Goal: Information Seeking & Learning: Learn about a topic

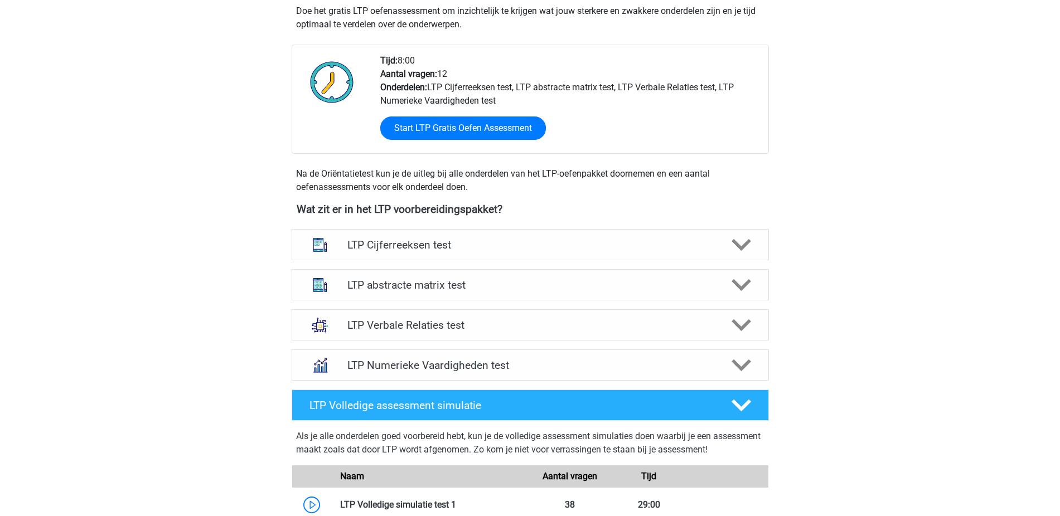
scroll to position [241, 0]
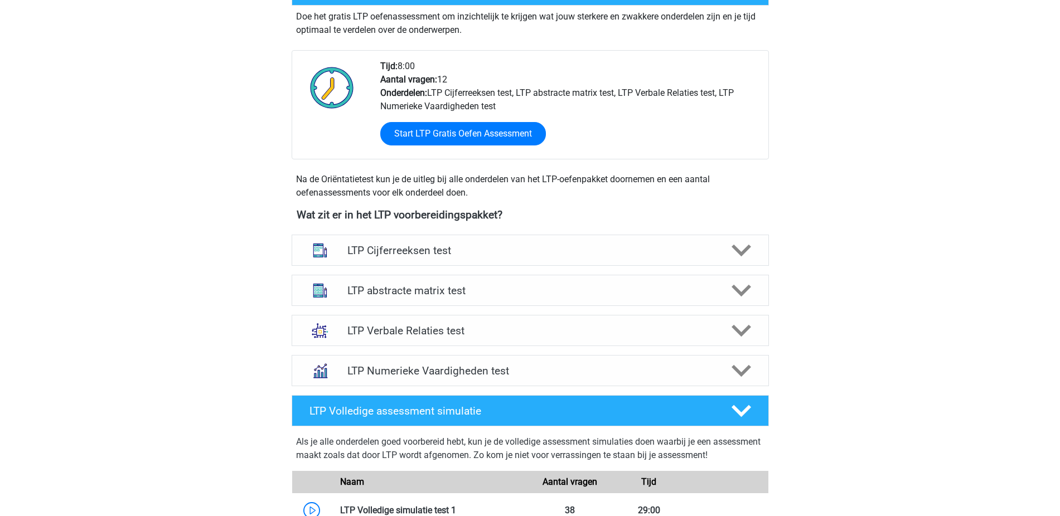
drag, startPoint x: 1035, startPoint y: 215, endPoint x: 940, endPoint y: 210, distance: 94.4
click at [890, 215] on div "Joost jvr1998@icloud.com Nederlands" at bounding box center [530, 401] width 1060 height 1285
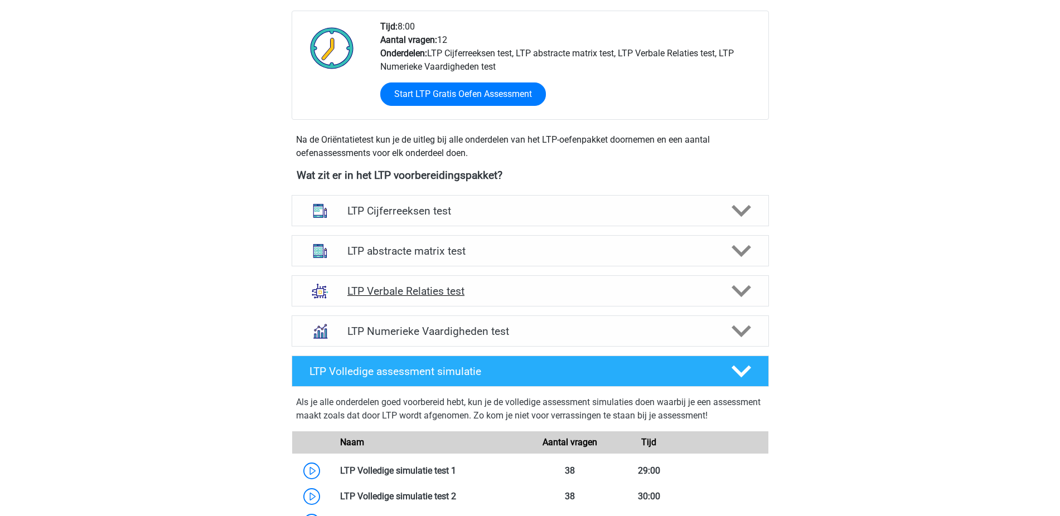
scroll to position [235, 0]
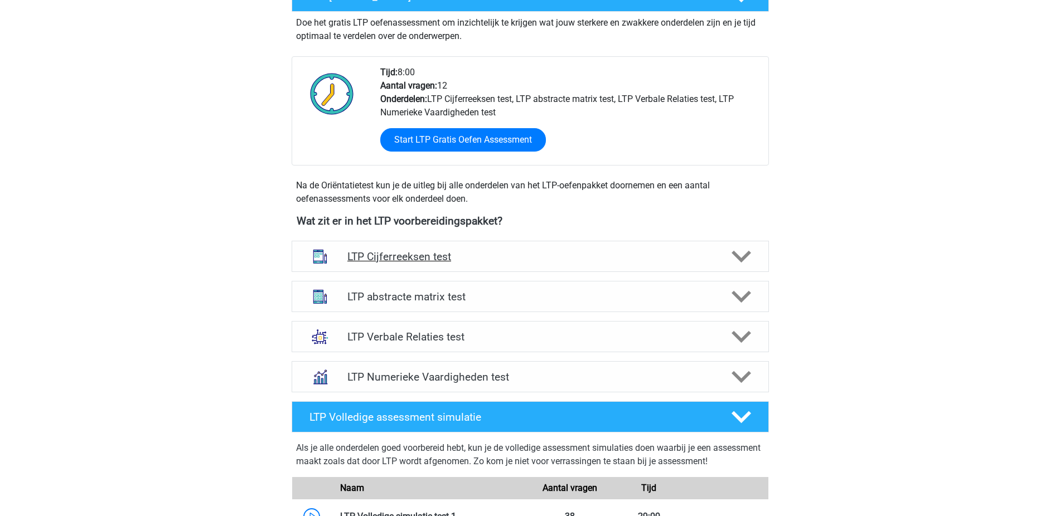
click at [736, 260] on icon at bounding box center [741, 257] width 20 height 20
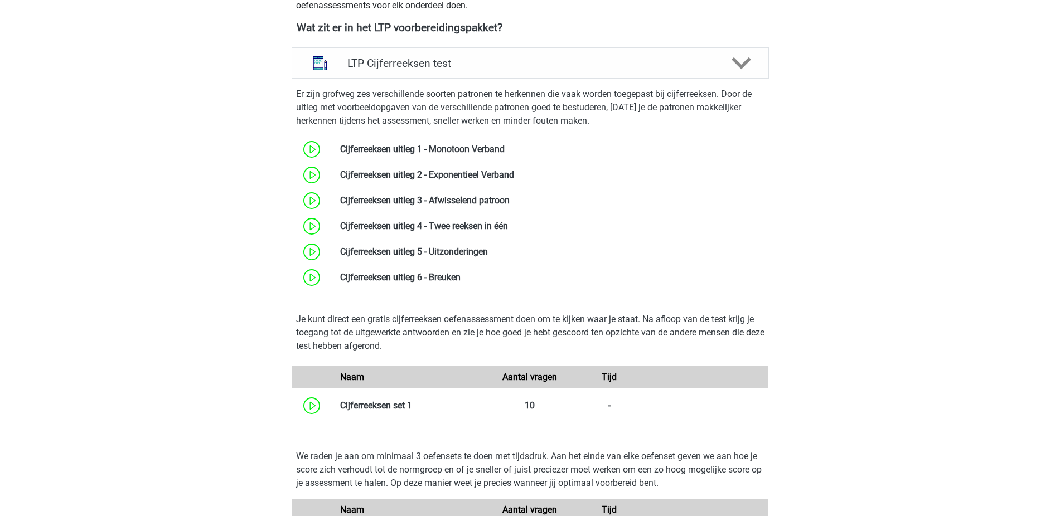
scroll to position [783, 0]
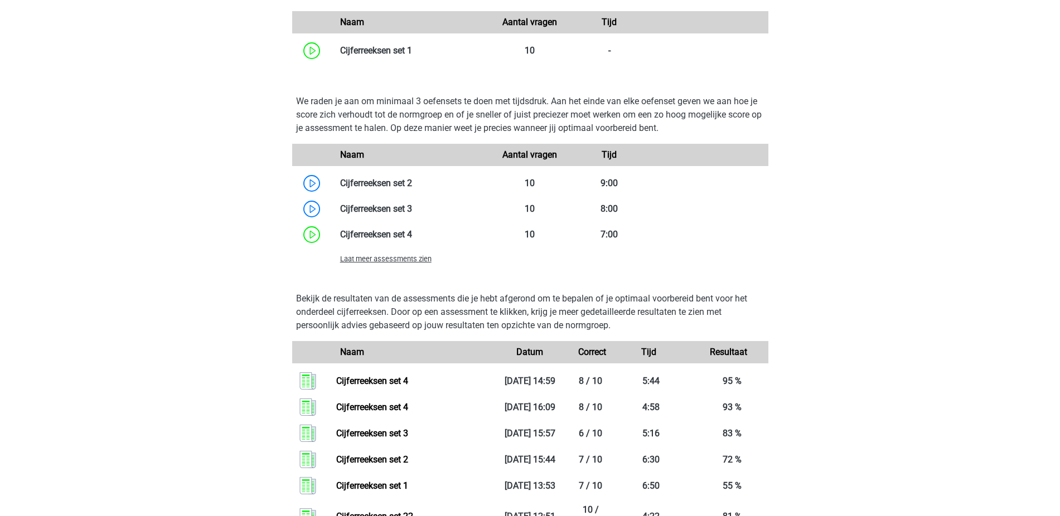
click at [402, 271] on div "We raden je aan om minimaal 3 oefensets te doen met tijdsdruk. Aan het einde va…" at bounding box center [530, 182] width 486 height 193
click at [410, 264] on div "Laat meer assessments zien" at bounding box center [411, 258] width 159 height 13
click at [410, 262] on span "Laat meer assessments zien" at bounding box center [385, 259] width 91 height 8
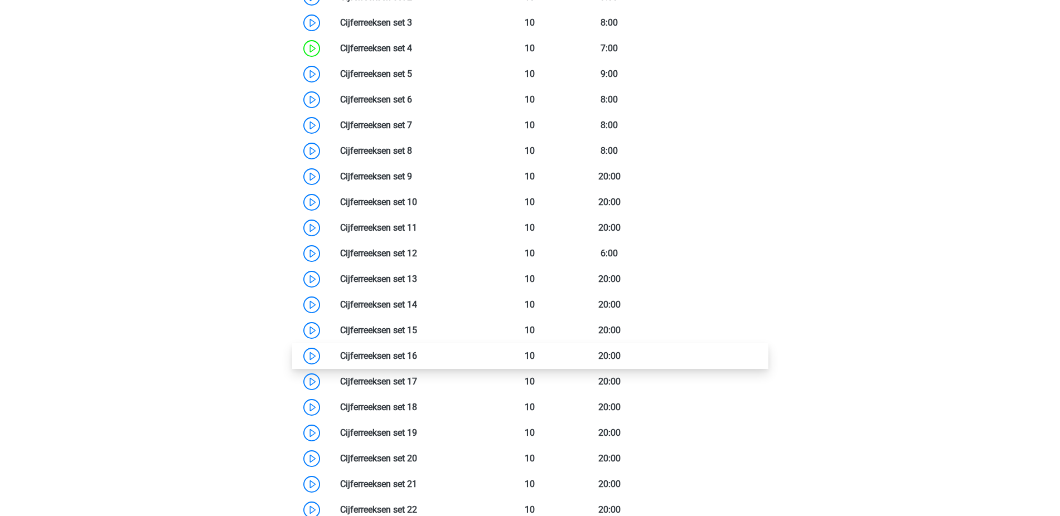
scroll to position [890, 0]
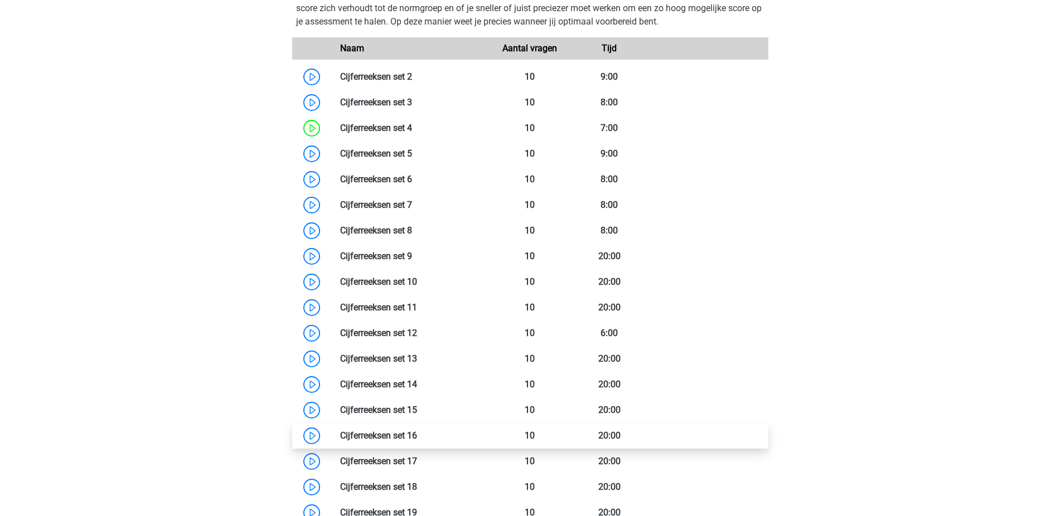
click at [417, 430] on link at bounding box center [417, 435] width 0 height 11
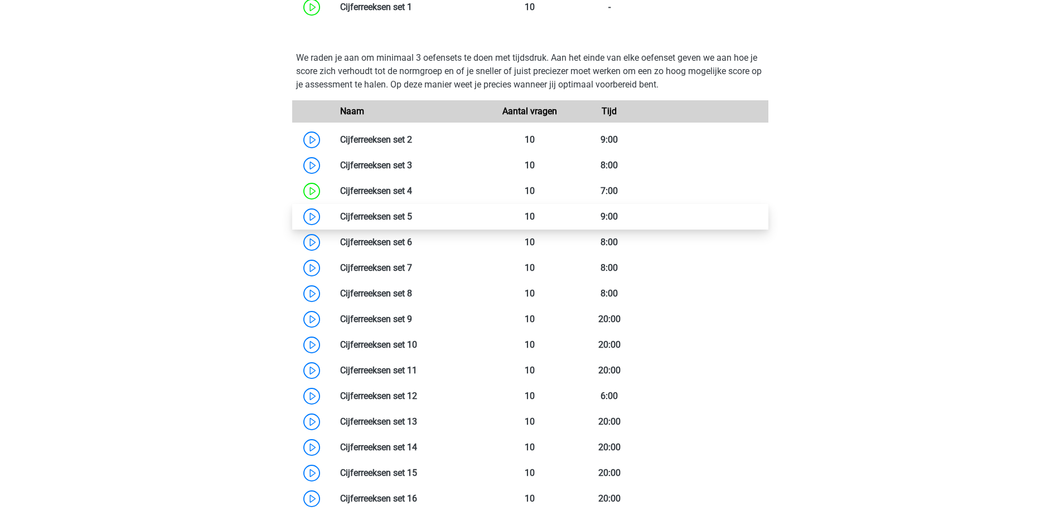
scroll to position [829, 0]
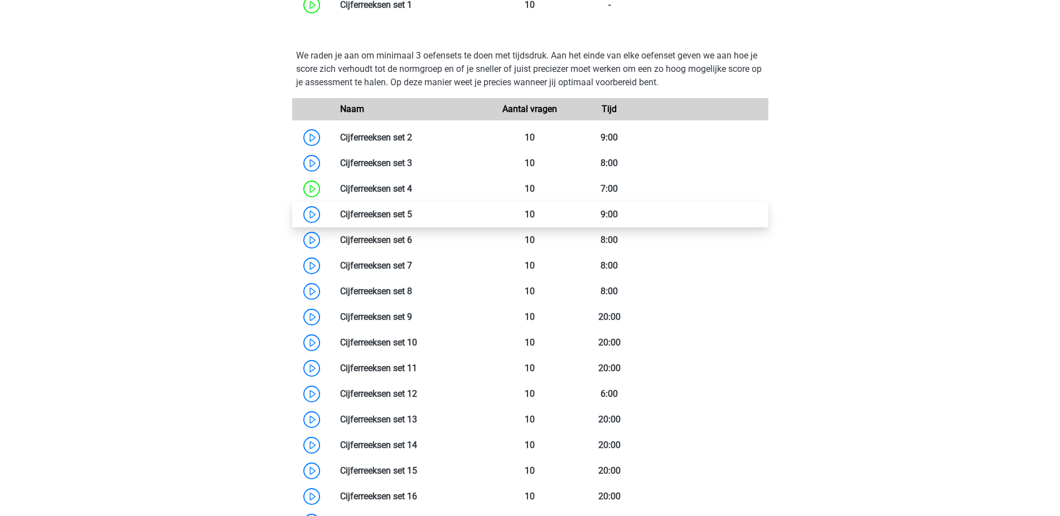
click at [412, 211] on link at bounding box center [412, 214] width 0 height 11
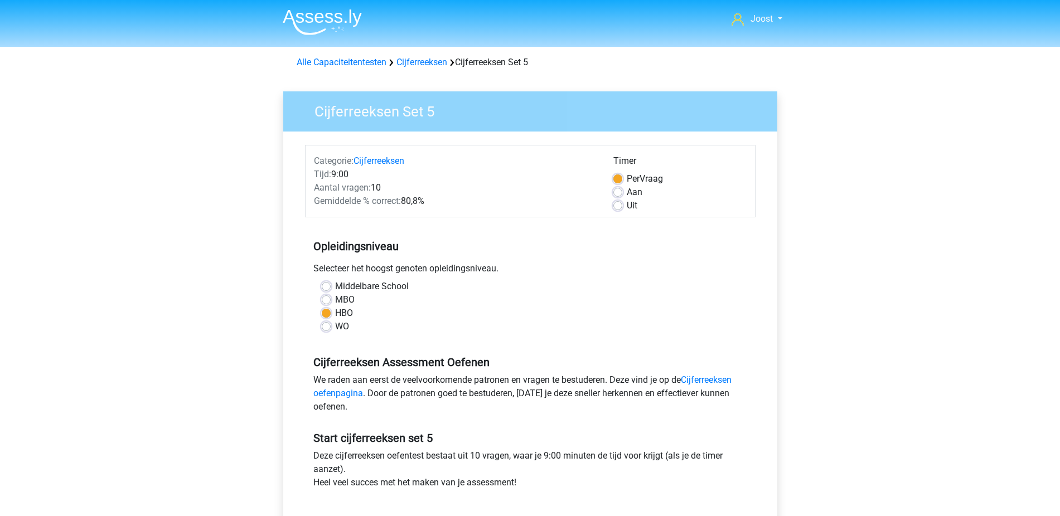
scroll to position [167, 0]
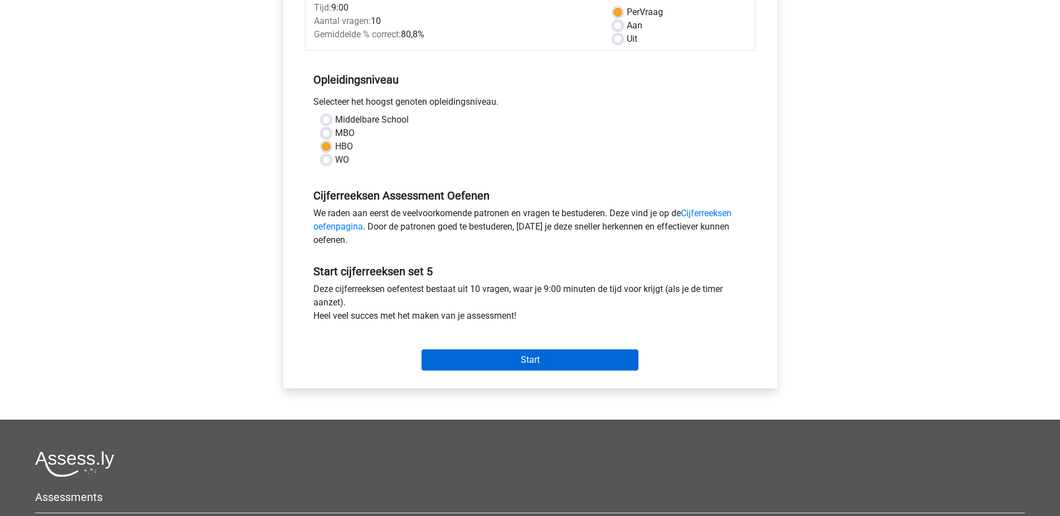
click at [508, 360] on input "Start" at bounding box center [529, 360] width 217 height 21
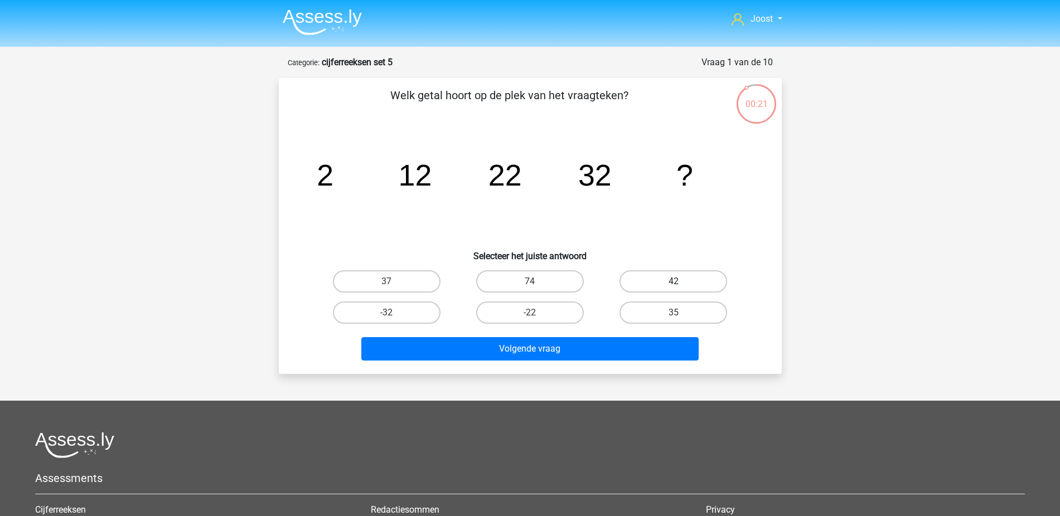
click at [678, 276] on label "42" at bounding box center [673, 281] width 108 height 22
click at [678, 282] on input "42" at bounding box center [676, 285] width 7 height 7
radio input "true"
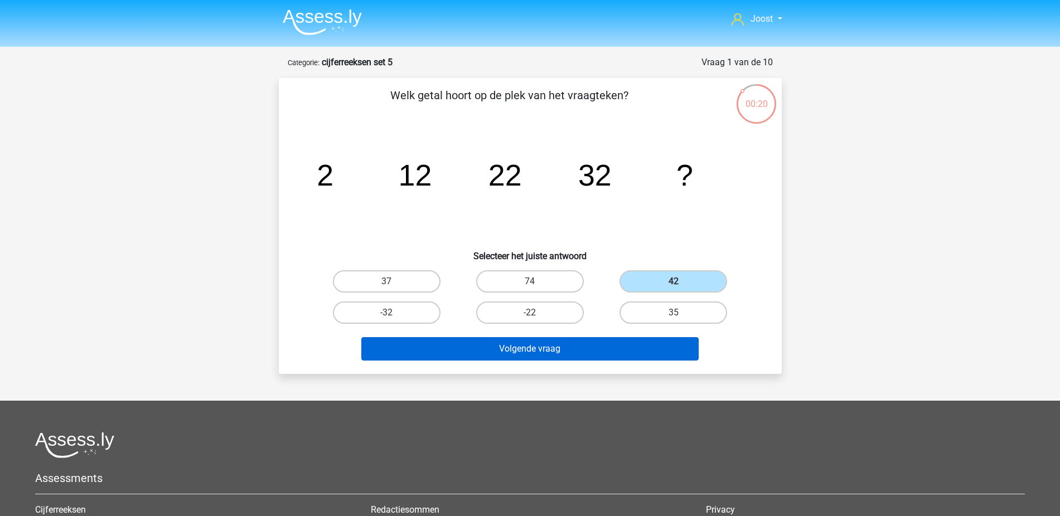
click at [617, 352] on button "Volgende vraag" at bounding box center [529, 348] width 337 height 23
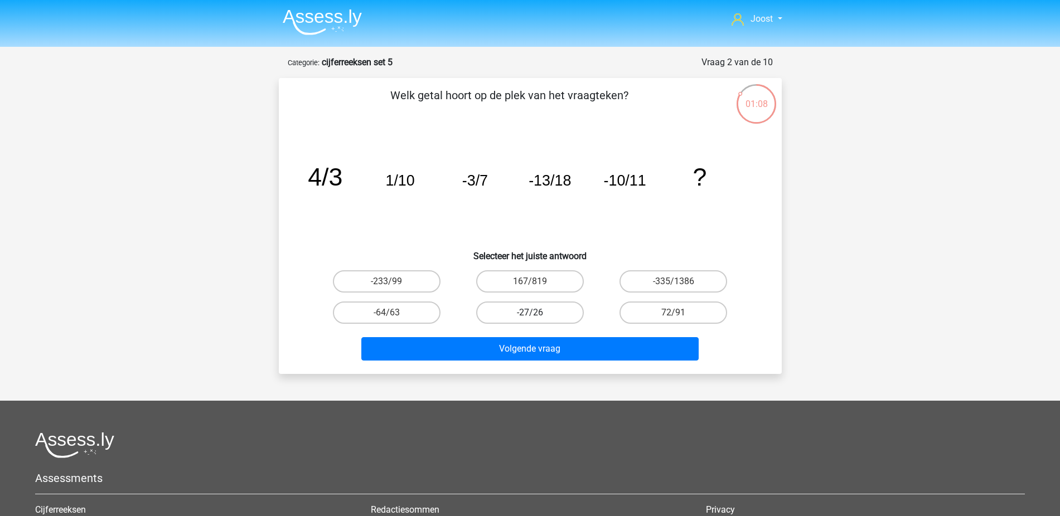
click at [552, 310] on label "-27/26" at bounding box center [530, 313] width 108 height 22
click at [537, 313] on input "-27/26" at bounding box center [533, 316] width 7 height 7
radio input "true"
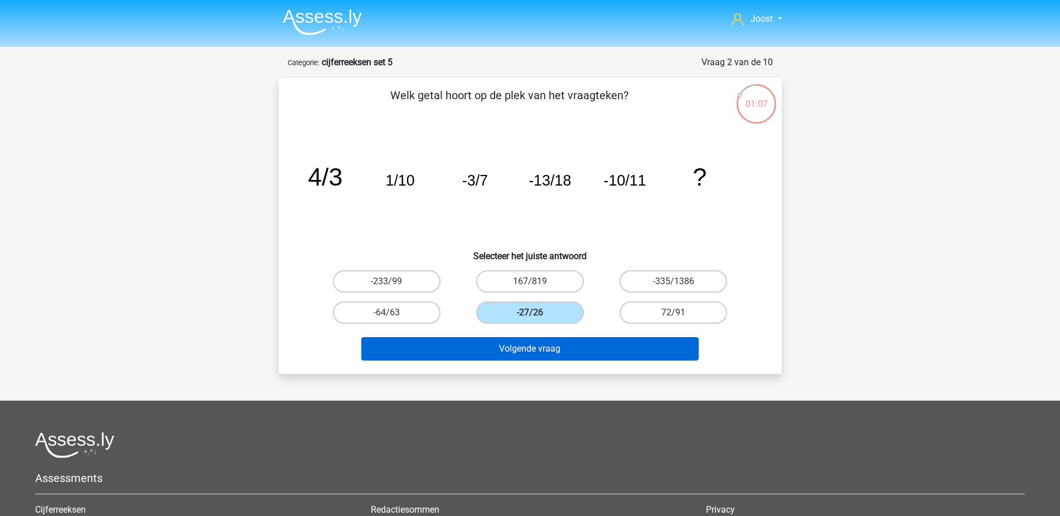
click at [538, 343] on button "Volgende vraag" at bounding box center [529, 348] width 337 height 23
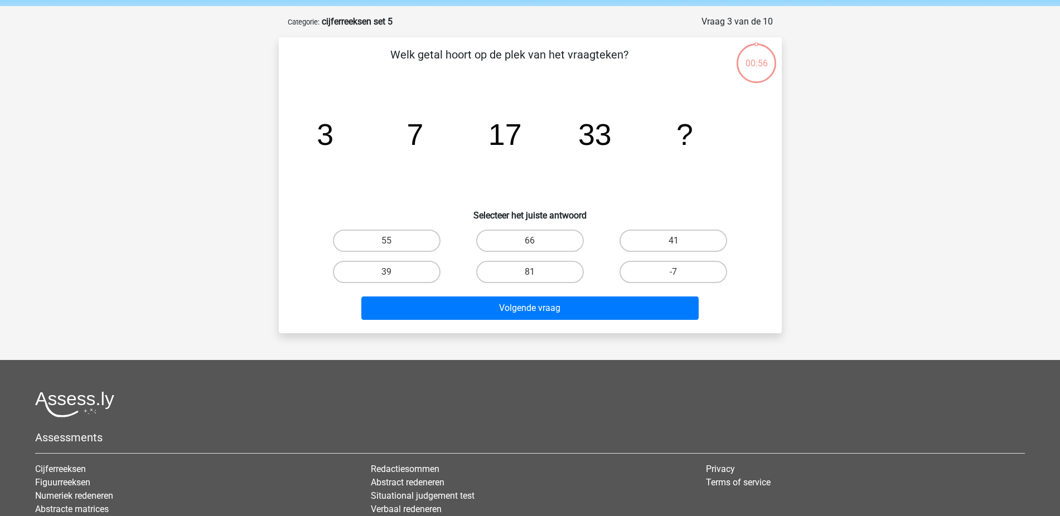
scroll to position [6, 0]
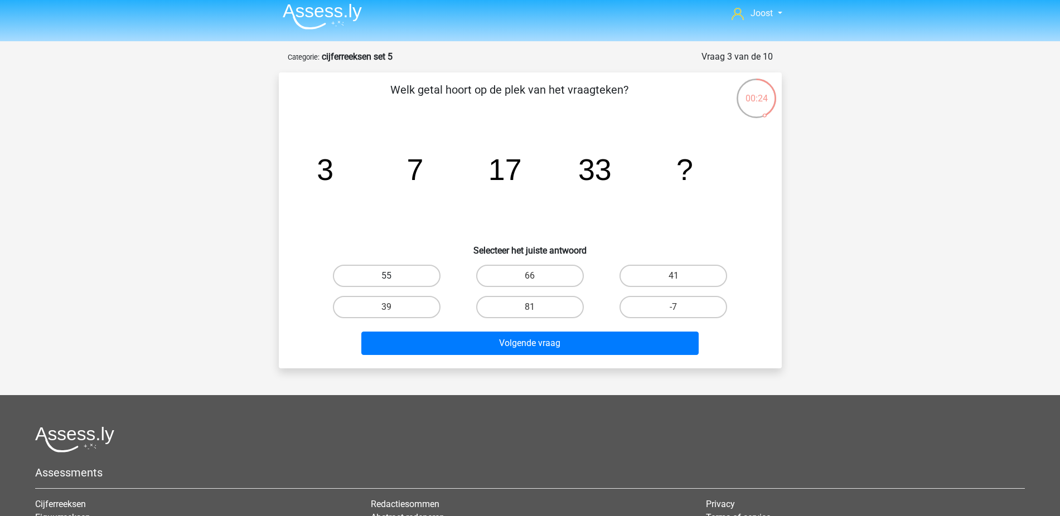
click at [394, 273] on label "55" at bounding box center [387, 276] width 108 height 22
click at [394, 276] on input "55" at bounding box center [389, 279] width 7 height 7
radio input "true"
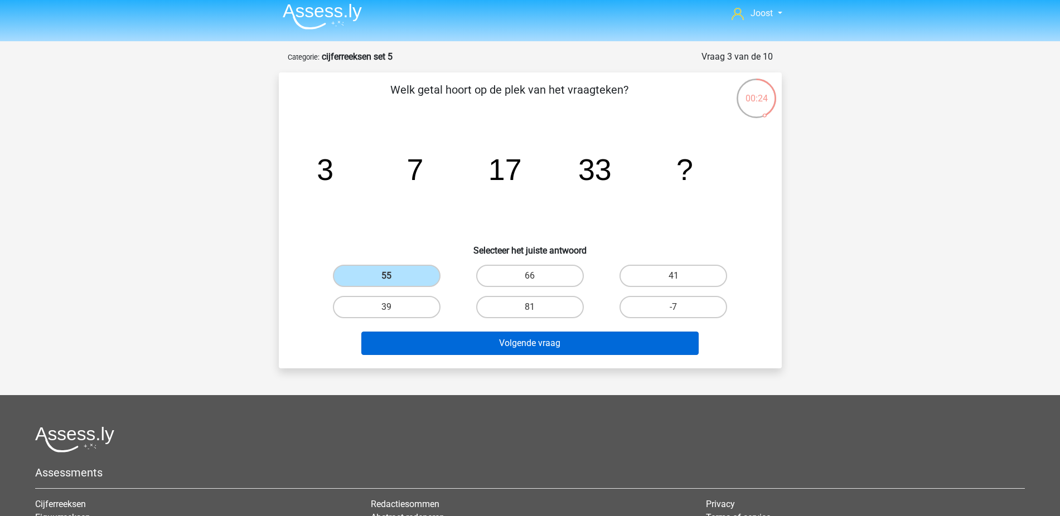
click at [510, 346] on button "Volgende vraag" at bounding box center [529, 343] width 337 height 23
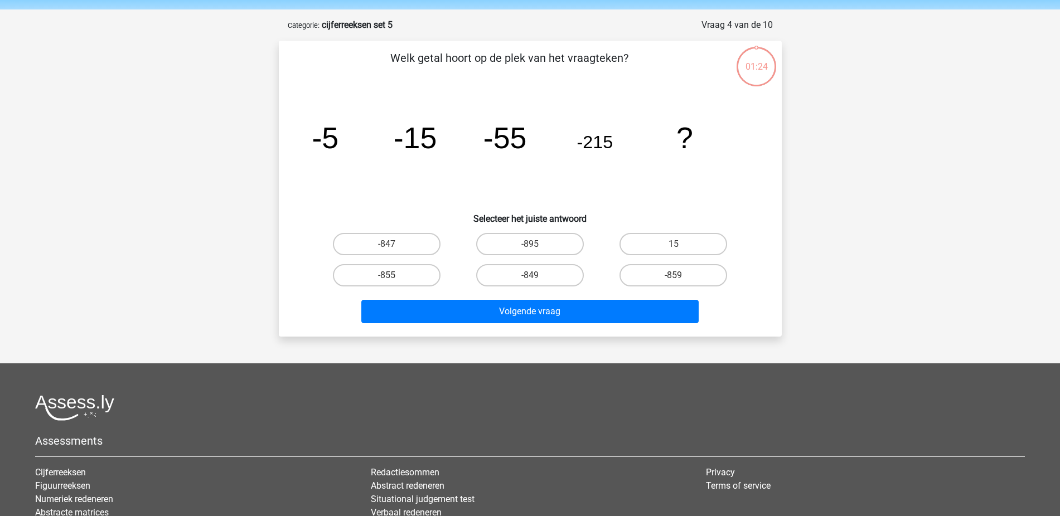
scroll to position [0, 0]
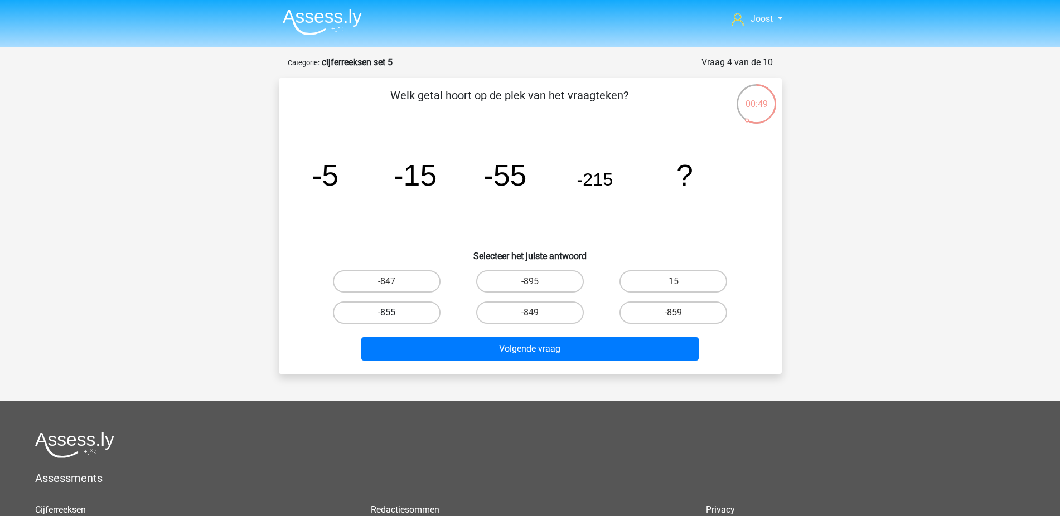
click at [413, 313] on label "-855" at bounding box center [387, 313] width 108 height 22
click at [394, 313] on input "-855" at bounding box center [389, 316] width 7 height 7
radio input "true"
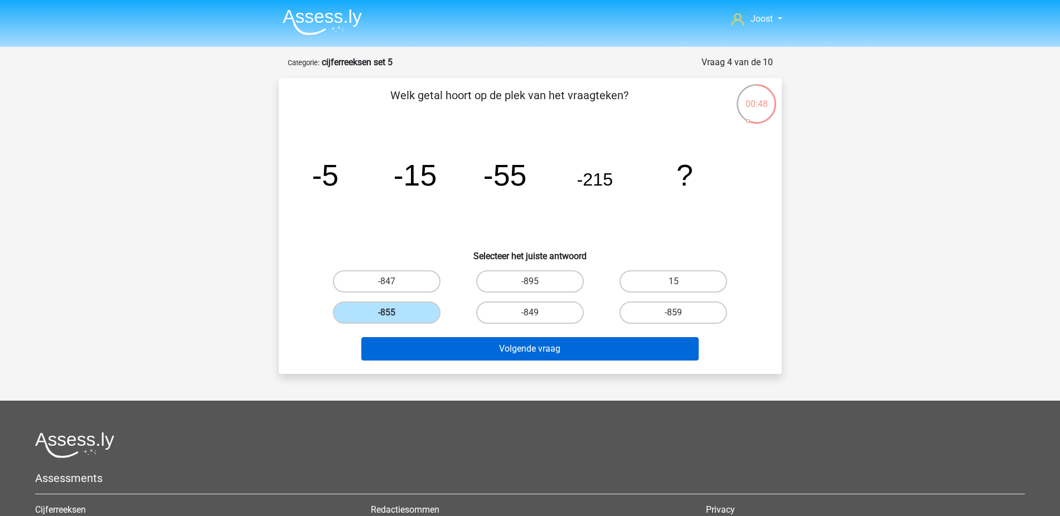
click at [487, 347] on button "Volgende vraag" at bounding box center [529, 348] width 337 height 23
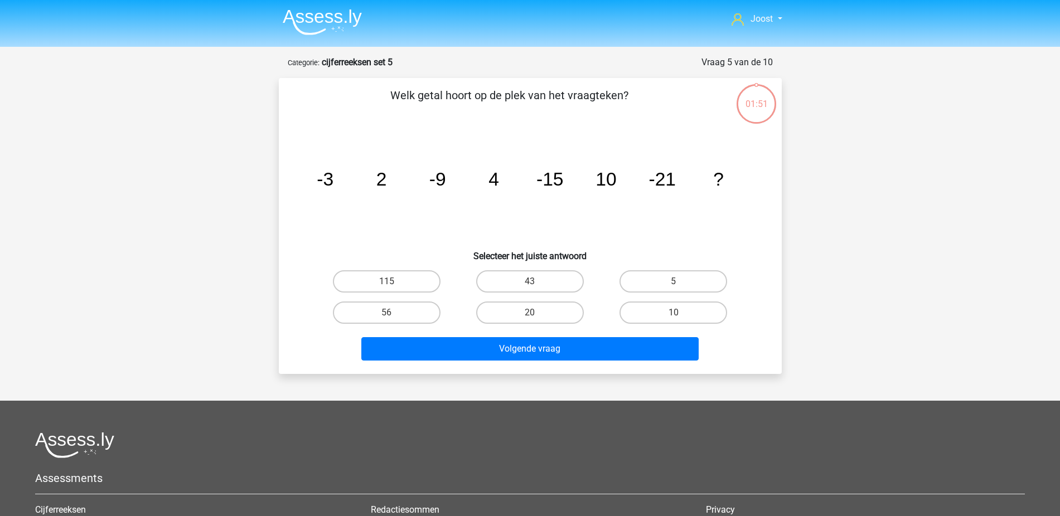
scroll to position [56, 0]
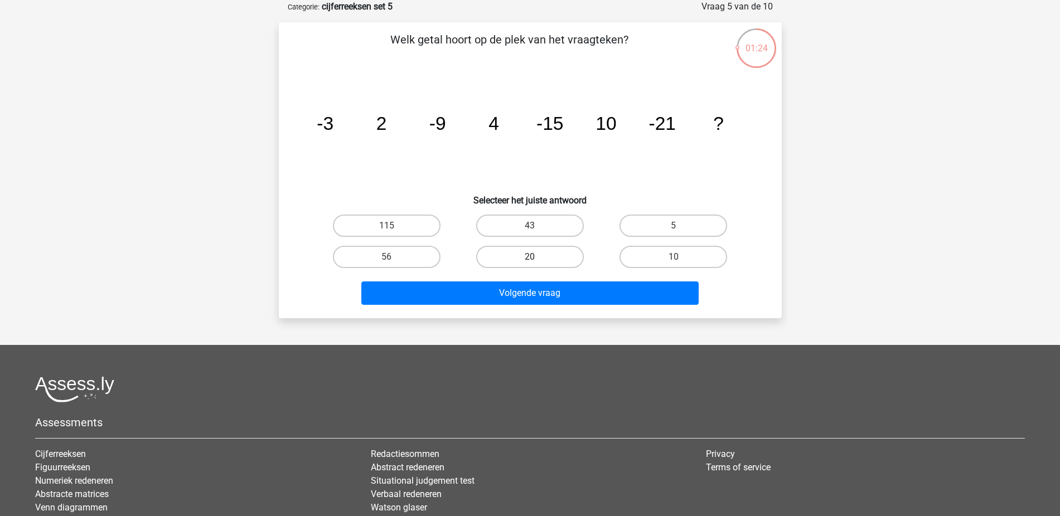
click at [517, 259] on label "20" at bounding box center [530, 257] width 108 height 22
click at [530, 259] on input "20" at bounding box center [533, 260] width 7 height 7
radio input "true"
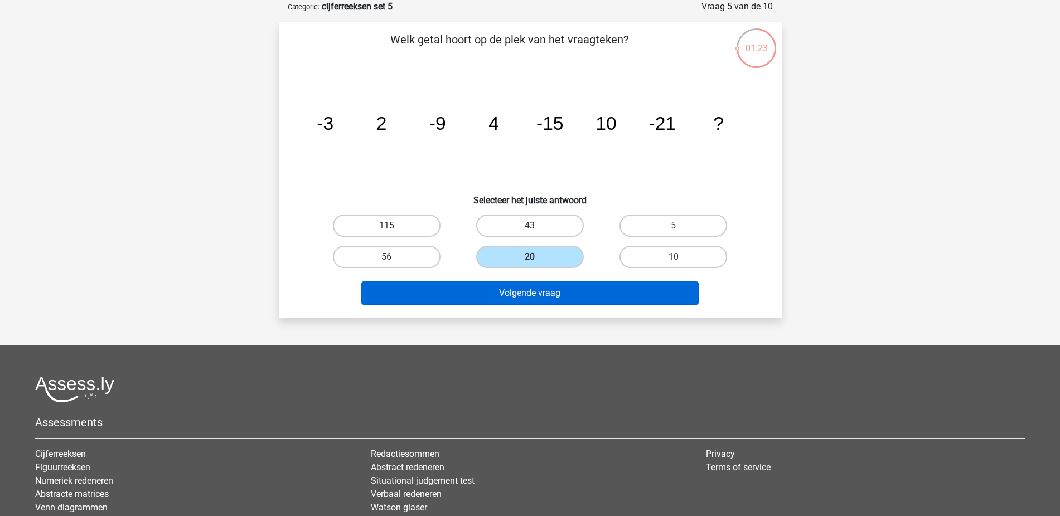
click at [516, 295] on button "Volgende vraag" at bounding box center [529, 293] width 337 height 23
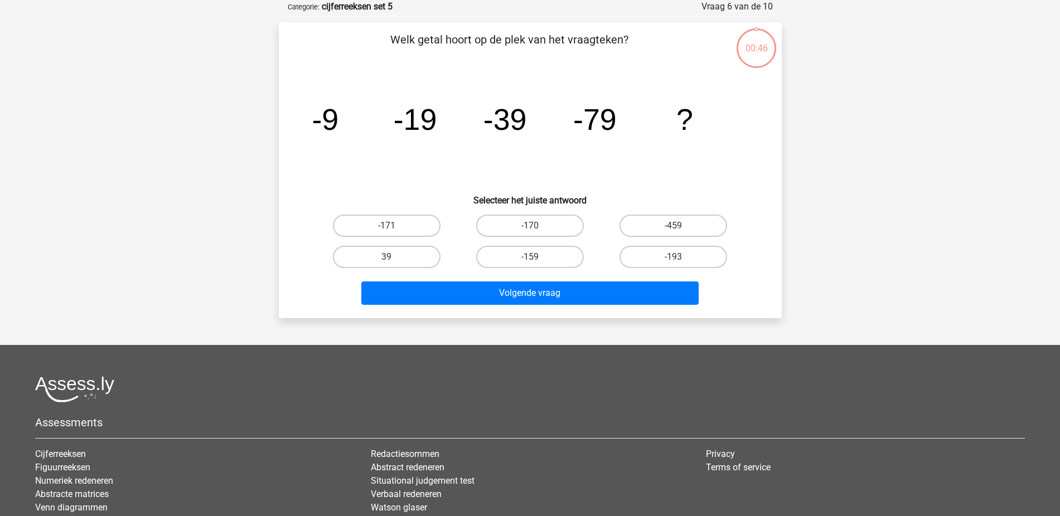
scroll to position [54, 0]
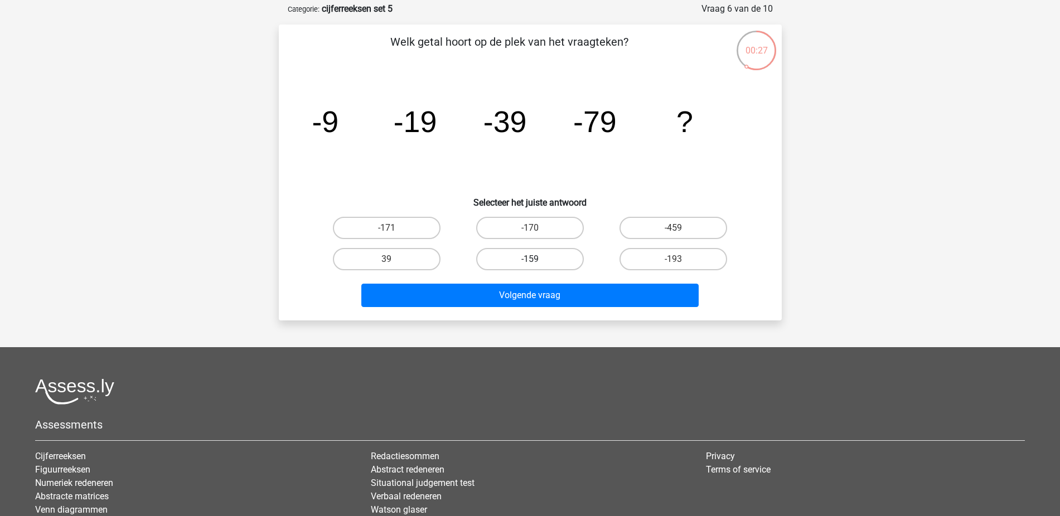
click at [555, 258] on label "-159" at bounding box center [530, 259] width 108 height 22
click at [537, 259] on input "-159" at bounding box center [533, 262] width 7 height 7
radio input "true"
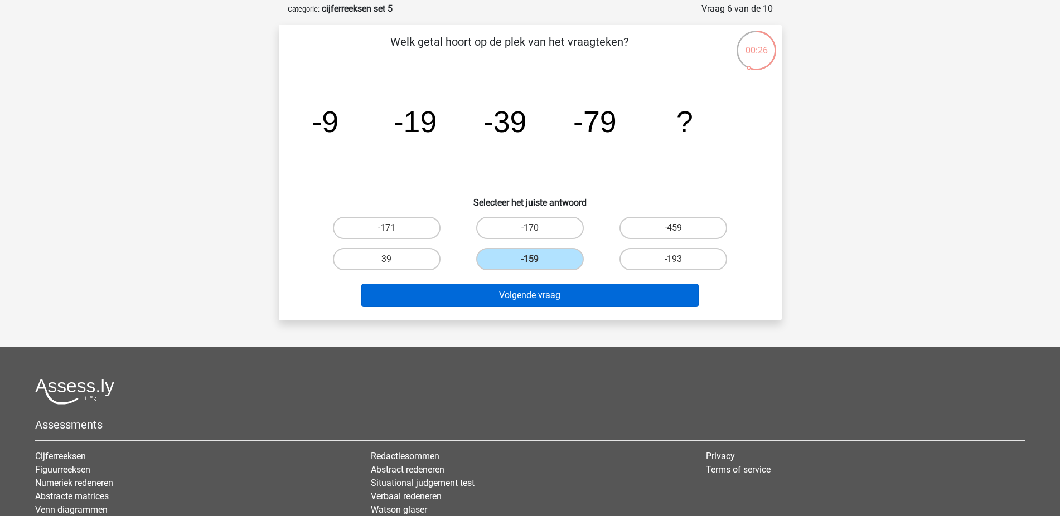
click at [536, 291] on button "Volgende vraag" at bounding box center [529, 295] width 337 height 23
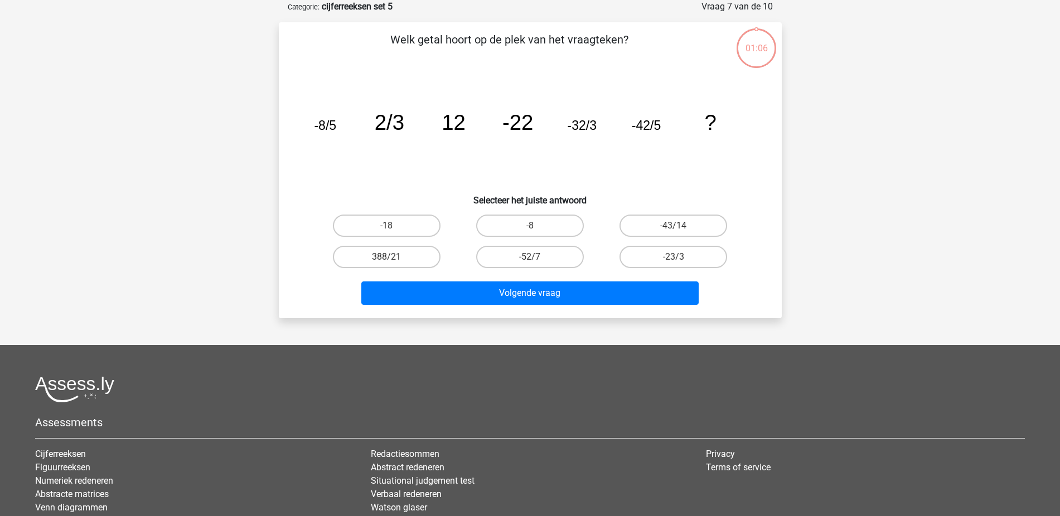
scroll to position [47, 0]
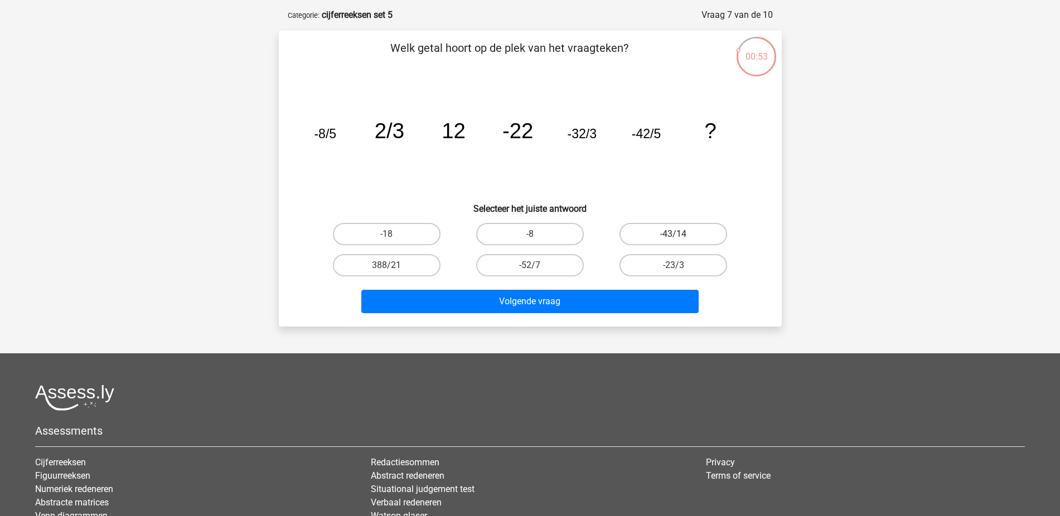
click at [648, 235] on label "-43/14" at bounding box center [673, 234] width 108 height 22
click at [673, 235] on input "-43/14" at bounding box center [676, 237] width 7 height 7
radio input "true"
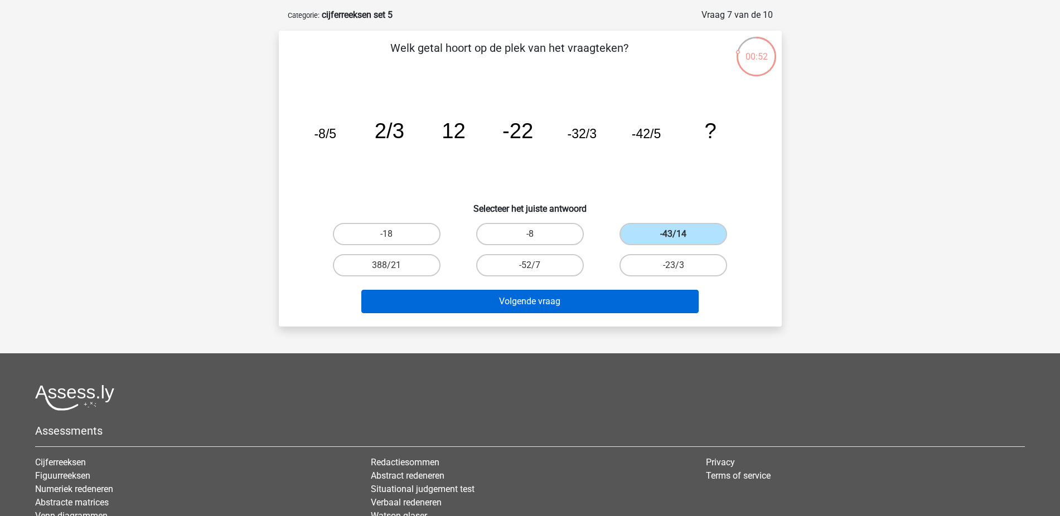
click at [637, 299] on button "Volgende vraag" at bounding box center [529, 301] width 337 height 23
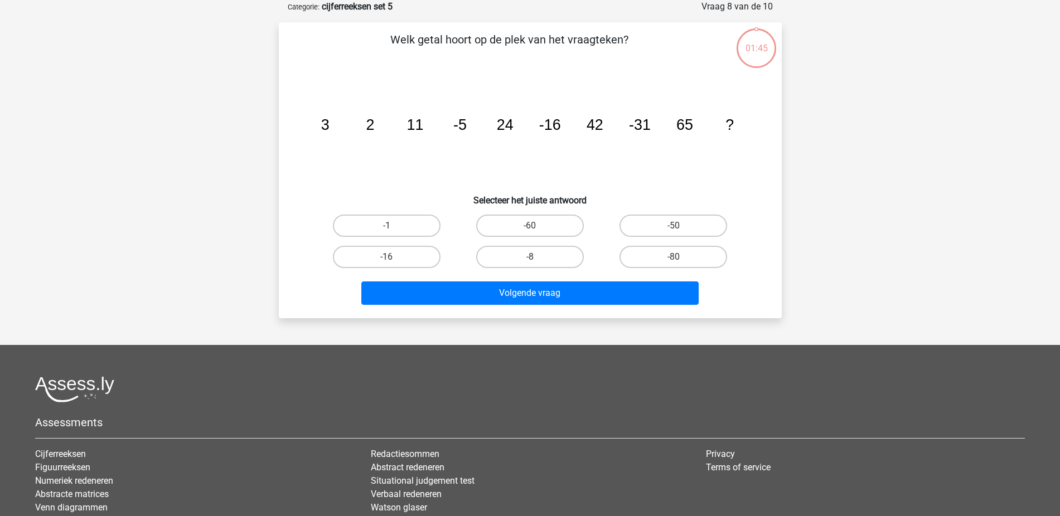
scroll to position [54, 0]
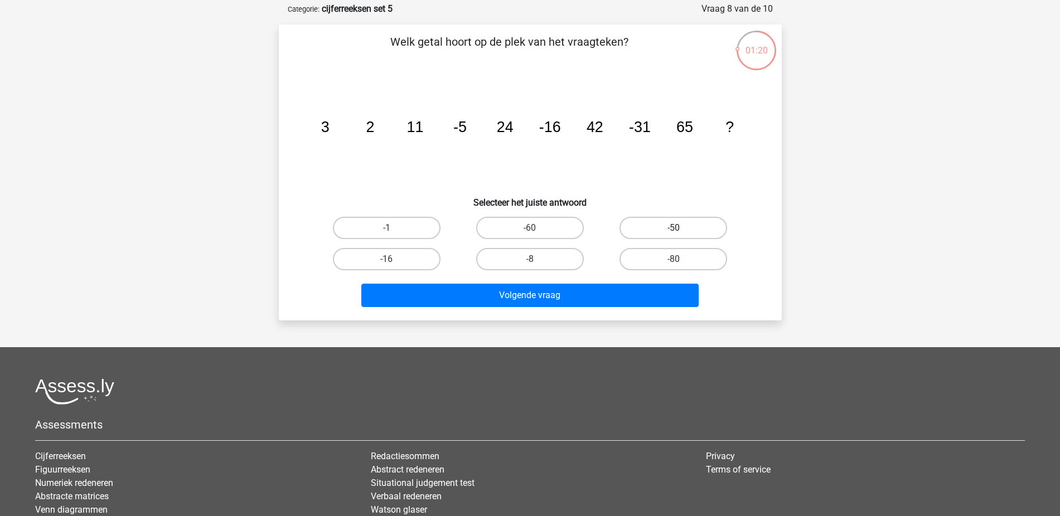
click at [660, 232] on label "-50" at bounding box center [673, 228] width 108 height 22
click at [673, 232] on input "-50" at bounding box center [676, 231] width 7 height 7
radio input "true"
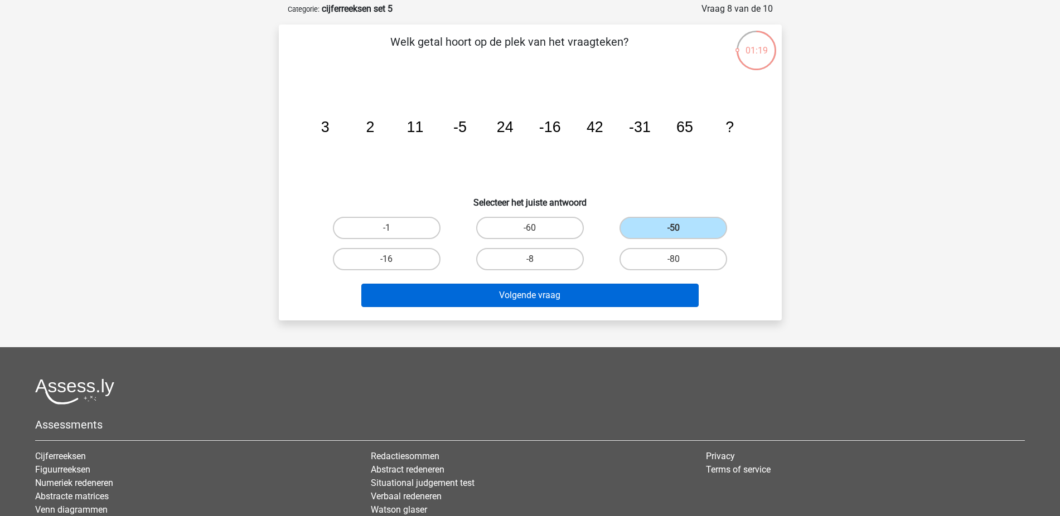
click at [565, 299] on button "Volgende vraag" at bounding box center [529, 295] width 337 height 23
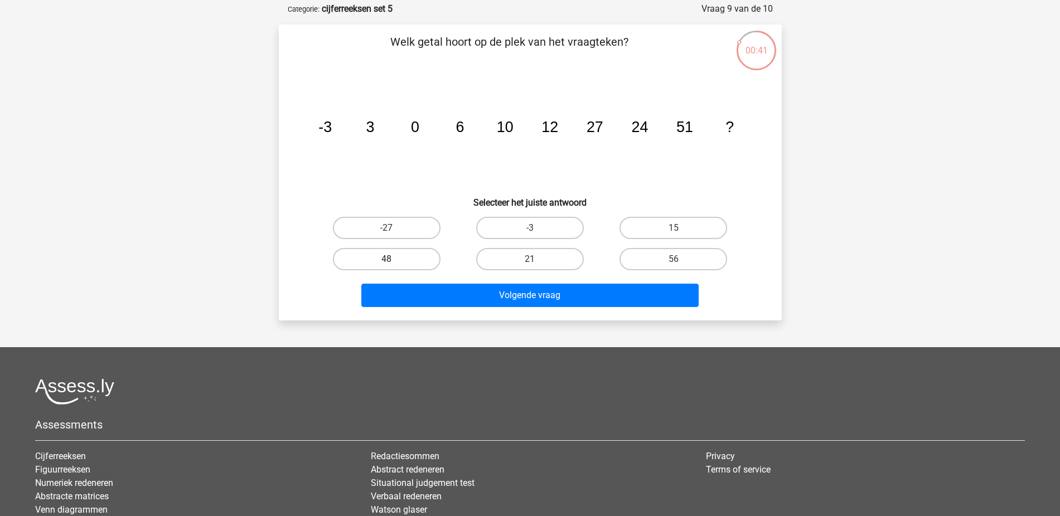
click at [400, 260] on label "48" at bounding box center [387, 259] width 108 height 22
click at [394, 260] on input "48" at bounding box center [389, 262] width 7 height 7
radio input "true"
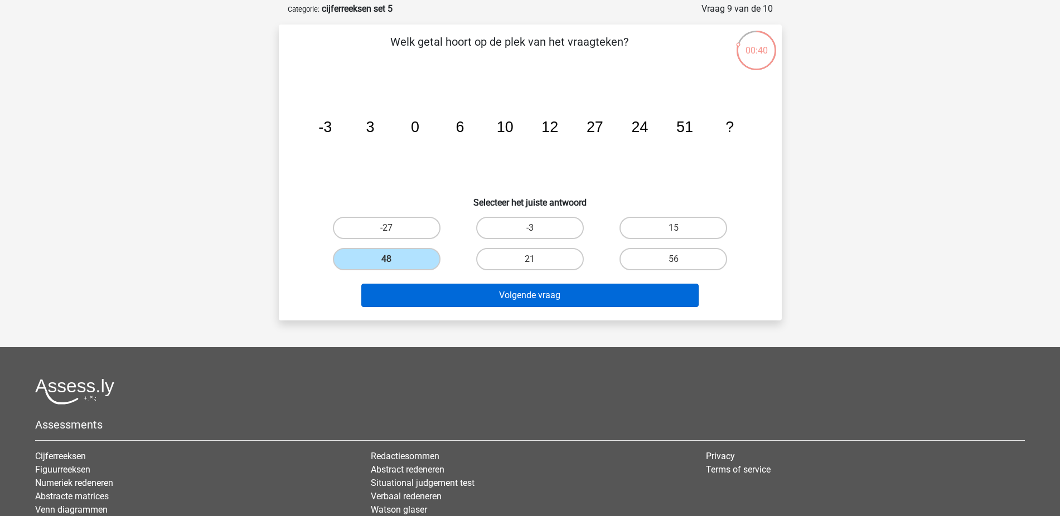
click at [438, 294] on button "Volgende vraag" at bounding box center [529, 295] width 337 height 23
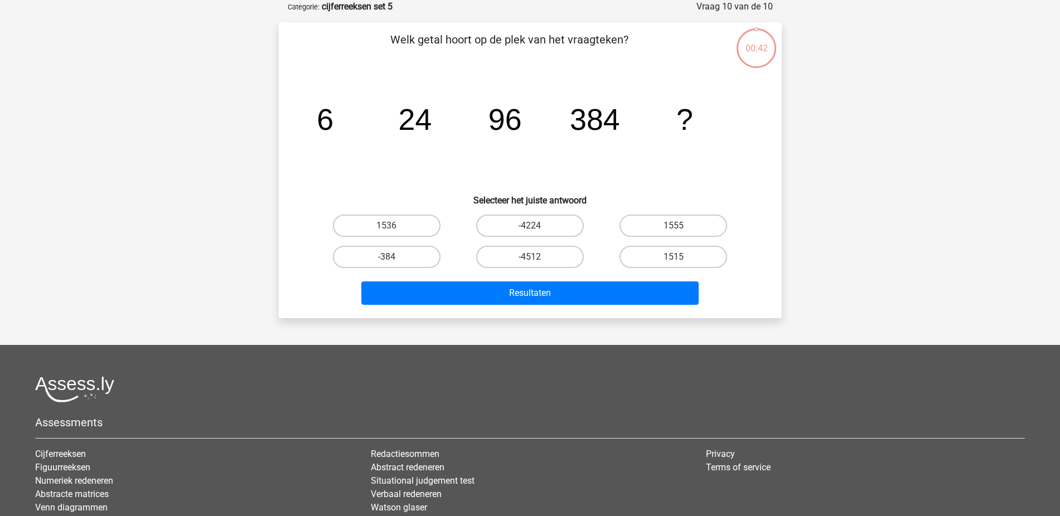
scroll to position [39, 0]
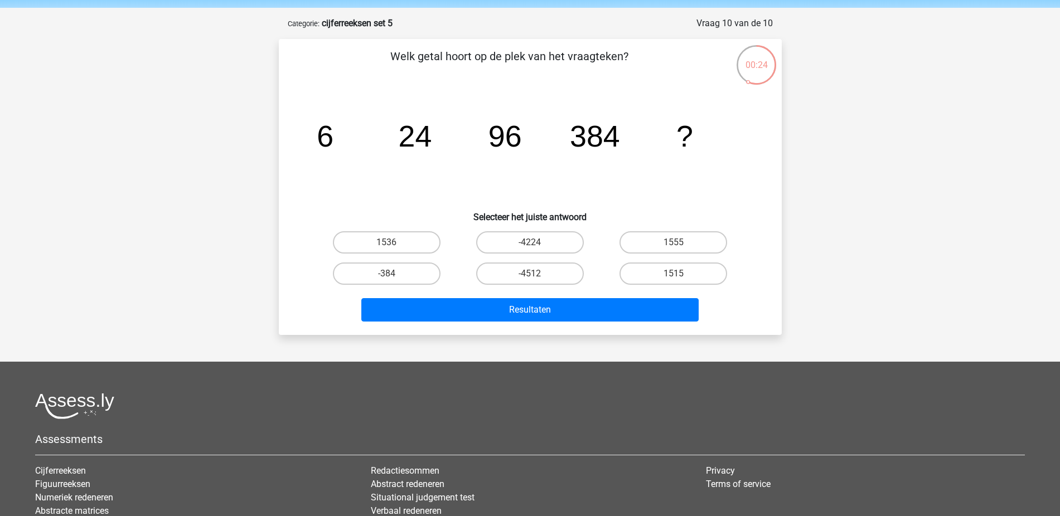
drag, startPoint x: 391, startPoint y: 236, endPoint x: 419, endPoint y: 259, distance: 36.1
click at [389, 237] on label "1536" at bounding box center [387, 242] width 108 height 22
click at [389, 242] on input "1536" at bounding box center [389, 245] width 7 height 7
radio input "true"
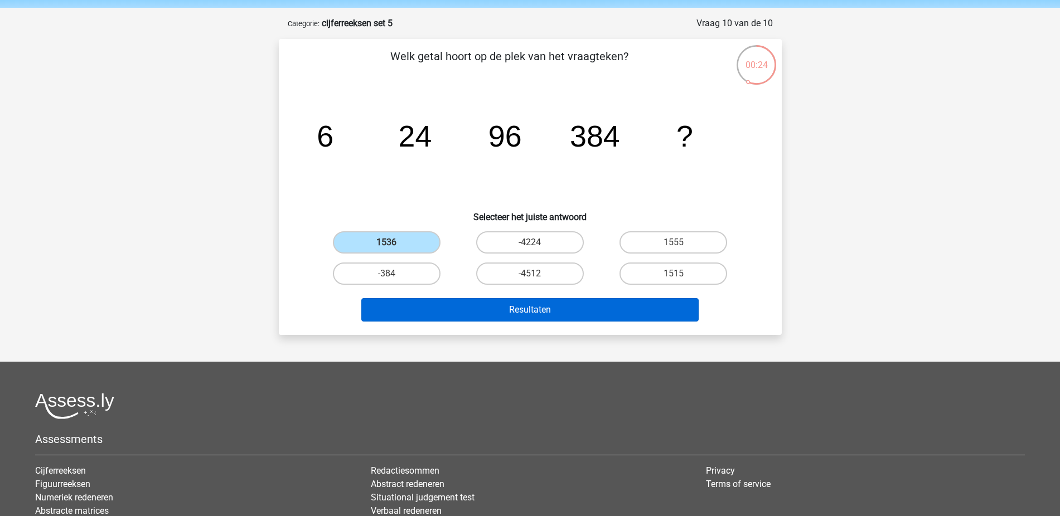
click at [498, 321] on button "Resultaten" at bounding box center [529, 309] width 337 height 23
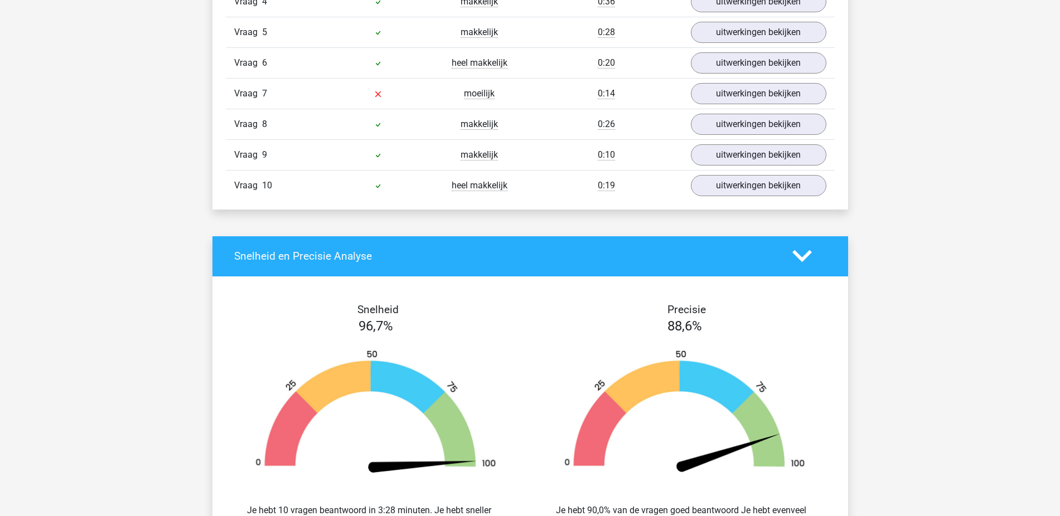
scroll to position [718, 0]
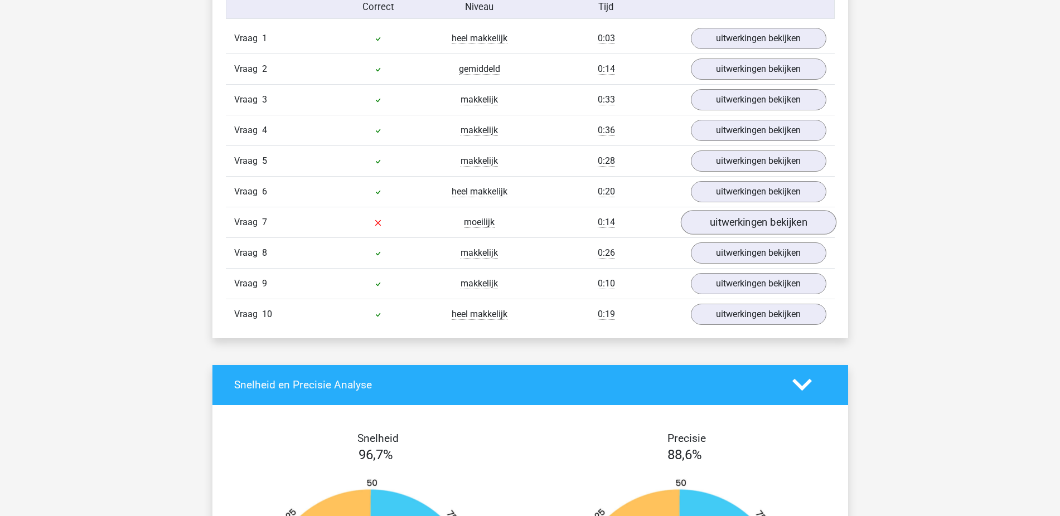
click at [695, 221] on link "uitwerkingen bekijken" at bounding box center [758, 222] width 156 height 25
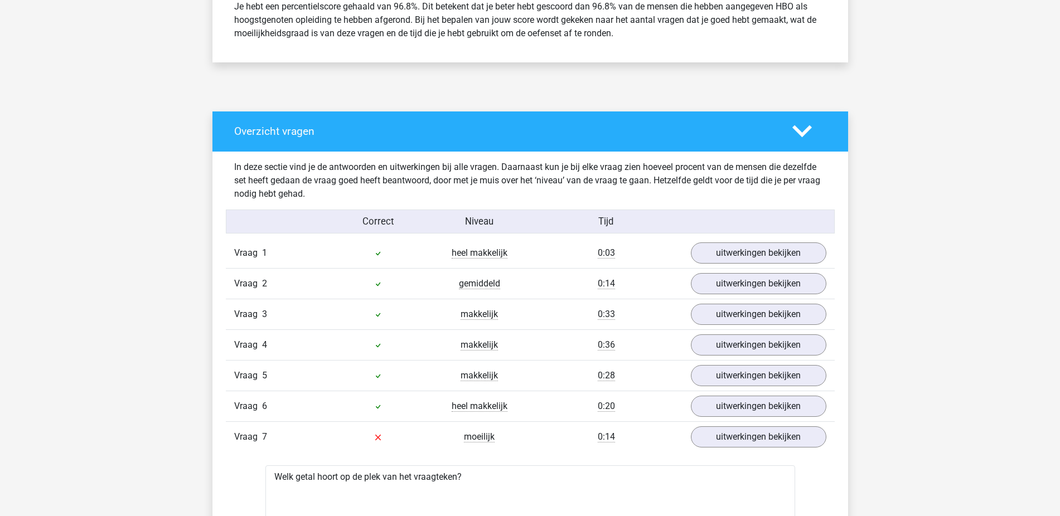
scroll to position [621, 0]
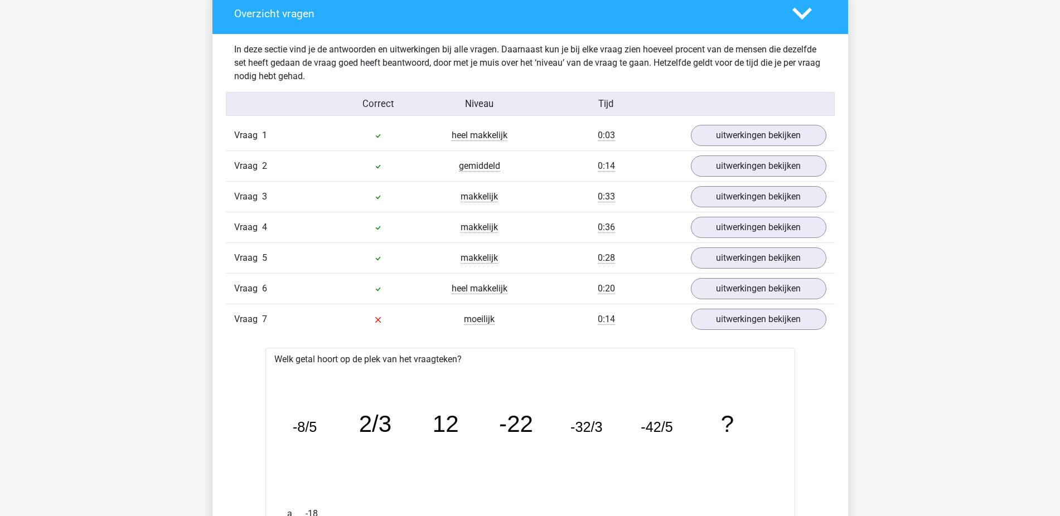
click at [747, 325] on link "uitwerkingen bekijken" at bounding box center [758, 319] width 156 height 25
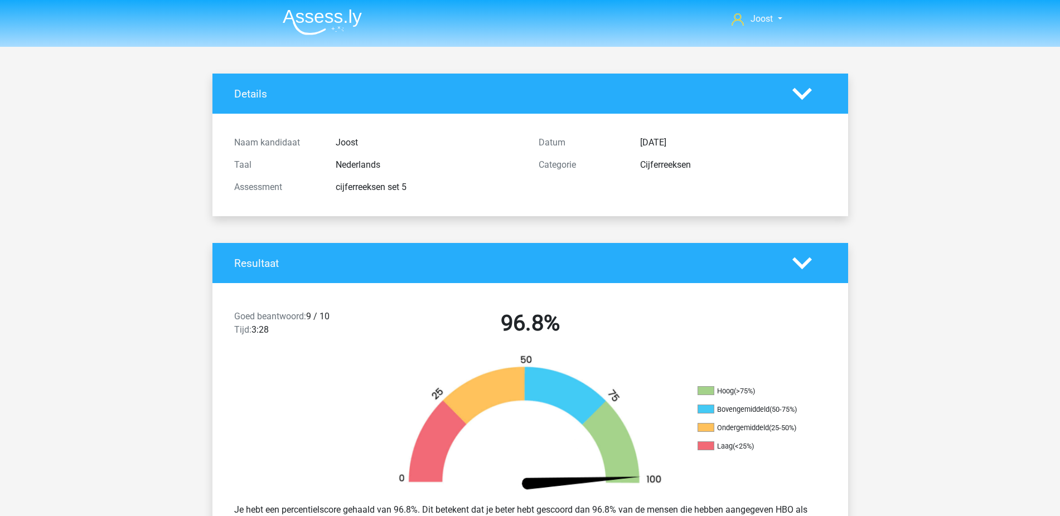
scroll to position [1528, 0]
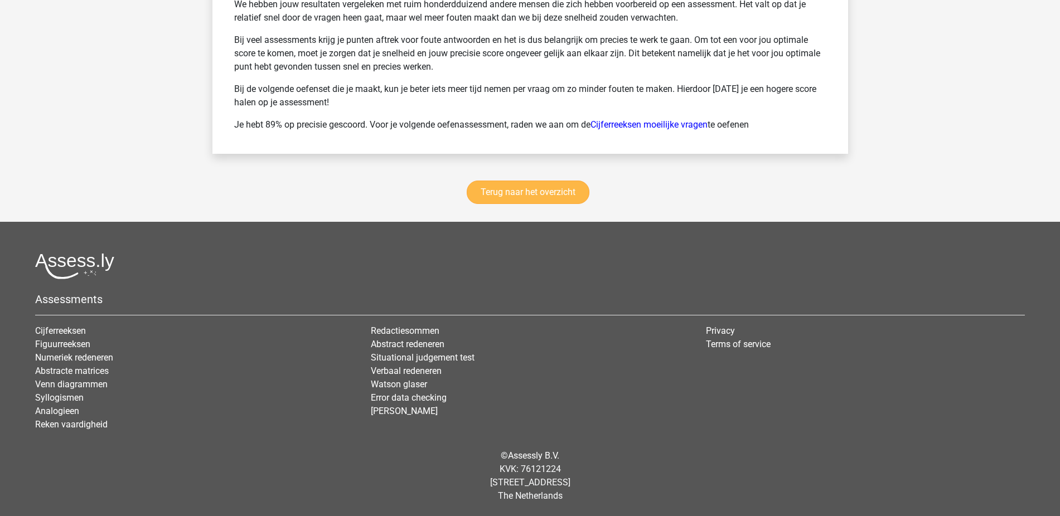
click at [568, 196] on link "Terug naar het overzicht" at bounding box center [528, 192] width 123 height 23
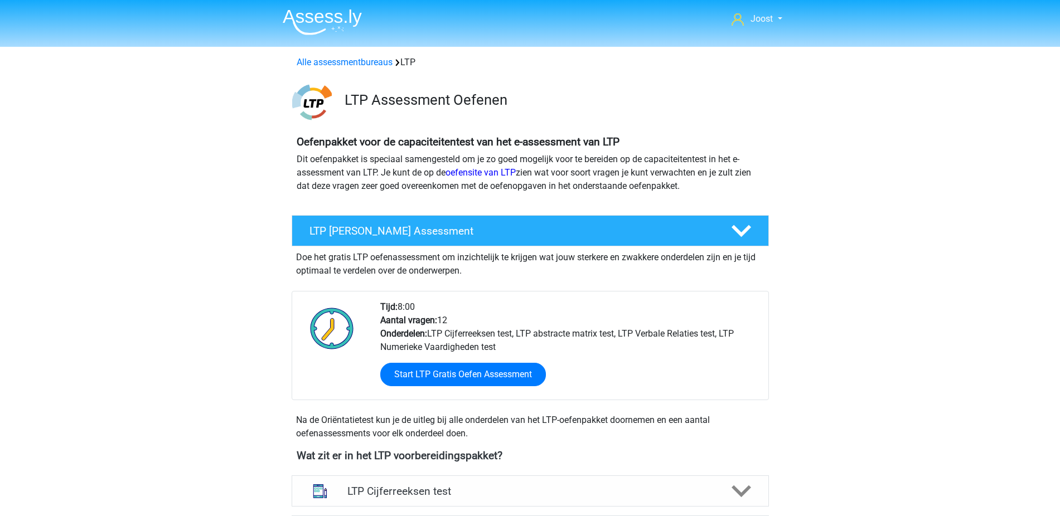
scroll to position [180, 0]
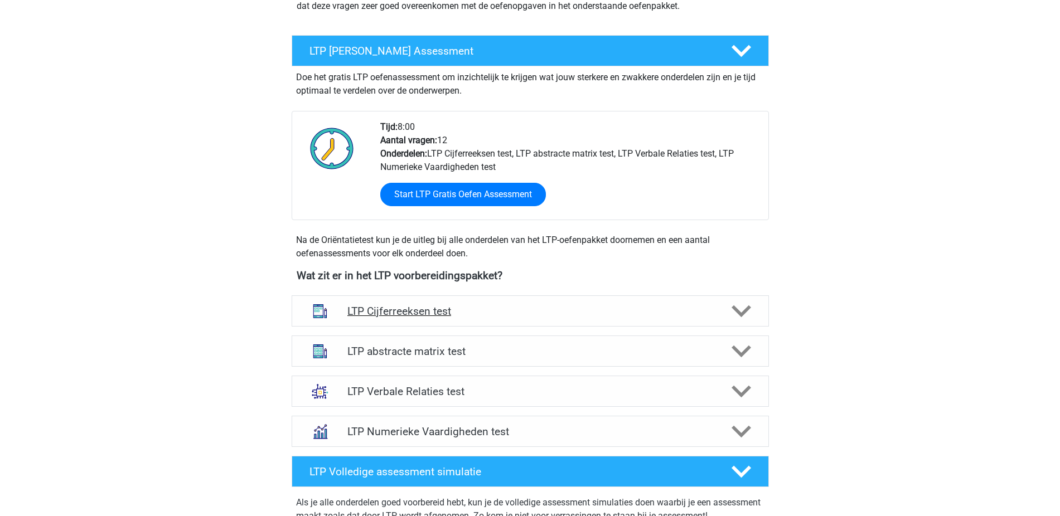
click at [424, 309] on h4 "LTP Cijferreeksen test" at bounding box center [529, 311] width 365 height 13
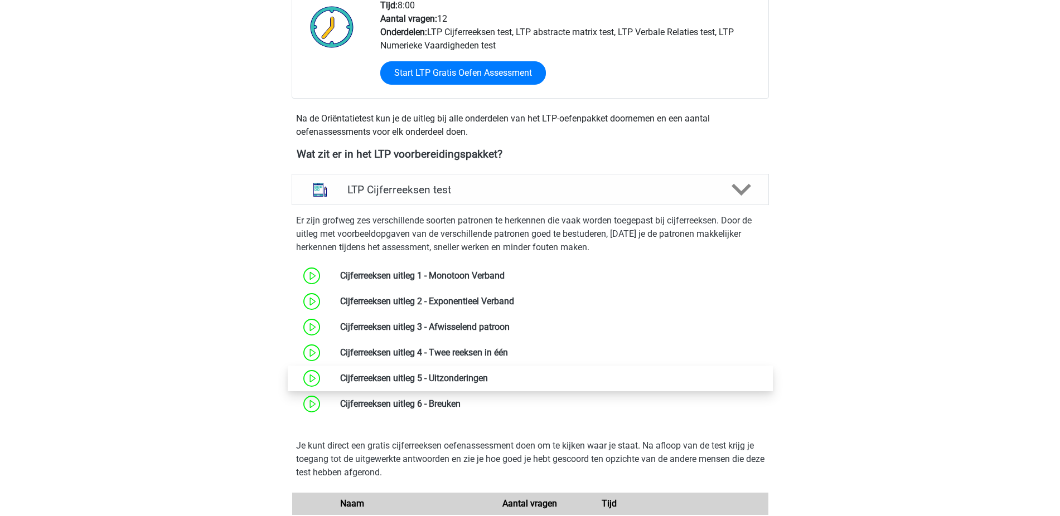
scroll to position [668, 0]
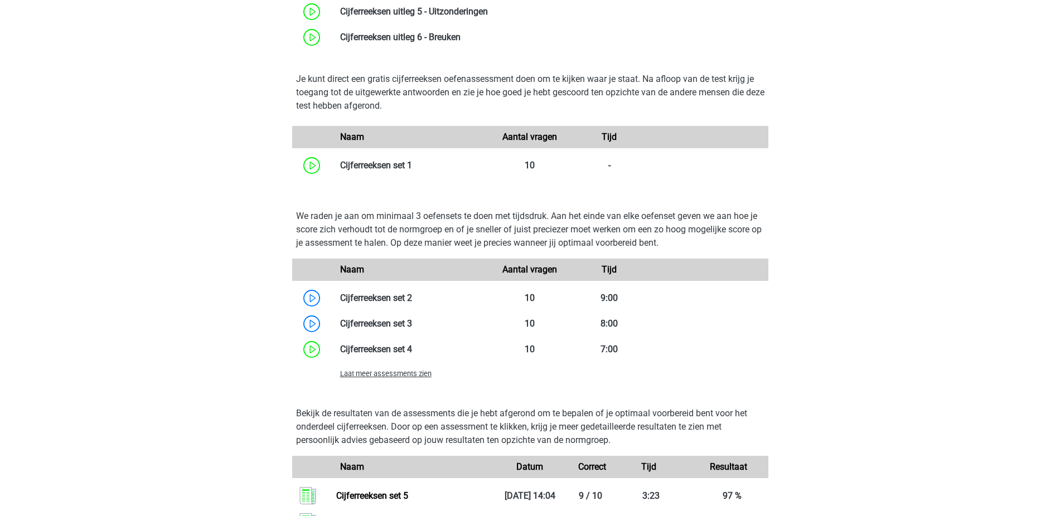
click at [409, 373] on span "Laat meer assessments zien" at bounding box center [385, 374] width 91 height 8
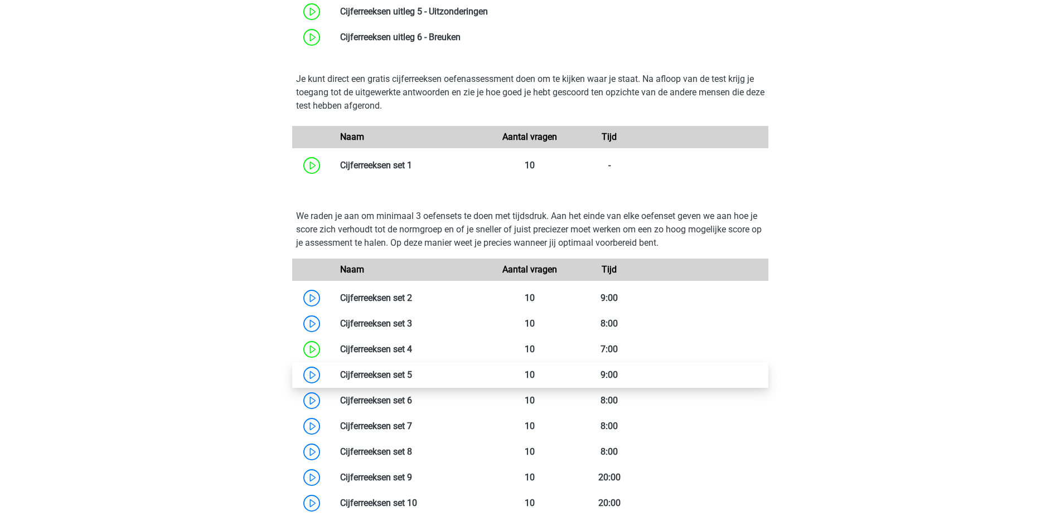
scroll to position [681, 0]
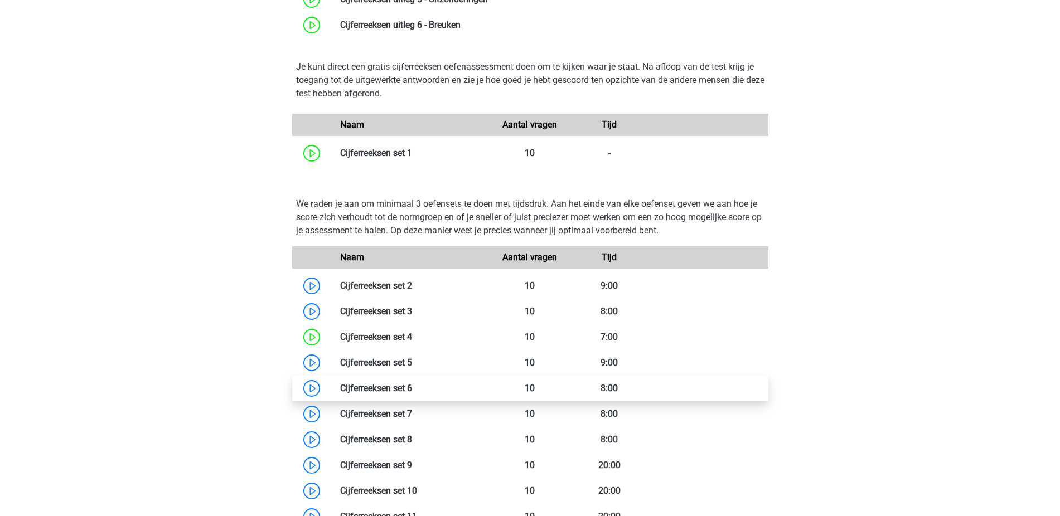
click at [412, 384] on link at bounding box center [412, 388] width 0 height 11
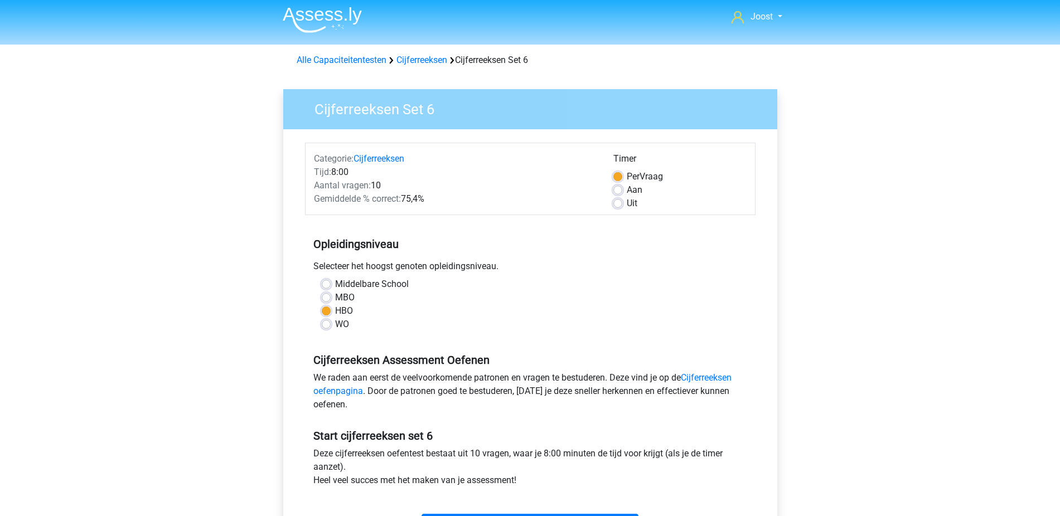
click at [442, 314] on div "HBO" at bounding box center [530, 310] width 417 height 13
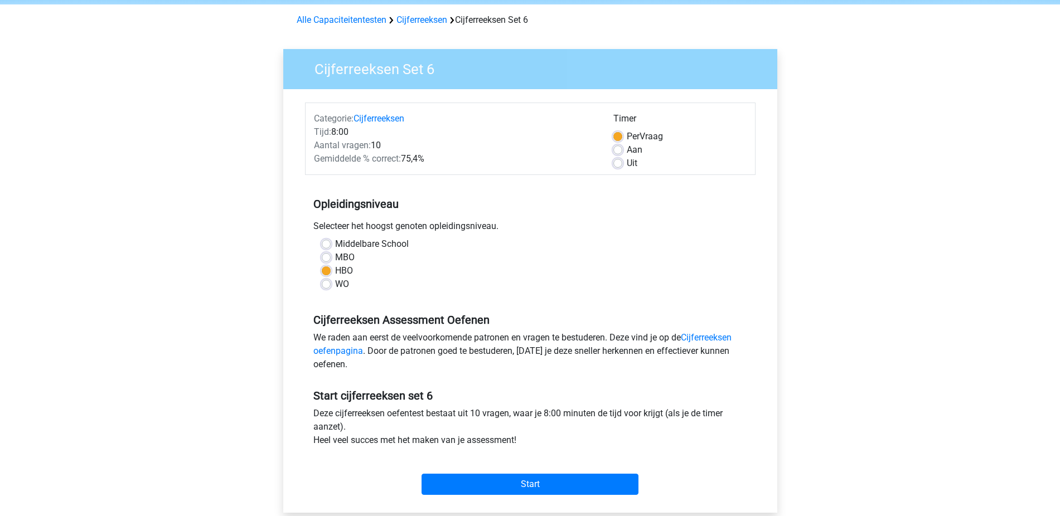
scroll to position [45, 0]
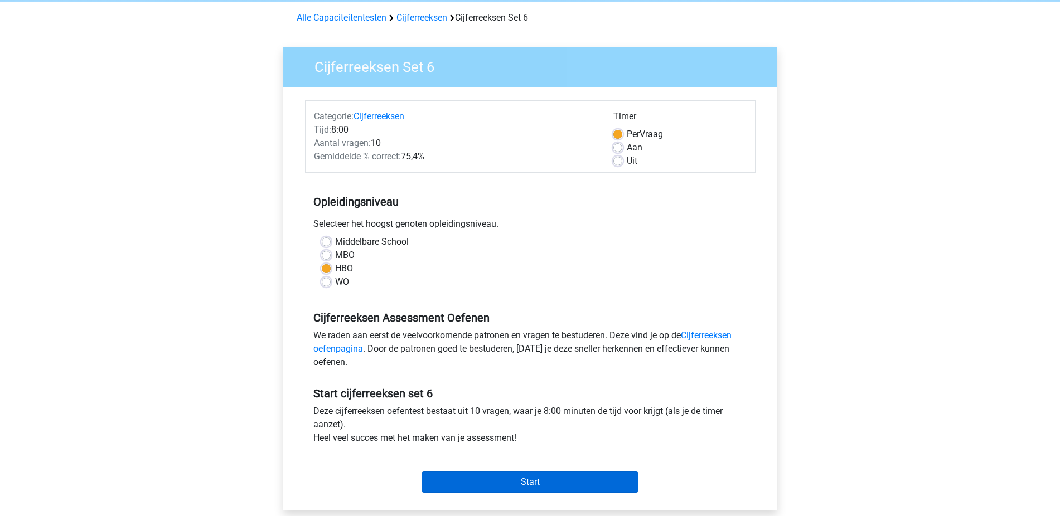
drag, startPoint x: 625, startPoint y: 478, endPoint x: 618, endPoint y: 478, distance: 7.3
click at [618, 479] on input "Start" at bounding box center [529, 482] width 217 height 21
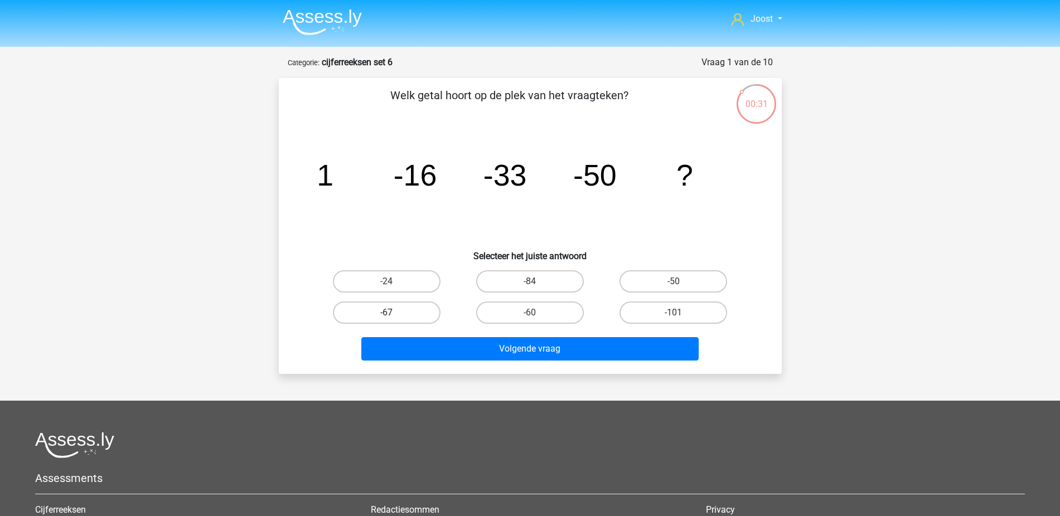
click at [390, 309] on label "-67" at bounding box center [387, 313] width 108 height 22
click at [390, 313] on input "-67" at bounding box center [389, 316] width 7 height 7
radio input "true"
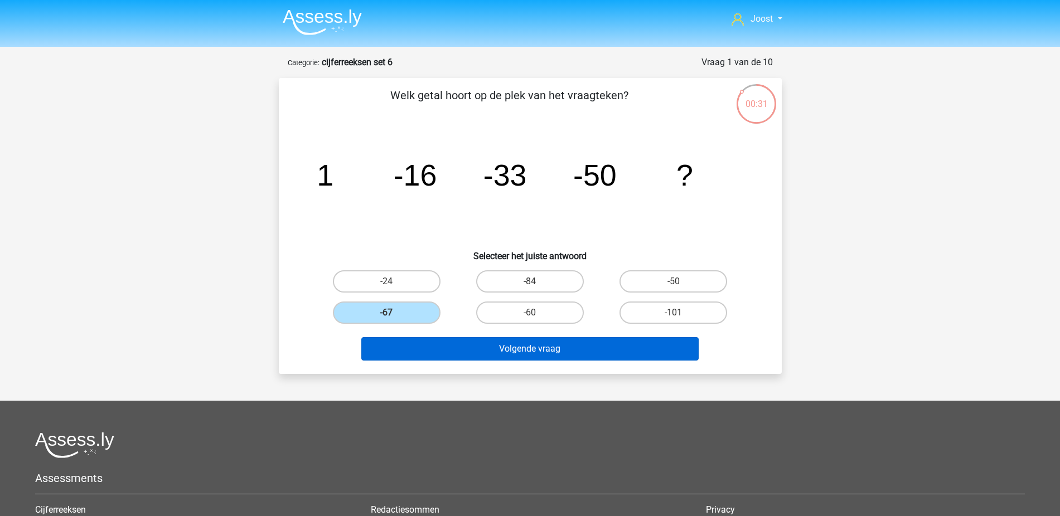
click at [447, 353] on button "Volgende vraag" at bounding box center [529, 348] width 337 height 23
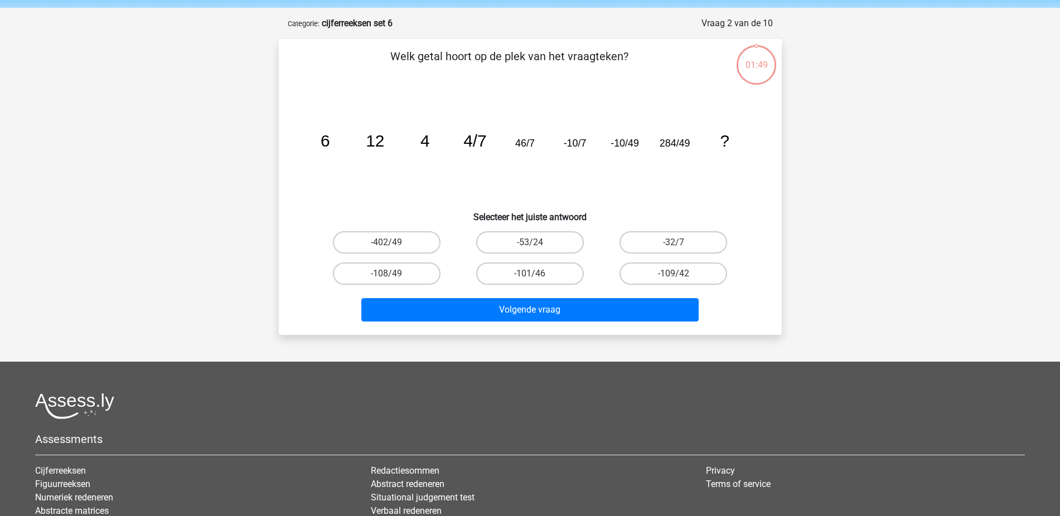
scroll to position [4, 0]
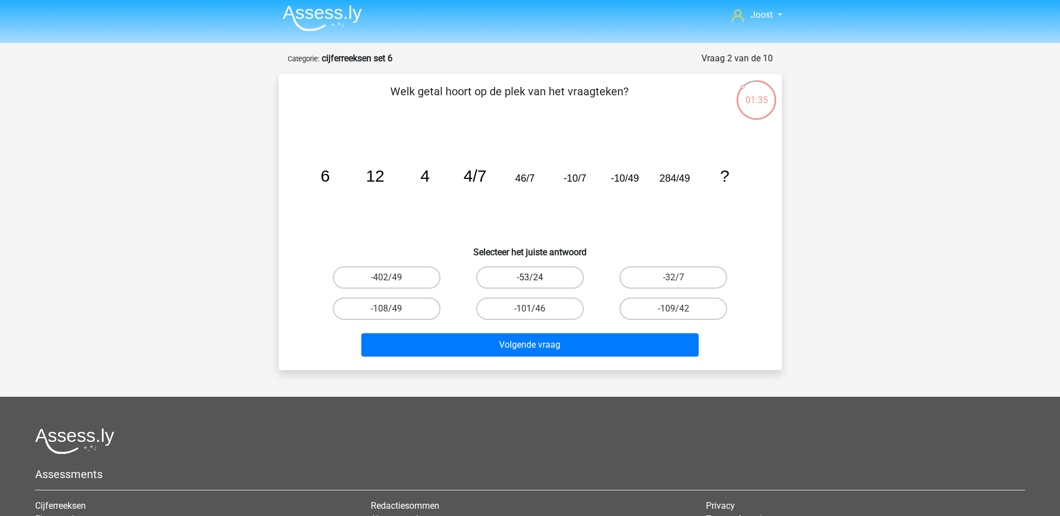
click at [539, 282] on label "-53/24" at bounding box center [530, 277] width 108 height 22
click at [537, 282] on input "-53/24" at bounding box center [533, 281] width 7 height 7
radio input "true"
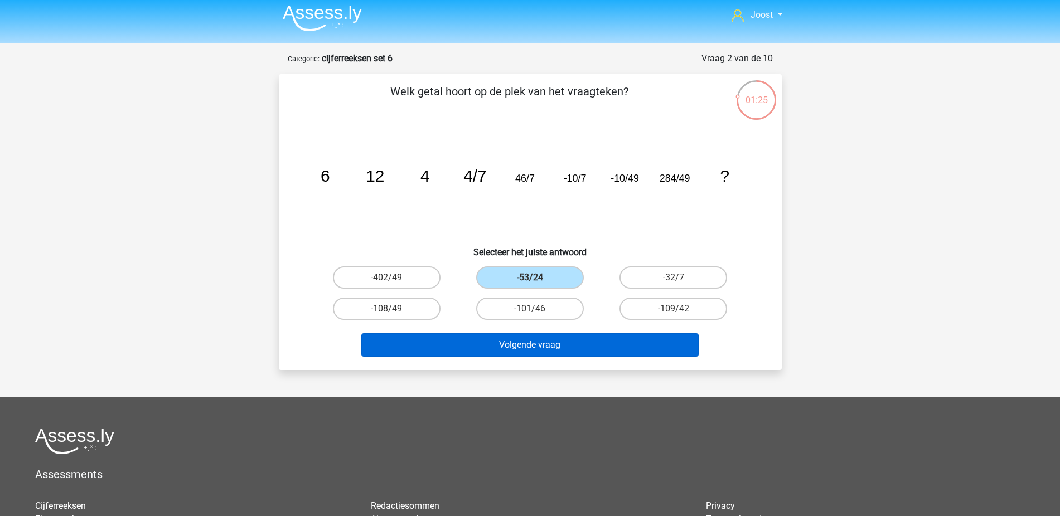
click at [560, 344] on button "Volgende vraag" at bounding box center [529, 344] width 337 height 23
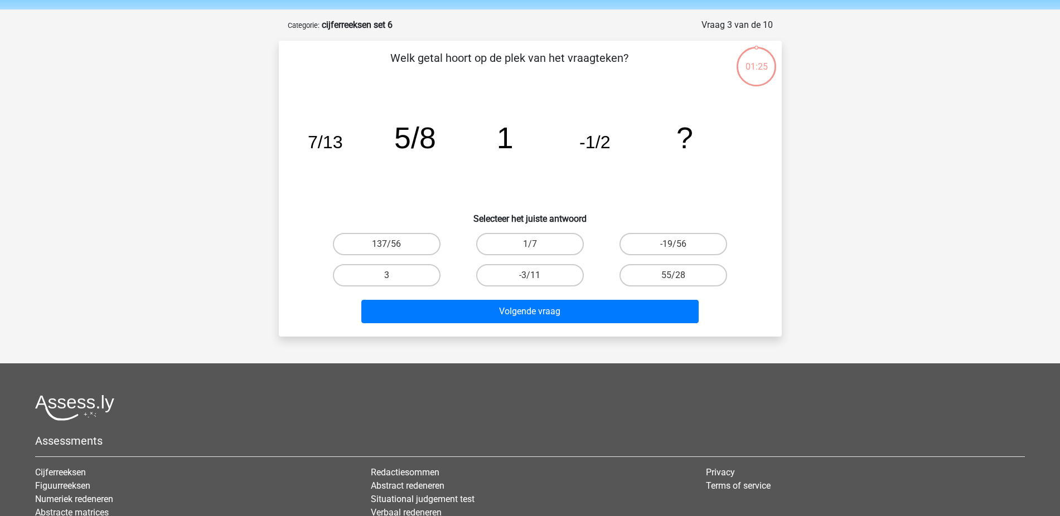
scroll to position [0, 0]
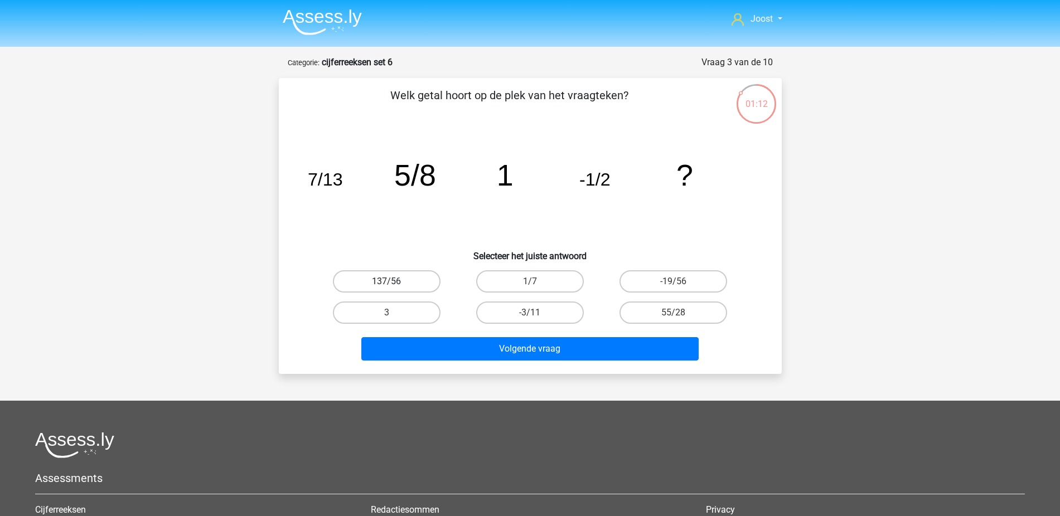
click at [425, 282] on label "137/56" at bounding box center [387, 281] width 108 height 22
click at [394, 282] on input "137/56" at bounding box center [389, 285] width 7 height 7
radio input "true"
click at [673, 280] on label "-19/56" at bounding box center [673, 281] width 108 height 22
click at [673, 282] on input "-19/56" at bounding box center [676, 285] width 7 height 7
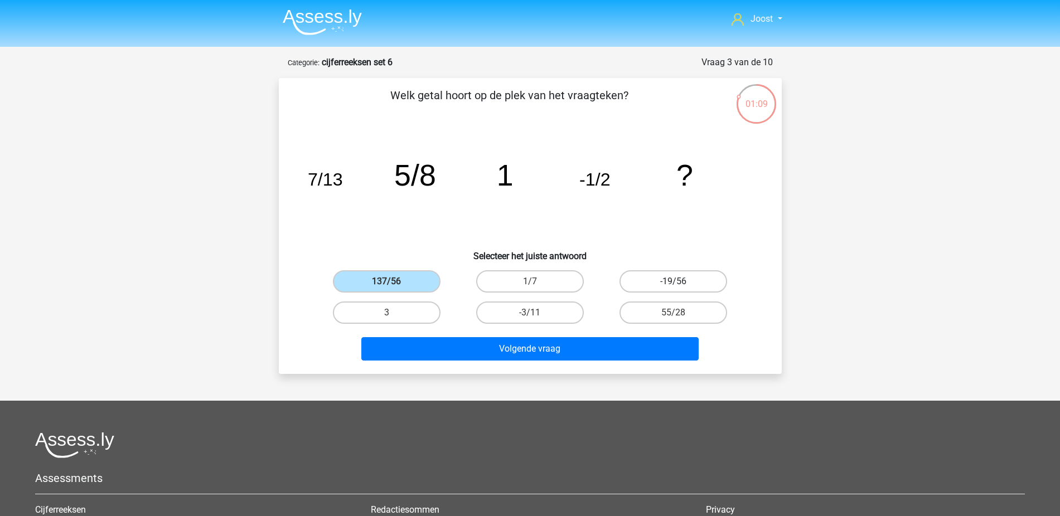
radio input "true"
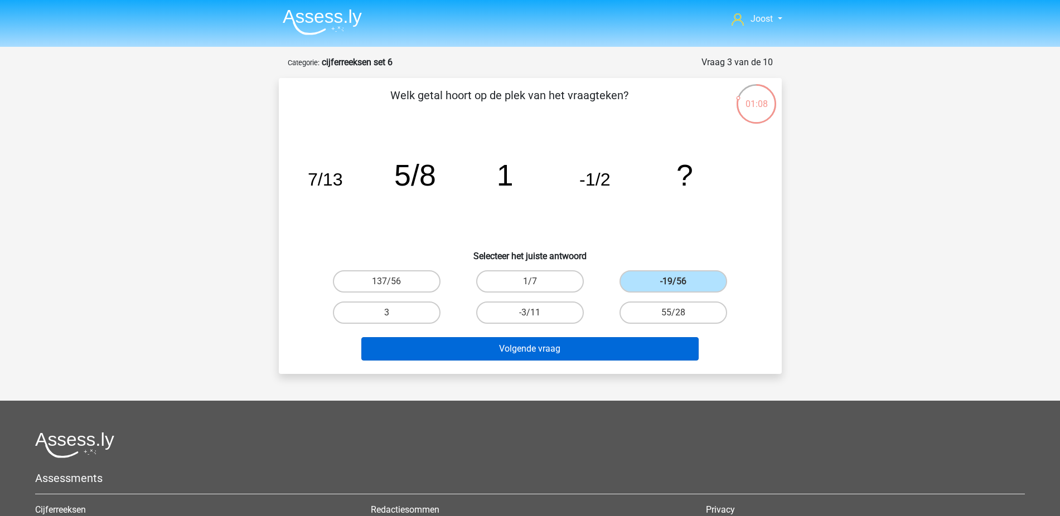
click at [633, 338] on button "Volgende vraag" at bounding box center [529, 348] width 337 height 23
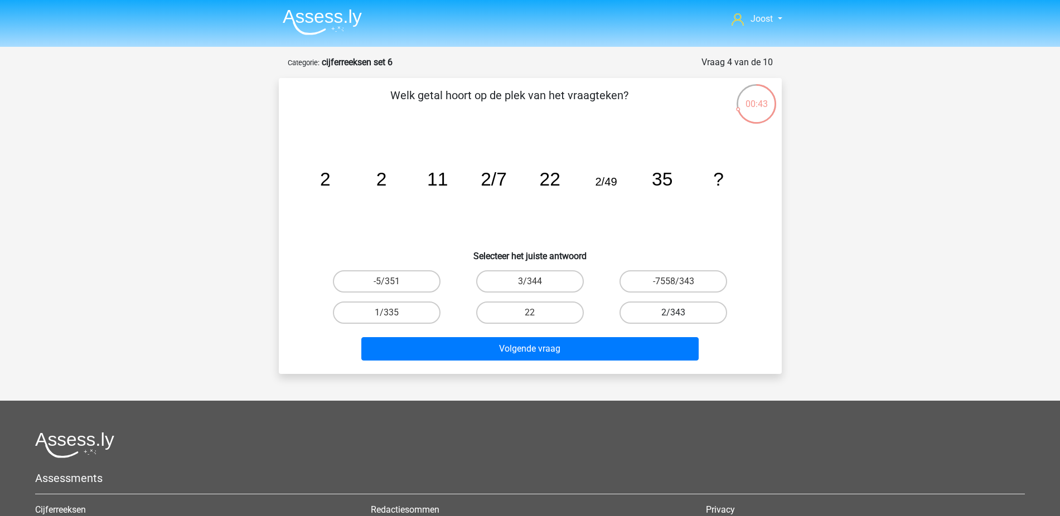
click at [695, 319] on label "2/343" at bounding box center [673, 313] width 108 height 22
click at [681, 319] on input "2/343" at bounding box center [676, 316] width 7 height 7
radio input "true"
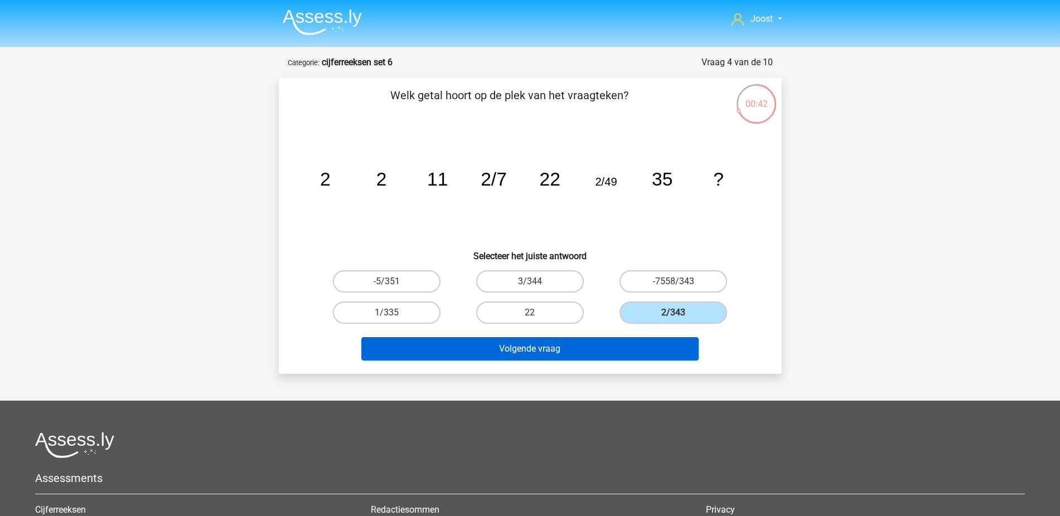
click at [630, 344] on button "Volgende vraag" at bounding box center [529, 348] width 337 height 23
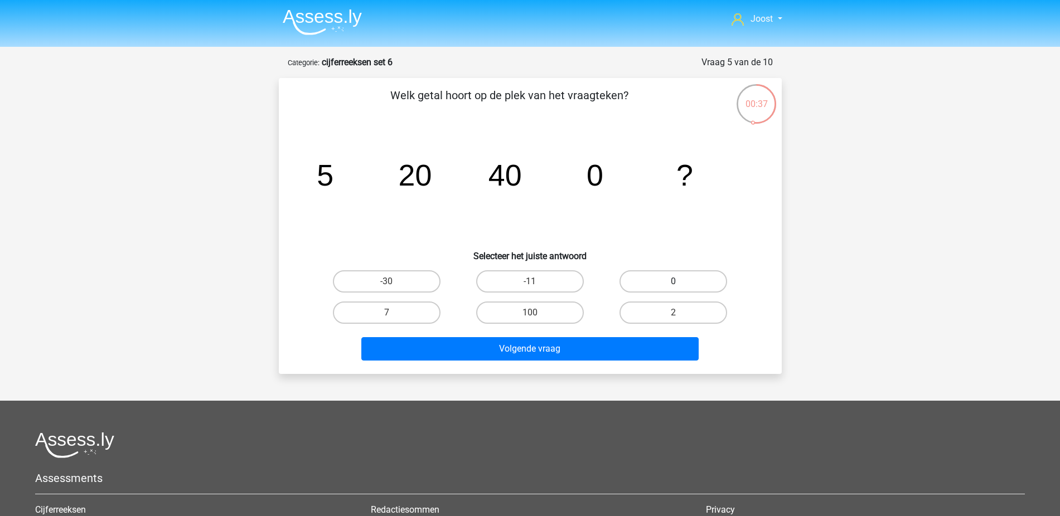
click at [643, 289] on label "0" at bounding box center [673, 281] width 108 height 22
click at [673, 289] on input "0" at bounding box center [676, 285] width 7 height 7
radio input "true"
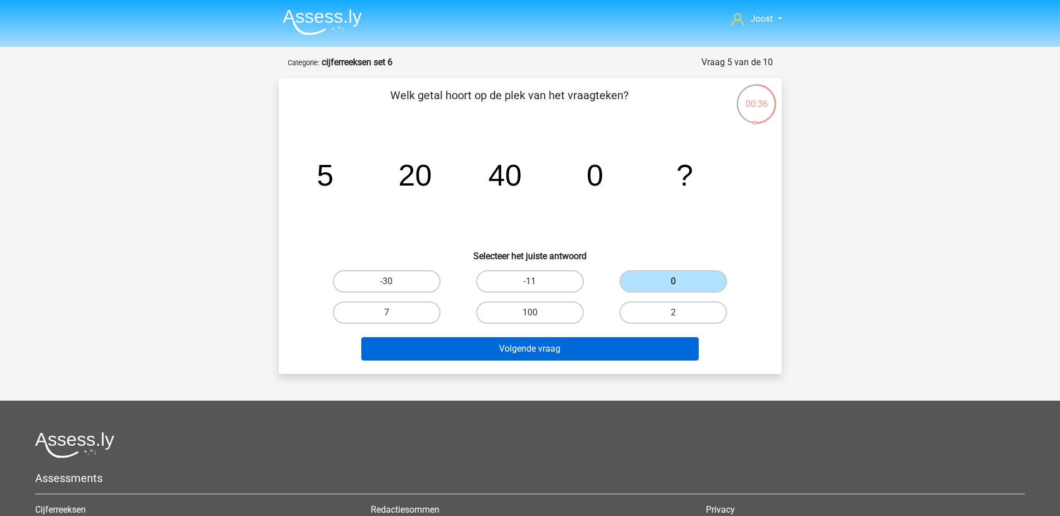
click at [584, 348] on button "Volgende vraag" at bounding box center [529, 348] width 337 height 23
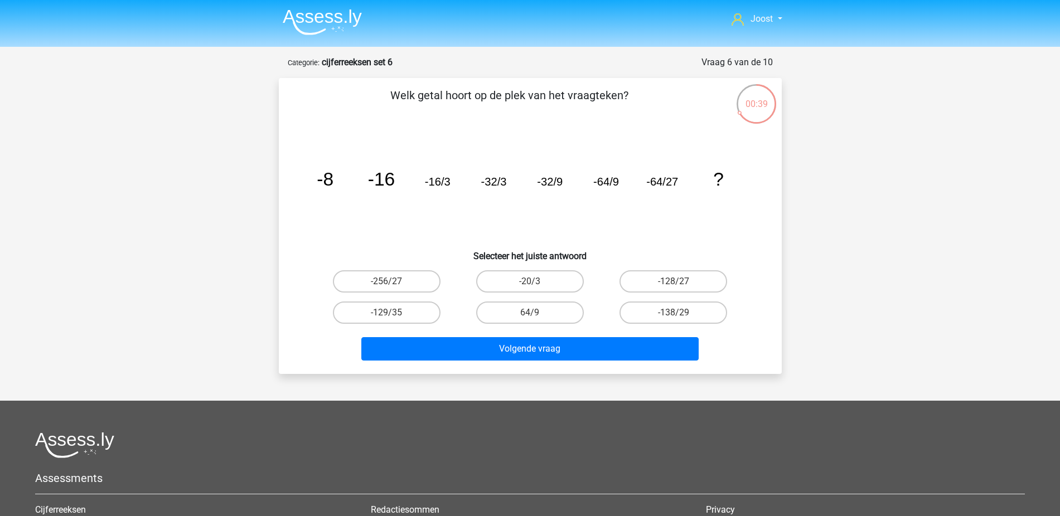
click at [677, 287] on input "-128/27" at bounding box center [676, 285] width 7 height 7
radio input "true"
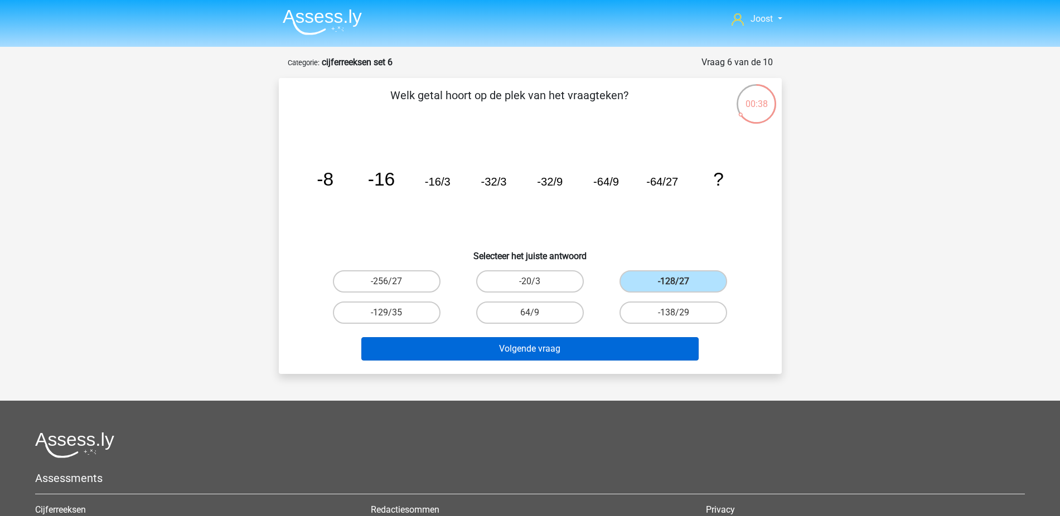
click at [621, 347] on button "Volgende vraag" at bounding box center [529, 348] width 337 height 23
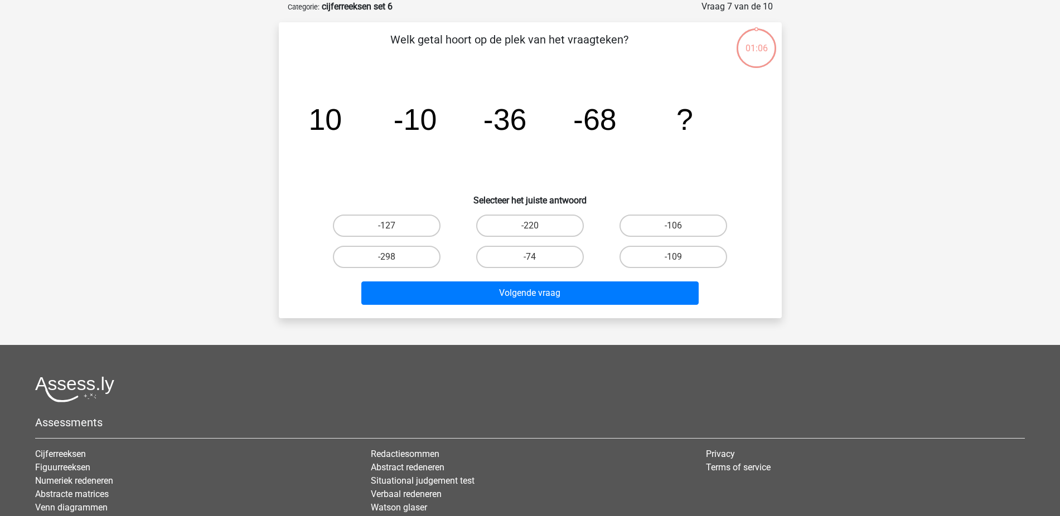
scroll to position [46, 0]
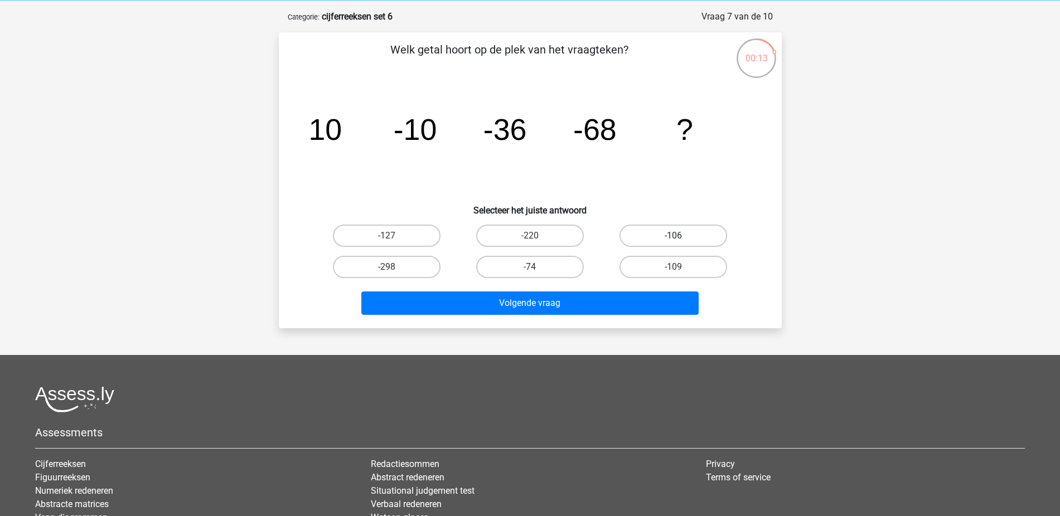
click at [697, 238] on label "-106" at bounding box center [673, 236] width 108 height 22
click at [681, 238] on input "-106" at bounding box center [676, 239] width 7 height 7
radio input "true"
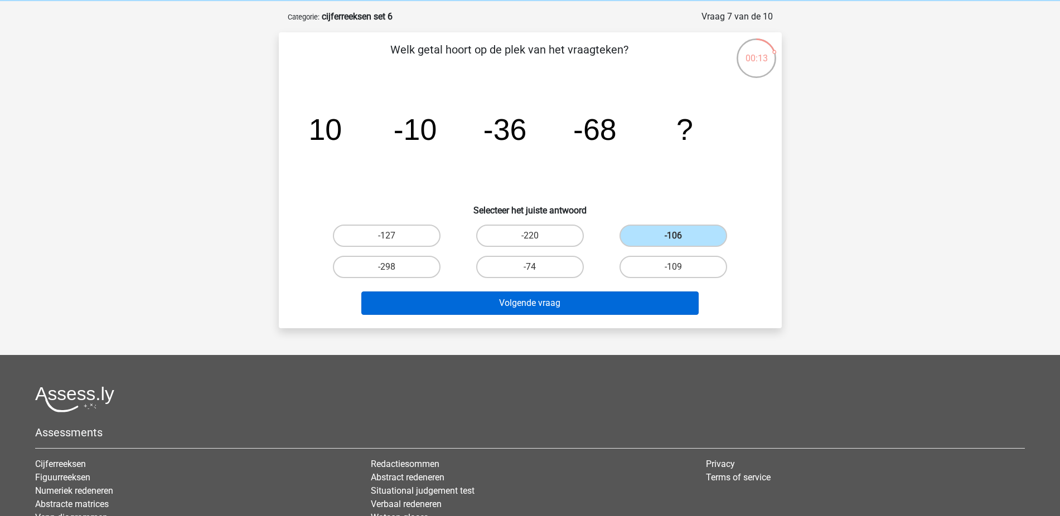
click at [645, 302] on button "Volgende vraag" at bounding box center [529, 303] width 337 height 23
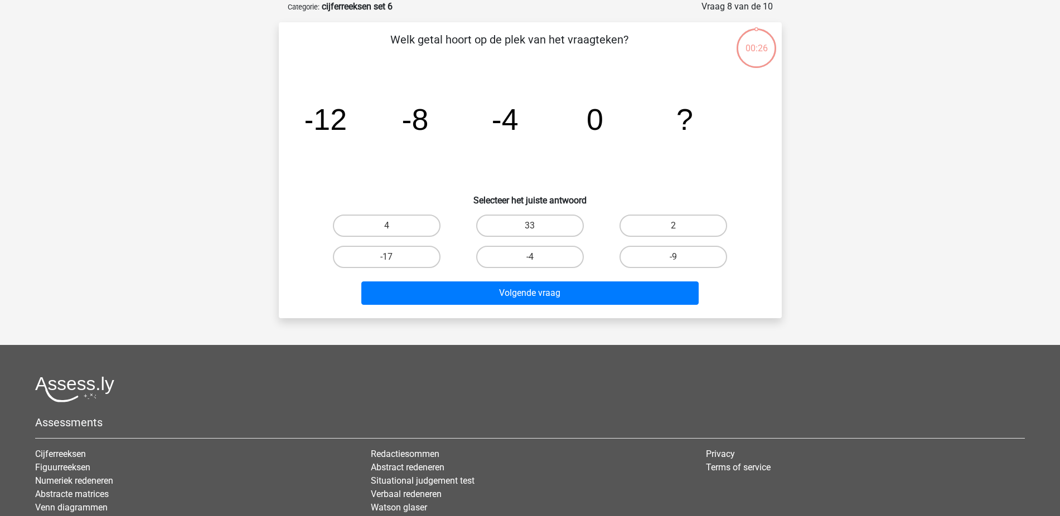
scroll to position [39, 0]
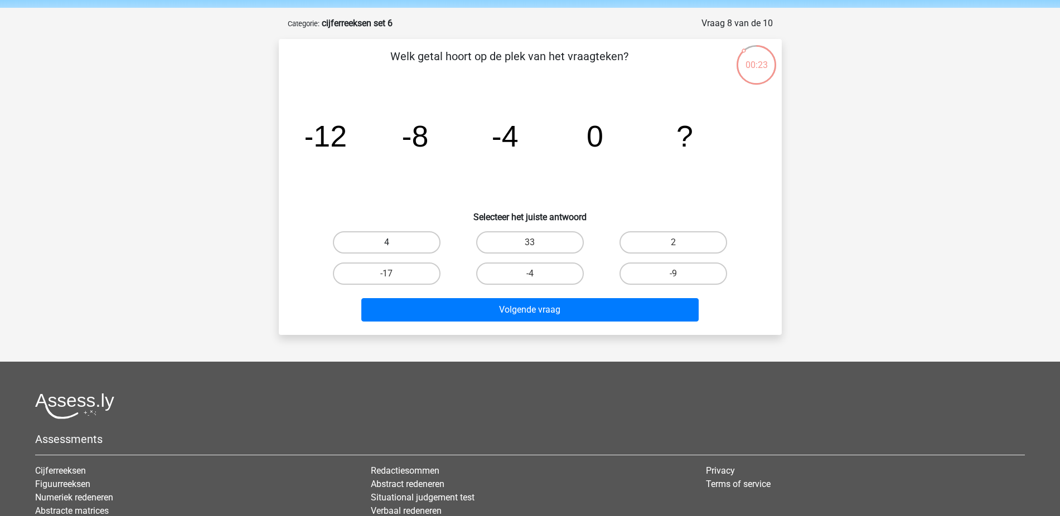
click at [421, 246] on label "4" at bounding box center [387, 242] width 108 height 22
click at [394, 246] on input "4" at bounding box center [389, 245] width 7 height 7
radio input "true"
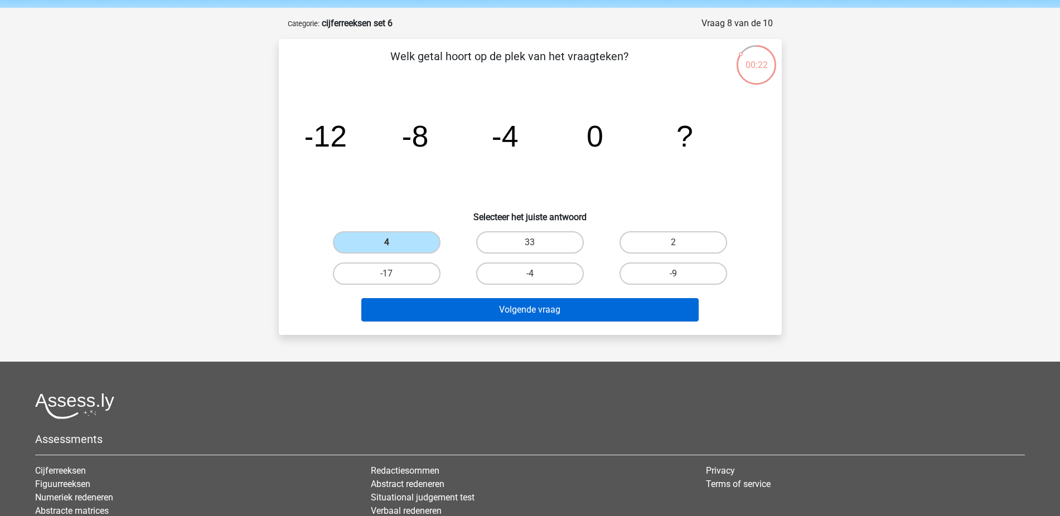
click at [487, 299] on button "Volgende vraag" at bounding box center [529, 309] width 337 height 23
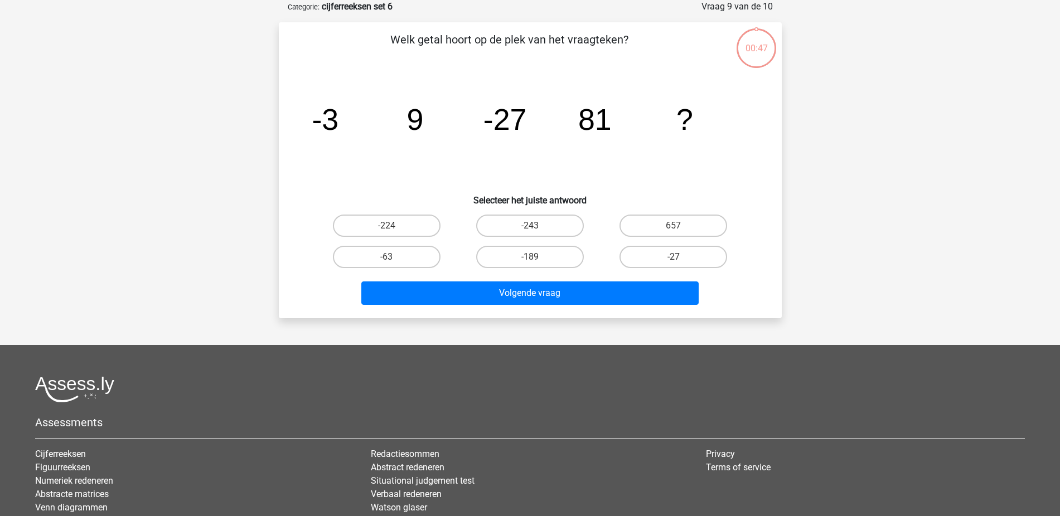
scroll to position [37, 0]
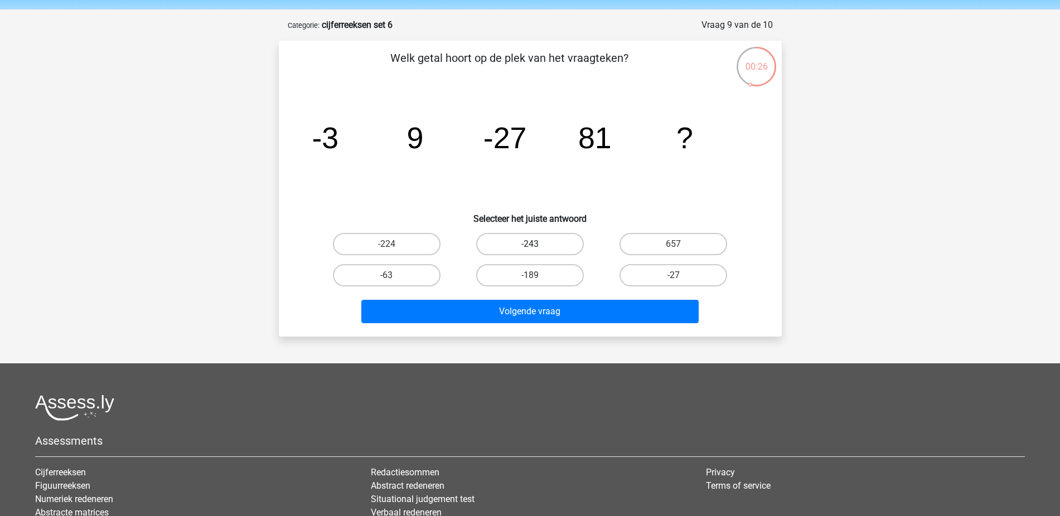
click at [522, 239] on label "-243" at bounding box center [530, 244] width 108 height 22
click at [530, 244] on input "-243" at bounding box center [533, 247] width 7 height 7
radio input "true"
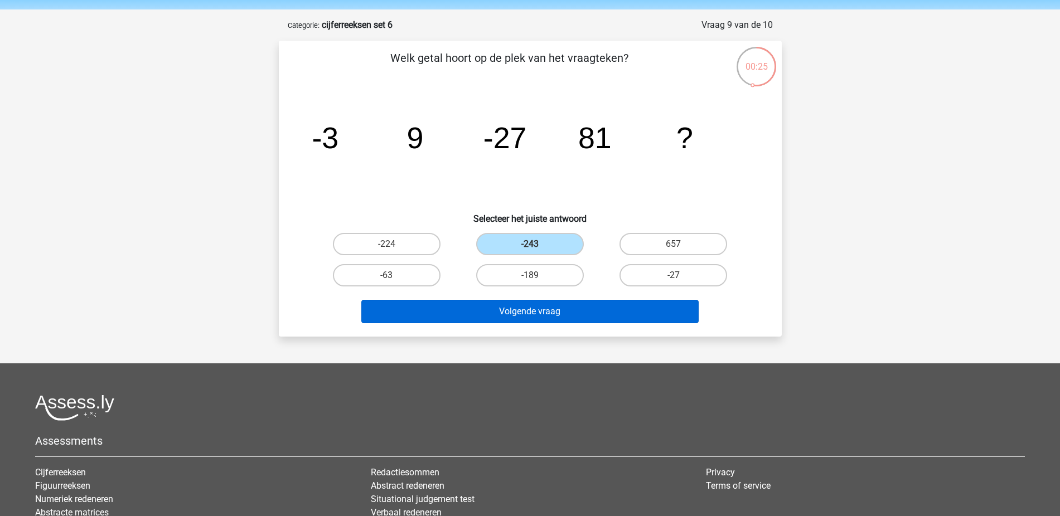
click at [614, 313] on button "Volgende vraag" at bounding box center [529, 311] width 337 height 23
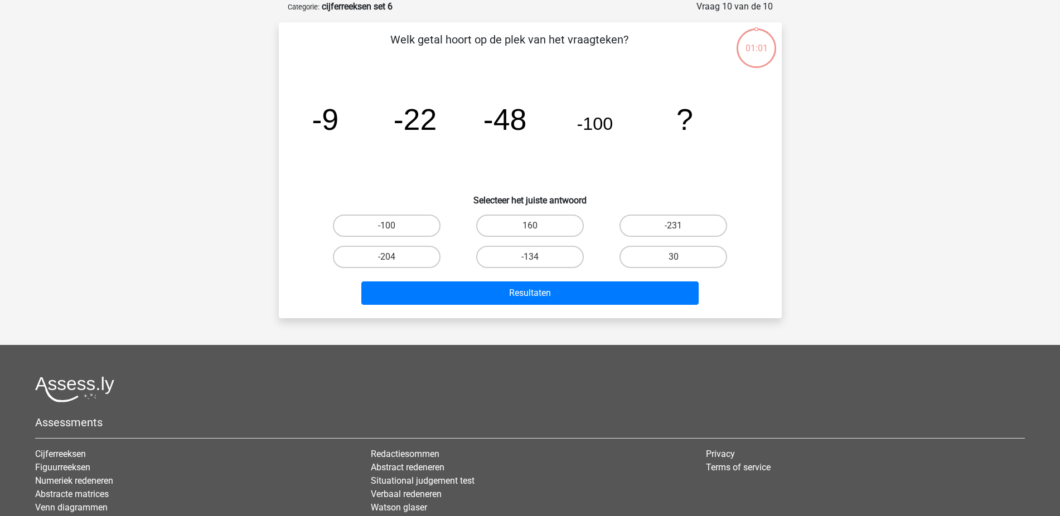
scroll to position [46, 0]
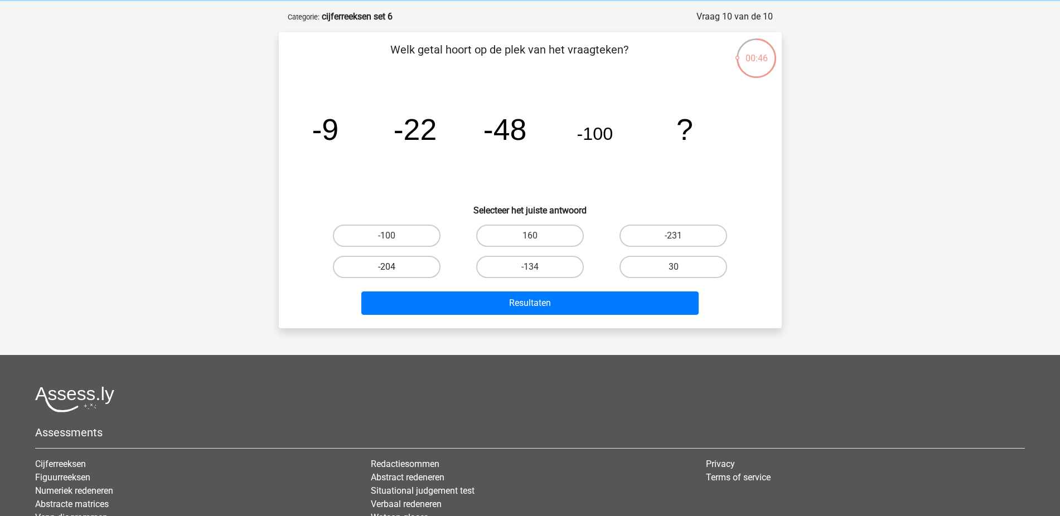
drag, startPoint x: 404, startPoint y: 259, endPoint x: 431, endPoint y: 263, distance: 28.1
click at [404, 259] on label "-204" at bounding box center [387, 267] width 108 height 22
click at [394, 267] on input "-204" at bounding box center [389, 270] width 7 height 7
radio input "true"
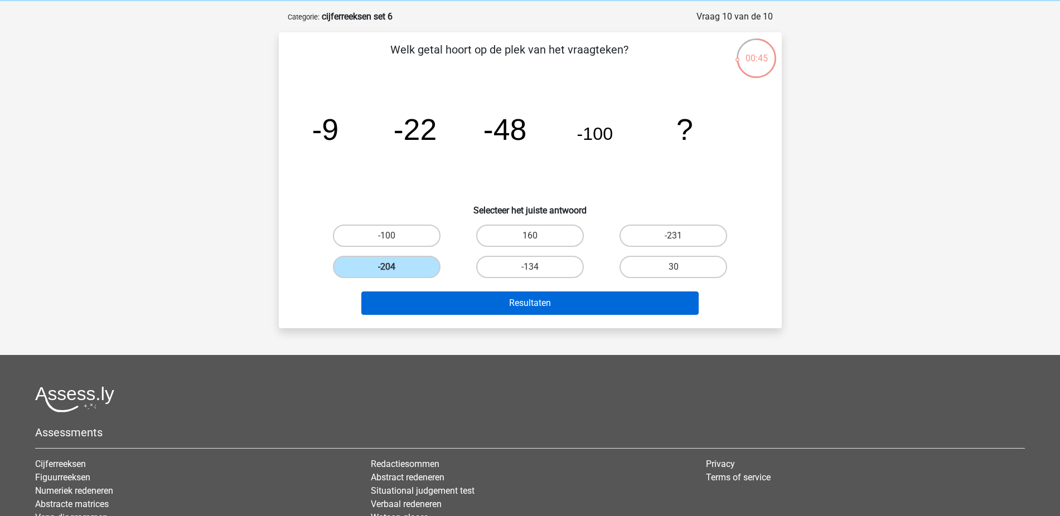
click at [490, 297] on button "Resultaten" at bounding box center [529, 303] width 337 height 23
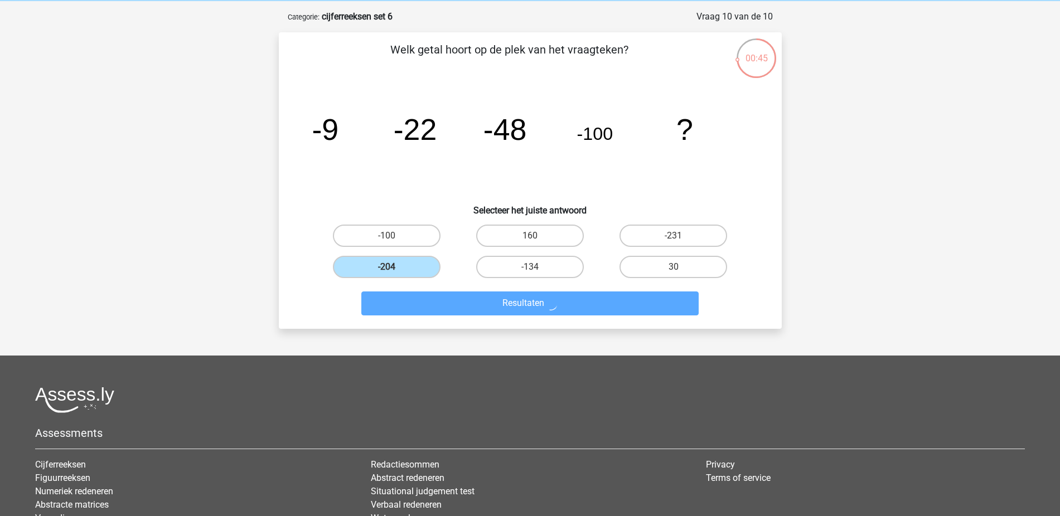
scroll to position [35, 0]
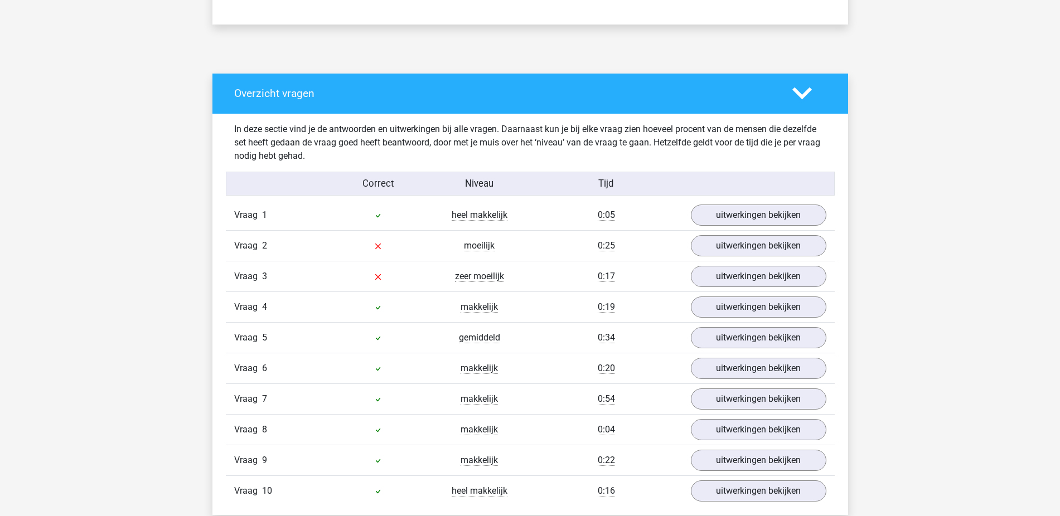
scroll to position [556, 0]
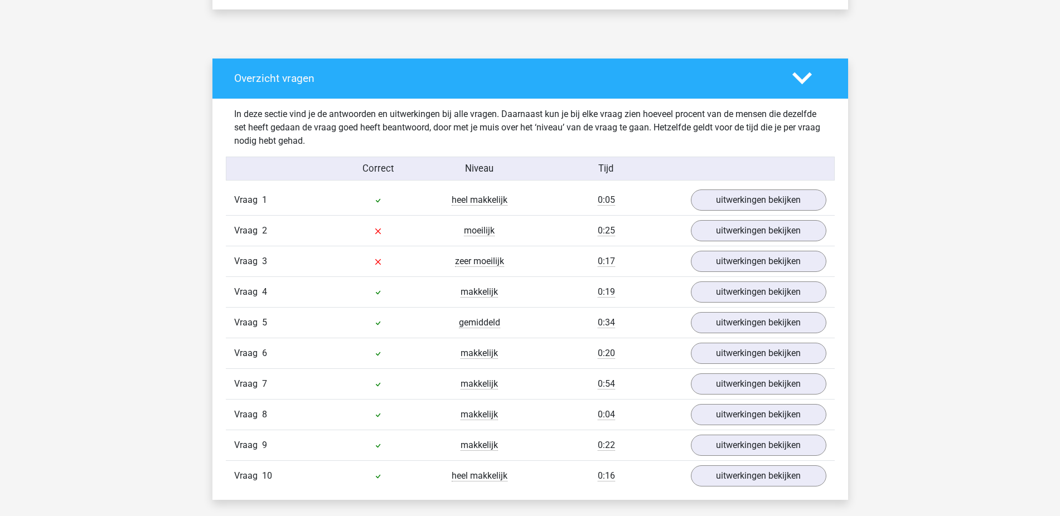
click at [768, 231] on link "uitwerkingen bekijken" at bounding box center [758, 230] width 135 height 21
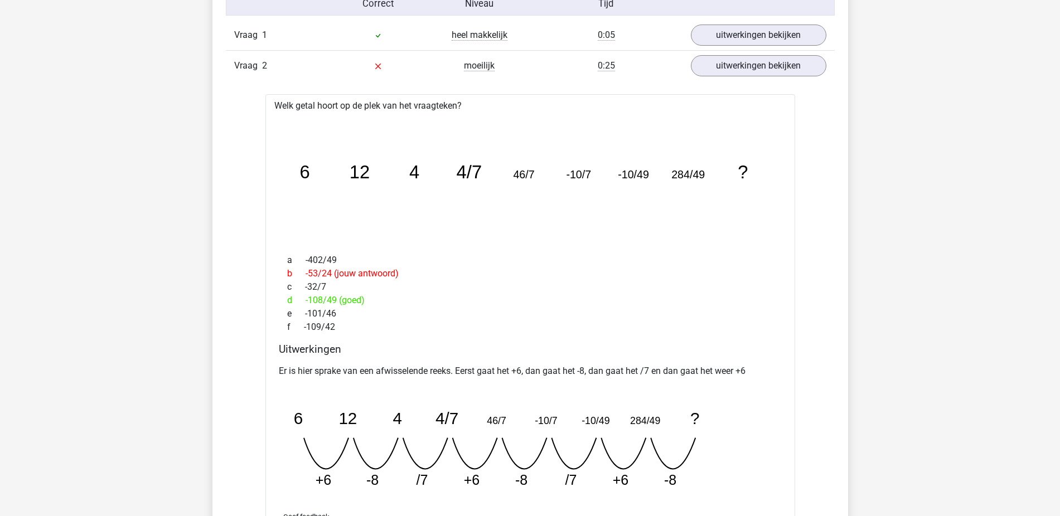
scroll to position [621, 0]
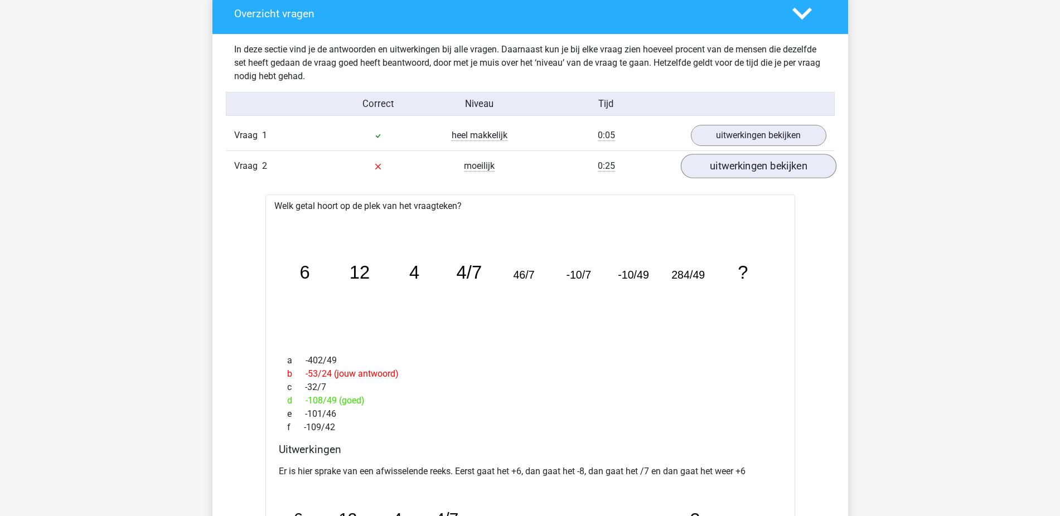
click at [763, 159] on link "uitwerkingen bekijken" at bounding box center [758, 166] width 156 height 25
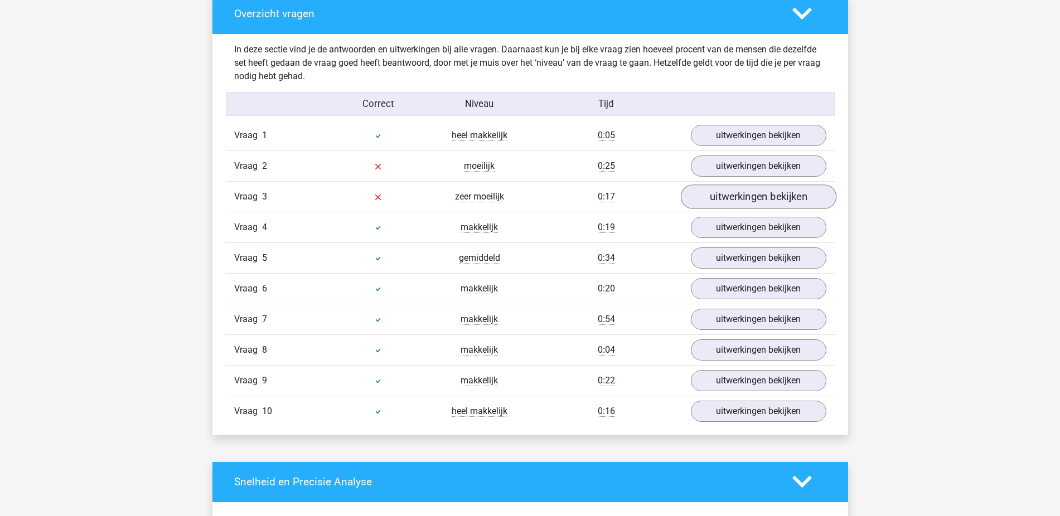
click at [761, 197] on link "uitwerkingen bekijken" at bounding box center [758, 197] width 156 height 25
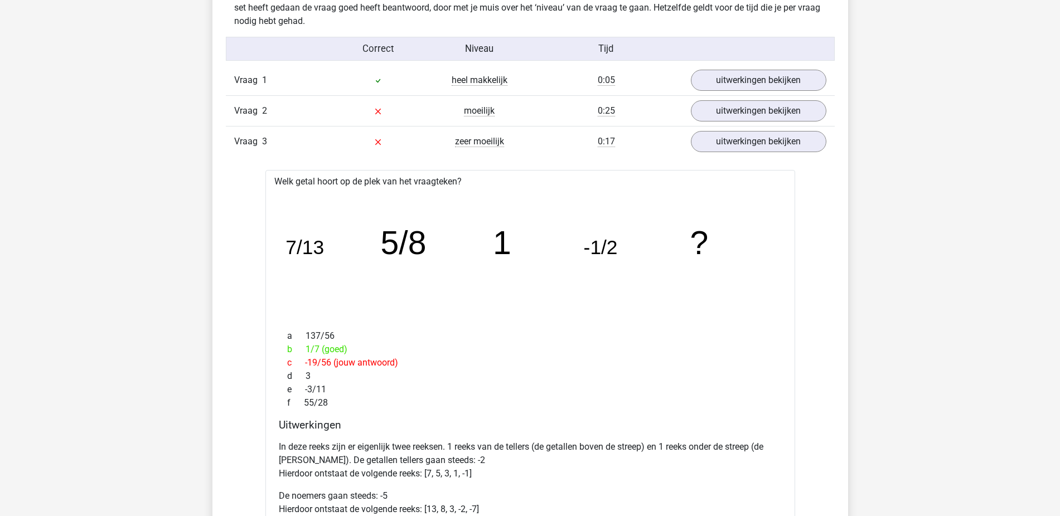
scroll to position [611, 0]
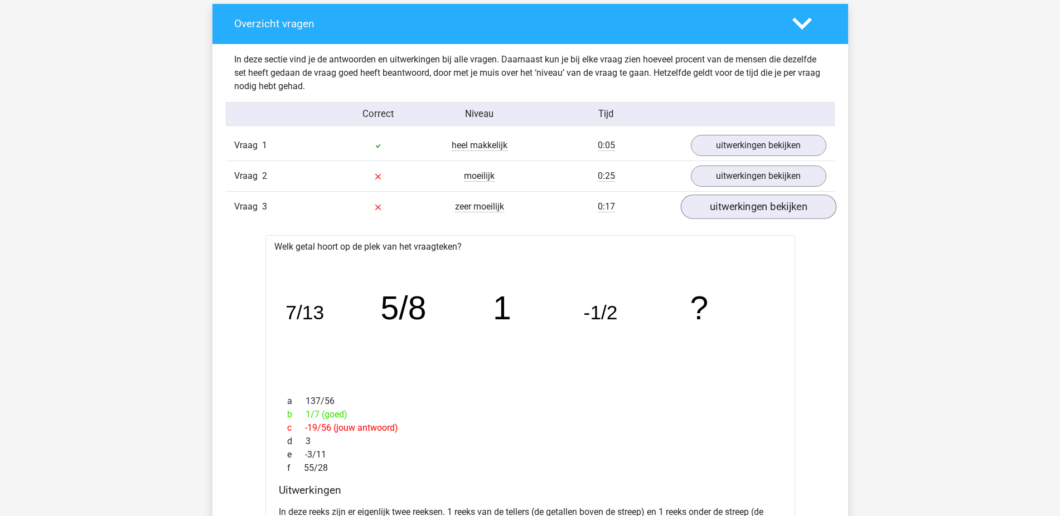
click at [809, 216] on link "uitwerkingen bekijken" at bounding box center [758, 207] width 156 height 25
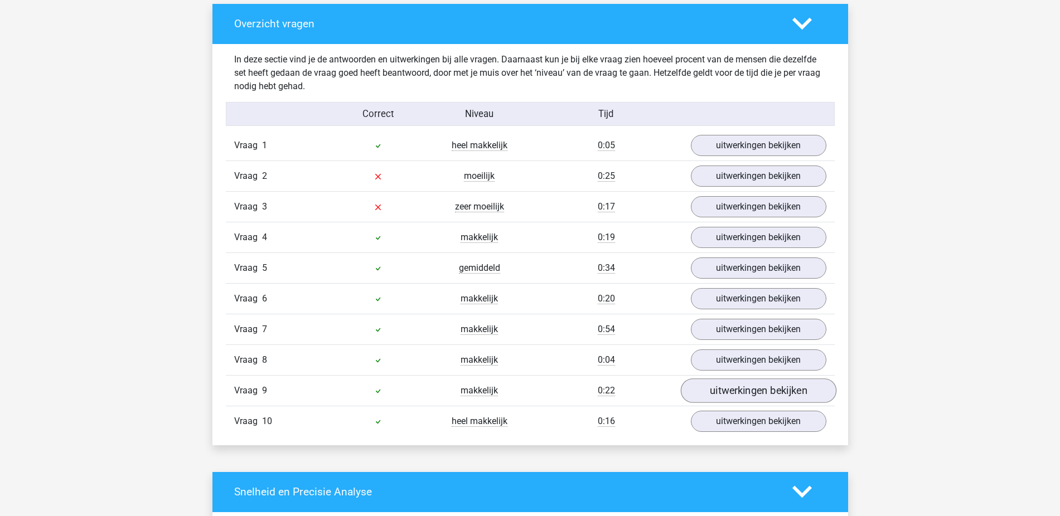
click at [721, 392] on link "uitwerkingen bekijken" at bounding box center [758, 390] width 156 height 25
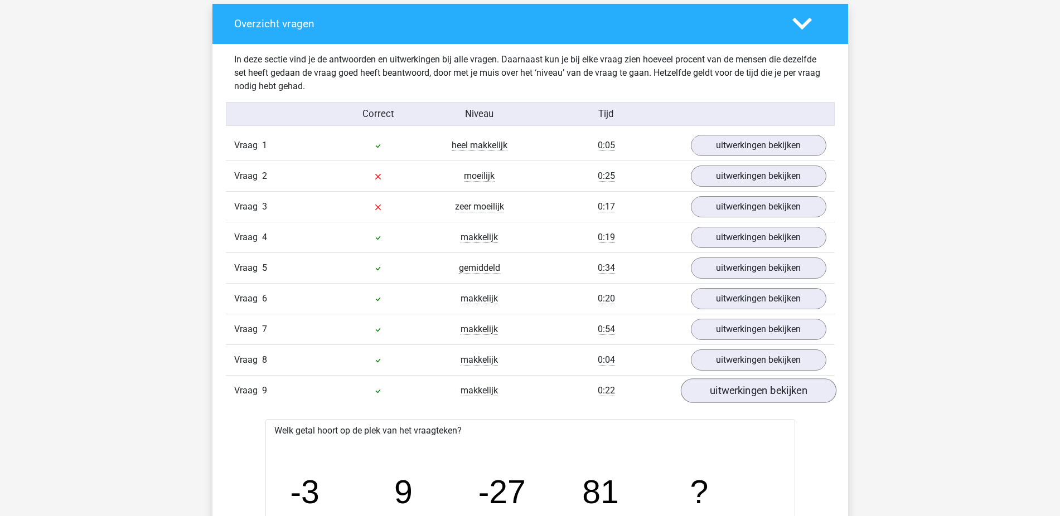
click at [721, 392] on link "uitwerkingen bekijken" at bounding box center [758, 390] width 156 height 25
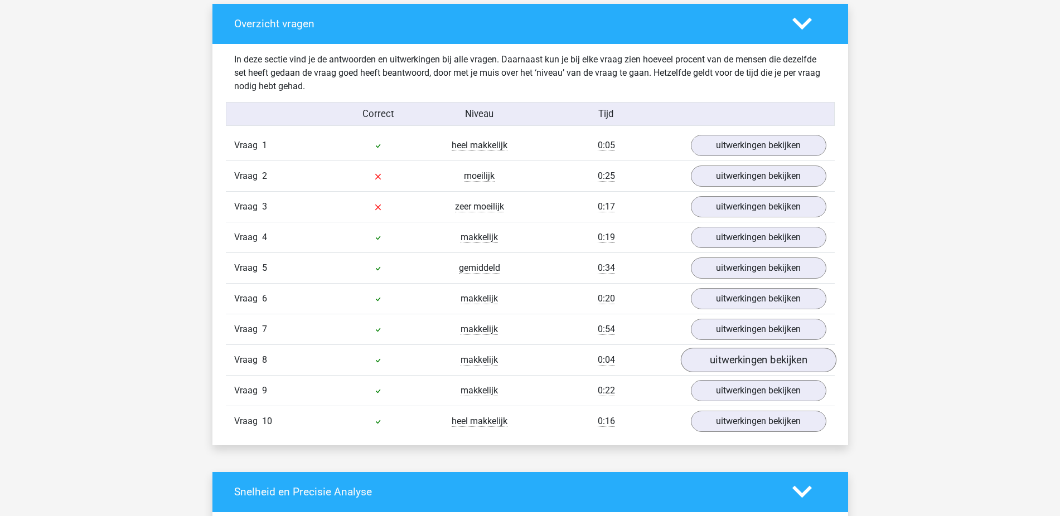
click at [744, 367] on link "uitwerkingen bekijken" at bounding box center [758, 360] width 156 height 25
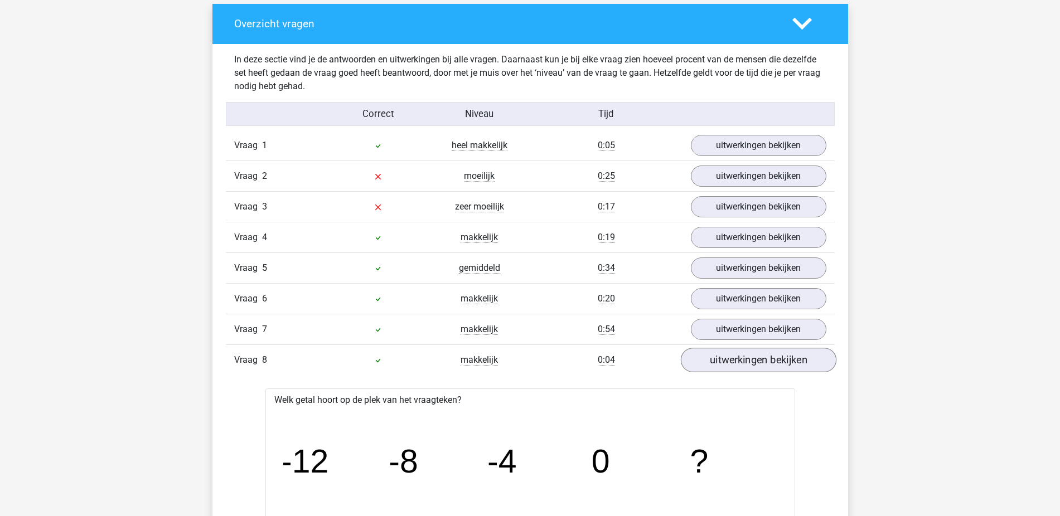
click at [744, 367] on link "uitwerkingen bekijken" at bounding box center [758, 360] width 156 height 25
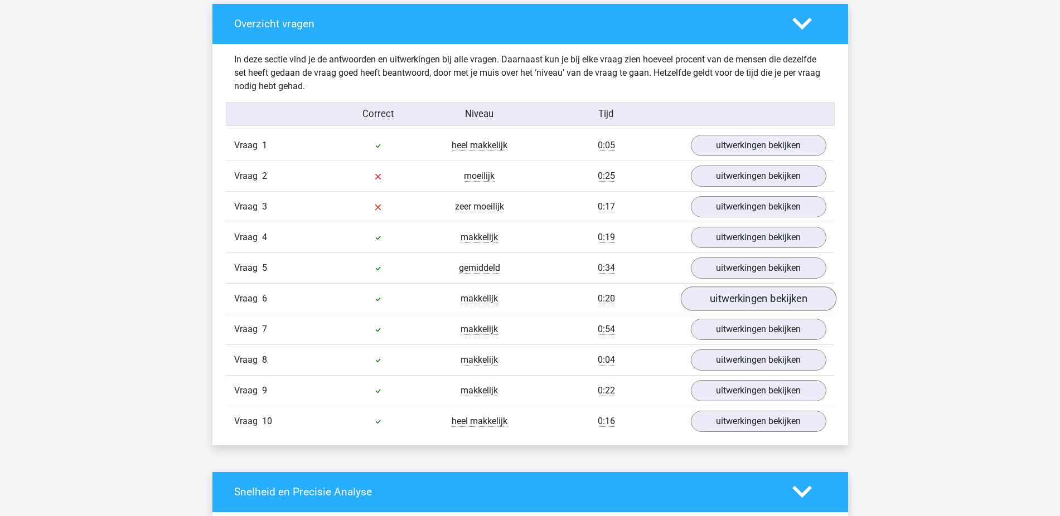
click at [742, 296] on link "uitwerkingen bekijken" at bounding box center [758, 299] width 156 height 25
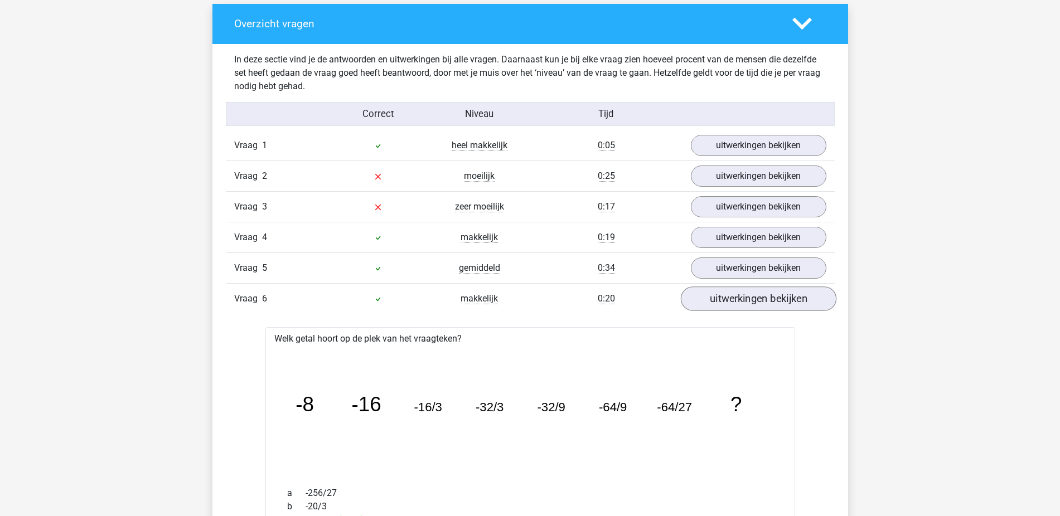
click at [737, 301] on link "uitwerkingen bekijken" at bounding box center [758, 299] width 156 height 25
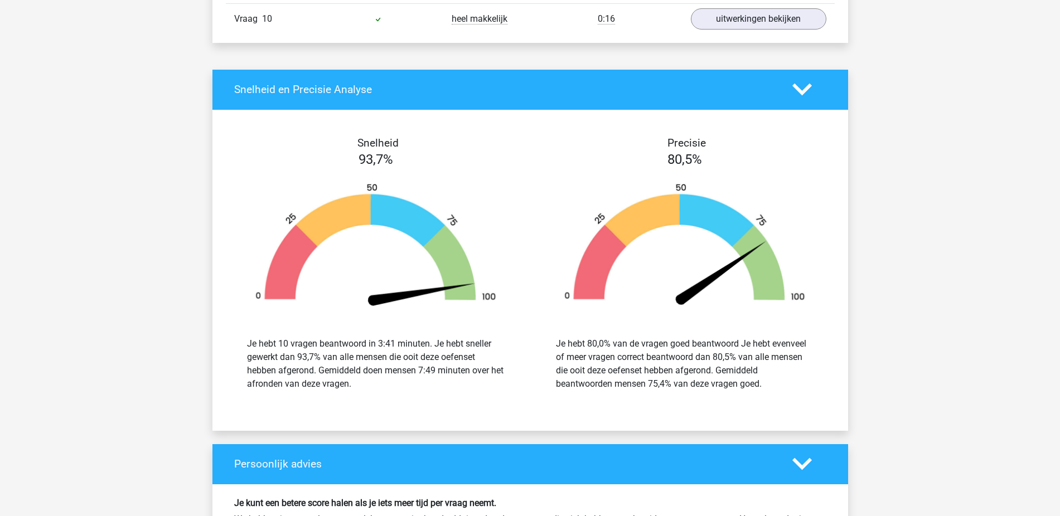
scroll to position [1290, 0]
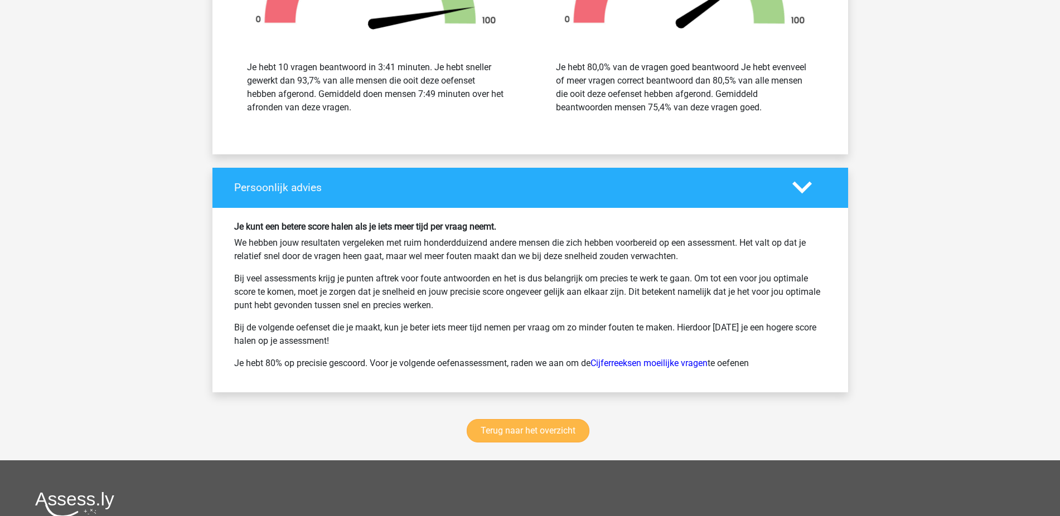
click at [512, 430] on link "Terug naar het overzicht" at bounding box center [528, 430] width 123 height 23
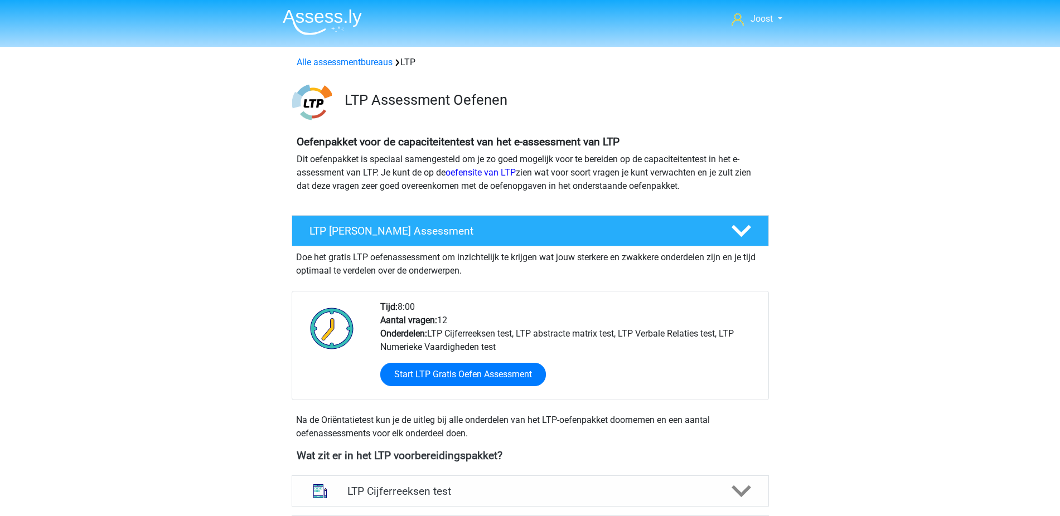
scroll to position [170, 0]
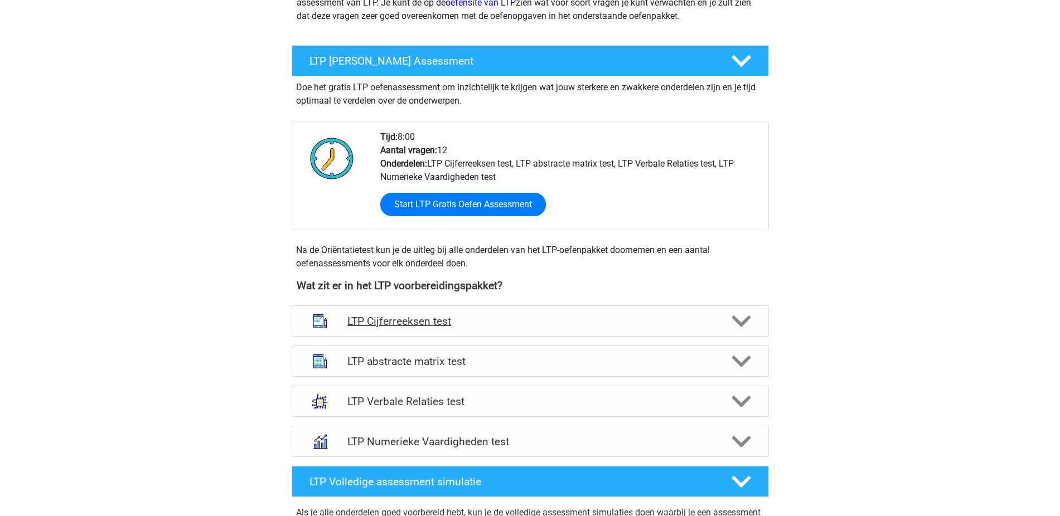
click at [496, 328] on div "LTP Cijferreeksen test" at bounding box center [530, 320] width 477 height 31
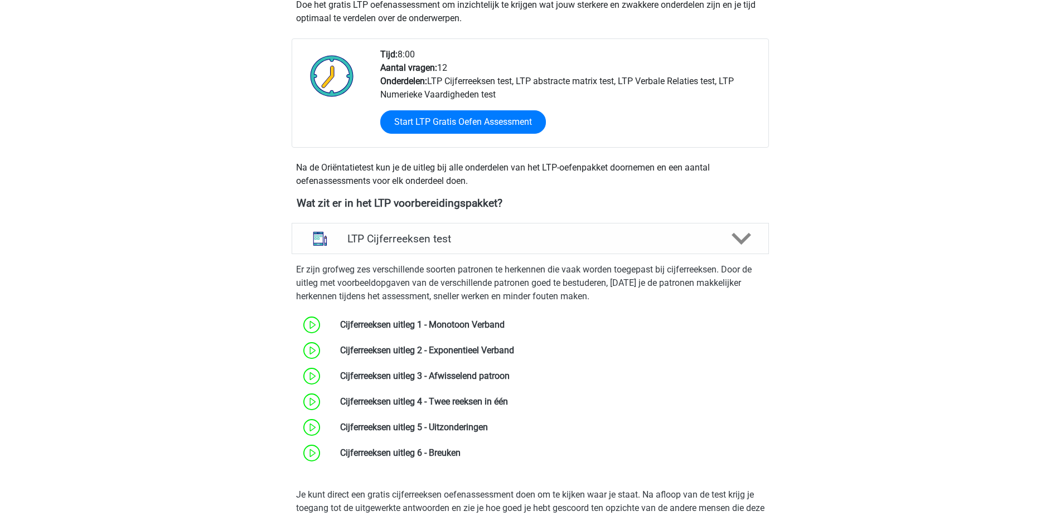
scroll to position [325, 0]
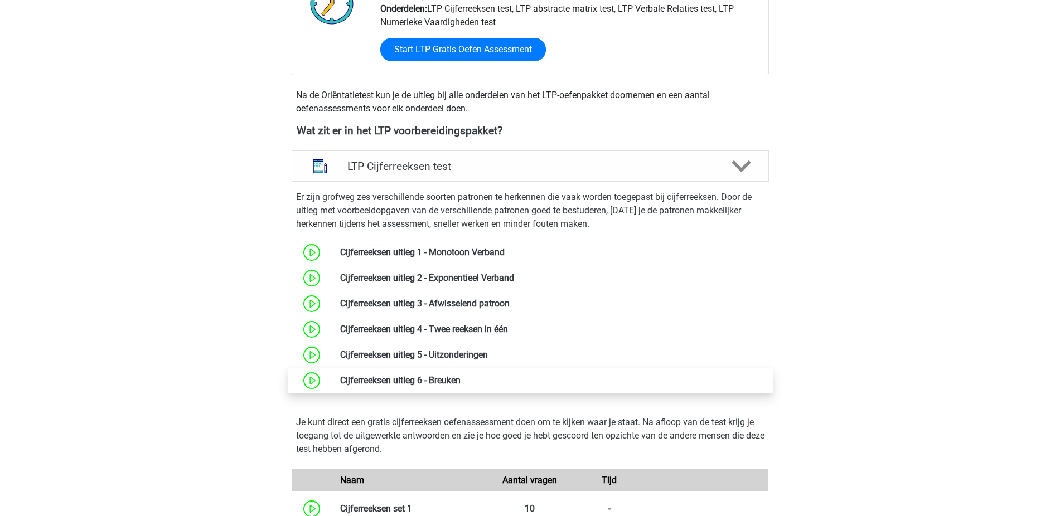
click at [460, 375] on link at bounding box center [460, 380] width 0 height 11
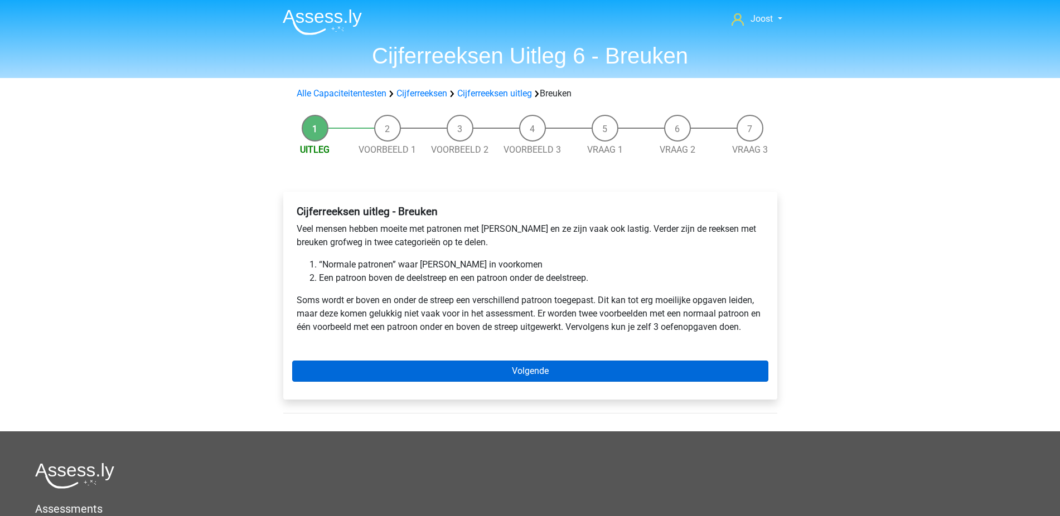
click at [463, 372] on link "Volgende" at bounding box center [530, 371] width 476 height 21
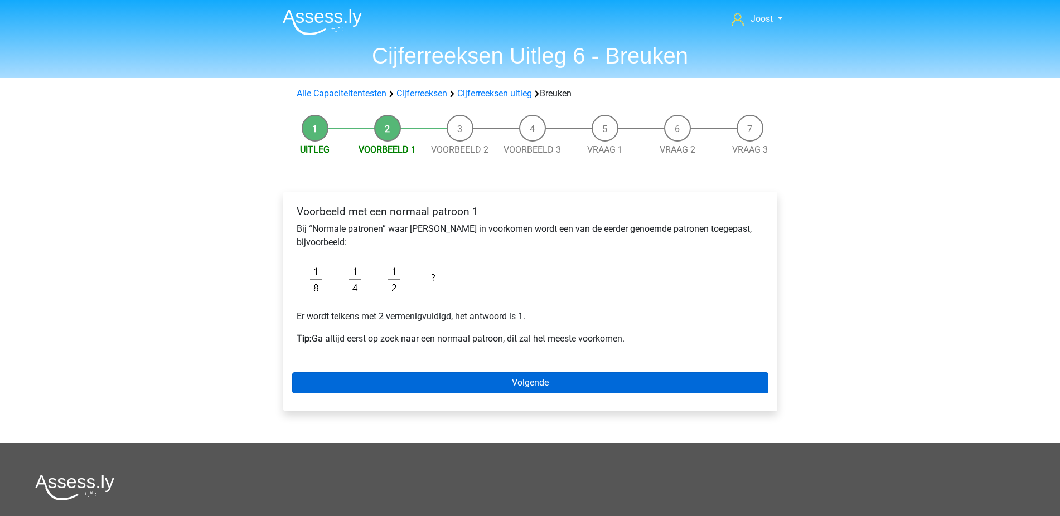
click at [540, 386] on link "Volgende" at bounding box center [530, 382] width 476 height 21
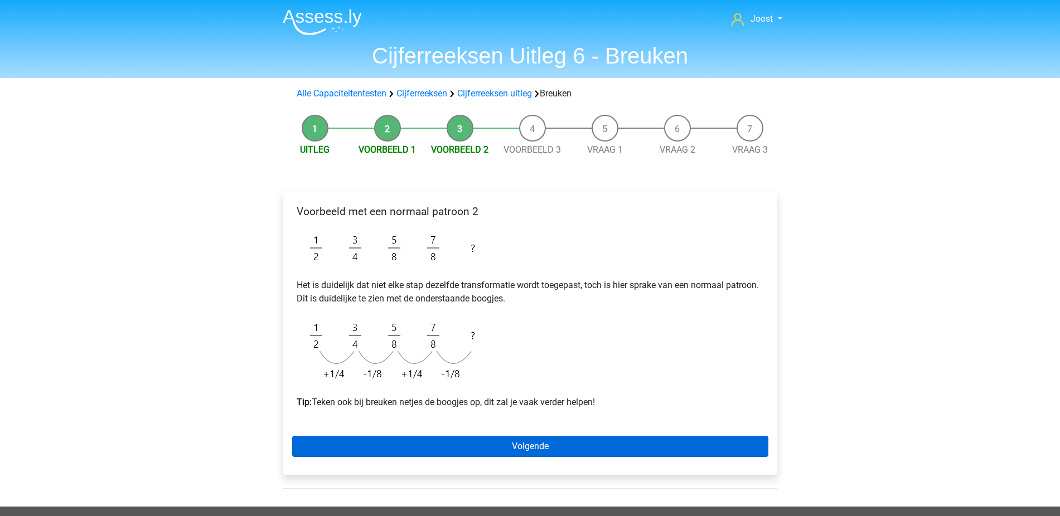
click at [542, 444] on link "Volgende" at bounding box center [530, 446] width 476 height 21
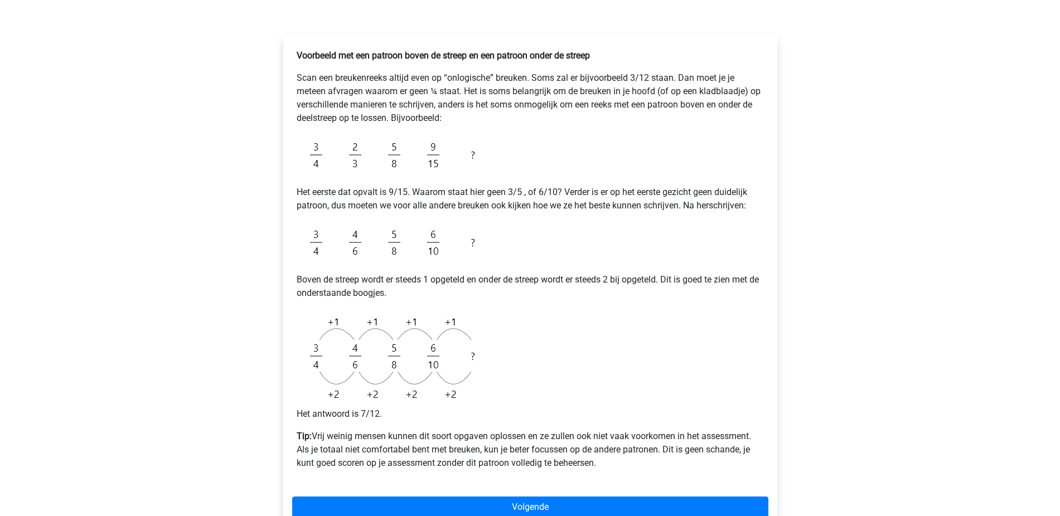
scroll to position [167, 0]
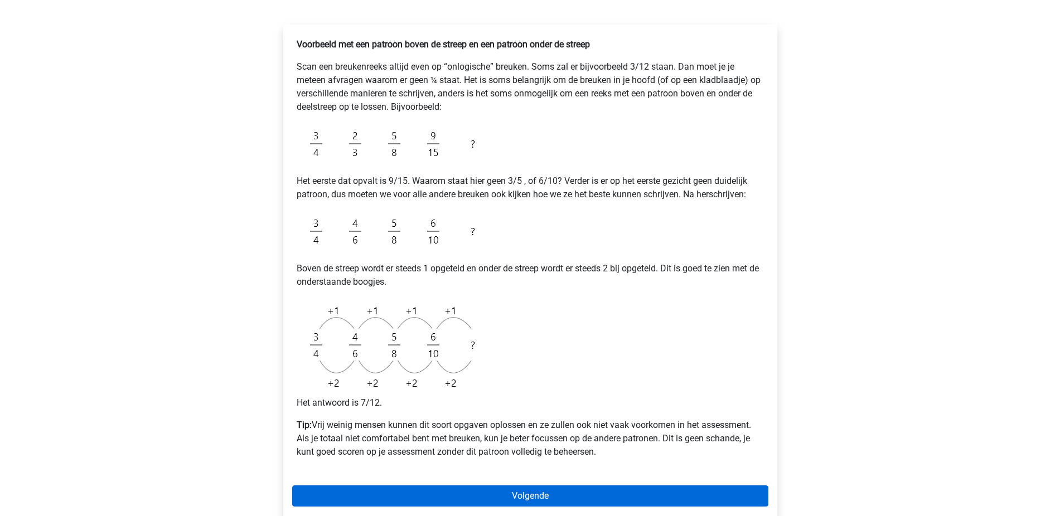
click at [541, 492] on link "Volgende" at bounding box center [530, 496] width 476 height 21
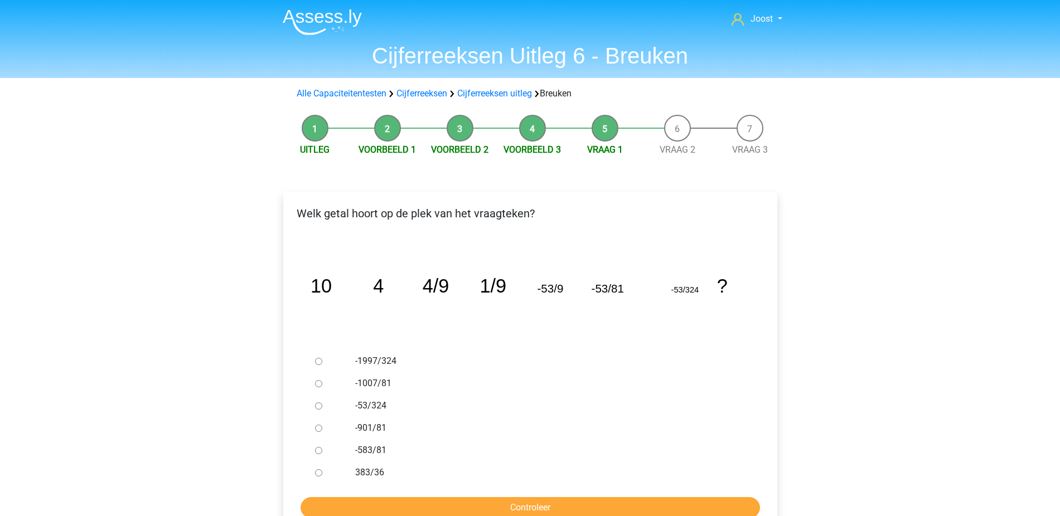
scroll to position [14, 0]
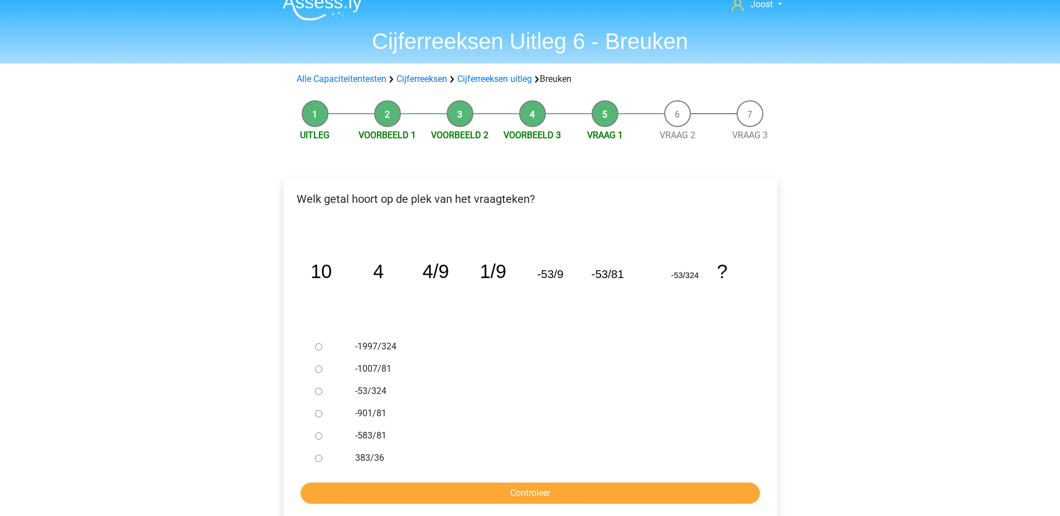
click at [316, 370] on input "-1007/81" at bounding box center [318, 369] width 7 height 7
radio input "true"
click at [446, 494] on input "Controleer" at bounding box center [529, 493] width 459 height 21
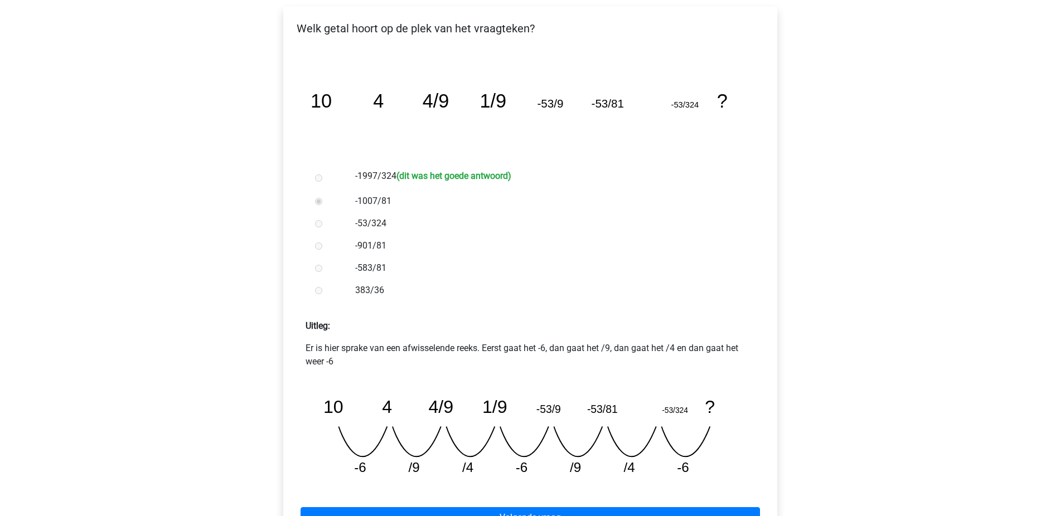
scroll to position [287, 0]
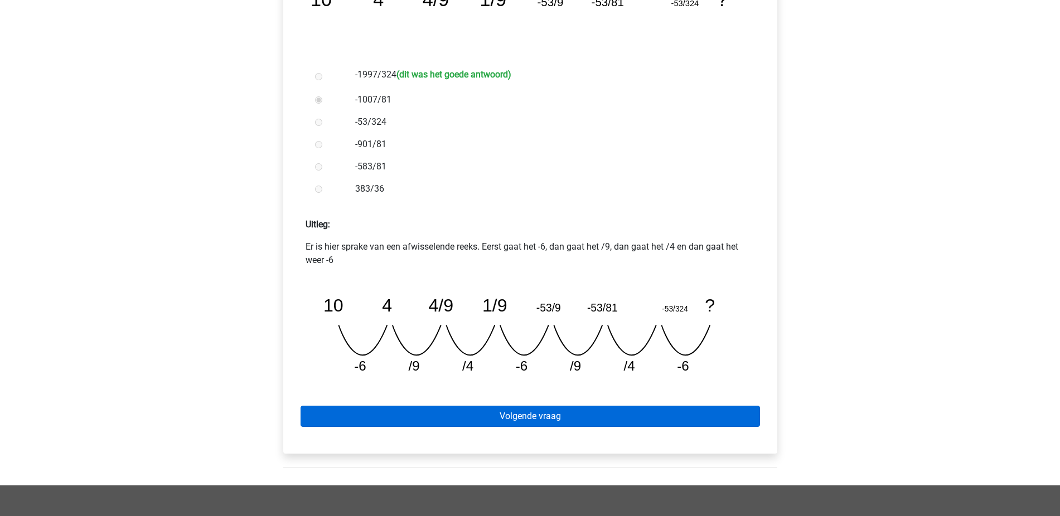
click at [550, 409] on link "Volgende vraag" at bounding box center [529, 416] width 459 height 21
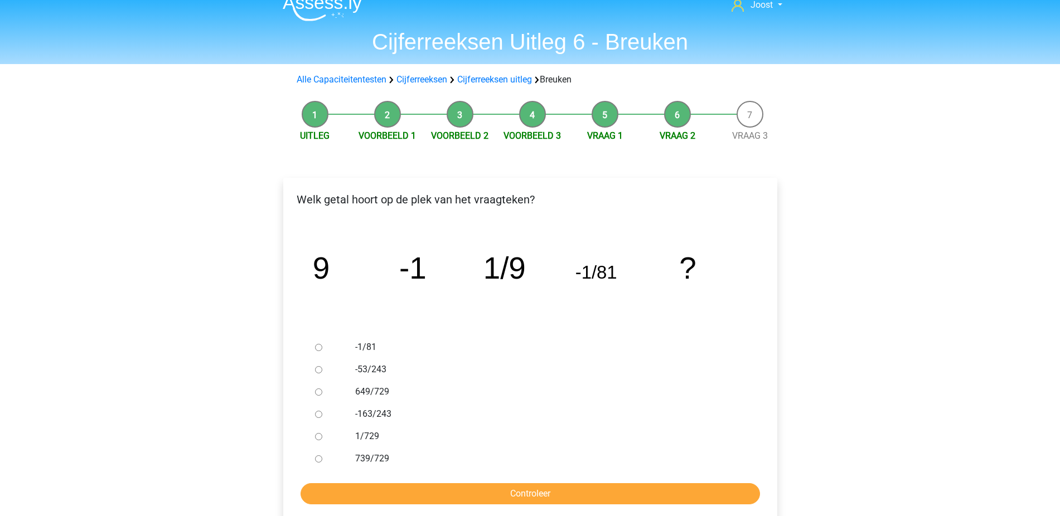
scroll to position [37, 0]
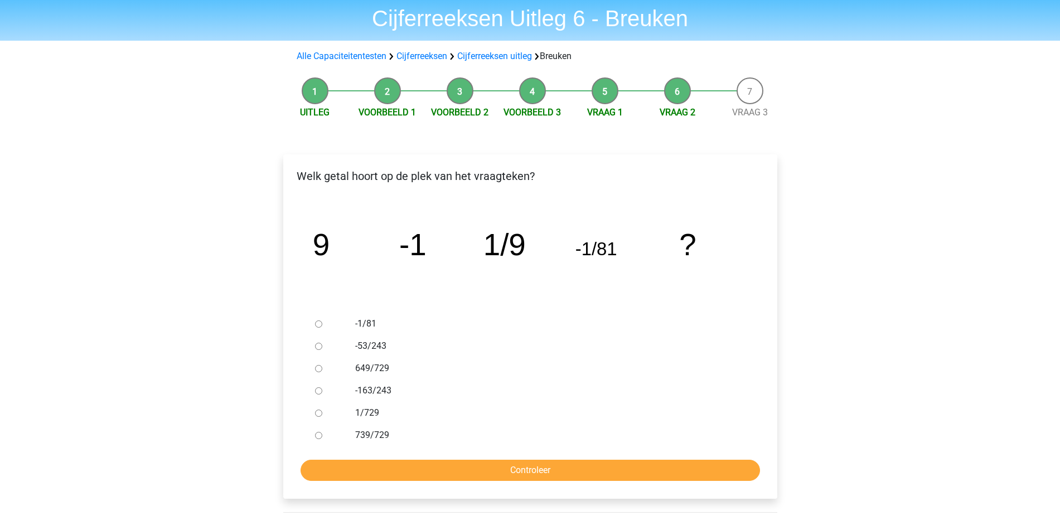
click at [307, 347] on ul "-1/81 -53/243 649/729 -163/243 1/729 739/729" at bounding box center [530, 380] width 476 height 134
click at [327, 341] on div at bounding box center [328, 346] width 37 height 22
click at [322, 346] on div at bounding box center [328, 346] width 37 height 22
click at [319, 347] on input "-53/243" at bounding box center [318, 346] width 7 height 7
radio input "true"
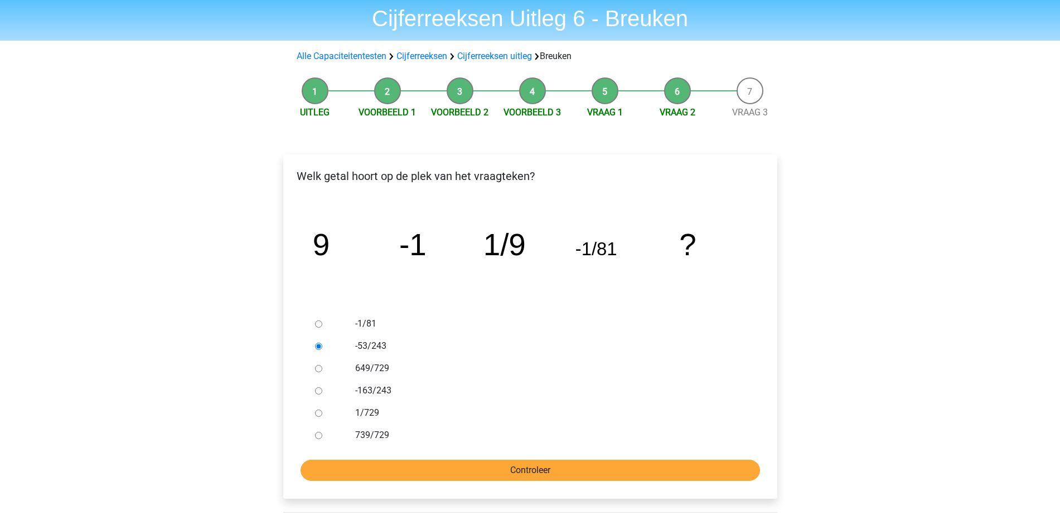
click at [530, 465] on input "Controleer" at bounding box center [529, 470] width 459 height 21
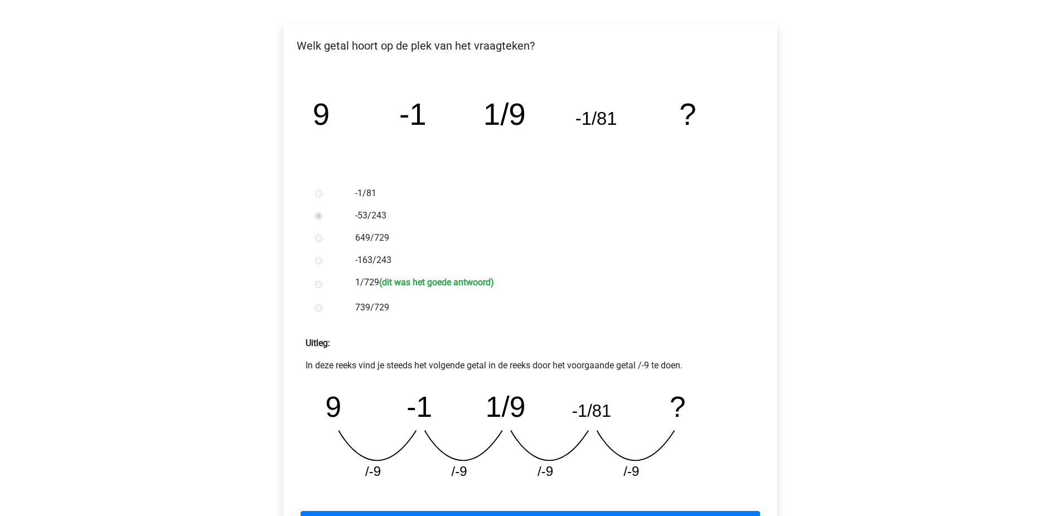
scroll to position [341, 0]
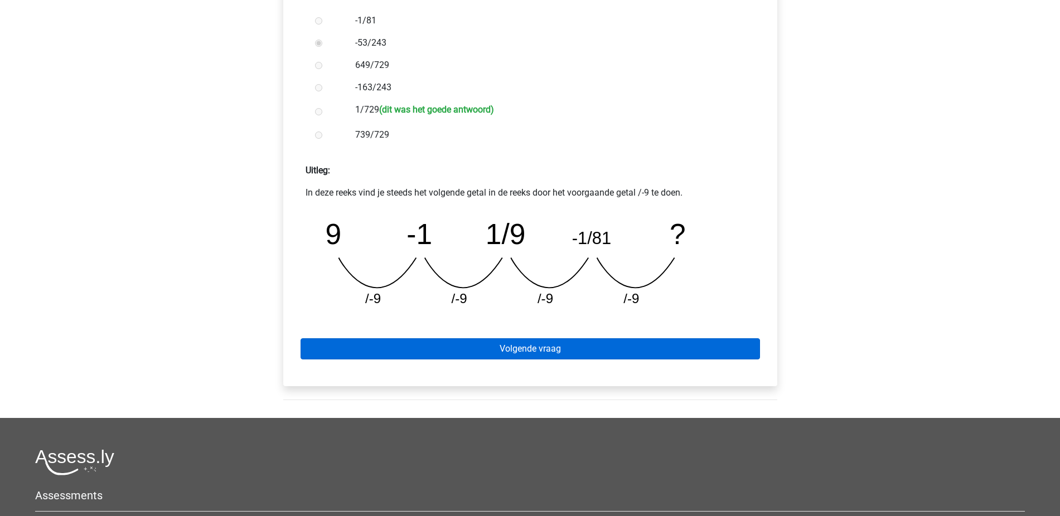
click at [519, 356] on link "Volgende vraag" at bounding box center [529, 348] width 459 height 21
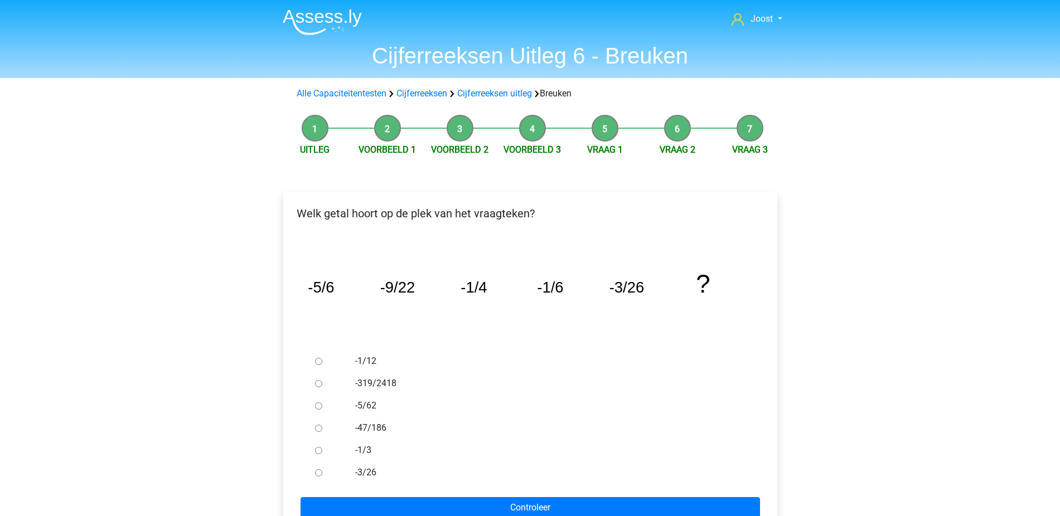
scroll to position [2, 0]
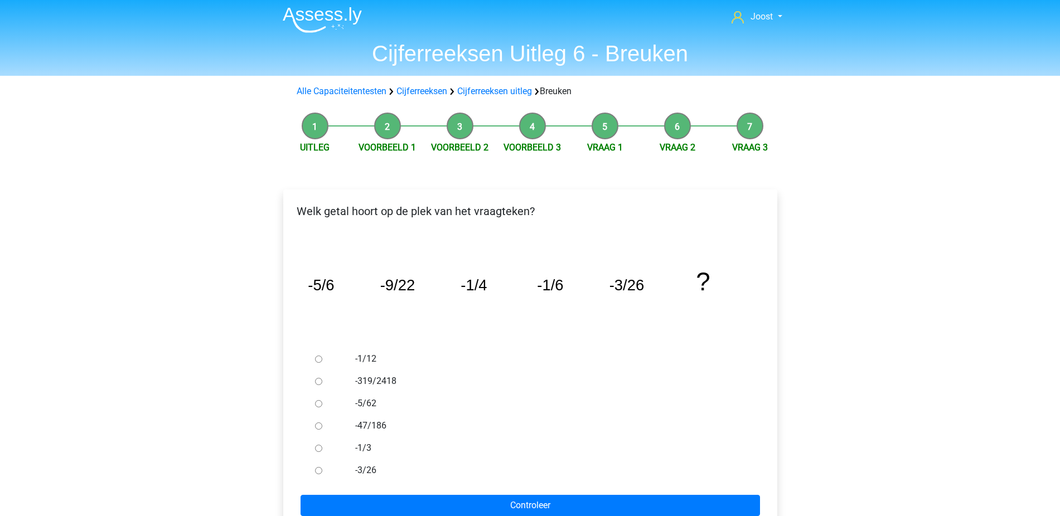
click at [316, 445] on div at bounding box center [328, 448] width 37 height 22
click at [318, 448] on input "-1/3" at bounding box center [318, 448] width 7 height 7
radio input "true"
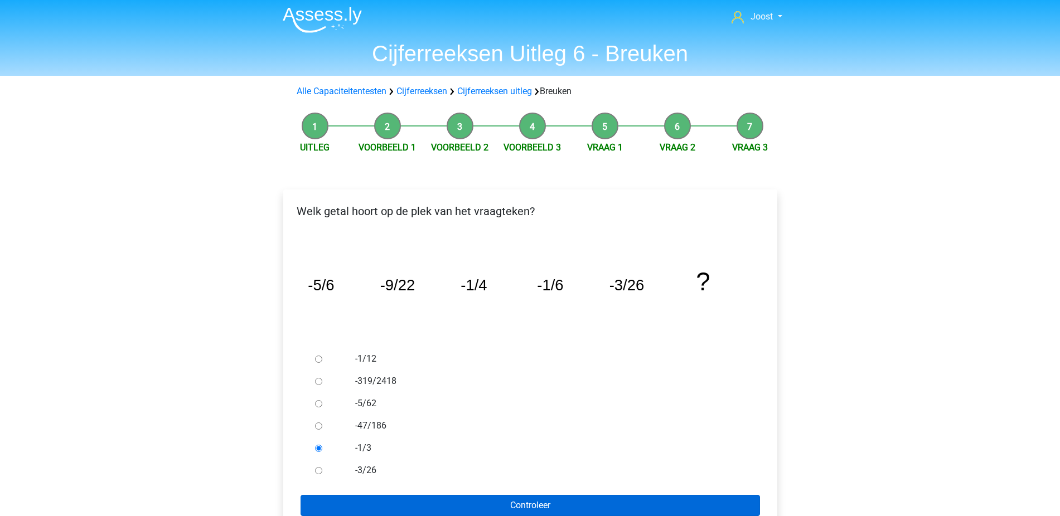
click at [397, 501] on input "Controleer" at bounding box center [529, 505] width 459 height 21
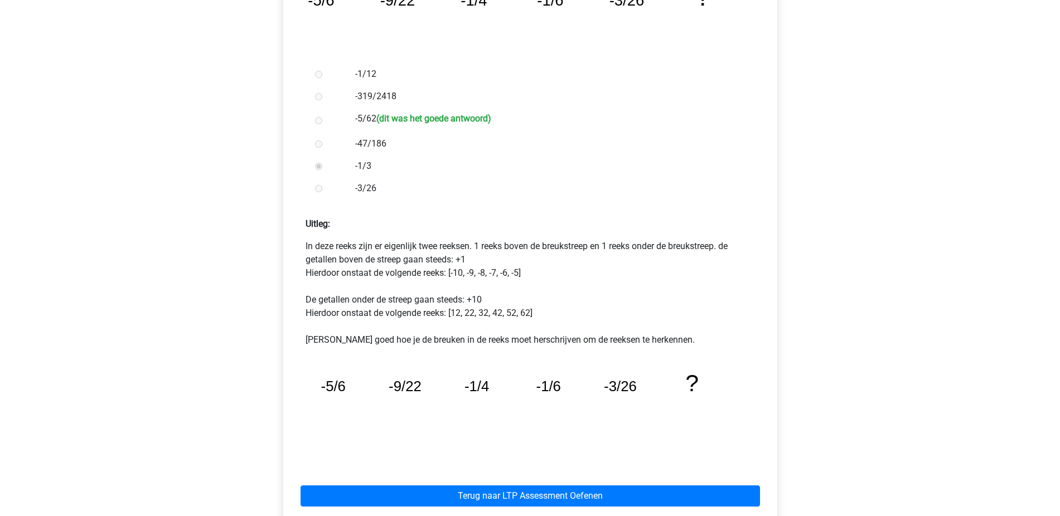
scroll to position [350, 0]
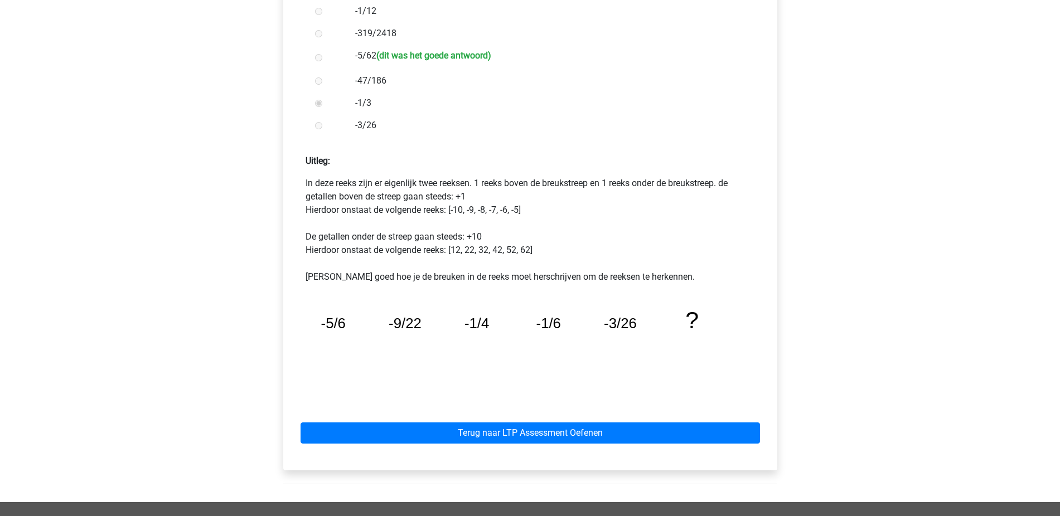
click at [626, 403] on div "Terug naar LTP Assessment Oefenen" at bounding box center [530, 430] width 476 height 61
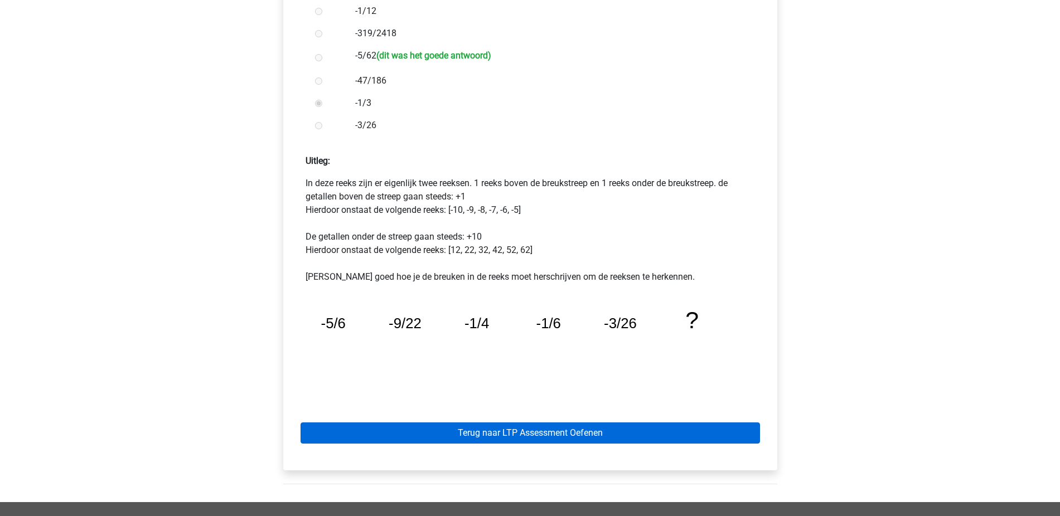
click at [600, 433] on link "Terug naar LTP Assessment Oefenen" at bounding box center [529, 433] width 459 height 21
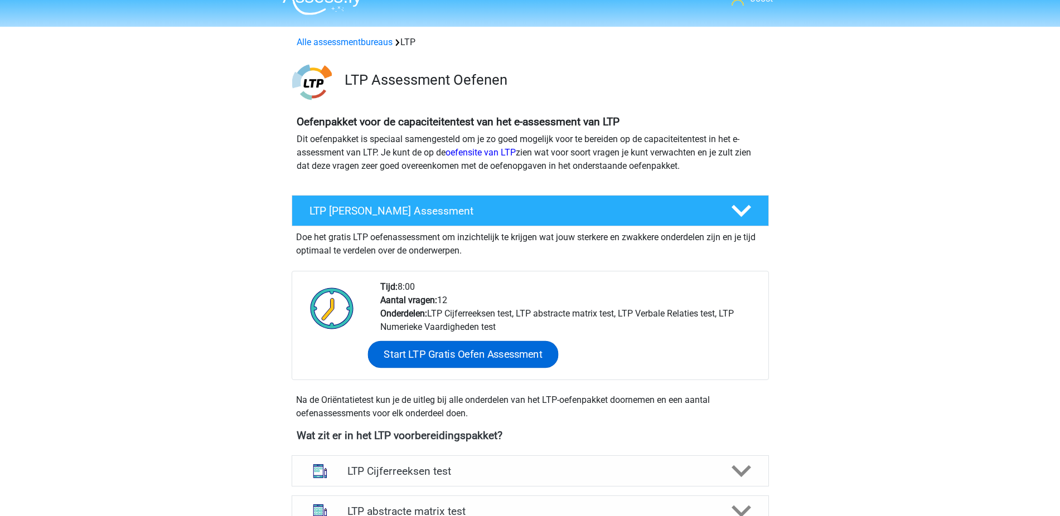
scroll to position [81, 0]
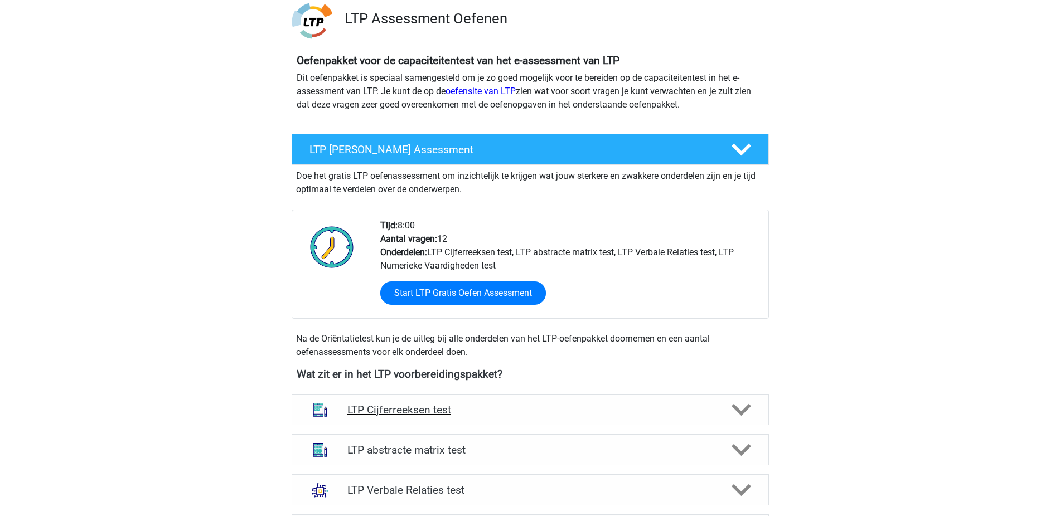
click at [409, 415] on h4 "LTP Cijferreeksen test" at bounding box center [529, 410] width 365 height 13
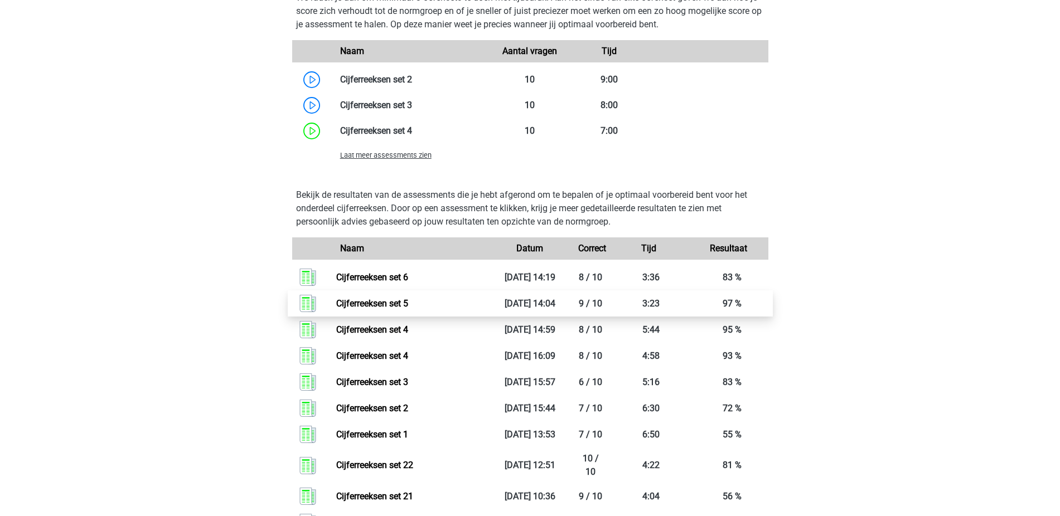
scroll to position [848, 0]
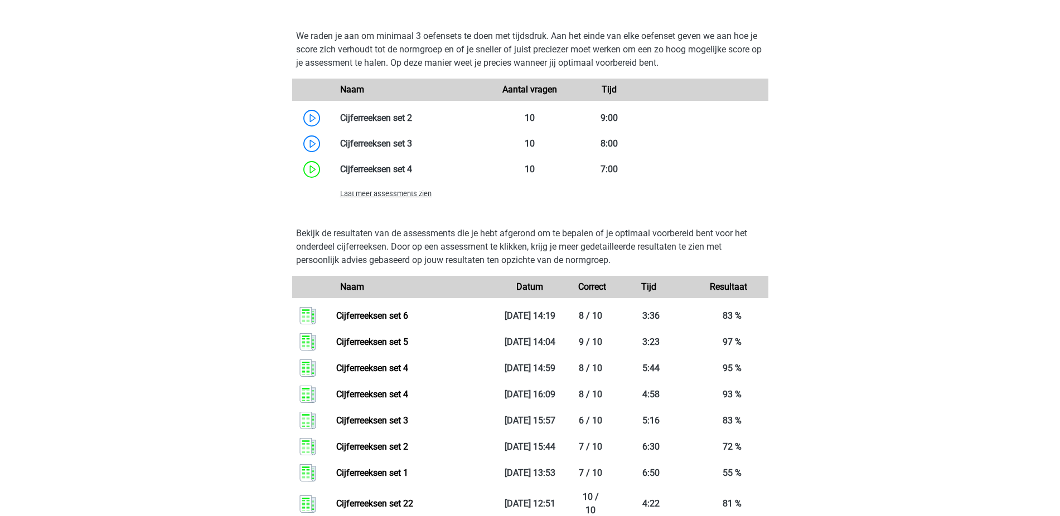
click at [420, 194] on span "Laat meer assessments zien" at bounding box center [385, 194] width 91 height 8
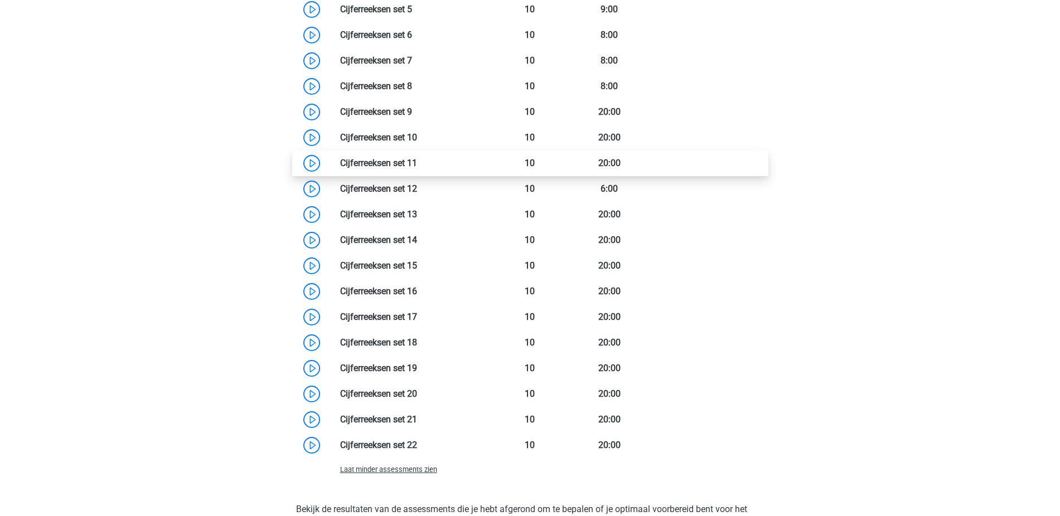
scroll to position [1020, 0]
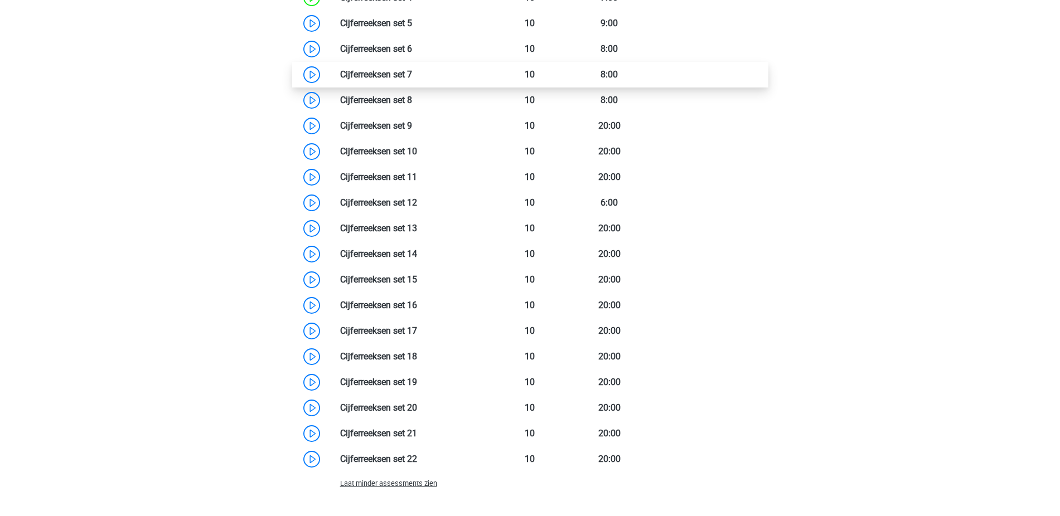
click at [412, 80] on link at bounding box center [412, 74] width 0 height 11
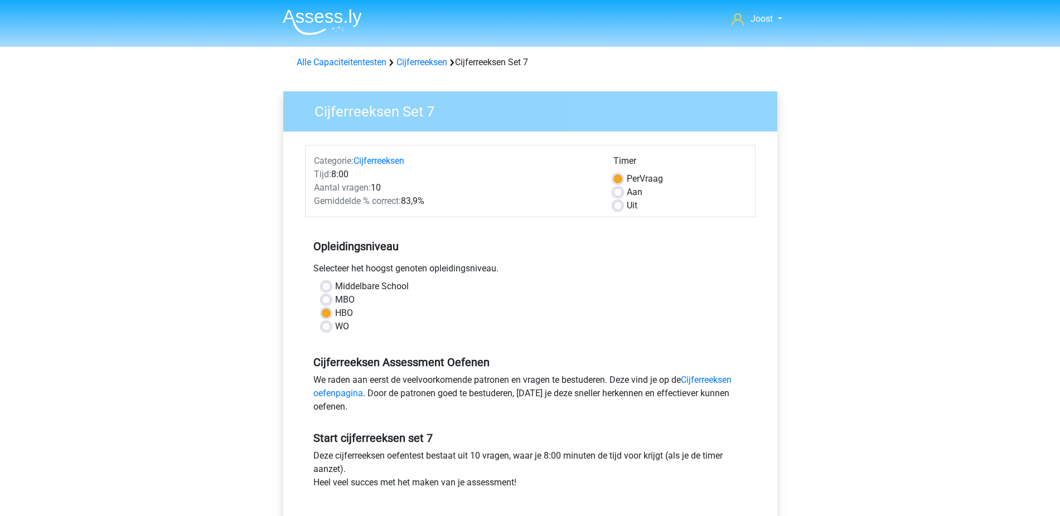
scroll to position [77, 0]
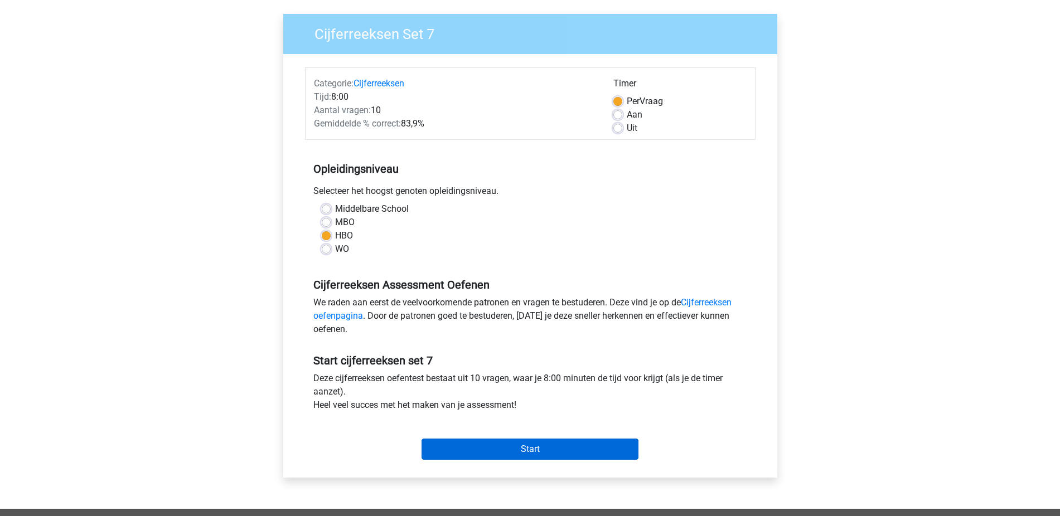
click at [580, 445] on input "Start" at bounding box center [529, 449] width 217 height 21
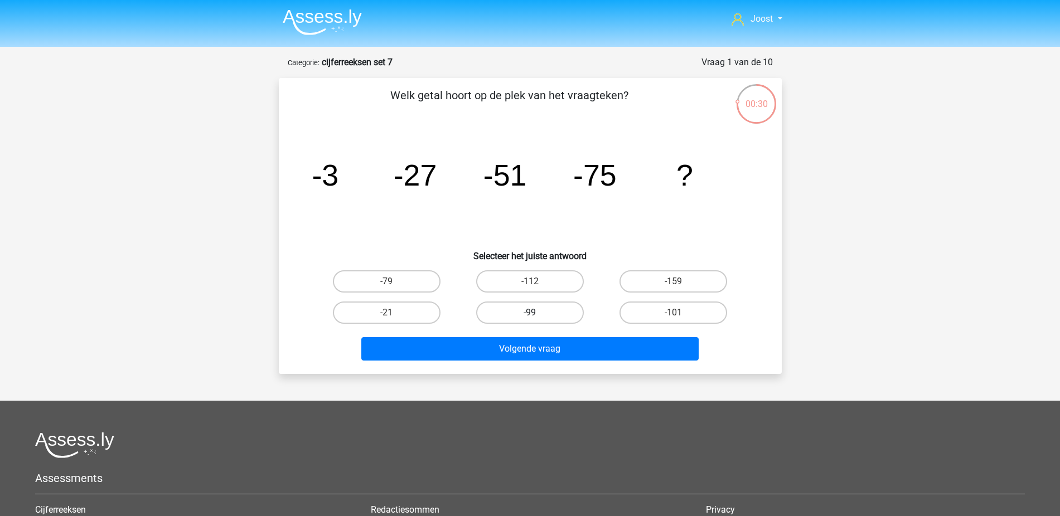
click at [539, 309] on label "-99" at bounding box center [530, 313] width 108 height 22
click at [537, 313] on input "-99" at bounding box center [533, 316] width 7 height 7
radio input "true"
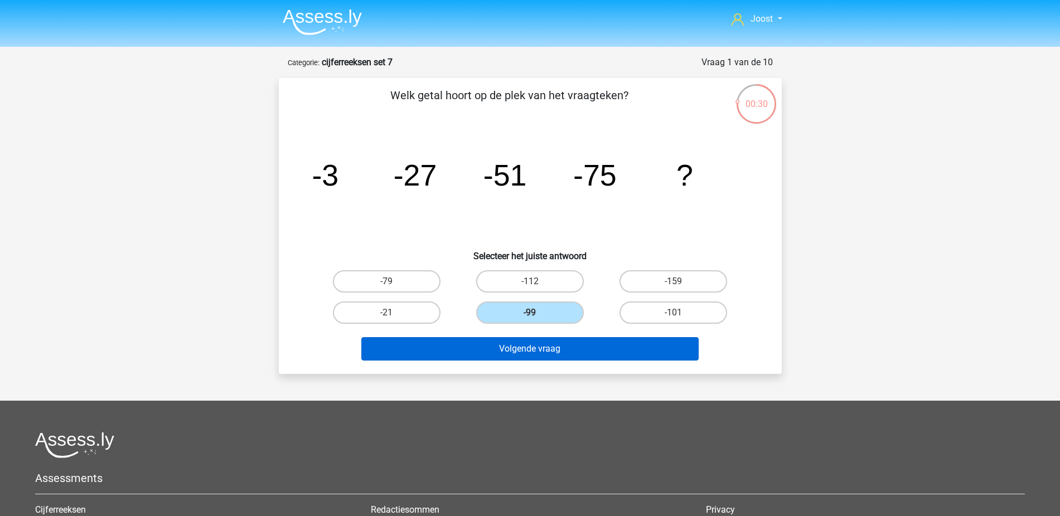
click at [542, 352] on button "Volgende vraag" at bounding box center [529, 348] width 337 height 23
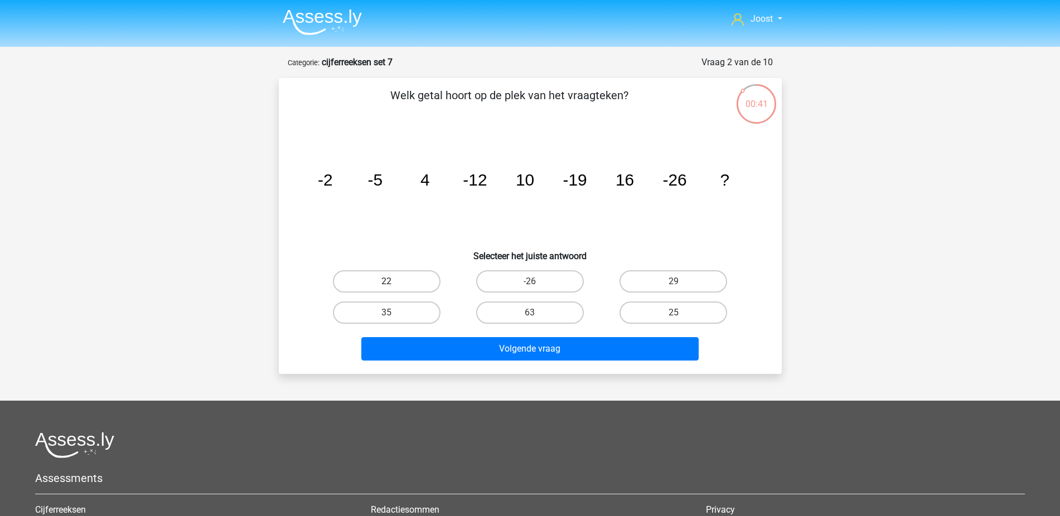
click at [396, 283] on label "22" at bounding box center [387, 281] width 108 height 22
click at [394, 283] on input "22" at bounding box center [389, 285] width 7 height 7
radio input "true"
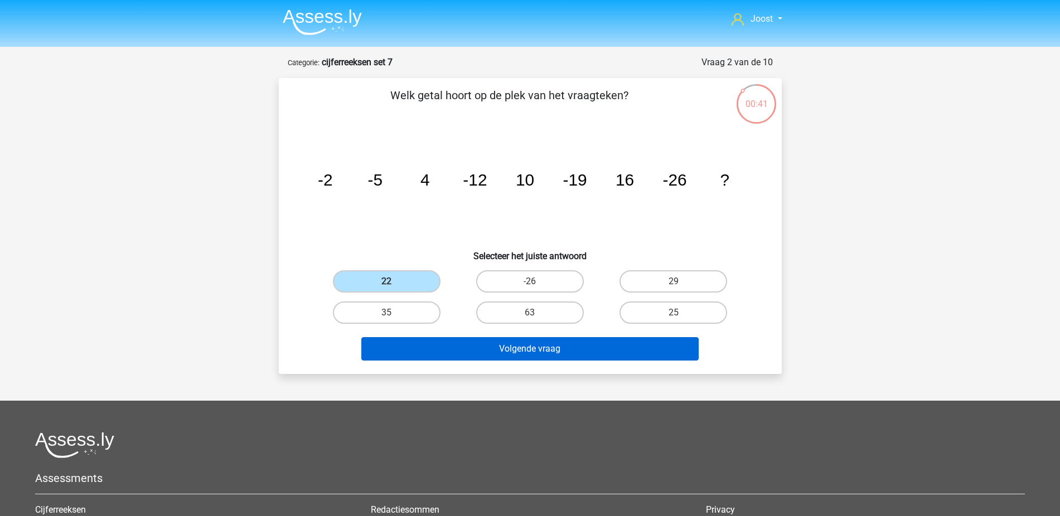
click at [443, 347] on button "Volgende vraag" at bounding box center [529, 348] width 337 height 23
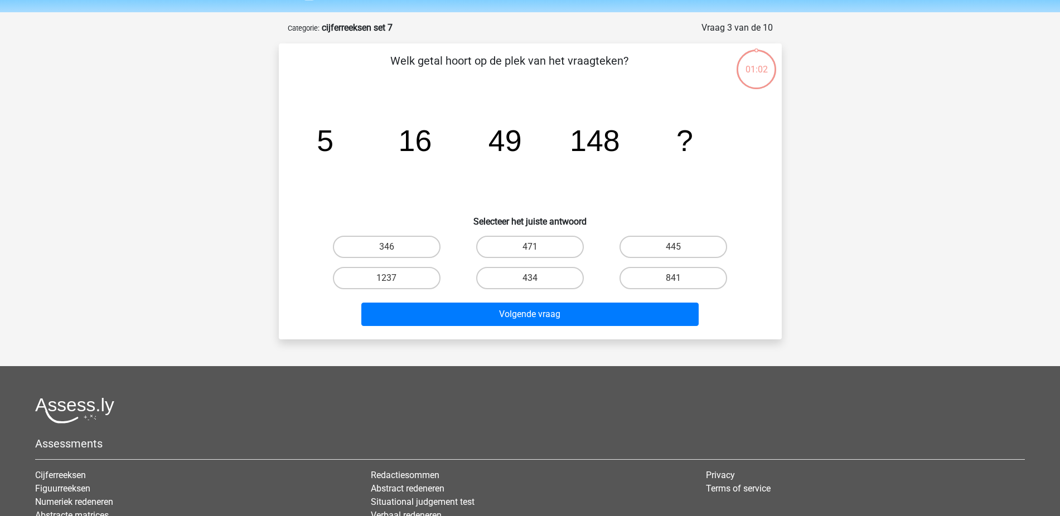
scroll to position [12, 0]
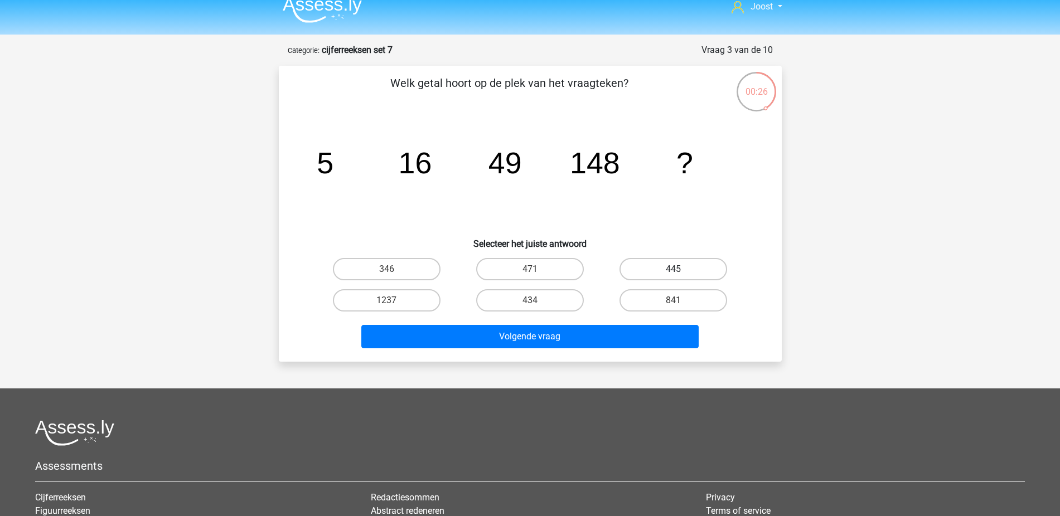
click at [645, 273] on label "445" at bounding box center [673, 269] width 108 height 22
click at [673, 273] on input "445" at bounding box center [676, 272] width 7 height 7
radio input "true"
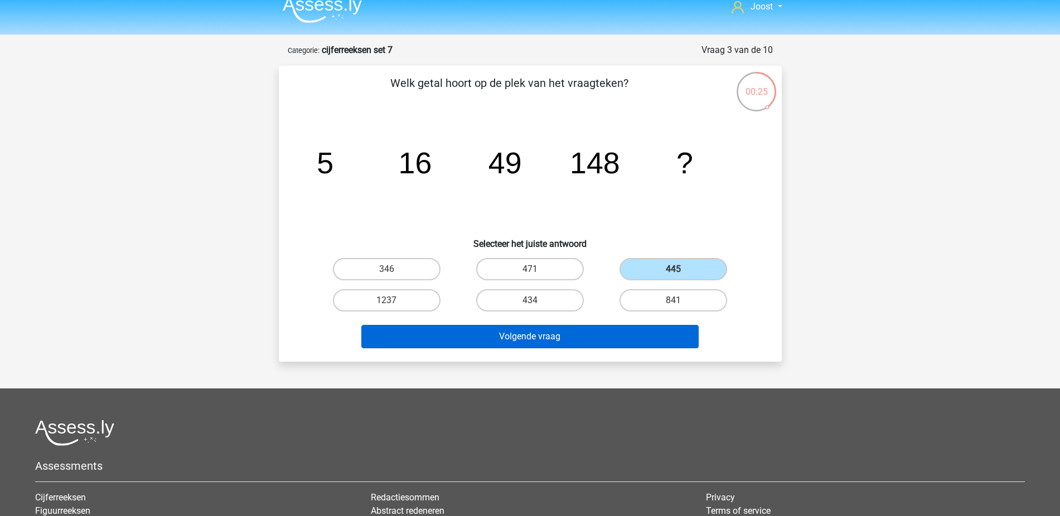
click at [595, 332] on button "Volgende vraag" at bounding box center [529, 336] width 337 height 23
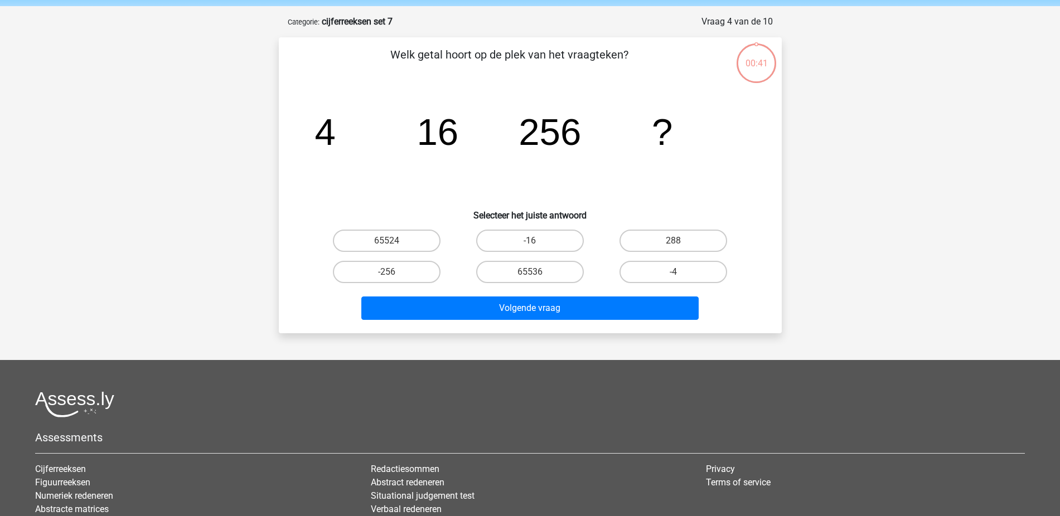
scroll to position [13, 0]
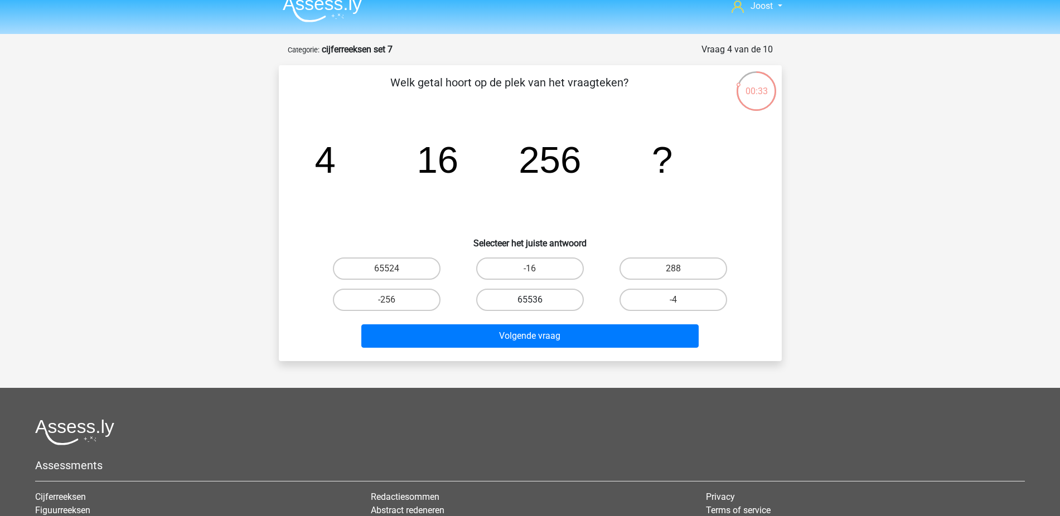
click at [513, 304] on label "65536" at bounding box center [530, 300] width 108 height 22
click at [530, 304] on input "65536" at bounding box center [533, 303] width 7 height 7
radio input "true"
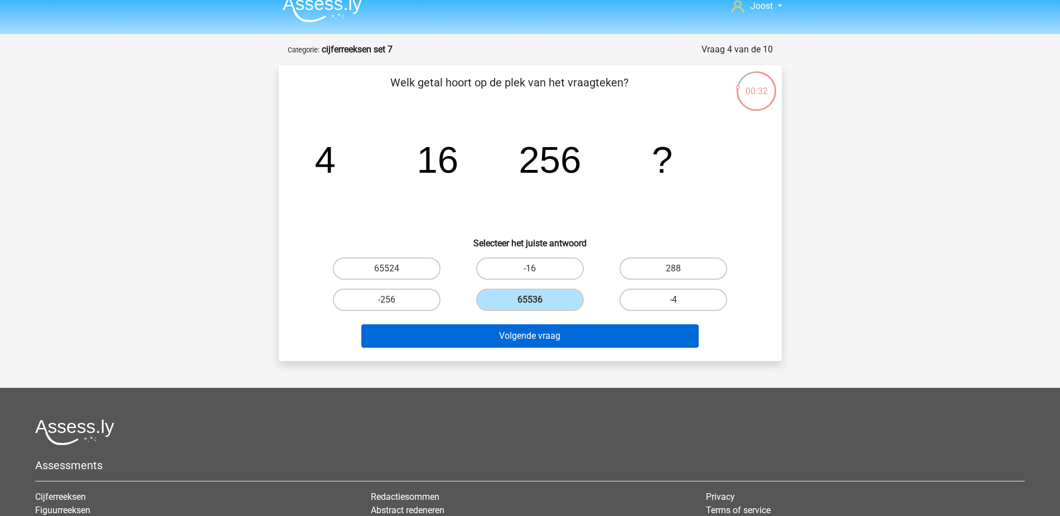
click at [530, 341] on button "Volgende vraag" at bounding box center [529, 335] width 337 height 23
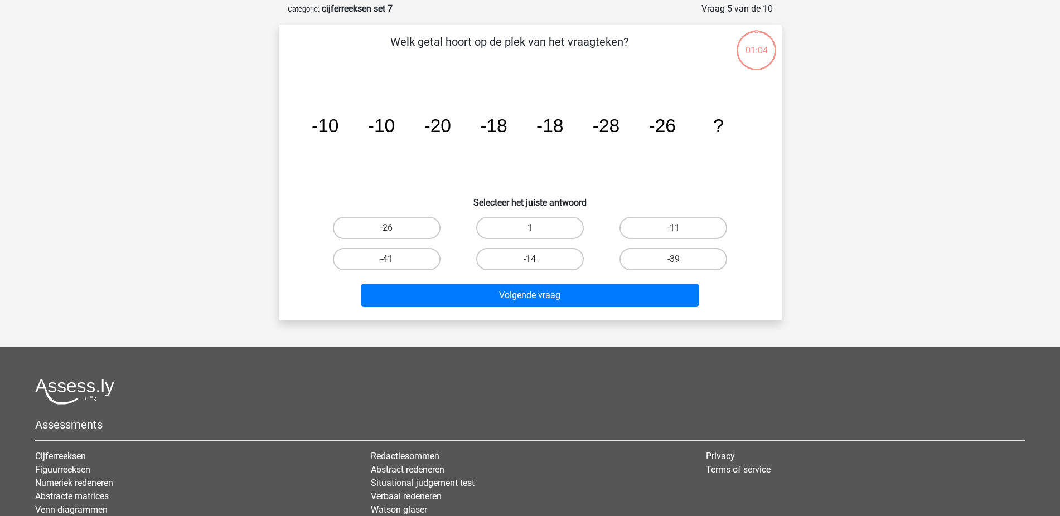
scroll to position [51, 0]
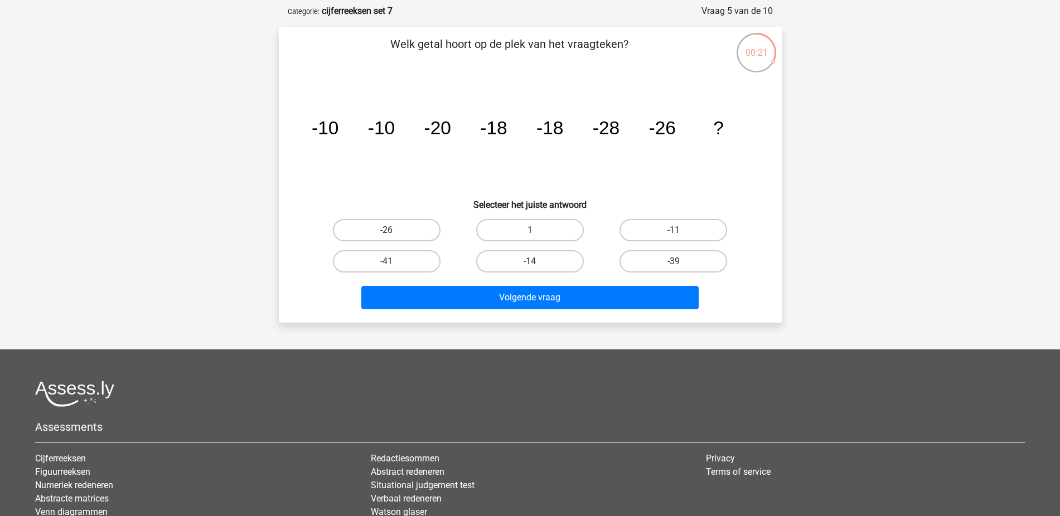
click at [422, 232] on label "-26" at bounding box center [387, 230] width 108 height 22
click at [394, 232] on input "-26" at bounding box center [389, 233] width 7 height 7
radio input "true"
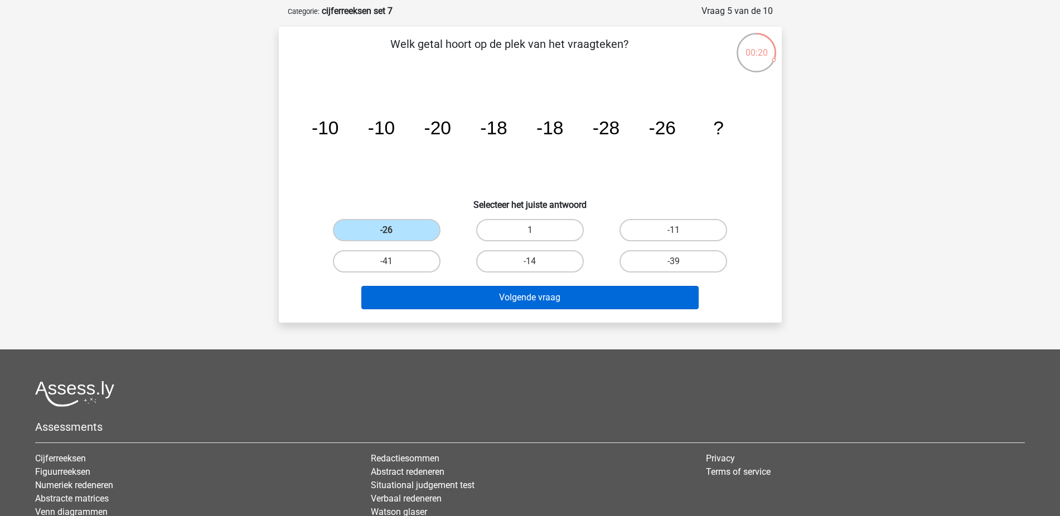
click at [469, 292] on button "Volgende vraag" at bounding box center [529, 297] width 337 height 23
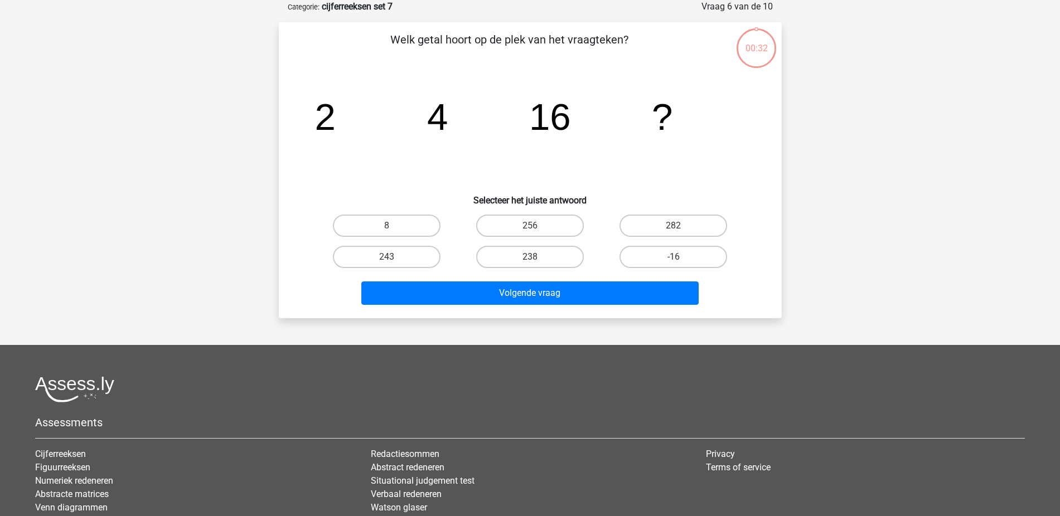
scroll to position [0, 0]
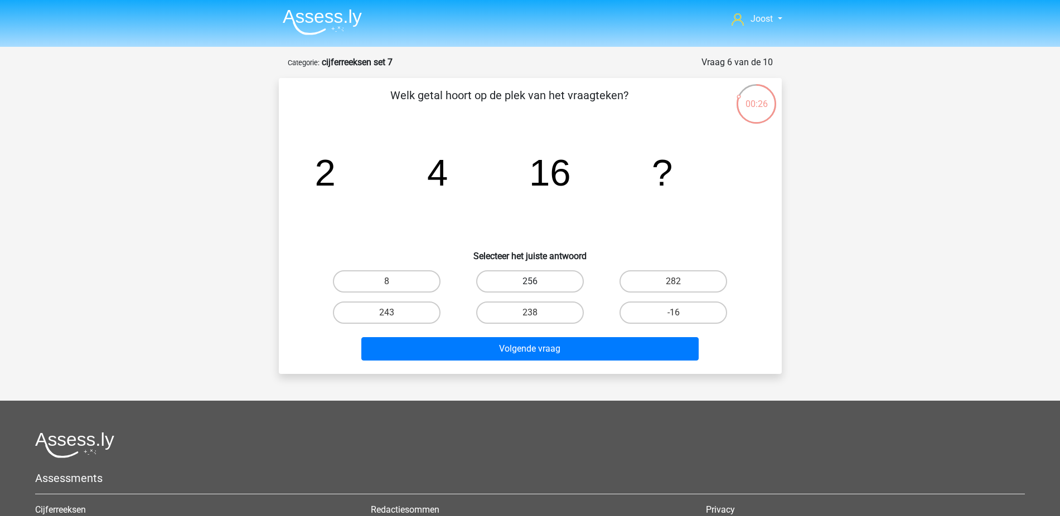
click at [560, 285] on label "256" at bounding box center [530, 281] width 108 height 22
click at [537, 285] on input "256" at bounding box center [533, 285] width 7 height 7
radio input "true"
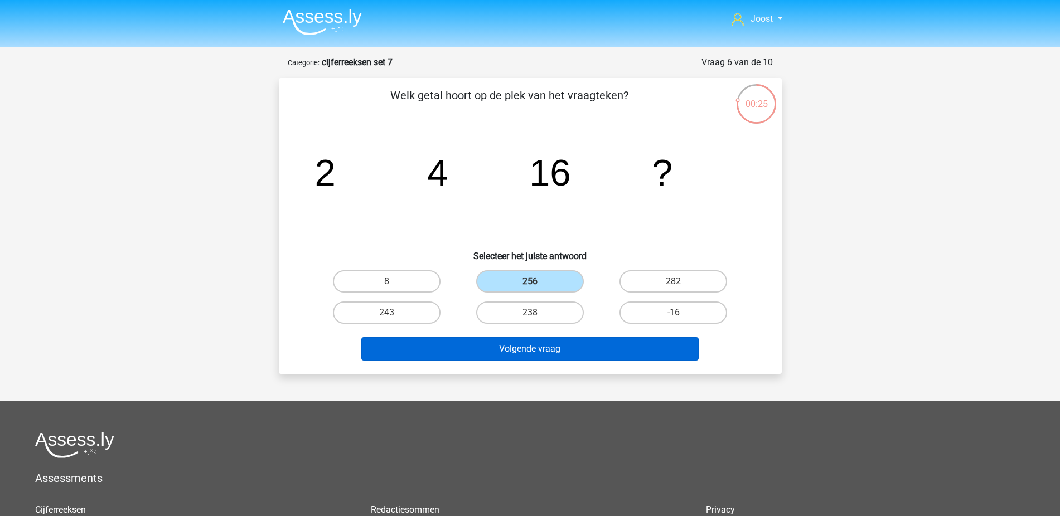
click at [653, 357] on button "Volgende vraag" at bounding box center [529, 348] width 337 height 23
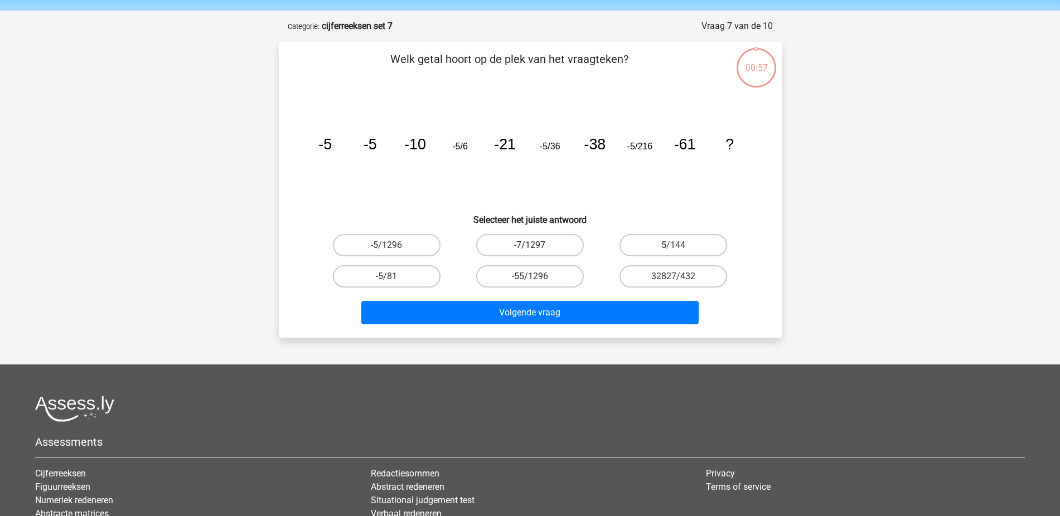
scroll to position [12, 0]
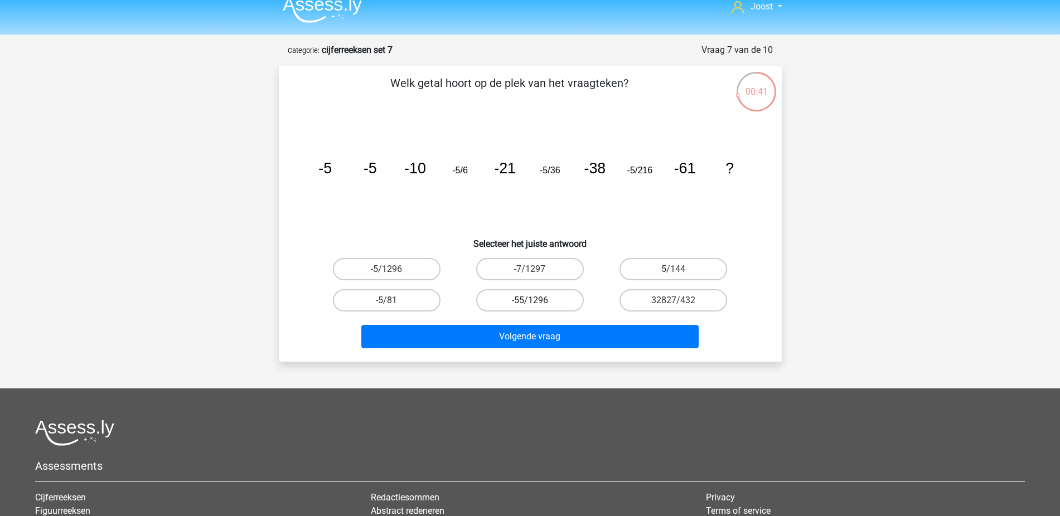
click at [561, 298] on label "-55/1296" at bounding box center [530, 300] width 108 height 22
click at [537, 300] on input "-55/1296" at bounding box center [533, 303] width 7 height 7
radio input "true"
click at [420, 262] on label "-5/1296" at bounding box center [387, 269] width 108 height 22
click at [394, 269] on input "-5/1296" at bounding box center [389, 272] width 7 height 7
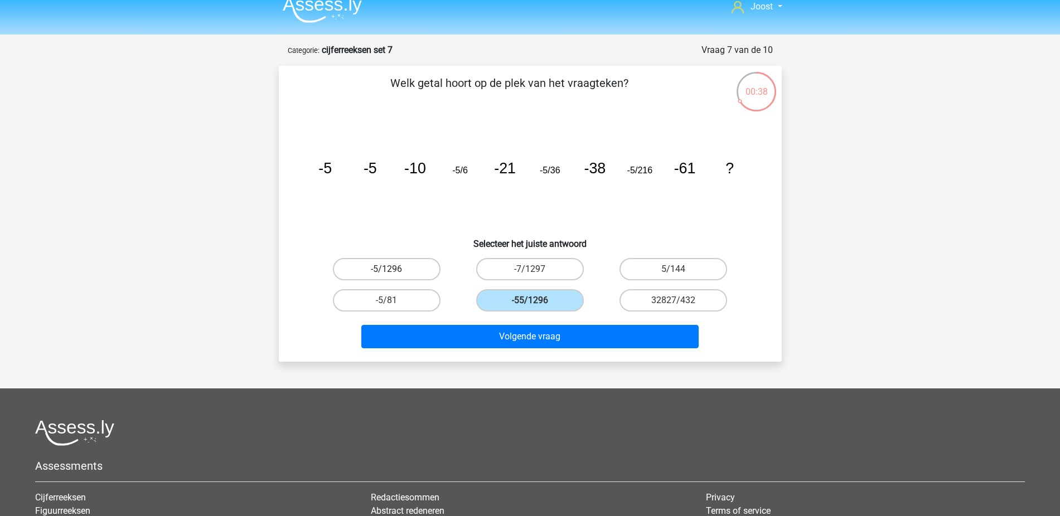
radio input "true"
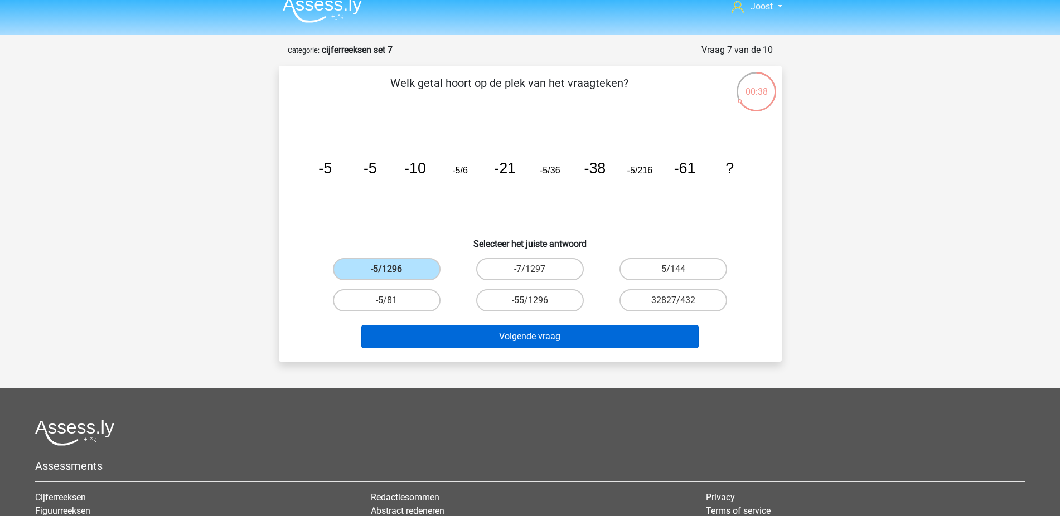
click at [498, 331] on button "Volgende vraag" at bounding box center [529, 336] width 337 height 23
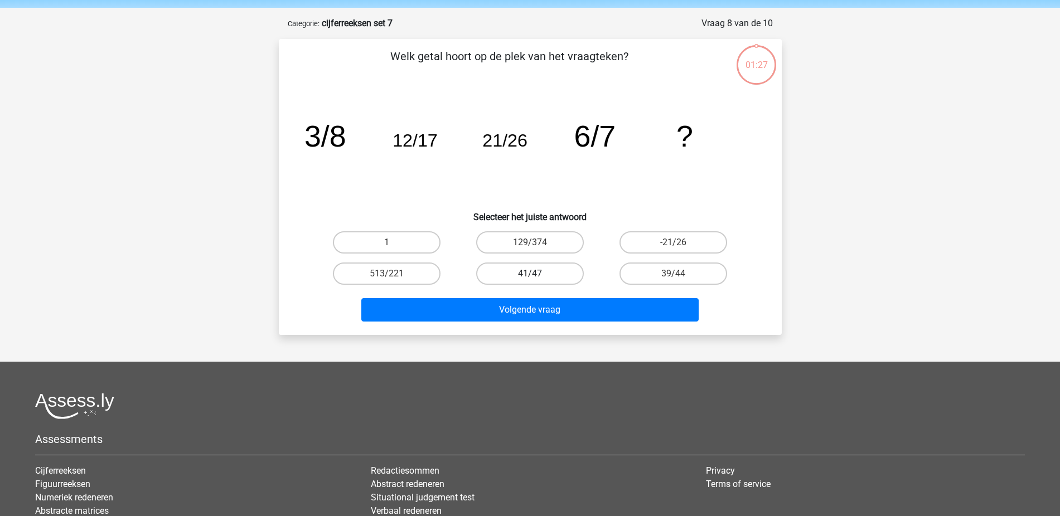
scroll to position [0, 0]
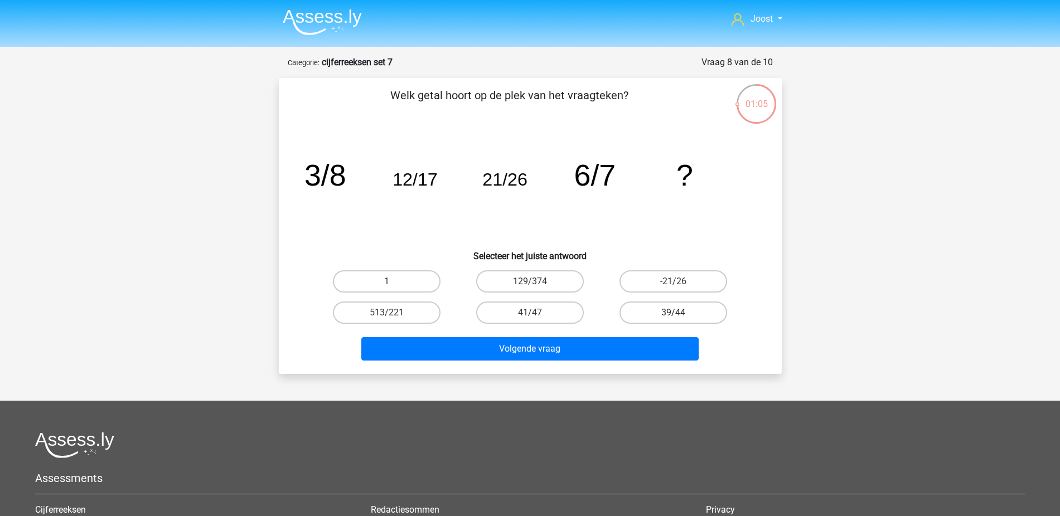
click at [685, 309] on label "39/44" at bounding box center [673, 313] width 108 height 22
click at [681, 313] on input "39/44" at bounding box center [676, 316] width 7 height 7
radio input "true"
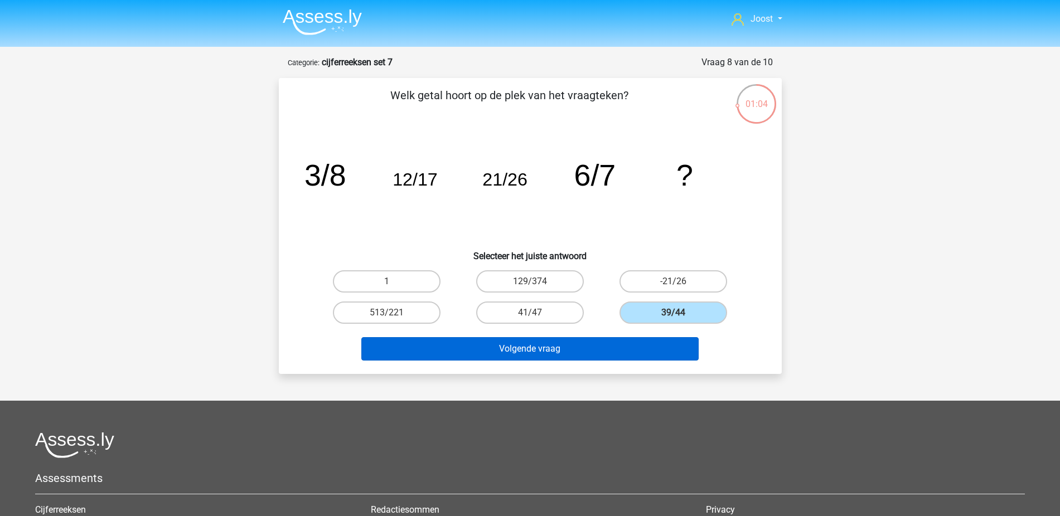
drag, startPoint x: 609, startPoint y: 345, endPoint x: 608, endPoint y: 338, distance: 7.3
click at [609, 345] on button "Volgende vraag" at bounding box center [529, 348] width 337 height 23
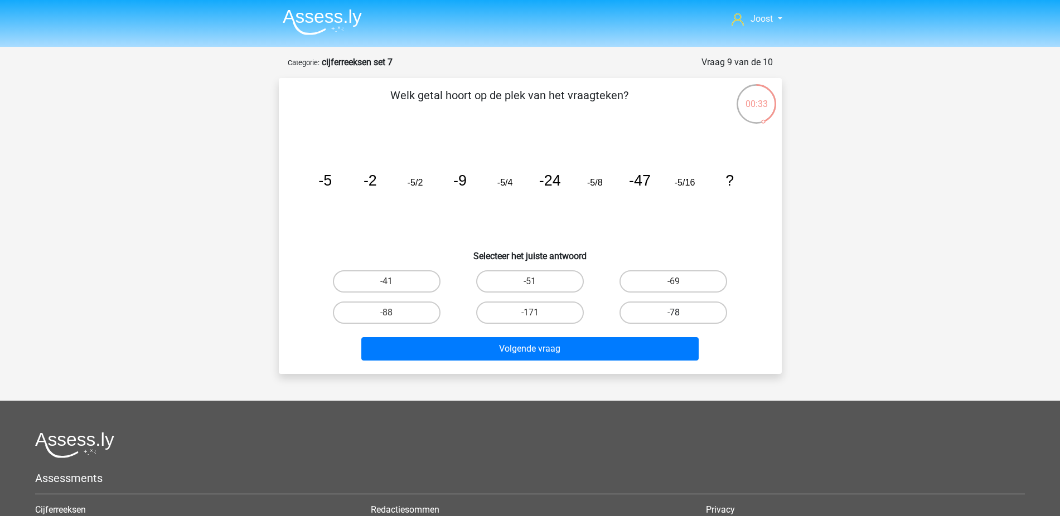
click at [680, 309] on label "-78" at bounding box center [673, 313] width 108 height 22
click at [680, 313] on input "-78" at bounding box center [676, 316] width 7 height 7
radio input "true"
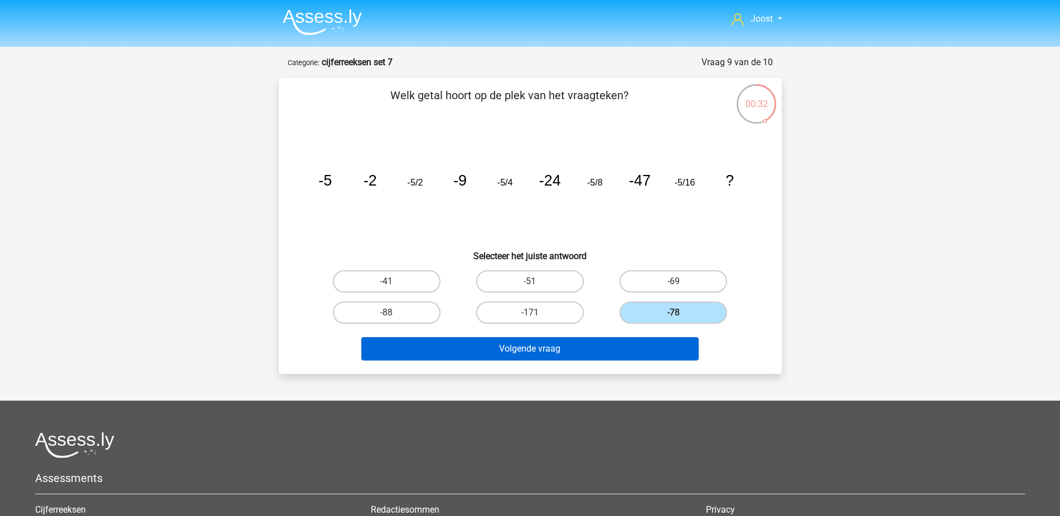
click at [654, 344] on button "Volgende vraag" at bounding box center [529, 348] width 337 height 23
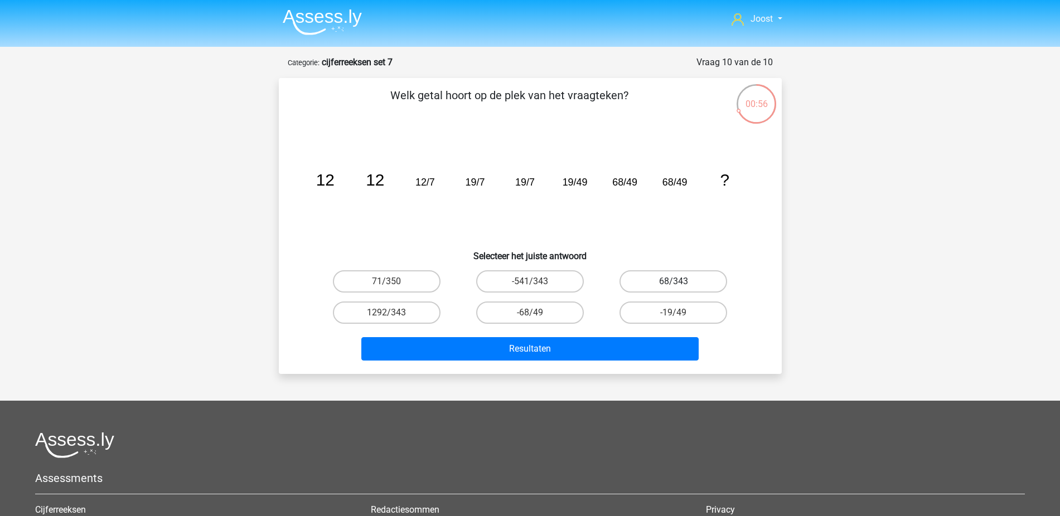
click at [692, 277] on label "68/343" at bounding box center [673, 281] width 108 height 22
click at [681, 282] on input "68/343" at bounding box center [676, 285] width 7 height 7
radio input "true"
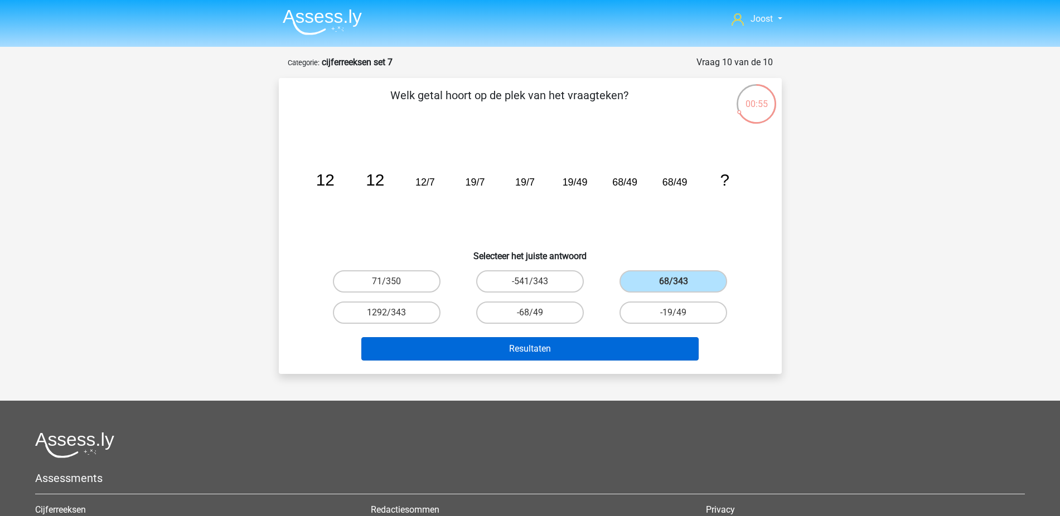
click at [632, 348] on button "Resultaten" at bounding box center [529, 348] width 337 height 23
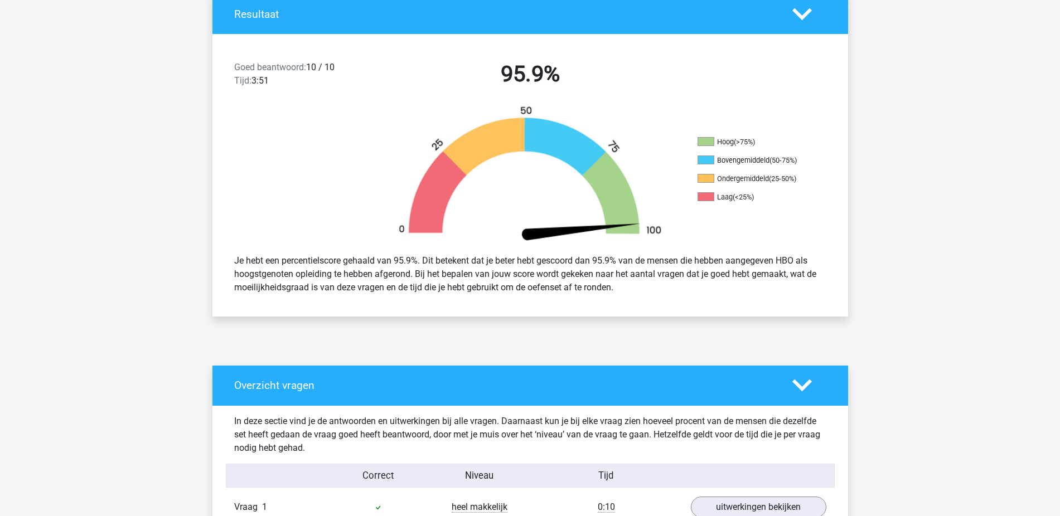
scroll to position [599, 0]
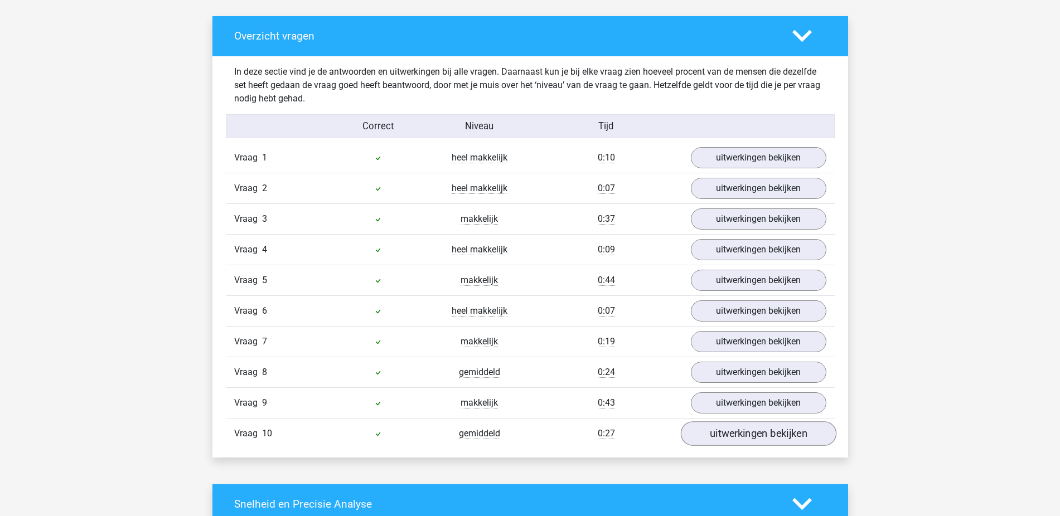
click at [747, 431] on link "uitwerkingen bekijken" at bounding box center [758, 433] width 156 height 25
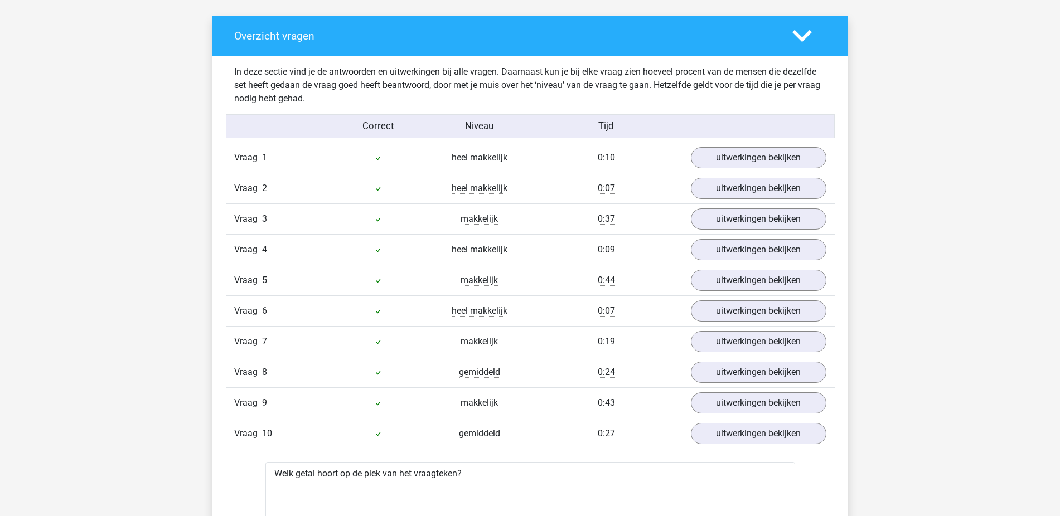
scroll to position [690, 0]
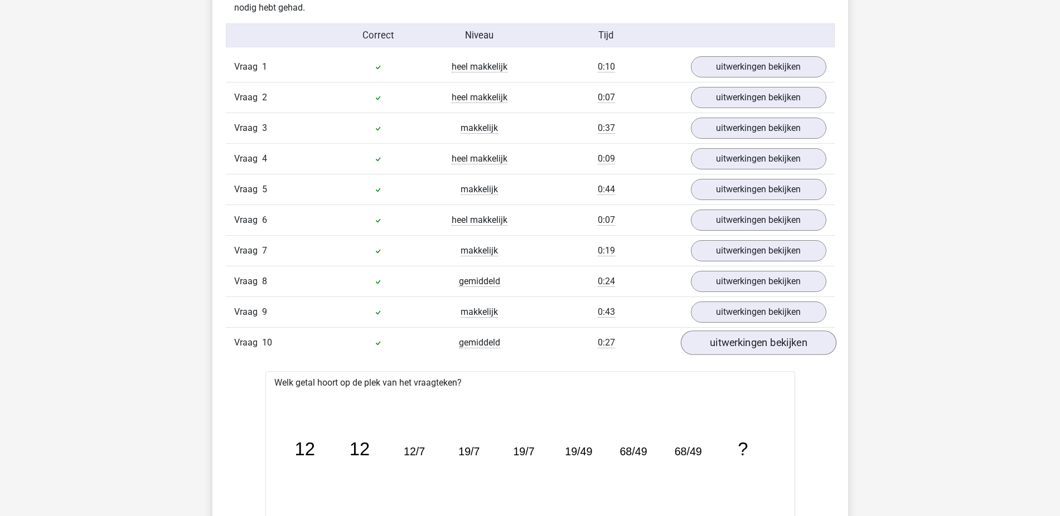
click at [755, 348] on link "uitwerkingen bekijken" at bounding box center [758, 343] width 156 height 25
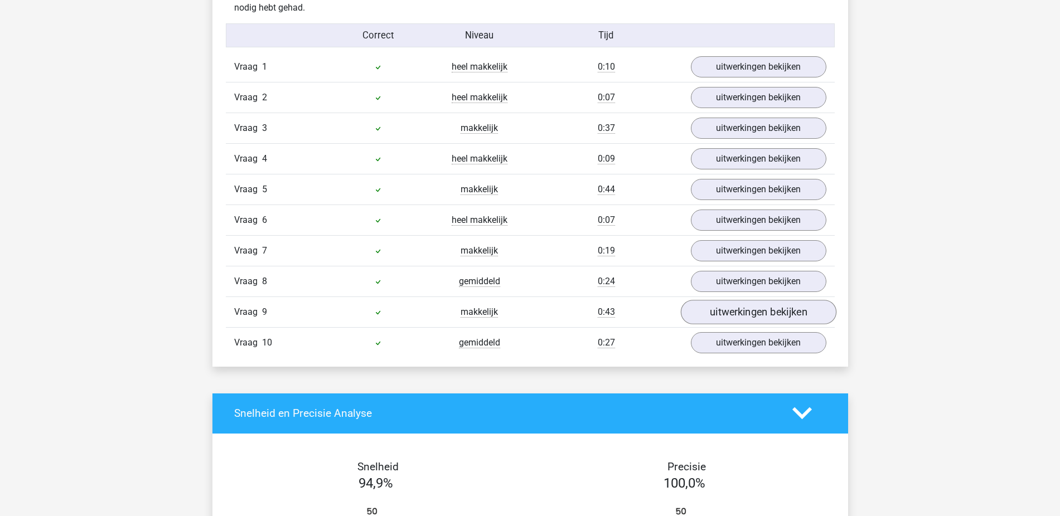
click at [760, 317] on link "uitwerkingen bekijken" at bounding box center [758, 312] width 156 height 25
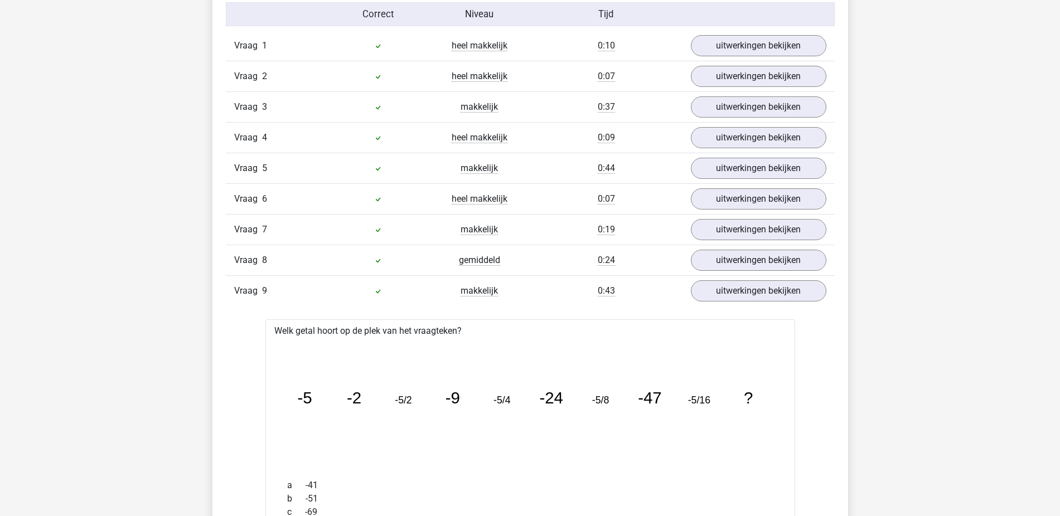
scroll to position [777, 0]
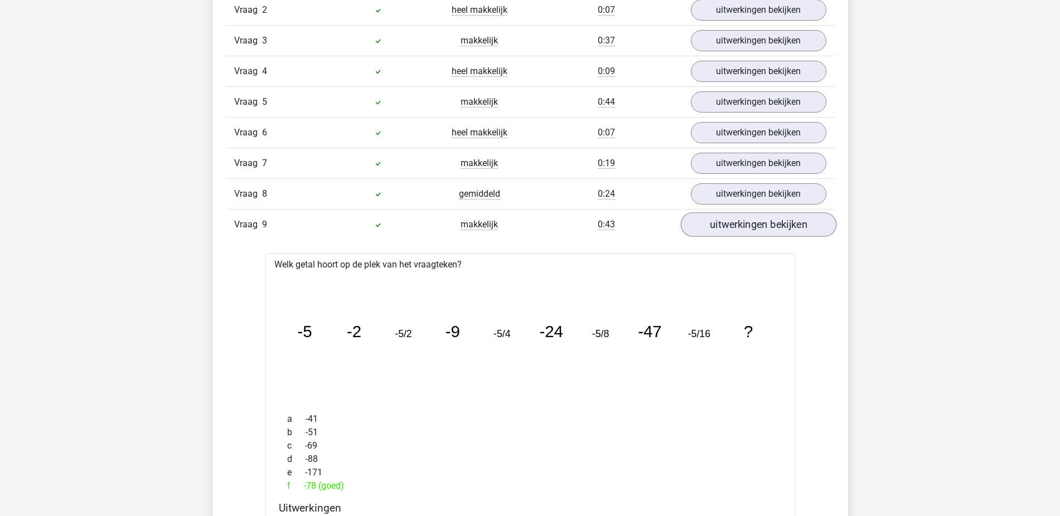
click at [798, 221] on link "uitwerkingen bekijken" at bounding box center [758, 224] width 156 height 25
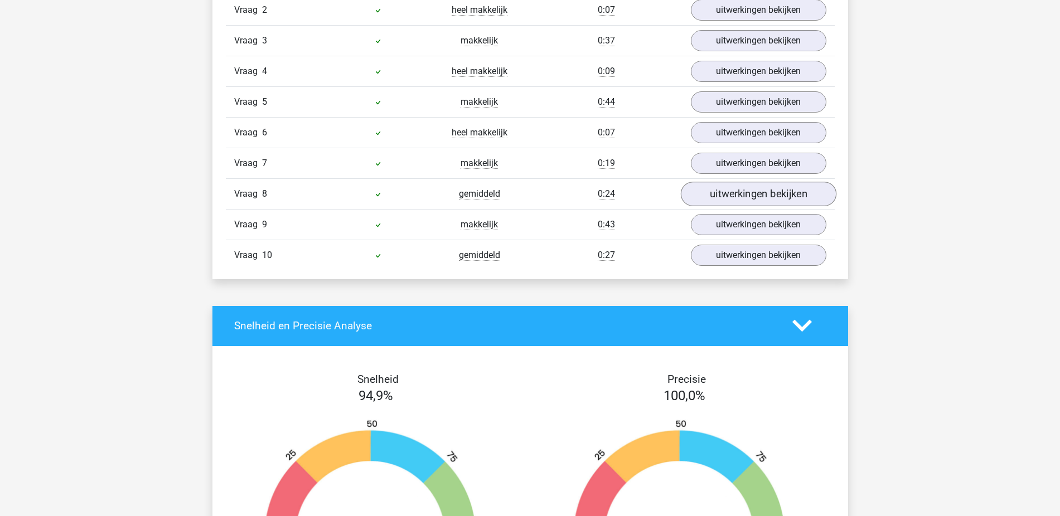
click at [784, 200] on link "uitwerkingen bekijken" at bounding box center [758, 194] width 156 height 25
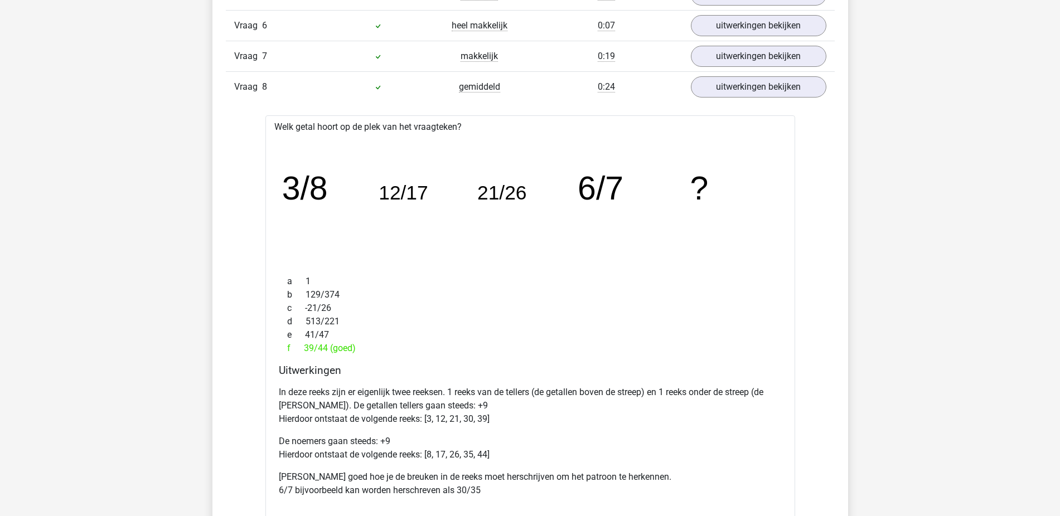
scroll to position [753, 0]
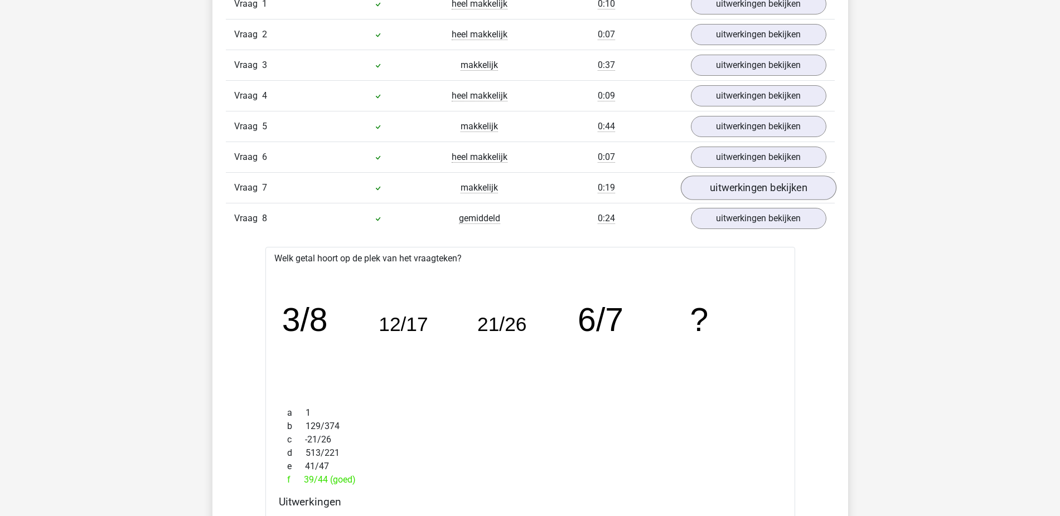
click at [717, 191] on link "uitwerkingen bekijken" at bounding box center [758, 188] width 156 height 25
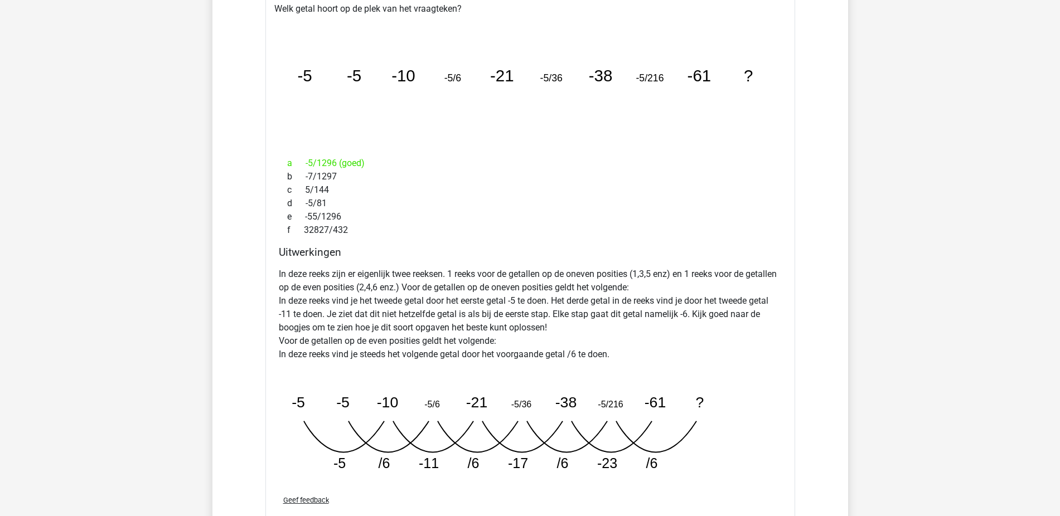
scroll to position [891, 0]
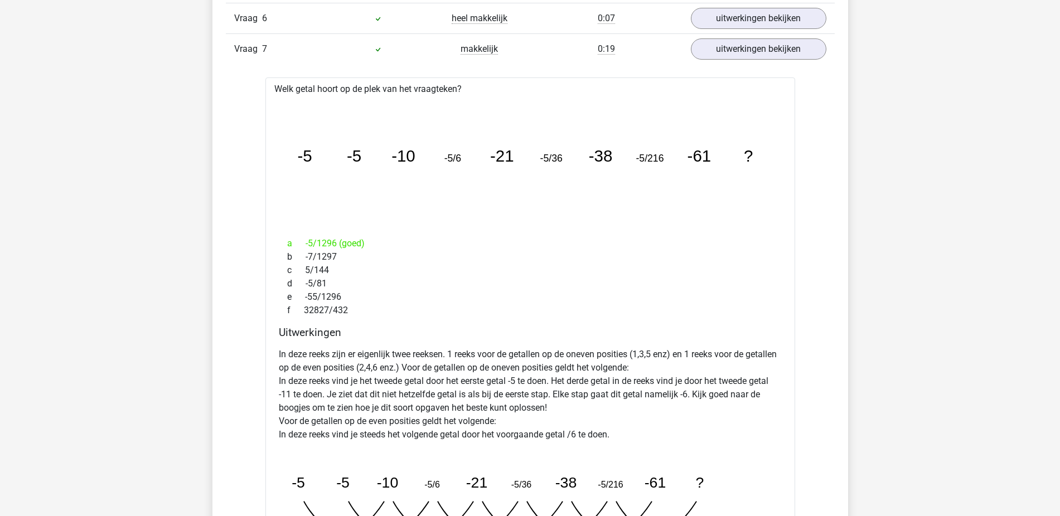
click at [767, 32] on div "Vraag 6 heel makkelijk 0:07 uitwerkingen bekijken" at bounding box center [530, 18] width 609 height 31
click at [765, 46] on link "uitwerkingen bekijken" at bounding box center [758, 49] width 156 height 25
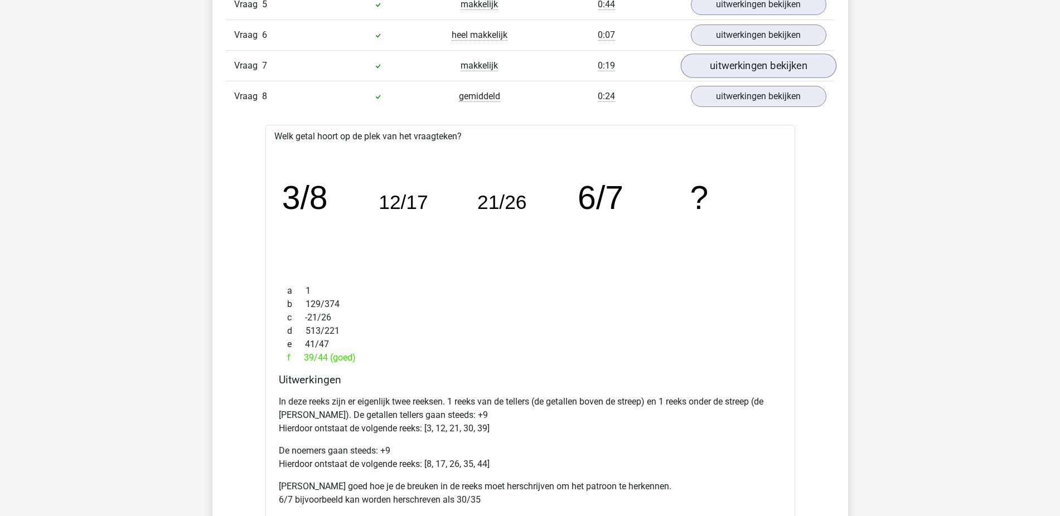
scroll to position [854, 0]
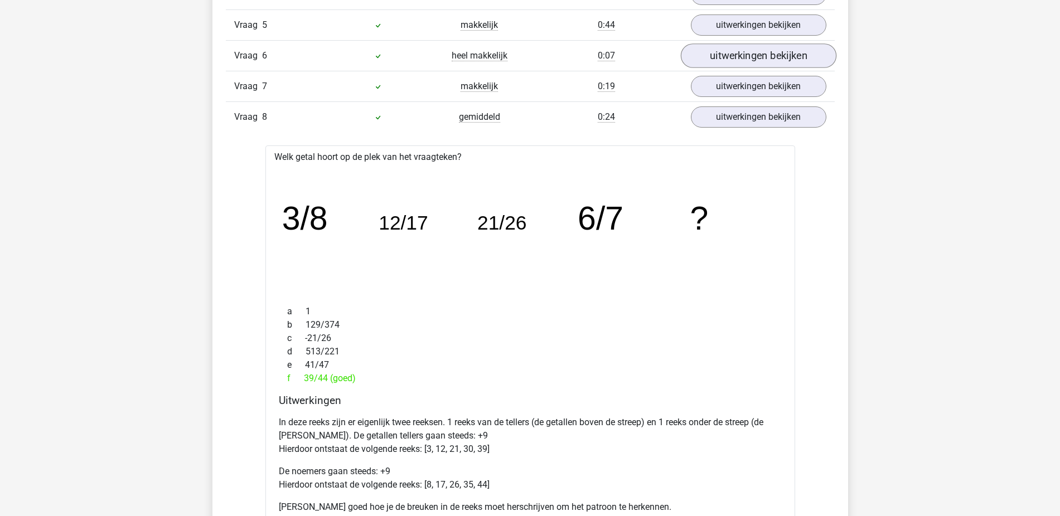
click at [759, 65] on link "uitwerkingen bekijken" at bounding box center [758, 55] width 156 height 25
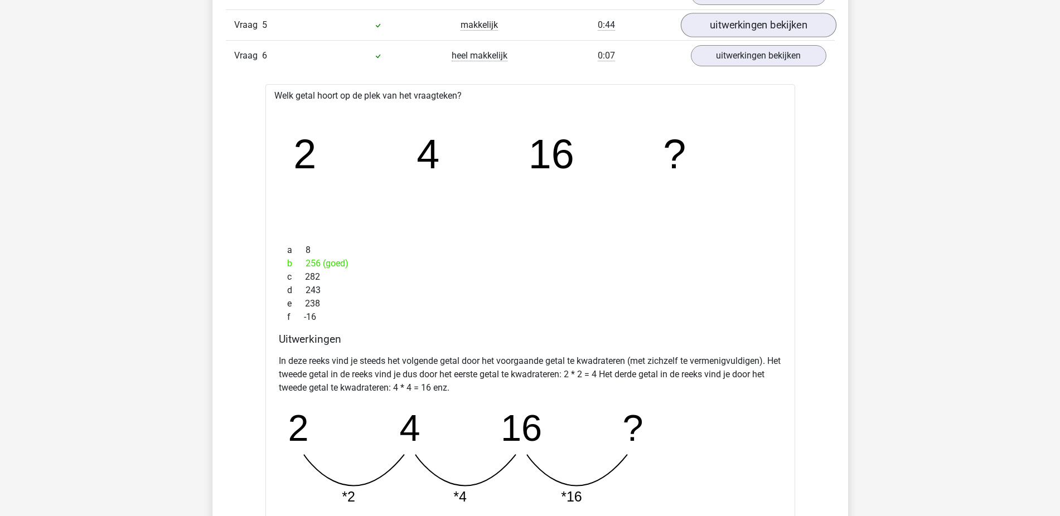
click at [761, 23] on link "uitwerkingen bekijken" at bounding box center [758, 25] width 156 height 25
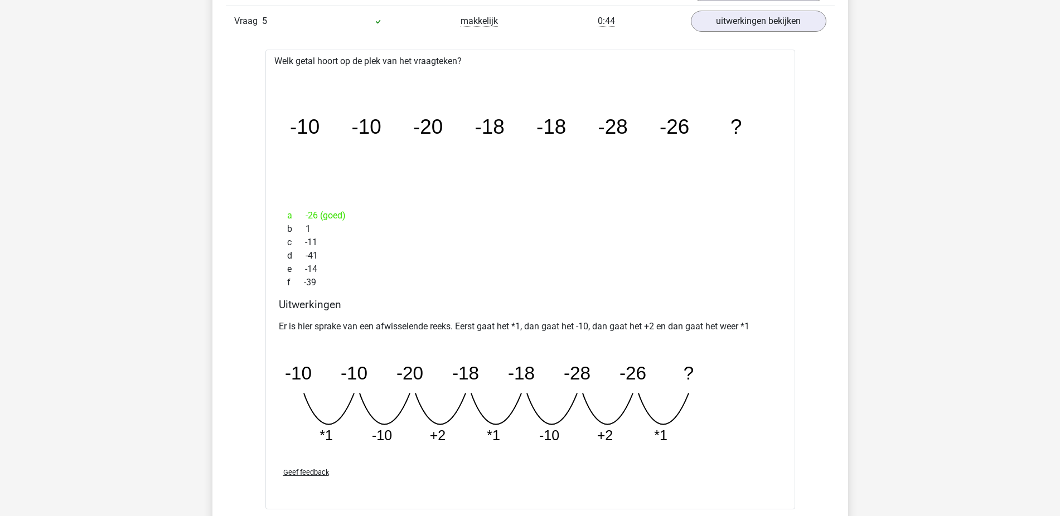
scroll to position [856, 0]
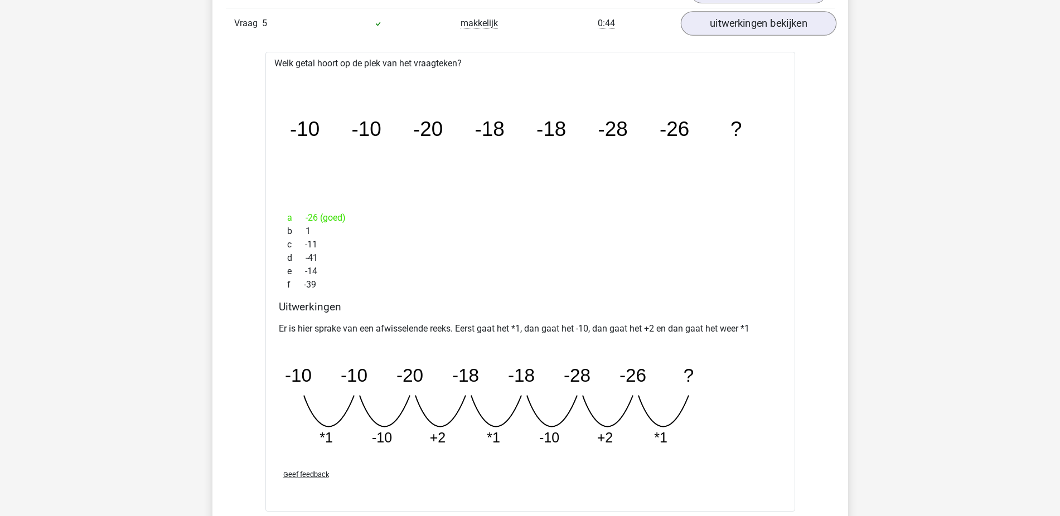
click at [795, 20] on link "uitwerkingen bekijken" at bounding box center [758, 23] width 156 height 25
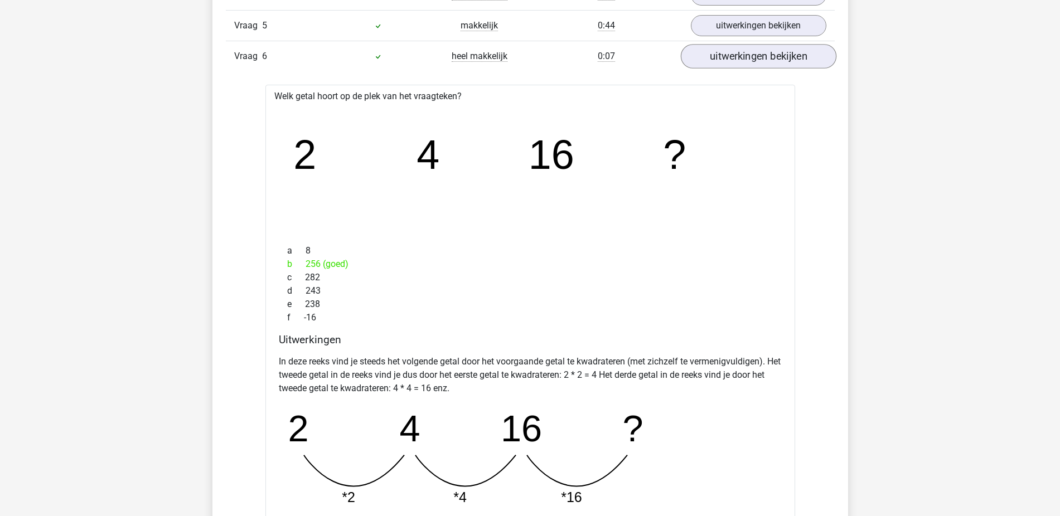
scroll to position [845, 0]
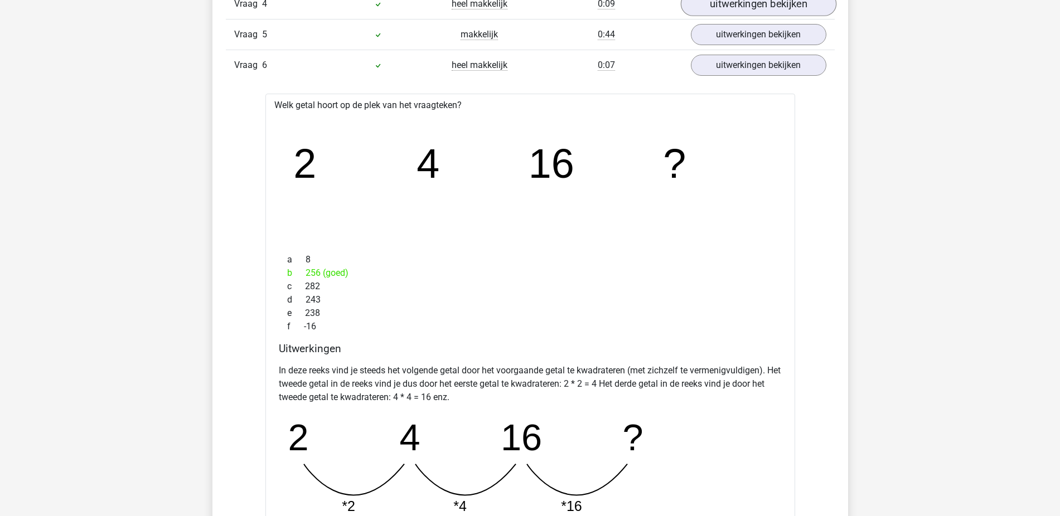
click at [770, 2] on link "uitwerkingen bekijken" at bounding box center [758, 4] width 156 height 25
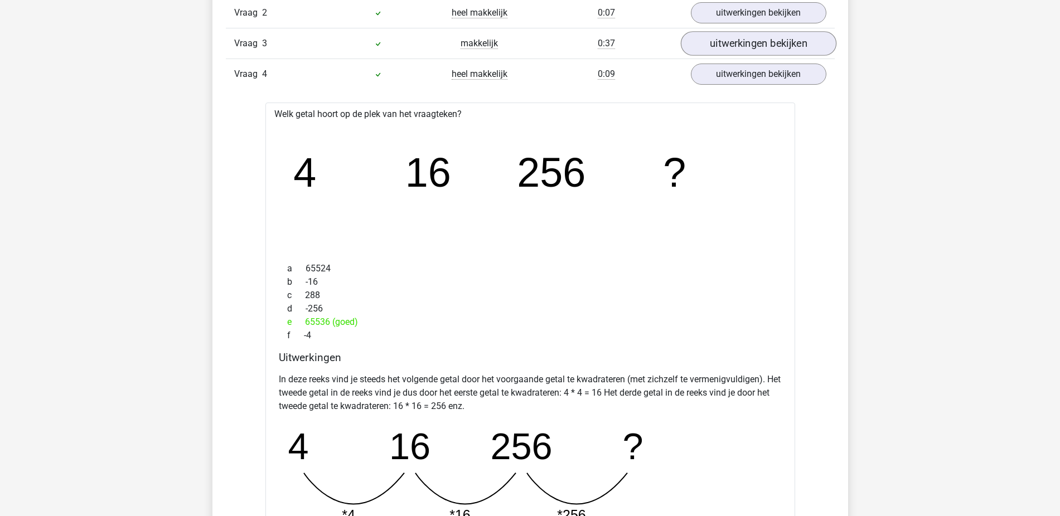
scroll to position [623, 0]
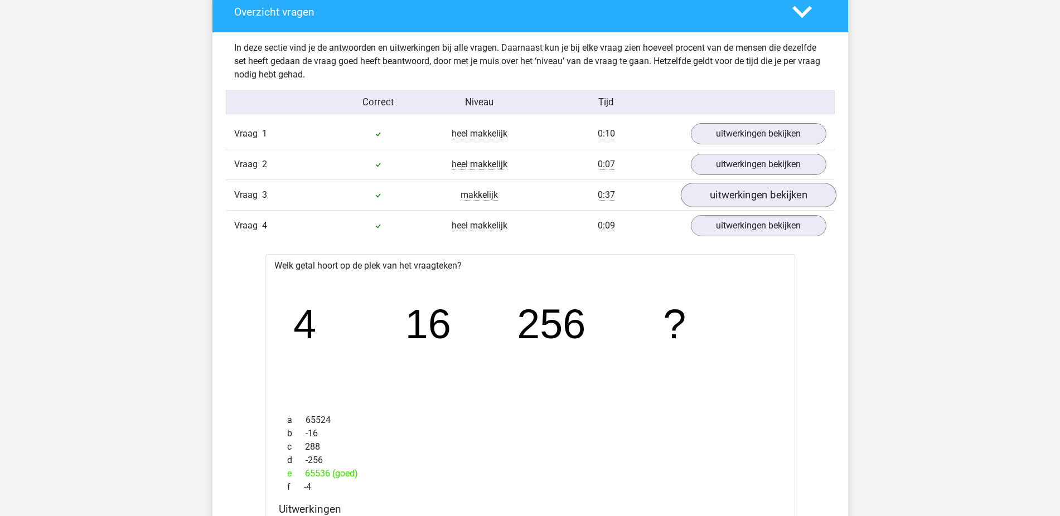
click at [748, 197] on link "uitwerkingen bekijken" at bounding box center [758, 195] width 156 height 25
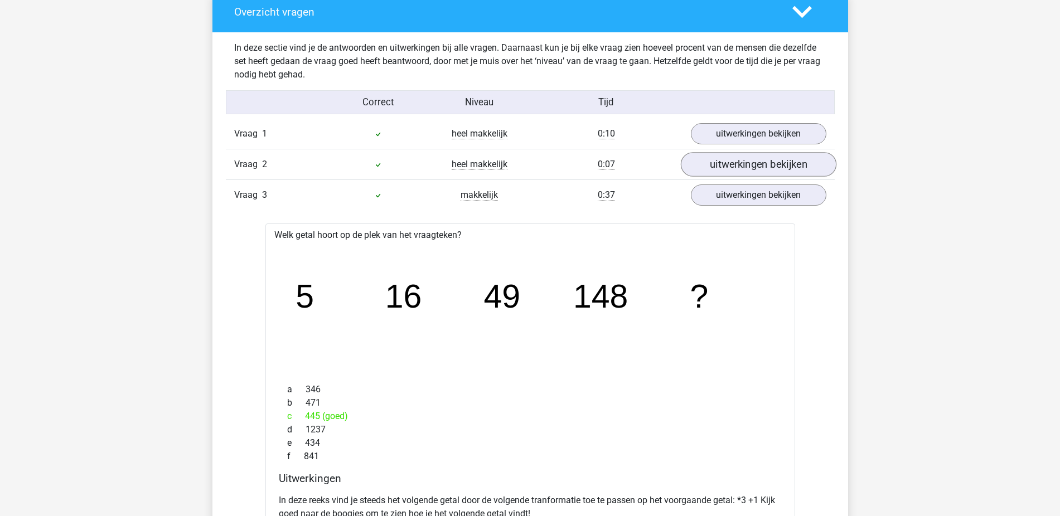
click at [744, 163] on link "uitwerkingen bekijken" at bounding box center [758, 164] width 156 height 25
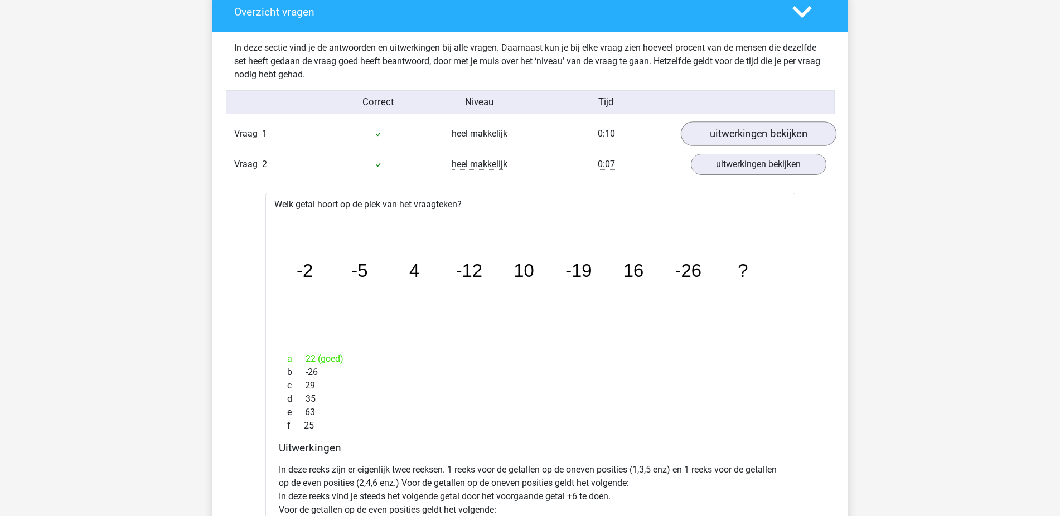
click at [749, 125] on link "uitwerkingen bekijken" at bounding box center [758, 134] width 156 height 25
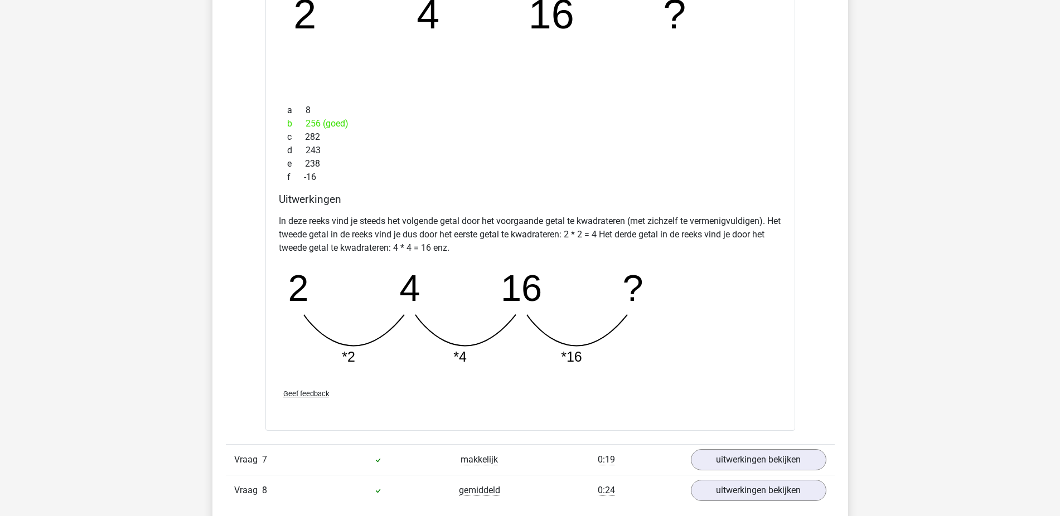
scroll to position [4823, 0]
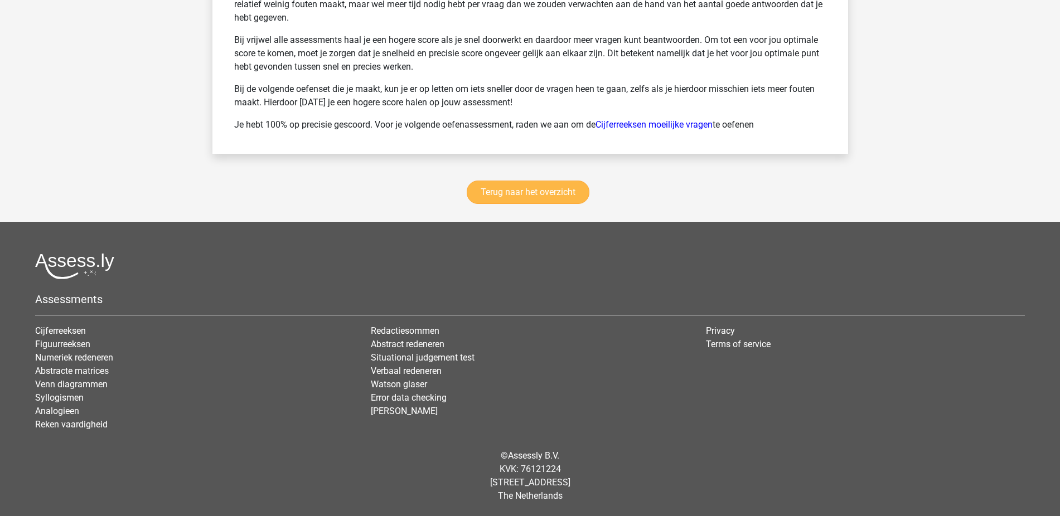
click at [553, 191] on link "Terug naar het overzicht" at bounding box center [528, 192] width 123 height 23
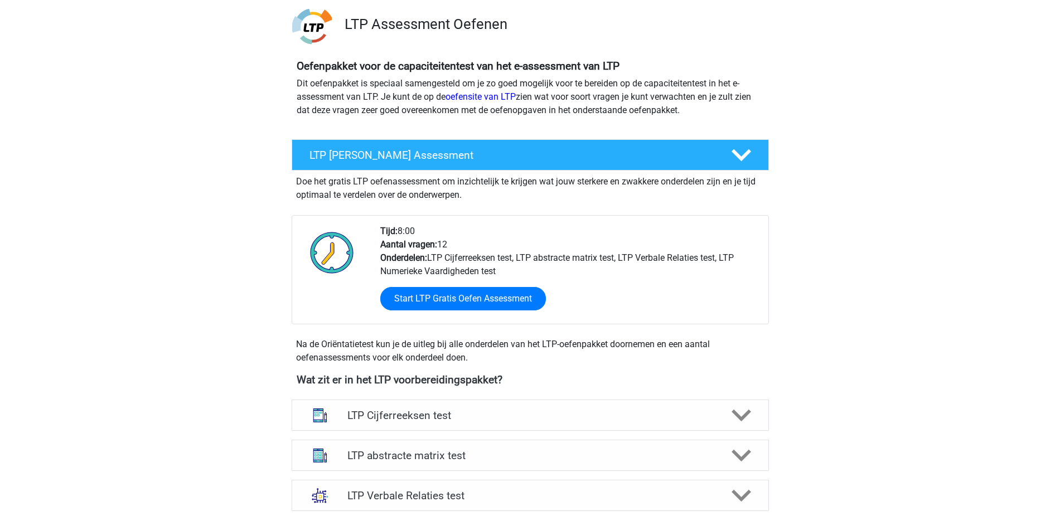
scroll to position [152, 0]
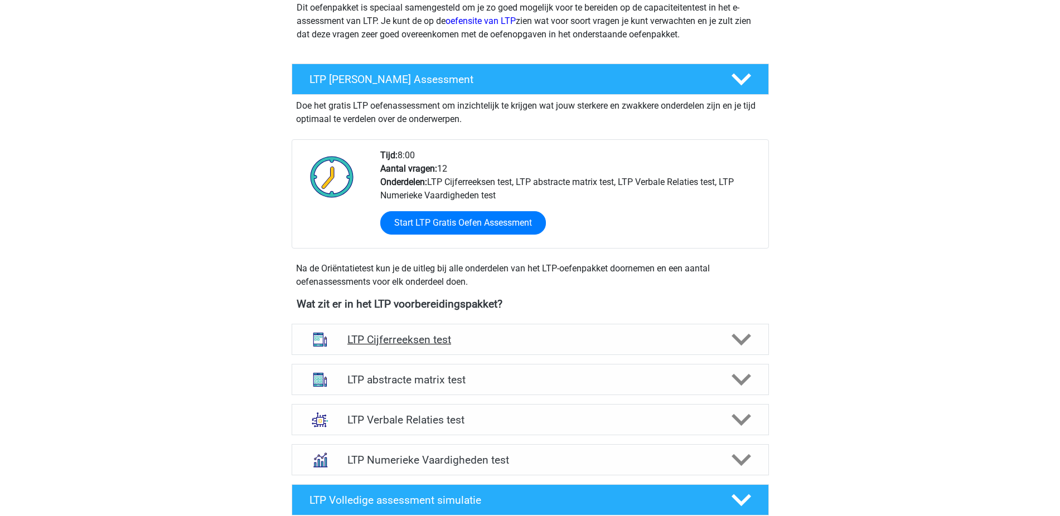
click at [536, 341] on h4 "LTP Cijferreeksen test" at bounding box center [529, 339] width 365 height 13
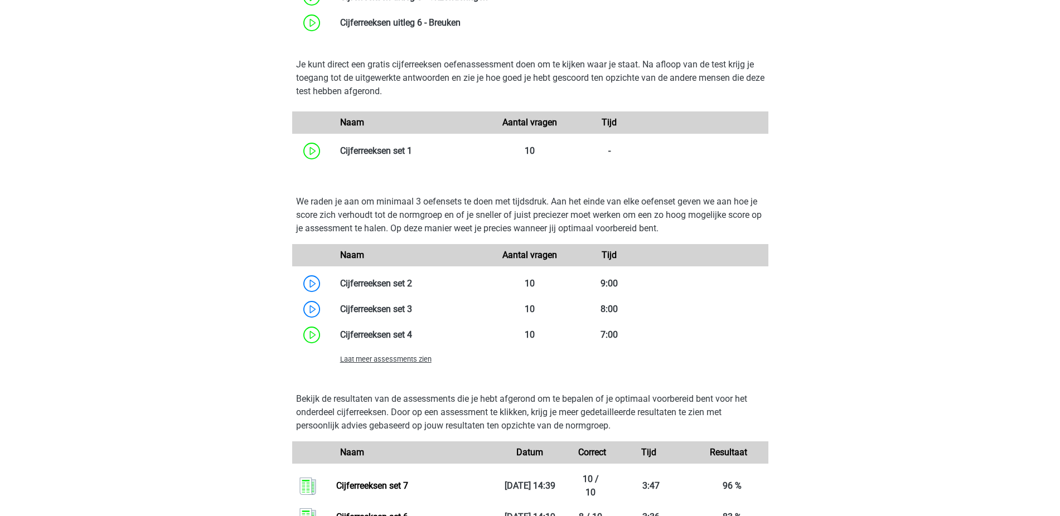
scroll to position [777, 0]
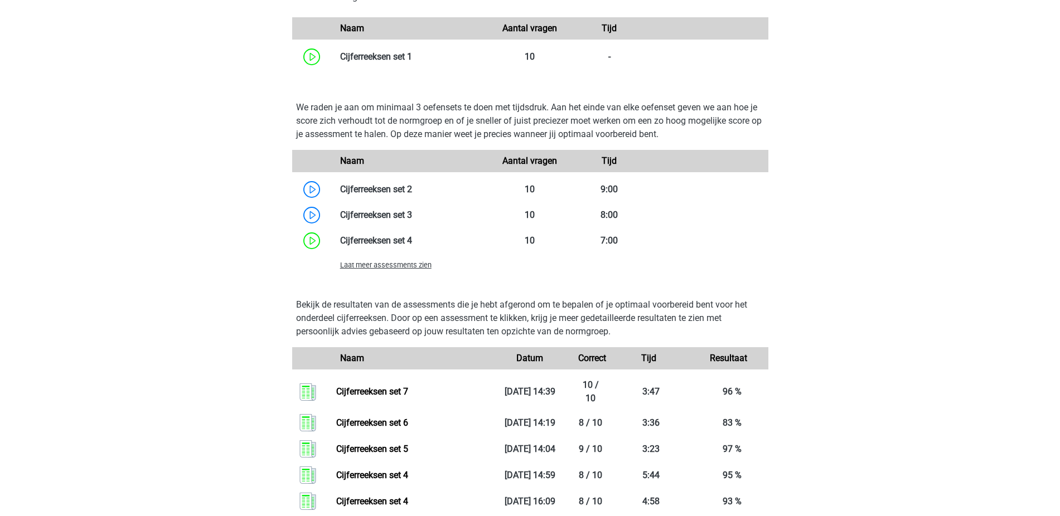
click at [384, 267] on span "Laat meer assessments zien" at bounding box center [385, 265] width 91 height 8
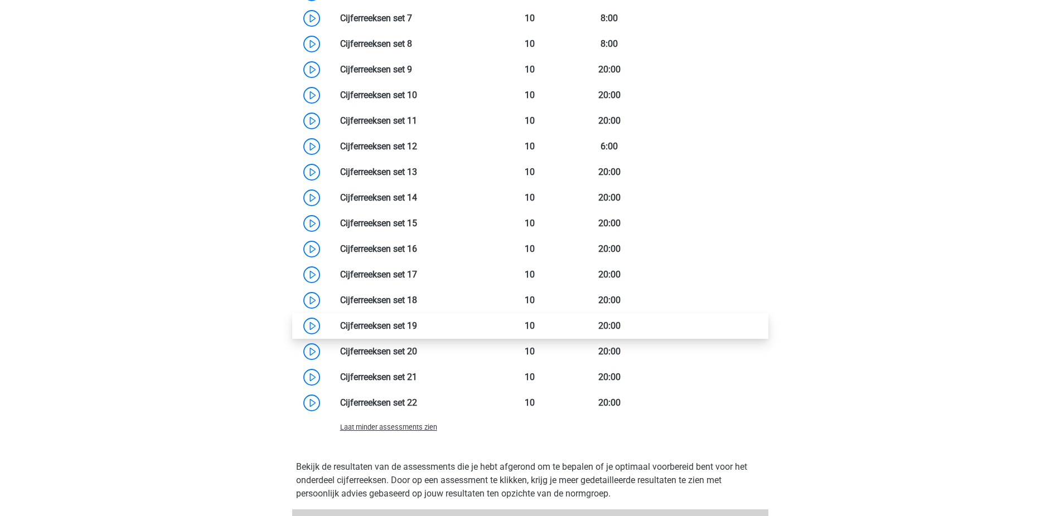
scroll to position [1060, 0]
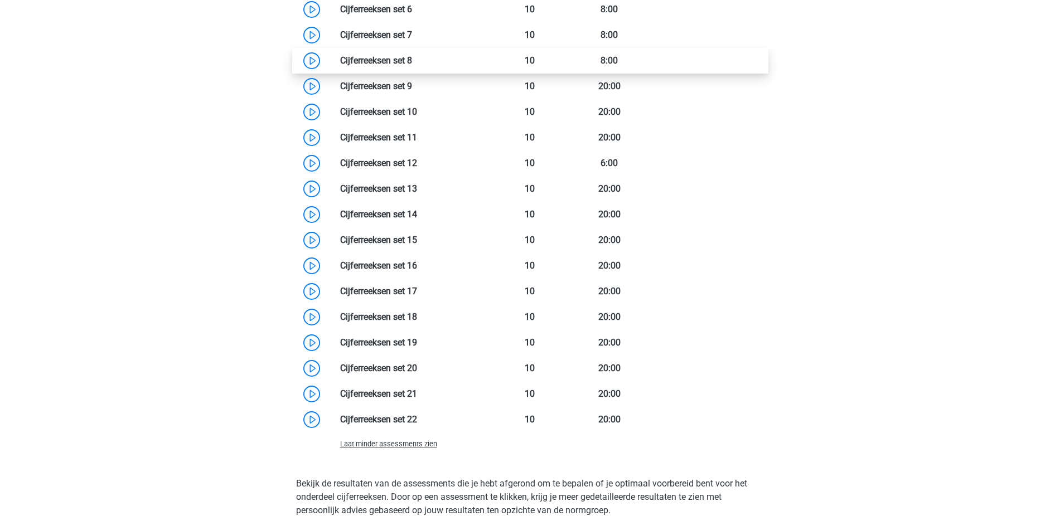
click at [412, 62] on link at bounding box center [412, 60] width 0 height 11
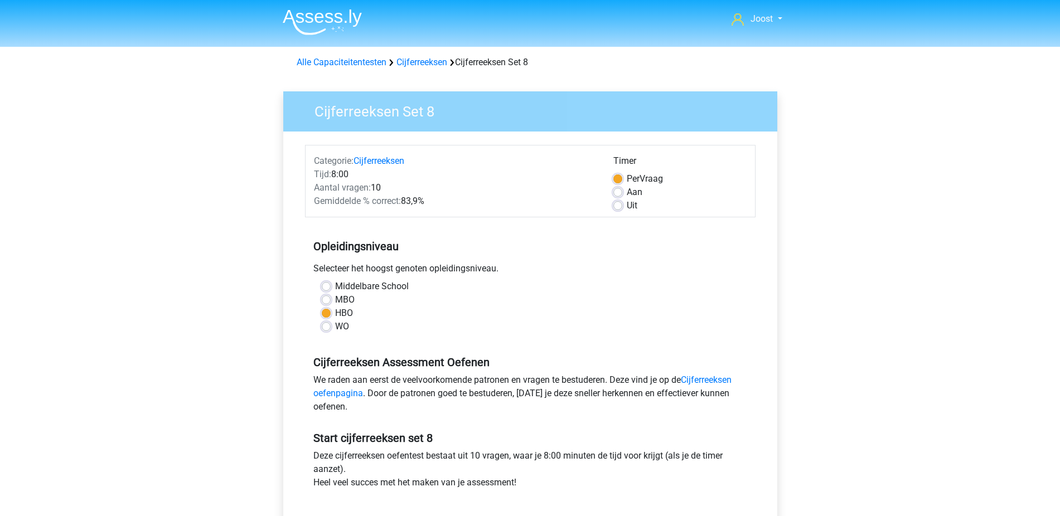
scroll to position [365, 0]
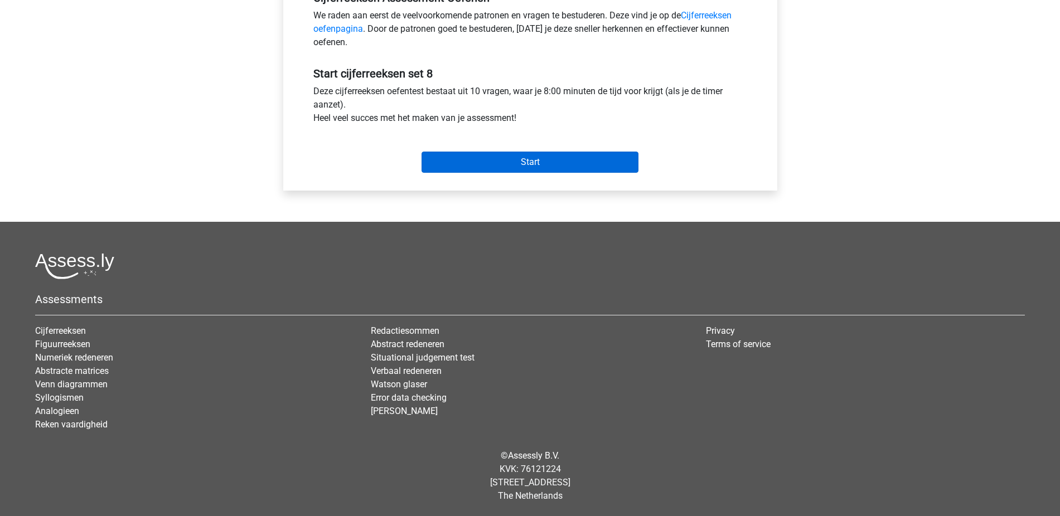
click at [585, 161] on input "Start" at bounding box center [529, 162] width 217 height 21
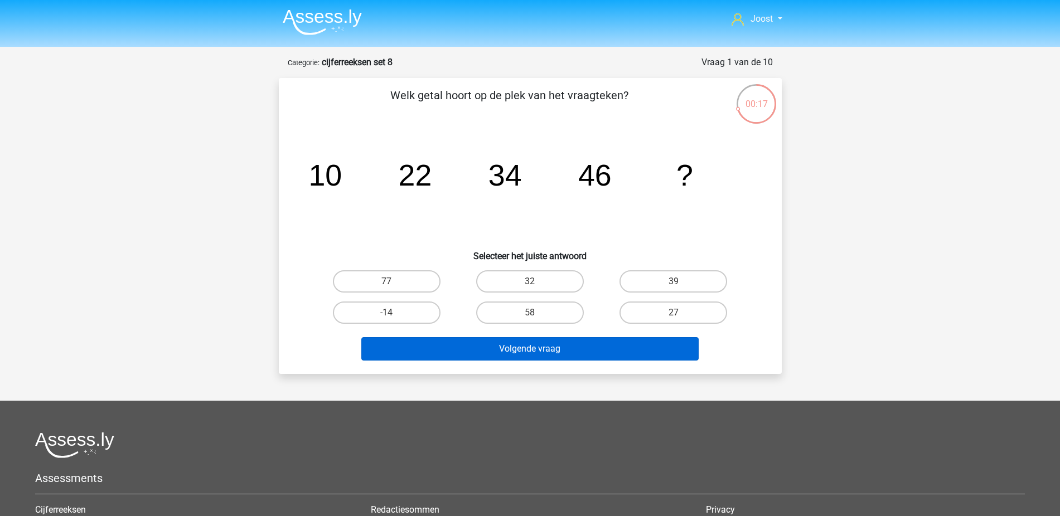
drag, startPoint x: 549, startPoint y: 311, endPoint x: 567, endPoint y: 337, distance: 32.0
click at [549, 311] on label "58" at bounding box center [530, 313] width 108 height 22
click at [537, 313] on input "58" at bounding box center [533, 316] width 7 height 7
radio input "true"
click at [598, 355] on button "Volgende vraag" at bounding box center [529, 348] width 337 height 23
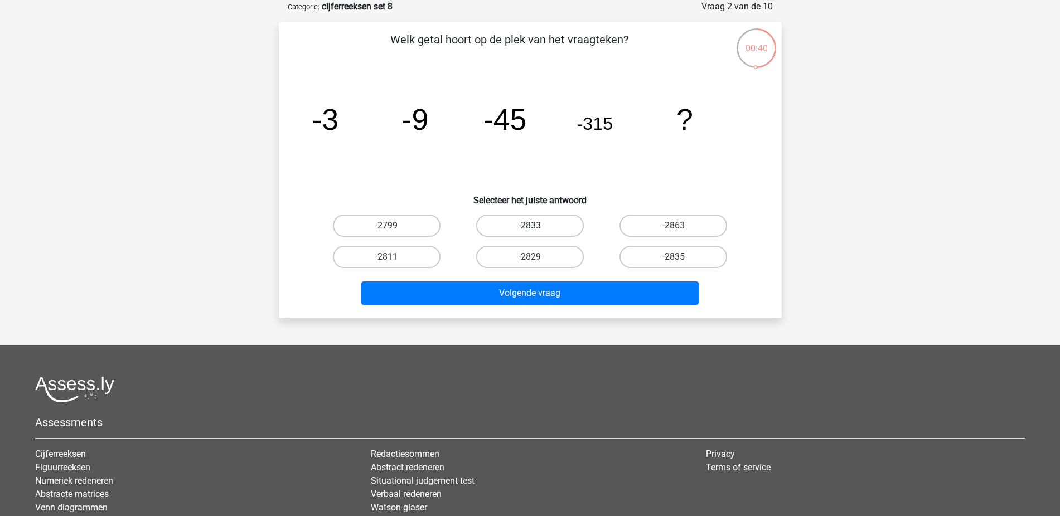
scroll to position [54, 0]
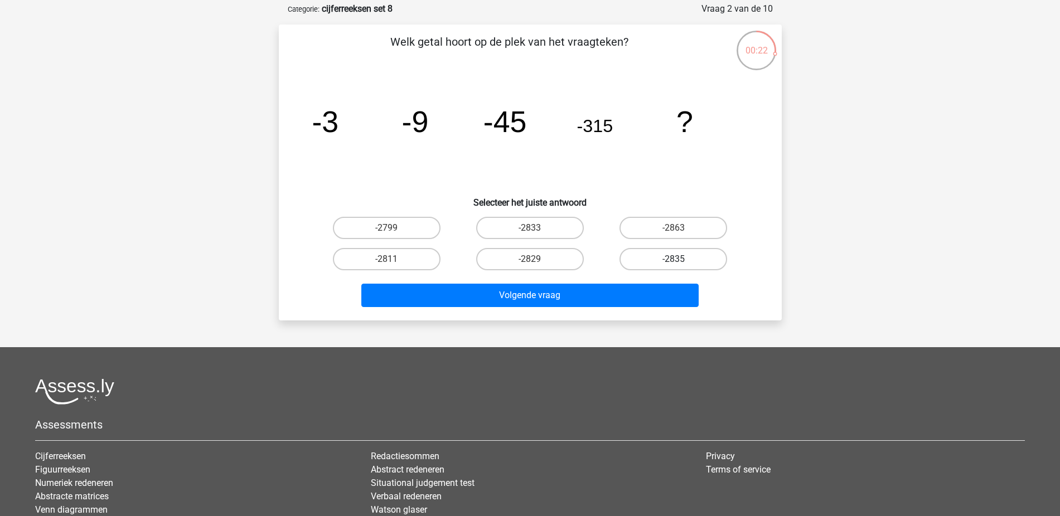
click at [714, 262] on label "-2835" at bounding box center [673, 259] width 108 height 22
click at [681, 262] on input "-2835" at bounding box center [676, 262] width 7 height 7
radio input "true"
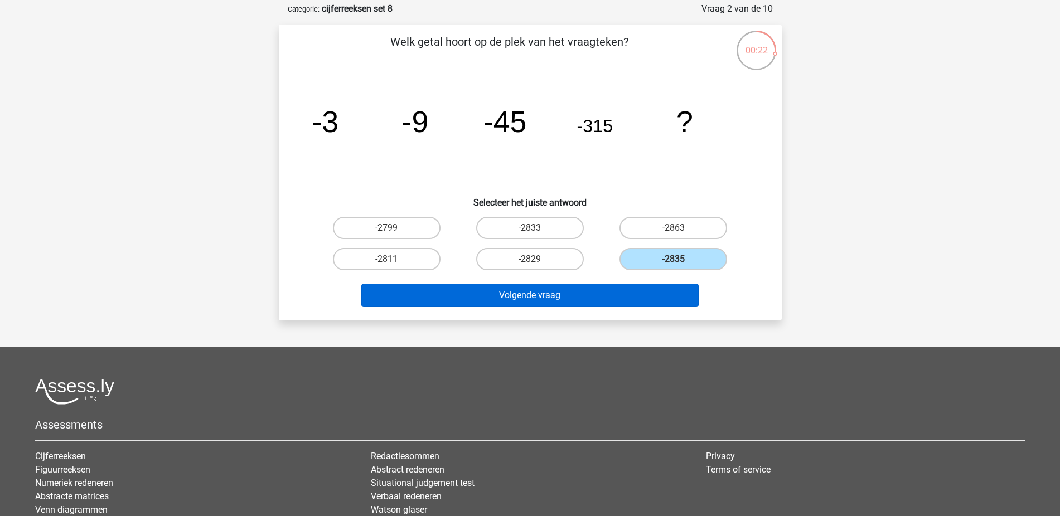
click at [632, 295] on button "Volgende vraag" at bounding box center [529, 295] width 337 height 23
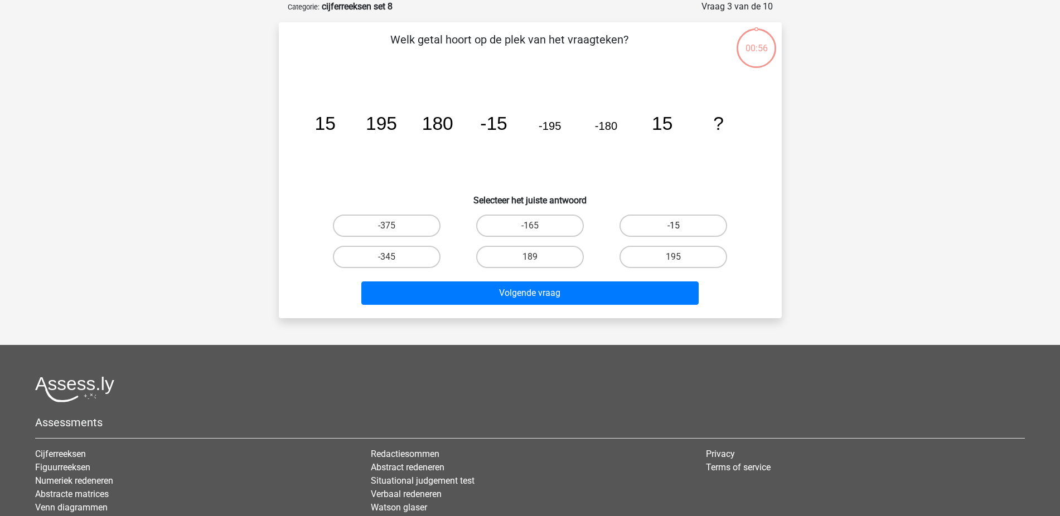
scroll to position [0, 0]
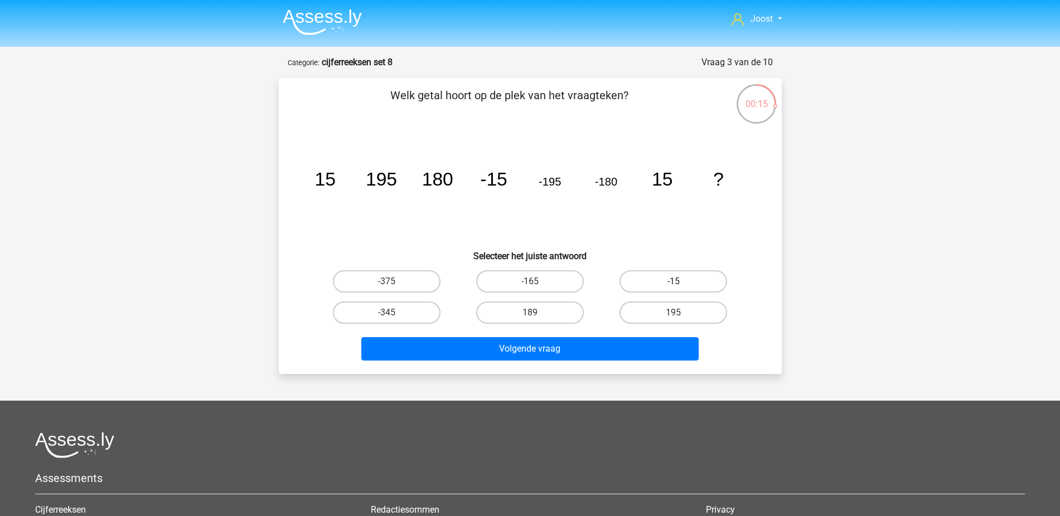
click at [690, 287] on label "-15" at bounding box center [673, 281] width 108 height 22
click at [681, 287] on input "-15" at bounding box center [676, 285] width 7 height 7
radio input "true"
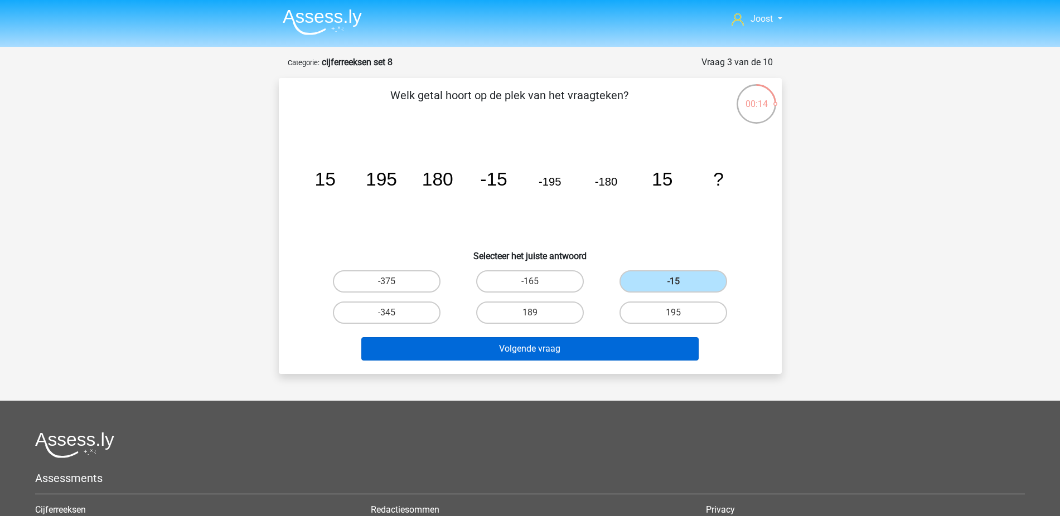
click at [590, 344] on button "Volgende vraag" at bounding box center [529, 348] width 337 height 23
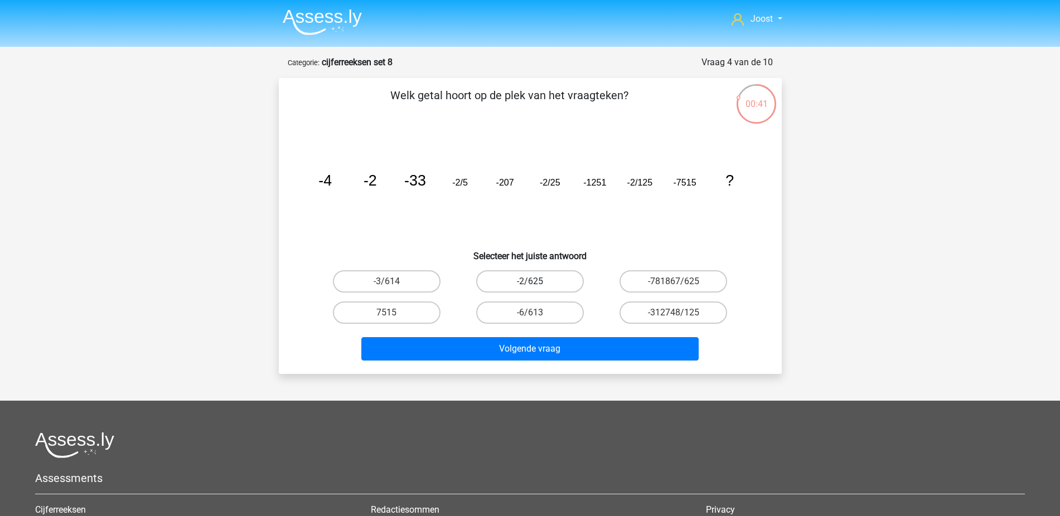
click at [561, 280] on label "-2/625" at bounding box center [530, 281] width 108 height 22
click at [537, 282] on input "-2/625" at bounding box center [533, 285] width 7 height 7
radio input "true"
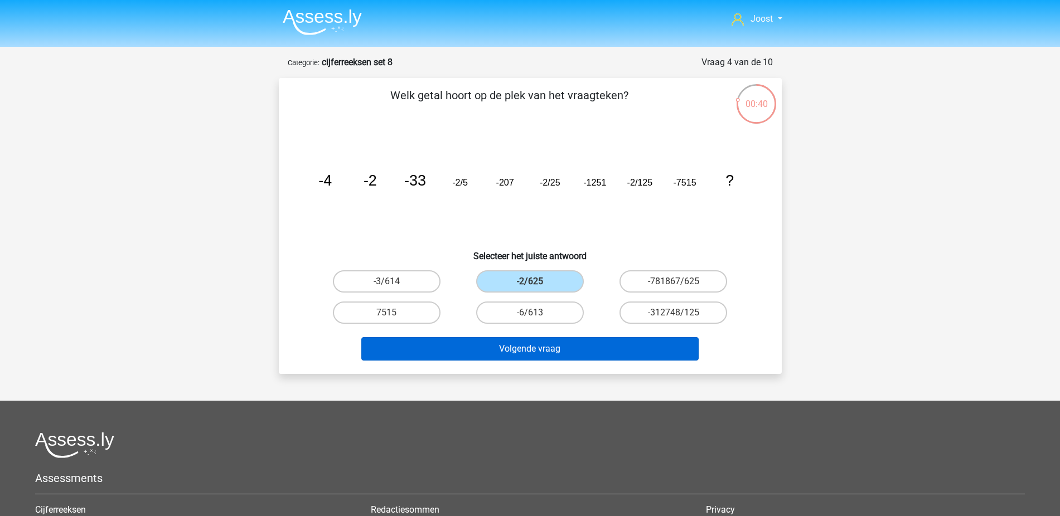
click at [624, 353] on button "Volgende vraag" at bounding box center [529, 348] width 337 height 23
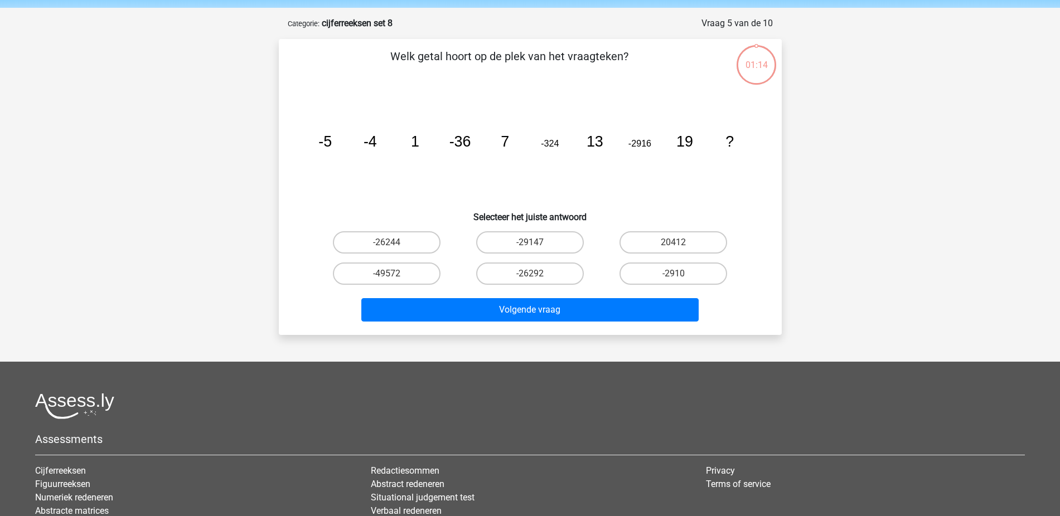
scroll to position [1, 0]
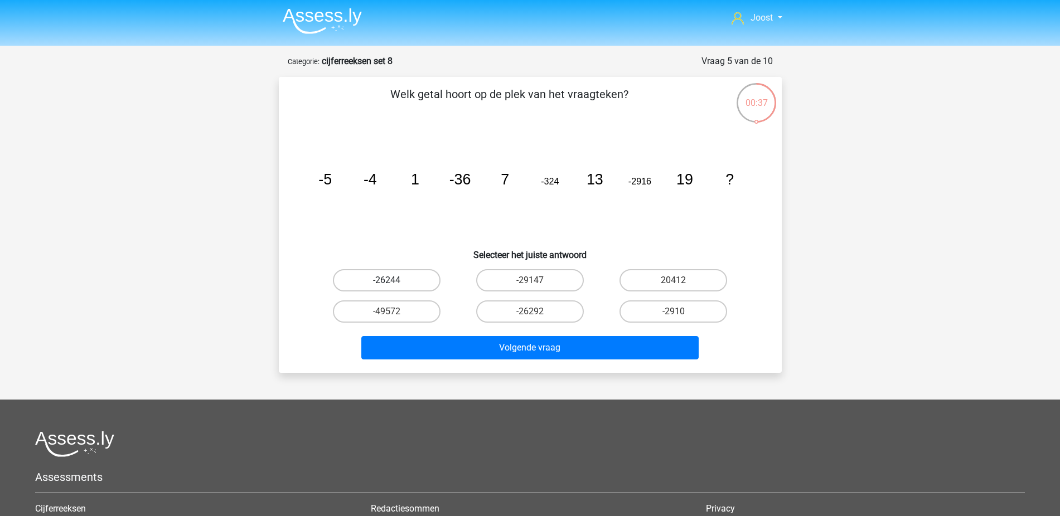
click at [392, 274] on label "-26244" at bounding box center [387, 280] width 108 height 22
click at [392, 280] on input "-26244" at bounding box center [389, 283] width 7 height 7
radio input "true"
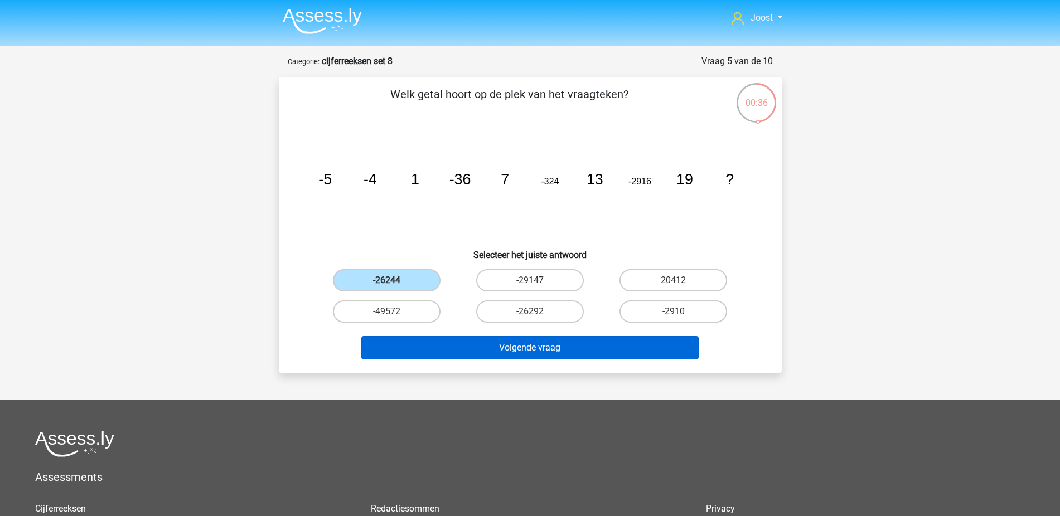
click at [505, 344] on button "Volgende vraag" at bounding box center [529, 347] width 337 height 23
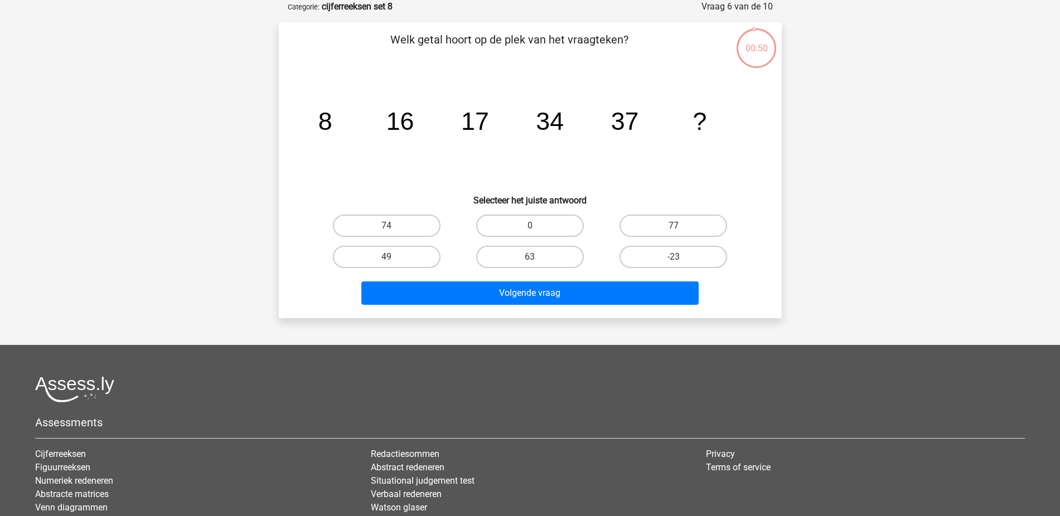
scroll to position [54, 0]
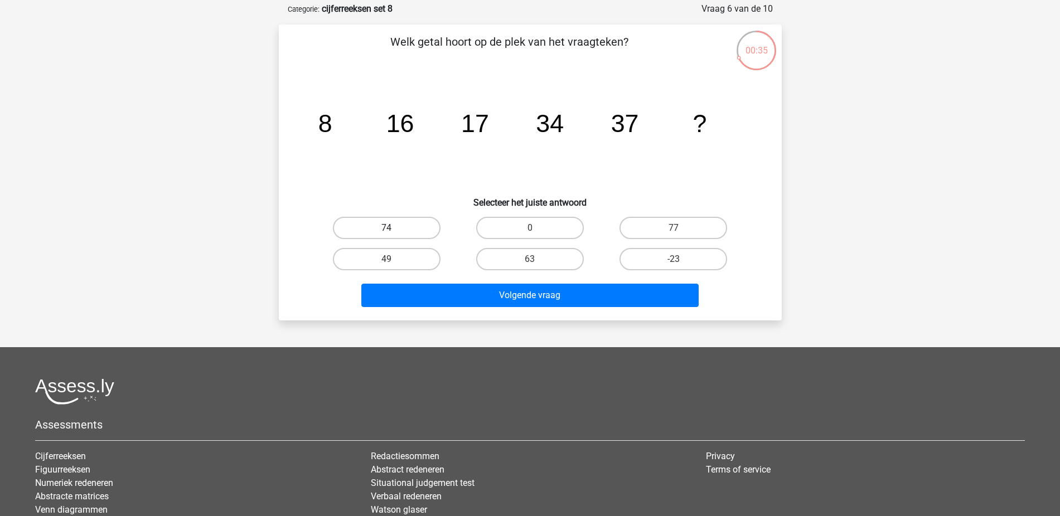
click at [383, 229] on label "74" at bounding box center [387, 228] width 108 height 22
click at [386, 229] on input "74" at bounding box center [389, 231] width 7 height 7
radio input "true"
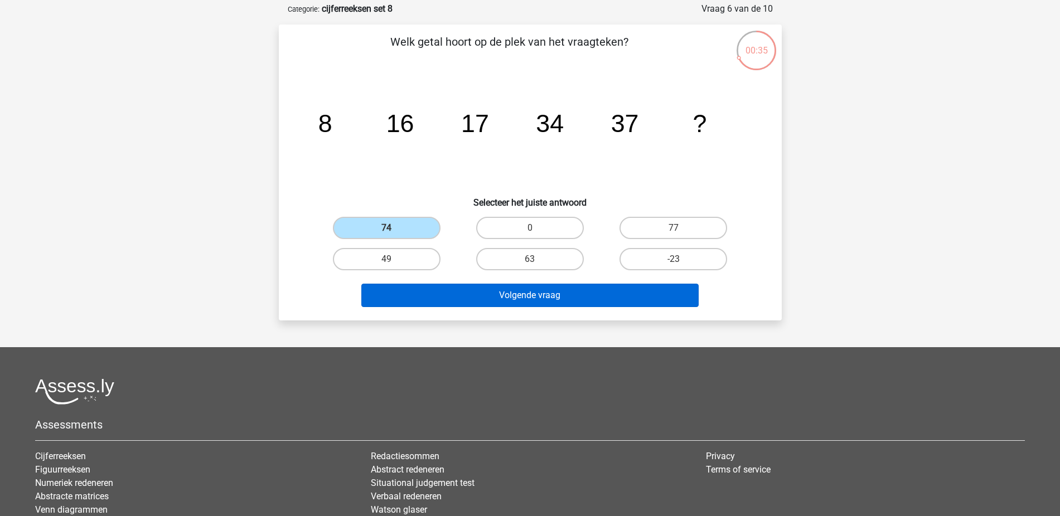
click at [409, 293] on button "Volgende vraag" at bounding box center [529, 295] width 337 height 23
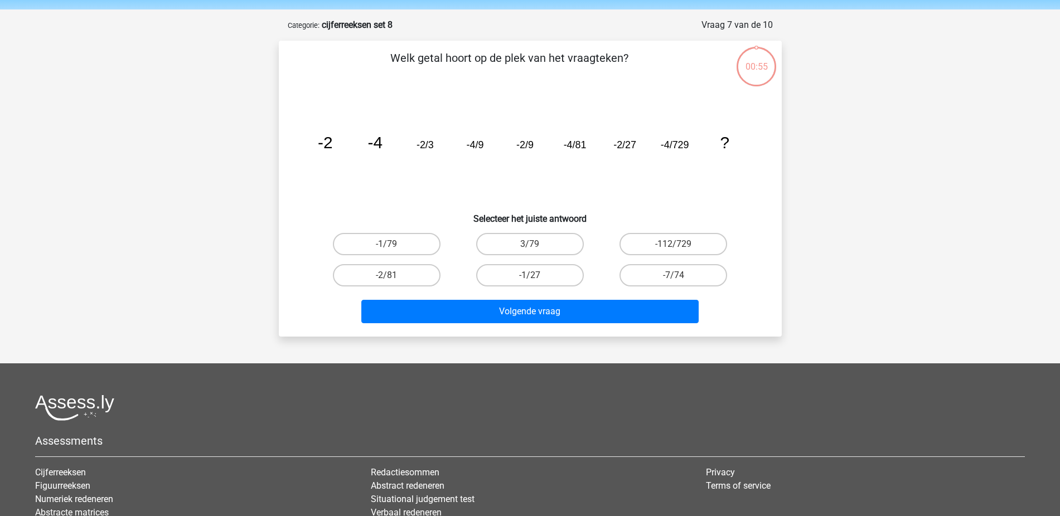
scroll to position [0, 0]
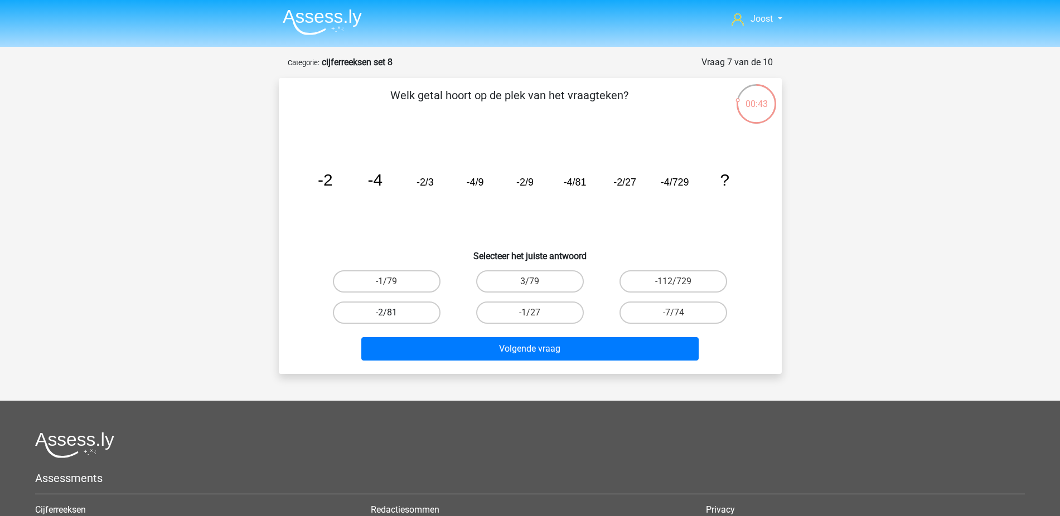
click at [410, 310] on label "-2/81" at bounding box center [387, 313] width 108 height 22
click at [394, 313] on input "-2/81" at bounding box center [389, 316] width 7 height 7
radio input "true"
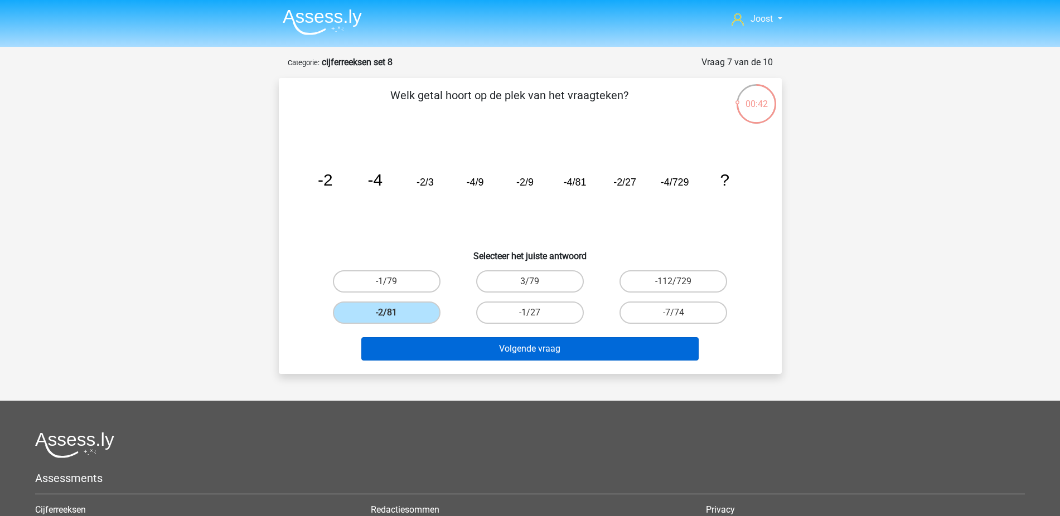
click at [478, 345] on button "Volgende vraag" at bounding box center [529, 348] width 337 height 23
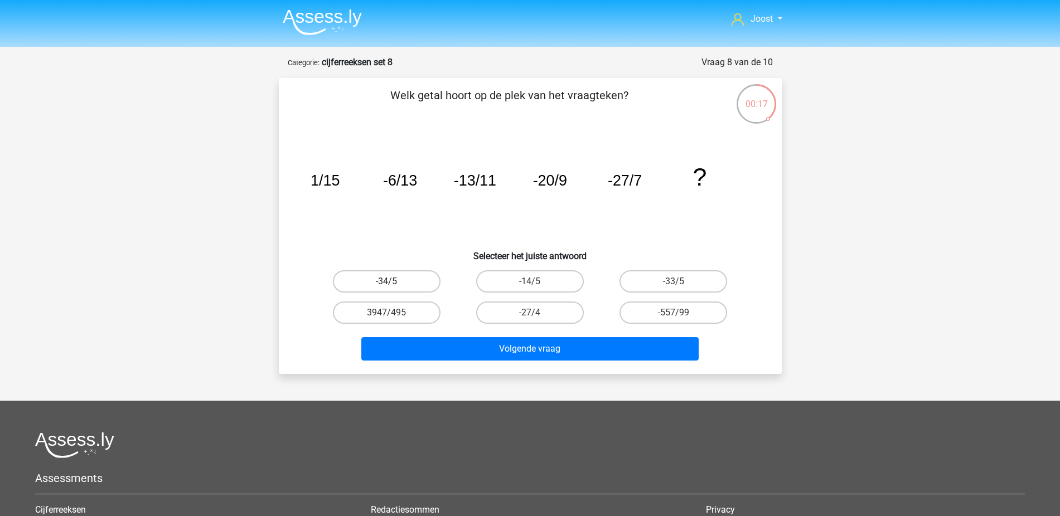
click at [427, 285] on label "-34/5" at bounding box center [387, 281] width 108 height 22
click at [394, 285] on input "-34/5" at bounding box center [389, 285] width 7 height 7
radio input "true"
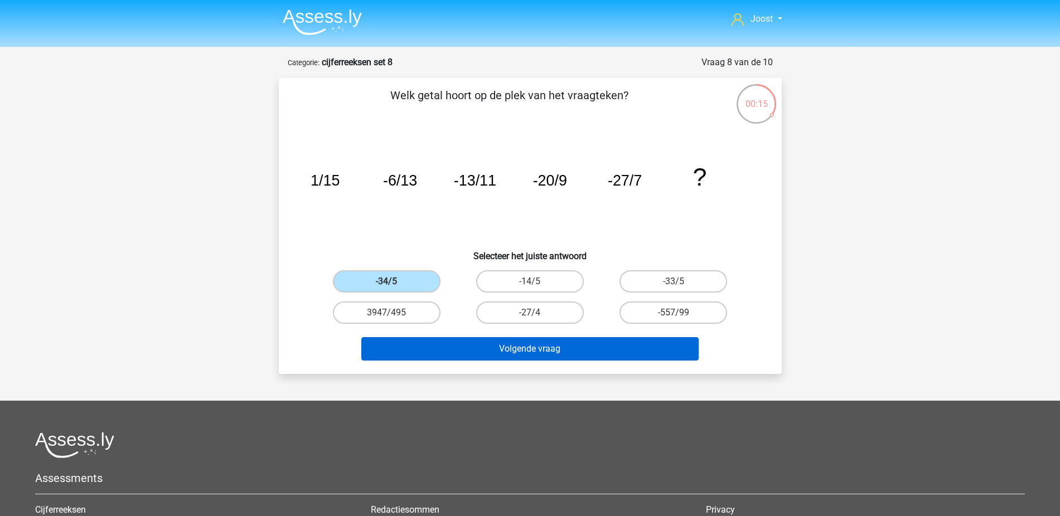
click at [576, 345] on button "Volgende vraag" at bounding box center [529, 348] width 337 height 23
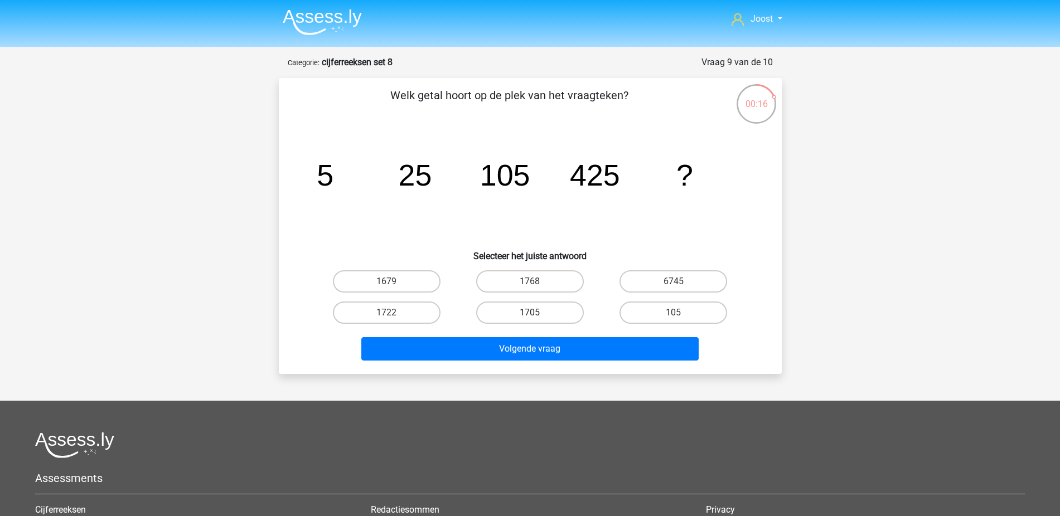
click at [561, 310] on label "1705" at bounding box center [530, 313] width 108 height 22
click at [537, 313] on input "1705" at bounding box center [533, 316] width 7 height 7
radio input "true"
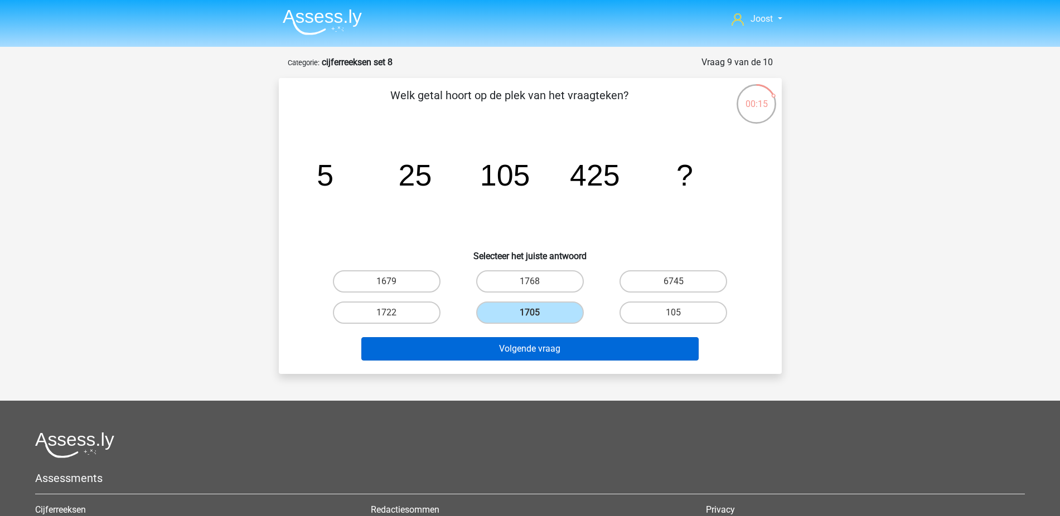
drag, startPoint x: 569, startPoint y: 348, endPoint x: 549, endPoint y: 343, distance: 20.1
click at [568, 348] on button "Volgende vraag" at bounding box center [529, 348] width 337 height 23
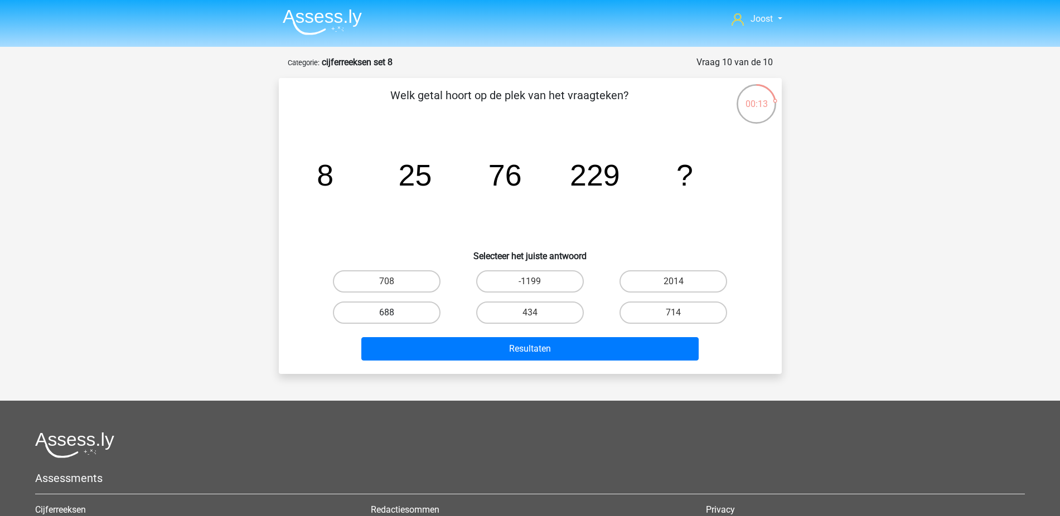
click at [397, 316] on label "688" at bounding box center [387, 313] width 108 height 22
click at [394, 316] on input "688" at bounding box center [389, 316] width 7 height 7
radio input "true"
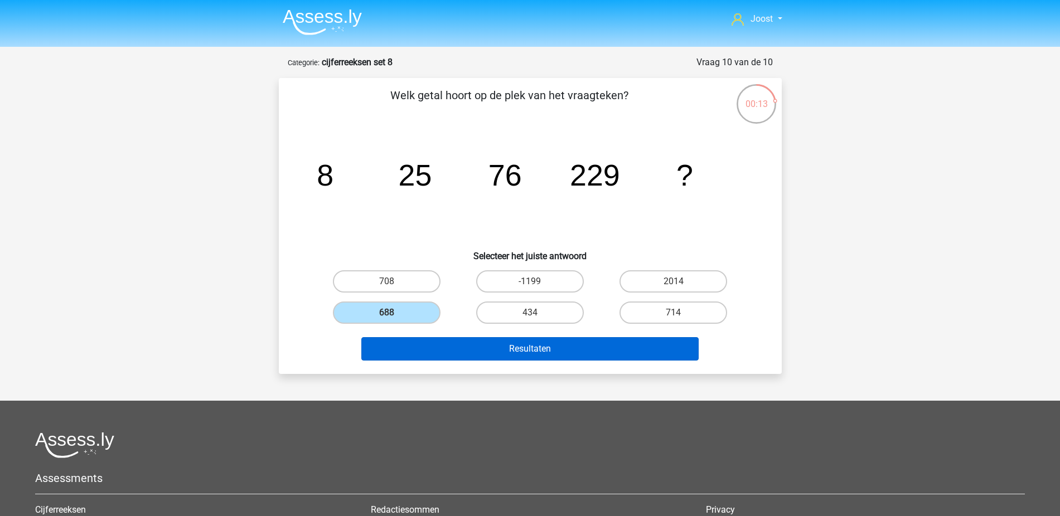
click at [439, 351] on button "Resultaten" at bounding box center [529, 348] width 337 height 23
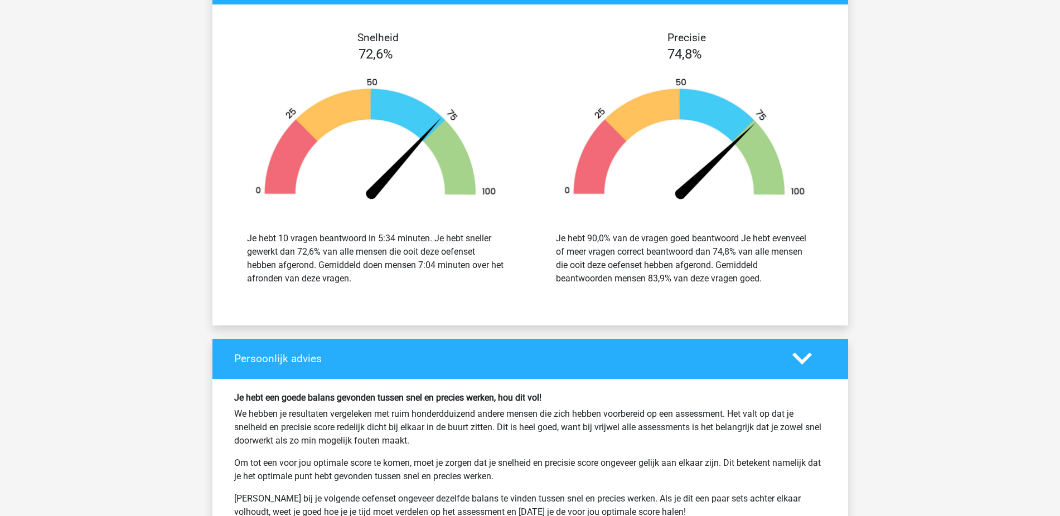
scroll to position [1506, 0]
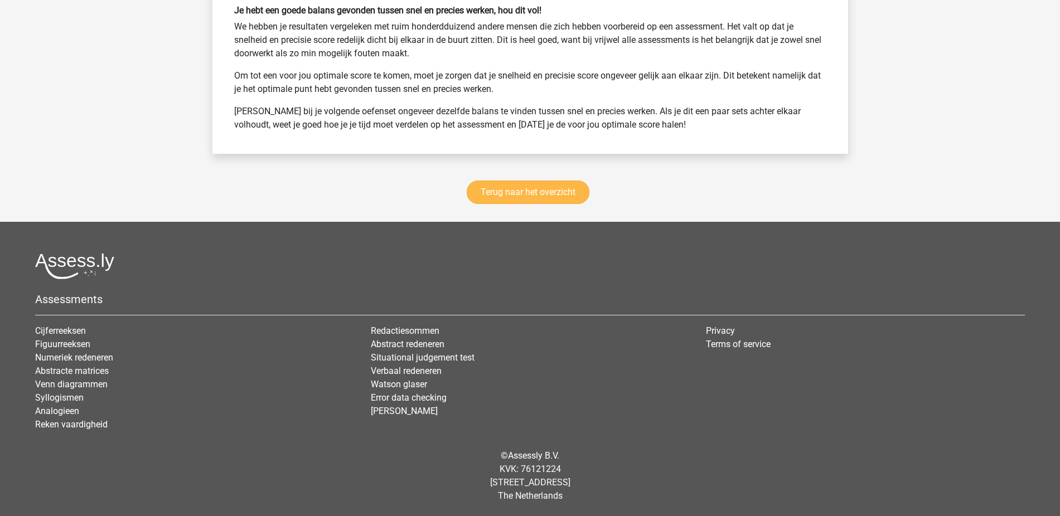
click at [563, 196] on link "Terug naar het overzicht" at bounding box center [528, 192] width 123 height 23
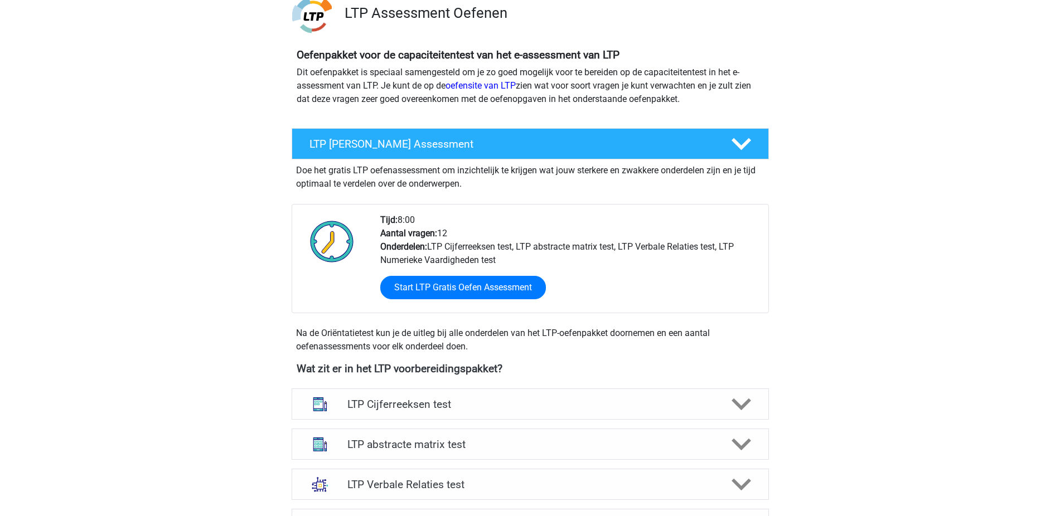
scroll to position [159, 0]
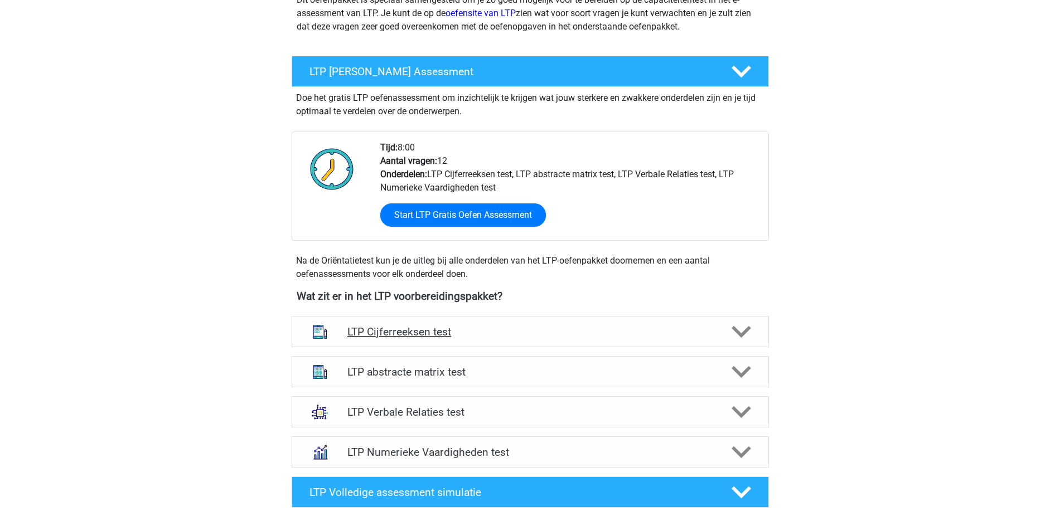
click at [501, 319] on div "LTP Cijferreeksen test" at bounding box center [530, 331] width 477 height 31
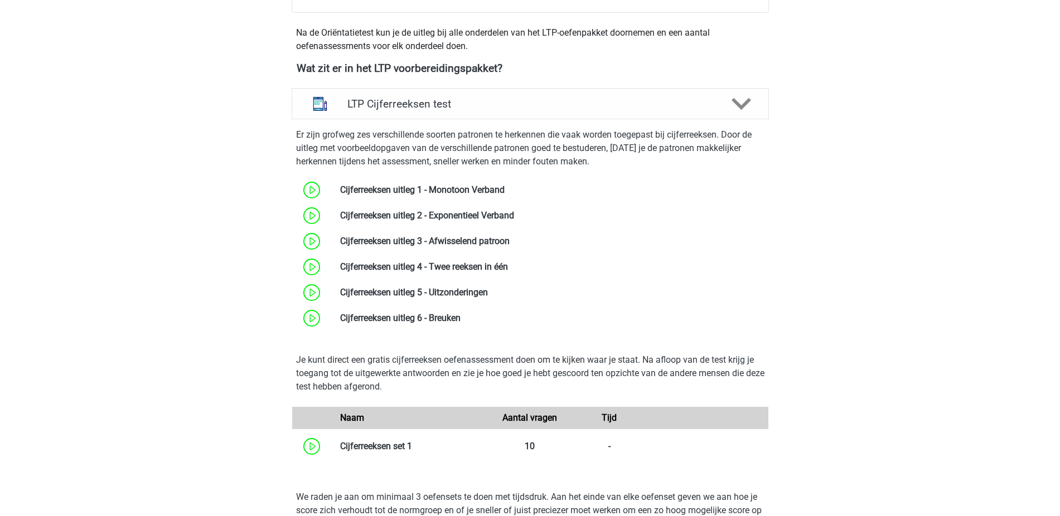
scroll to position [560, 0]
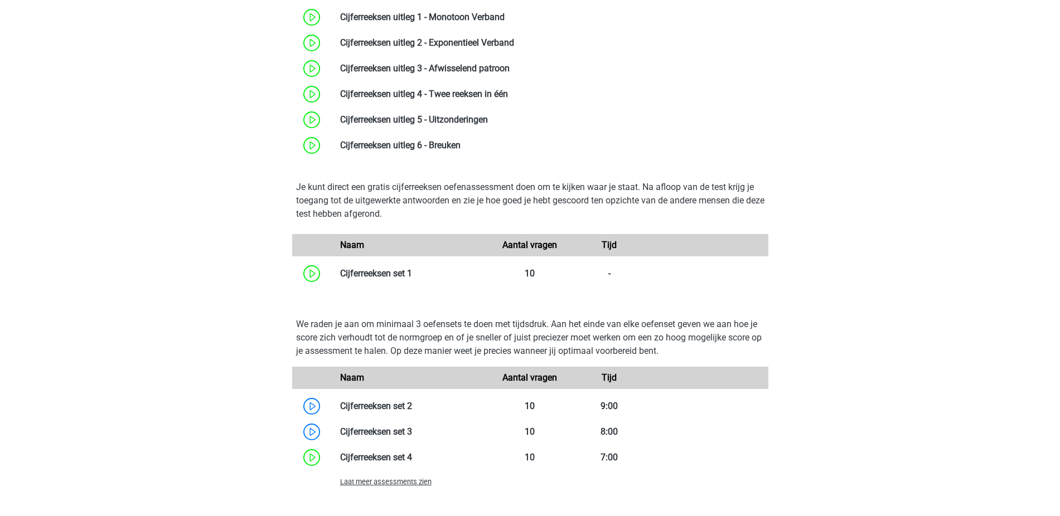
click at [423, 481] on span "Laat meer assessments zien" at bounding box center [385, 482] width 91 height 8
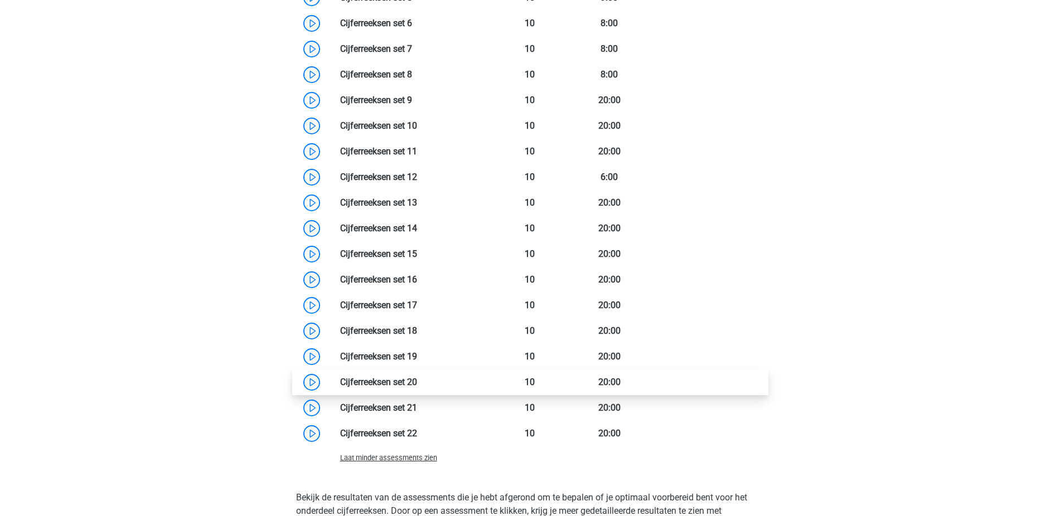
scroll to position [945, 0]
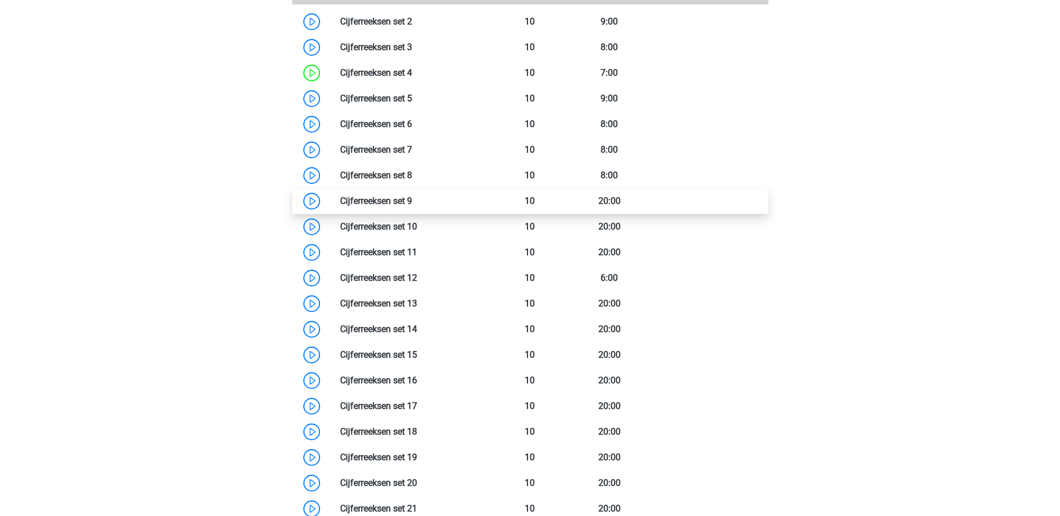
click at [412, 196] on link at bounding box center [412, 201] width 0 height 11
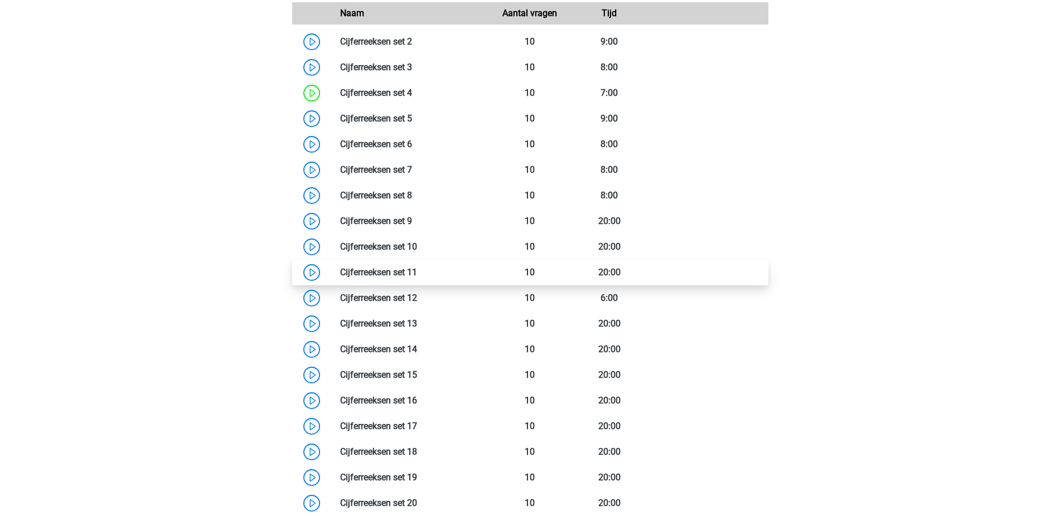
scroll to position [875, 0]
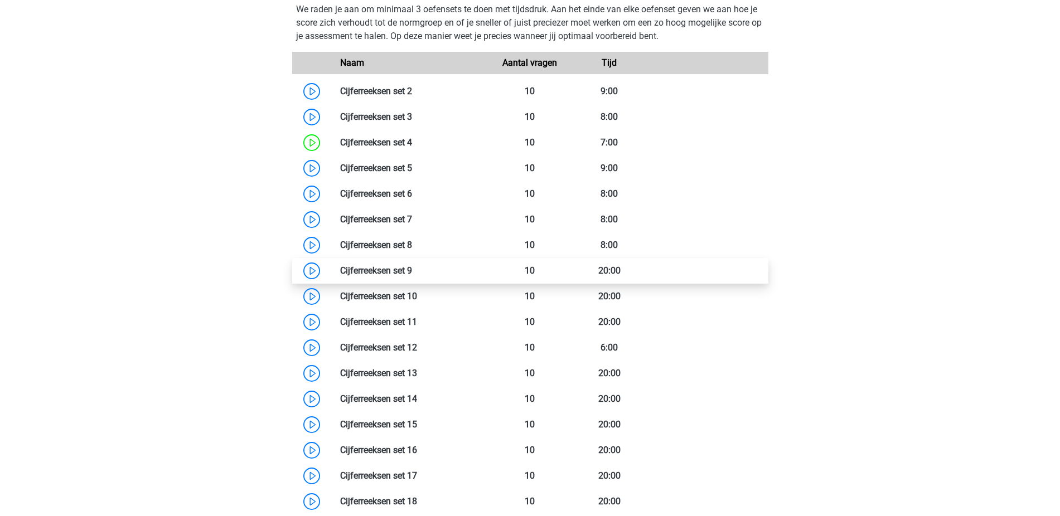
click at [412, 274] on link at bounding box center [412, 270] width 0 height 11
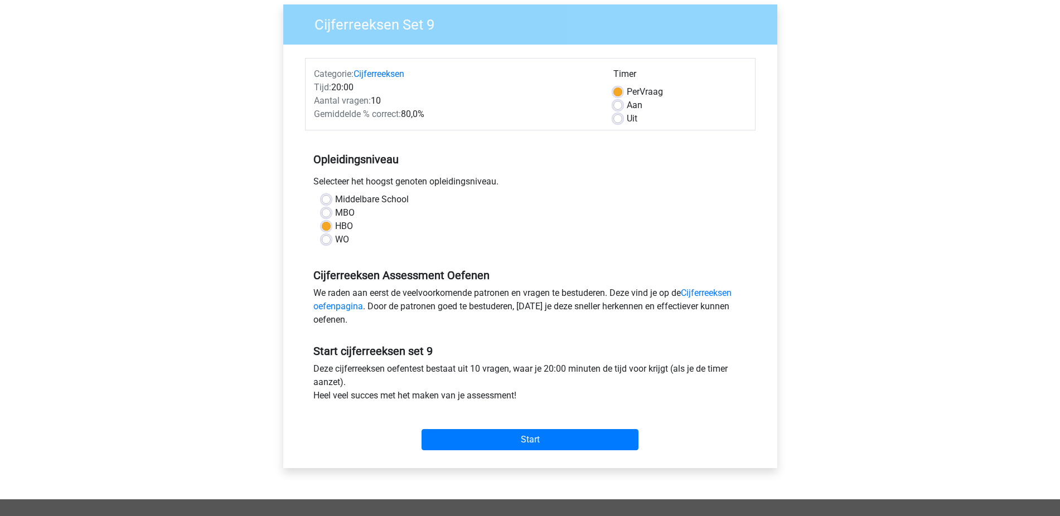
scroll to position [190, 0]
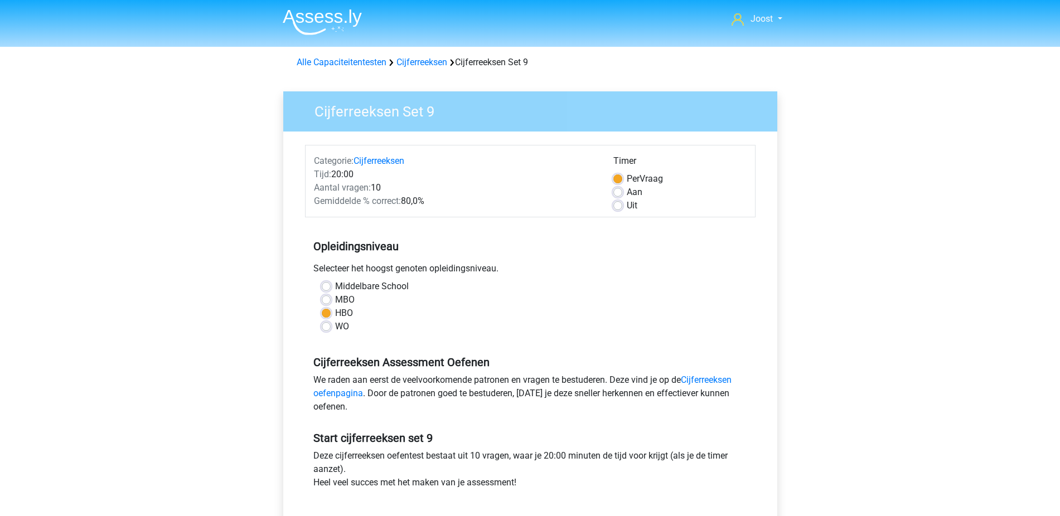
scroll to position [365, 0]
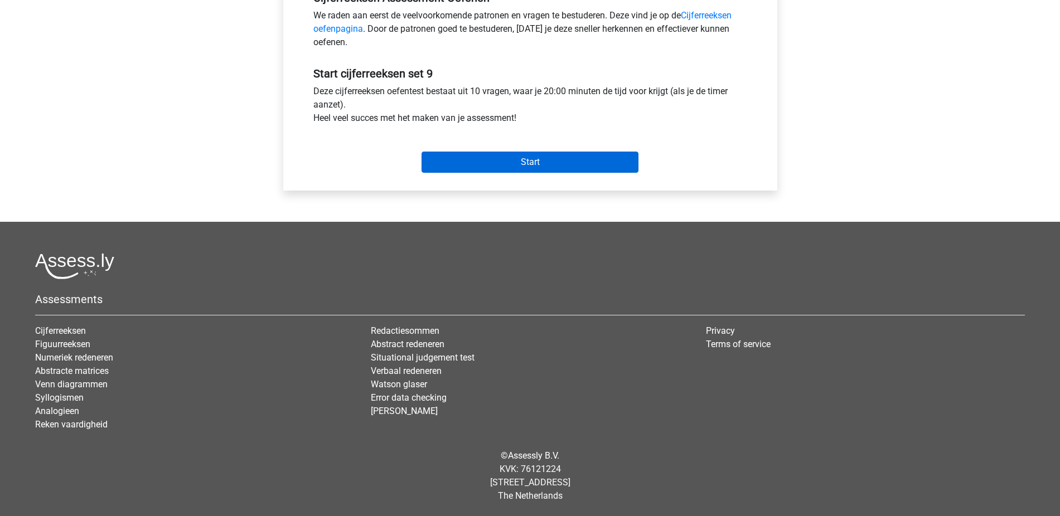
click at [534, 164] on input "Start" at bounding box center [529, 162] width 217 height 21
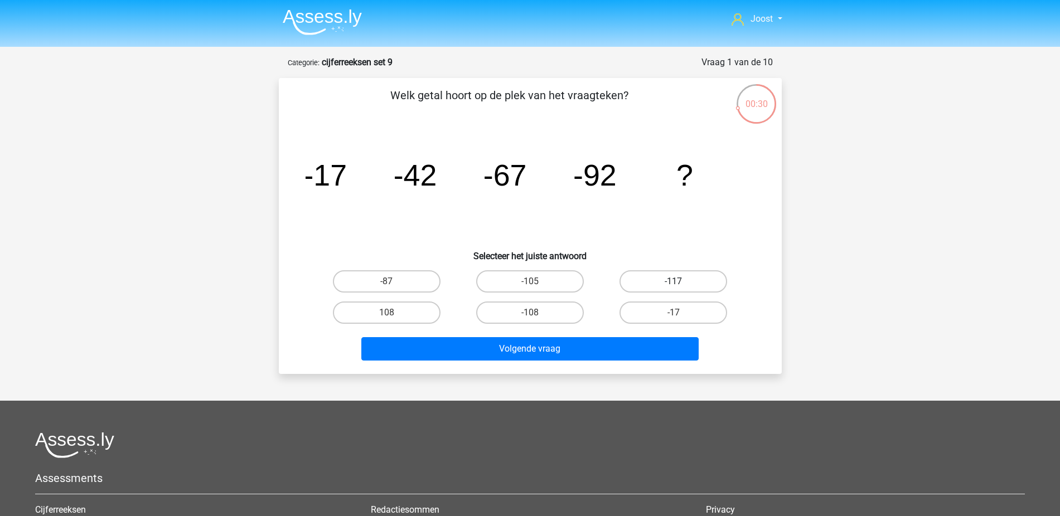
click at [685, 279] on label "-117" at bounding box center [673, 281] width 108 height 22
click at [681, 282] on input "-117" at bounding box center [676, 285] width 7 height 7
radio input "true"
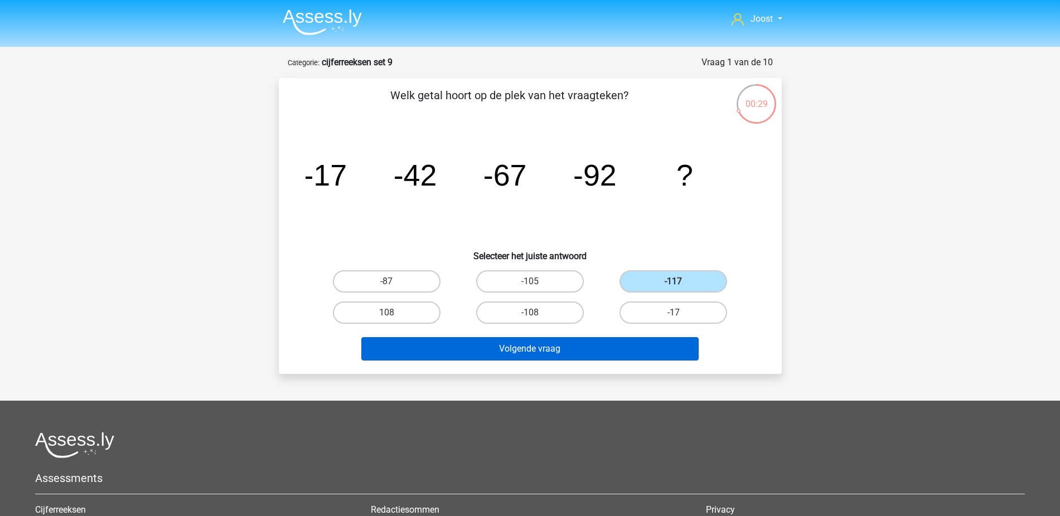
click at [672, 342] on button "Volgende vraag" at bounding box center [529, 348] width 337 height 23
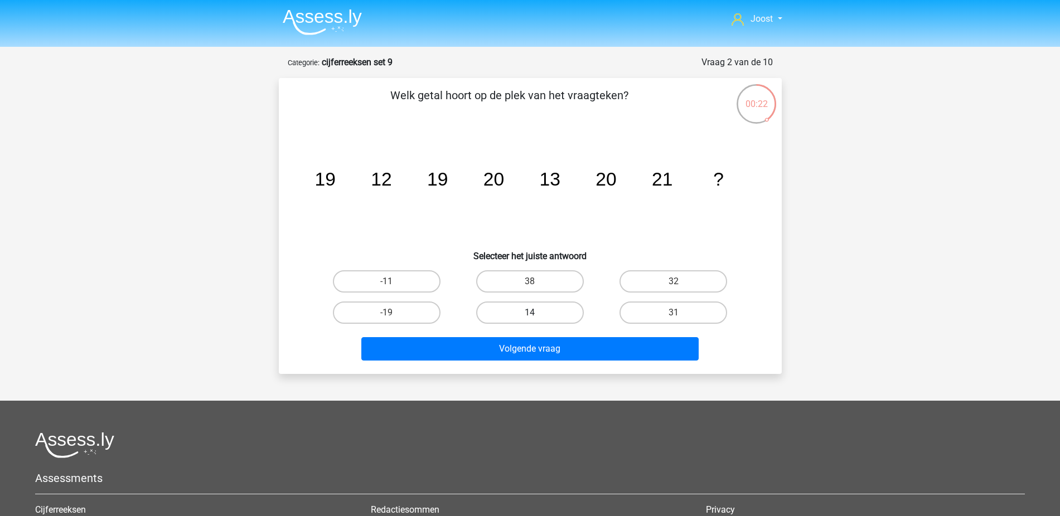
click at [513, 320] on label "14" at bounding box center [530, 313] width 108 height 22
click at [530, 320] on input "14" at bounding box center [533, 316] width 7 height 7
radio input "true"
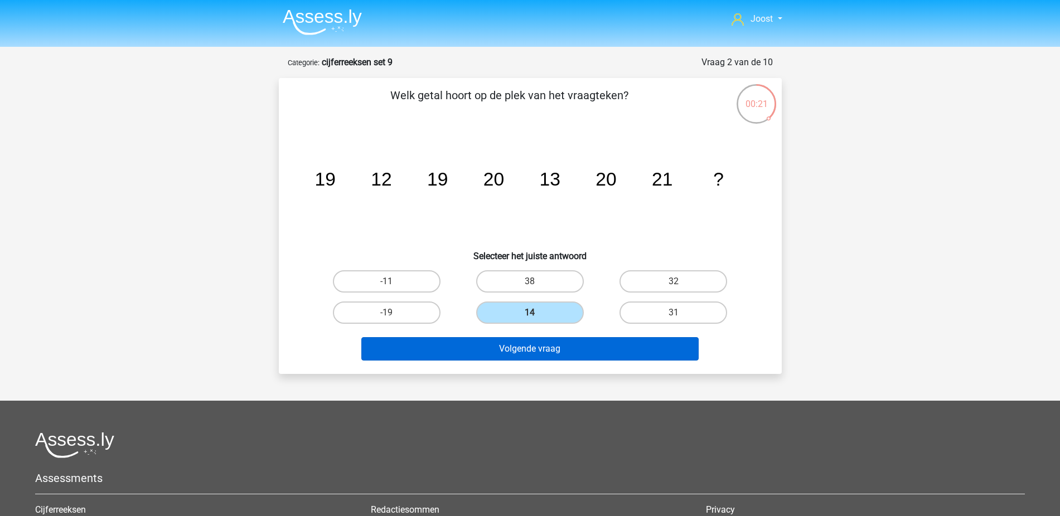
click at [512, 350] on button "Volgende vraag" at bounding box center [529, 348] width 337 height 23
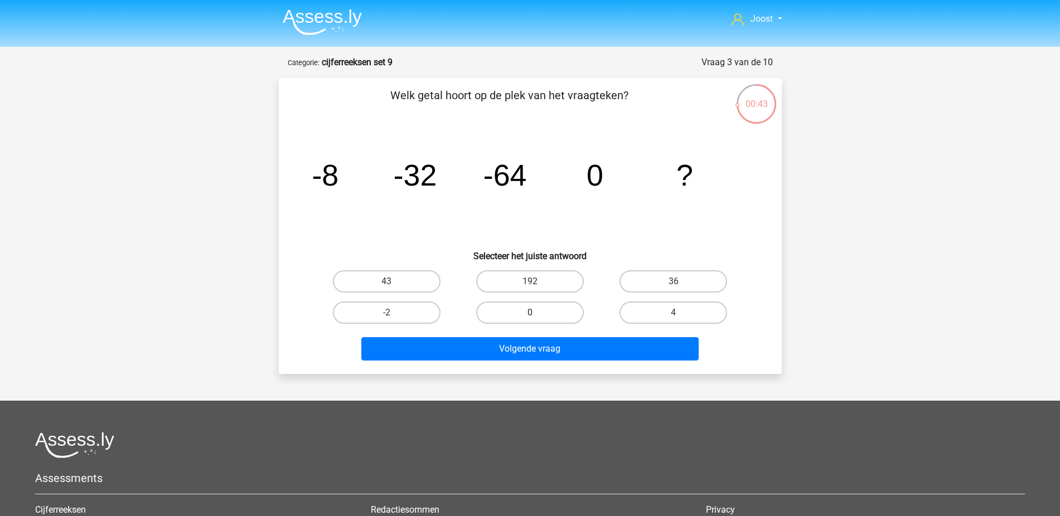
click at [532, 306] on label "0" at bounding box center [530, 313] width 108 height 22
click at [532, 313] on input "0" at bounding box center [533, 316] width 7 height 7
radio input "true"
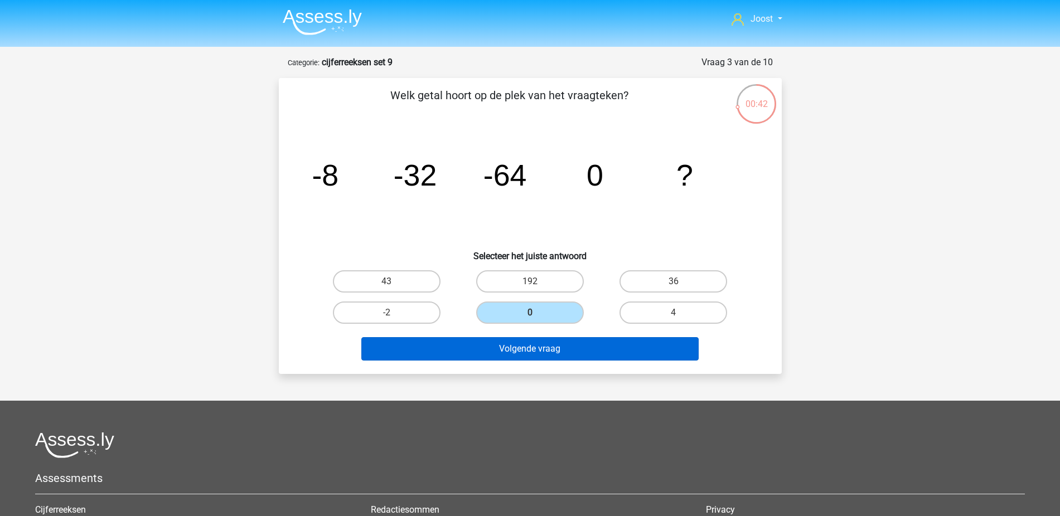
click at [537, 352] on button "Volgende vraag" at bounding box center [529, 348] width 337 height 23
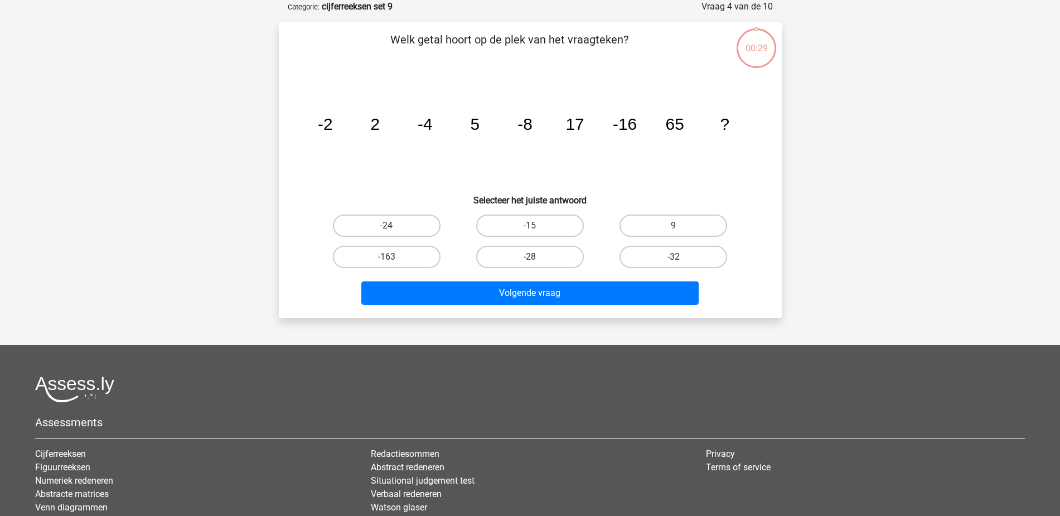
scroll to position [42, 0]
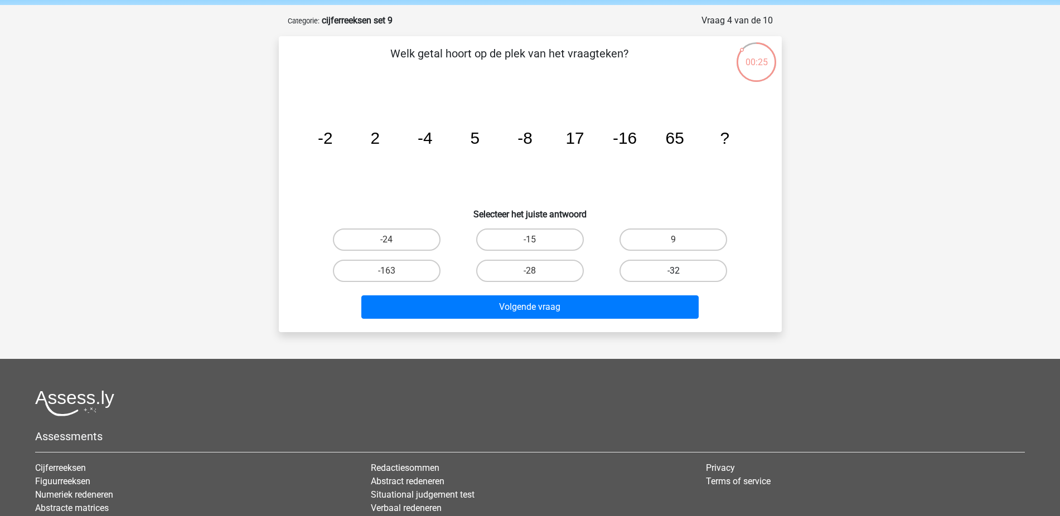
click at [644, 266] on label "-32" at bounding box center [673, 271] width 108 height 22
click at [673, 271] on input "-32" at bounding box center [676, 274] width 7 height 7
radio input "true"
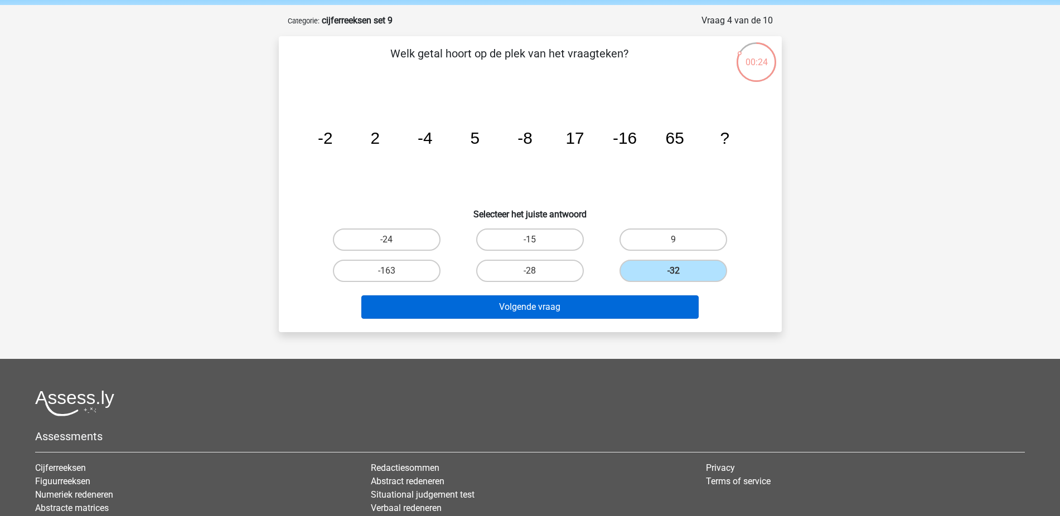
click at [600, 315] on button "Volgende vraag" at bounding box center [529, 306] width 337 height 23
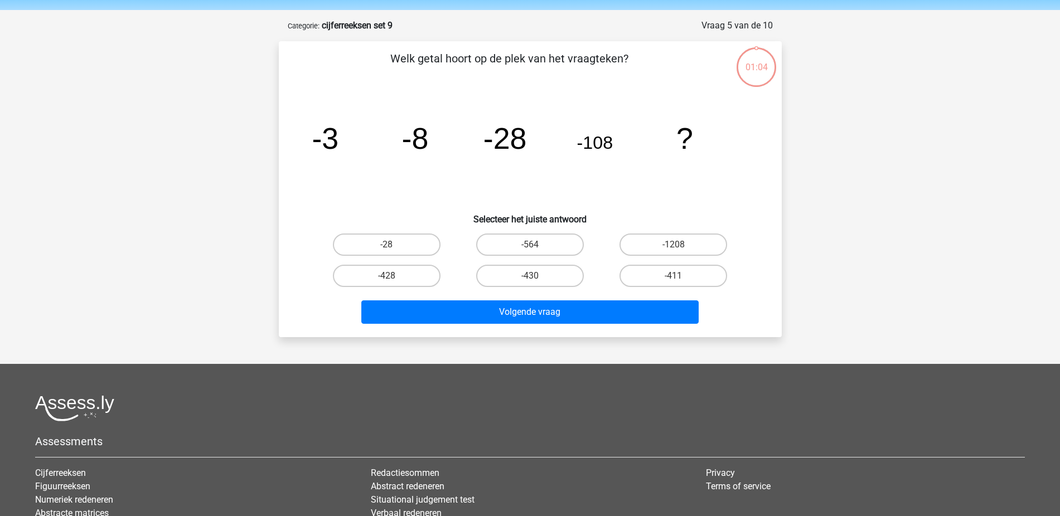
scroll to position [0, 0]
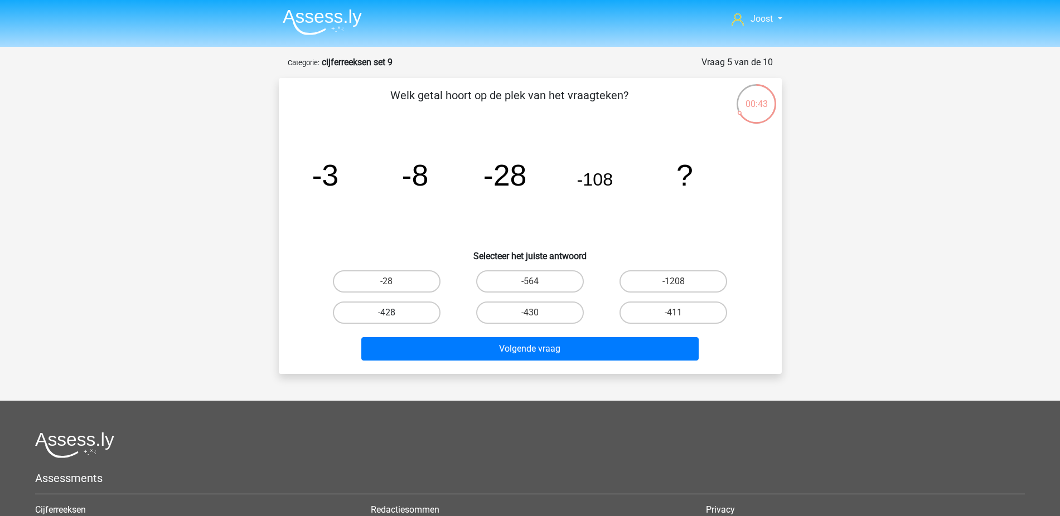
click at [416, 305] on label "-428" at bounding box center [387, 313] width 108 height 22
click at [394, 313] on input "-428" at bounding box center [389, 316] width 7 height 7
radio input "true"
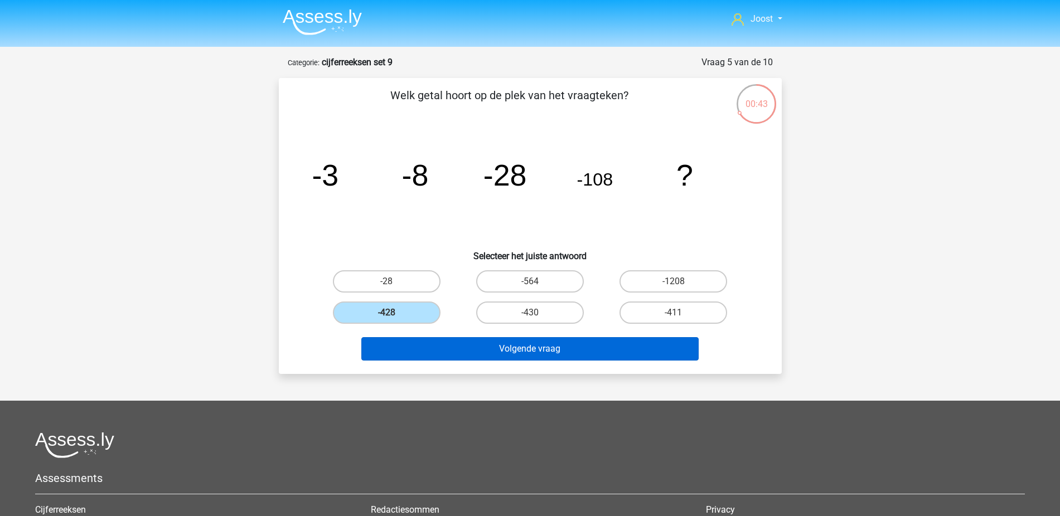
click at [511, 354] on button "Volgende vraag" at bounding box center [529, 348] width 337 height 23
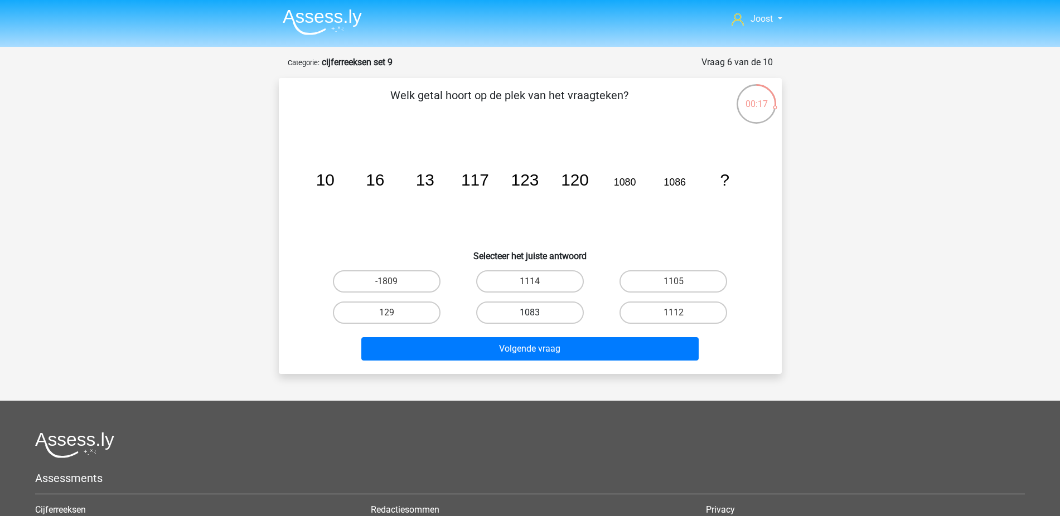
click at [547, 308] on label "1083" at bounding box center [530, 313] width 108 height 22
click at [537, 313] on input "1083" at bounding box center [533, 316] width 7 height 7
radio input "true"
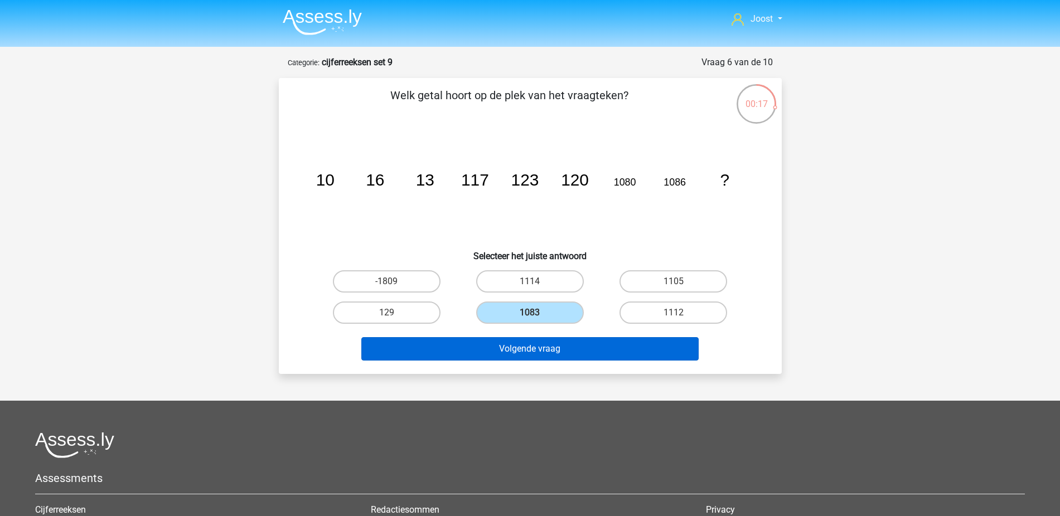
click at [582, 345] on button "Volgende vraag" at bounding box center [529, 348] width 337 height 23
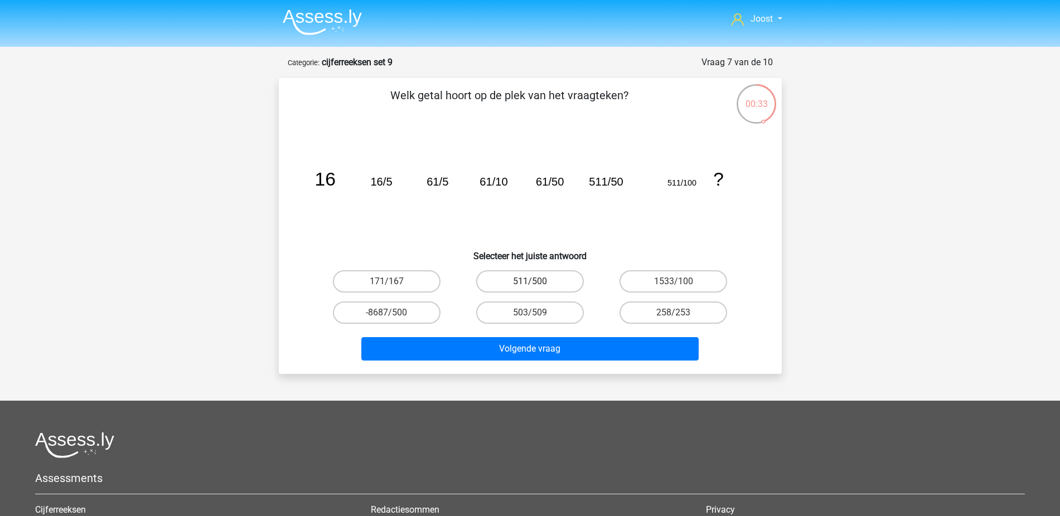
click at [522, 285] on label "511/500" at bounding box center [530, 281] width 108 height 22
click at [530, 285] on input "511/500" at bounding box center [533, 285] width 7 height 7
radio input "true"
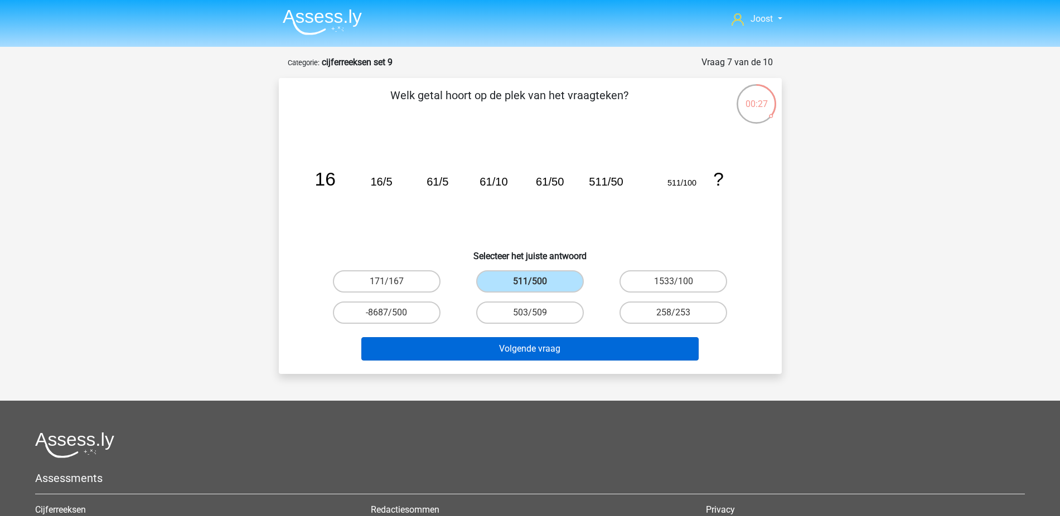
click at [591, 346] on button "Volgende vraag" at bounding box center [529, 348] width 337 height 23
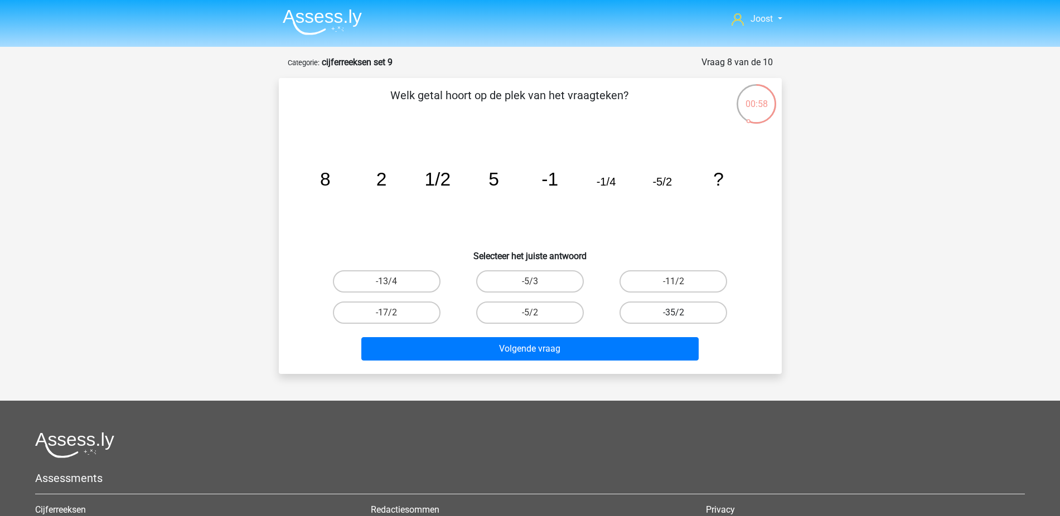
click at [706, 312] on label "-35/2" at bounding box center [673, 313] width 108 height 22
click at [681, 313] on input "-35/2" at bounding box center [676, 316] width 7 height 7
radio input "true"
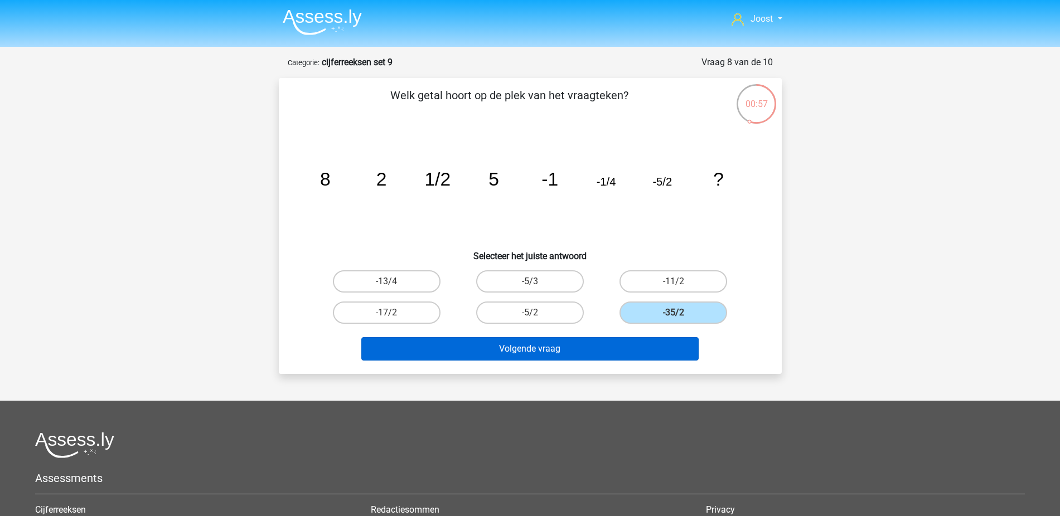
click at [669, 352] on button "Volgende vraag" at bounding box center [529, 348] width 337 height 23
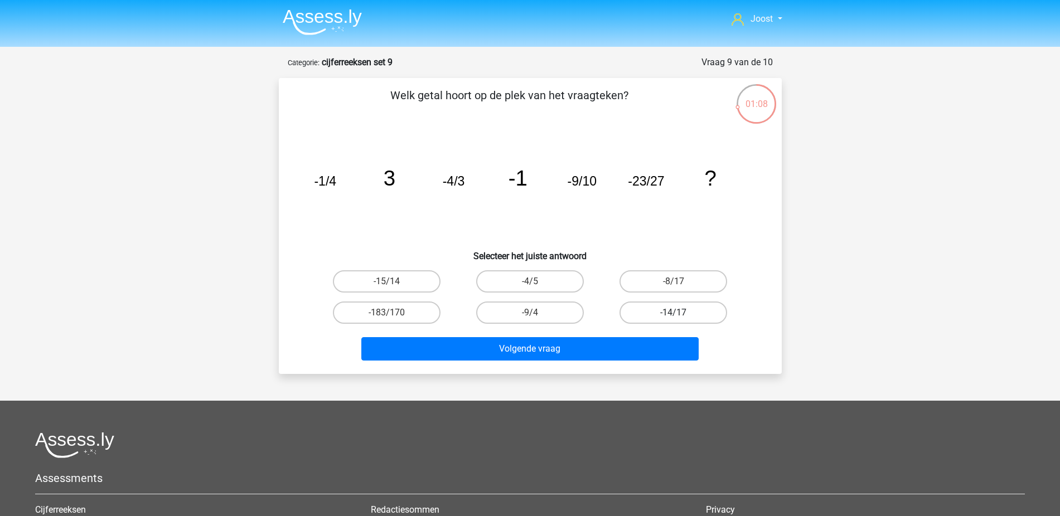
click at [684, 313] on label "-14/17" at bounding box center [673, 313] width 108 height 22
click at [681, 313] on input "-14/17" at bounding box center [676, 316] width 7 height 7
radio input "true"
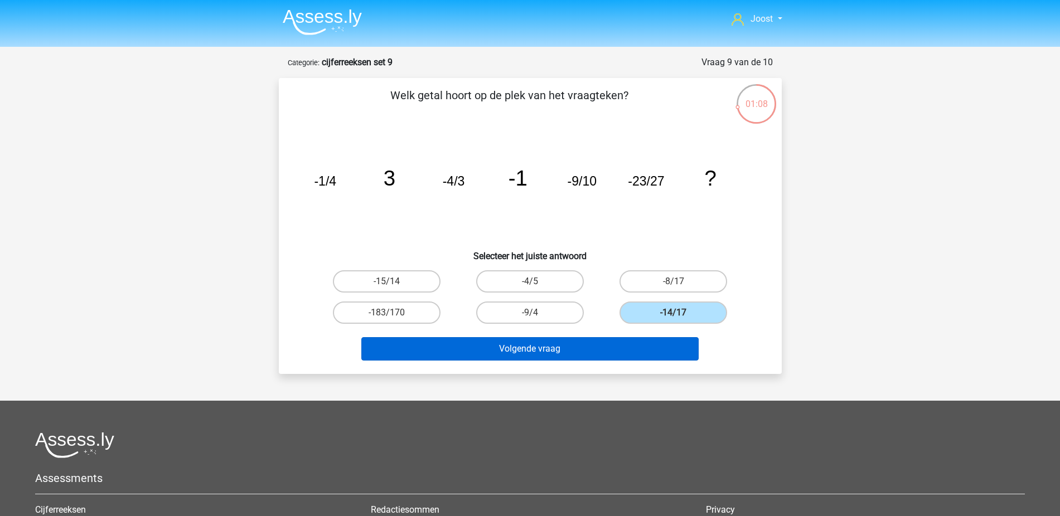
click at [677, 352] on button "Volgende vraag" at bounding box center [529, 348] width 337 height 23
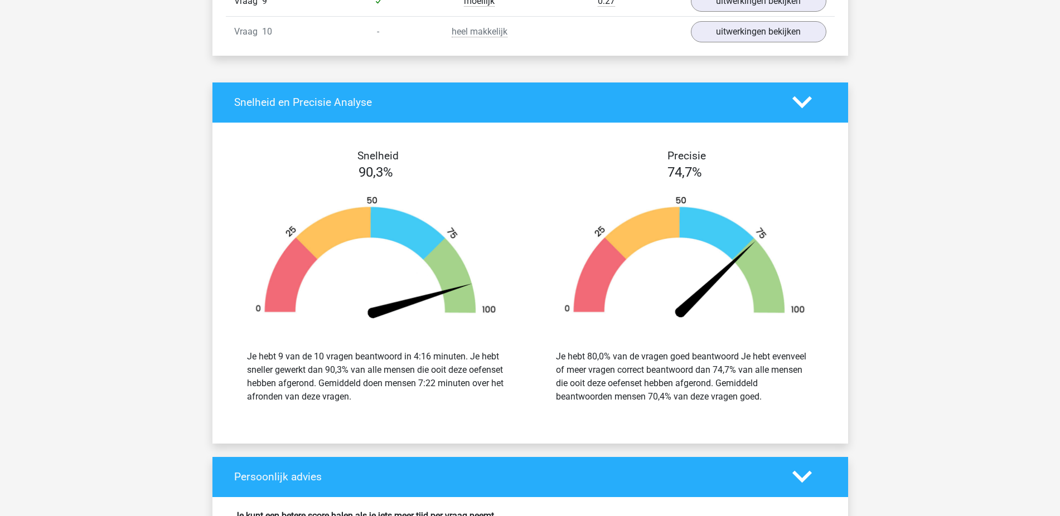
scroll to position [909, 0]
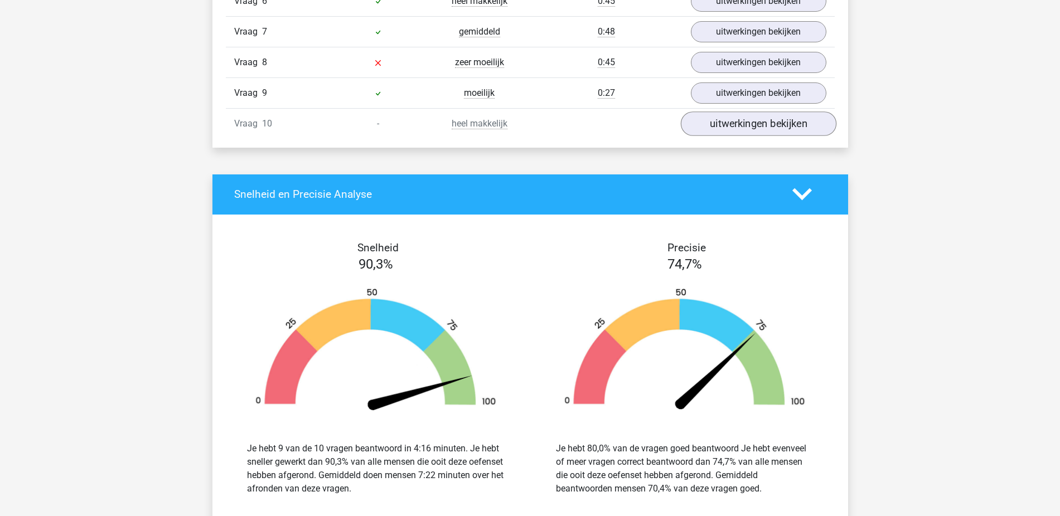
click at [802, 133] on link "uitwerkingen bekijken" at bounding box center [758, 123] width 156 height 25
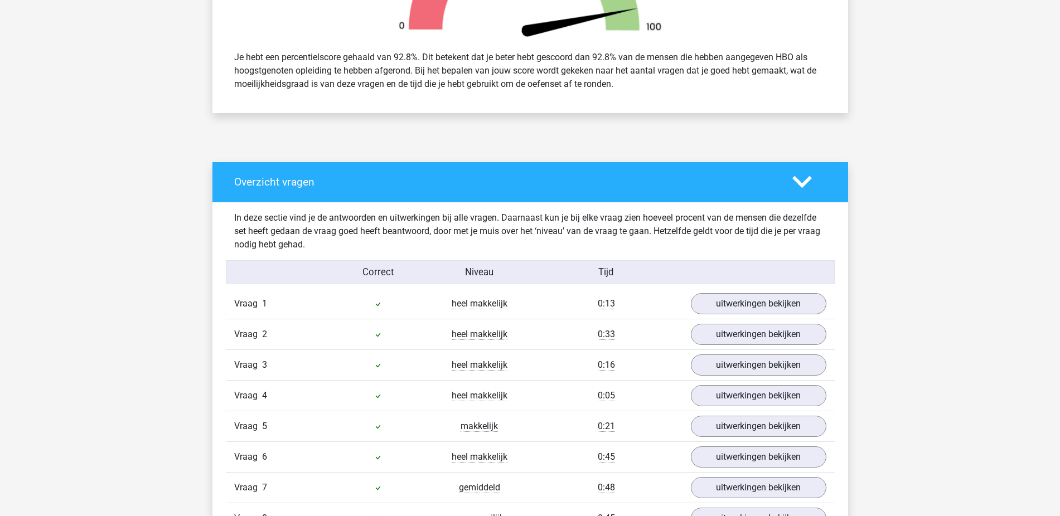
scroll to position [590, 0]
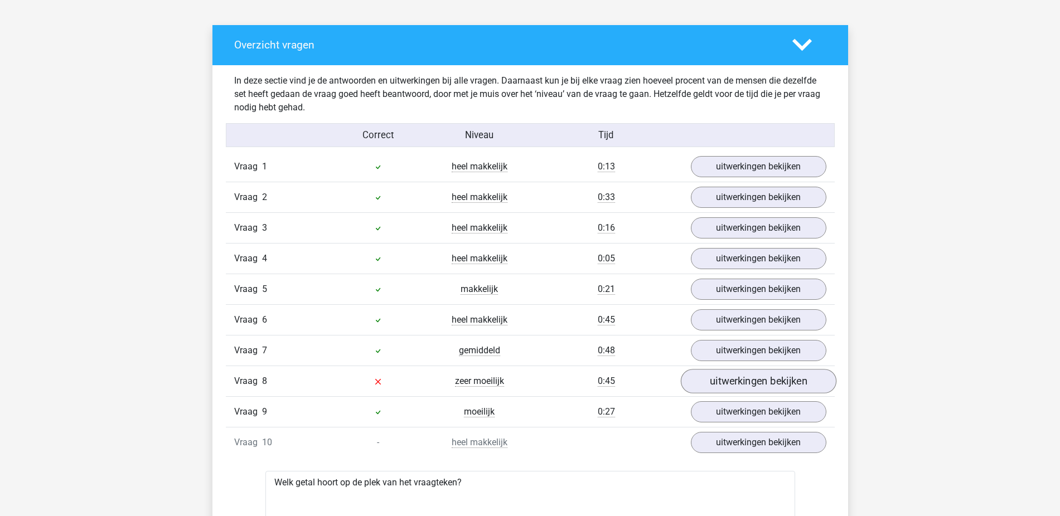
click at [755, 375] on link "uitwerkingen bekijken" at bounding box center [758, 381] width 156 height 25
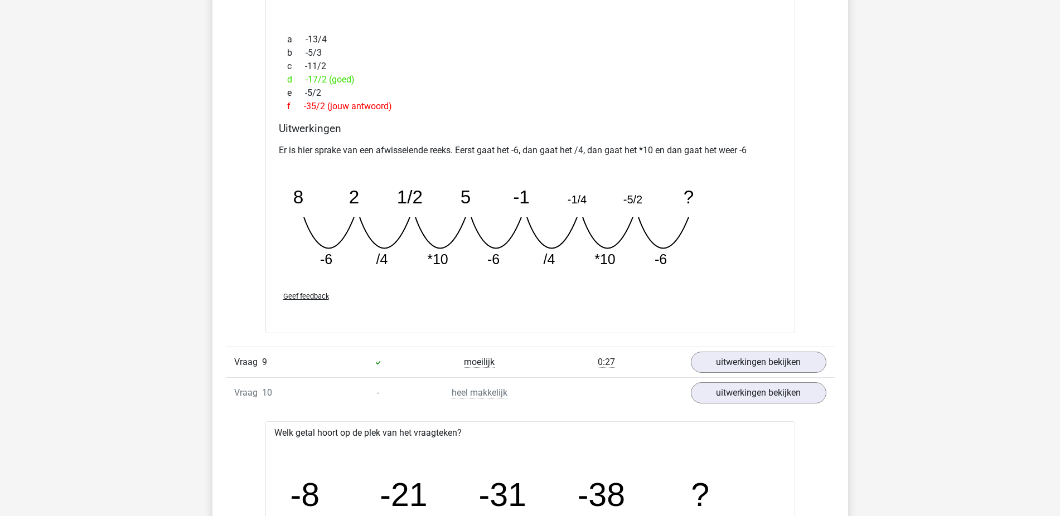
scroll to position [608, 0]
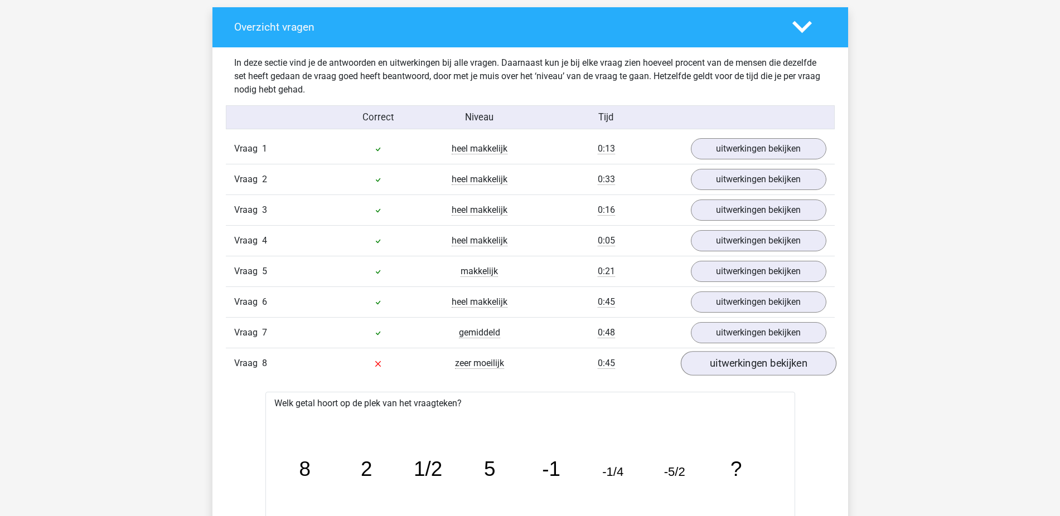
click at [785, 361] on link "uitwerkingen bekijken" at bounding box center [758, 363] width 156 height 25
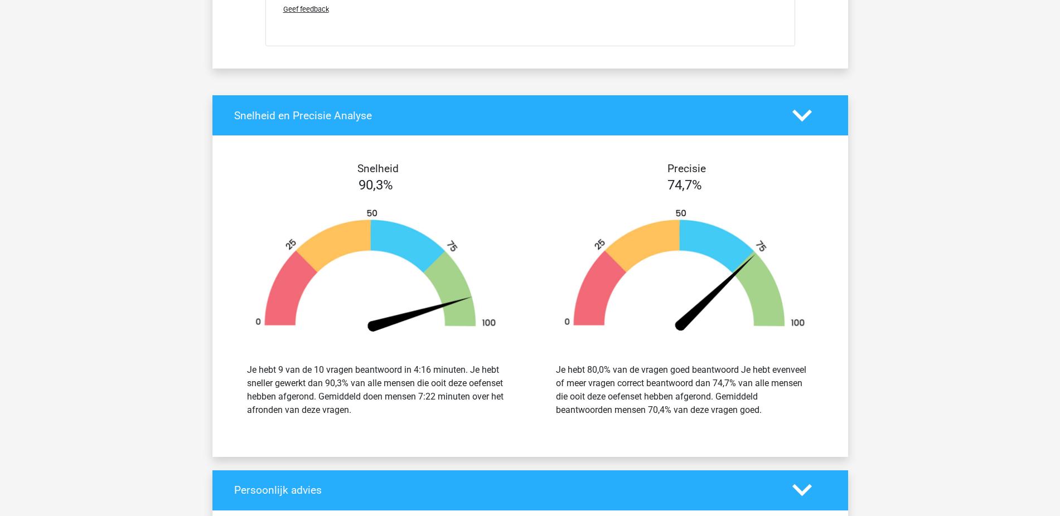
scroll to position [1794, 0]
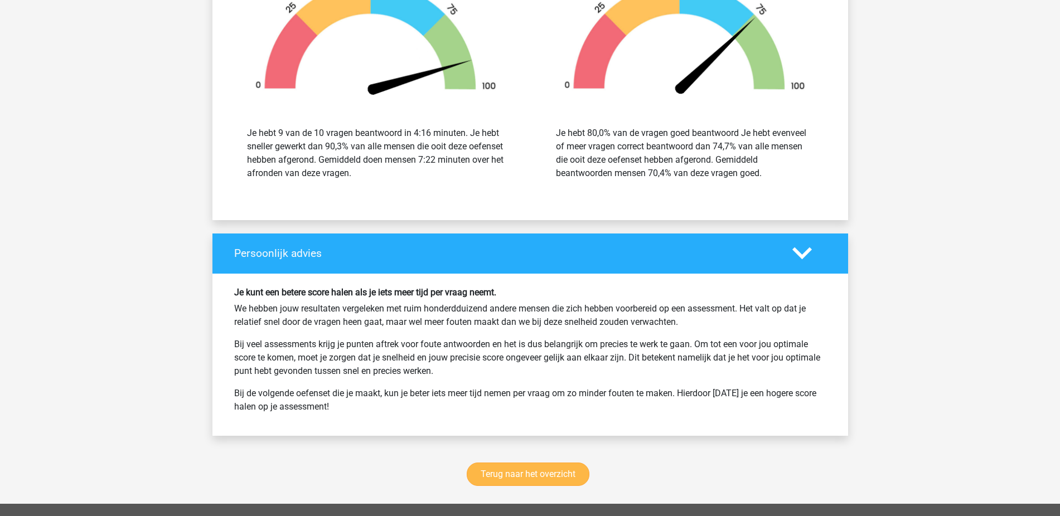
click at [549, 477] on link "Terug naar het overzicht" at bounding box center [528, 474] width 123 height 23
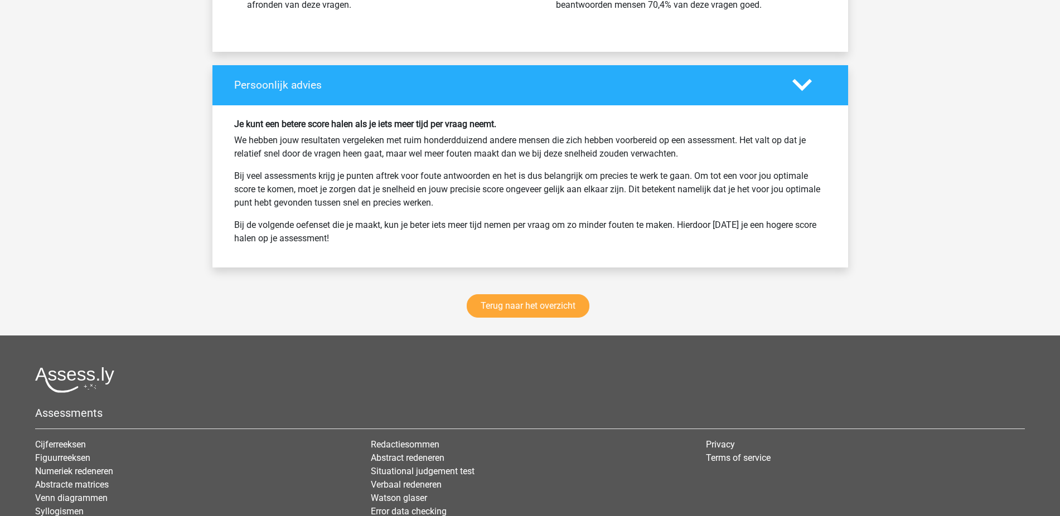
scroll to position [2076, 0]
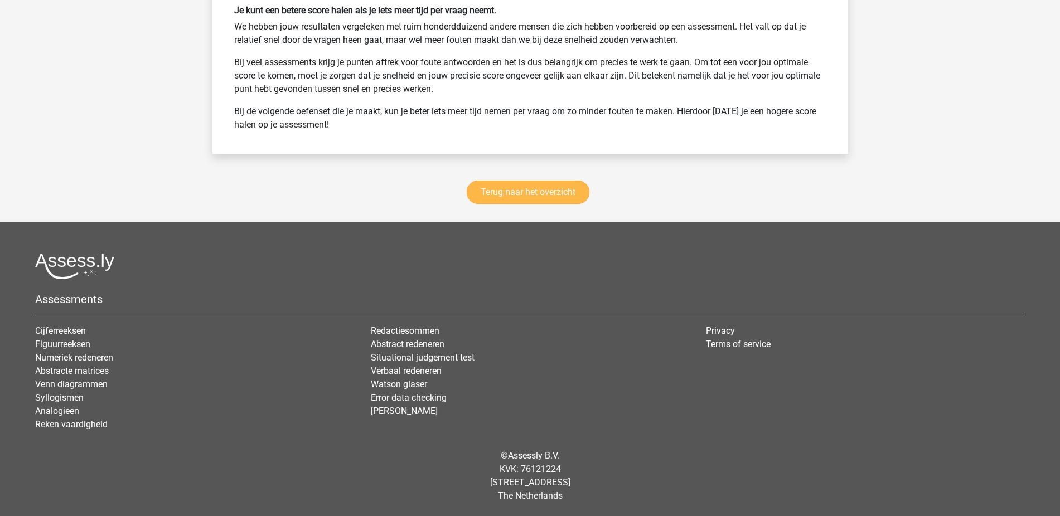
click at [576, 198] on link "Terug naar het overzicht" at bounding box center [528, 192] width 123 height 23
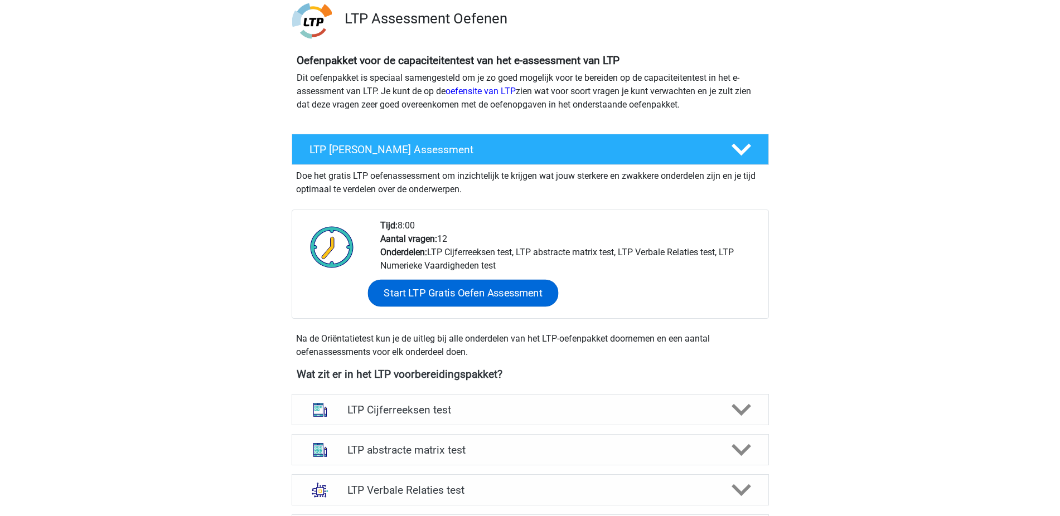
scroll to position [171, 0]
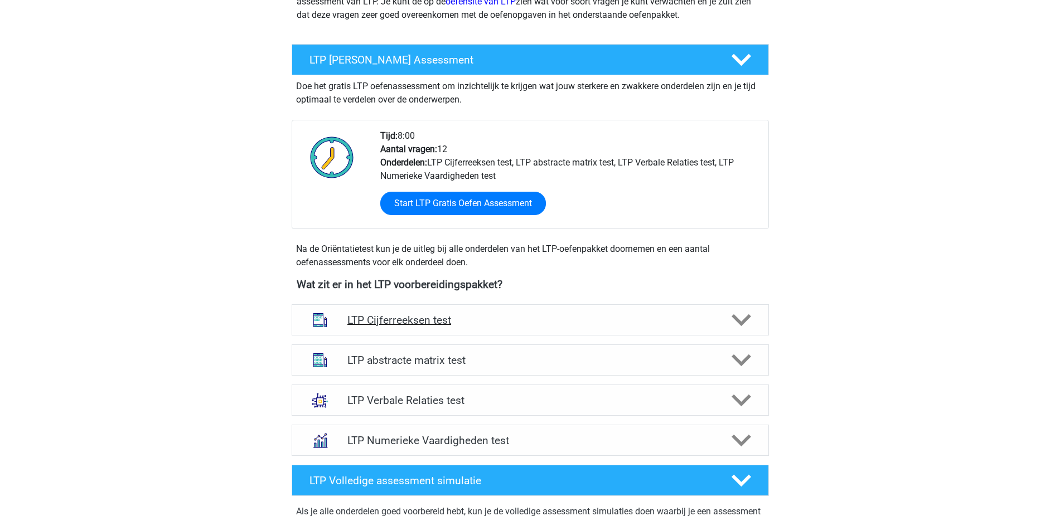
click at [513, 315] on h4 "LTP Cijferreeksen test" at bounding box center [529, 320] width 365 height 13
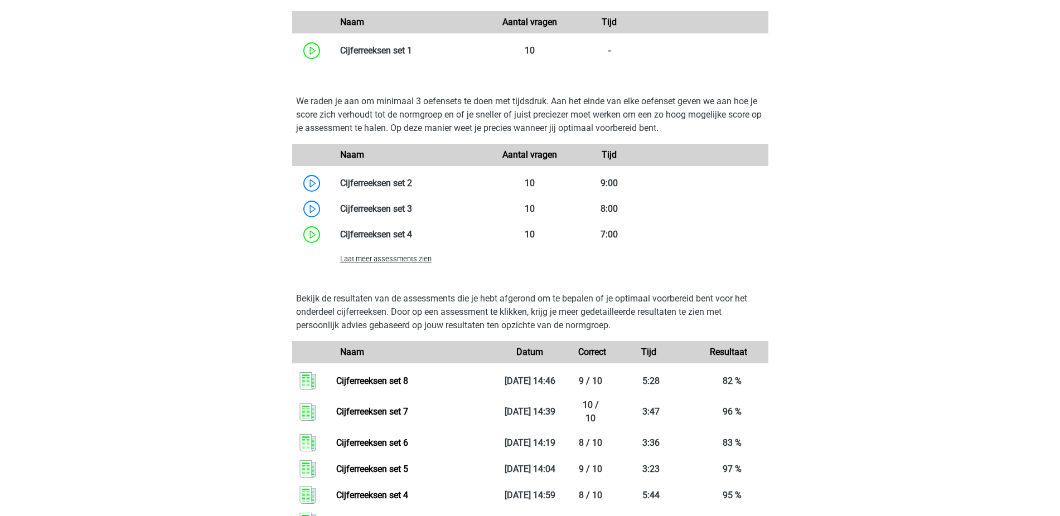
scroll to position [873, 0]
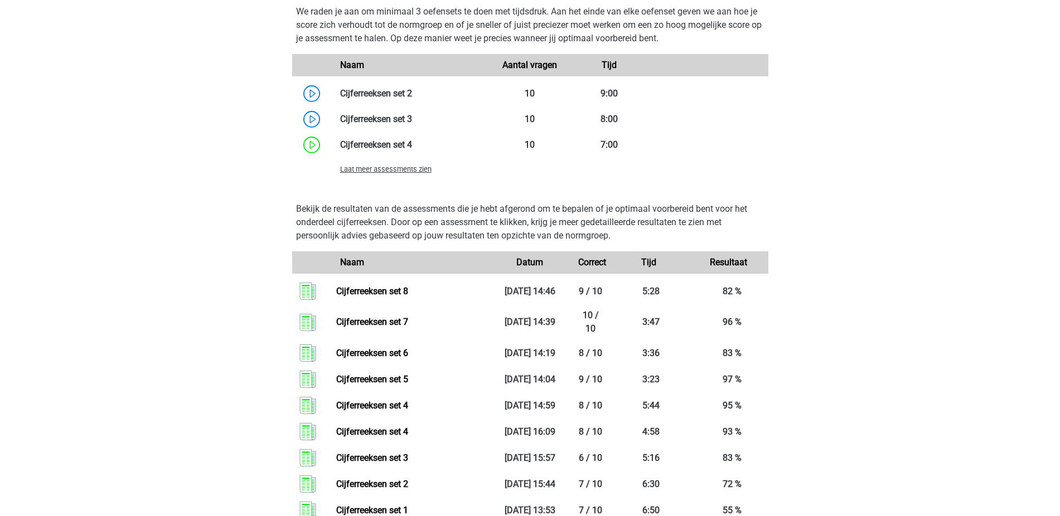
click at [400, 170] on span "Laat meer assessments zien" at bounding box center [385, 169] width 91 height 8
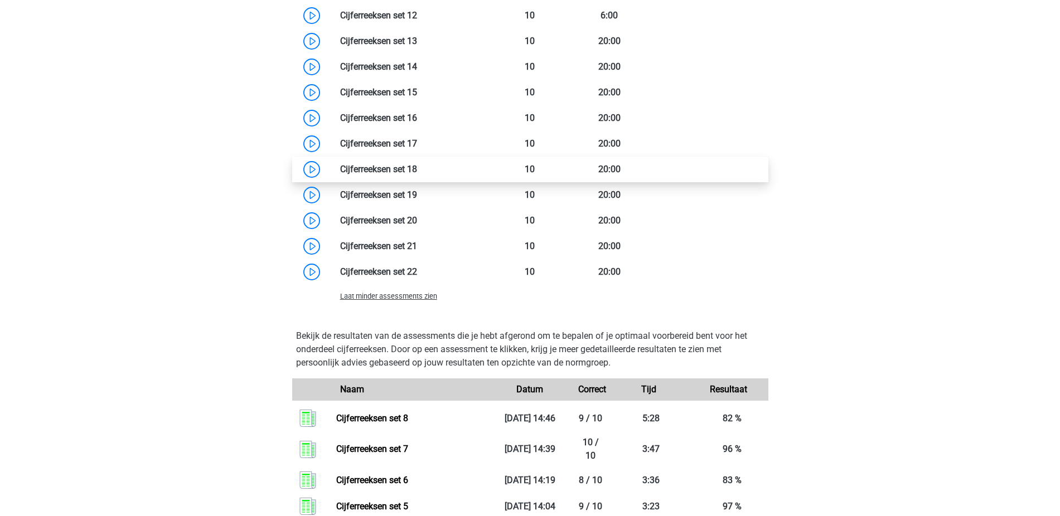
scroll to position [1316, 0]
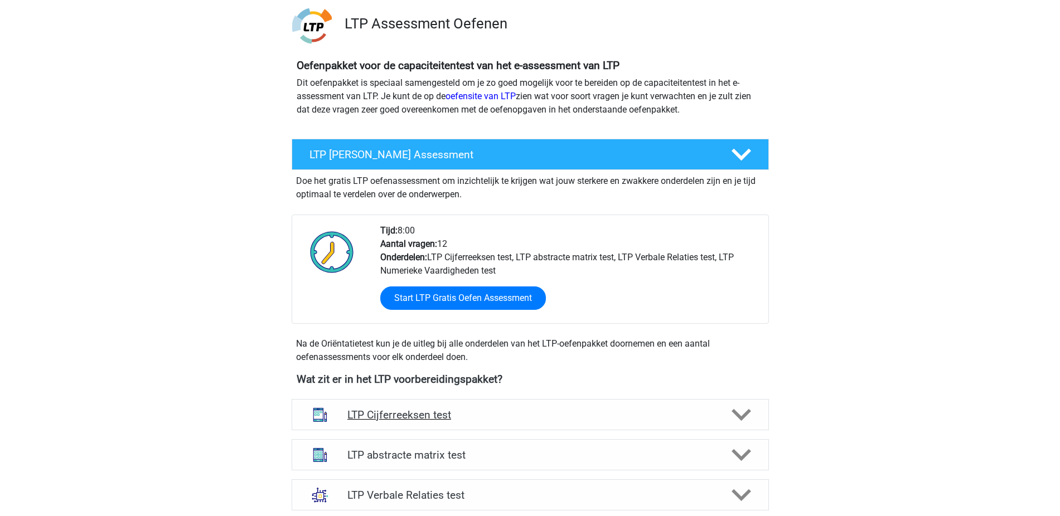
click at [496, 416] on h4 "LTP Cijferreeksen test" at bounding box center [529, 415] width 365 height 13
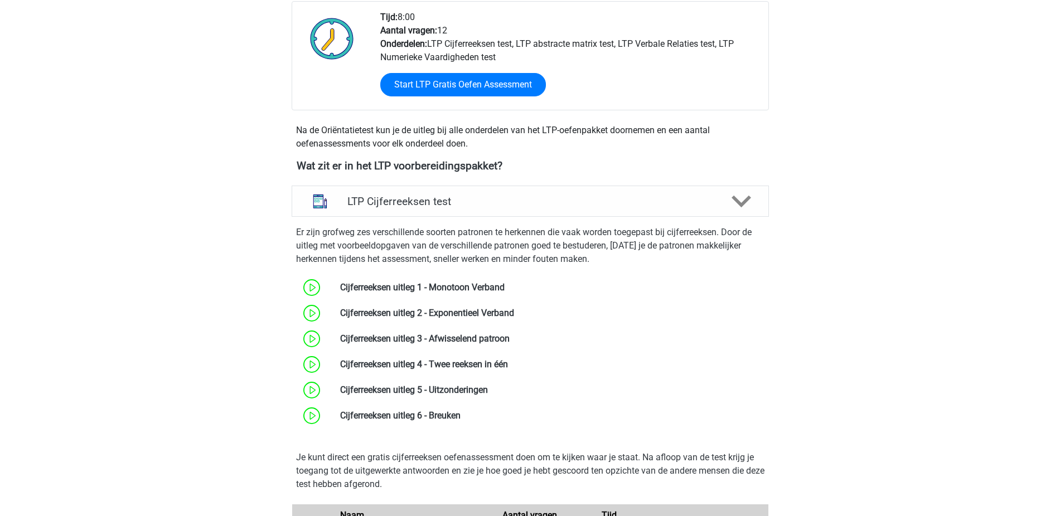
scroll to position [415, 0]
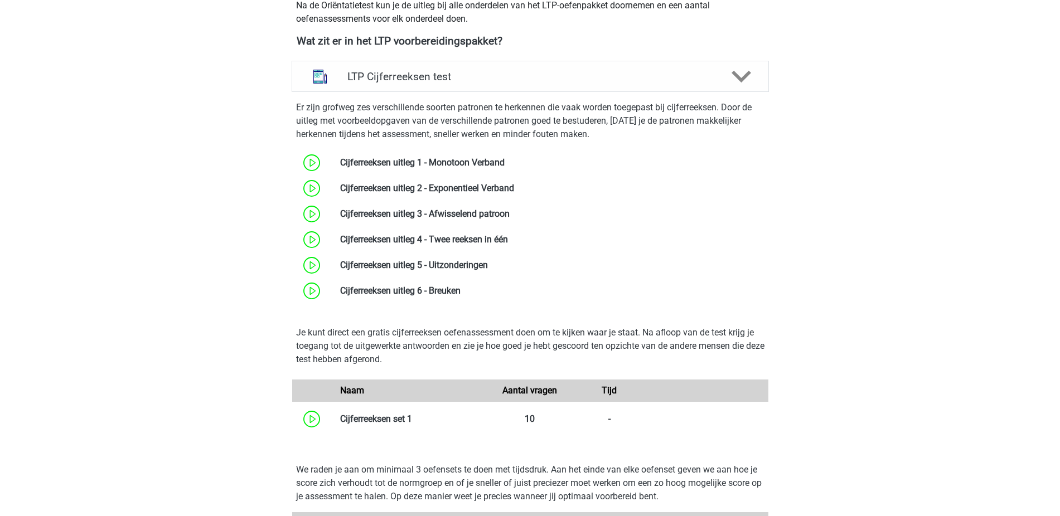
click at [412, 405] on div "Naam Aantal vragen Tijd Cijferreeksen set 1" at bounding box center [530, 406] width 468 height 52
click at [412, 414] on link at bounding box center [412, 419] width 0 height 11
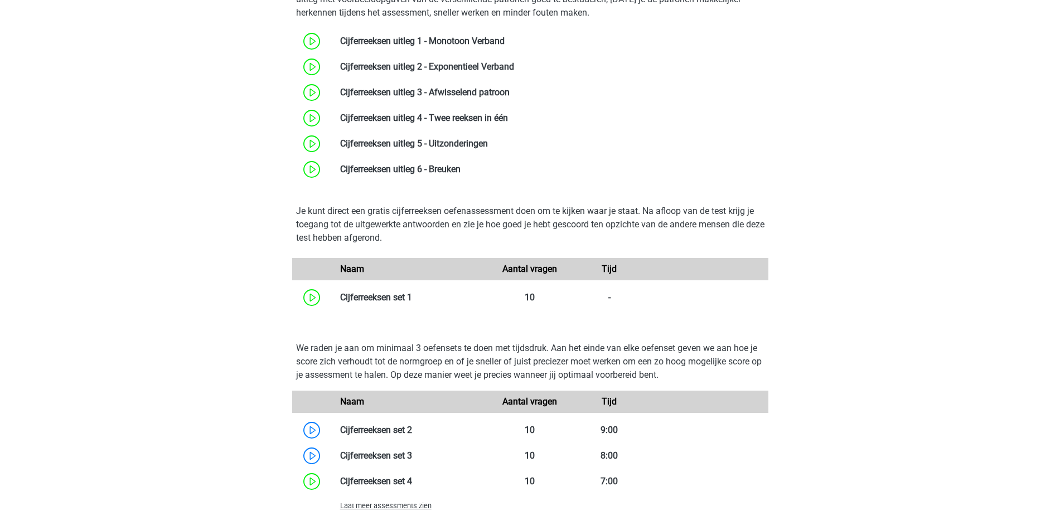
scroll to position [735, 0]
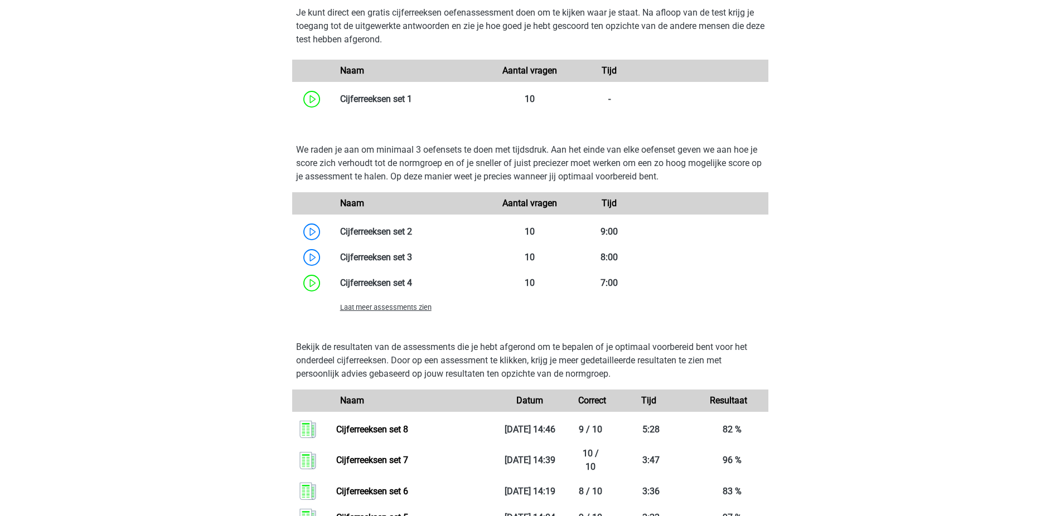
click at [410, 315] on div "Laat meer assessments zien" at bounding box center [530, 307] width 476 height 22
click at [421, 312] on span "Laat meer assessments zien" at bounding box center [385, 307] width 91 height 8
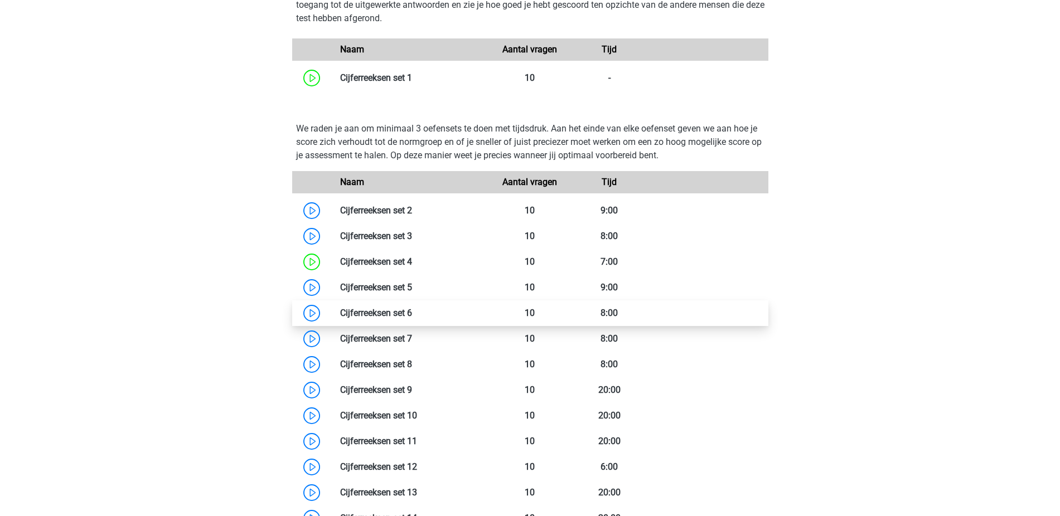
scroll to position [805, 0]
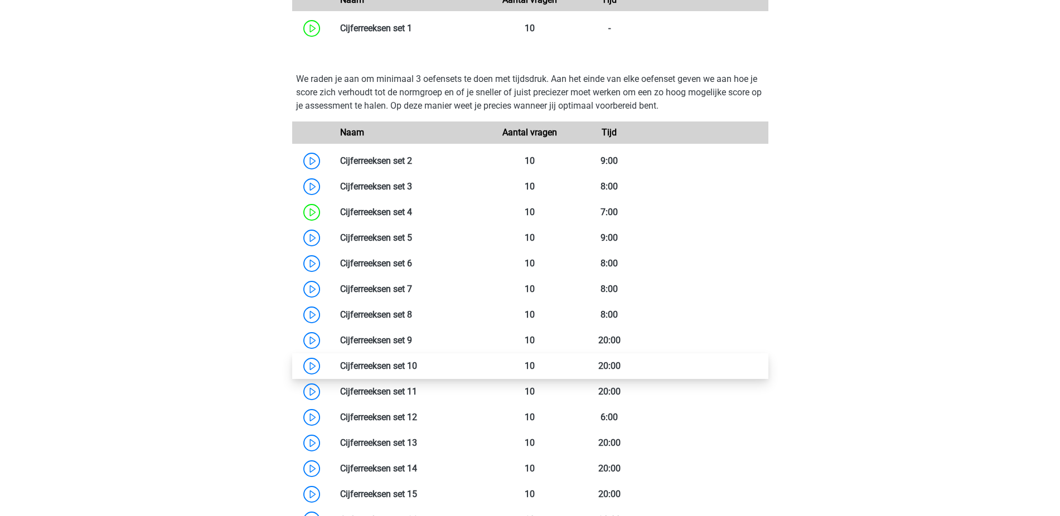
click at [417, 362] on link at bounding box center [417, 366] width 0 height 11
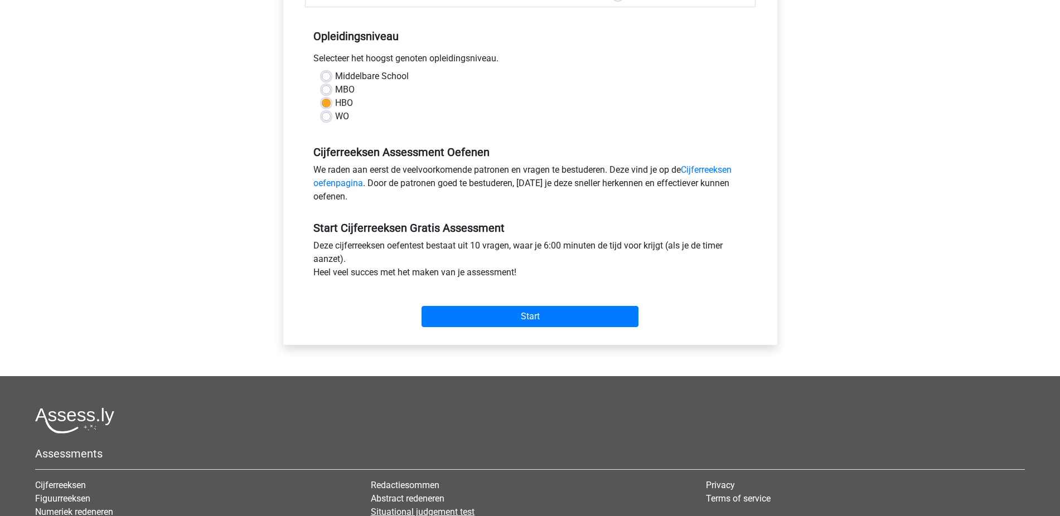
scroll to position [333, 0]
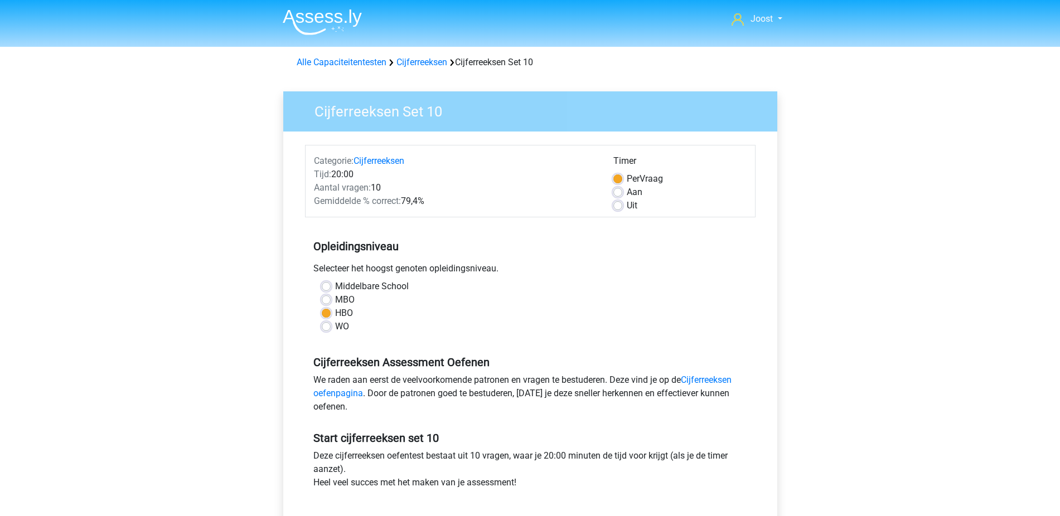
scroll to position [223, 0]
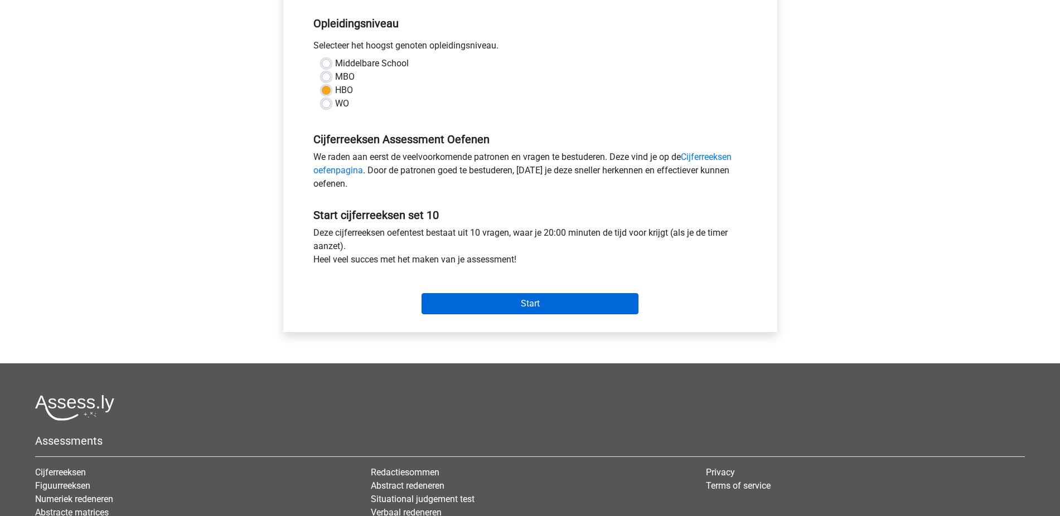
click at [561, 304] on input "Start" at bounding box center [529, 303] width 217 height 21
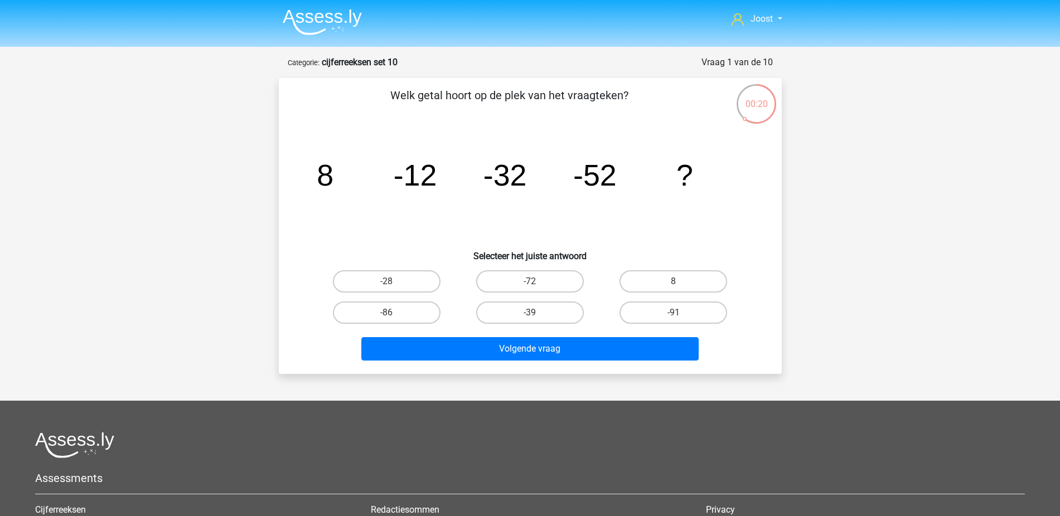
click at [534, 284] on input "-72" at bounding box center [533, 285] width 7 height 7
radio input "true"
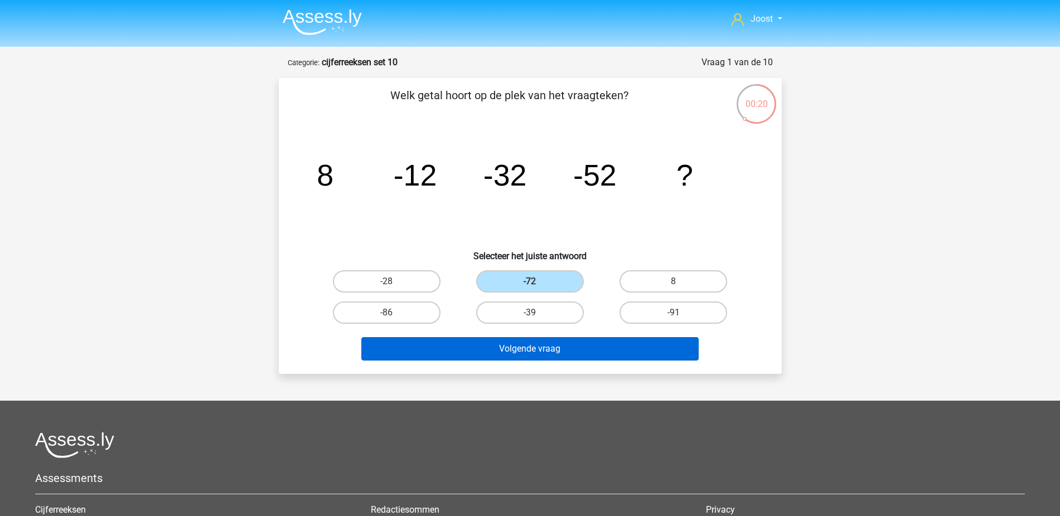
click at [580, 348] on button "Volgende vraag" at bounding box center [529, 348] width 337 height 23
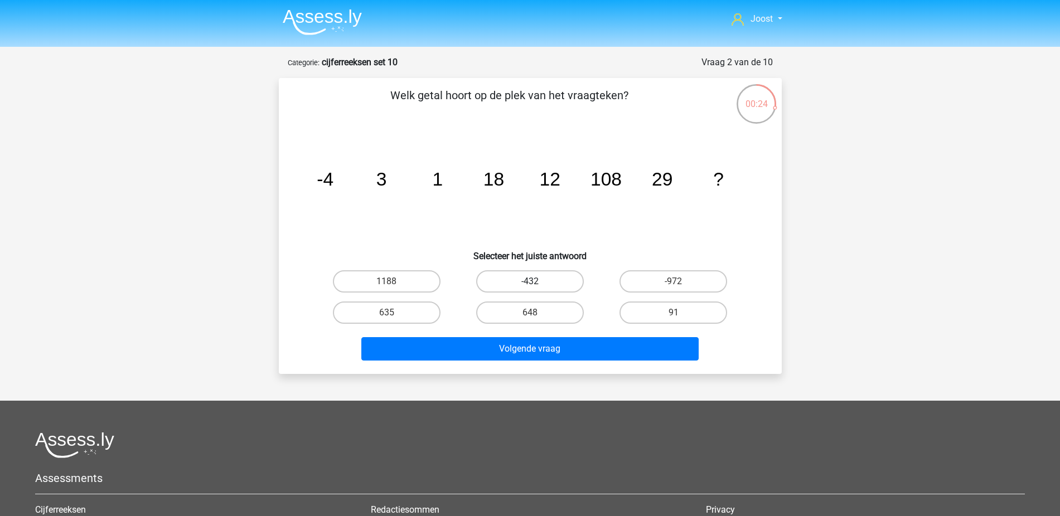
click at [556, 276] on label "-432" at bounding box center [530, 281] width 108 height 22
click at [537, 282] on input "-432" at bounding box center [533, 285] width 7 height 7
radio input "true"
click at [567, 314] on label "648" at bounding box center [530, 313] width 108 height 22
click at [537, 314] on input "648" at bounding box center [533, 316] width 7 height 7
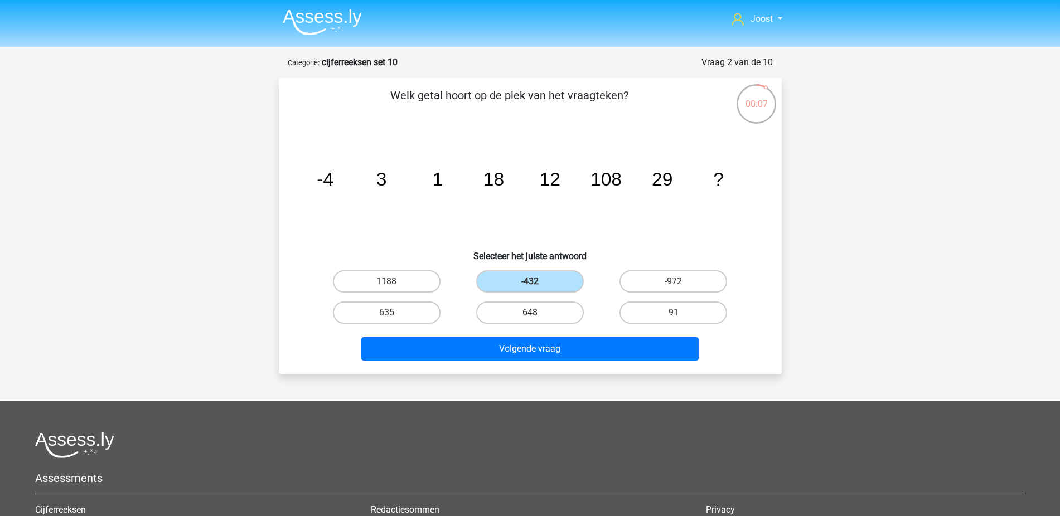
radio input "true"
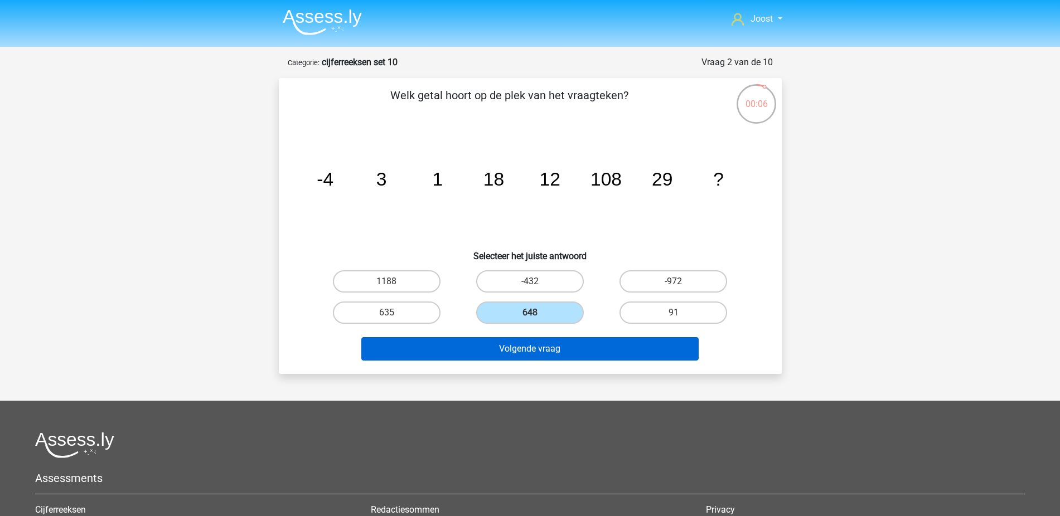
click at [576, 343] on button "Volgende vraag" at bounding box center [529, 348] width 337 height 23
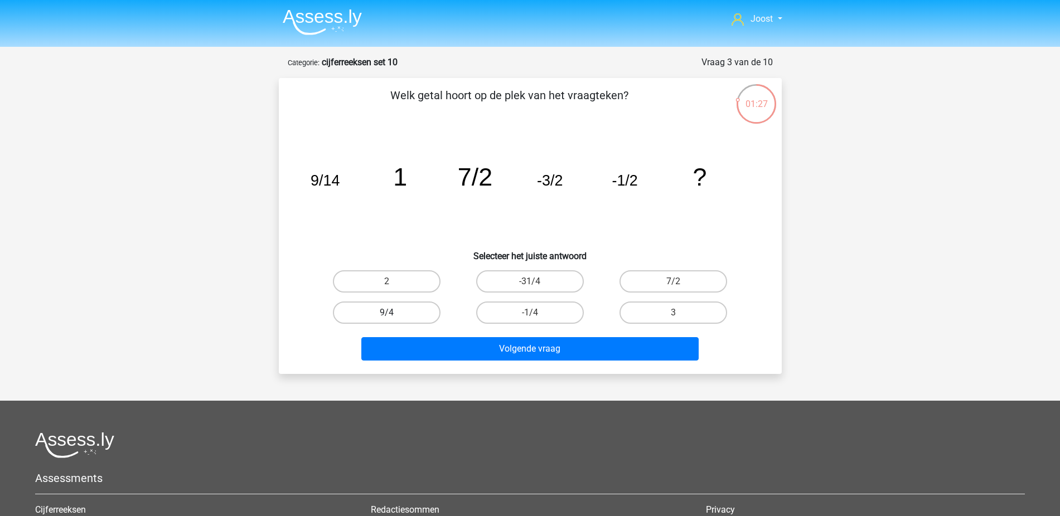
click at [409, 316] on label "9/4" at bounding box center [387, 313] width 108 height 22
click at [394, 316] on input "9/4" at bounding box center [389, 316] width 7 height 7
radio input "true"
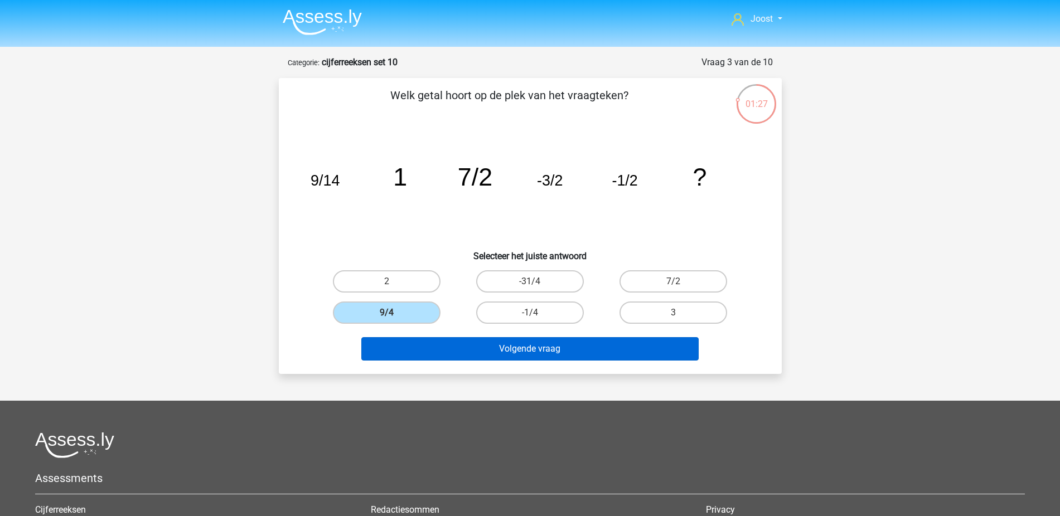
click at [436, 347] on button "Volgende vraag" at bounding box center [529, 348] width 337 height 23
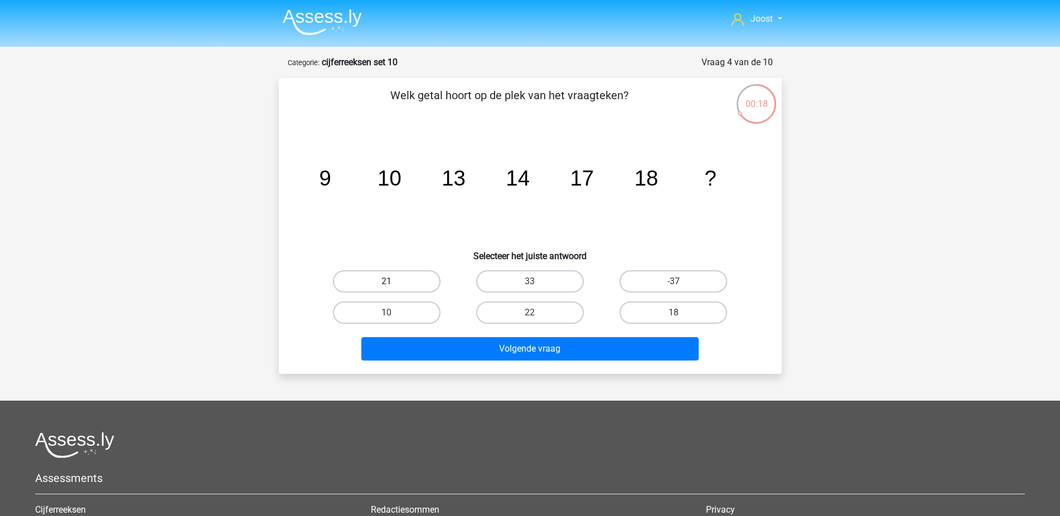
click at [409, 274] on label "21" at bounding box center [387, 281] width 108 height 22
click at [394, 282] on input "21" at bounding box center [389, 285] width 7 height 7
radio input "true"
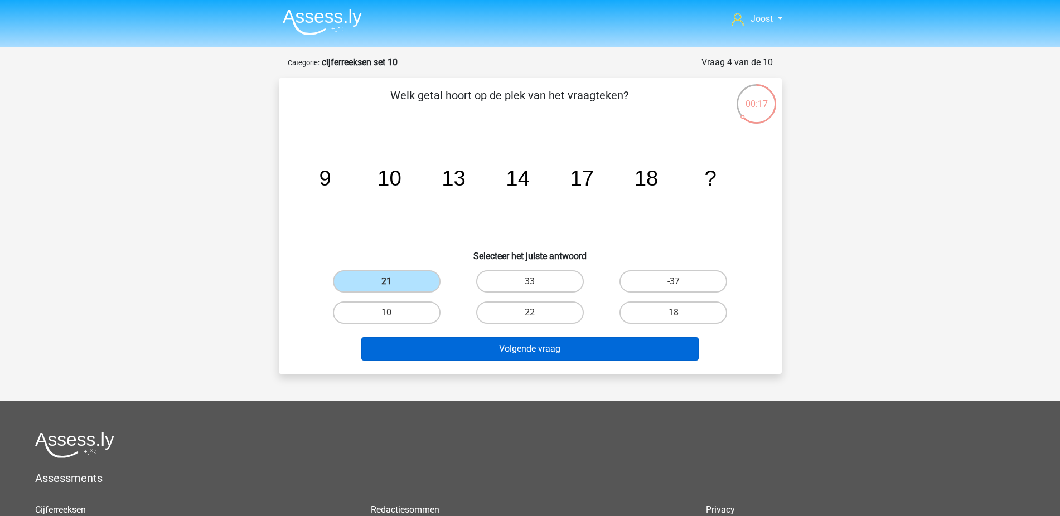
click at [485, 341] on button "Volgende vraag" at bounding box center [529, 348] width 337 height 23
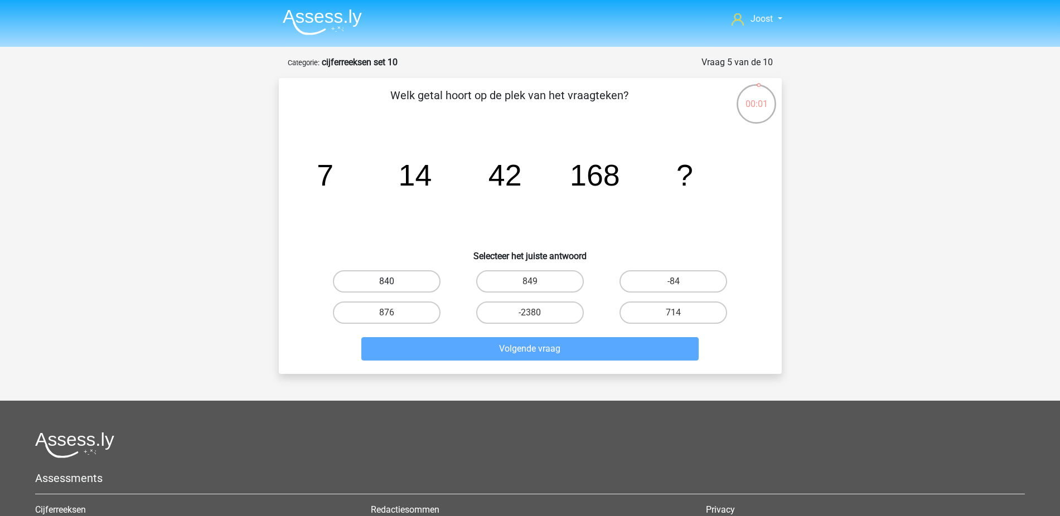
click at [371, 282] on label "840" at bounding box center [387, 281] width 108 height 22
click at [386, 282] on input "840" at bounding box center [389, 285] width 7 height 7
radio input "true"
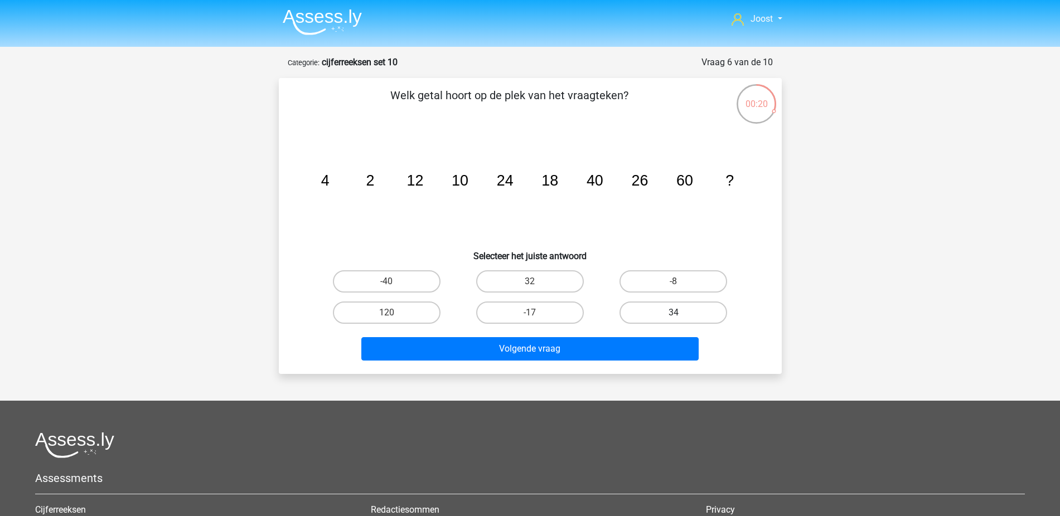
click at [664, 311] on label "34" at bounding box center [673, 313] width 108 height 22
click at [673, 313] on input "34" at bounding box center [676, 316] width 7 height 7
radio input "true"
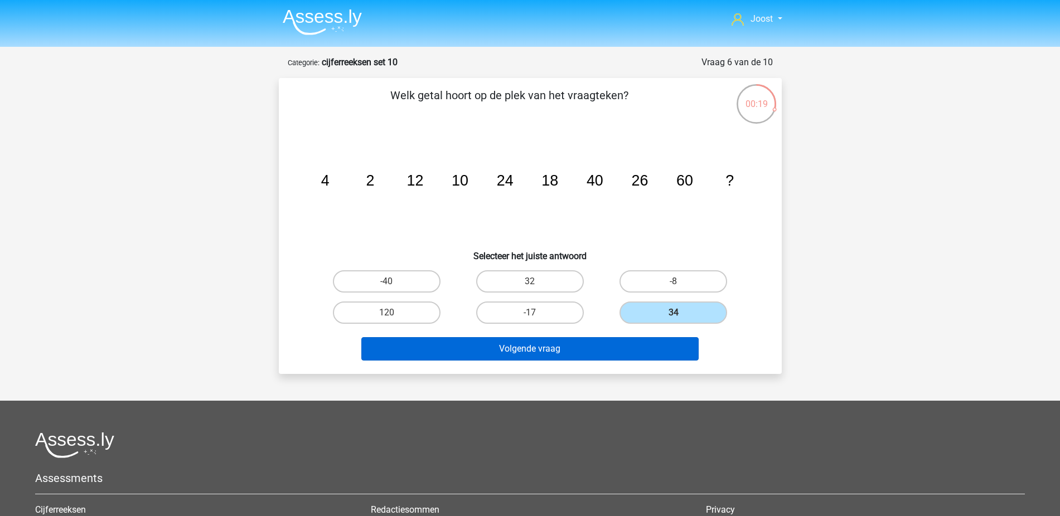
click at [663, 341] on button "Volgende vraag" at bounding box center [529, 348] width 337 height 23
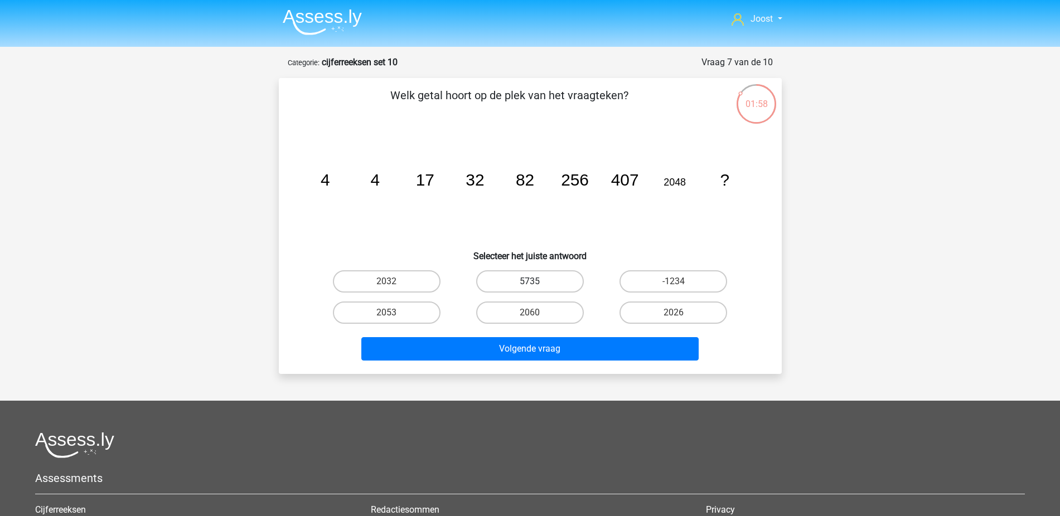
click at [579, 283] on label "5735" at bounding box center [530, 281] width 108 height 22
click at [537, 283] on input "5735" at bounding box center [533, 285] width 7 height 7
radio input "true"
click at [417, 282] on label "2032" at bounding box center [387, 281] width 108 height 22
click at [394, 282] on input "2032" at bounding box center [389, 285] width 7 height 7
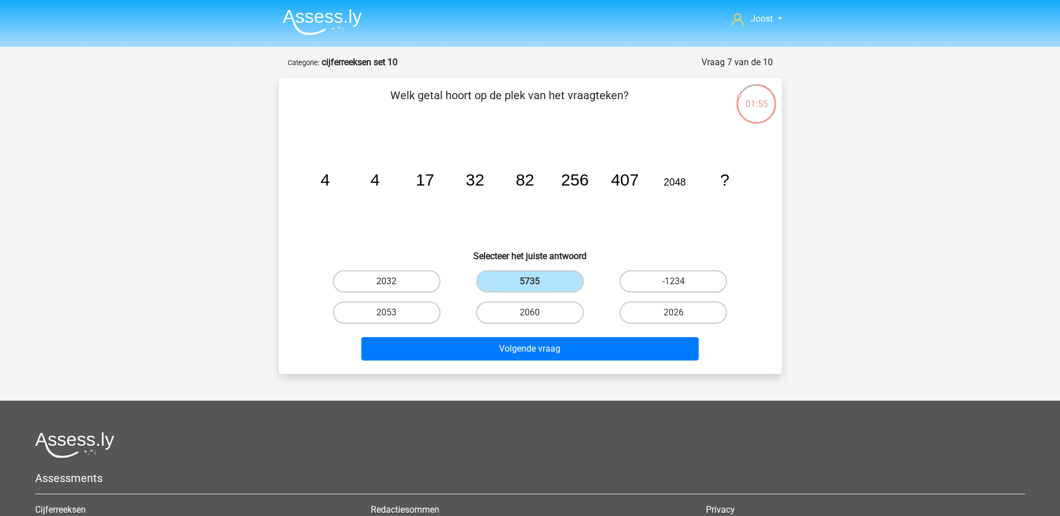
radio input "true"
click at [399, 316] on label "2053" at bounding box center [387, 313] width 108 height 22
click at [394, 316] on input "2053" at bounding box center [389, 316] width 7 height 7
radio input "true"
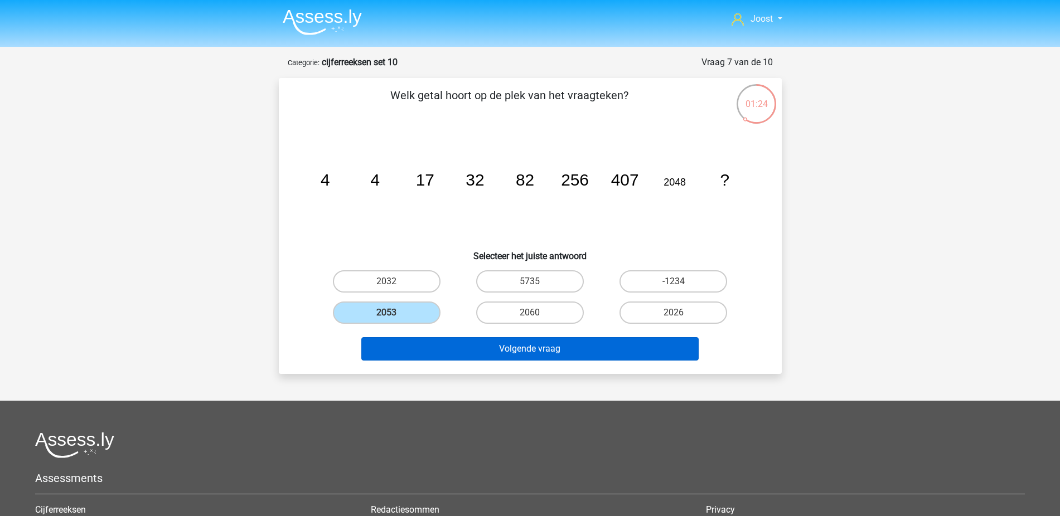
click at [436, 347] on button "Volgende vraag" at bounding box center [529, 348] width 337 height 23
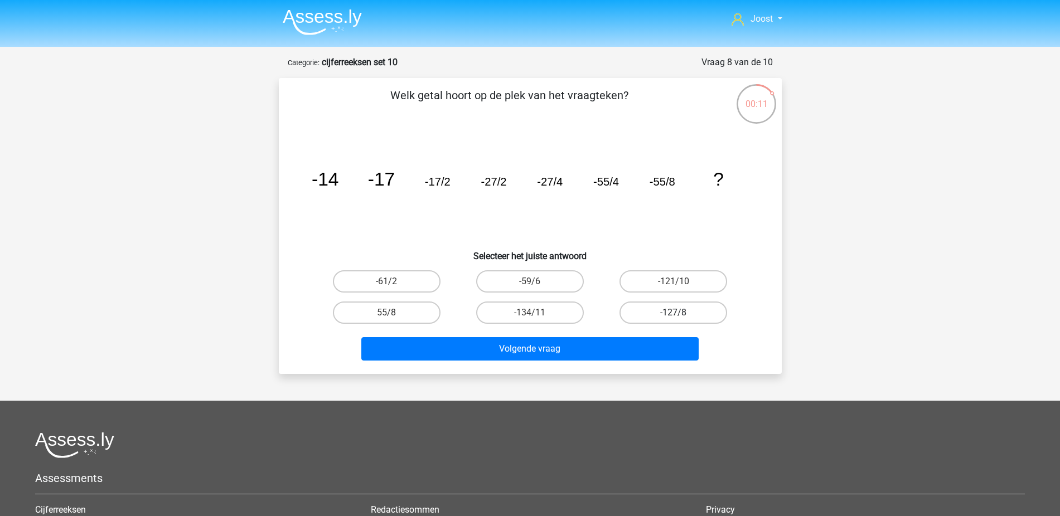
click at [659, 315] on label "-127/8" at bounding box center [673, 313] width 108 height 22
click at [673, 315] on input "-127/8" at bounding box center [676, 316] width 7 height 7
radio input "true"
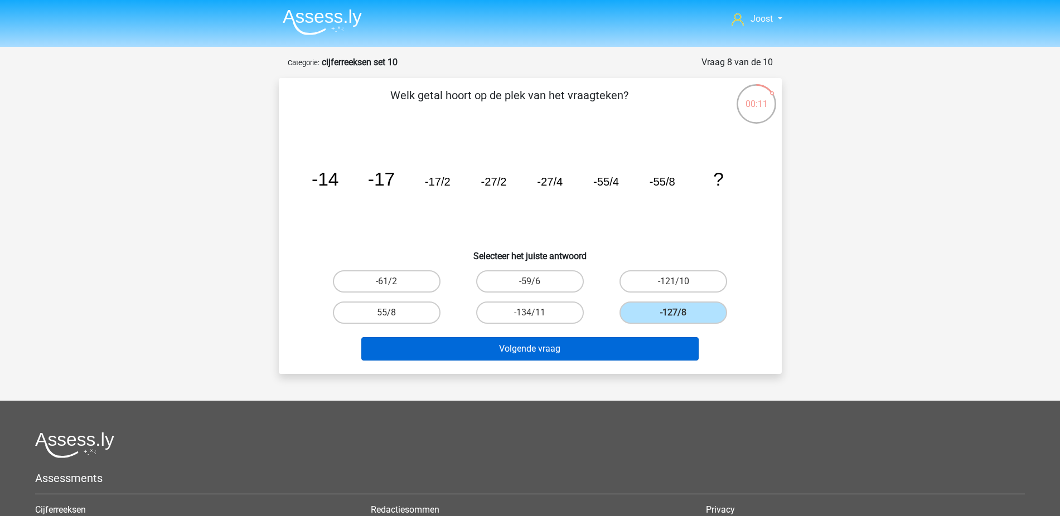
click at [648, 339] on button "Volgende vraag" at bounding box center [529, 348] width 337 height 23
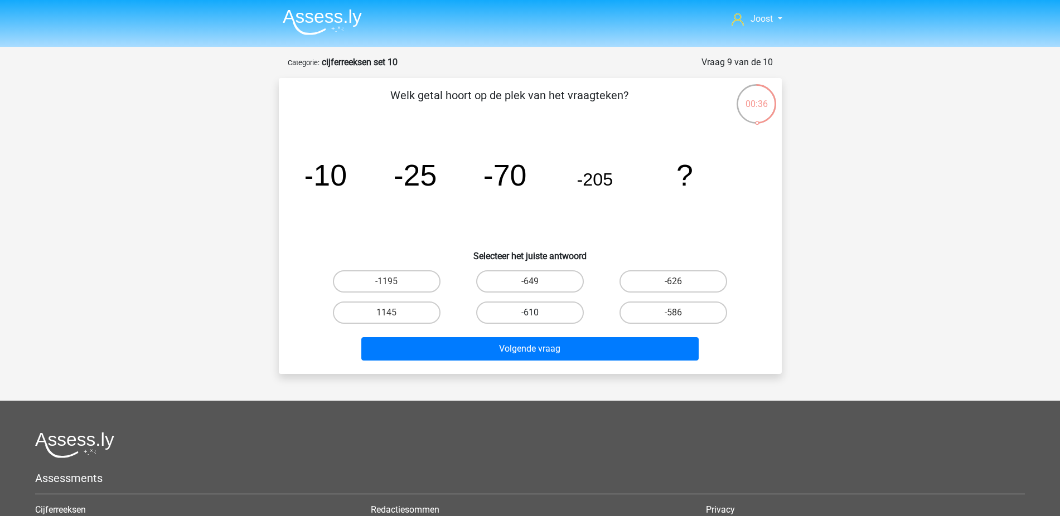
click at [521, 320] on label "-610" at bounding box center [530, 313] width 108 height 22
click at [530, 320] on input "-610" at bounding box center [533, 316] width 7 height 7
radio input "true"
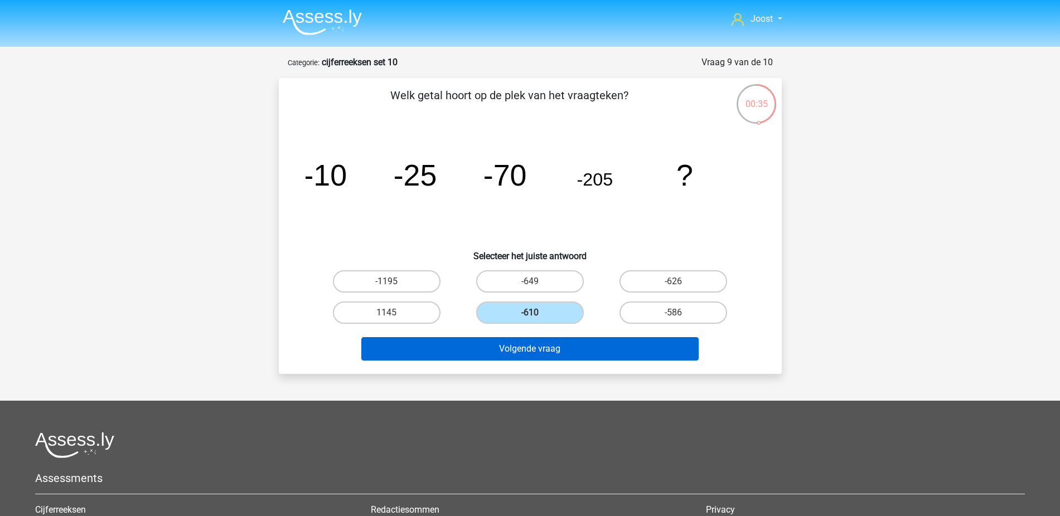
click at [530, 353] on button "Volgende vraag" at bounding box center [529, 348] width 337 height 23
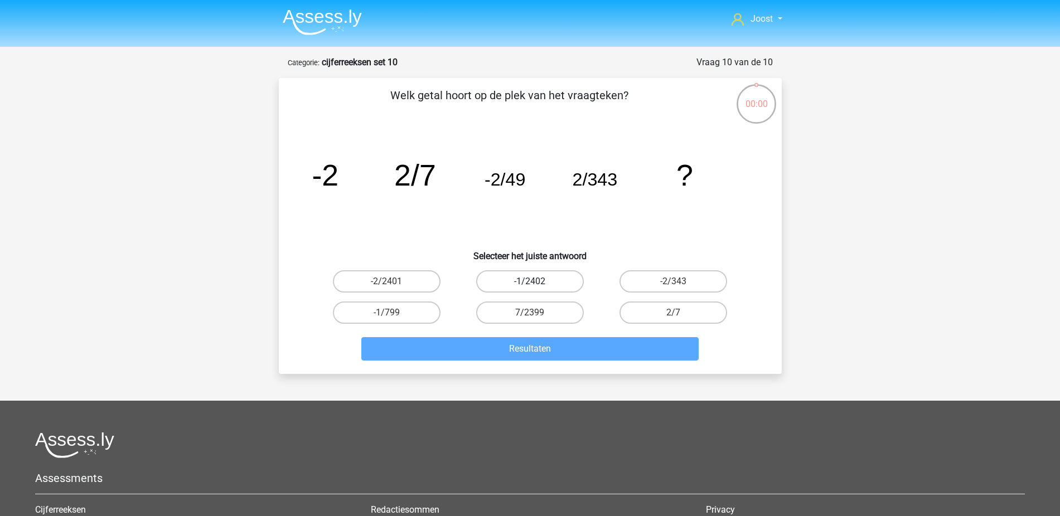
click at [559, 284] on label "-1/2402" at bounding box center [530, 281] width 108 height 22
click at [537, 284] on input "-1/2402" at bounding box center [533, 285] width 7 height 7
radio input "true"
click at [413, 275] on label "-2/2401" at bounding box center [387, 281] width 108 height 22
click at [394, 282] on input "-2/2401" at bounding box center [389, 285] width 7 height 7
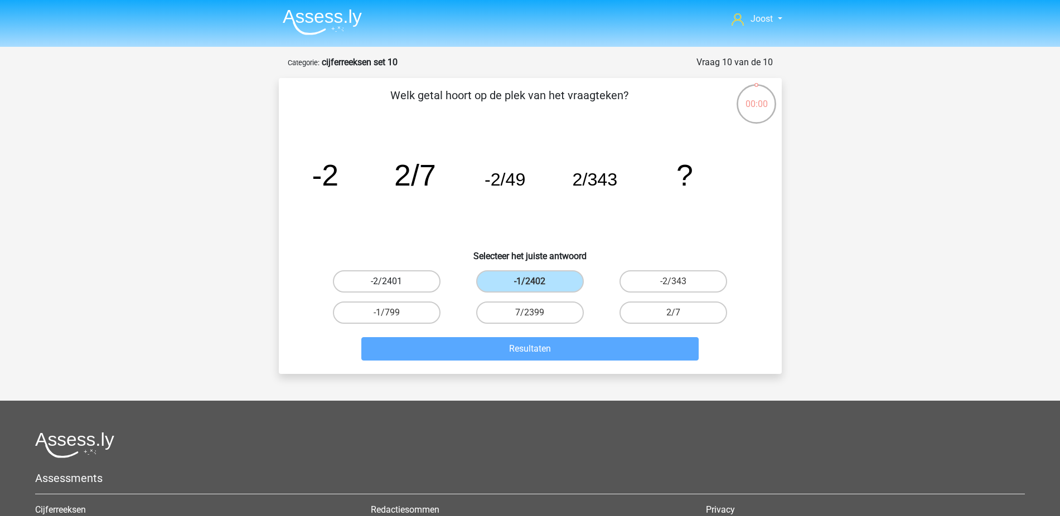
radio input "true"
click at [413, 275] on label "-2/2401" at bounding box center [387, 281] width 108 height 22
click at [394, 282] on input "-2/2401" at bounding box center [389, 285] width 7 height 7
click at [413, 275] on label "-2/2401" at bounding box center [387, 281] width 108 height 22
click at [394, 282] on input "-2/2401" at bounding box center [389, 285] width 7 height 7
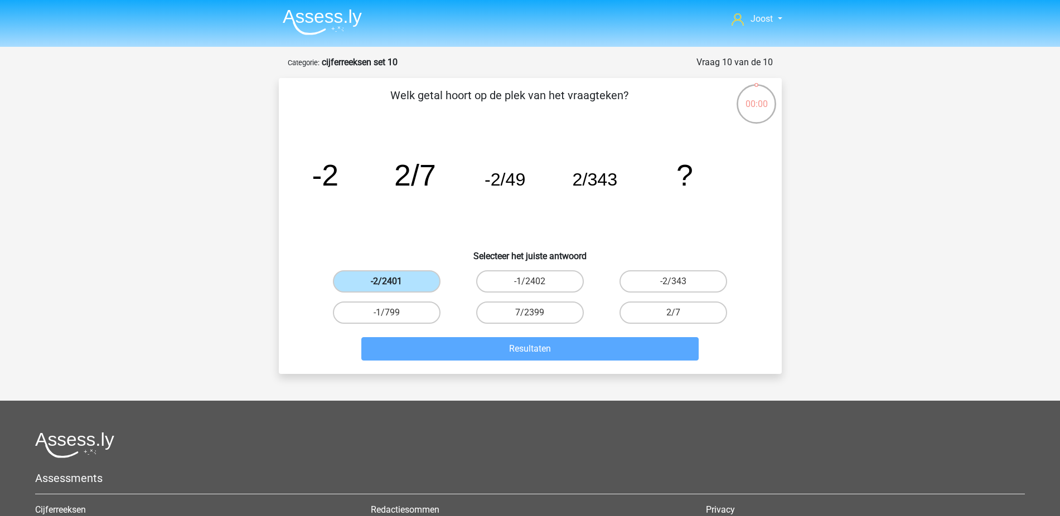
click at [413, 275] on label "-2/2401" at bounding box center [387, 281] width 108 height 22
click at [394, 282] on input "-2/2401" at bounding box center [389, 285] width 7 height 7
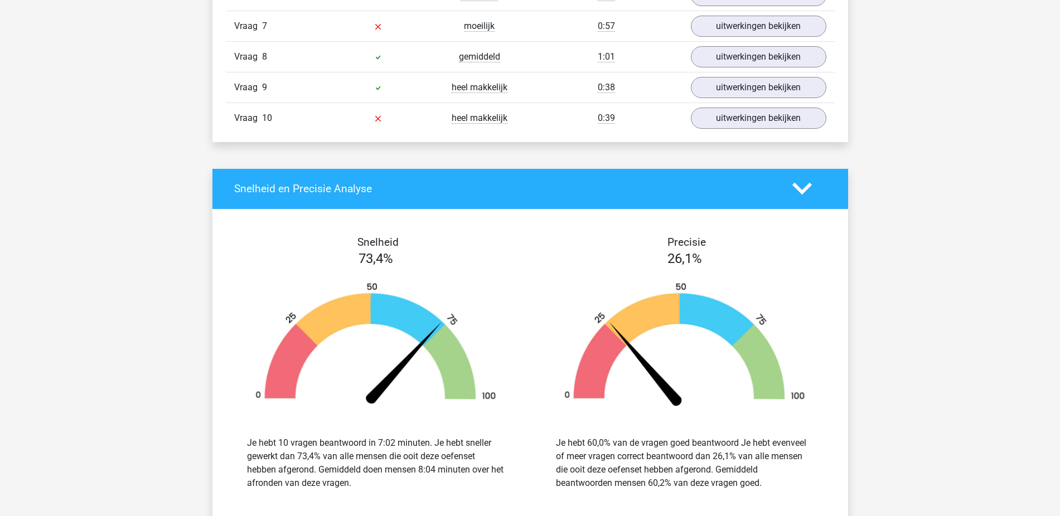
scroll to position [752, 0]
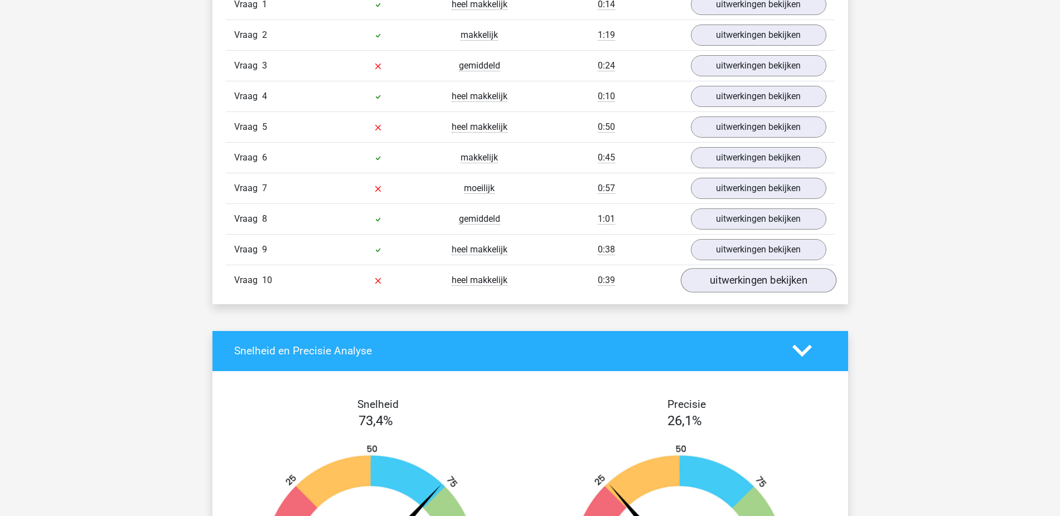
click at [725, 285] on link "uitwerkingen bekijken" at bounding box center [758, 280] width 156 height 25
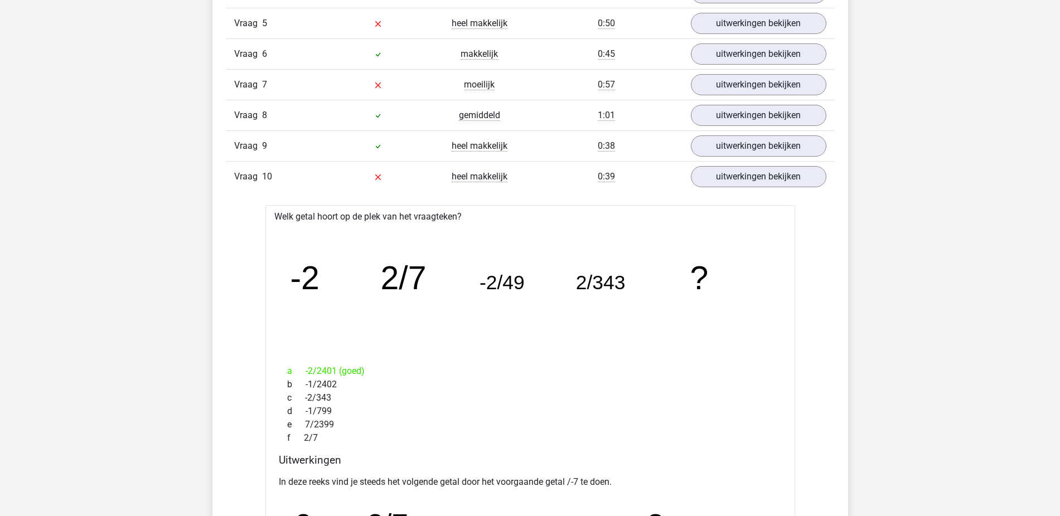
scroll to position [751, 0]
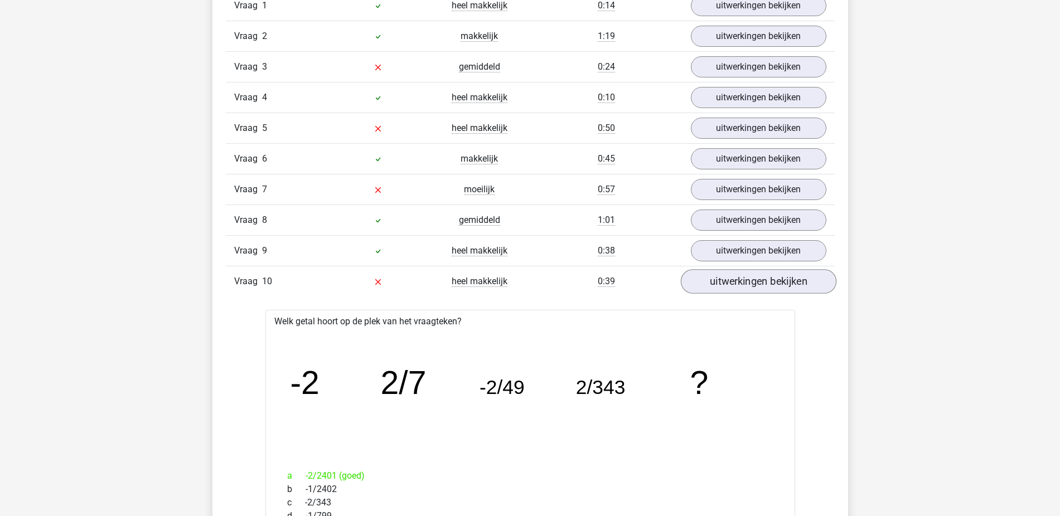
click at [715, 275] on link "uitwerkingen bekijken" at bounding box center [758, 281] width 156 height 25
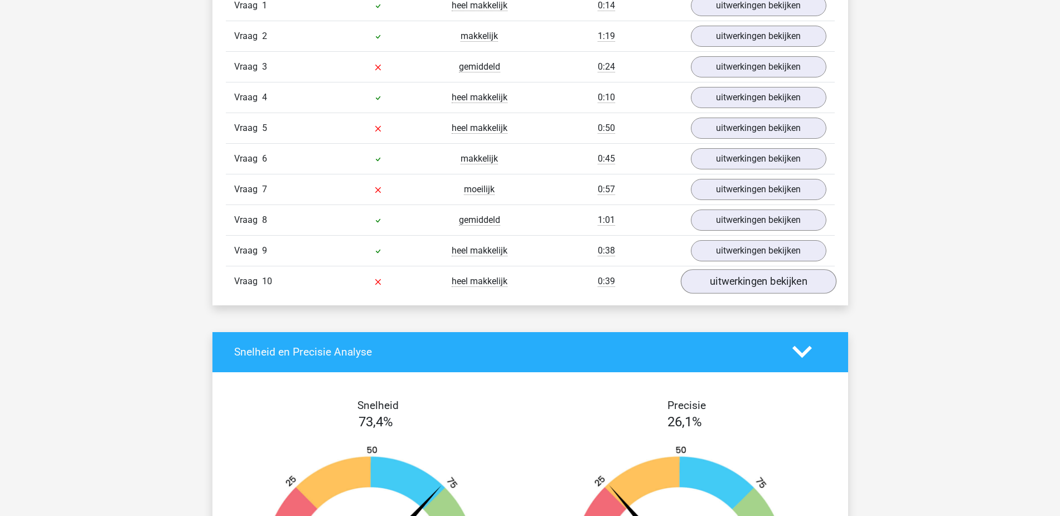
click at [792, 283] on link "uitwerkingen bekijken" at bounding box center [758, 281] width 156 height 25
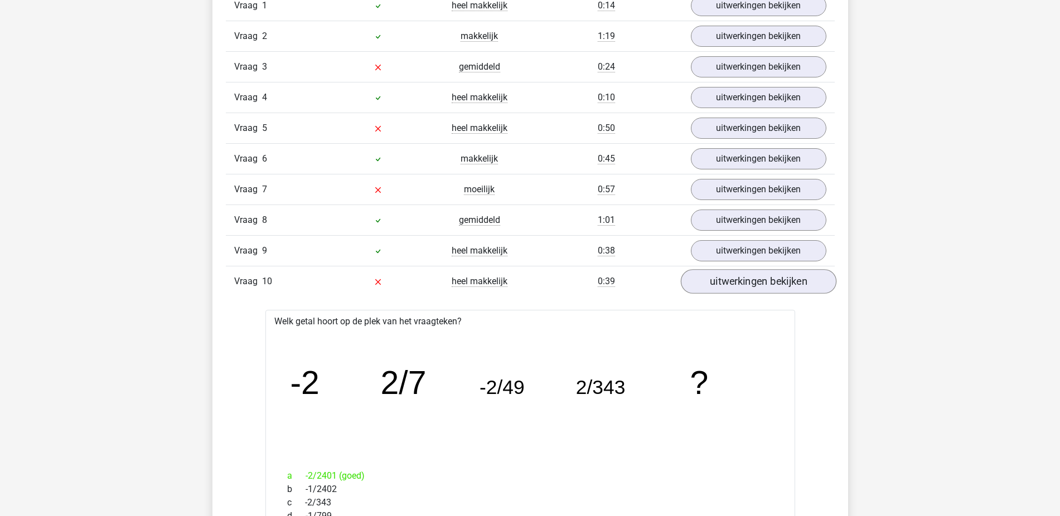
click at [766, 285] on link "uitwerkingen bekijken" at bounding box center [758, 281] width 156 height 25
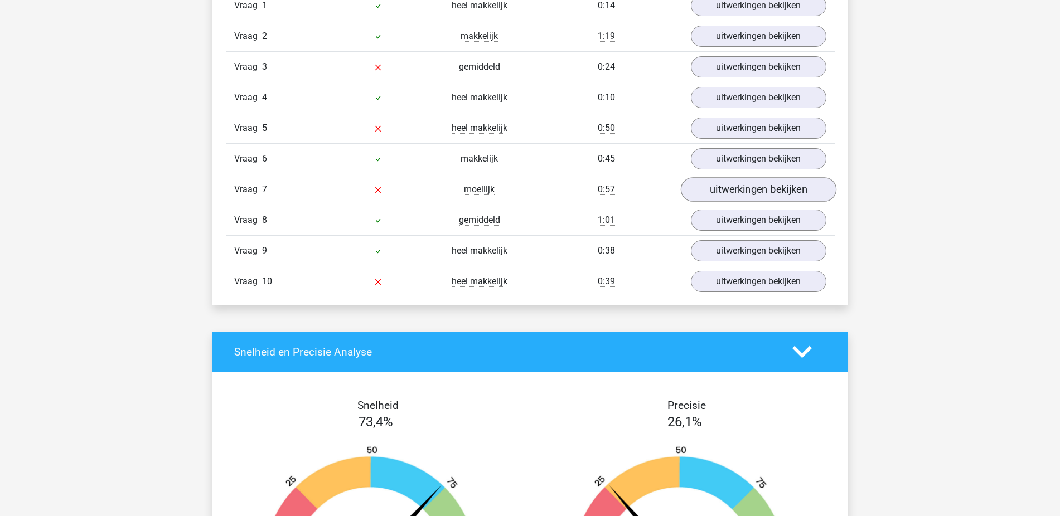
click at [724, 195] on link "uitwerkingen bekijken" at bounding box center [758, 189] width 156 height 25
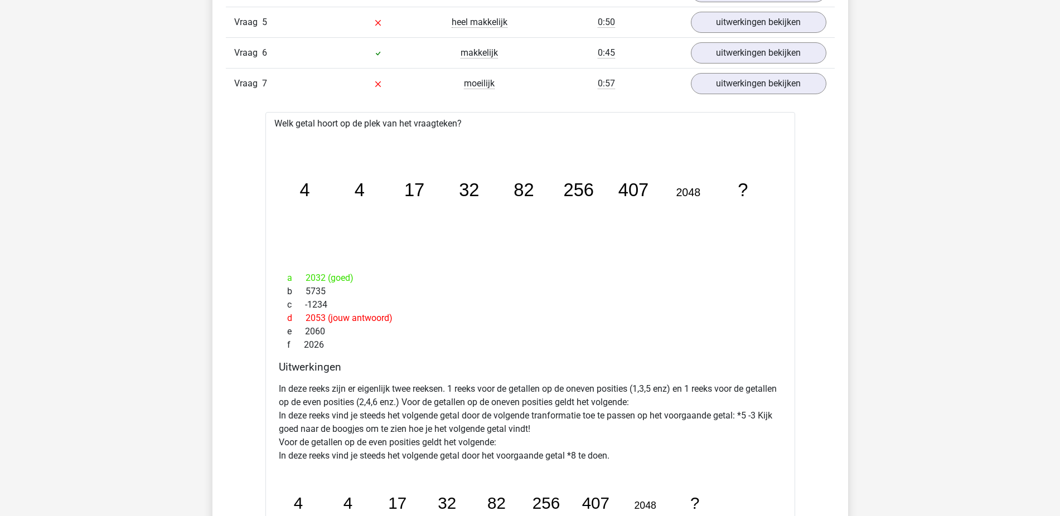
scroll to position [787, 0]
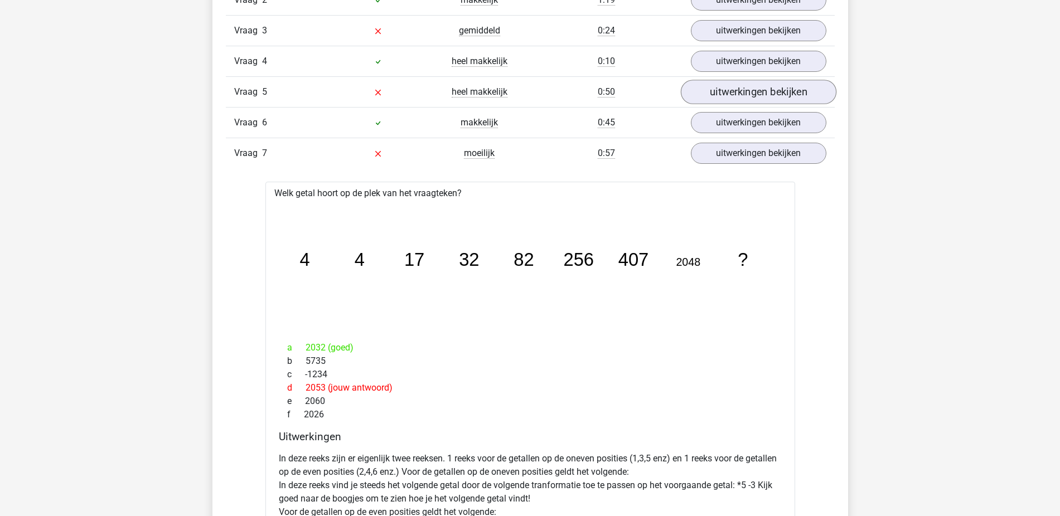
click at [748, 82] on link "uitwerkingen bekijken" at bounding box center [758, 92] width 156 height 25
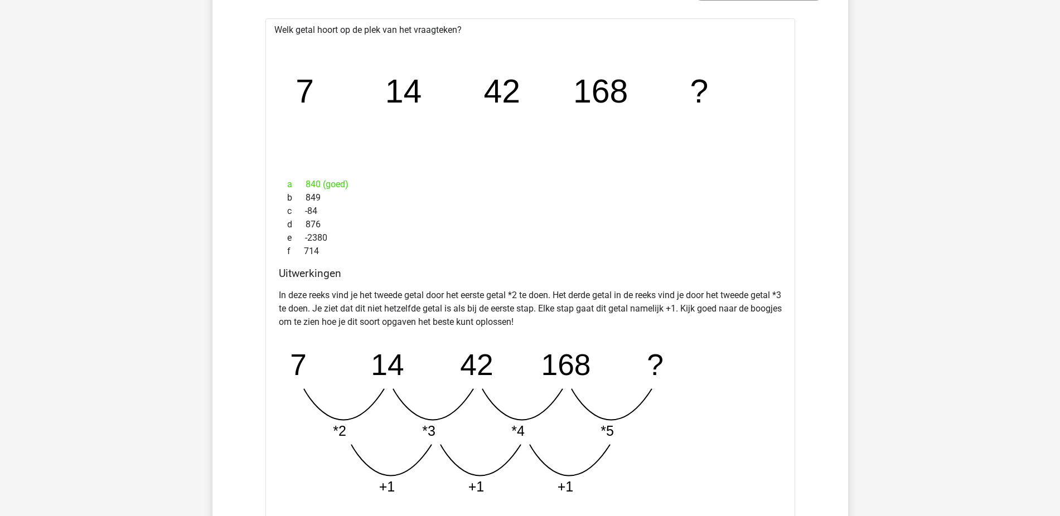
scroll to position [846, 0]
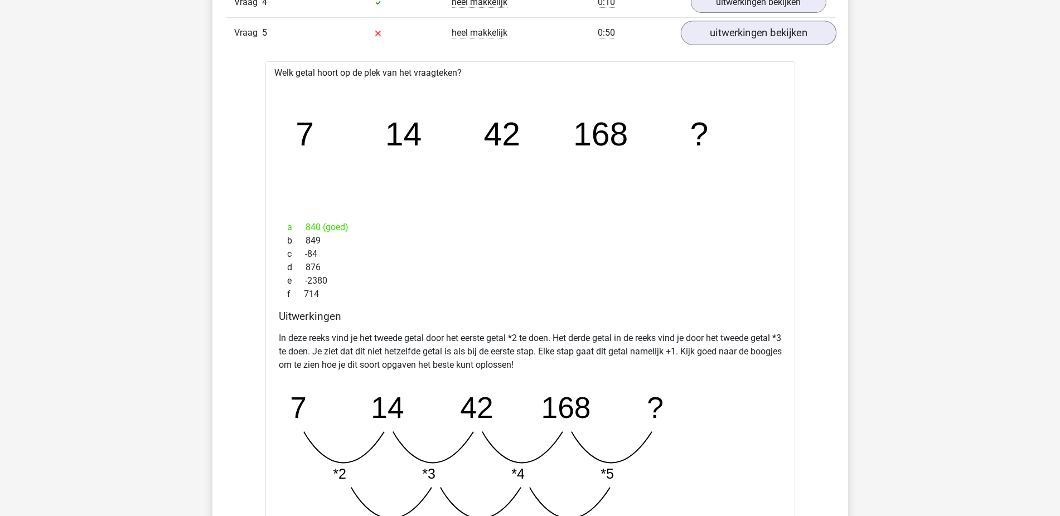
click at [730, 32] on link "uitwerkingen bekijken" at bounding box center [758, 33] width 156 height 25
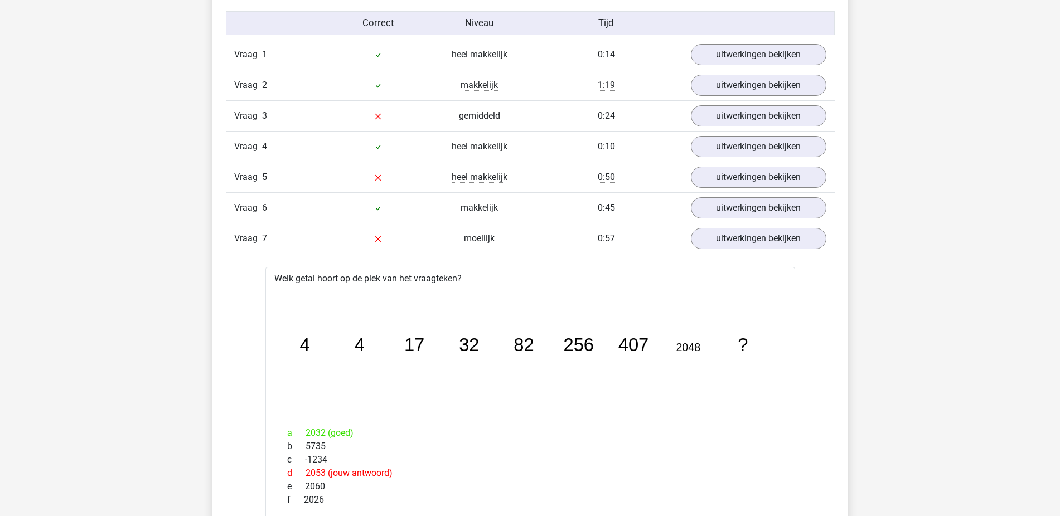
scroll to position [625, 0]
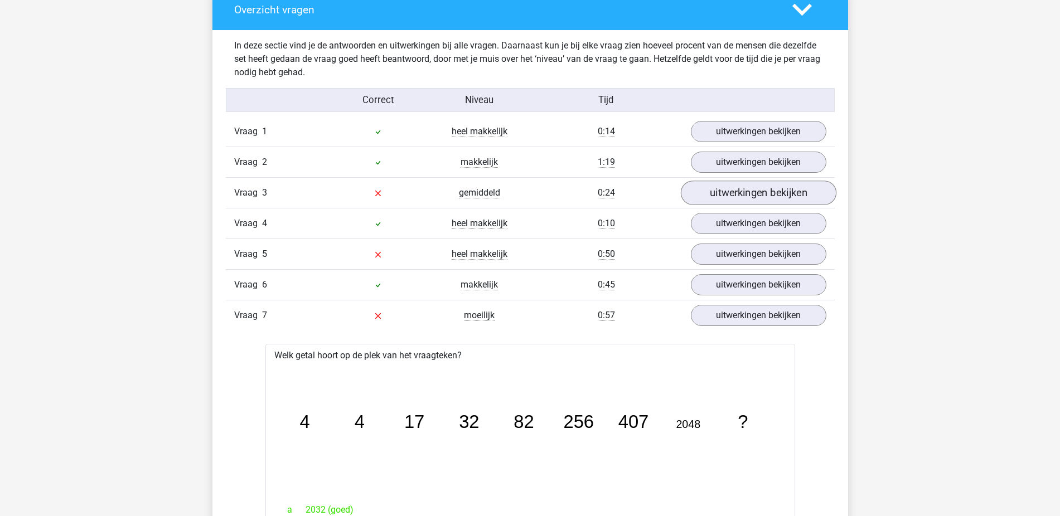
click at [732, 195] on link "uitwerkingen bekijken" at bounding box center [758, 193] width 156 height 25
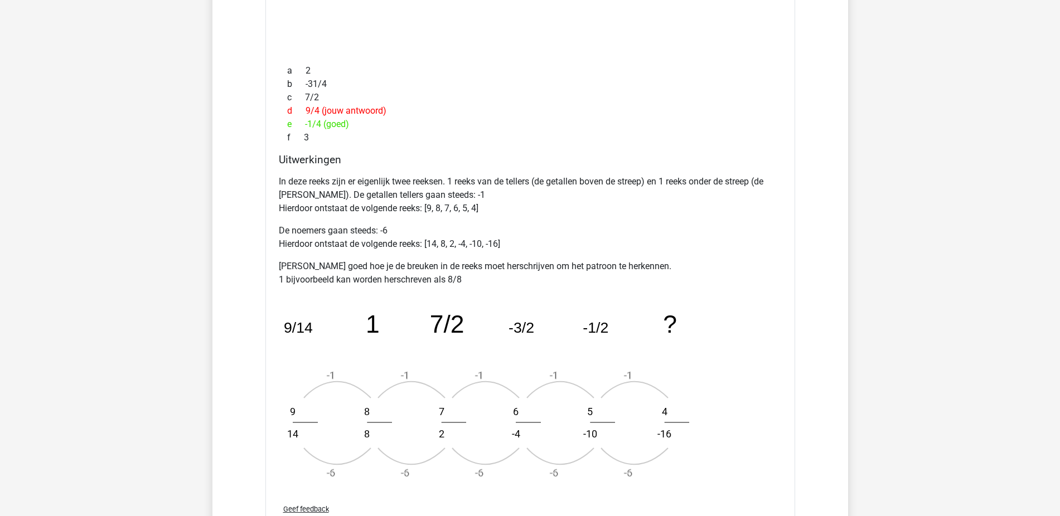
scroll to position [715, 0]
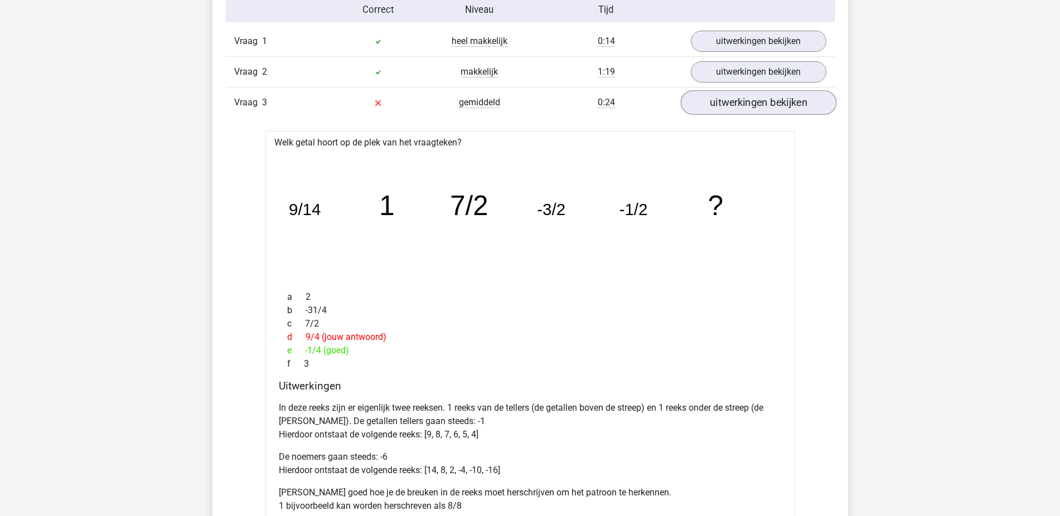
click at [746, 106] on link "uitwerkingen bekijken" at bounding box center [758, 102] width 156 height 25
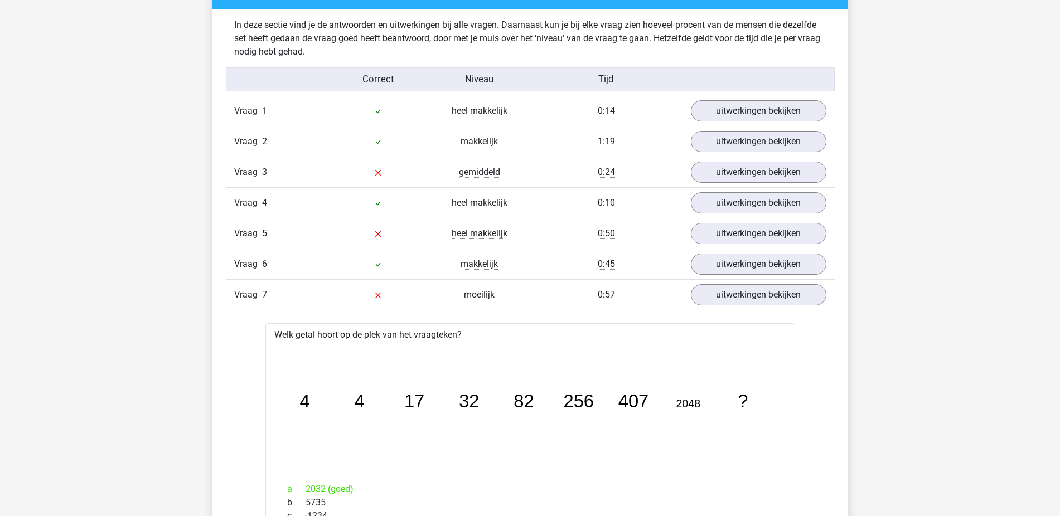
scroll to position [591, 0]
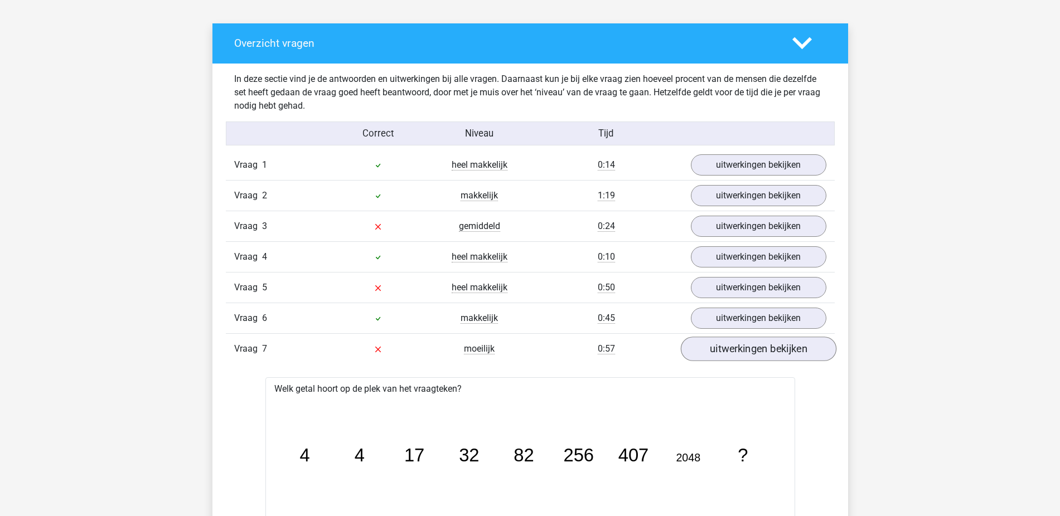
click at [794, 351] on link "uitwerkingen bekijken" at bounding box center [758, 349] width 156 height 25
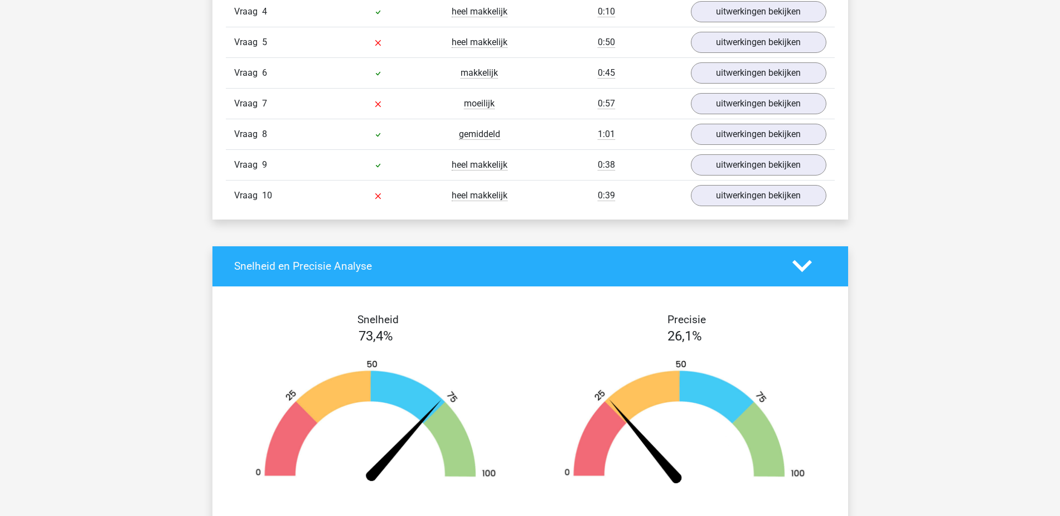
scroll to position [1354, 0]
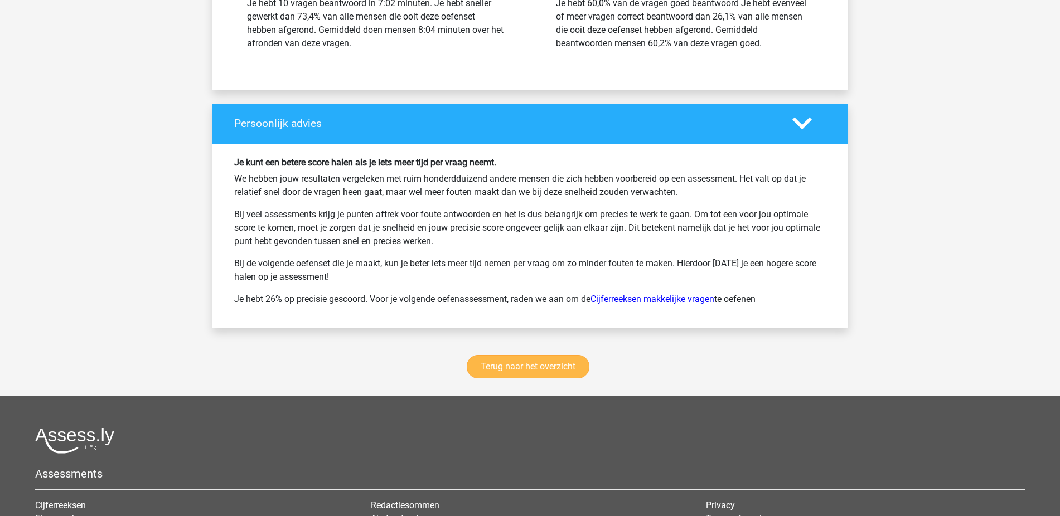
click at [545, 360] on link "Terug naar het overzicht" at bounding box center [528, 366] width 123 height 23
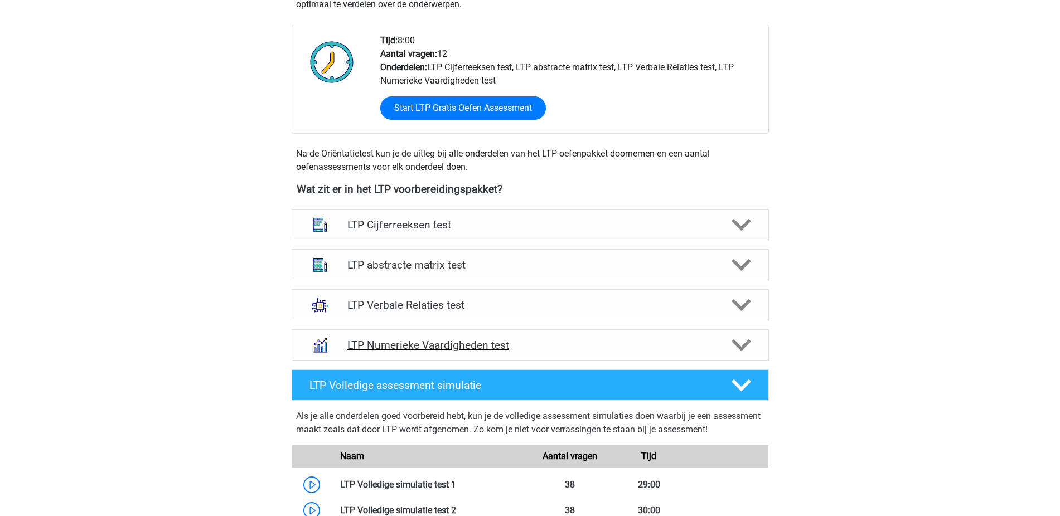
scroll to position [353, 0]
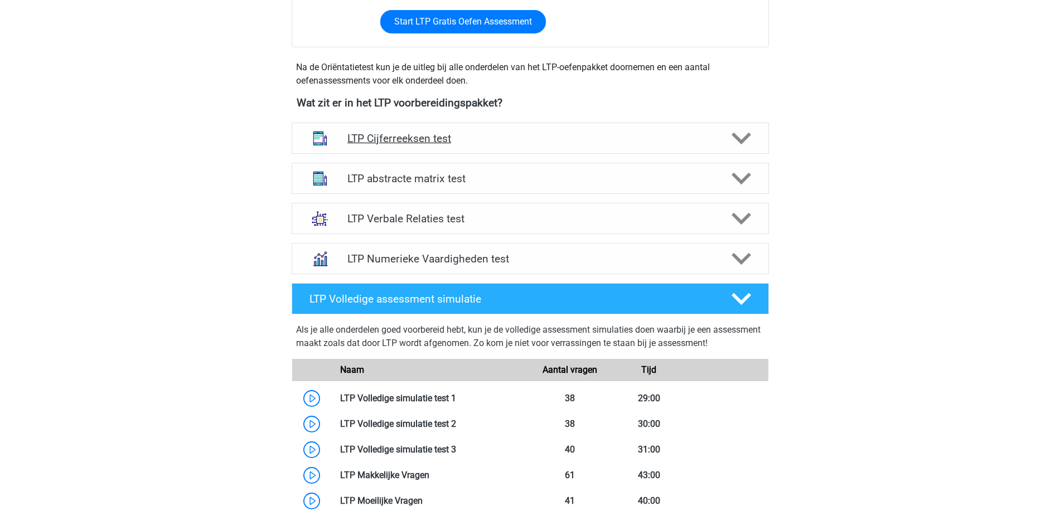
click at [463, 138] on h4 "LTP Cijferreeksen test" at bounding box center [529, 138] width 365 height 13
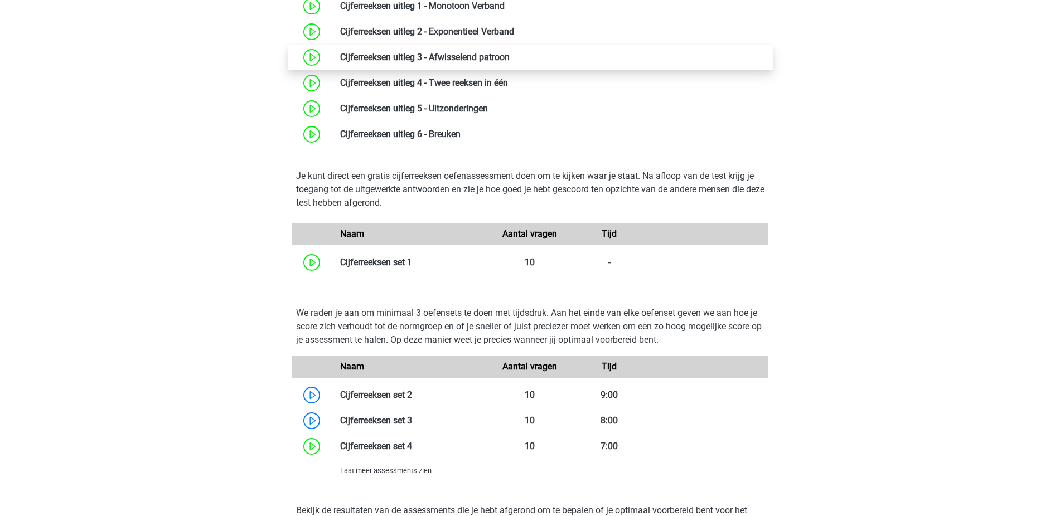
scroll to position [692, 0]
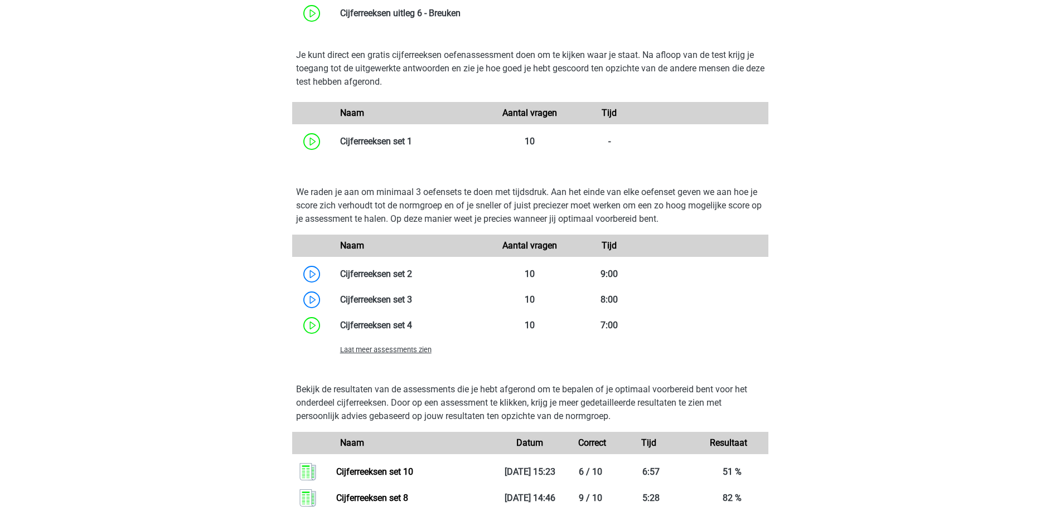
click at [413, 349] on span "Laat meer assessments zien" at bounding box center [385, 350] width 91 height 8
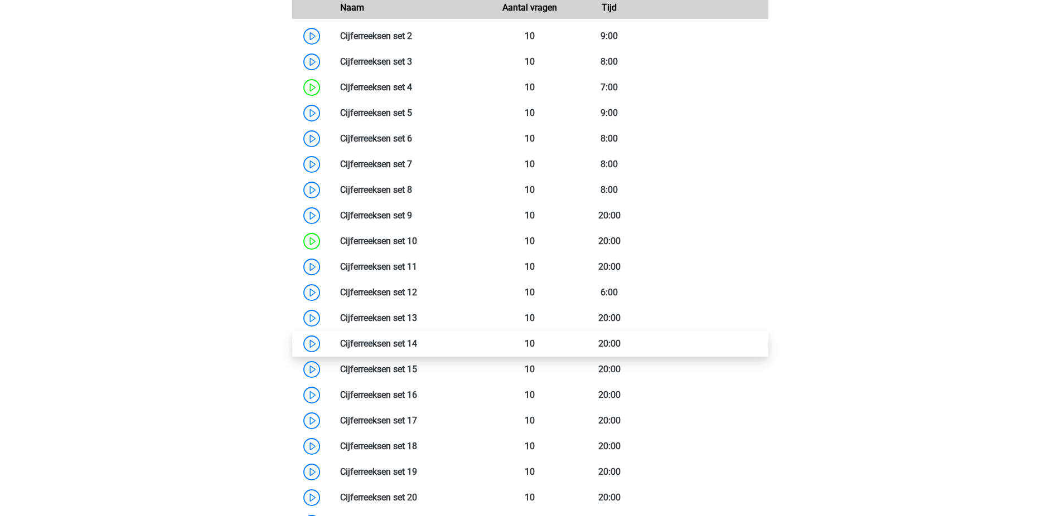
scroll to position [910, 0]
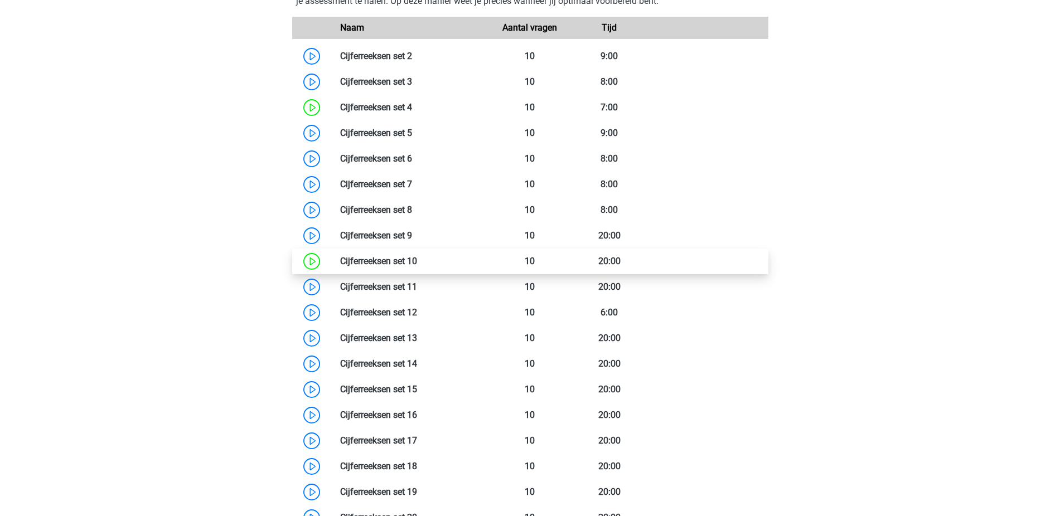
click at [417, 257] on link at bounding box center [417, 261] width 0 height 11
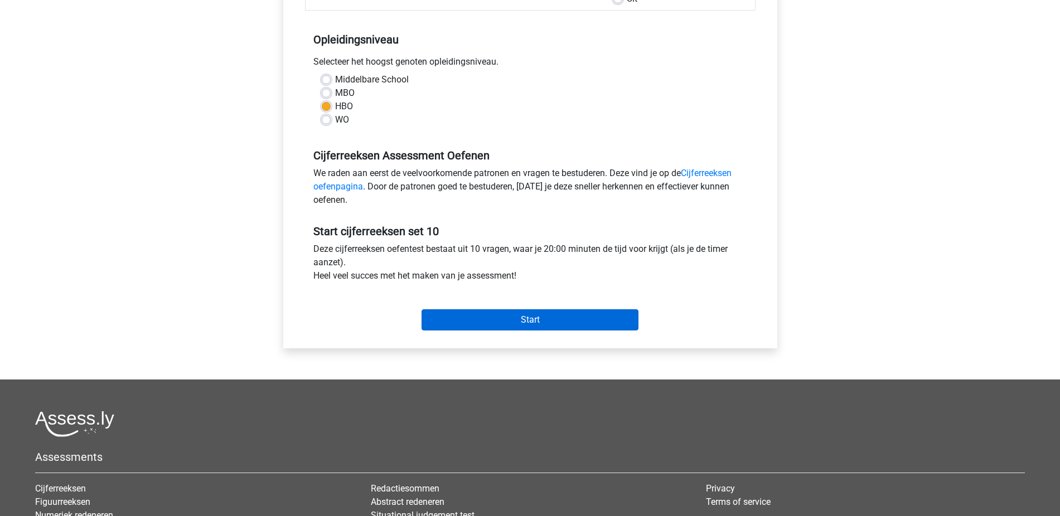
scroll to position [308, 0]
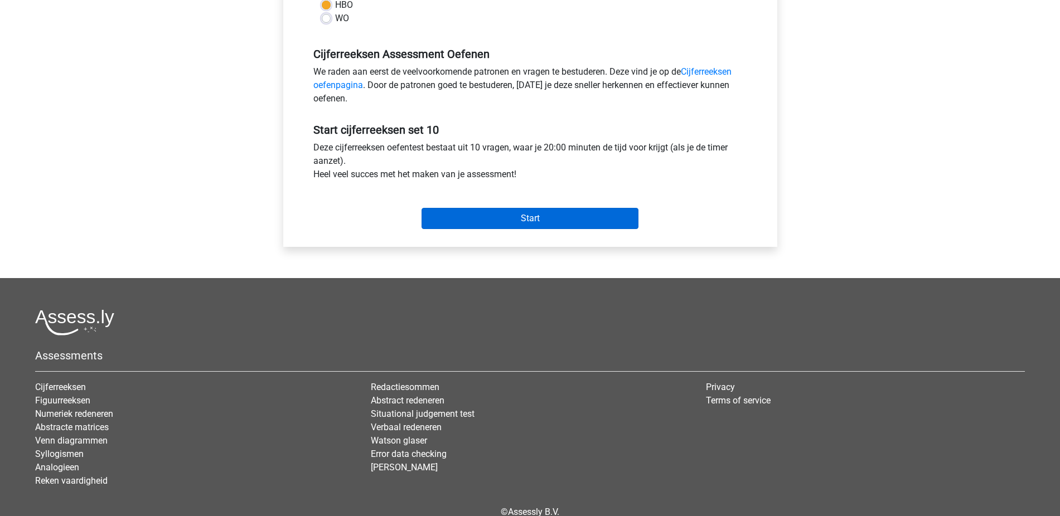
click at [516, 215] on input "Start" at bounding box center [529, 218] width 217 height 21
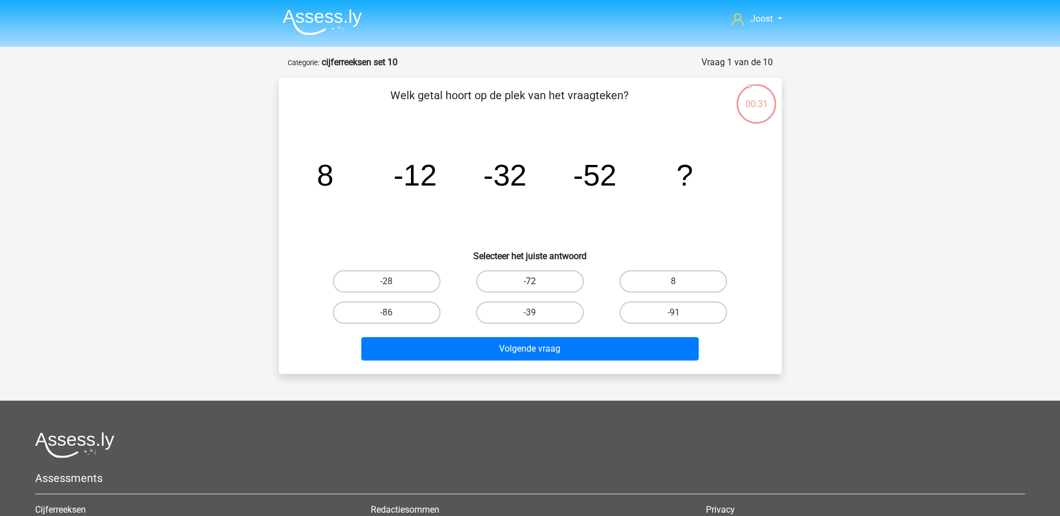
click at [527, 292] on label "-72" at bounding box center [530, 281] width 108 height 22
click at [530, 289] on input "-72" at bounding box center [533, 285] width 7 height 7
radio input "true"
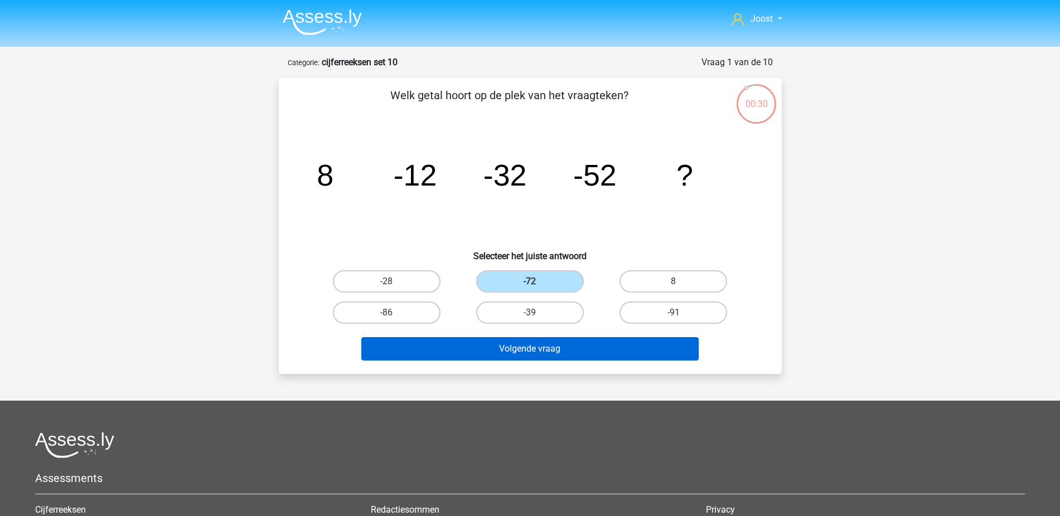
click at [531, 349] on button "Volgende vraag" at bounding box center [529, 348] width 337 height 23
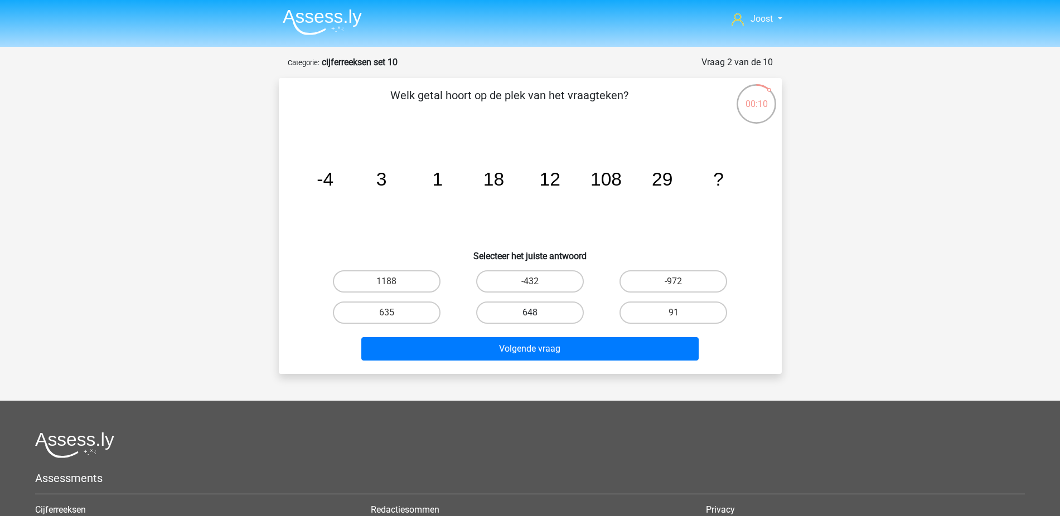
click at [564, 314] on label "648" at bounding box center [530, 313] width 108 height 22
click at [537, 314] on input "648" at bounding box center [533, 316] width 7 height 7
radio input "true"
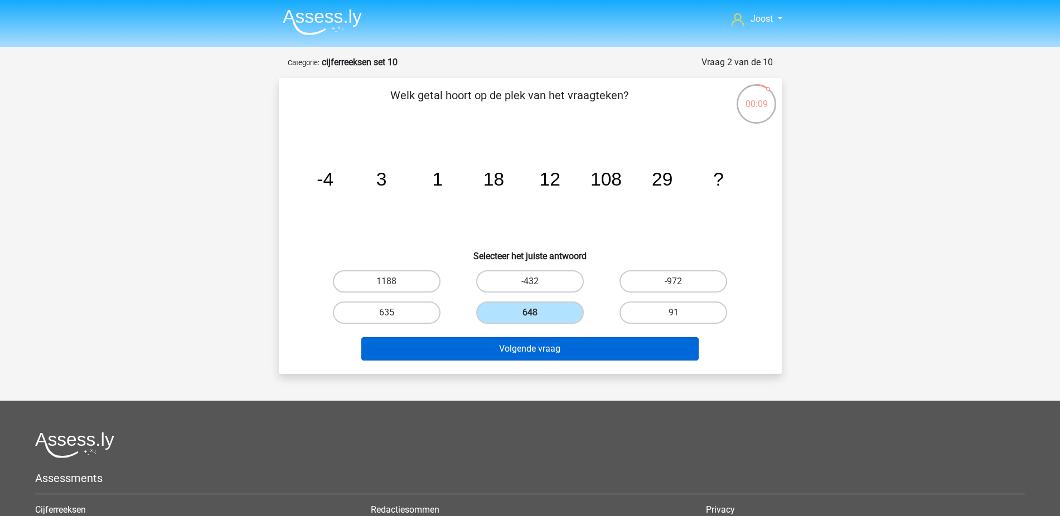
click at [633, 346] on button "Volgende vraag" at bounding box center [529, 348] width 337 height 23
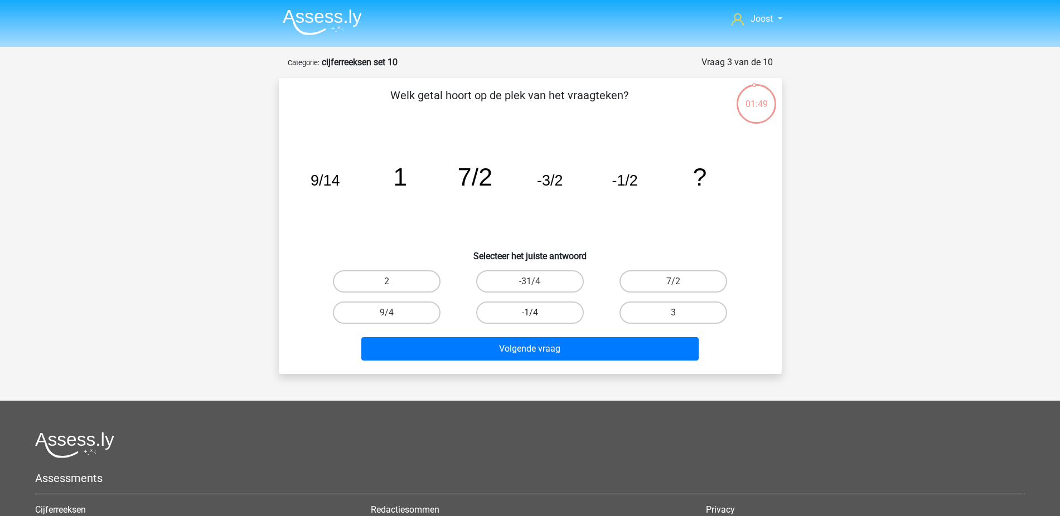
click at [541, 312] on label "-1/4" at bounding box center [530, 313] width 108 height 22
click at [537, 313] on input "-1/4" at bounding box center [533, 316] width 7 height 7
radio input "true"
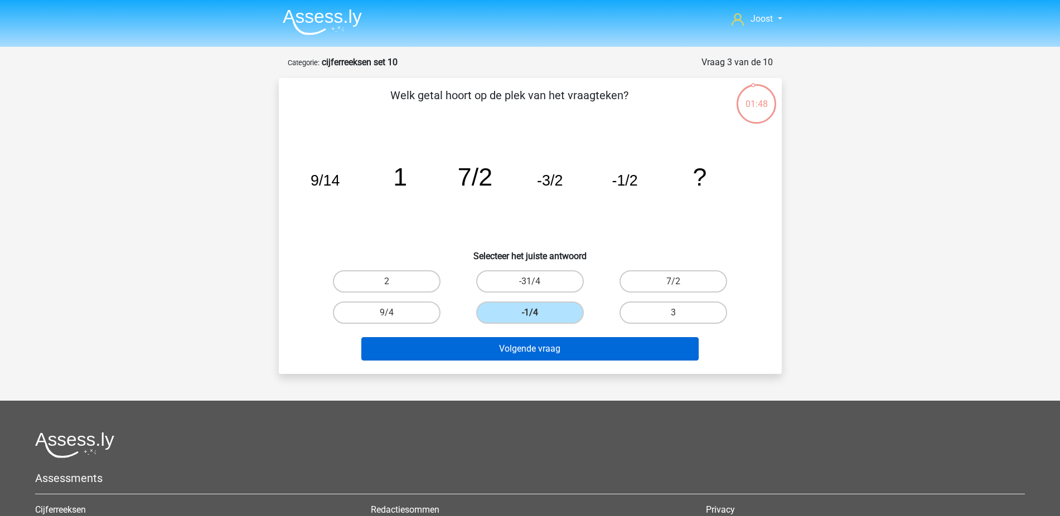
click at [599, 347] on button "Volgende vraag" at bounding box center [529, 348] width 337 height 23
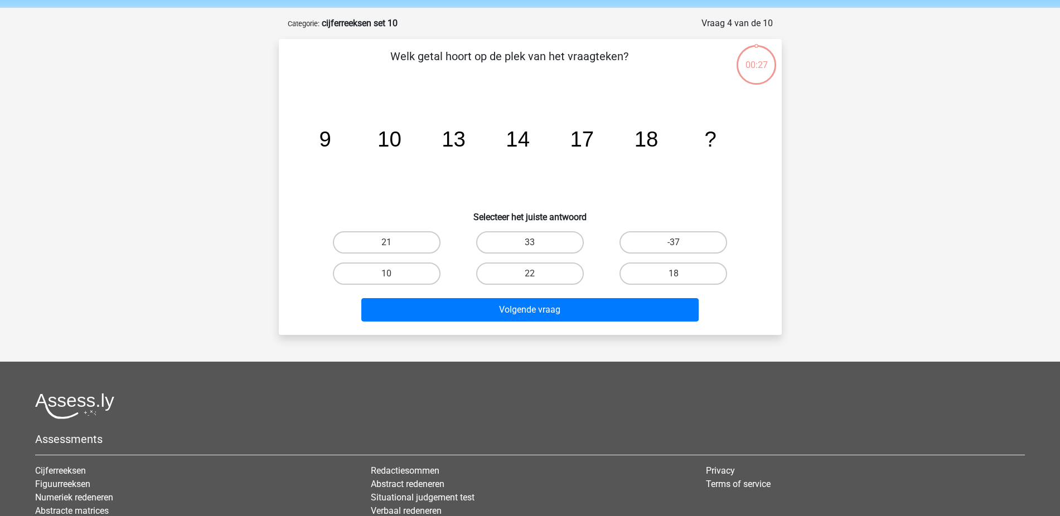
scroll to position [1, 0]
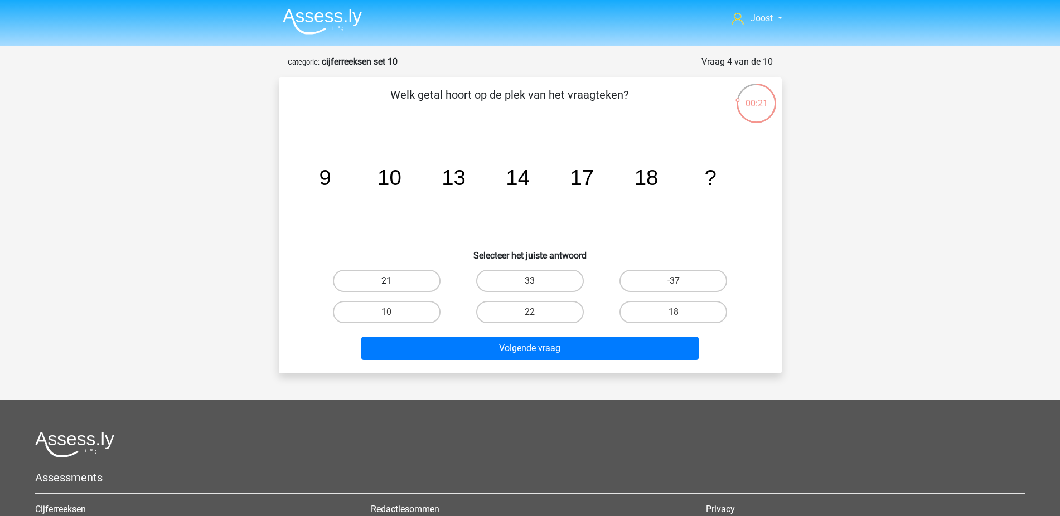
click at [386, 288] on label "21" at bounding box center [387, 281] width 108 height 22
click at [386, 288] on input "21" at bounding box center [389, 284] width 7 height 7
radio input "true"
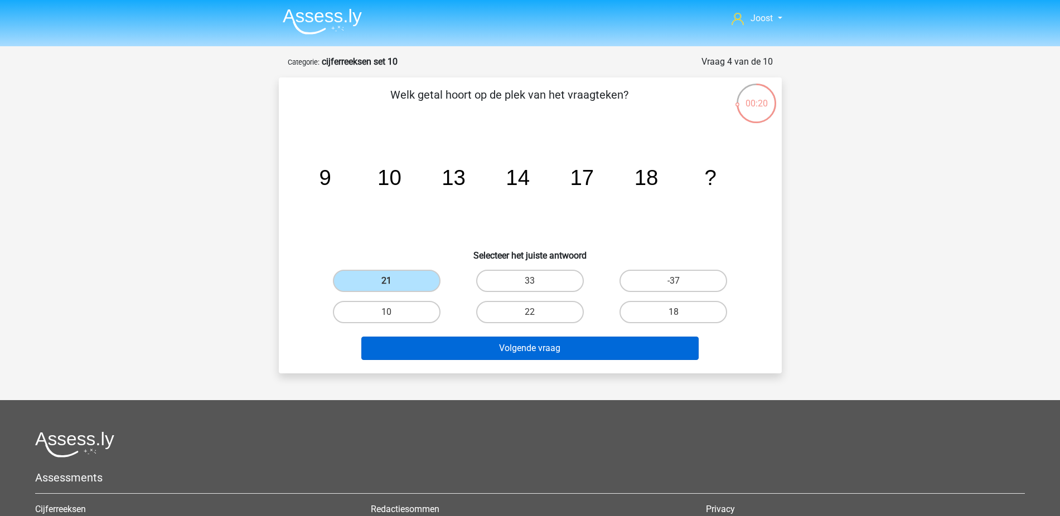
click at [444, 351] on button "Volgende vraag" at bounding box center [529, 348] width 337 height 23
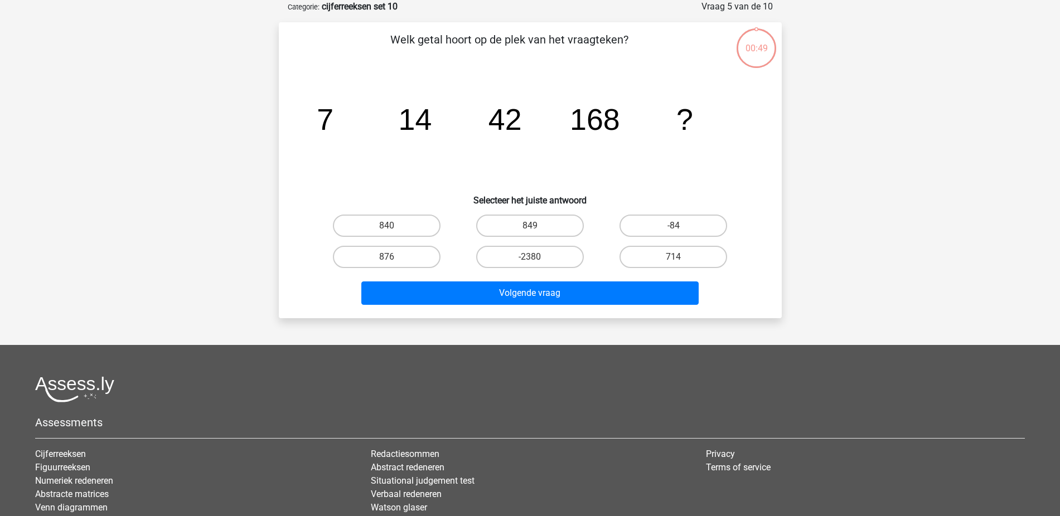
scroll to position [0, 0]
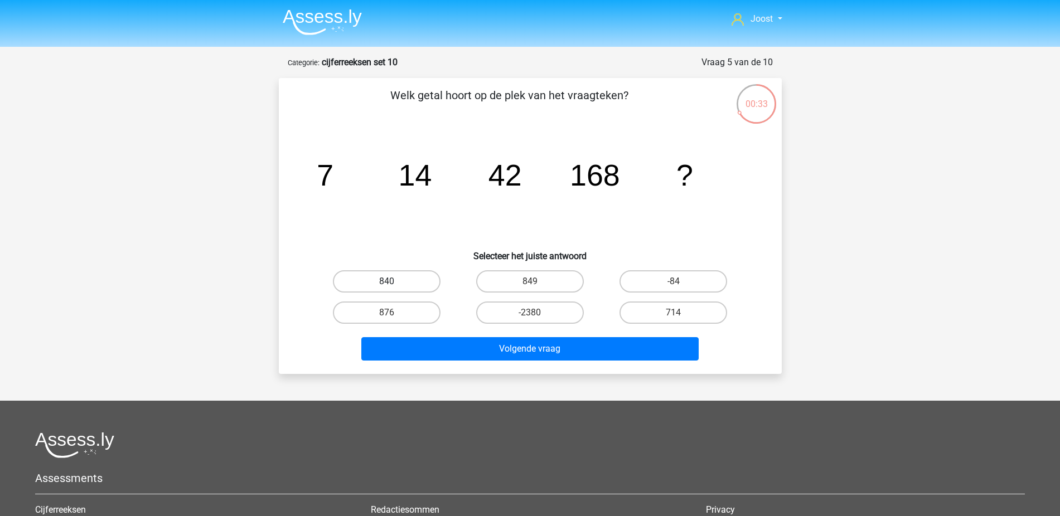
click at [431, 289] on label "840" at bounding box center [387, 281] width 108 height 22
click at [394, 289] on input "840" at bounding box center [389, 285] width 7 height 7
radio input "true"
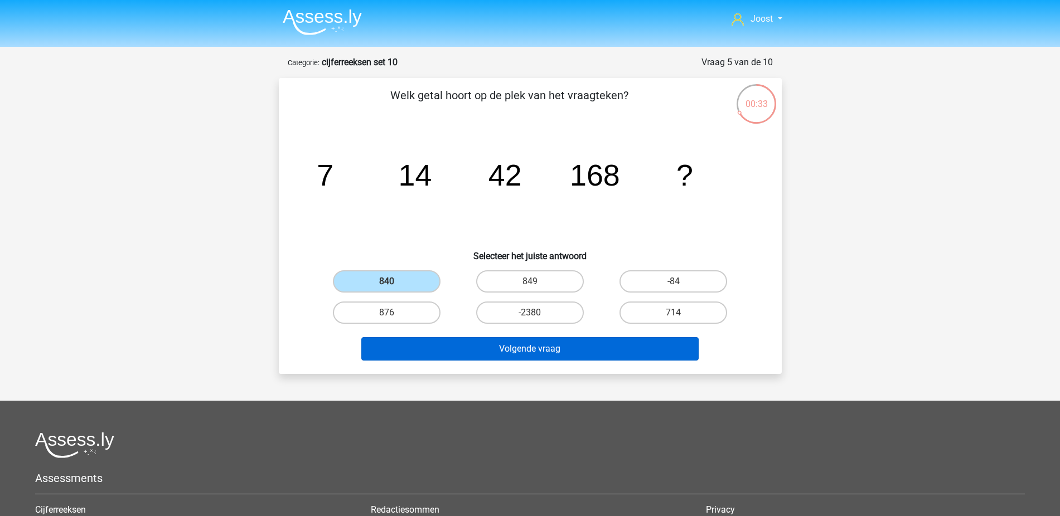
click at [453, 351] on button "Volgende vraag" at bounding box center [529, 348] width 337 height 23
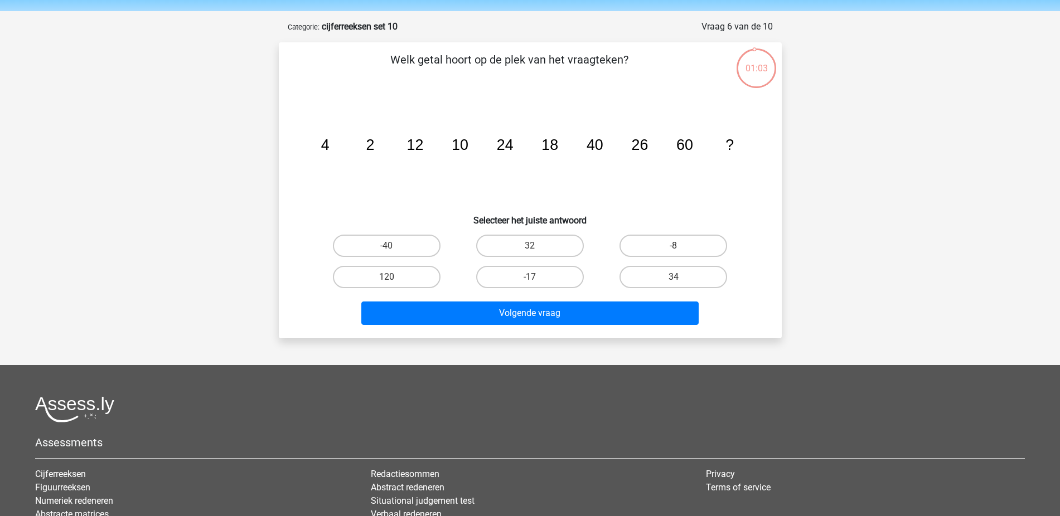
scroll to position [16, 0]
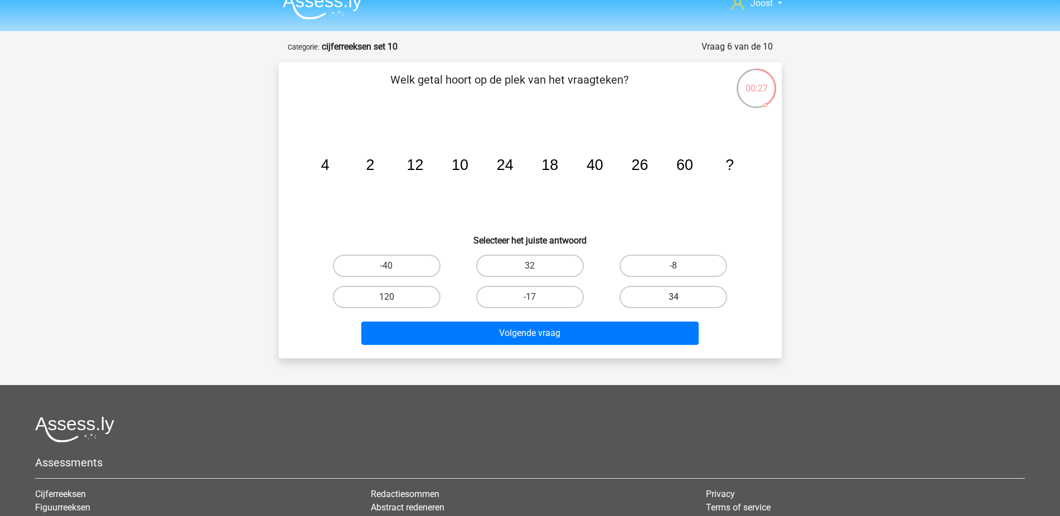
click at [649, 293] on label "34" at bounding box center [673, 297] width 108 height 22
click at [673, 297] on input "34" at bounding box center [676, 300] width 7 height 7
radio input "true"
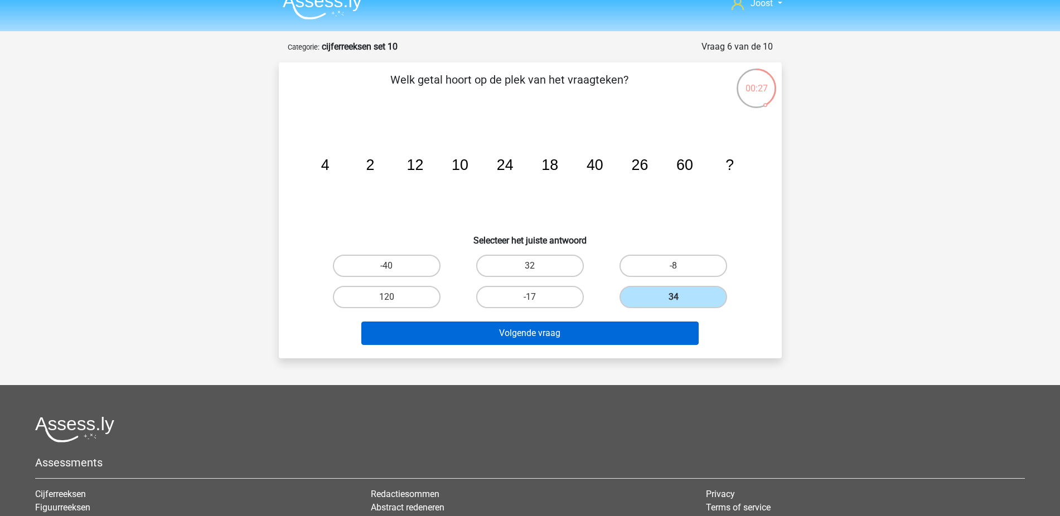
click at [604, 325] on button "Volgende vraag" at bounding box center [529, 333] width 337 height 23
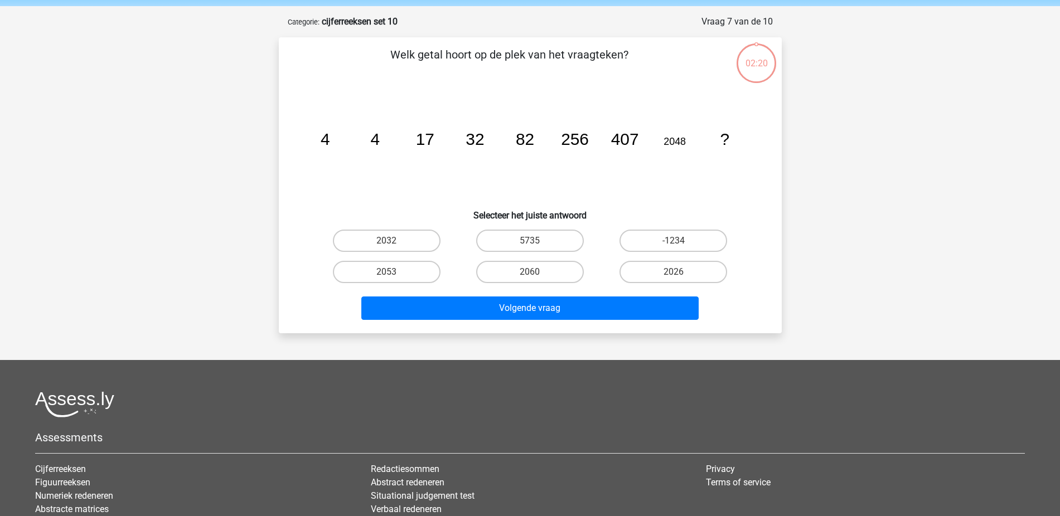
scroll to position [0, 0]
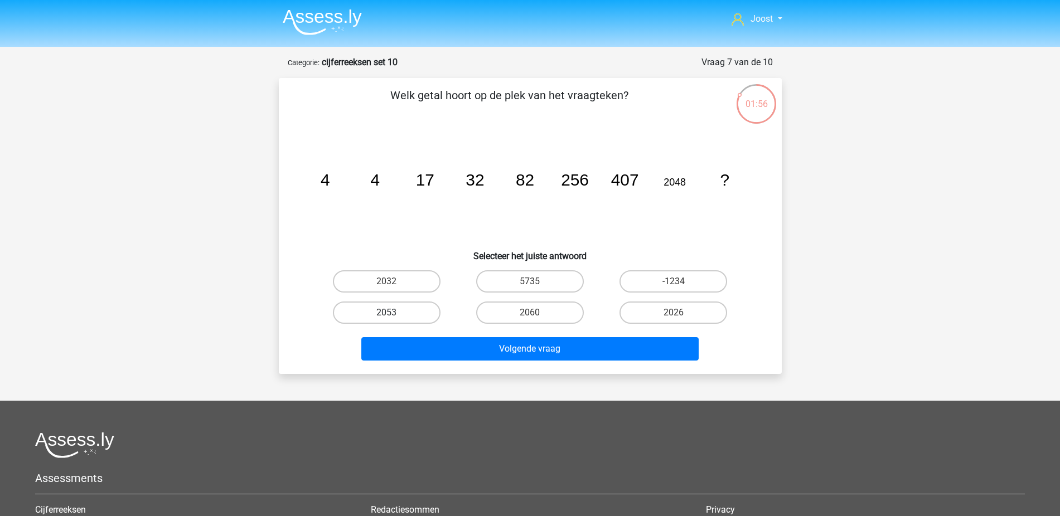
click at [423, 315] on label "2053" at bounding box center [387, 313] width 108 height 22
click at [394, 315] on input "2053" at bounding box center [389, 316] width 7 height 7
radio input "true"
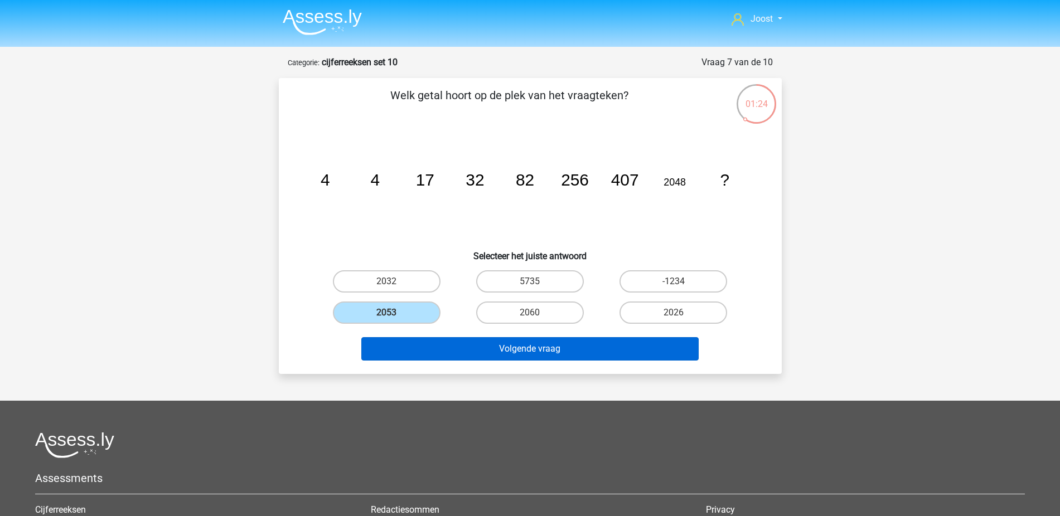
click at [559, 349] on button "Volgende vraag" at bounding box center [529, 348] width 337 height 23
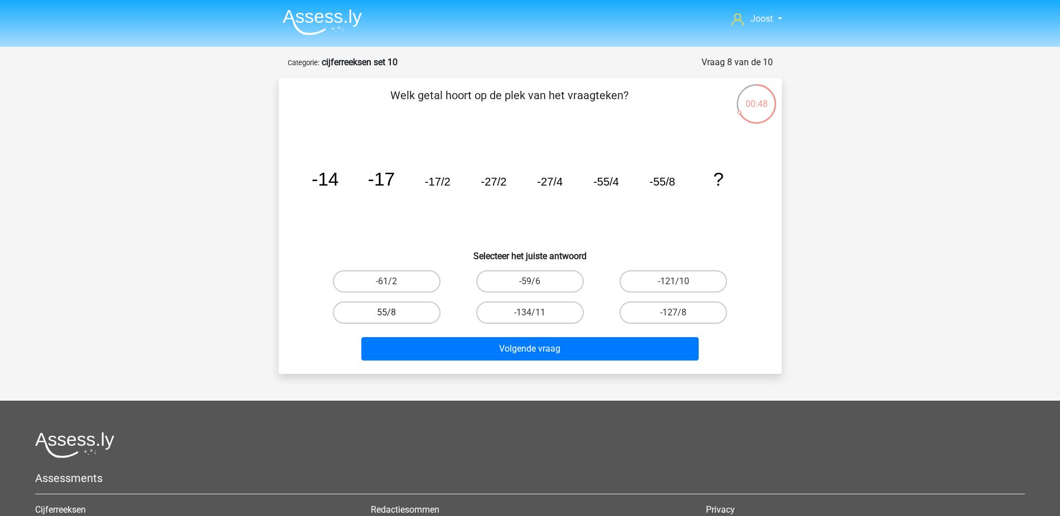
click at [409, 310] on label "55/8" at bounding box center [387, 313] width 108 height 22
click at [394, 313] on input "55/8" at bounding box center [389, 316] width 7 height 7
radio input "true"
click at [709, 313] on label "-127/8" at bounding box center [673, 313] width 108 height 22
click at [681, 313] on input "-127/8" at bounding box center [676, 316] width 7 height 7
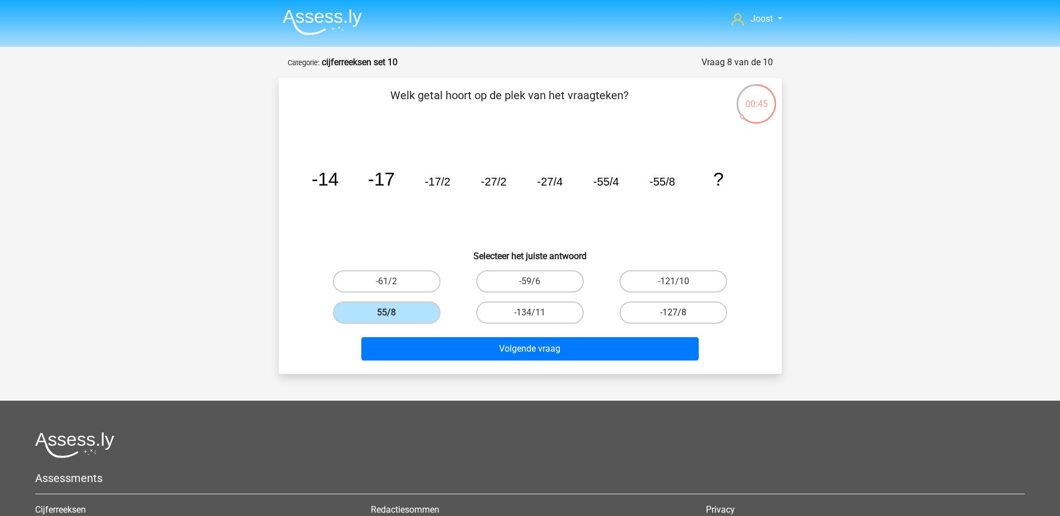
radio input "true"
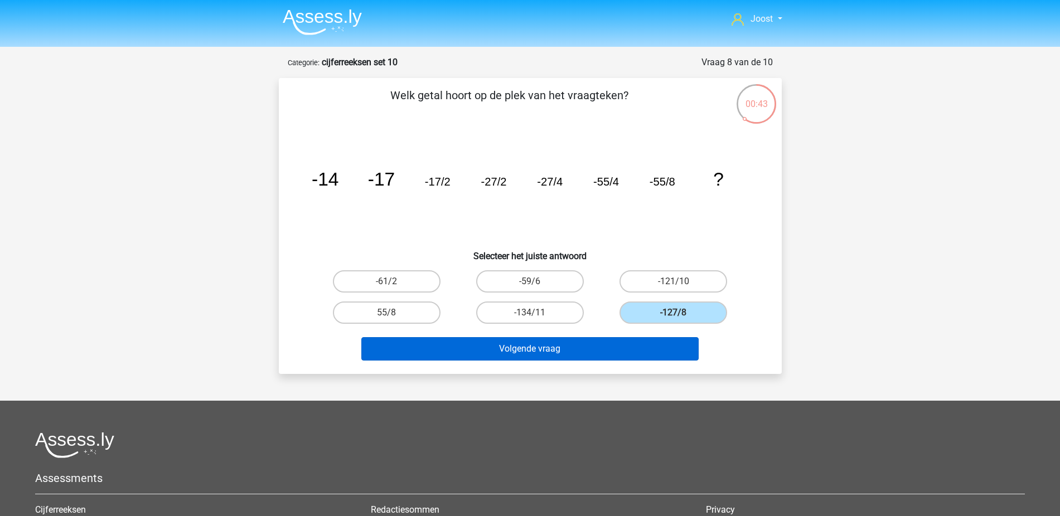
click at [683, 346] on button "Volgende vraag" at bounding box center [529, 348] width 337 height 23
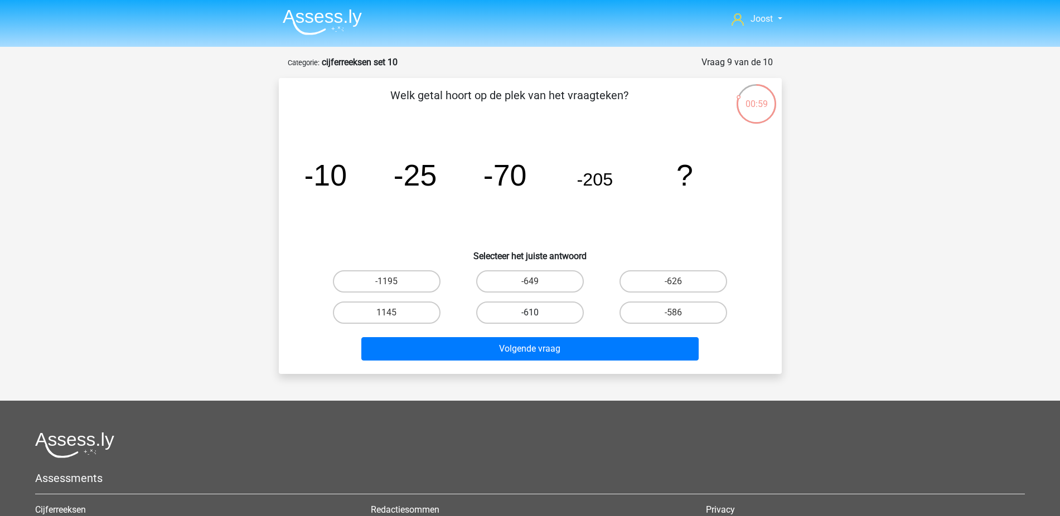
click at [517, 307] on label "-610" at bounding box center [530, 313] width 108 height 22
click at [530, 313] on input "-610" at bounding box center [533, 316] width 7 height 7
radio input "true"
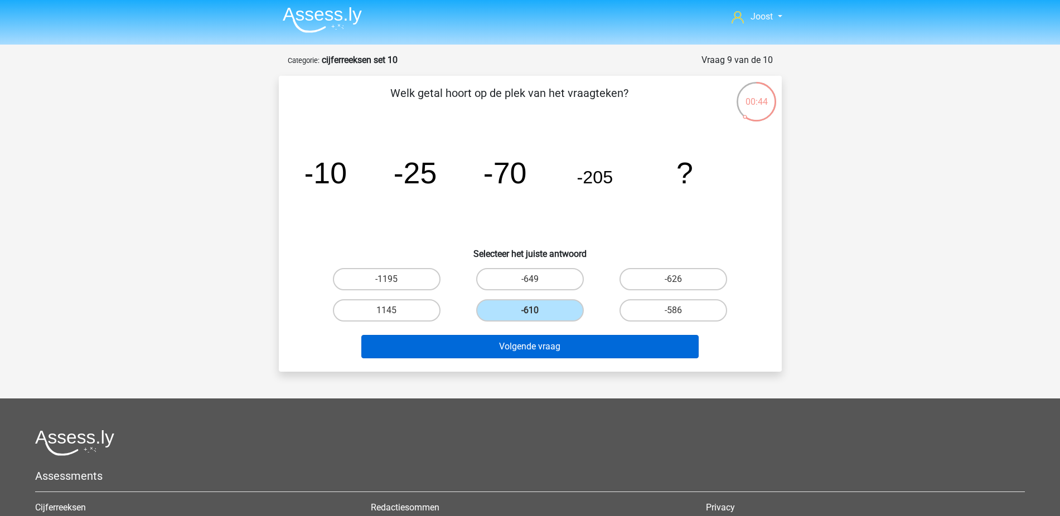
click at [576, 348] on button "Volgende vraag" at bounding box center [529, 346] width 337 height 23
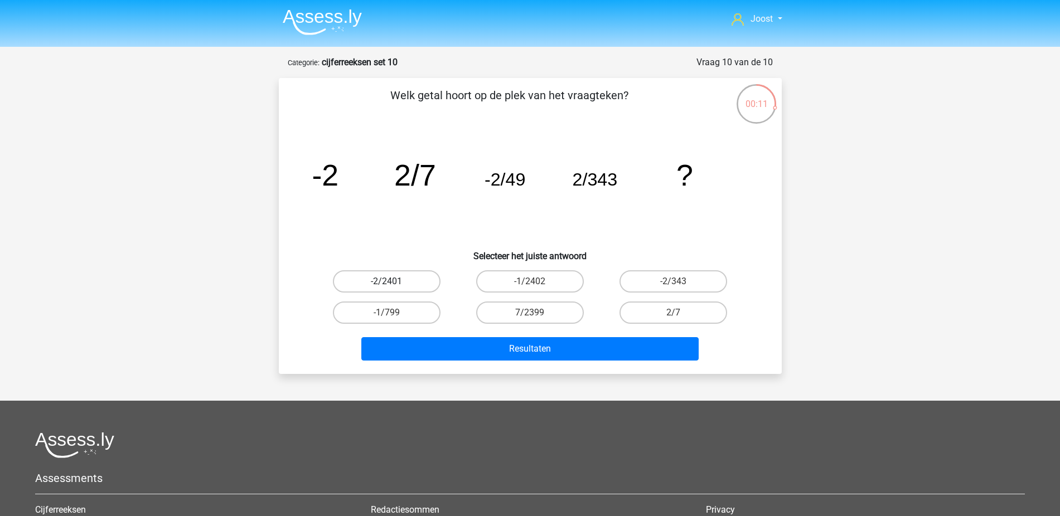
click at [412, 275] on label "-2/2401" at bounding box center [387, 281] width 108 height 22
click at [394, 282] on input "-2/2401" at bounding box center [389, 285] width 7 height 7
radio input "true"
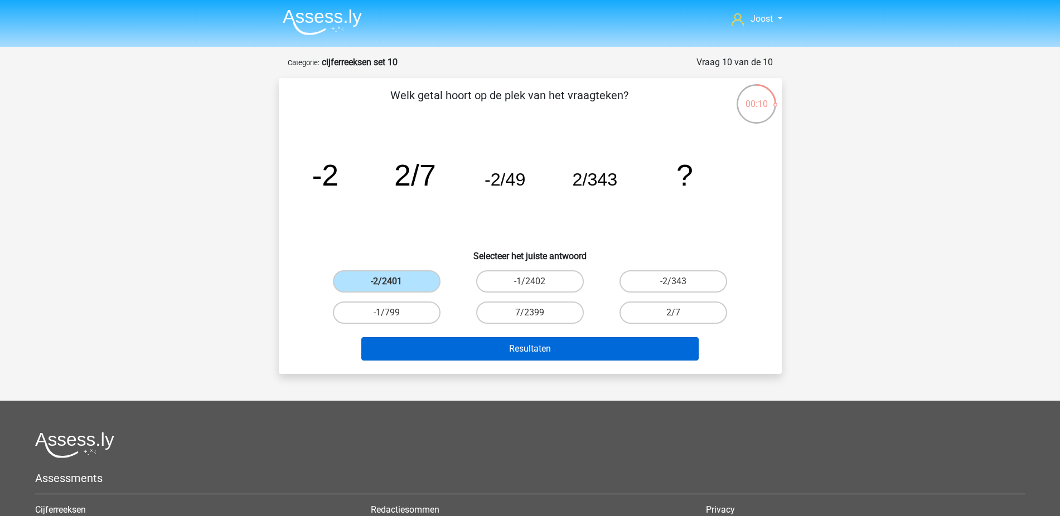
click at [565, 355] on button "Resultaten" at bounding box center [529, 348] width 337 height 23
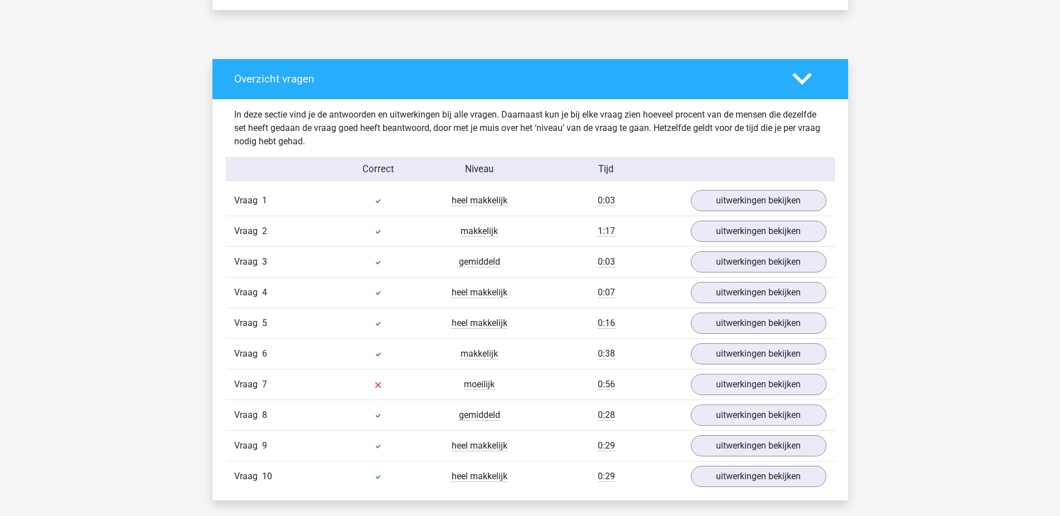
scroll to position [573, 0]
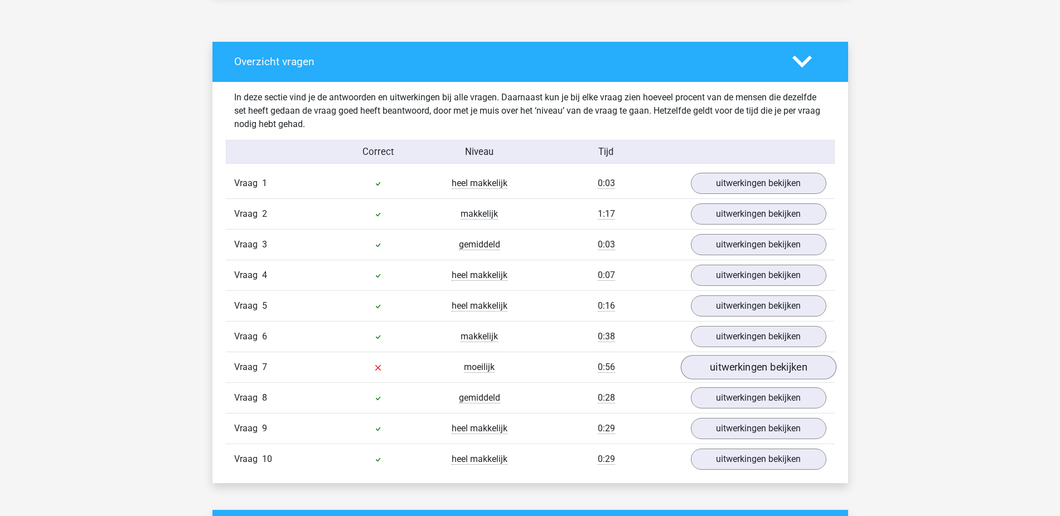
click at [782, 364] on link "uitwerkingen bekijken" at bounding box center [758, 367] width 156 height 25
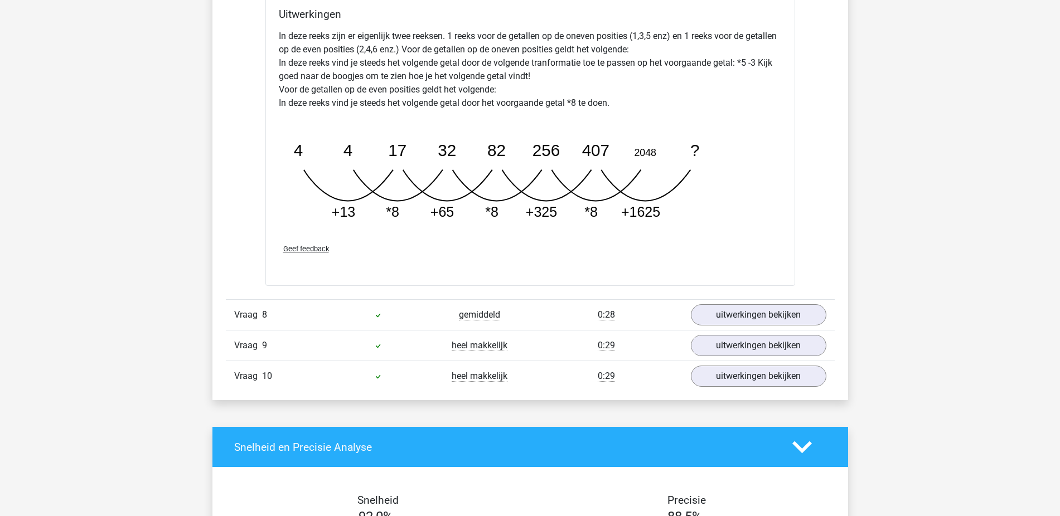
scroll to position [2083, 0]
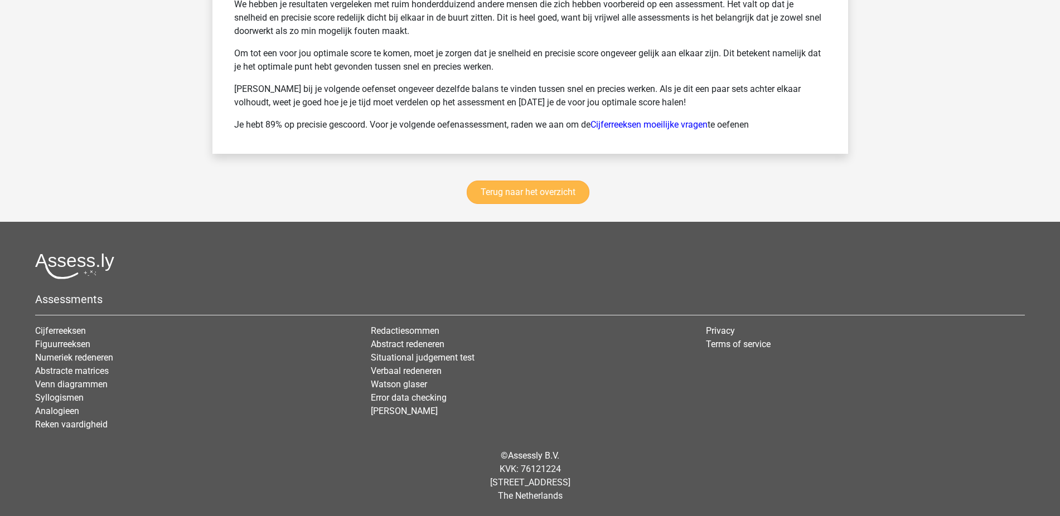
click at [545, 184] on link "Terug naar het overzicht" at bounding box center [528, 192] width 123 height 23
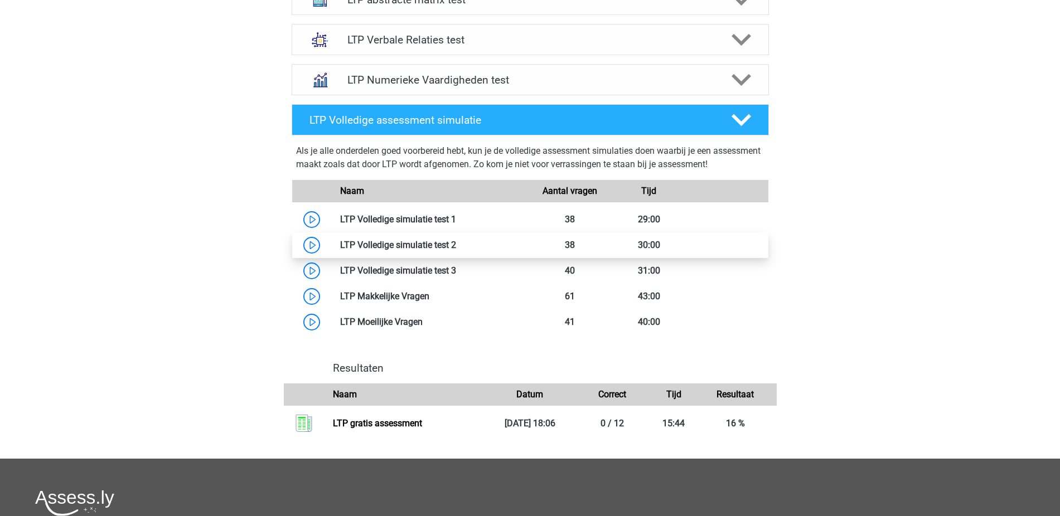
scroll to position [314, 0]
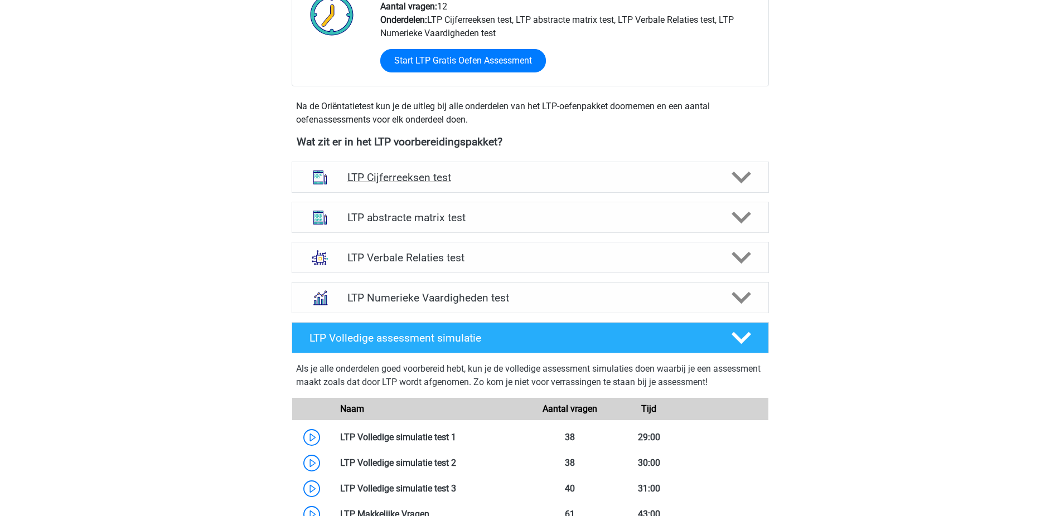
click at [444, 178] on h4 "LTP Cijferreeksen test" at bounding box center [529, 177] width 365 height 13
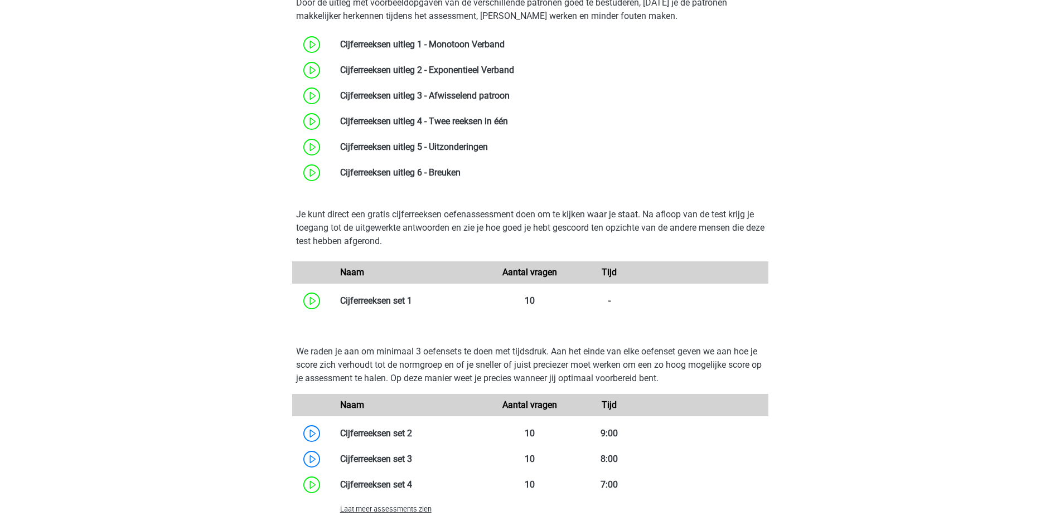
click at [552, 250] on div "Je kunt direct een gratis cijferreeksen oefenassessment doen om te kijken waar …" at bounding box center [530, 232] width 485 height 49
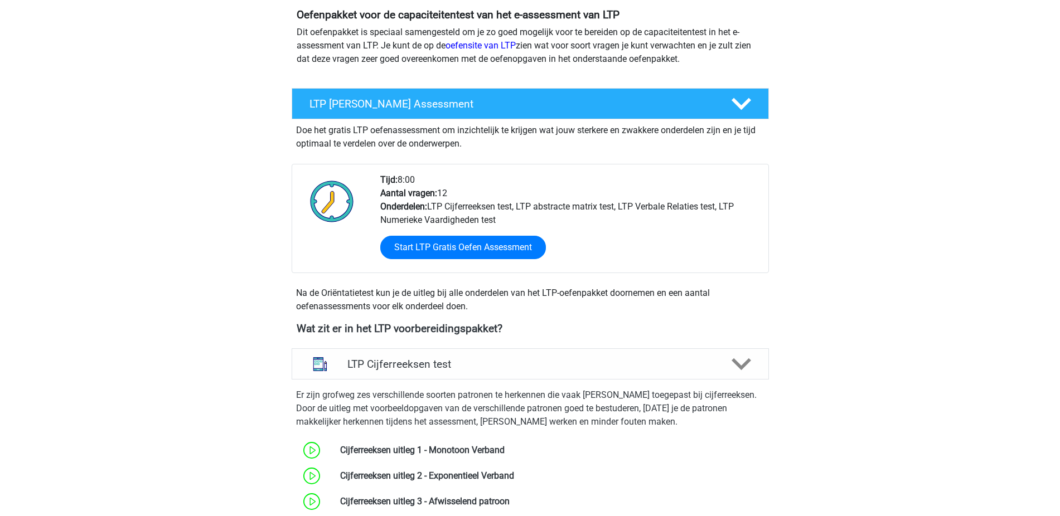
scroll to position [0, 0]
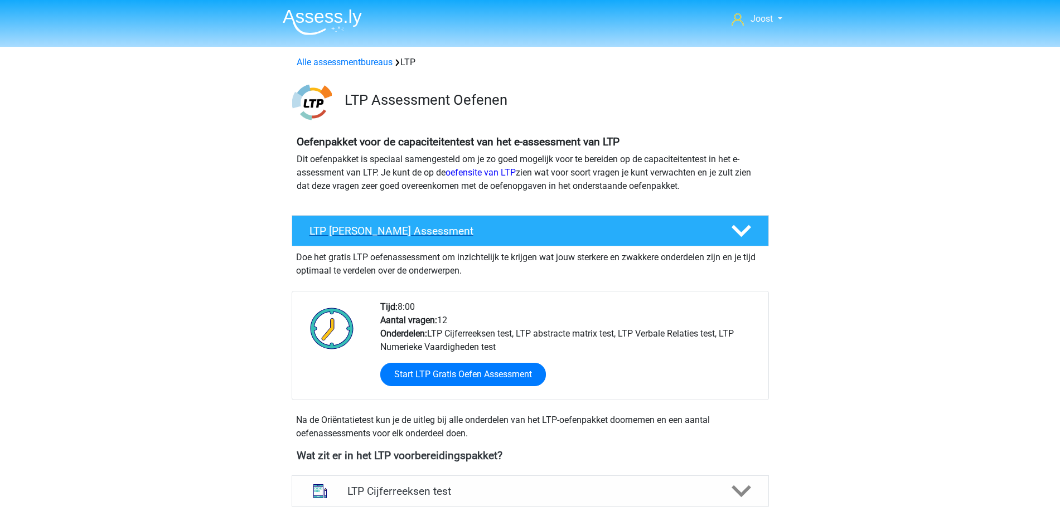
drag, startPoint x: 551, startPoint y: 232, endPoint x: 525, endPoint y: 239, distance: 26.4
click at [551, 232] on h4 "LTP Gratis Oefen Assessment" at bounding box center [511, 231] width 404 height 13
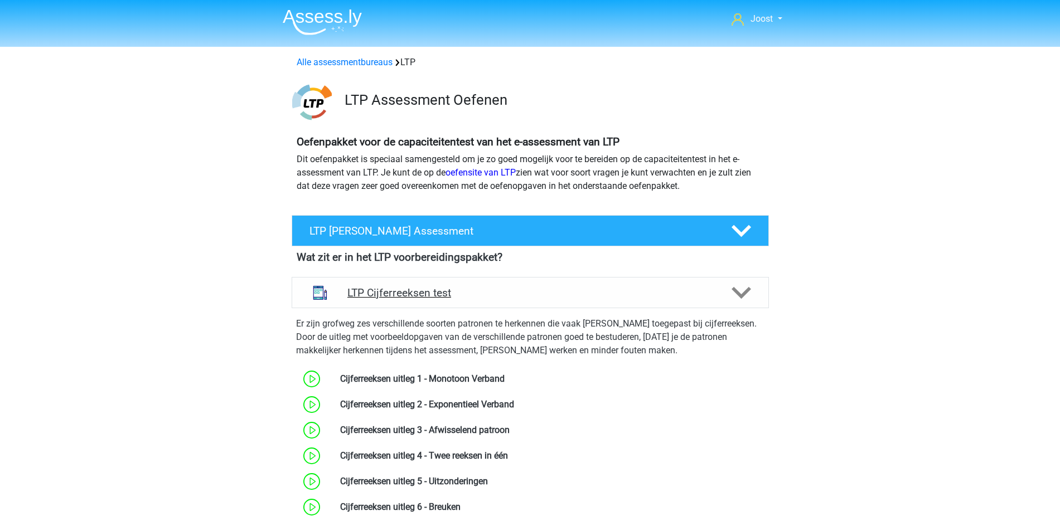
click at [543, 293] on h4 "LTP Cijferreeksen test" at bounding box center [529, 293] width 365 height 13
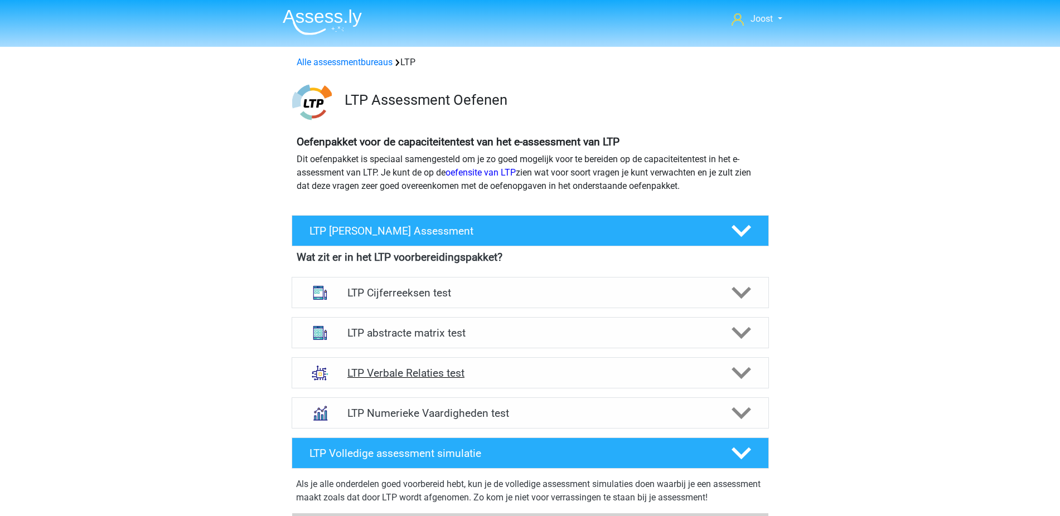
click at [499, 372] on h4 "LTP Verbale Relaties test" at bounding box center [529, 373] width 365 height 13
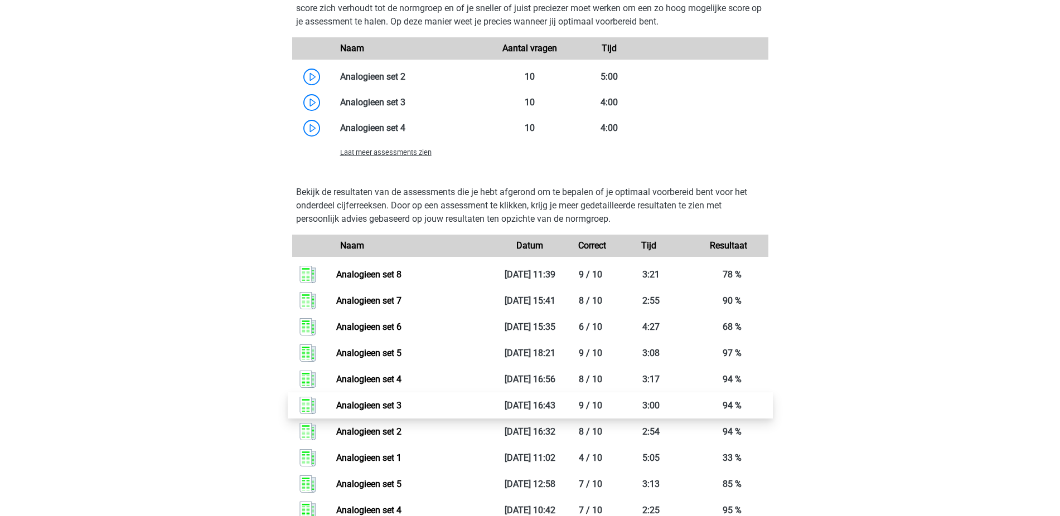
scroll to position [898, 0]
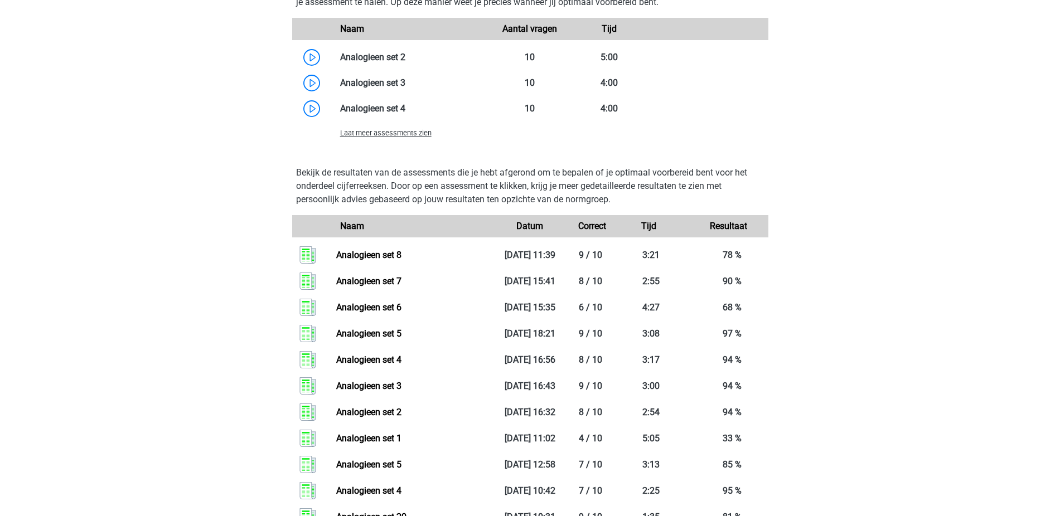
click at [395, 132] on span "Laat meer assessments zien" at bounding box center [385, 133] width 91 height 8
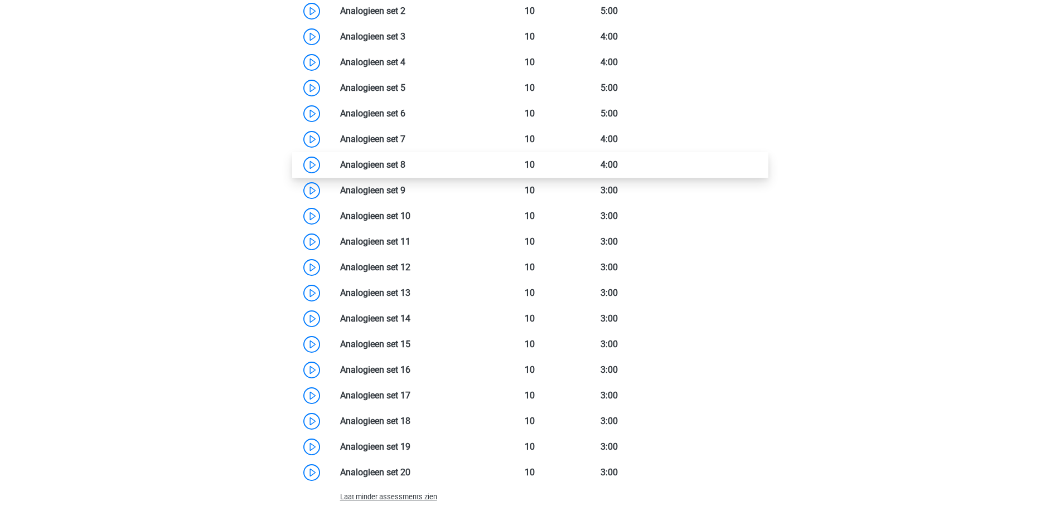
scroll to position [838, 0]
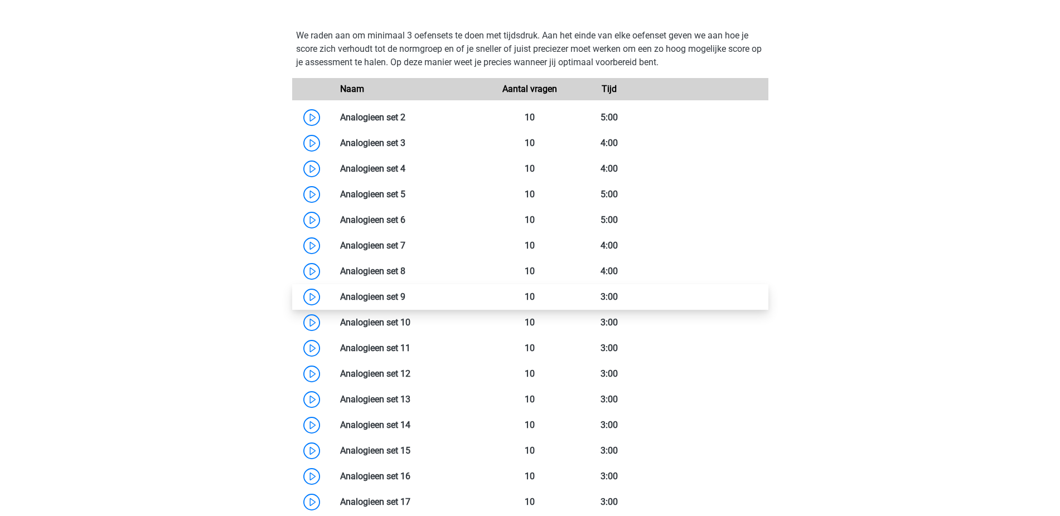
click at [405, 292] on link at bounding box center [405, 297] width 0 height 11
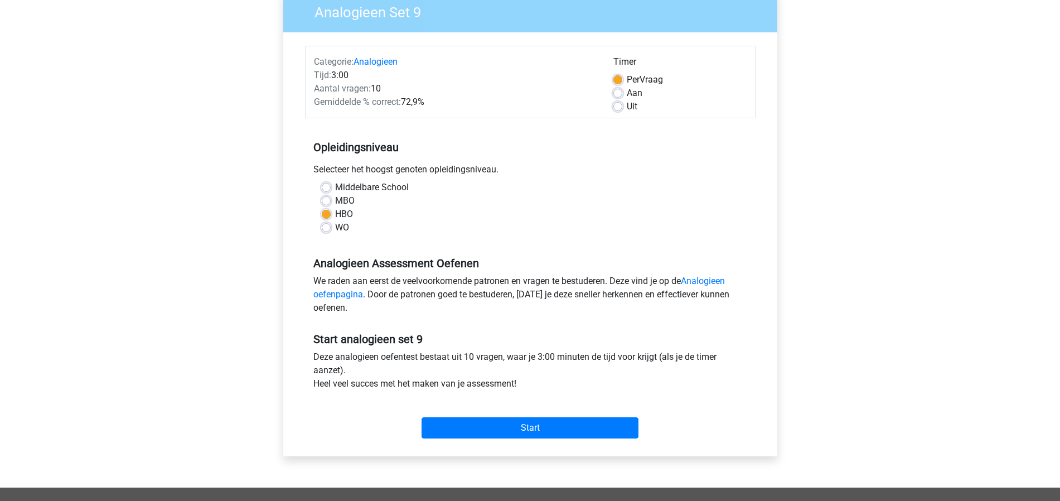
scroll to position [212, 0]
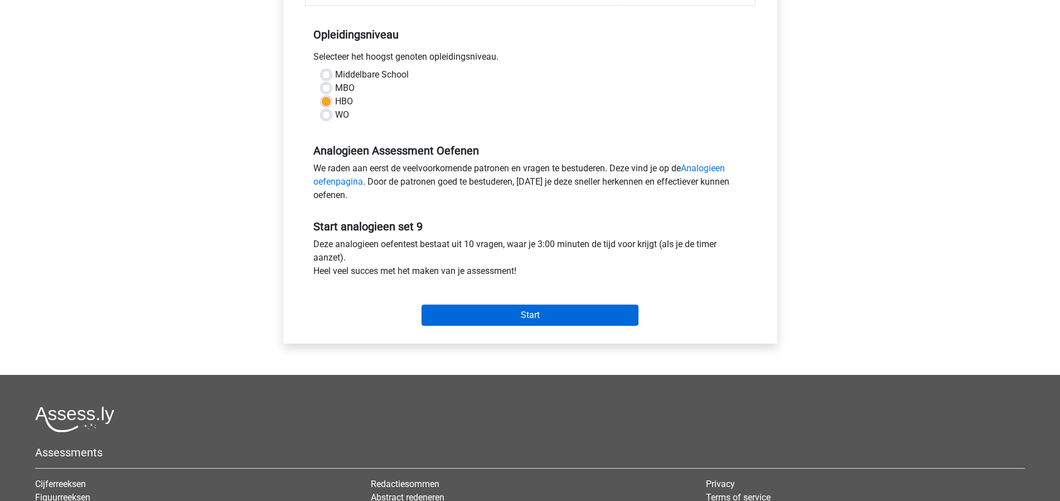
click at [594, 312] on input "Start" at bounding box center [529, 314] width 217 height 21
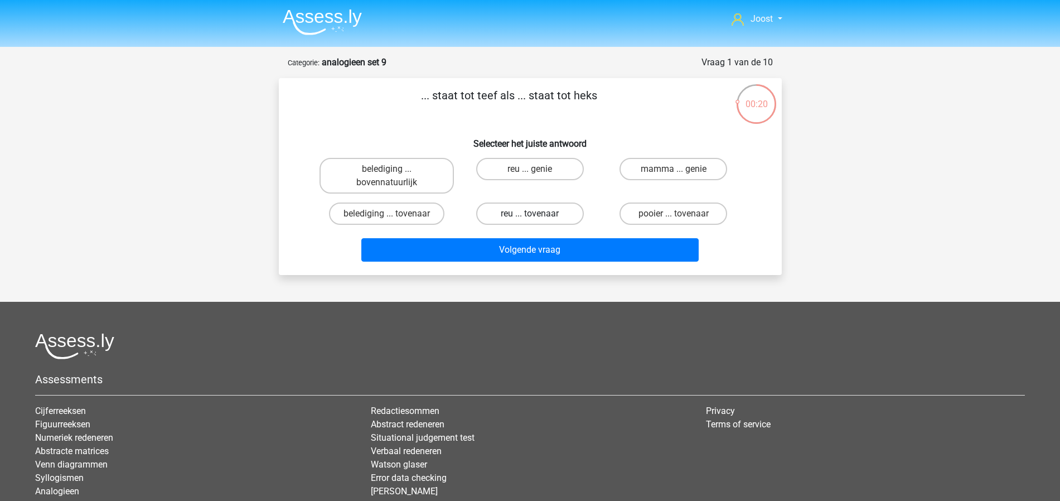
click at [559, 208] on label "reu ... tovenaar" at bounding box center [530, 213] width 108 height 22
click at [537, 213] on input "reu ... tovenaar" at bounding box center [533, 216] width 7 height 7
radio input "true"
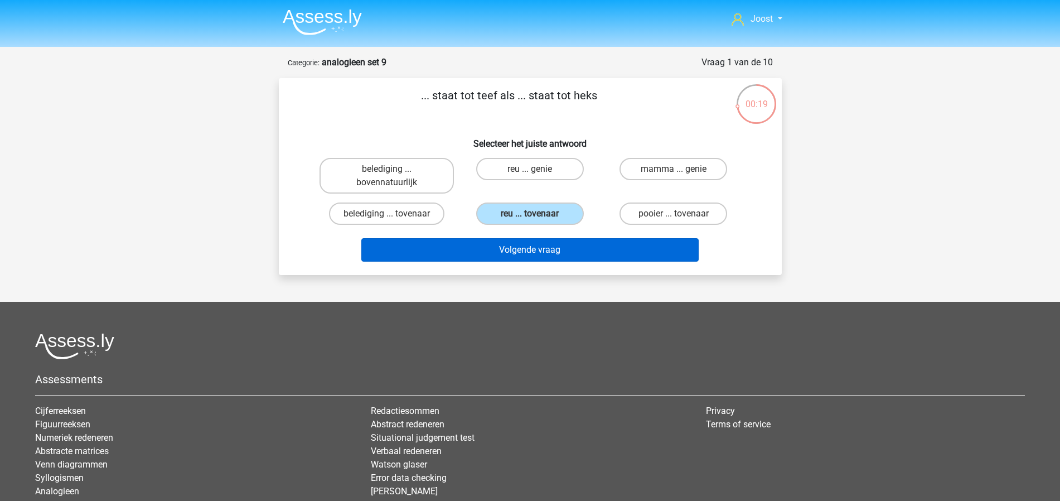
click at [561, 251] on button "Volgende vraag" at bounding box center [529, 249] width 337 height 23
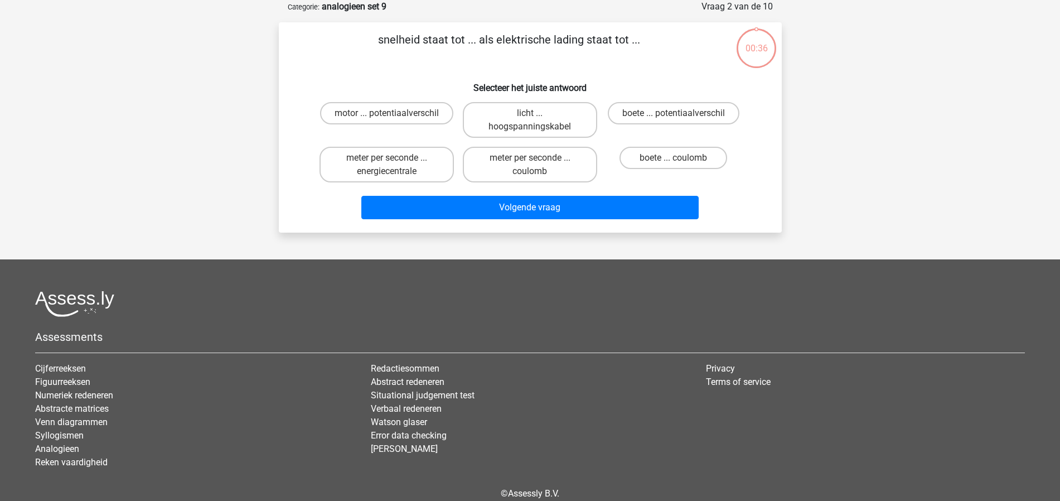
scroll to position [36, 0]
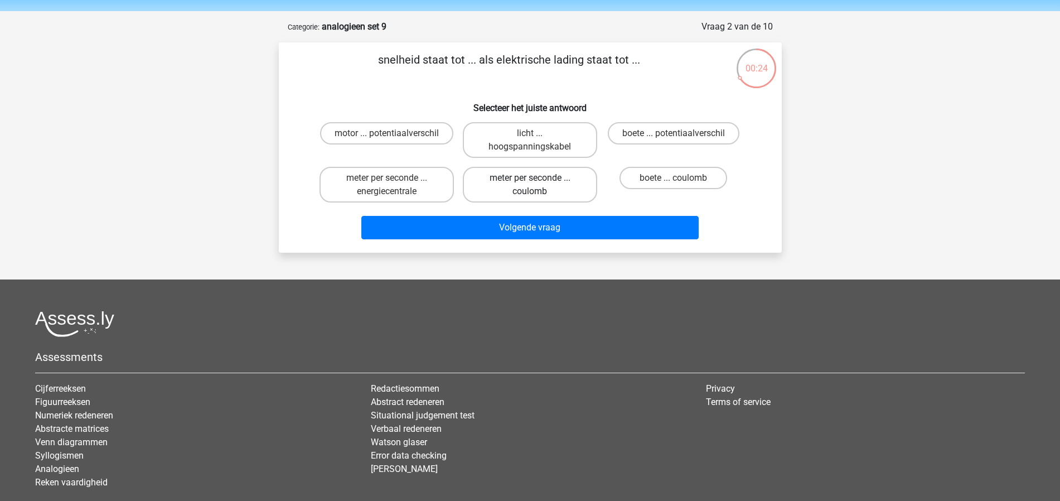
click at [553, 179] on label "meter per seconde ... coulomb" at bounding box center [530, 185] width 134 height 36
click at [537, 179] on input "meter per seconde ... coulomb" at bounding box center [533, 181] width 7 height 7
radio input "true"
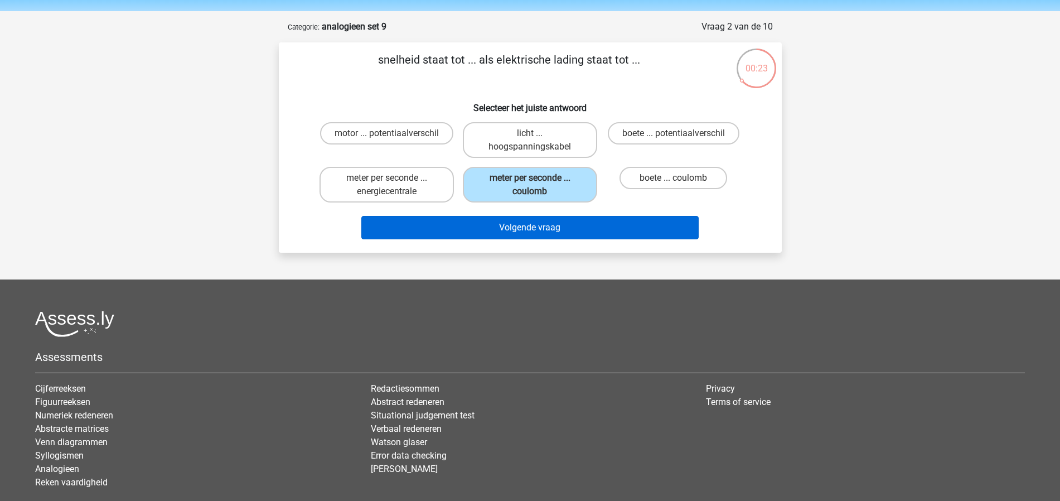
click at [565, 229] on button "Volgende vraag" at bounding box center [529, 227] width 337 height 23
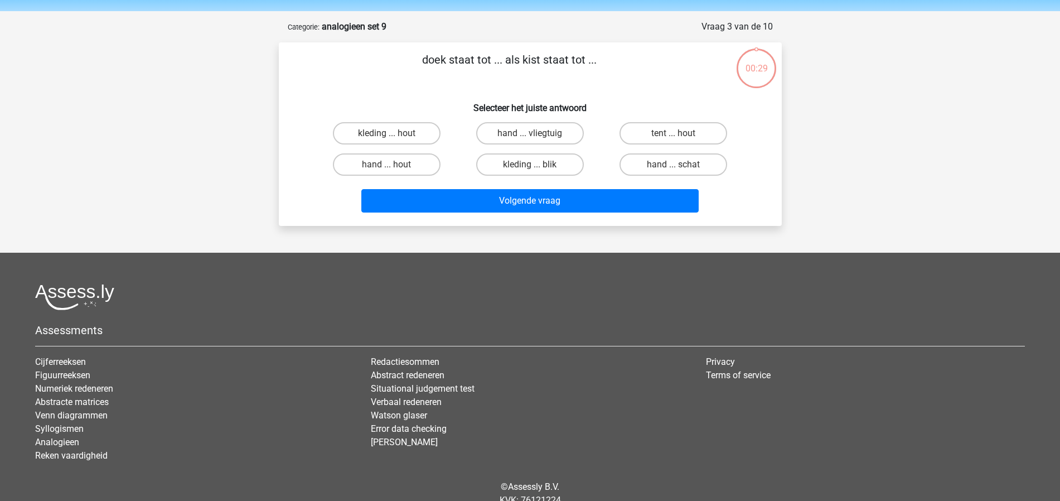
scroll to position [56, 0]
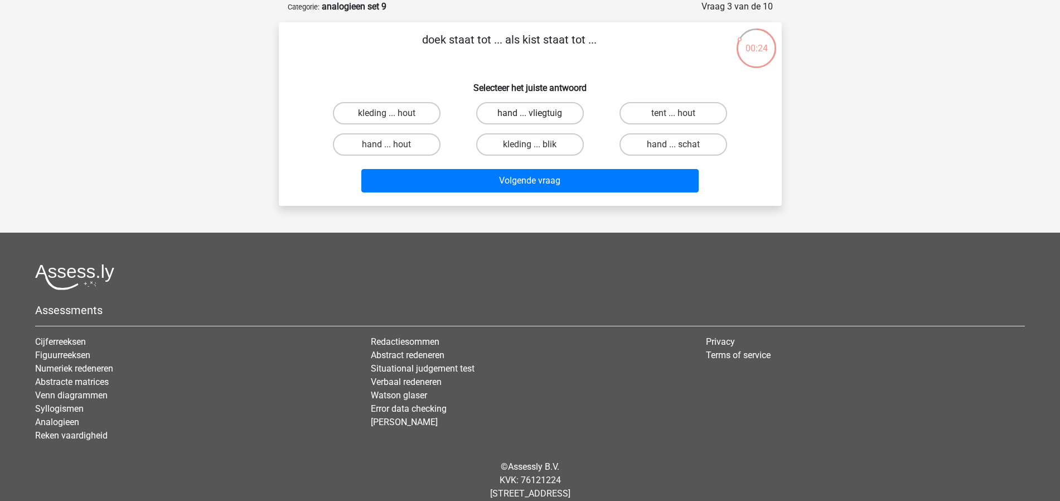
click at [546, 113] on label "hand ... vliegtuig" at bounding box center [530, 113] width 108 height 22
click at [537, 113] on input "hand ... vliegtuig" at bounding box center [533, 116] width 7 height 7
radio input "true"
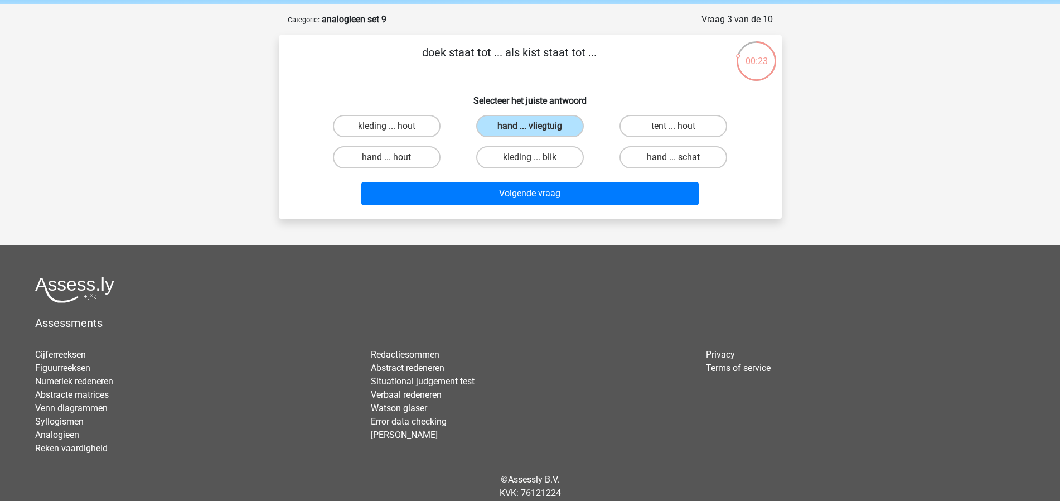
scroll to position [20, 0]
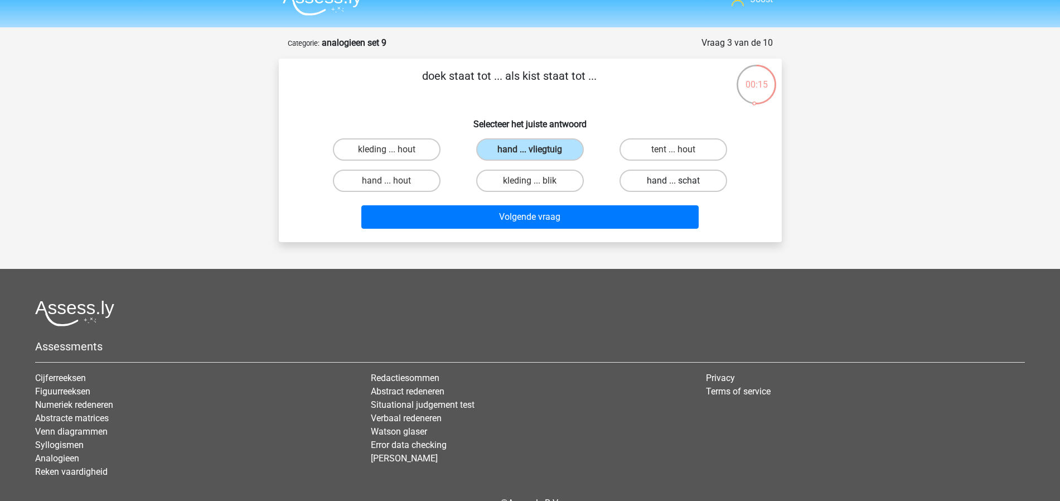
click at [668, 183] on label "hand ... schat" at bounding box center [673, 180] width 108 height 22
click at [673, 183] on input "hand ... schat" at bounding box center [676, 184] width 7 height 7
radio input "true"
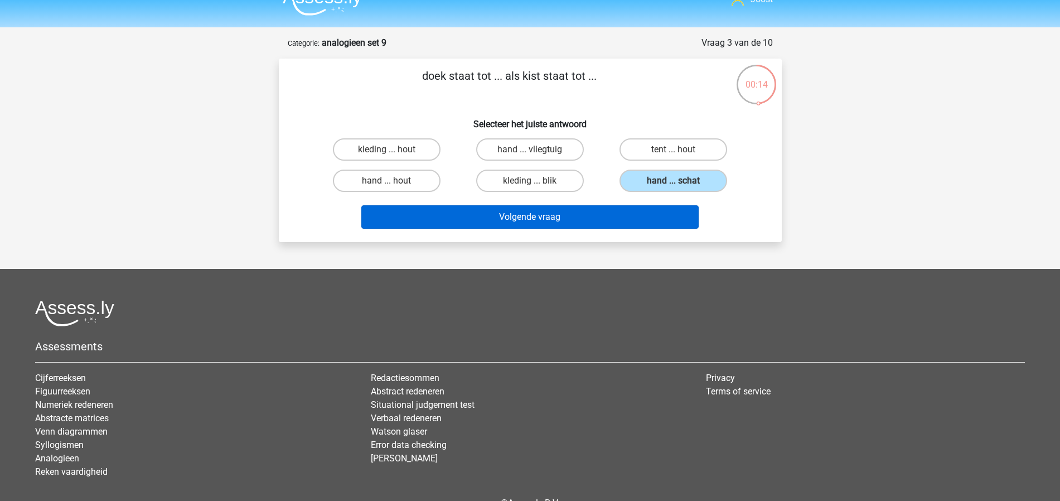
click at [588, 215] on button "Volgende vraag" at bounding box center [529, 216] width 337 height 23
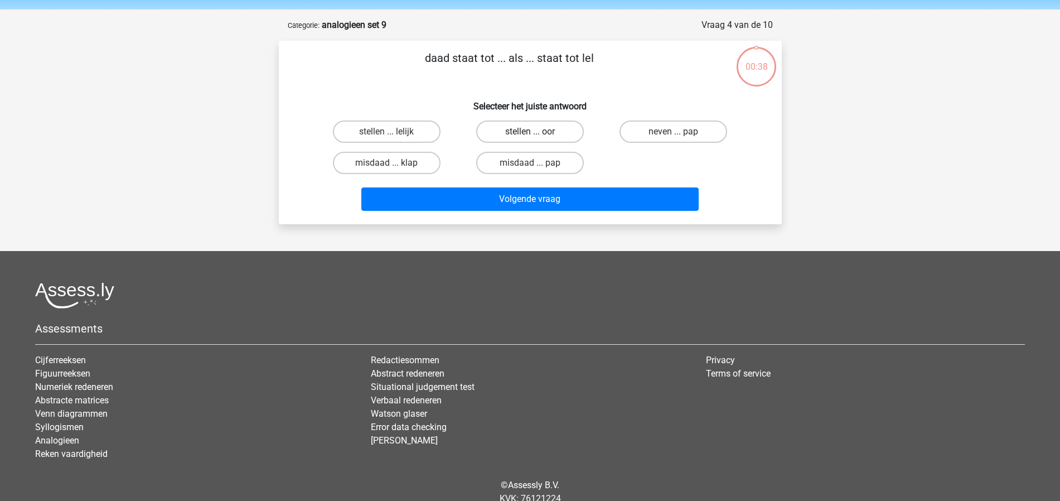
scroll to position [0, 0]
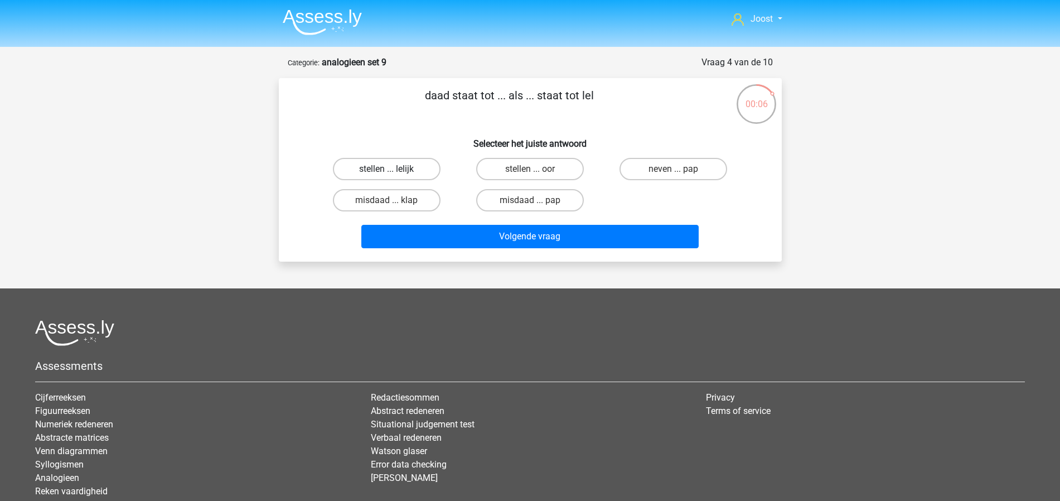
click at [419, 171] on label "stellen ... lelijk" at bounding box center [387, 169] width 108 height 22
click at [394, 171] on input "stellen ... lelijk" at bounding box center [389, 172] width 7 height 7
radio input "true"
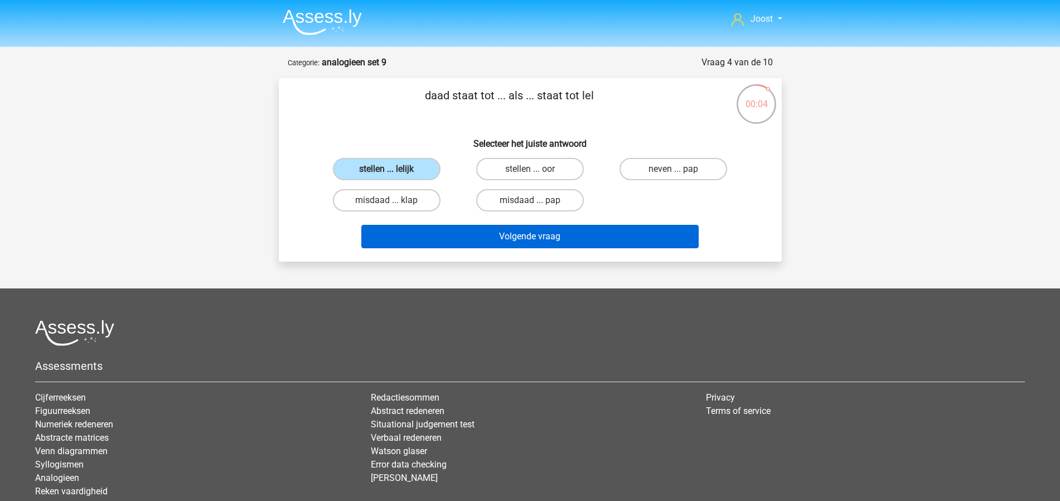
click at [548, 236] on button "Volgende vraag" at bounding box center [529, 236] width 337 height 23
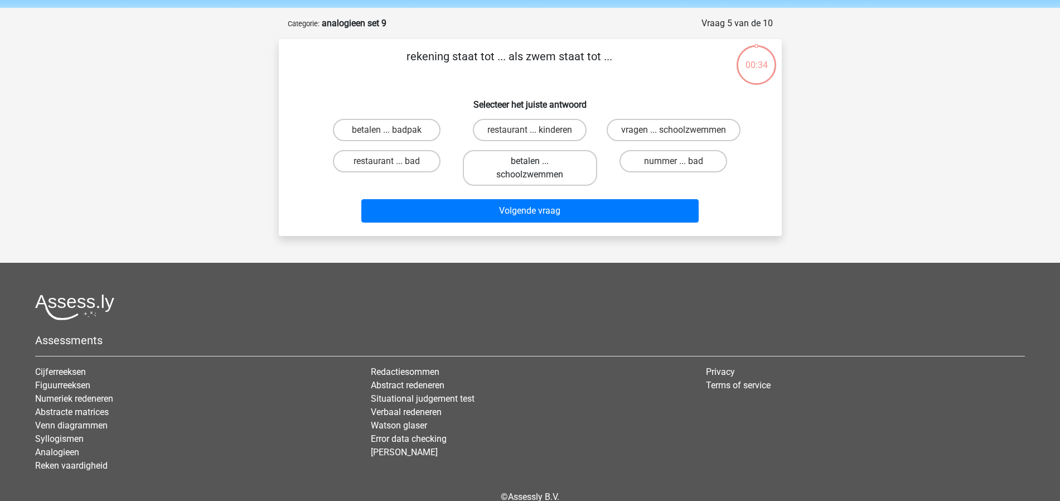
scroll to position [8, 0]
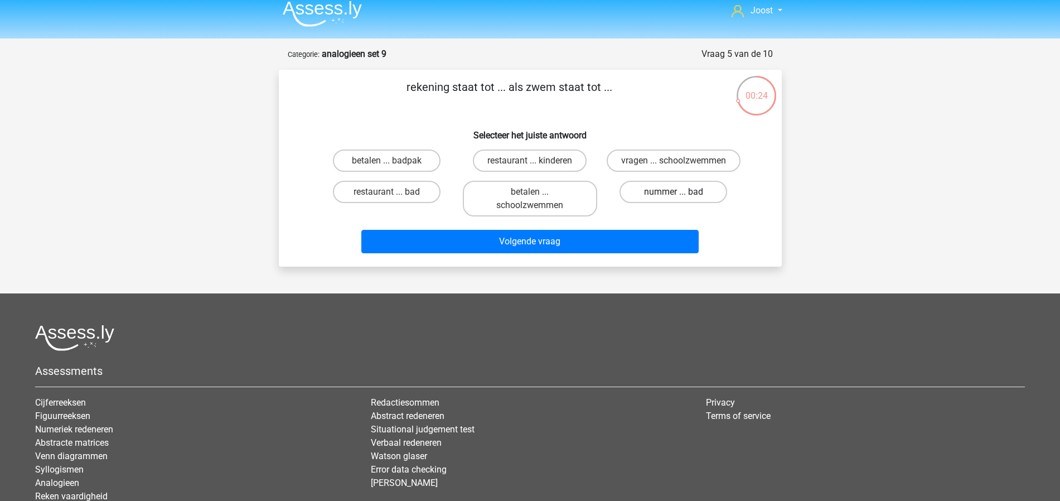
click at [674, 203] on label "nummer ... bad" at bounding box center [673, 192] width 108 height 22
click at [674, 199] on input "nummer ... bad" at bounding box center [676, 195] width 7 height 7
radio input "true"
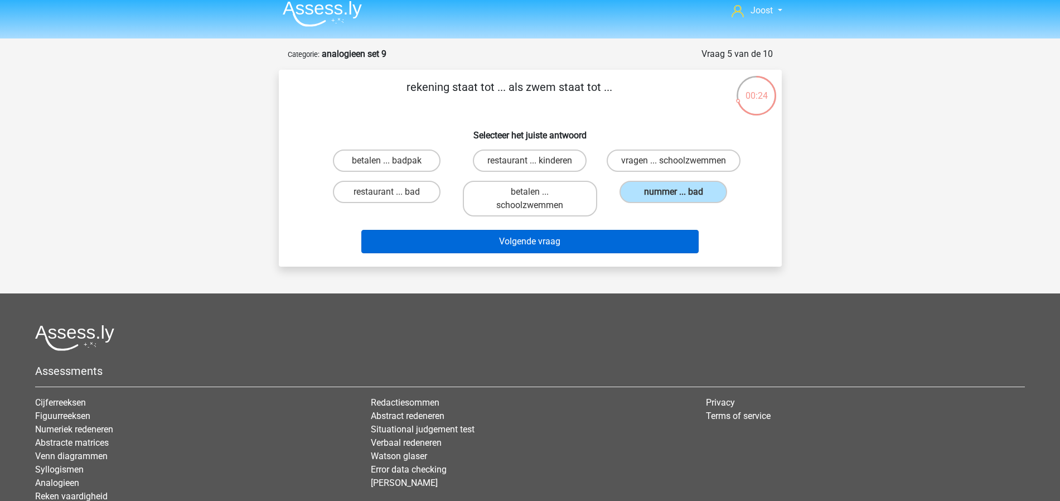
click at [653, 253] on button "Volgende vraag" at bounding box center [529, 241] width 337 height 23
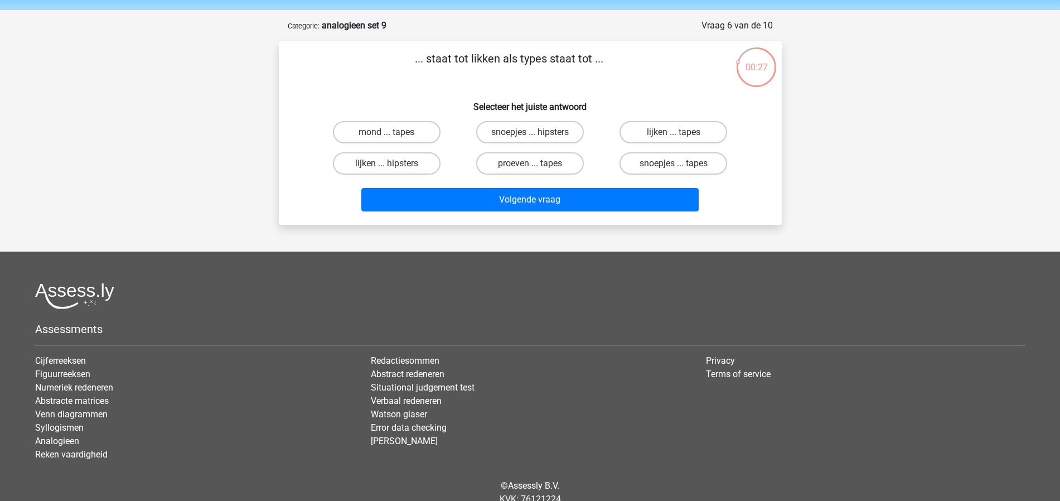
scroll to position [28, 0]
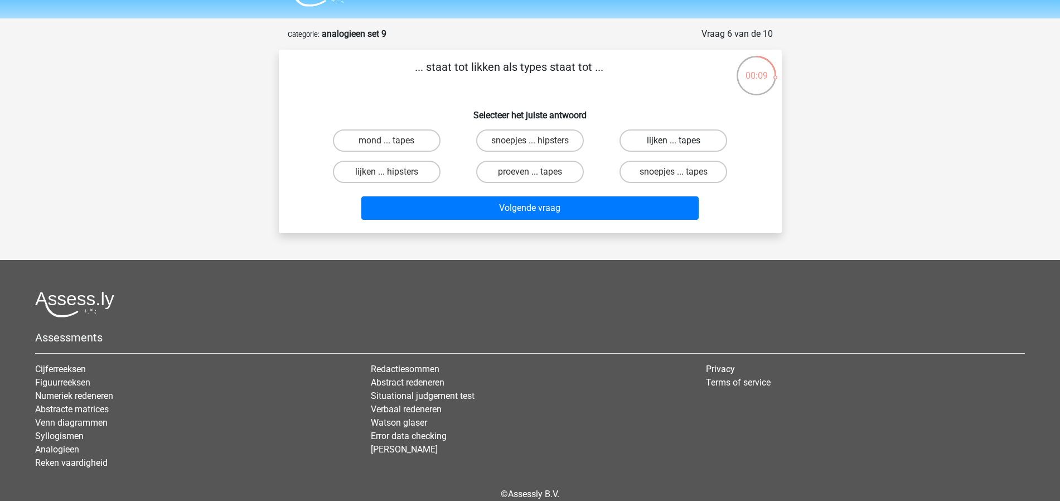
click at [643, 143] on label "lijken ... tapes" at bounding box center [673, 140] width 108 height 22
click at [673, 143] on input "lijken ... tapes" at bounding box center [676, 143] width 7 height 7
radio input "true"
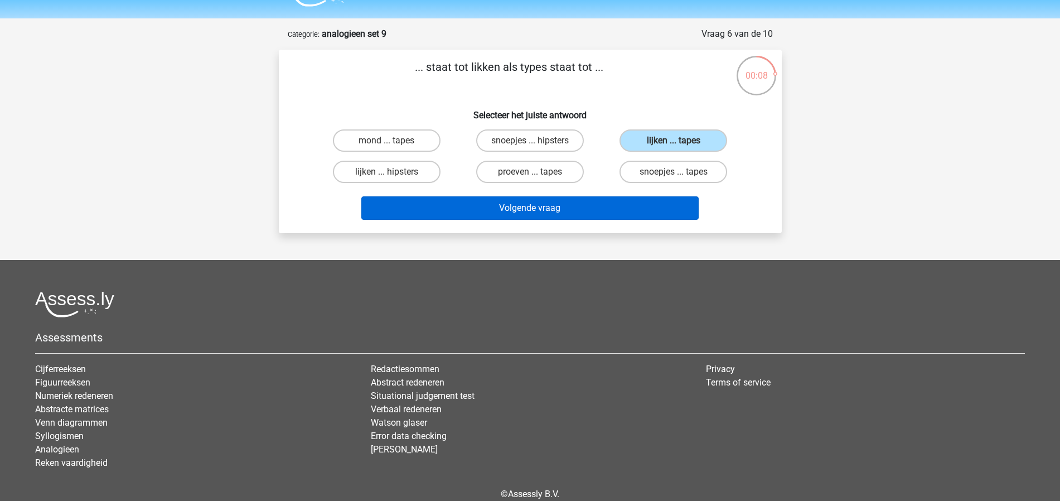
click at [617, 208] on button "Volgende vraag" at bounding box center [529, 207] width 337 height 23
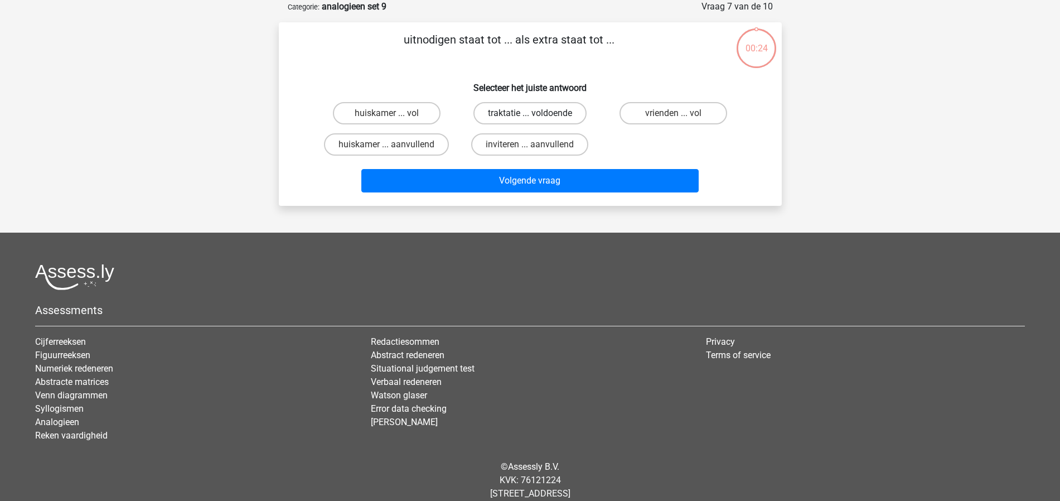
scroll to position [0, 0]
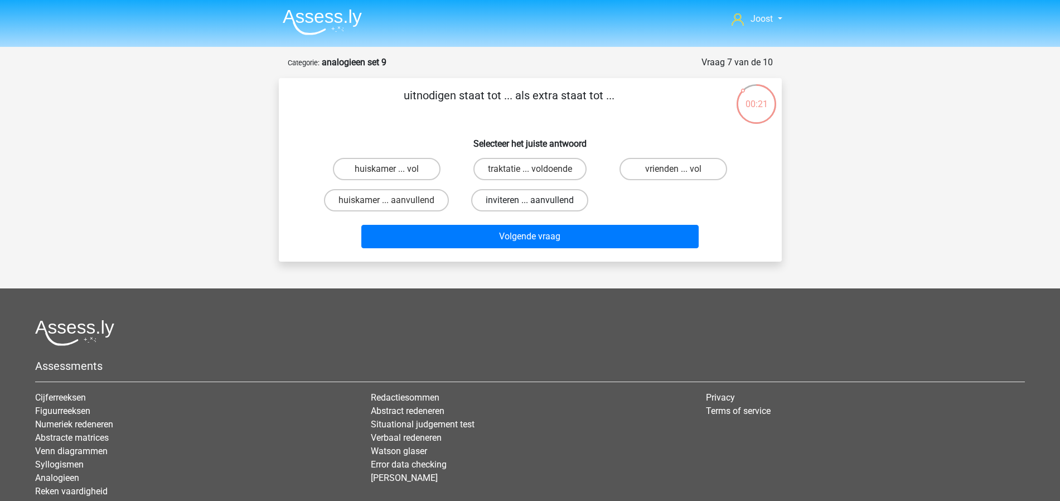
click at [547, 198] on label "inviteren ... aanvullend" at bounding box center [529, 200] width 117 height 22
click at [537, 200] on input "inviteren ... aanvullend" at bounding box center [533, 203] width 7 height 7
radio input "true"
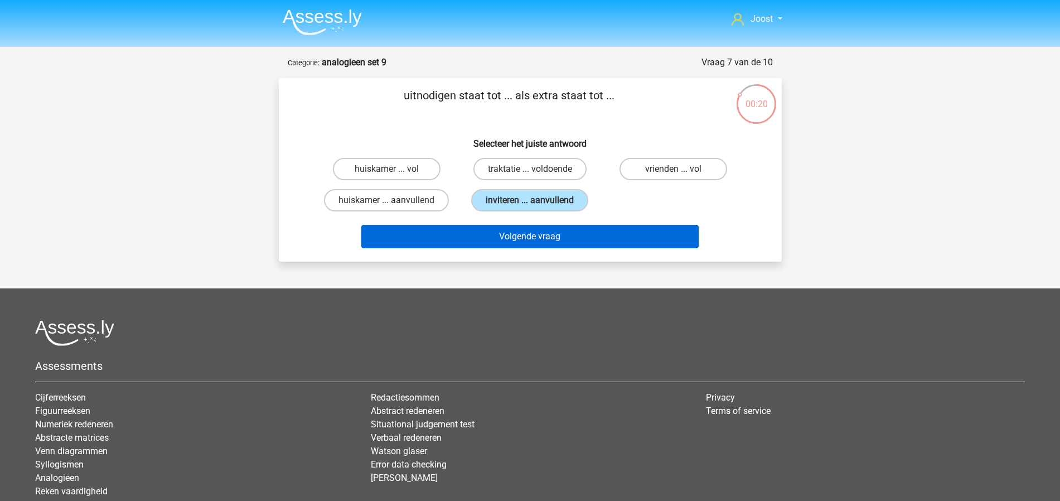
click at [569, 240] on button "Volgende vraag" at bounding box center [529, 236] width 337 height 23
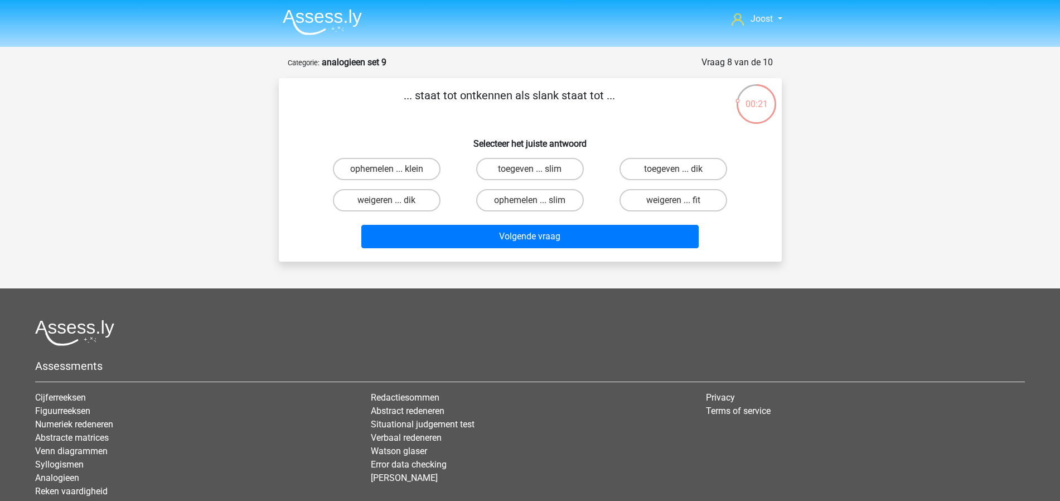
click at [675, 171] on input "toegeven ... dik" at bounding box center [676, 172] width 7 height 7
radio input "true"
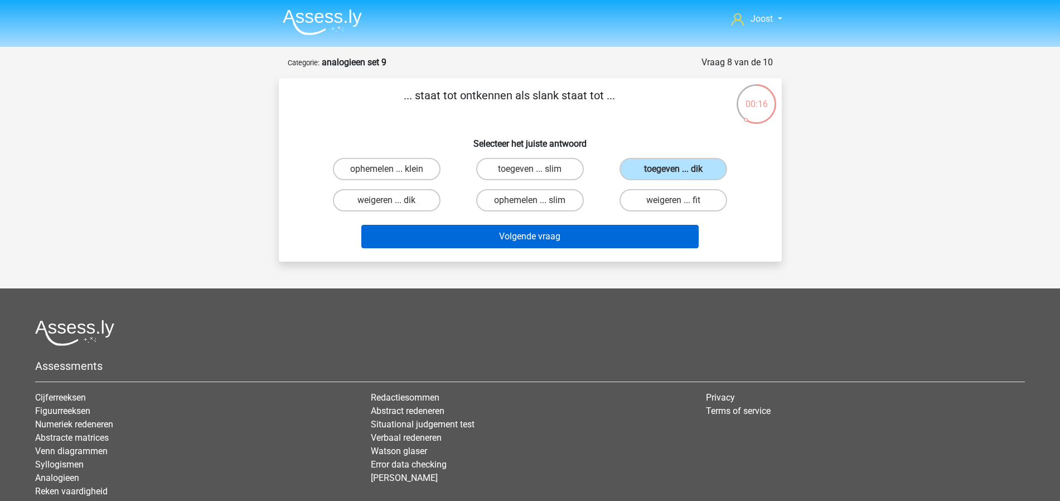
click at [555, 235] on button "Volgende vraag" at bounding box center [529, 236] width 337 height 23
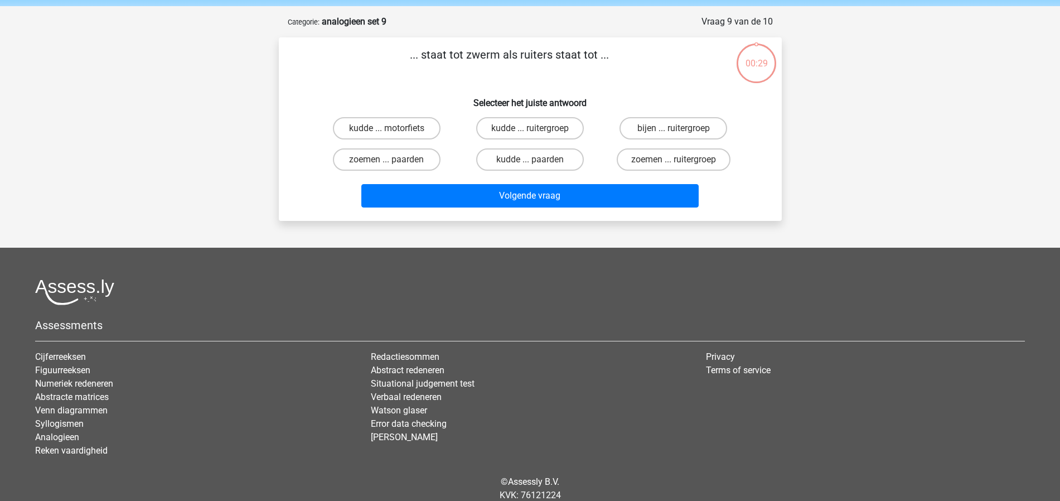
scroll to position [6, 0]
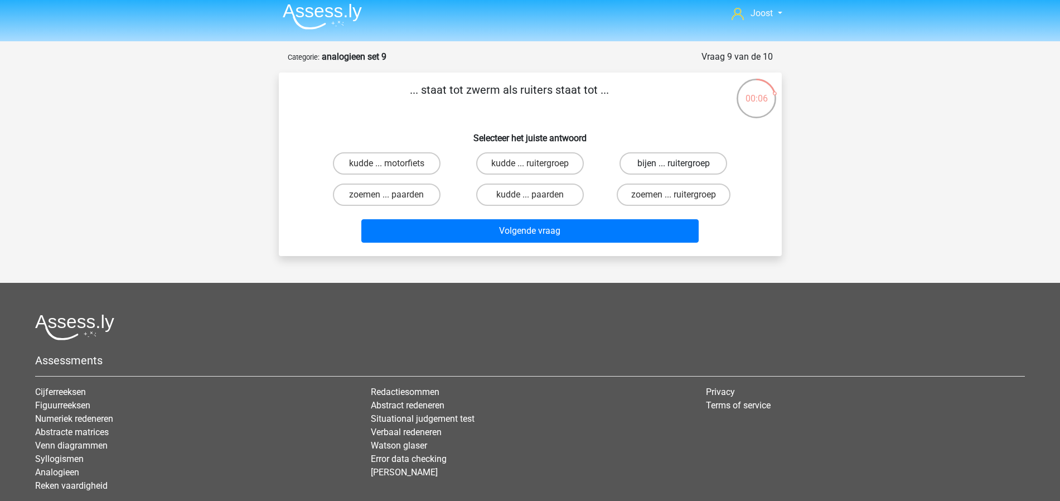
click at [663, 165] on label "bijen ... ruitergroep" at bounding box center [673, 163] width 108 height 22
click at [673, 165] on input "bijen ... ruitergroep" at bounding box center [676, 166] width 7 height 7
radio input "true"
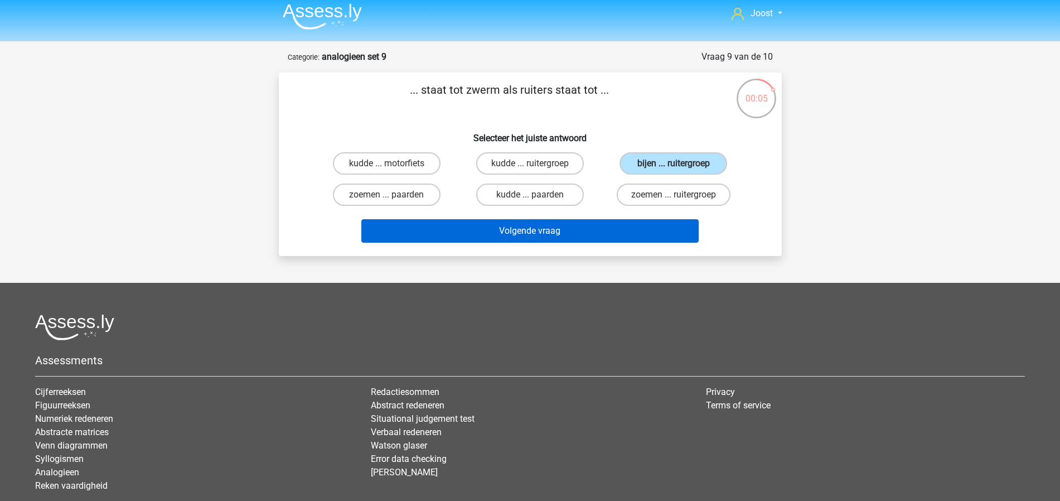
click at [610, 226] on button "Volgende vraag" at bounding box center [529, 230] width 337 height 23
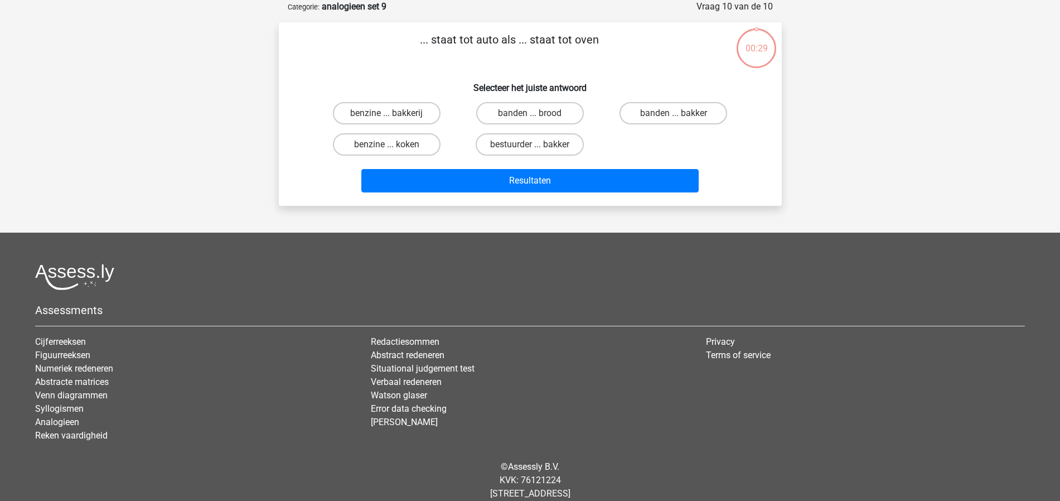
scroll to position [0, 0]
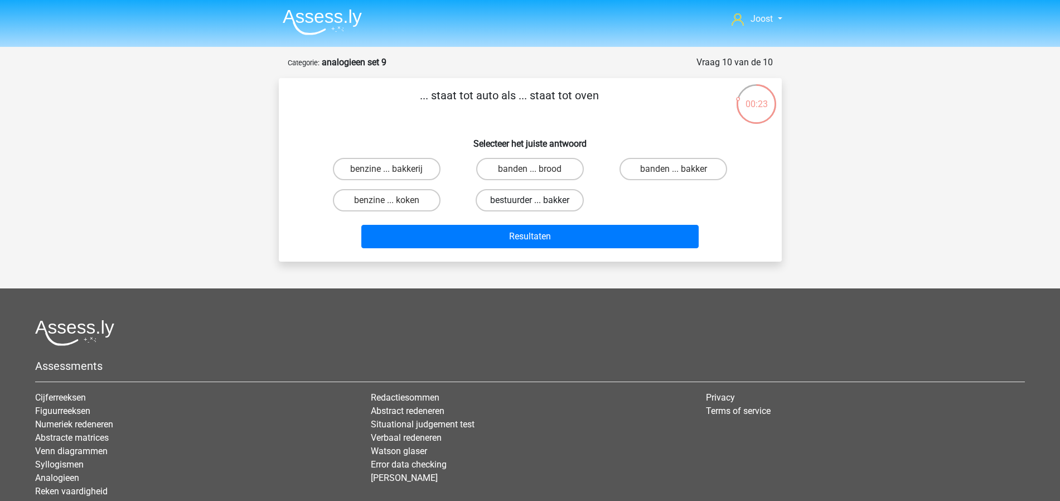
click at [551, 202] on label "bestuurder ... bakker" at bounding box center [529, 200] width 108 height 22
click at [537, 202] on input "bestuurder ... bakker" at bounding box center [533, 203] width 7 height 7
radio input "true"
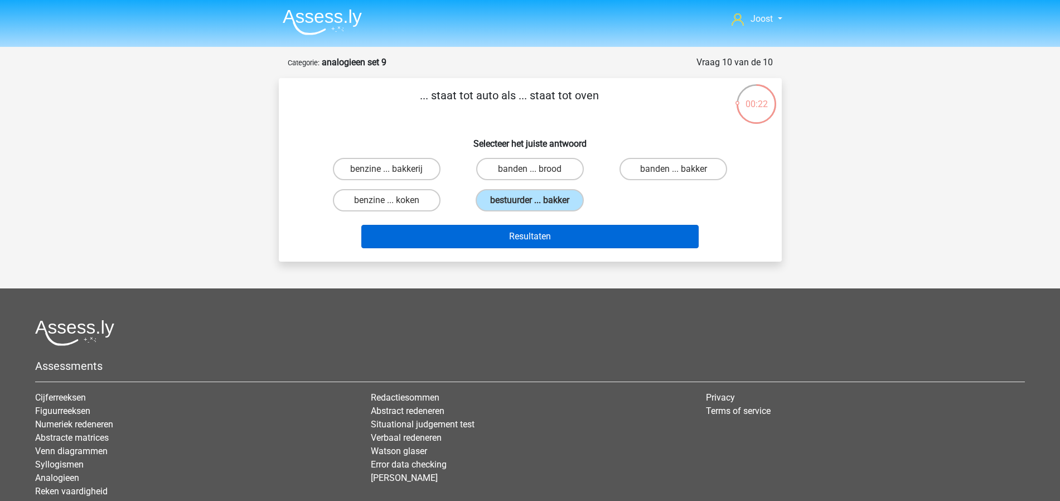
click at [594, 235] on button "Resultaten" at bounding box center [529, 236] width 337 height 23
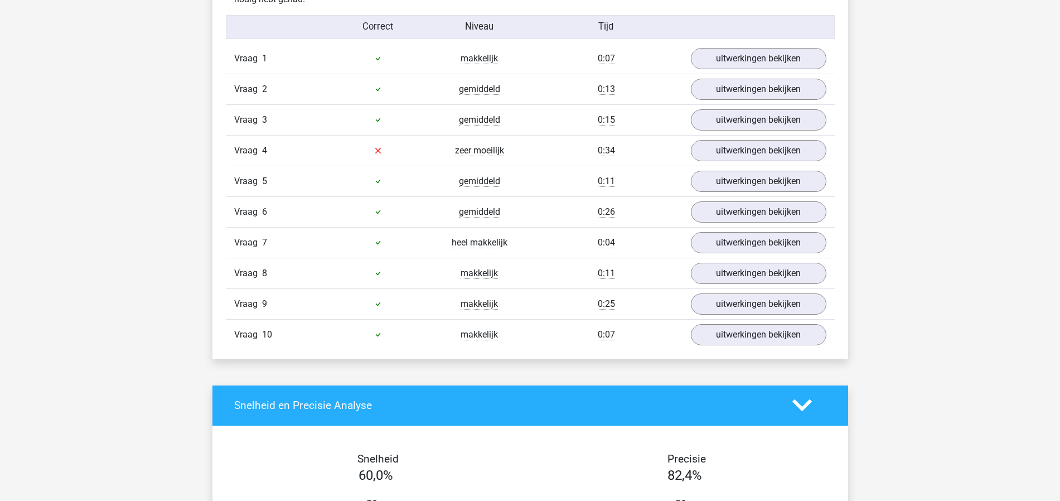
scroll to position [636, 0]
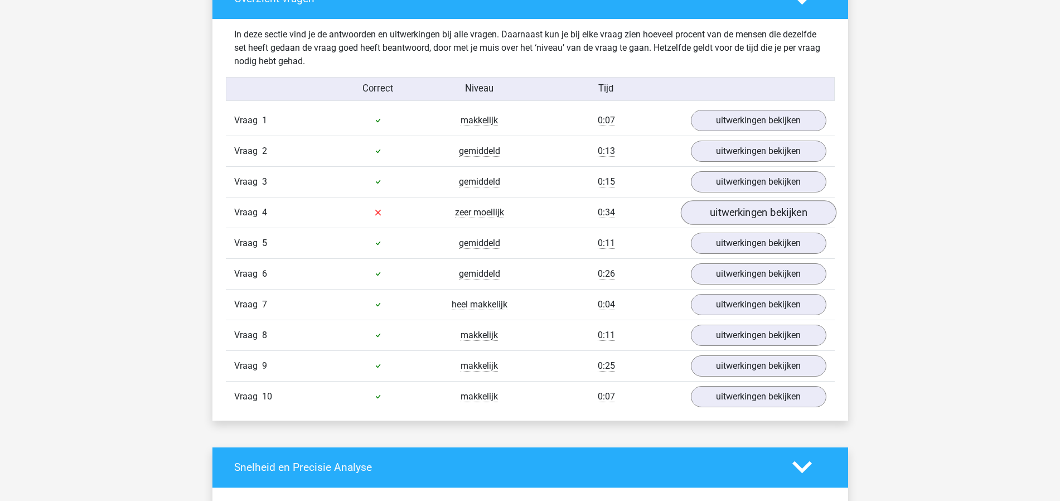
click at [754, 210] on link "uitwerkingen bekijken" at bounding box center [758, 212] width 156 height 25
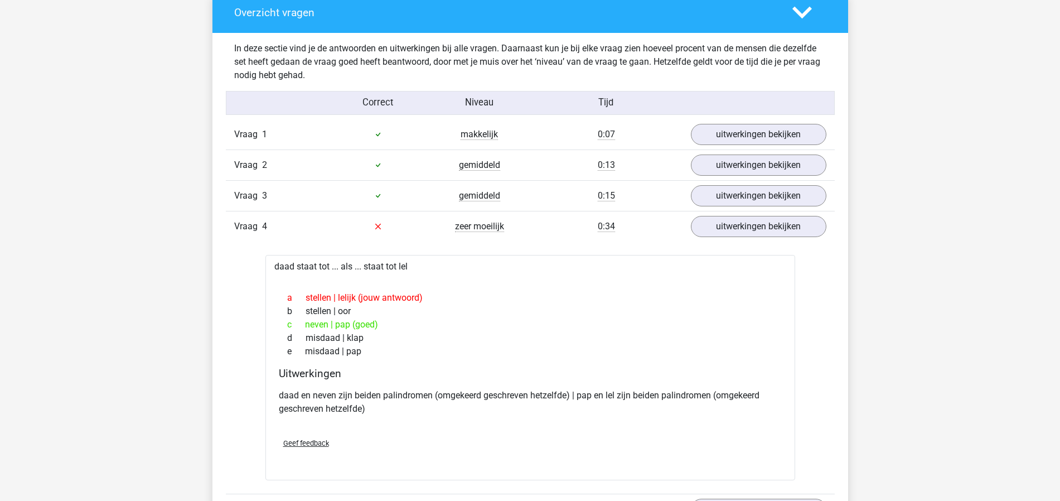
scroll to position [538, 0]
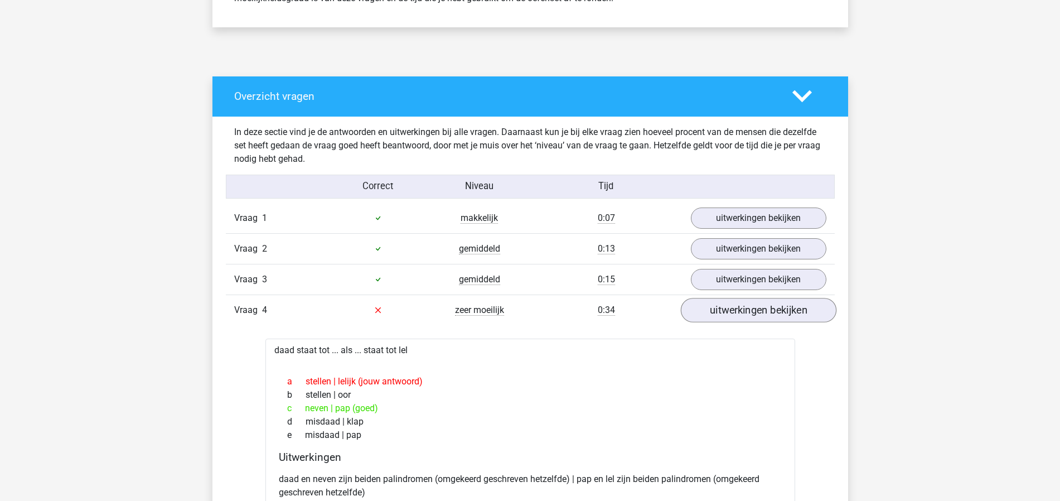
click at [732, 308] on link "uitwerkingen bekijken" at bounding box center [758, 310] width 156 height 25
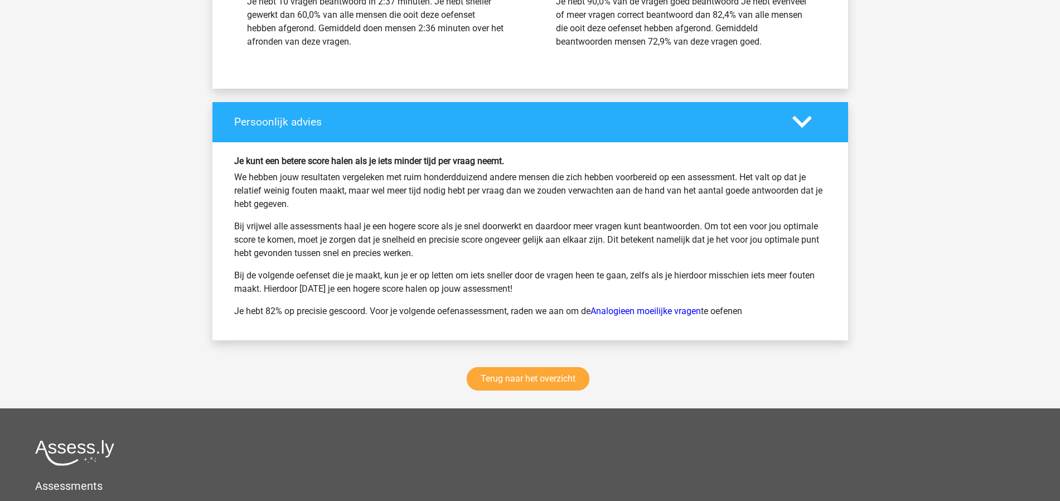
scroll to position [1509, 0]
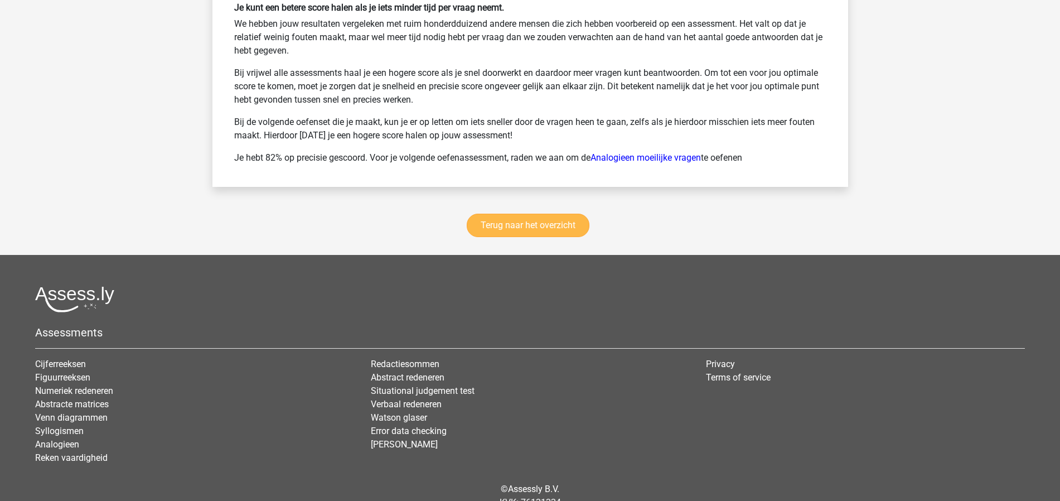
click at [539, 229] on link "Terug naar het overzicht" at bounding box center [528, 224] width 123 height 23
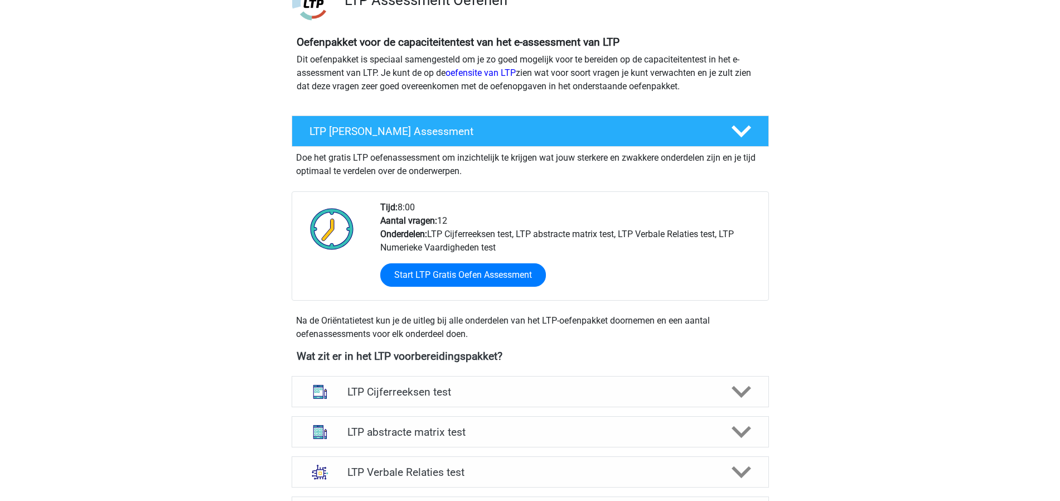
scroll to position [193, 0]
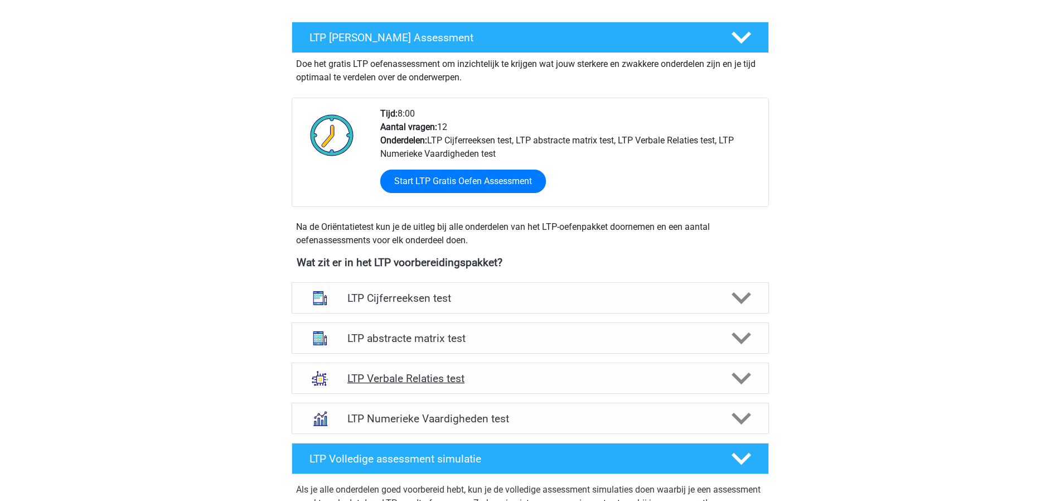
click at [527, 366] on div "LTP Verbale Relaties test" at bounding box center [530, 377] width 477 height 31
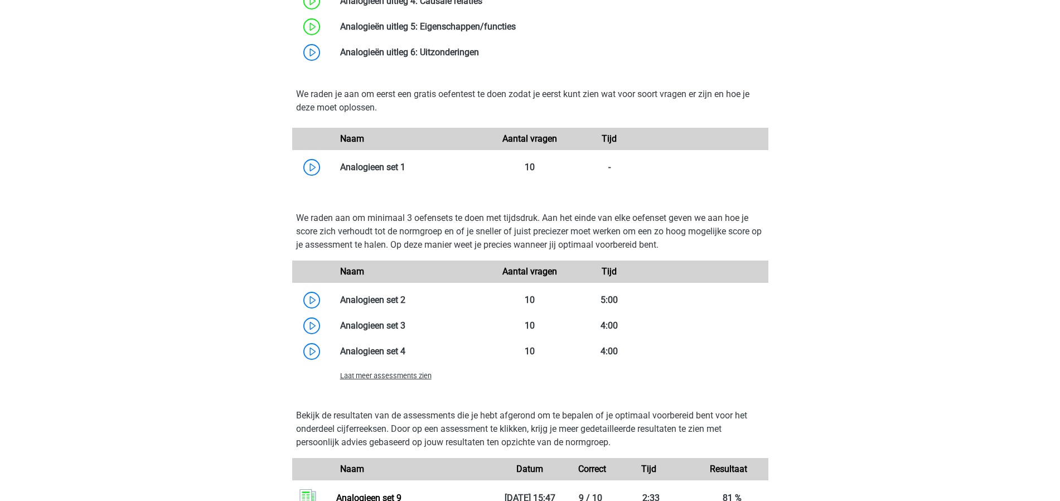
scroll to position [914, 0]
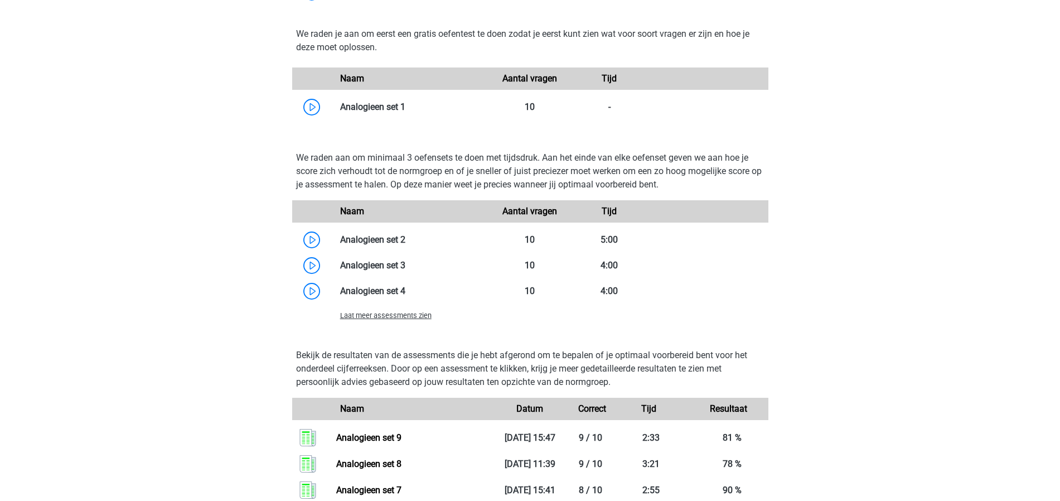
click at [389, 317] on span "Laat meer assessments zien" at bounding box center [385, 315] width 91 height 8
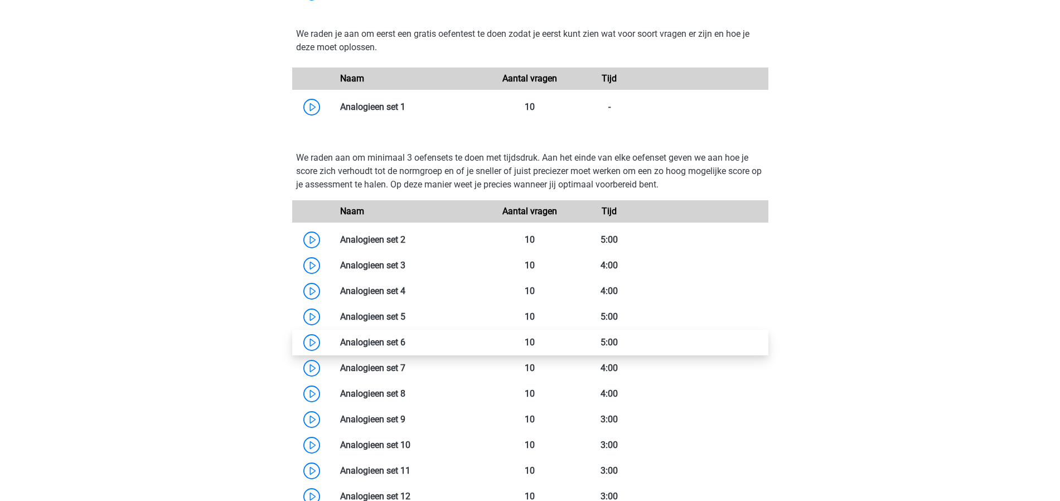
scroll to position [979, 0]
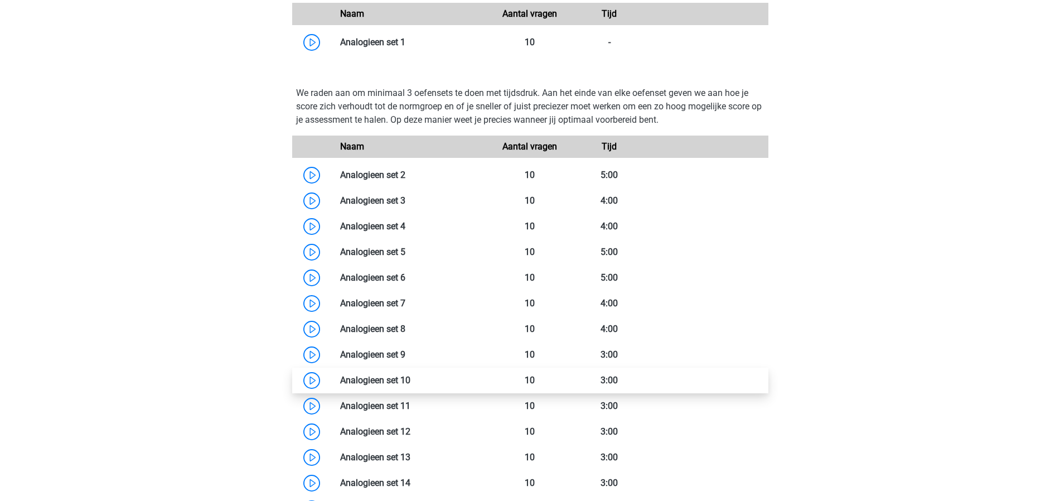
click at [410, 382] on link at bounding box center [410, 380] width 0 height 11
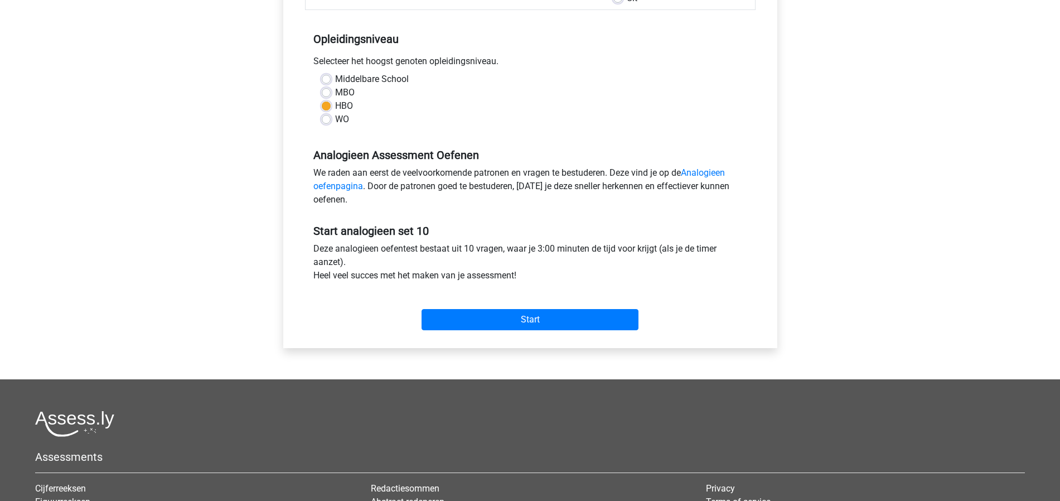
scroll to position [323, 0]
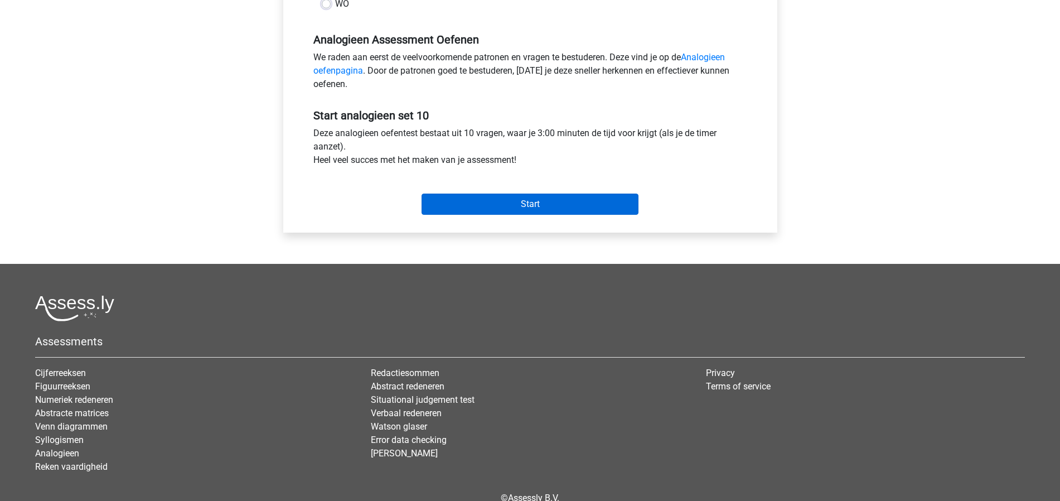
click at [540, 211] on input "Start" at bounding box center [529, 203] width 217 height 21
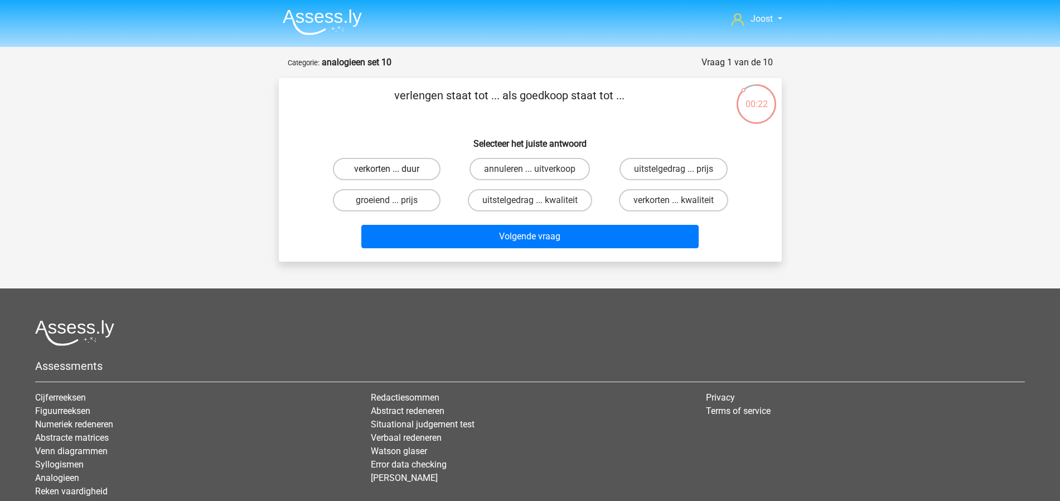
click at [401, 169] on label "verkorten ... duur" at bounding box center [387, 169] width 108 height 22
click at [394, 169] on input "verkorten ... duur" at bounding box center [389, 172] width 7 height 7
radio input "true"
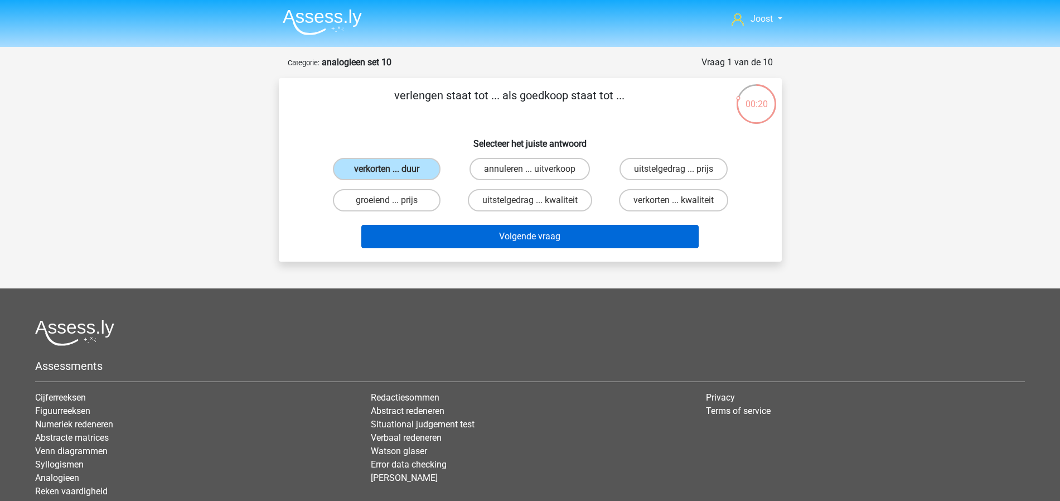
click at [488, 239] on button "Volgende vraag" at bounding box center [529, 236] width 337 height 23
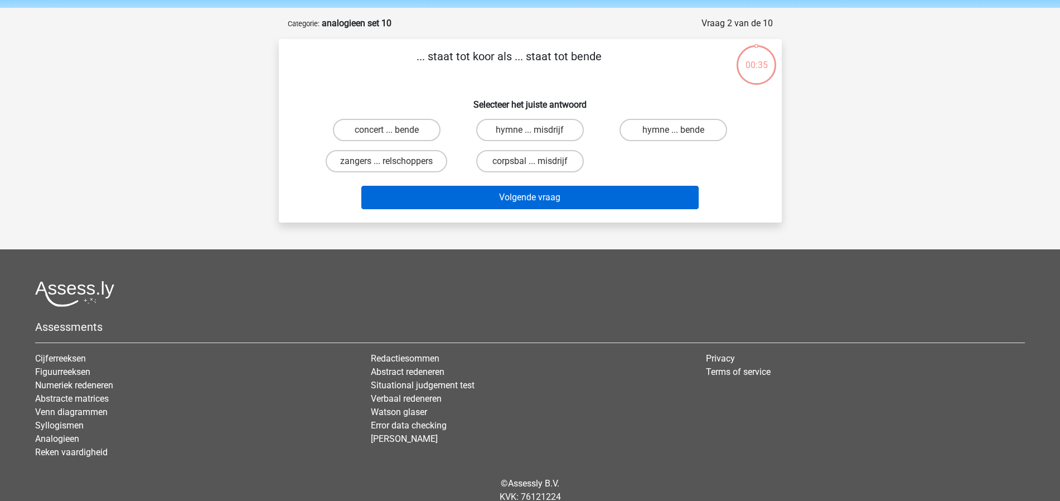
scroll to position [4, 0]
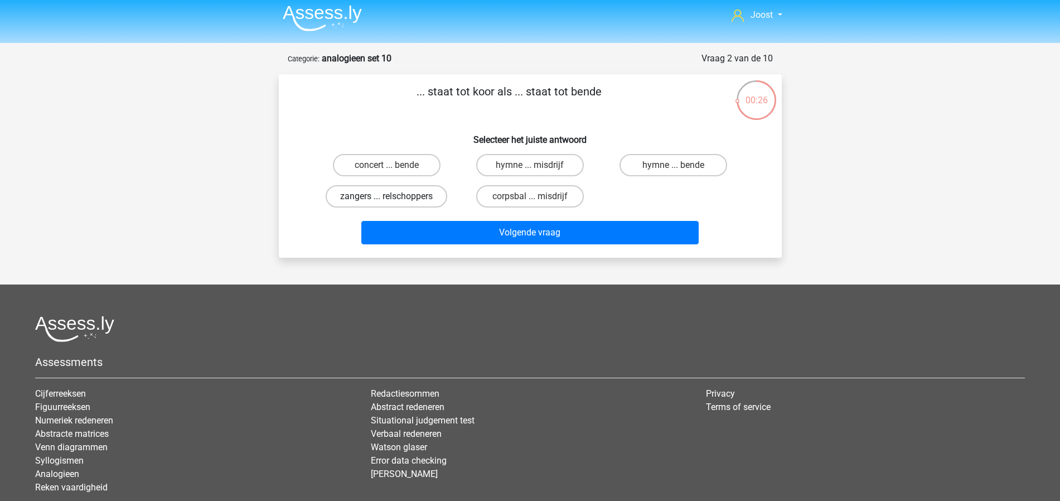
click at [397, 198] on label "zangers ... relschoppers" at bounding box center [387, 196] width 122 height 22
click at [394, 198] on input "zangers ... relschoppers" at bounding box center [389, 199] width 7 height 7
radio input "true"
click at [537, 168] on label "hymne ... misdrijf" at bounding box center [530, 165] width 108 height 22
click at [537, 168] on input "hymne ... misdrijf" at bounding box center [533, 168] width 7 height 7
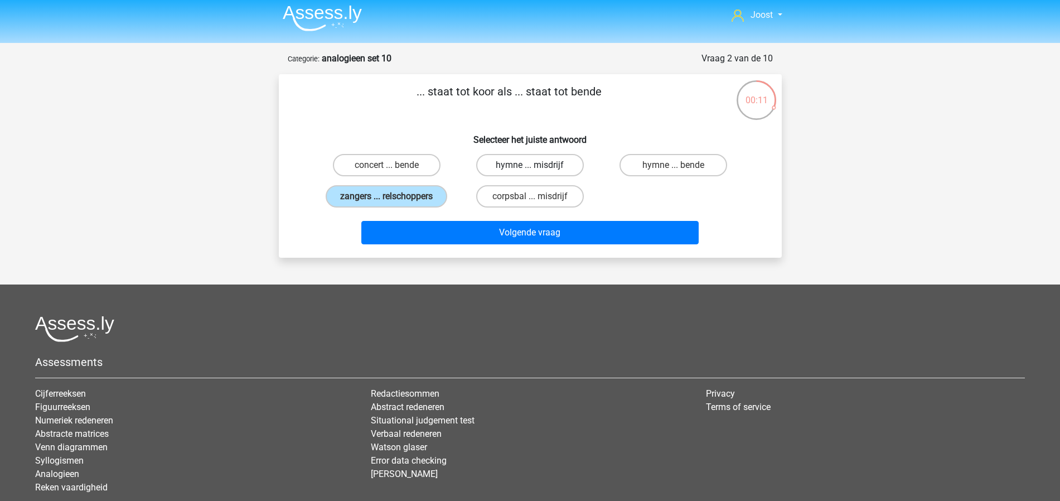
radio input "true"
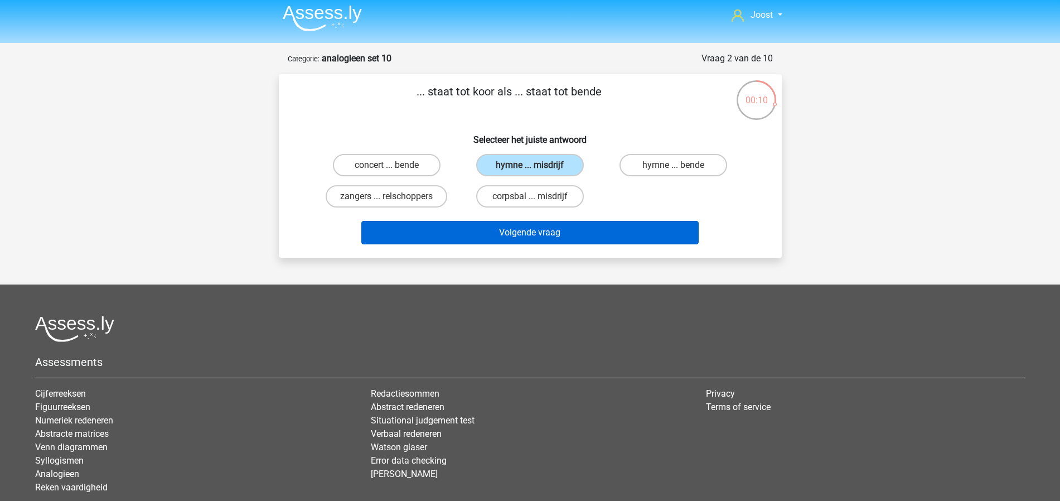
click at [547, 226] on button "Volgende vraag" at bounding box center [529, 232] width 337 height 23
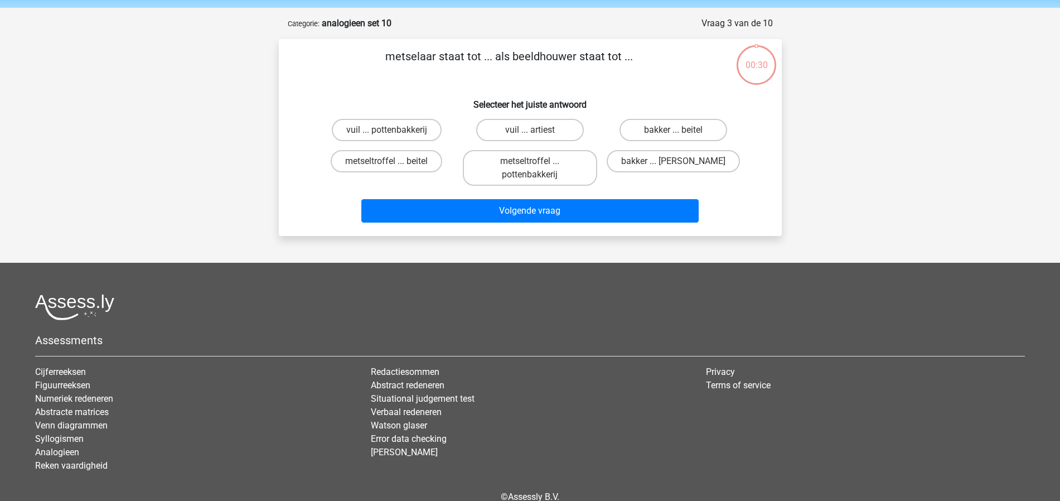
scroll to position [0, 0]
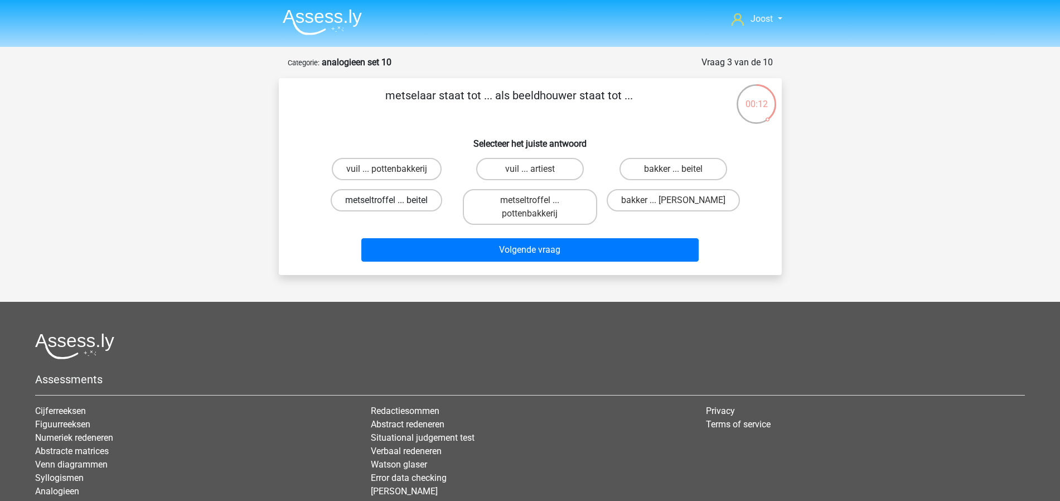
click at [409, 199] on label "metseltroffel ... beitel" at bounding box center [386, 200] width 111 height 22
click at [394, 200] on input "metseltroffel ... beitel" at bounding box center [389, 203] width 7 height 7
radio input "true"
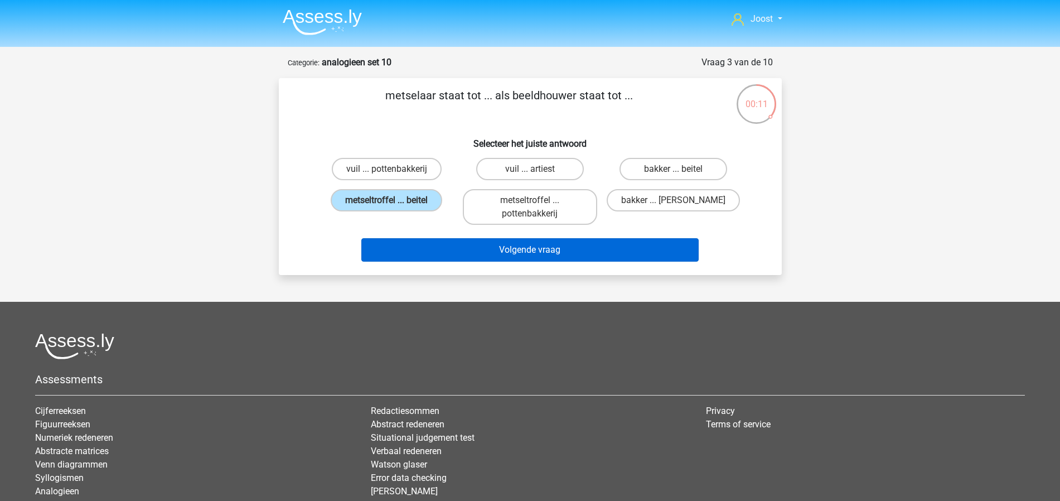
click at [549, 249] on button "Volgende vraag" at bounding box center [529, 249] width 337 height 23
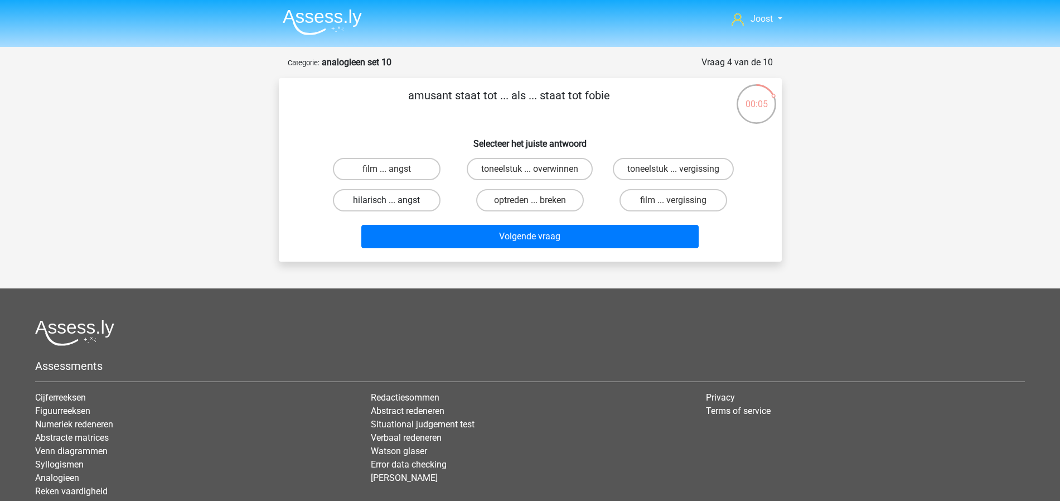
click at [416, 200] on label "hilarisch ... angst" at bounding box center [387, 200] width 108 height 22
click at [394, 200] on input "hilarisch ... angst" at bounding box center [389, 203] width 7 height 7
radio input "true"
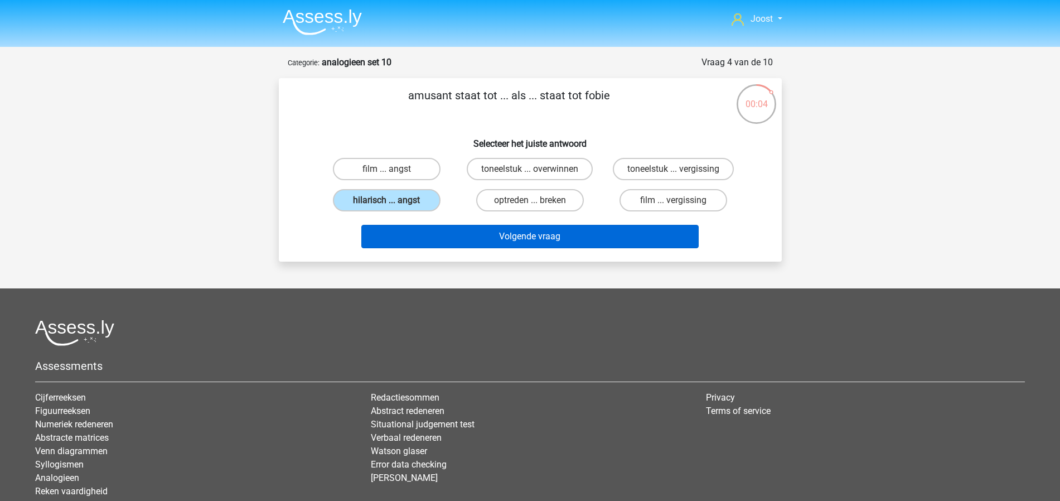
click at [450, 236] on button "Volgende vraag" at bounding box center [529, 236] width 337 height 23
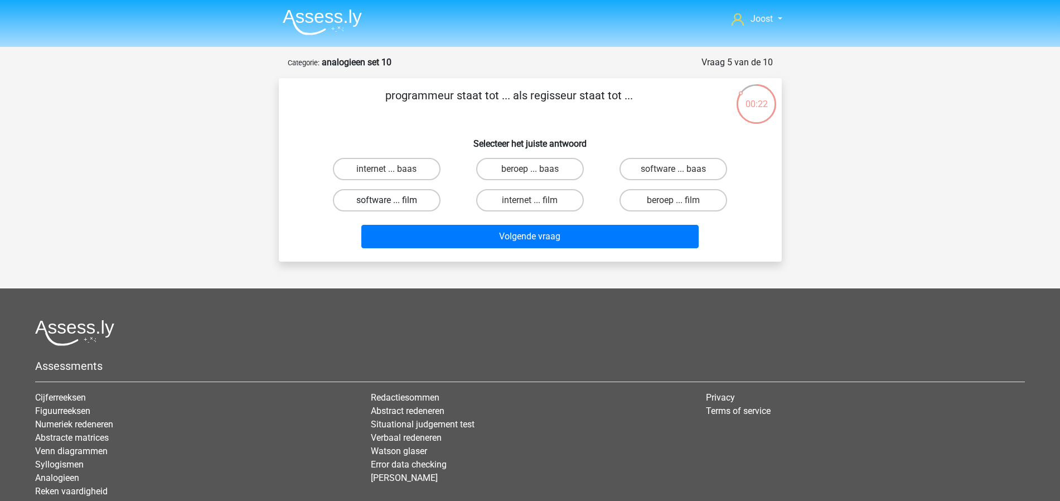
click at [426, 197] on label "software ... film" at bounding box center [387, 200] width 108 height 22
click at [394, 200] on input "software ... film" at bounding box center [389, 203] width 7 height 7
radio input "true"
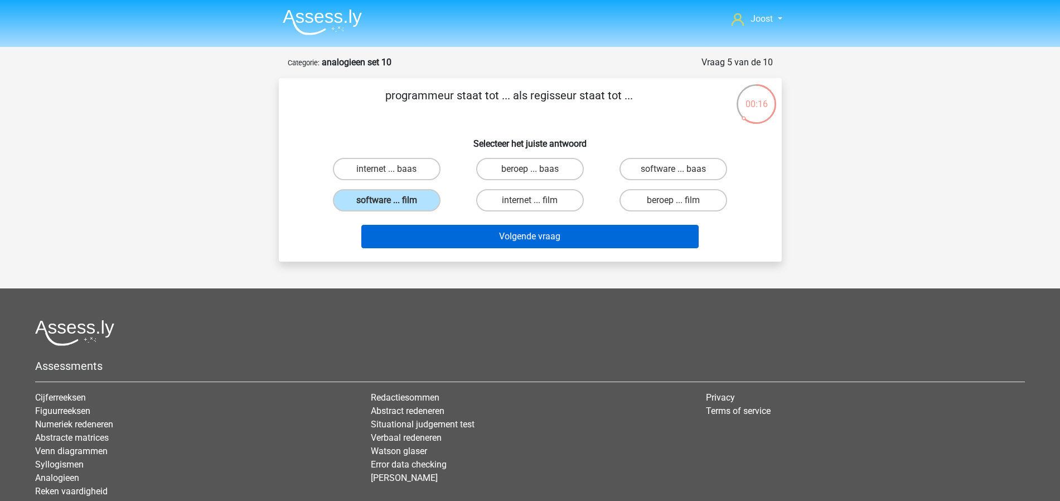
click at [561, 234] on button "Volgende vraag" at bounding box center [529, 236] width 337 height 23
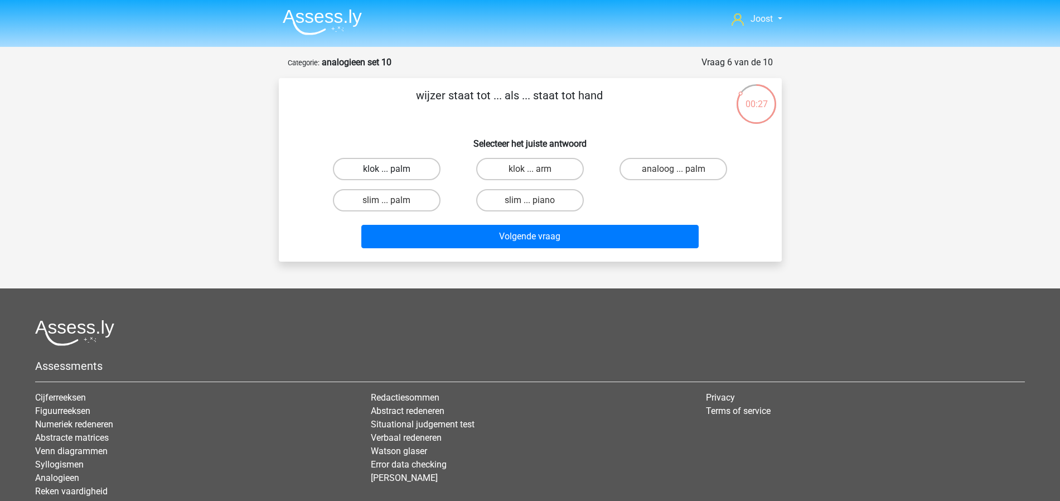
click at [418, 170] on label "klok ... palm" at bounding box center [387, 169] width 108 height 22
click at [394, 170] on input "klok ... palm" at bounding box center [389, 172] width 7 height 7
radio input "true"
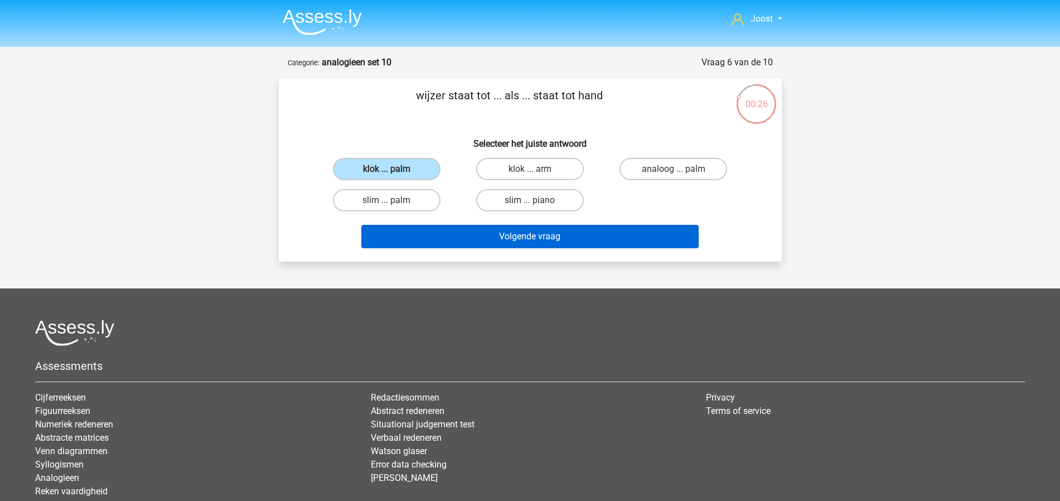
click at [531, 234] on button "Volgende vraag" at bounding box center [529, 236] width 337 height 23
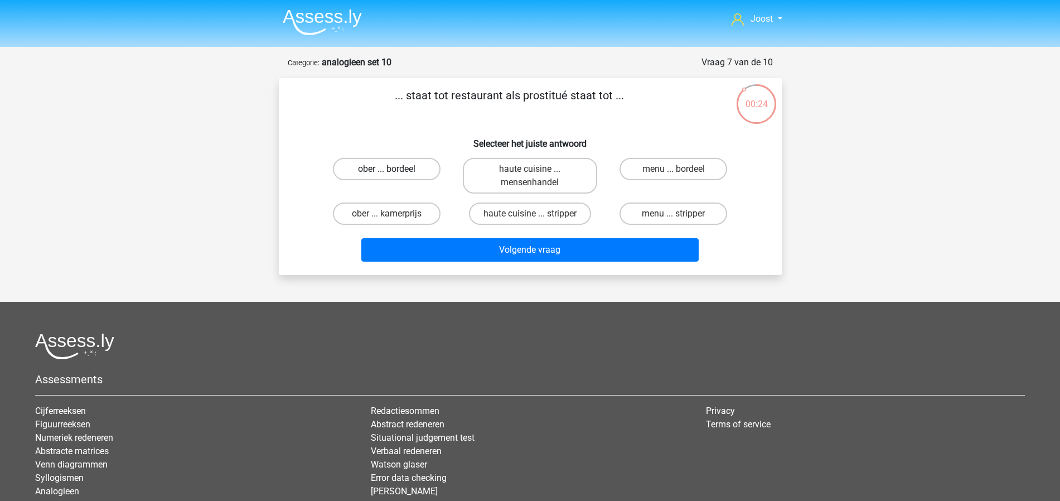
click at [395, 169] on label "ober ... bordeel" at bounding box center [387, 169] width 108 height 22
click at [394, 169] on input "ober ... bordeel" at bounding box center [389, 172] width 7 height 7
radio input "true"
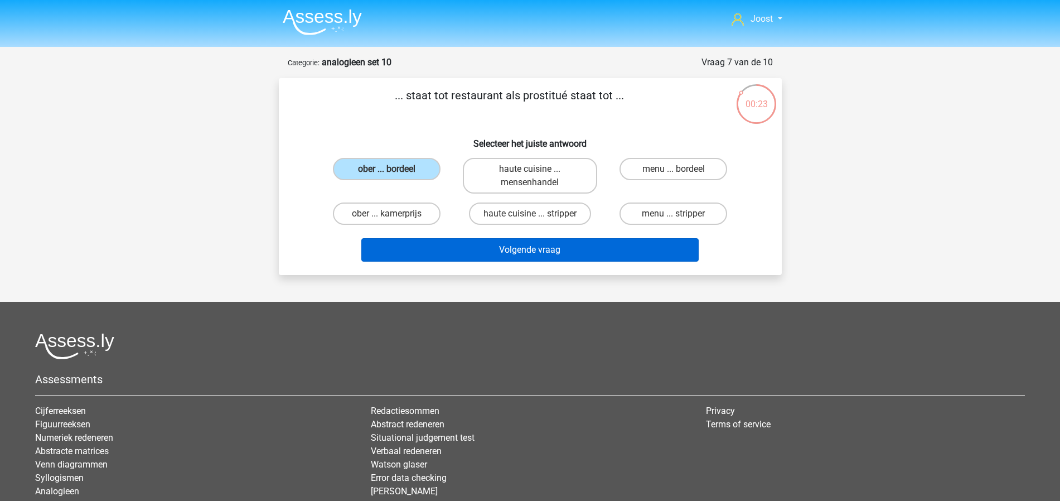
click at [542, 247] on button "Volgende vraag" at bounding box center [529, 249] width 337 height 23
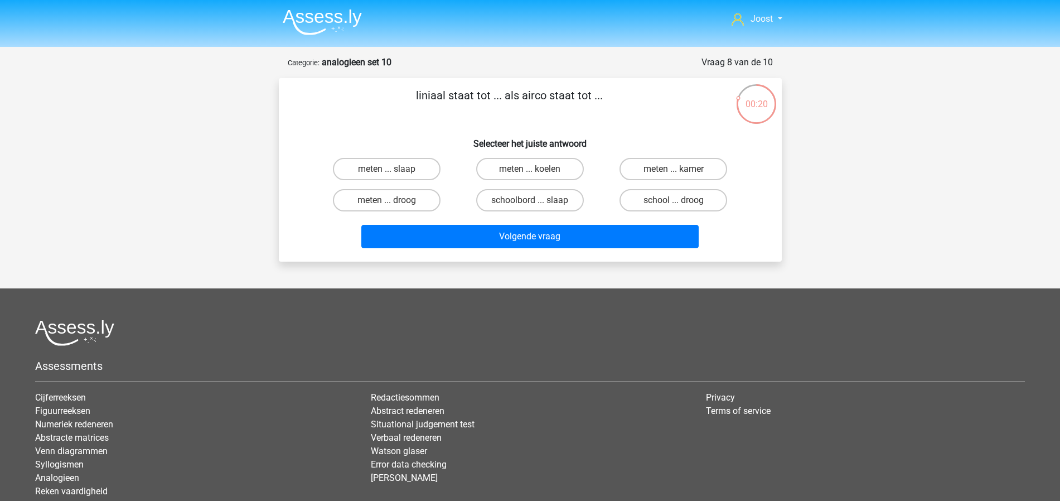
click at [535, 175] on input "meten ... koelen" at bounding box center [533, 172] width 7 height 7
radio input "true"
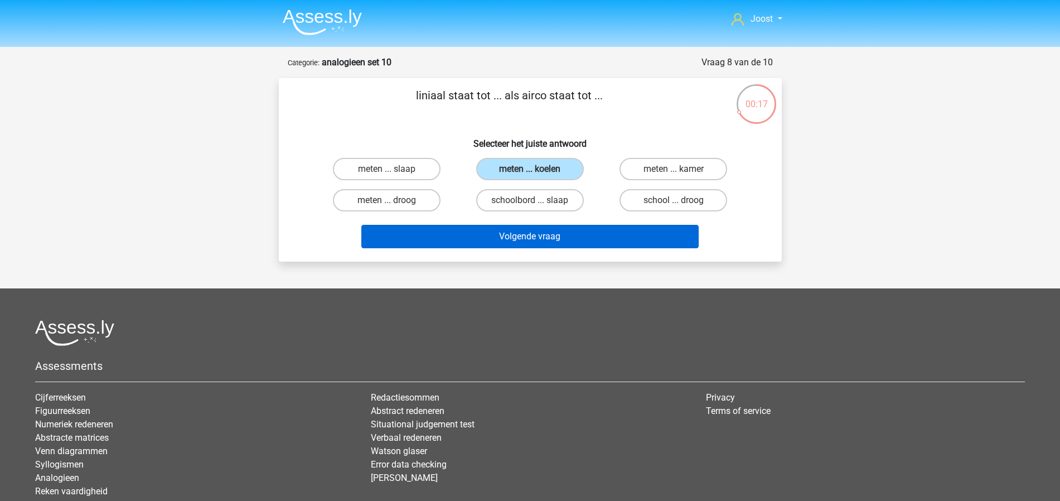
click at [593, 237] on button "Volgende vraag" at bounding box center [529, 236] width 337 height 23
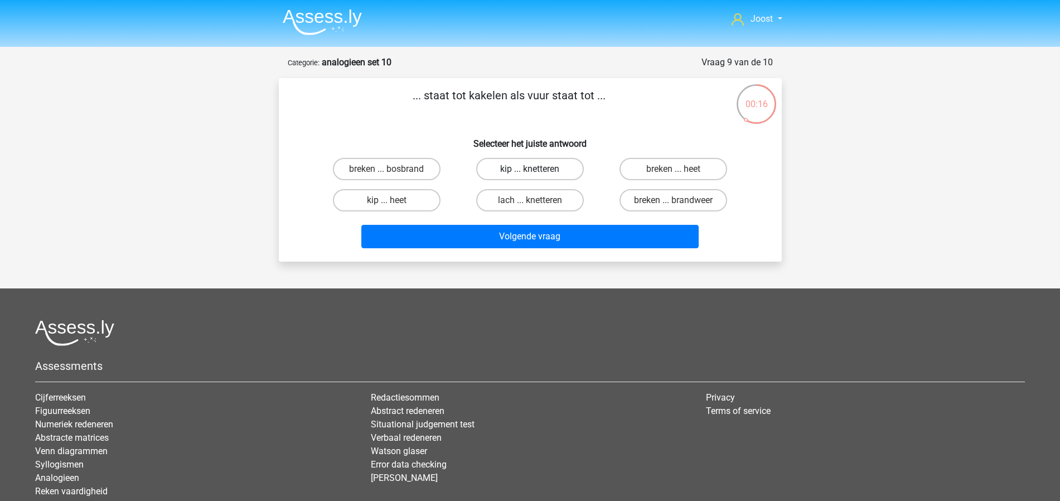
click at [564, 172] on label "kip ... knetteren" at bounding box center [530, 169] width 108 height 22
click at [537, 172] on input "kip ... knetteren" at bounding box center [533, 172] width 7 height 7
radio input "true"
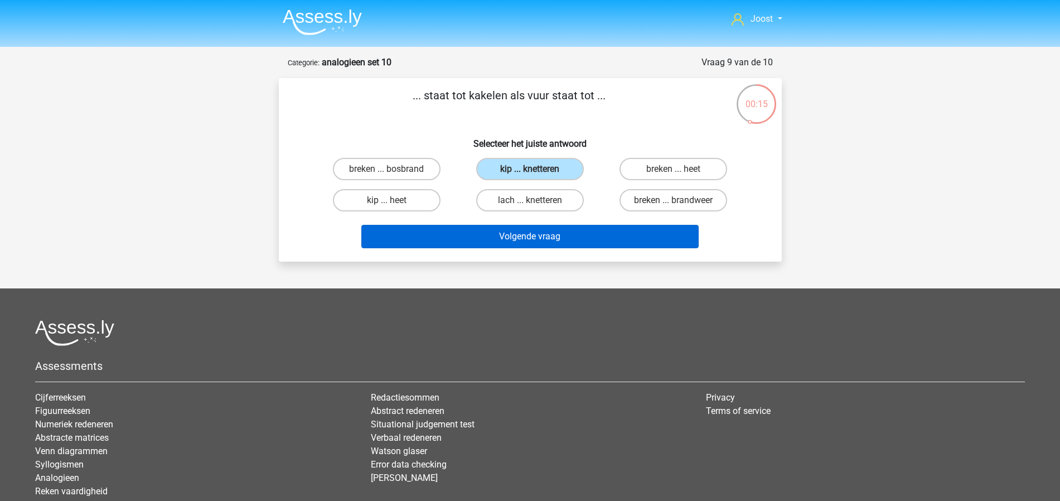
click at [637, 235] on button "Volgende vraag" at bounding box center [529, 236] width 337 height 23
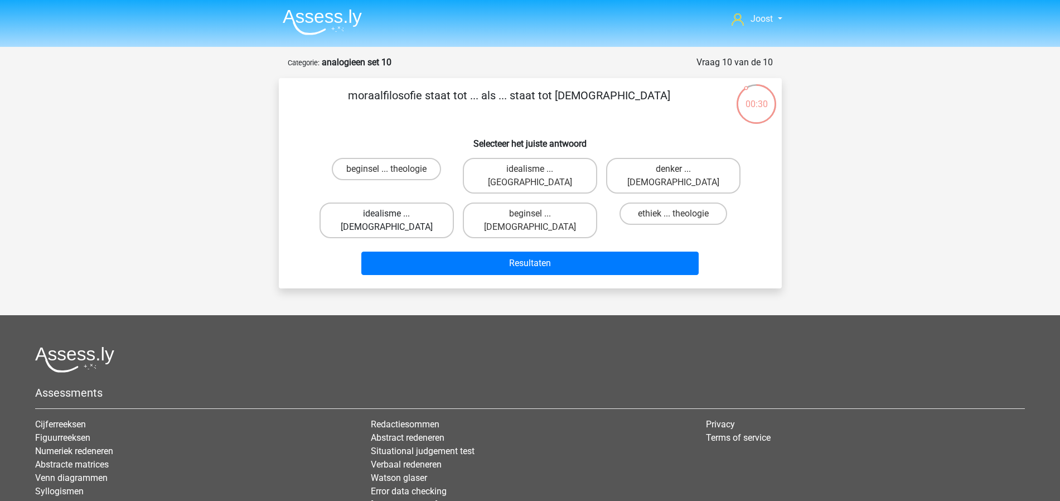
scroll to position [2, 0]
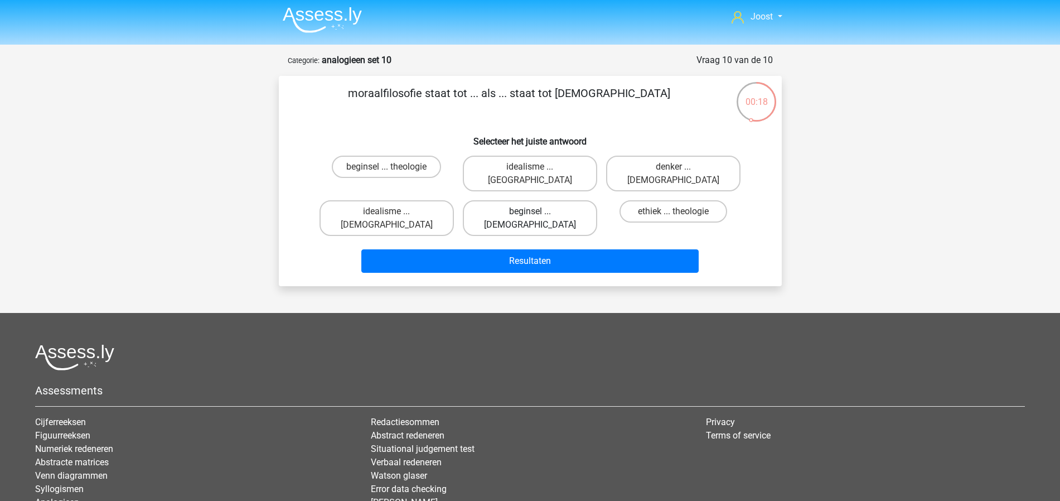
click at [520, 200] on label "beginsel ... atheïsme" at bounding box center [530, 218] width 134 height 36
click at [530, 211] on input "beginsel ... atheïsme" at bounding box center [533, 214] width 7 height 7
radio input "true"
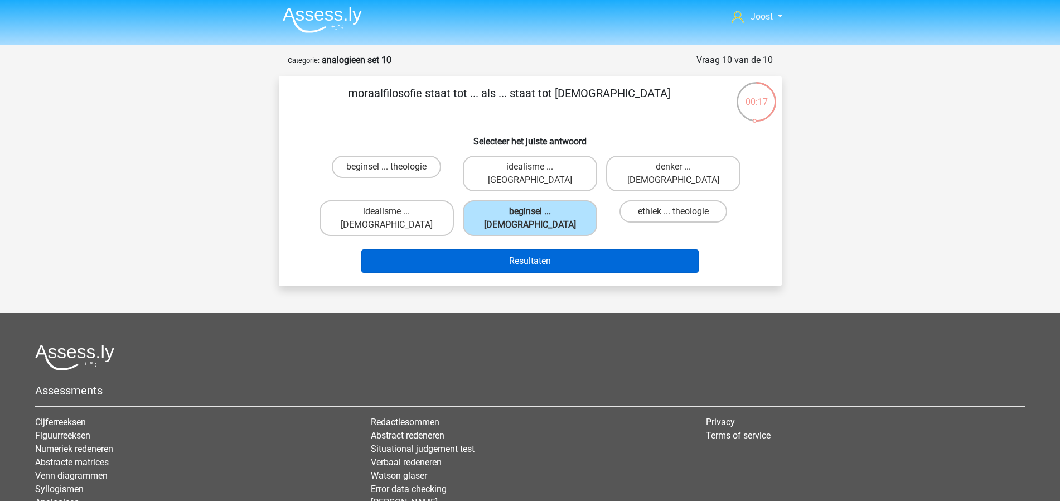
click at [669, 249] on button "Resultaten" at bounding box center [529, 260] width 337 height 23
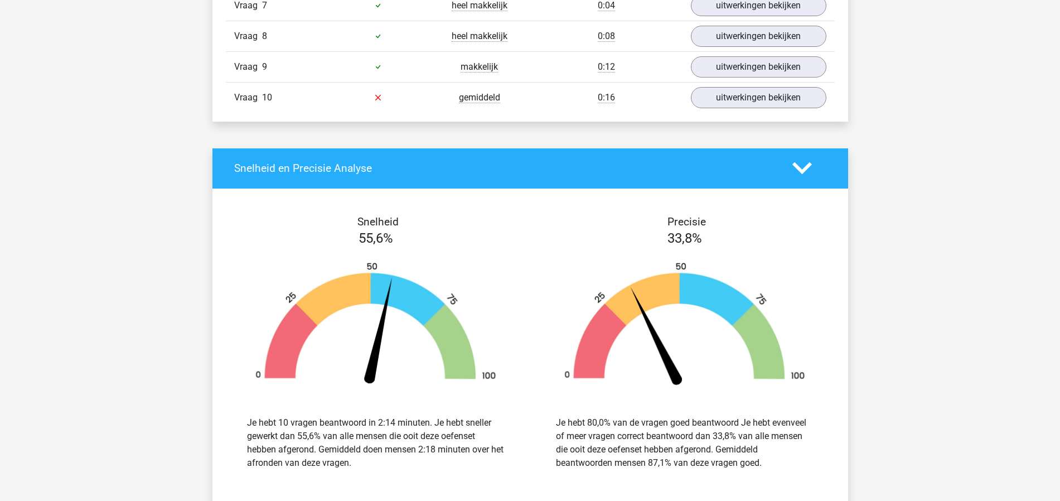
scroll to position [745, 0]
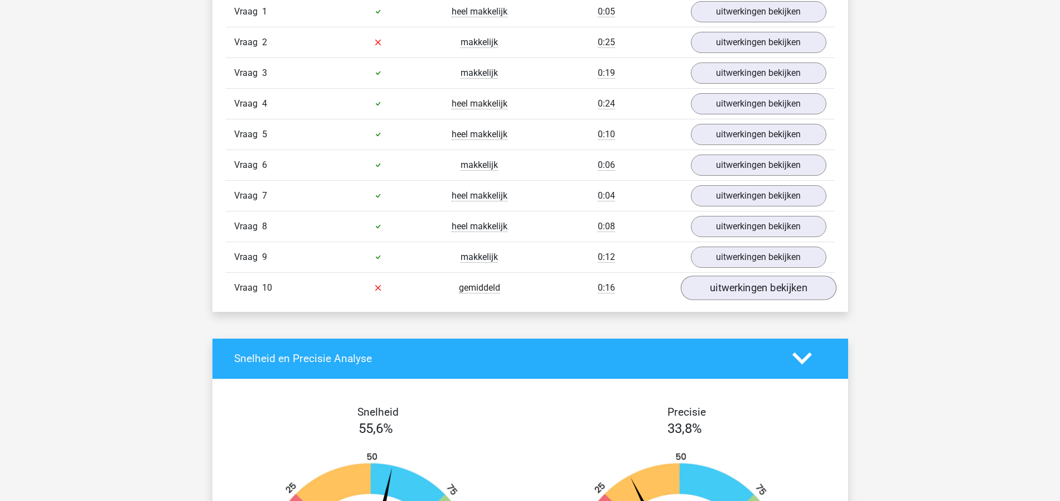
click at [767, 295] on link "uitwerkingen bekijken" at bounding box center [758, 287] width 156 height 25
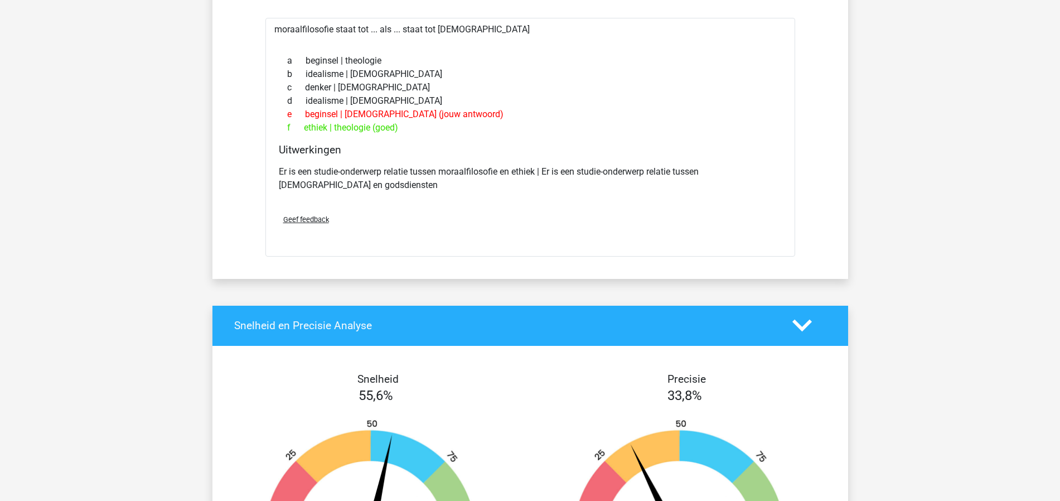
scroll to position [861, 0]
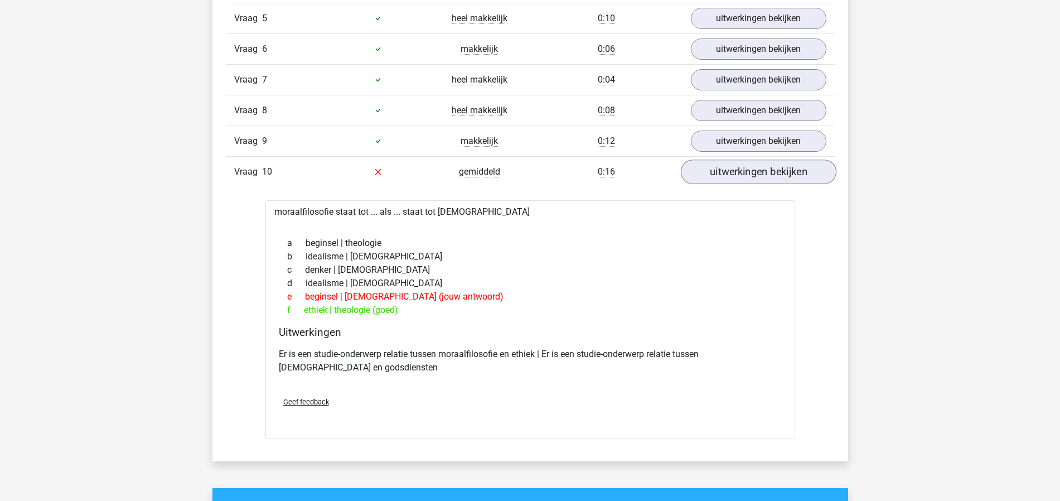
click at [730, 181] on link "uitwerkingen bekijken" at bounding box center [758, 171] width 156 height 25
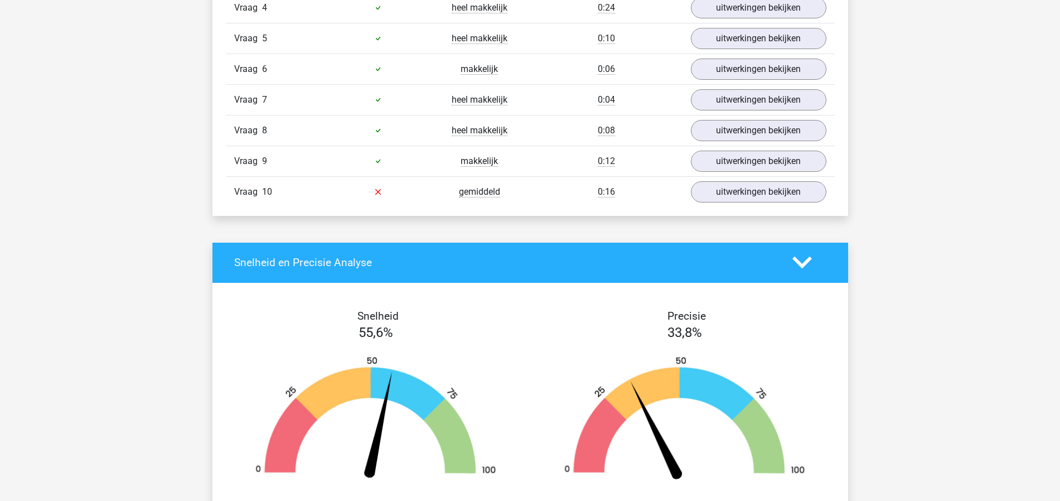
scroll to position [690, 0]
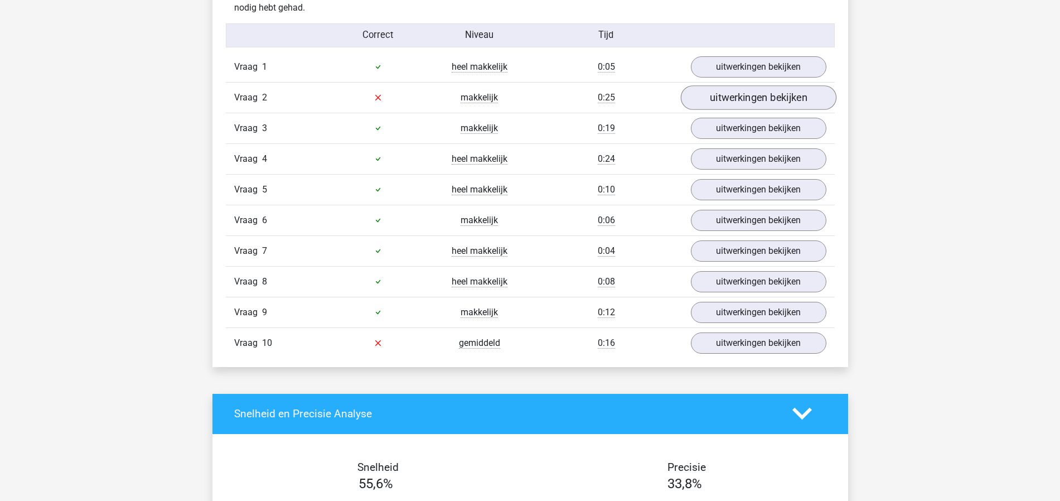
drag, startPoint x: 781, startPoint y: 93, endPoint x: 732, endPoint y: 103, distance: 49.6
click at [781, 93] on link "uitwerkingen bekijken" at bounding box center [758, 97] width 156 height 25
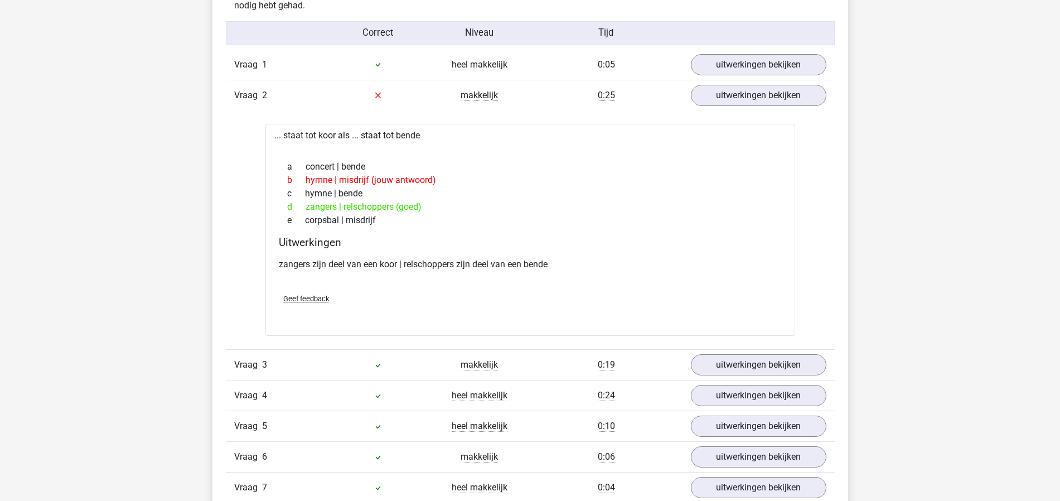
scroll to position [706, 0]
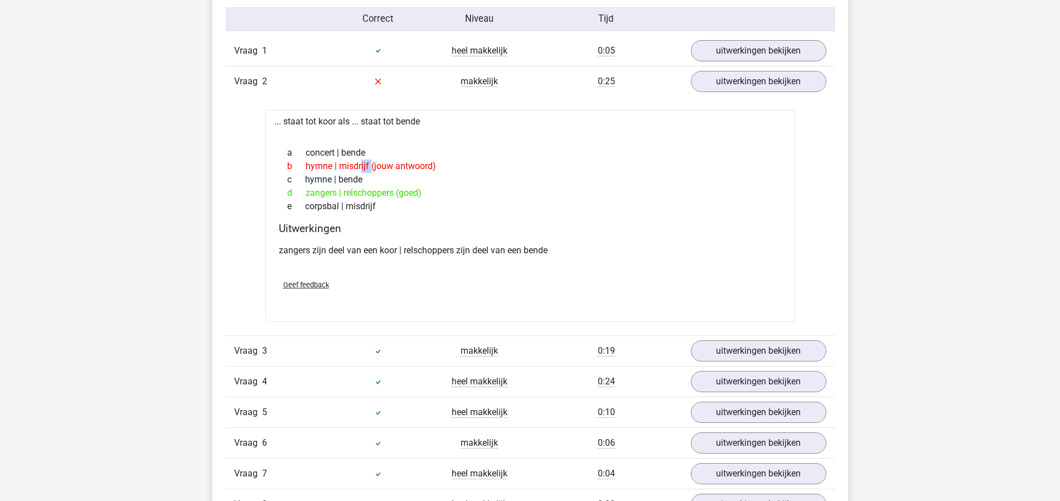
drag, startPoint x: 306, startPoint y: 166, endPoint x: 331, endPoint y: 167, distance: 24.6
click at [331, 167] on div "b hymne | misdrijf (jouw antwoord)" at bounding box center [530, 165] width 503 height 13
copy div "hymne"
click at [750, 83] on link "uitwerkingen bekijken" at bounding box center [758, 81] width 156 height 25
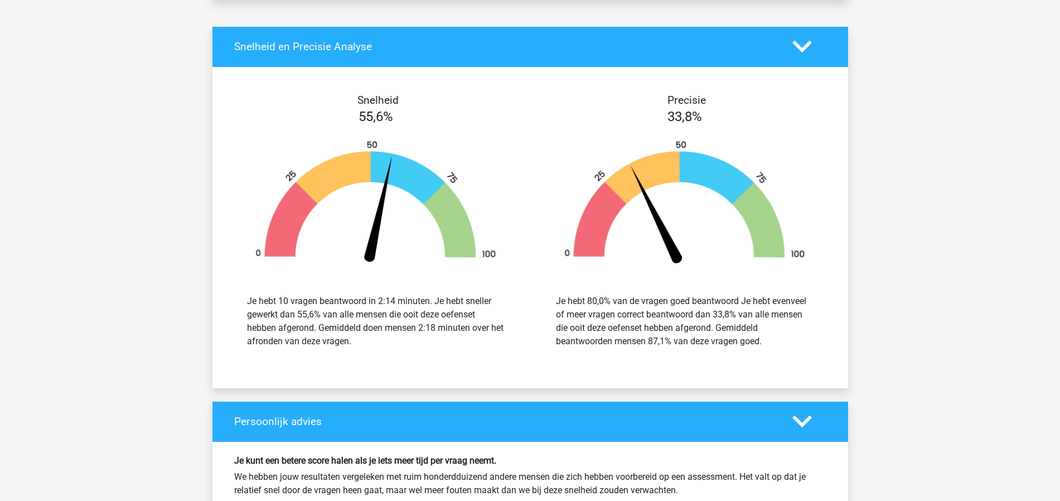
scroll to position [1431, 0]
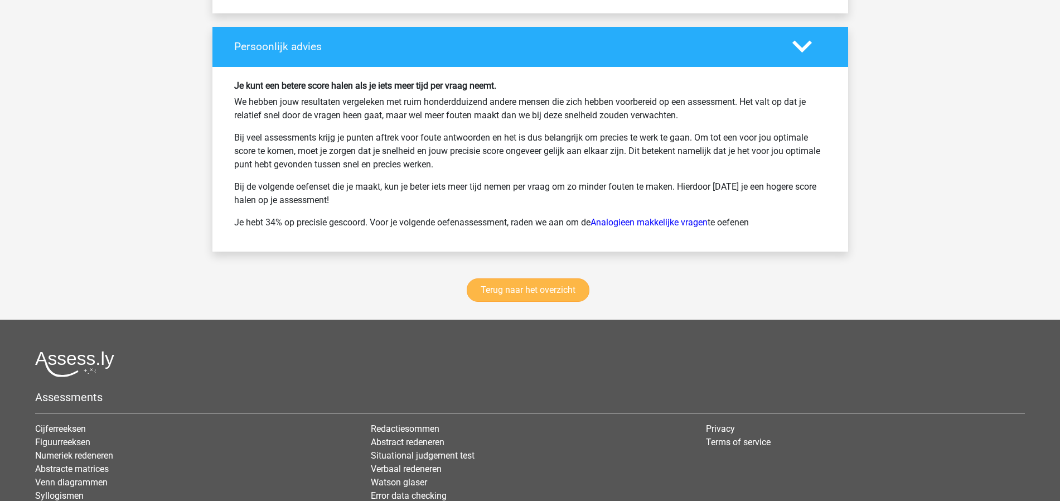
click at [511, 285] on link "Terug naar het overzicht" at bounding box center [528, 289] width 123 height 23
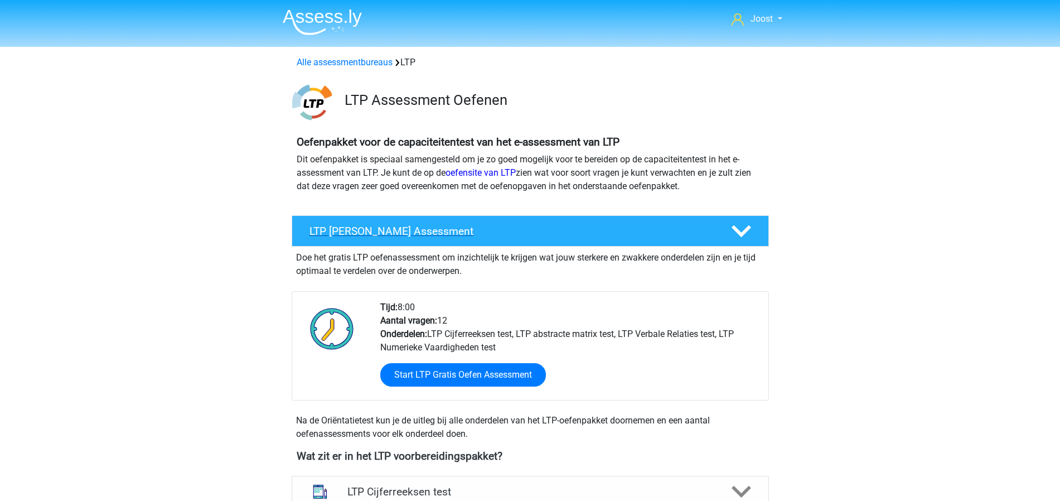
scroll to position [533, 0]
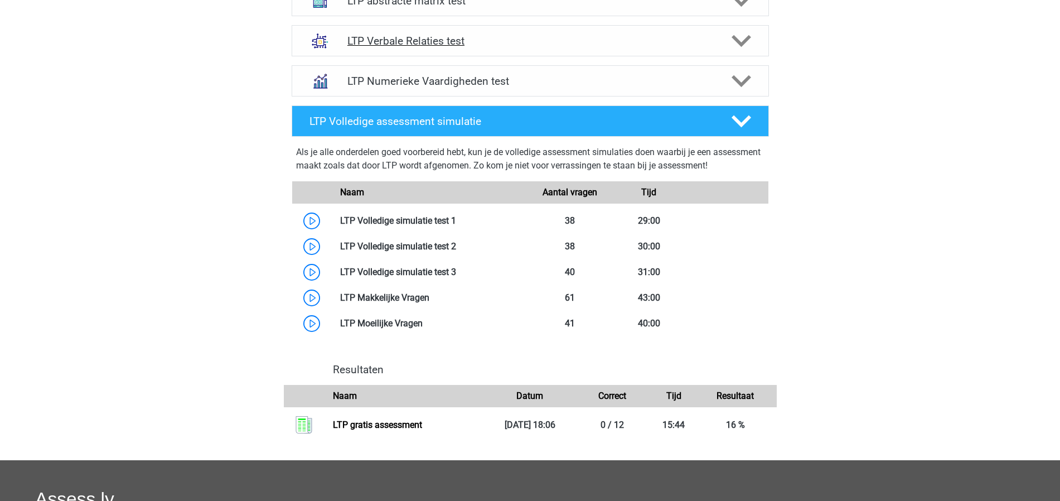
click at [522, 36] on h4 "LTP Verbale Relaties test" at bounding box center [529, 41] width 365 height 13
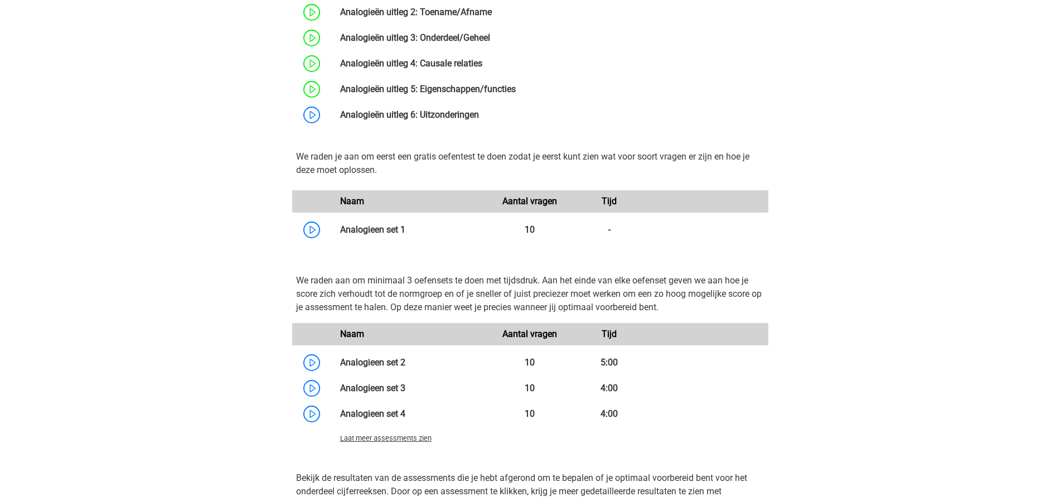
scroll to position [881, 0]
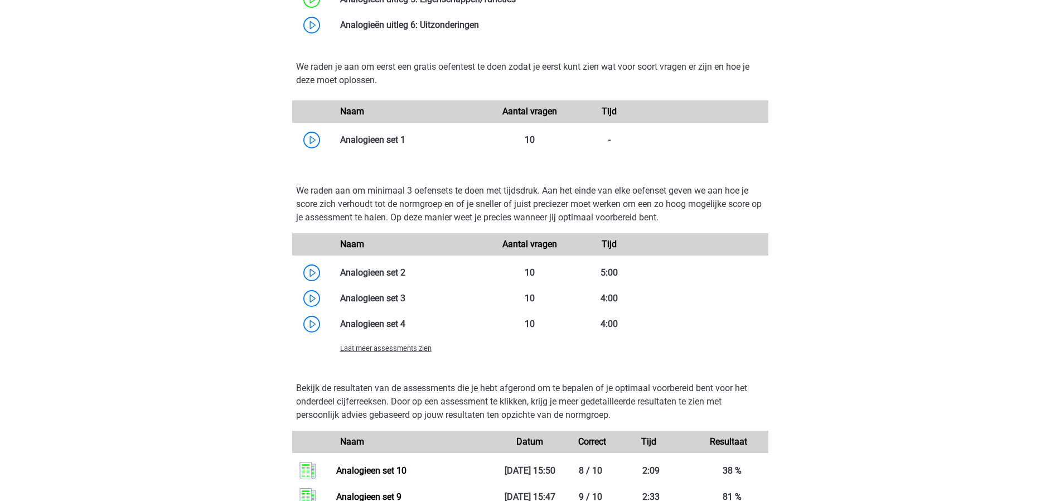
click at [419, 347] on span "Laat meer assessments zien" at bounding box center [385, 348] width 91 height 8
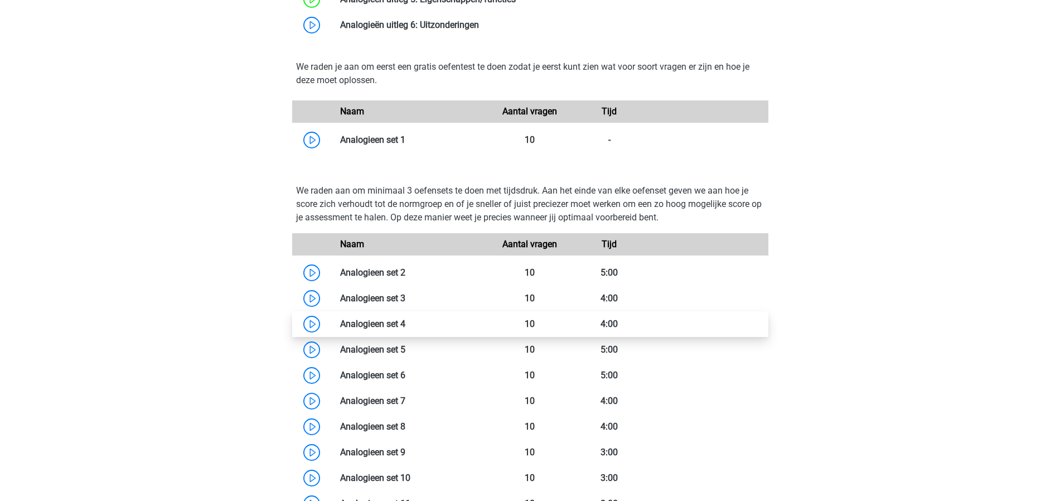
scroll to position [1089, 0]
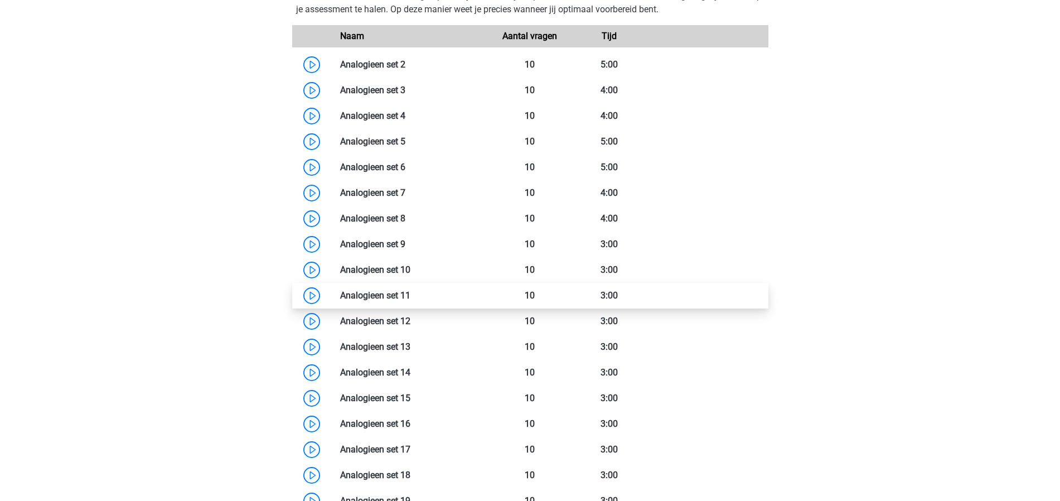
click at [410, 297] on link at bounding box center [410, 295] width 0 height 11
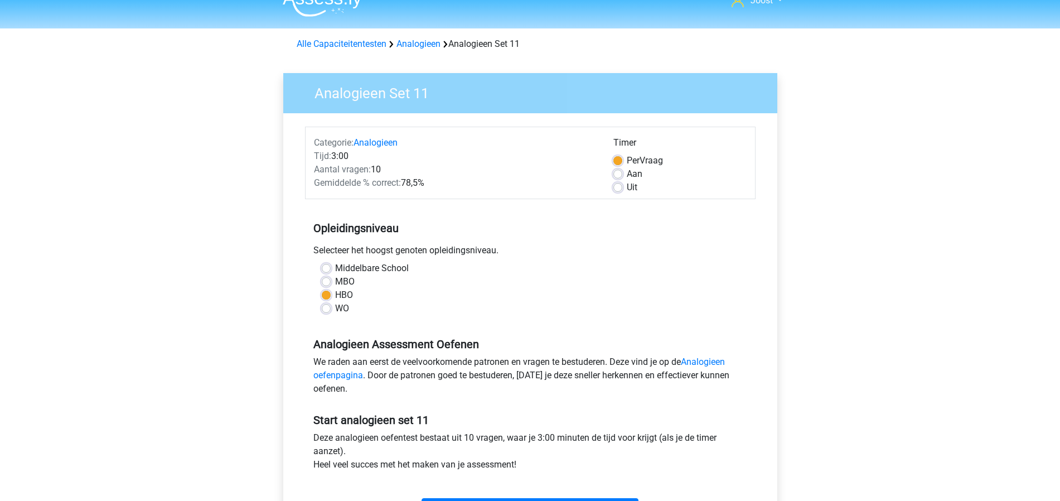
scroll to position [37, 0]
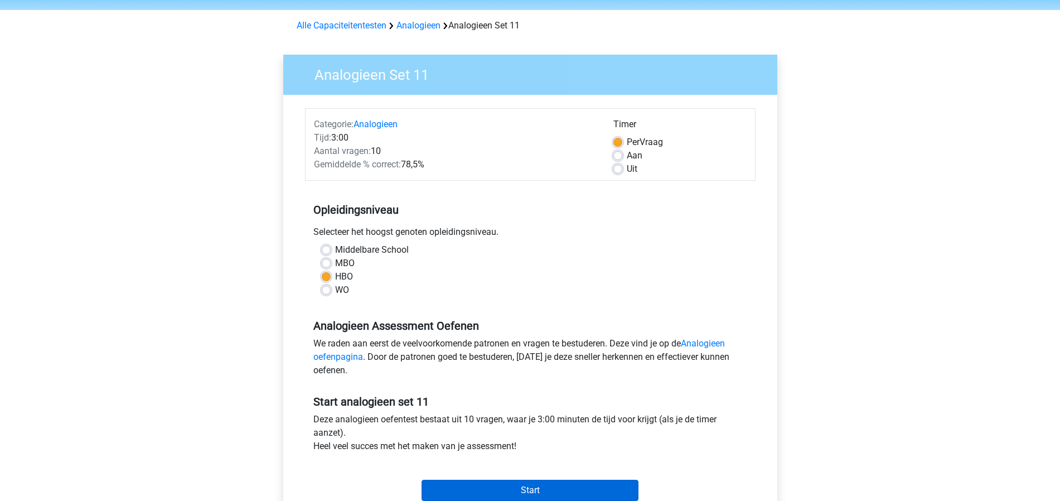
click at [515, 489] on input "Start" at bounding box center [529, 489] width 217 height 21
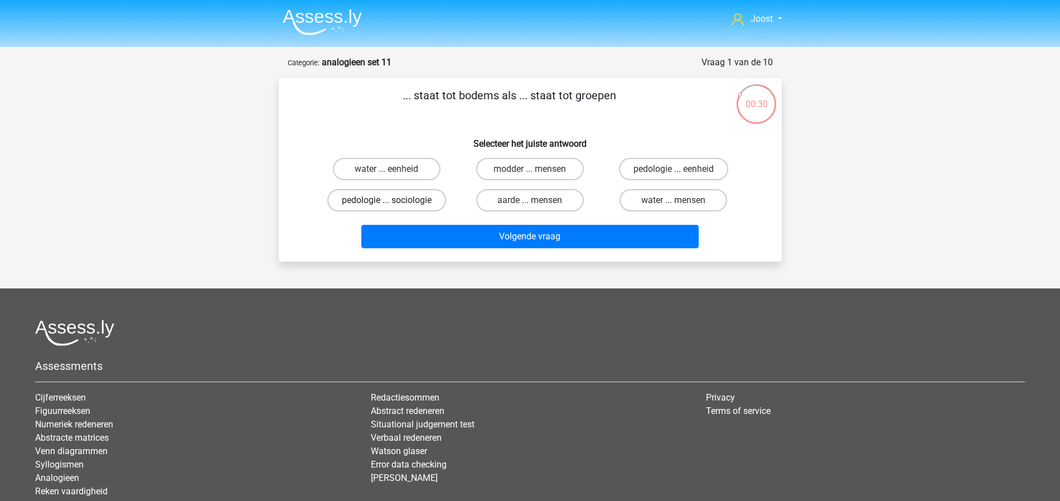
click at [406, 196] on label "pedologie ... sociologie" at bounding box center [386, 200] width 119 height 22
click at [394, 200] on input "pedologie ... sociologie" at bounding box center [389, 203] width 7 height 7
radio input "true"
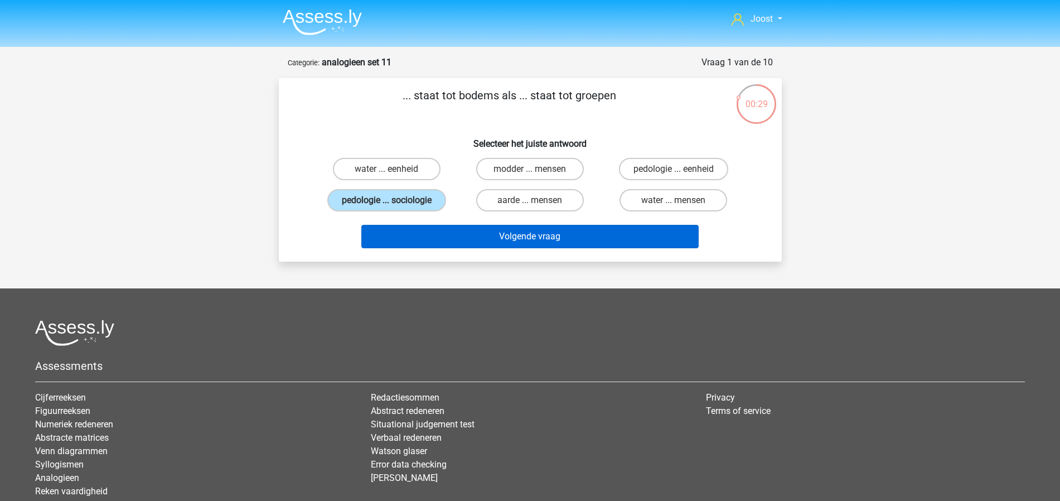
click at [478, 231] on button "Volgende vraag" at bounding box center [529, 236] width 337 height 23
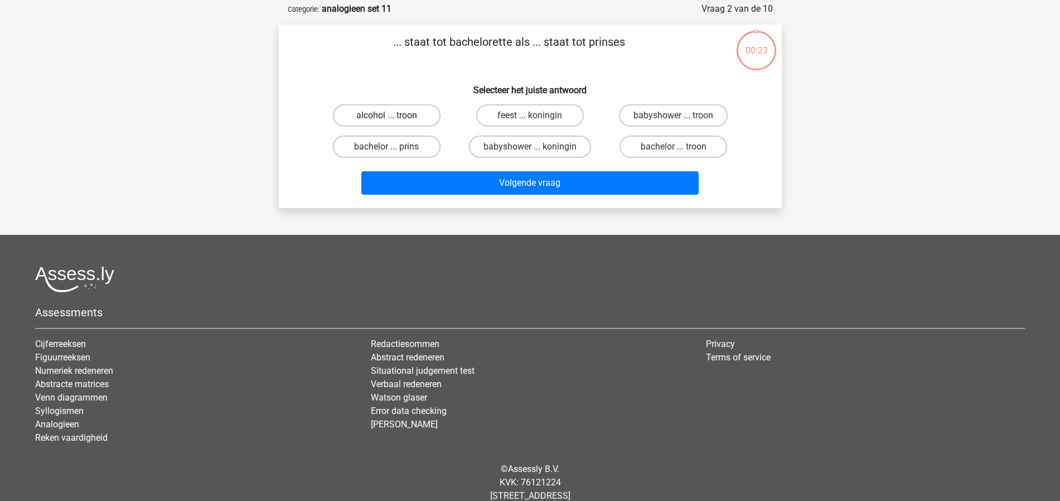
scroll to position [33, 0]
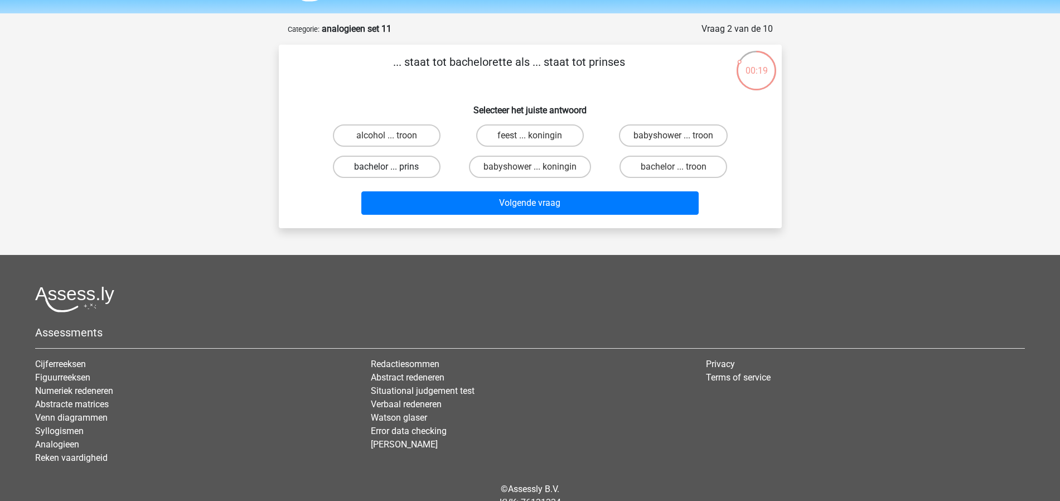
click at [426, 162] on label "bachelor ... prins" at bounding box center [387, 167] width 108 height 22
click at [394, 167] on input "bachelor ... prins" at bounding box center [389, 170] width 7 height 7
radio input "true"
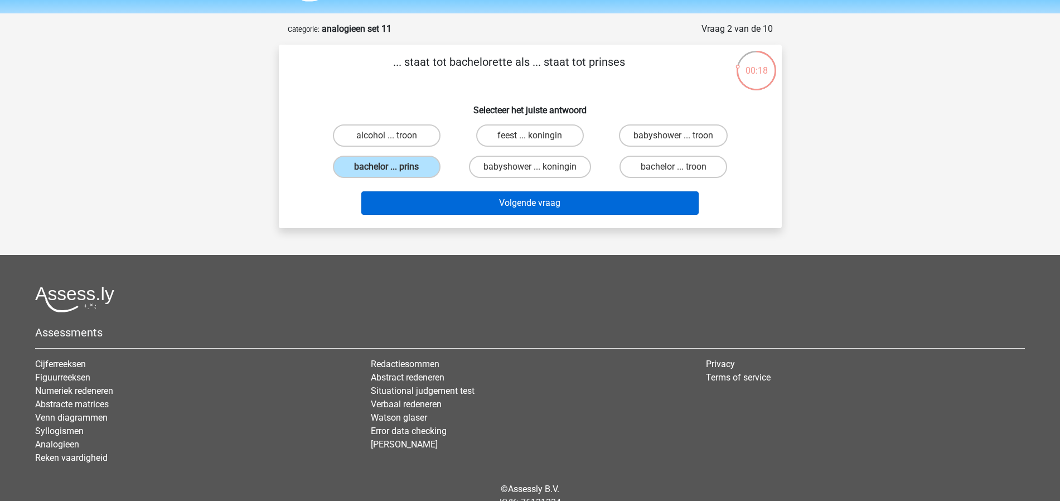
click at [462, 194] on button "Volgende vraag" at bounding box center [529, 202] width 337 height 23
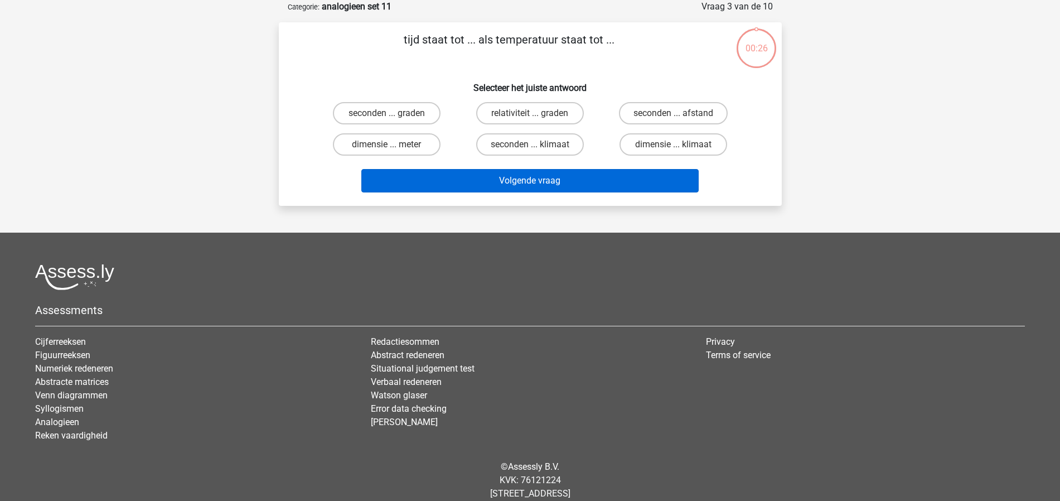
scroll to position [0, 0]
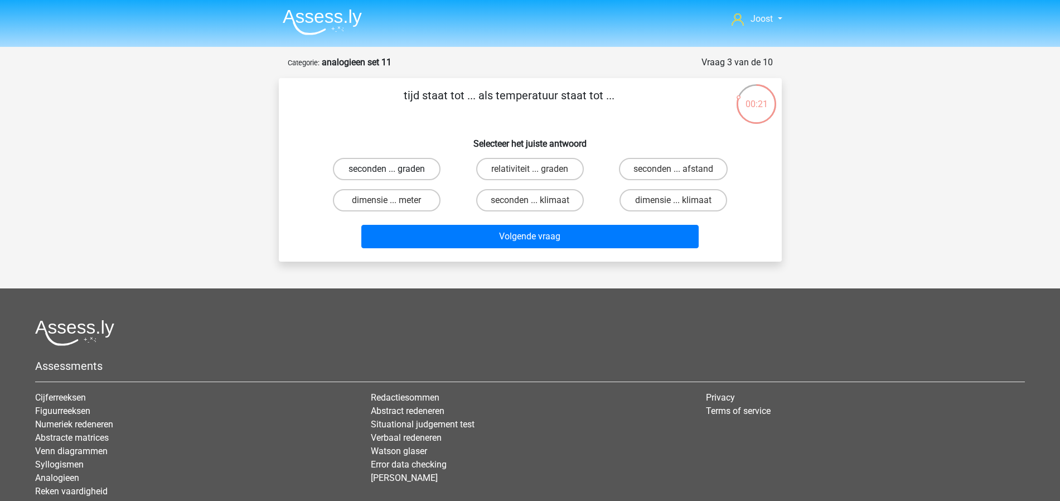
click at [416, 168] on label "seconden ... graden" at bounding box center [387, 169] width 108 height 22
click at [394, 169] on input "seconden ... graden" at bounding box center [389, 172] width 7 height 7
radio input "true"
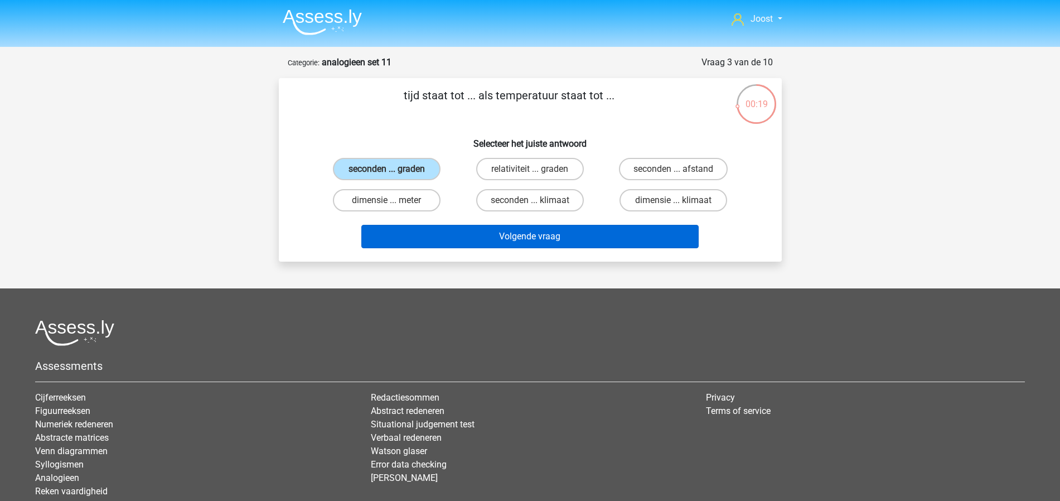
click at [521, 235] on button "Volgende vraag" at bounding box center [529, 236] width 337 height 23
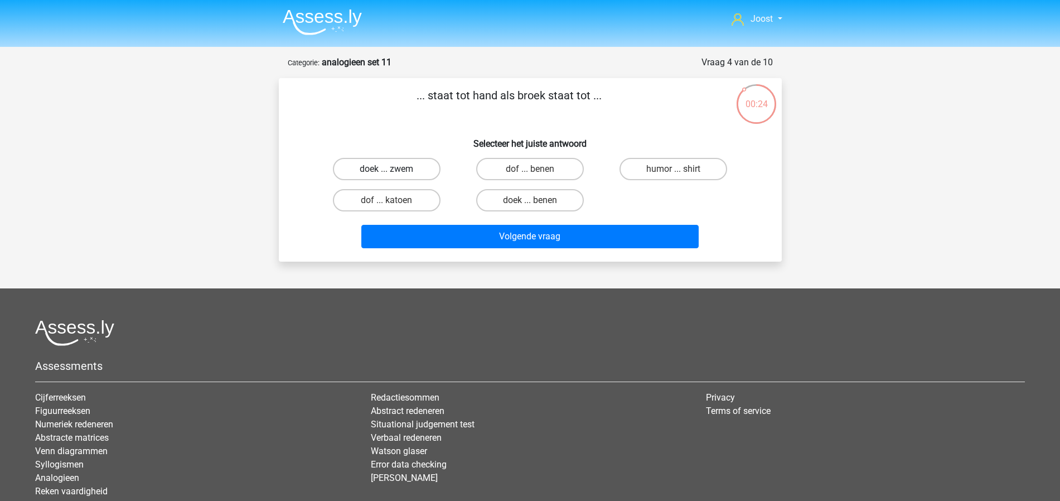
click at [414, 169] on label "doek ... zwem" at bounding box center [387, 169] width 108 height 22
click at [394, 169] on input "doek ... zwem" at bounding box center [389, 172] width 7 height 7
radio input "true"
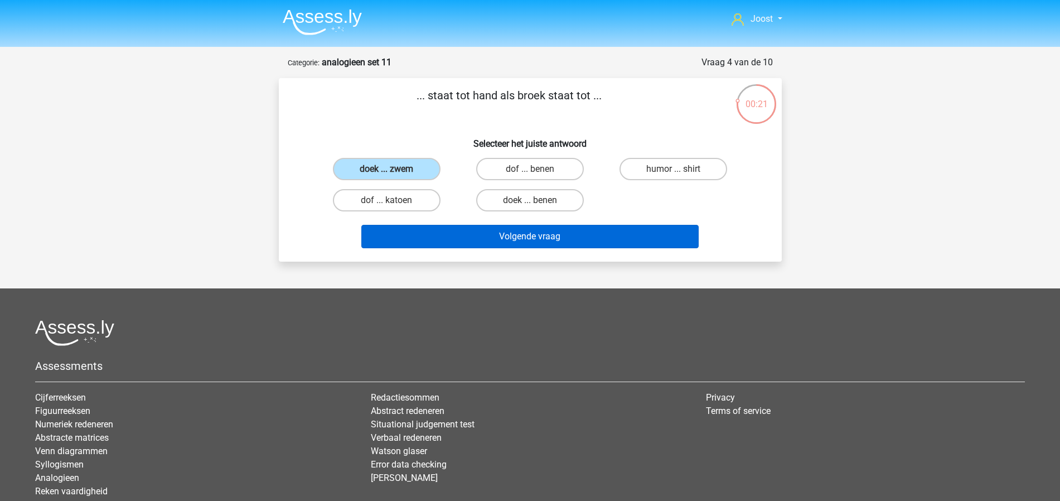
click at [588, 236] on button "Volgende vraag" at bounding box center [529, 236] width 337 height 23
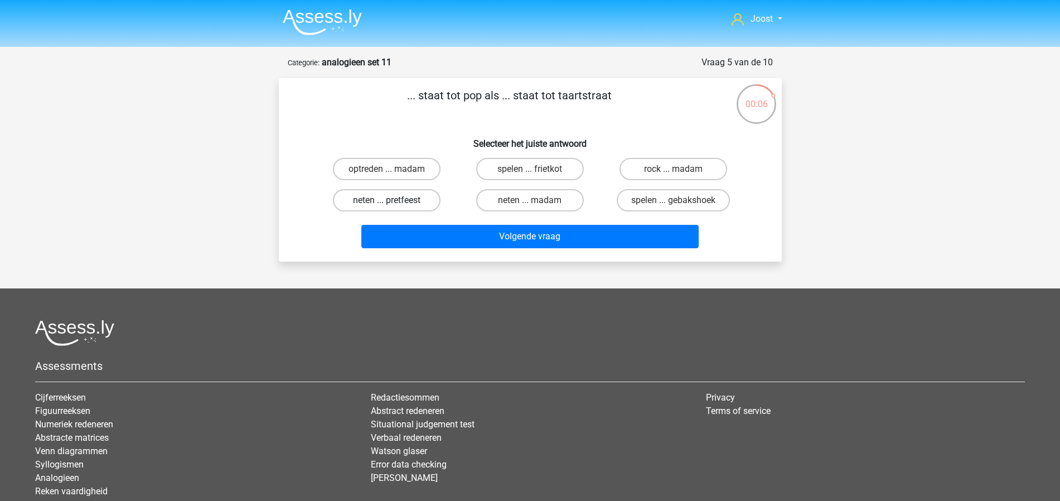
click at [409, 205] on label "neten ... pretfeest" at bounding box center [387, 200] width 108 height 22
click at [394, 205] on input "neten ... pretfeest" at bounding box center [389, 203] width 7 height 7
radio input "true"
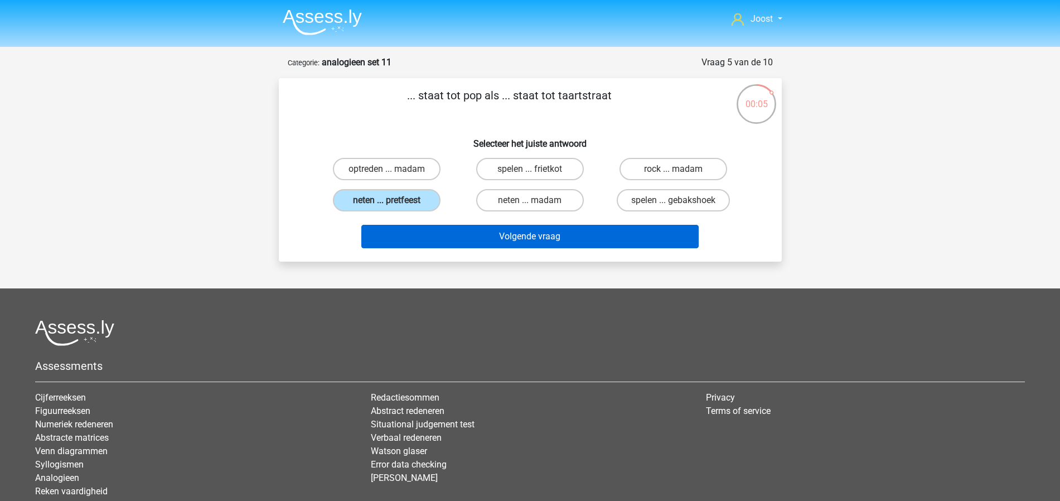
click at [559, 236] on button "Volgende vraag" at bounding box center [529, 236] width 337 height 23
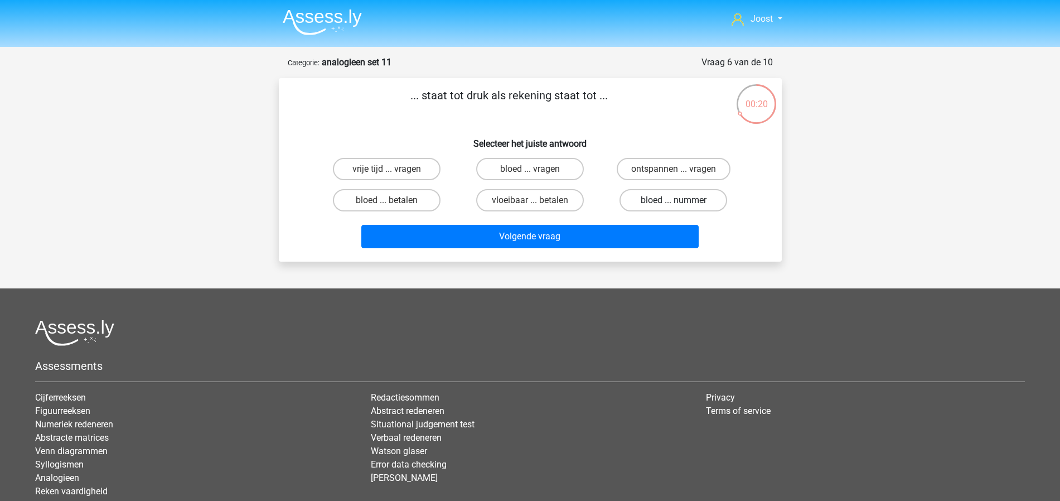
click at [682, 201] on label "bloed ... nummer" at bounding box center [673, 200] width 108 height 22
click at [681, 201] on input "bloed ... nummer" at bounding box center [676, 203] width 7 height 7
radio input "true"
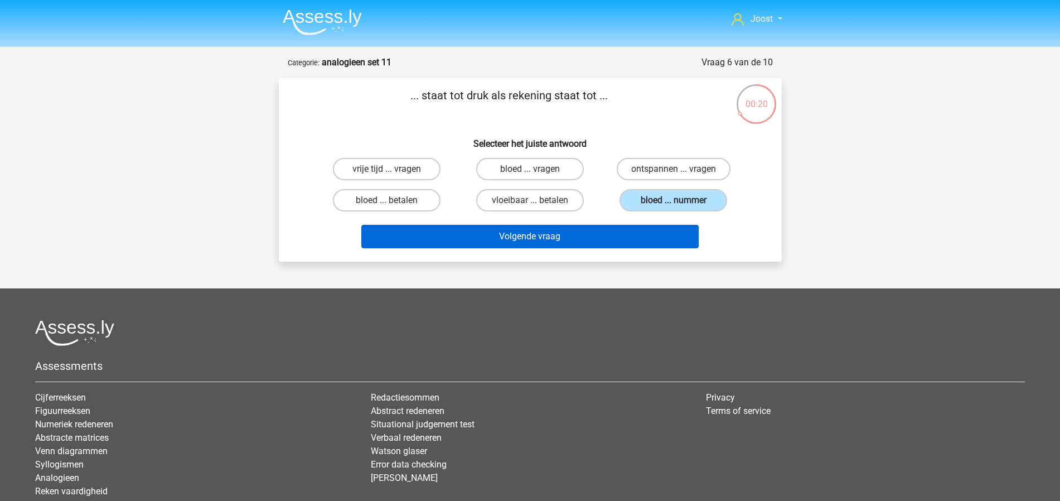
click at [656, 237] on button "Volgende vraag" at bounding box center [529, 236] width 337 height 23
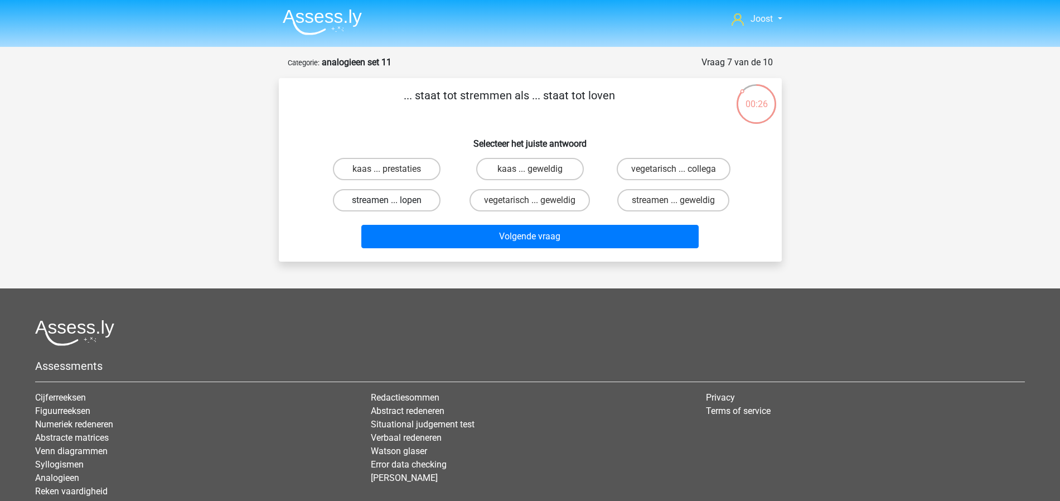
click at [421, 200] on label "streamen ... lopen" at bounding box center [387, 200] width 108 height 22
click at [394, 200] on input "streamen ... lopen" at bounding box center [389, 203] width 7 height 7
radio input "true"
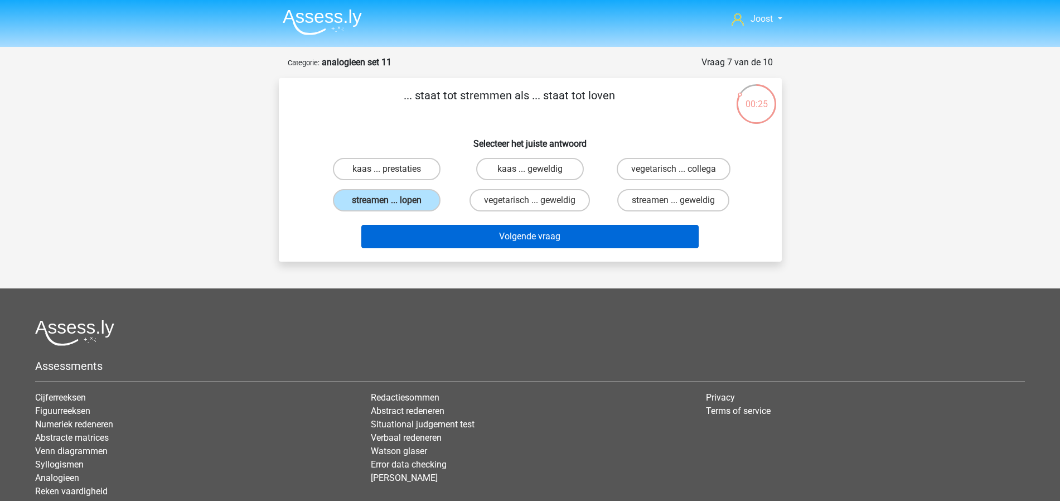
click at [515, 240] on button "Volgende vraag" at bounding box center [529, 236] width 337 height 23
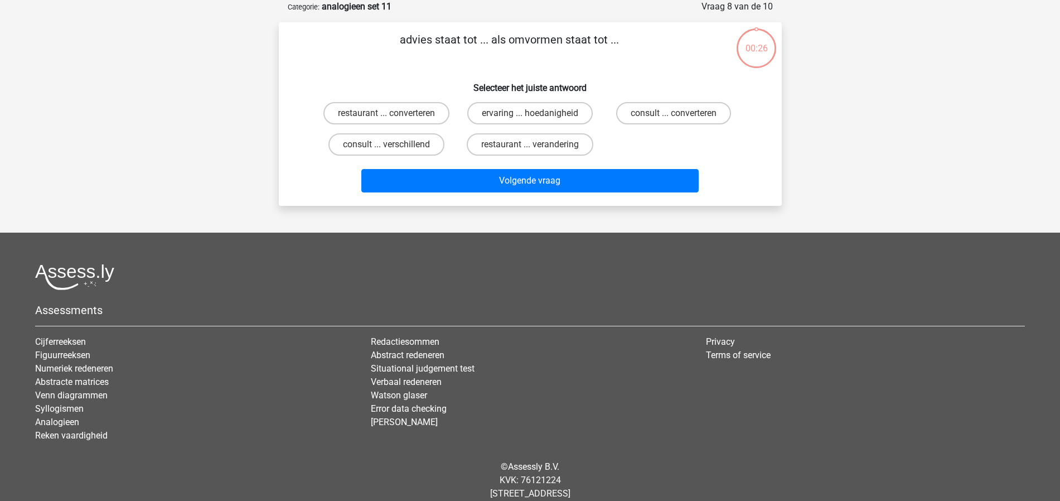
scroll to position [8, 0]
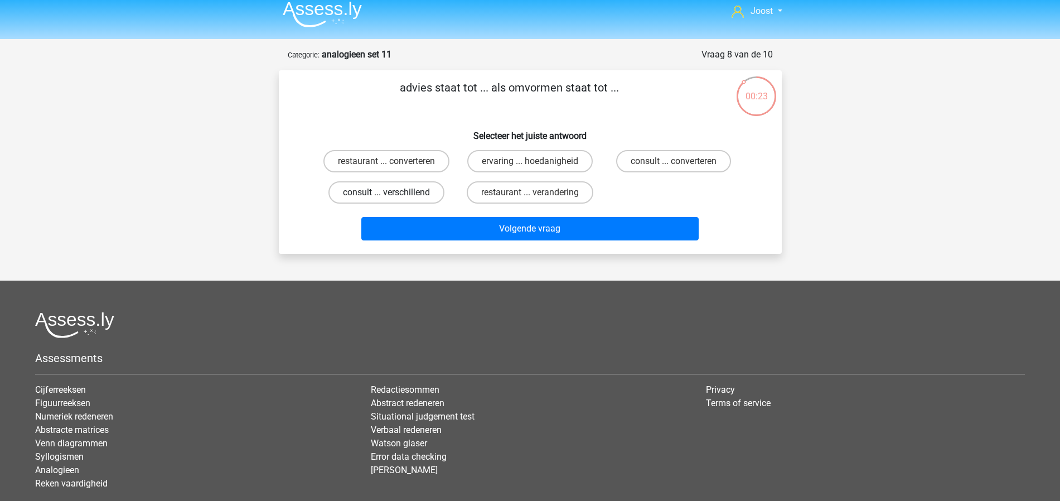
click at [424, 191] on label "consult ... verschillend" at bounding box center [386, 192] width 116 height 22
click at [394, 192] on input "consult ... verschillend" at bounding box center [389, 195] width 7 height 7
radio input "true"
click at [678, 162] on input "consult ... converteren" at bounding box center [676, 164] width 7 height 7
radio input "true"
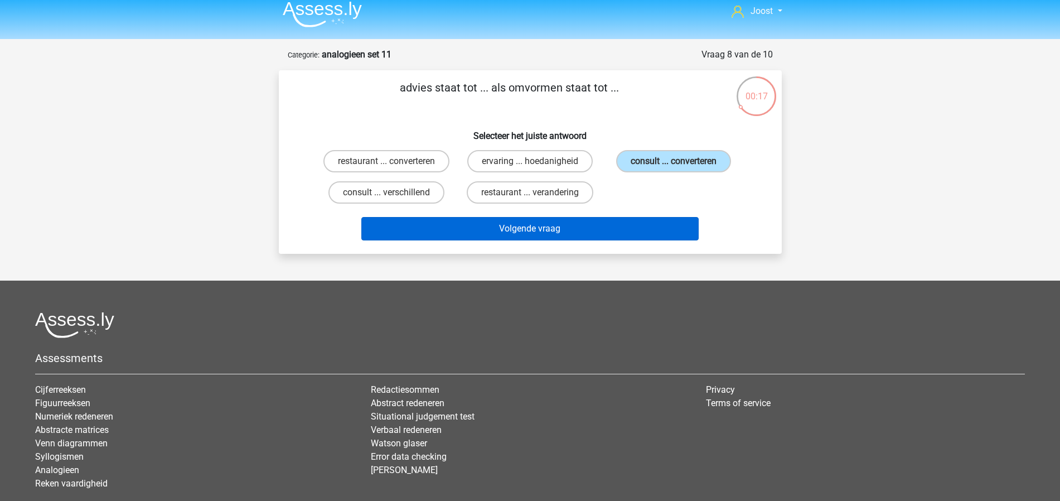
click at [531, 234] on button "Volgende vraag" at bounding box center [529, 228] width 337 height 23
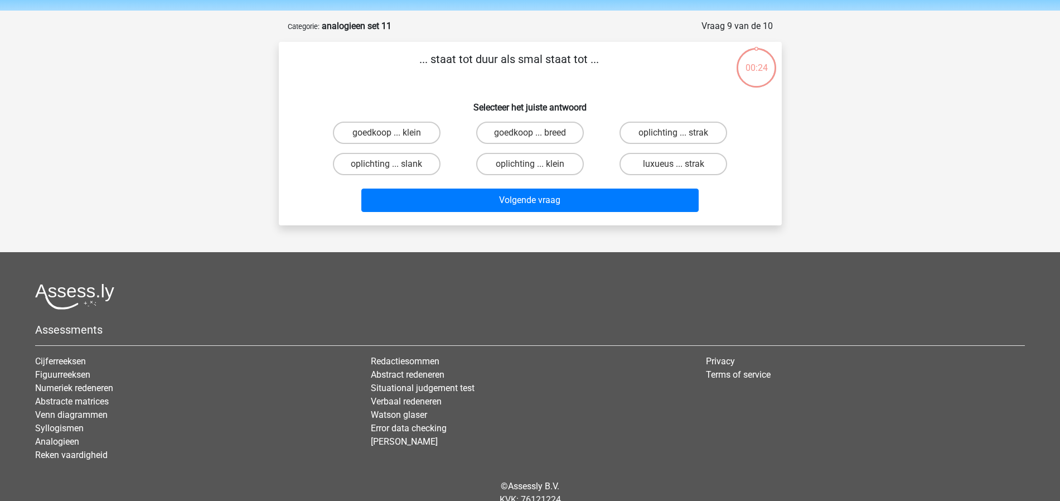
scroll to position [0, 0]
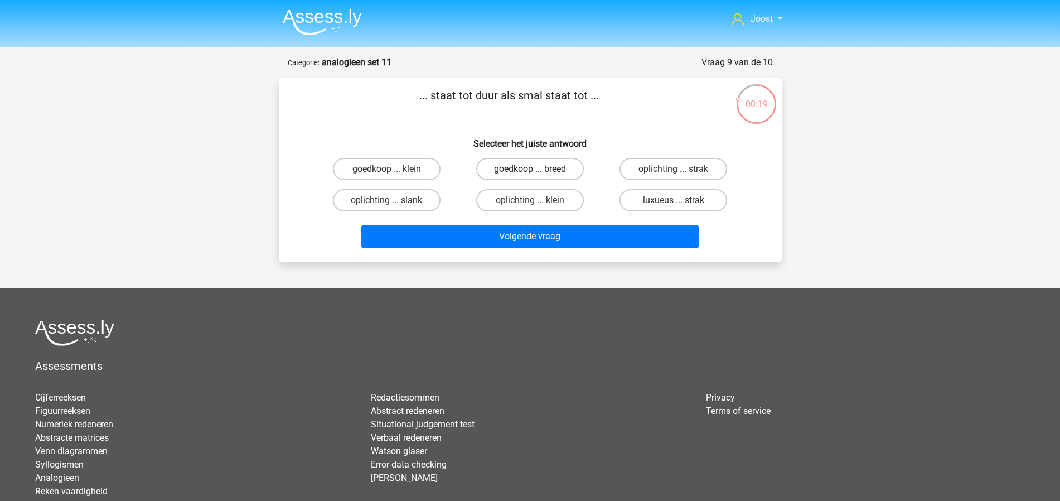
click at [528, 171] on label "goedkoop ... breed" at bounding box center [530, 169] width 108 height 22
click at [530, 171] on input "goedkoop ... breed" at bounding box center [533, 172] width 7 height 7
radio input "true"
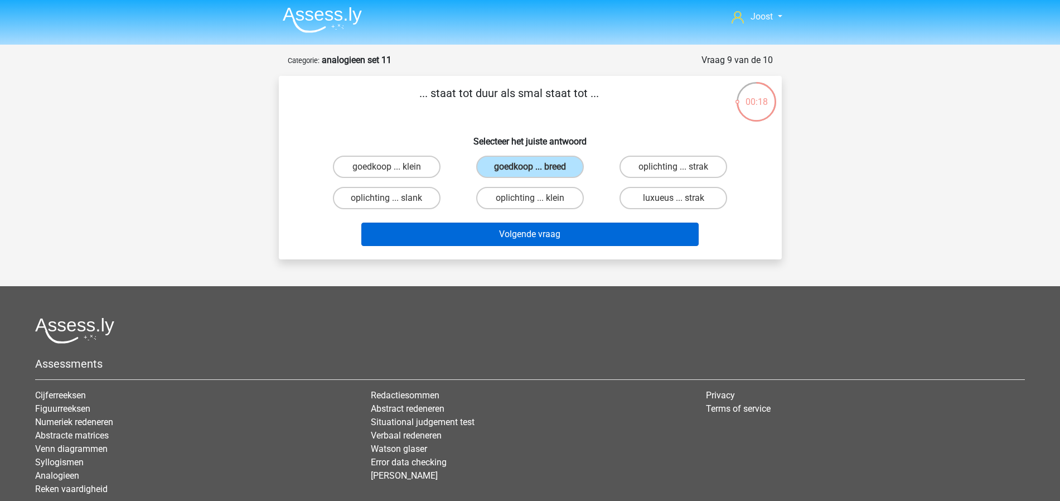
click at [588, 235] on button "Volgende vraag" at bounding box center [529, 233] width 337 height 23
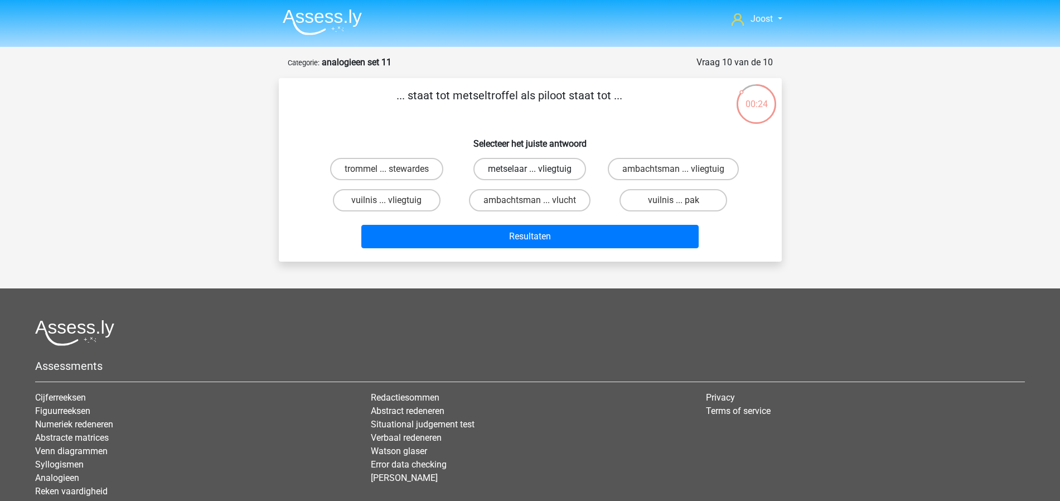
click at [522, 169] on label "metselaar ... vliegtuig" at bounding box center [529, 169] width 113 height 22
click at [530, 169] on input "metselaar ... vliegtuig" at bounding box center [533, 172] width 7 height 7
radio input "true"
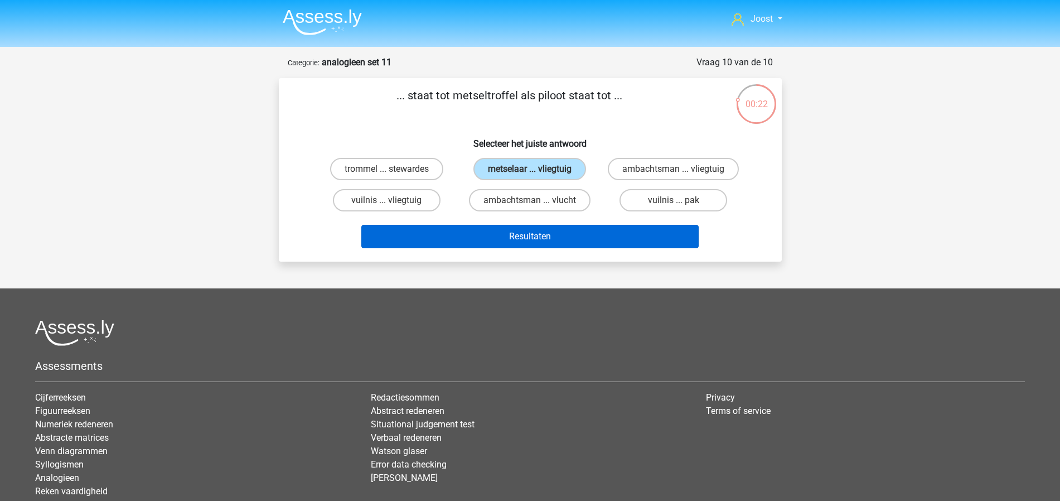
click at [554, 236] on button "Resultaten" at bounding box center [529, 236] width 337 height 23
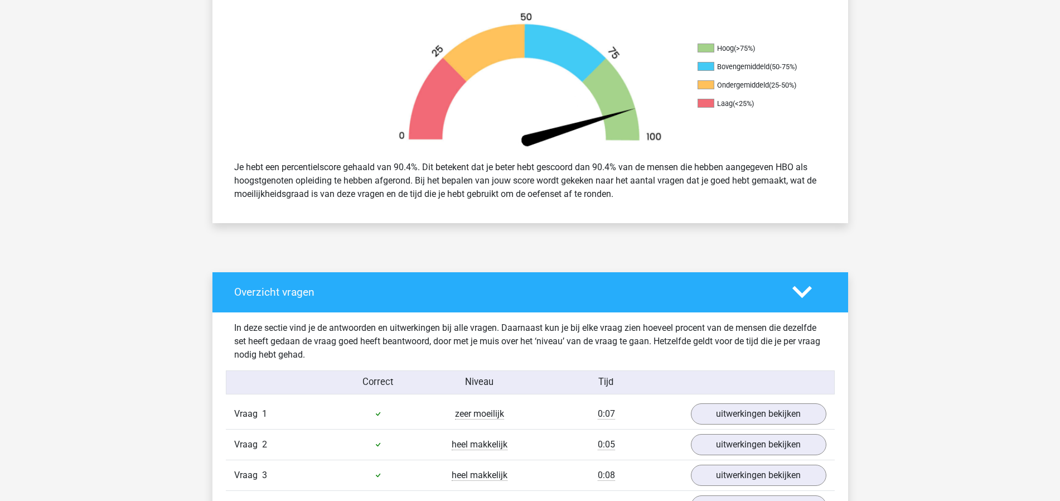
scroll to position [548, 0]
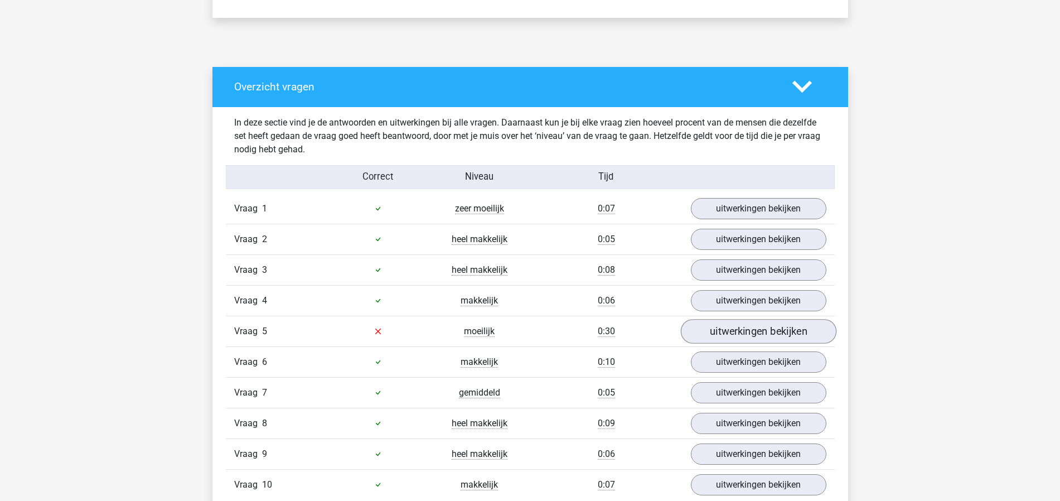
click at [754, 329] on link "uitwerkingen bekijken" at bounding box center [758, 331] width 156 height 25
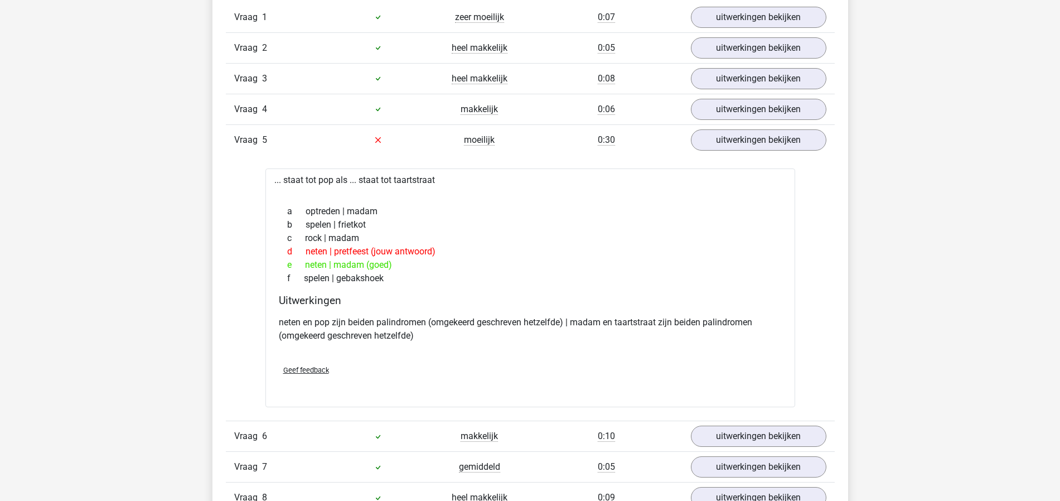
scroll to position [722, 0]
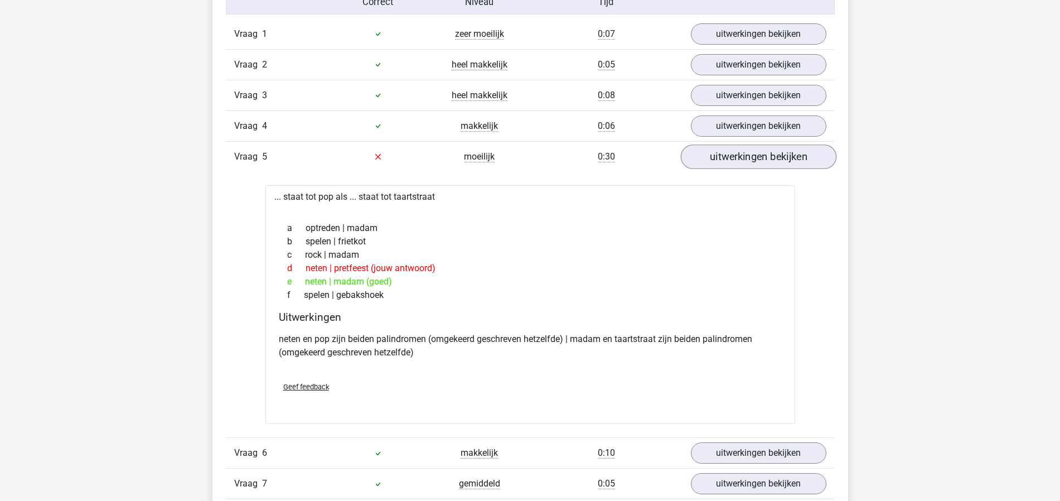
click at [721, 162] on link "uitwerkingen bekijken" at bounding box center [758, 156] width 156 height 25
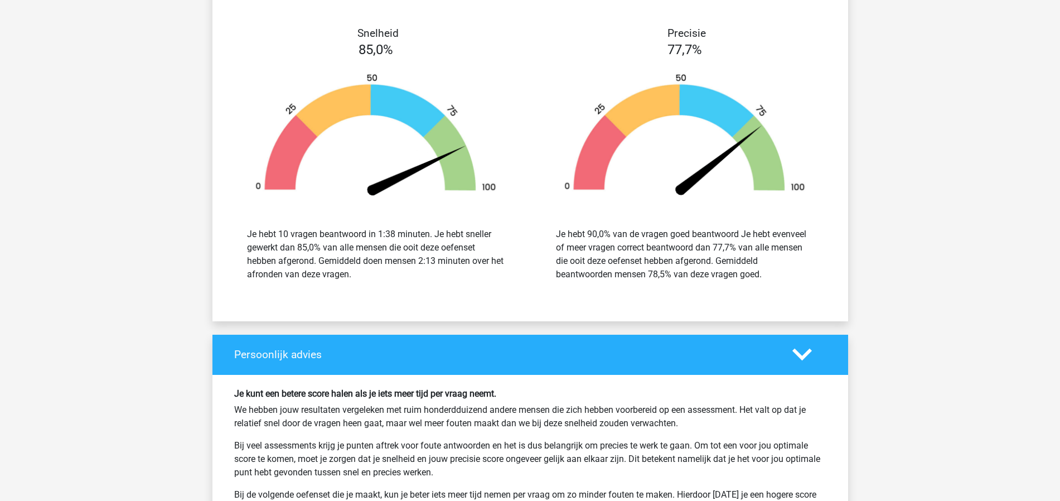
scroll to position [1489, 0]
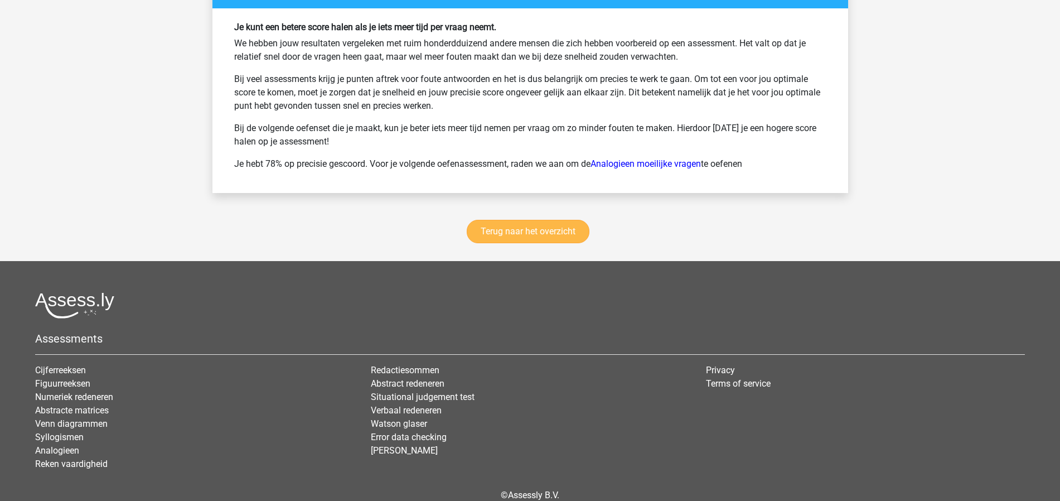
click at [561, 224] on link "Terug naar het overzicht" at bounding box center [528, 231] width 123 height 23
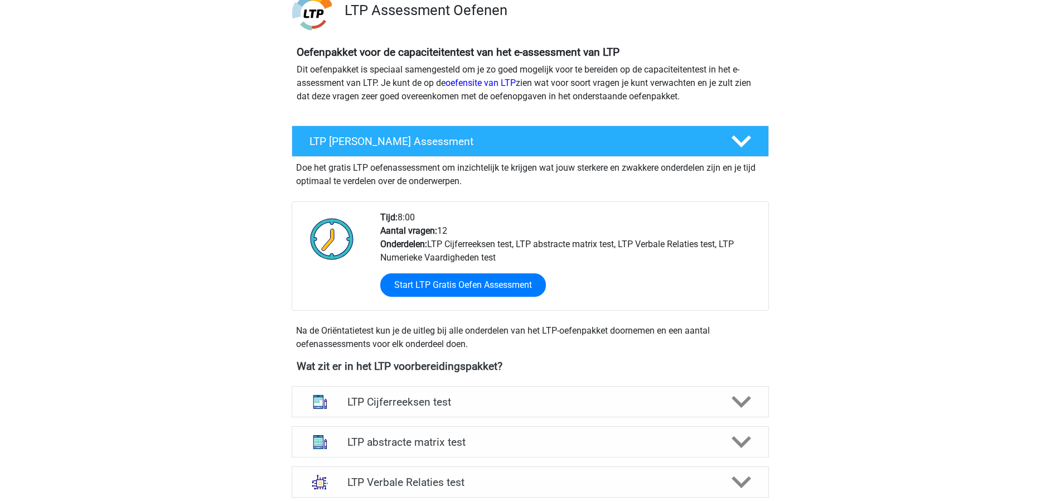
scroll to position [191, 0]
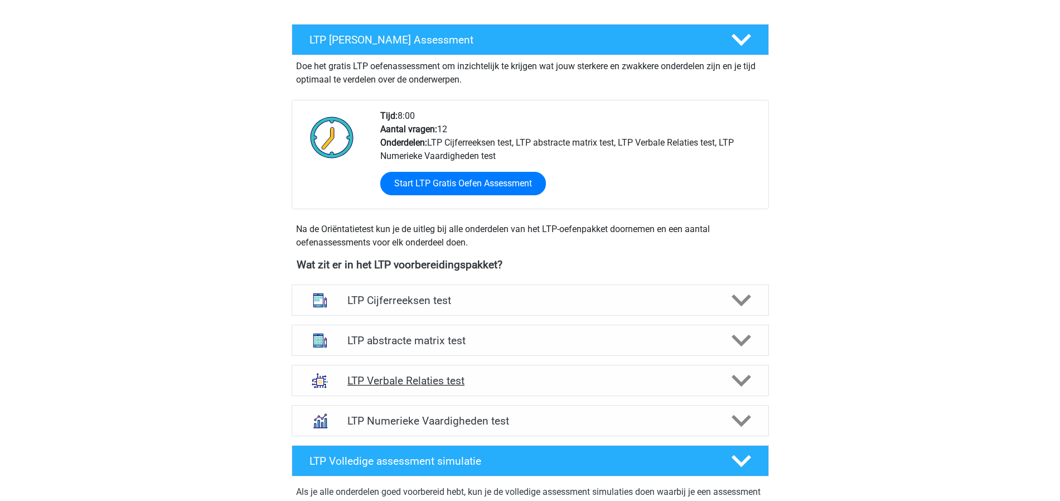
click at [535, 378] on h4 "LTP Verbale Relaties test" at bounding box center [529, 380] width 365 height 13
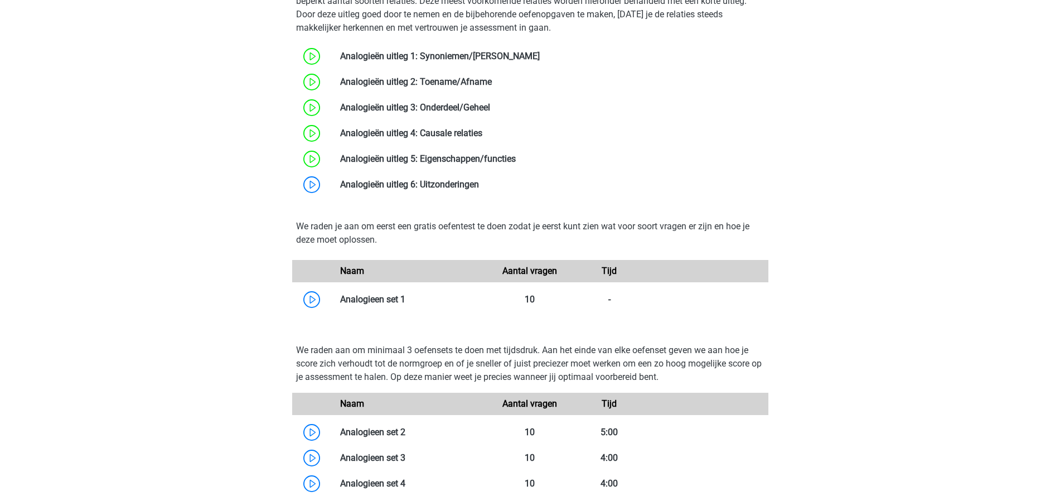
scroll to position [805, 0]
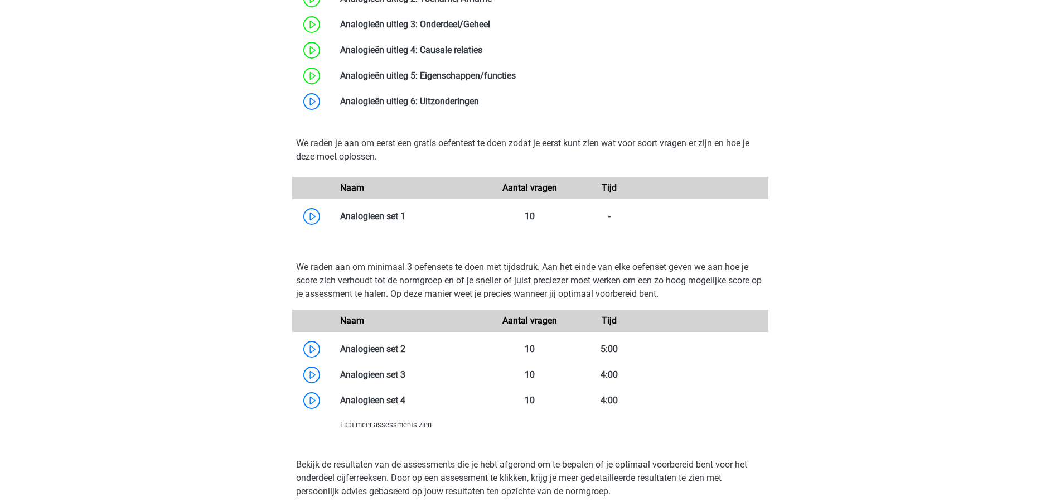
click at [384, 422] on span "Laat meer assessments zien" at bounding box center [385, 424] width 91 height 8
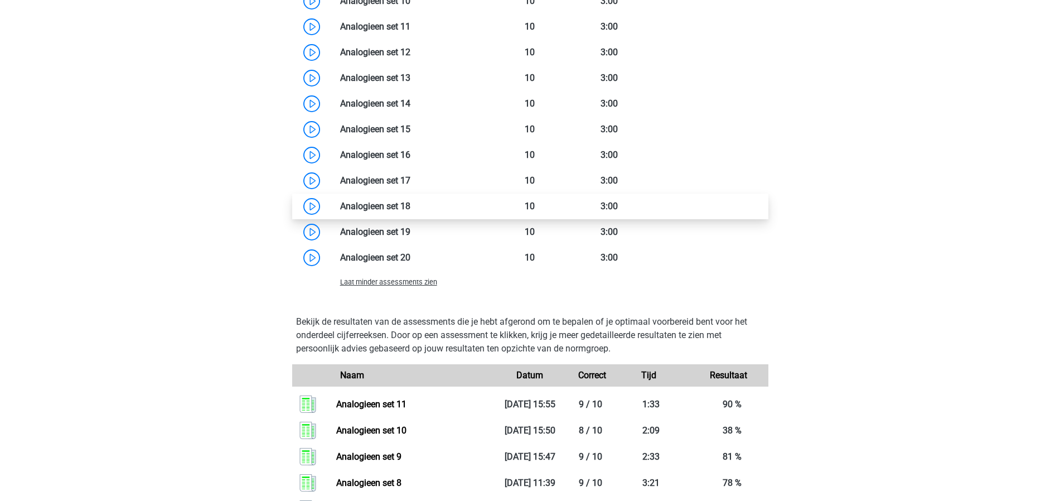
scroll to position [1269, 0]
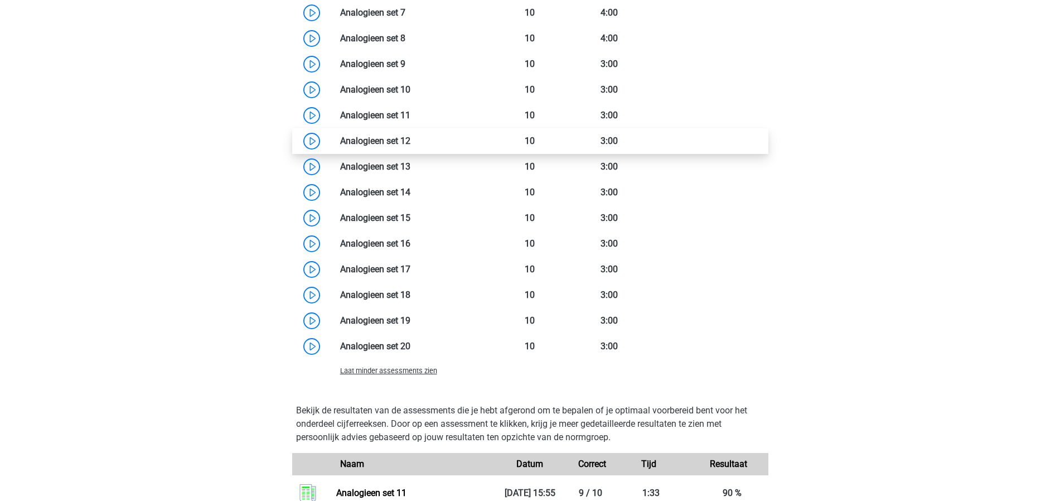
click at [410, 137] on link at bounding box center [410, 140] width 0 height 11
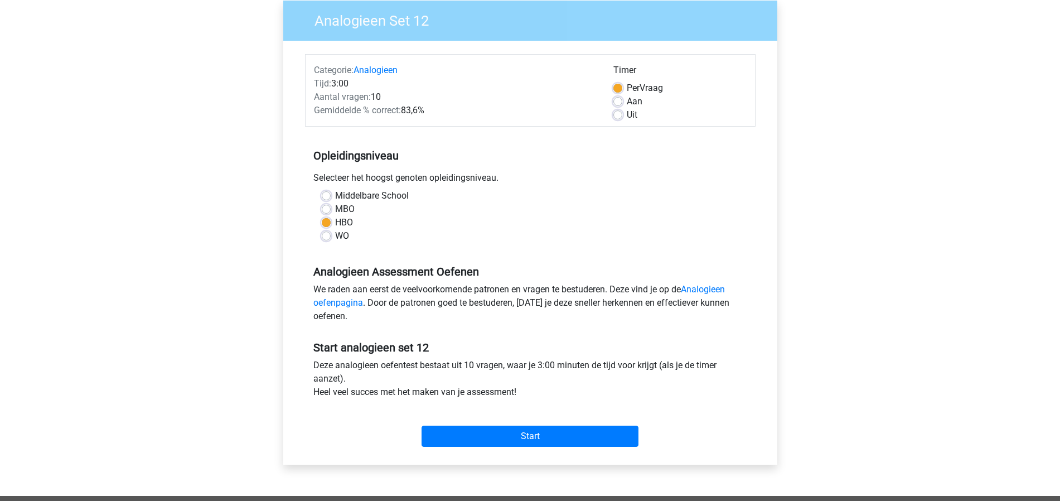
scroll to position [174, 0]
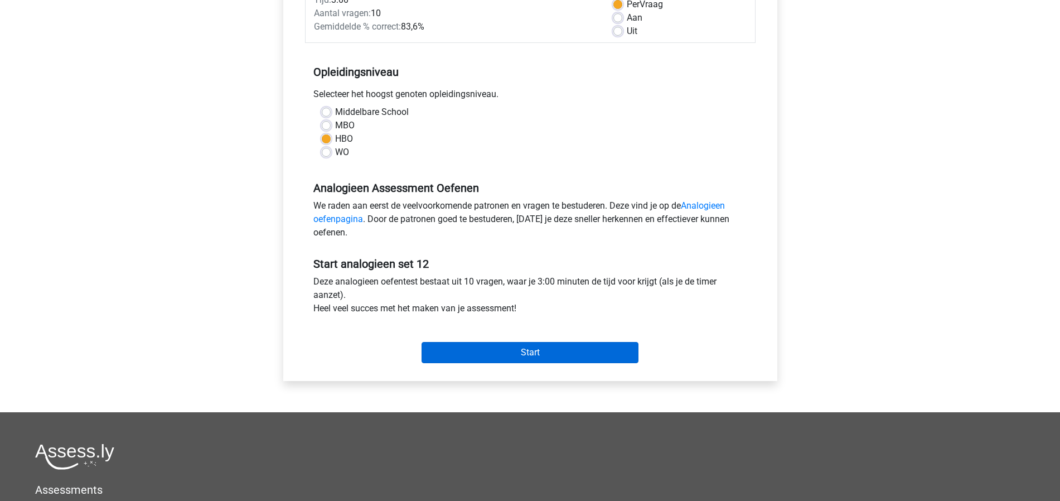
click at [522, 356] on input "Start" at bounding box center [529, 352] width 217 height 21
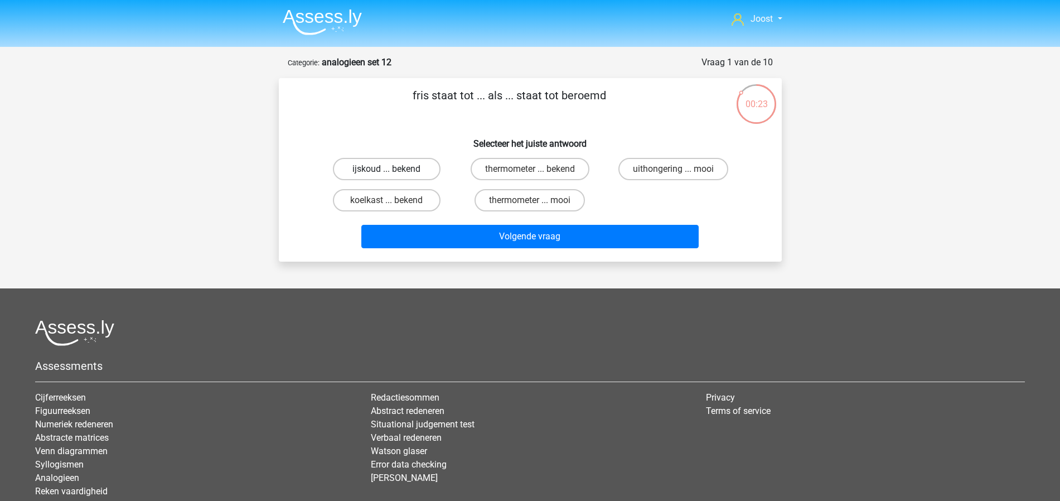
click at [401, 169] on label "ijskoud ... bekend" at bounding box center [387, 169] width 108 height 22
click at [394, 169] on input "ijskoud ... bekend" at bounding box center [389, 172] width 7 height 7
radio input "true"
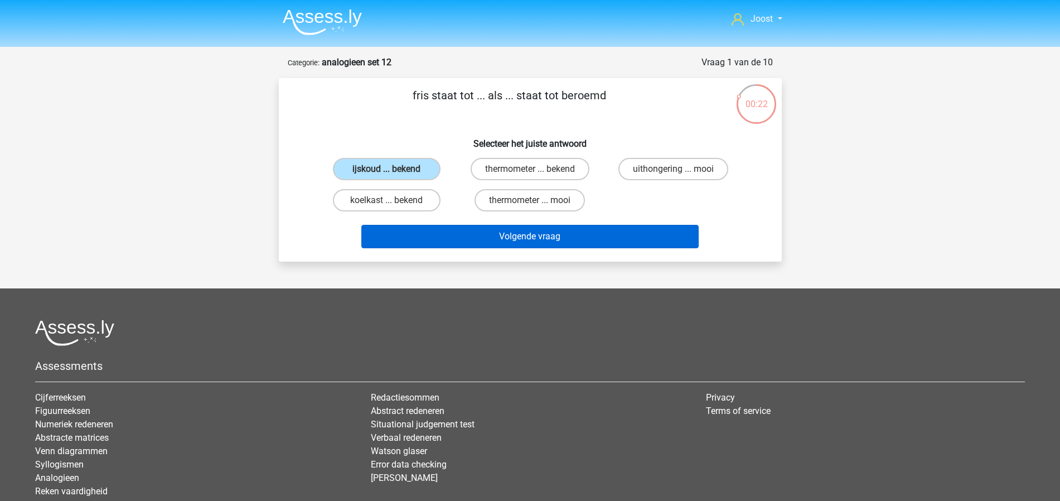
click at [519, 237] on button "Volgende vraag" at bounding box center [529, 236] width 337 height 23
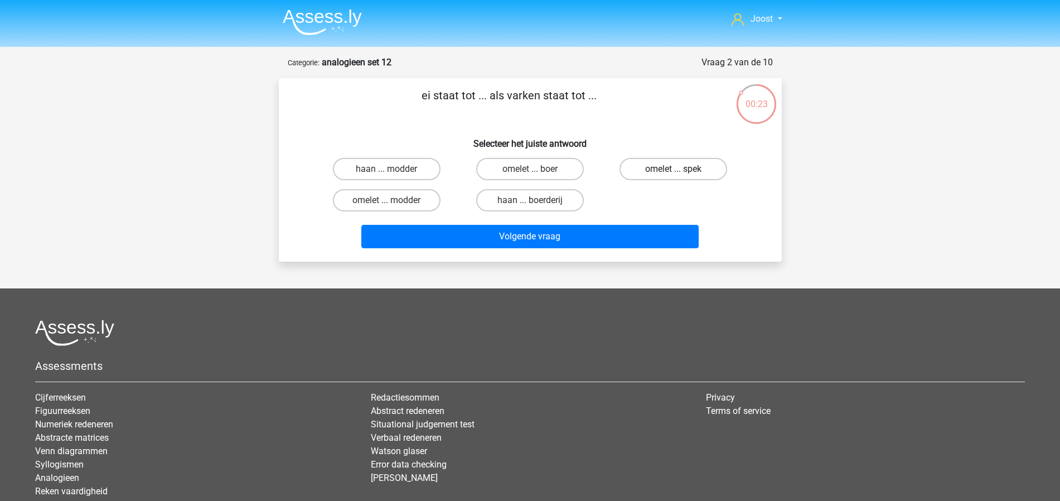
click at [663, 172] on label "omelet ... spek" at bounding box center [673, 169] width 108 height 22
click at [673, 172] on input "omelet ... spek" at bounding box center [676, 172] width 7 height 7
radio input "true"
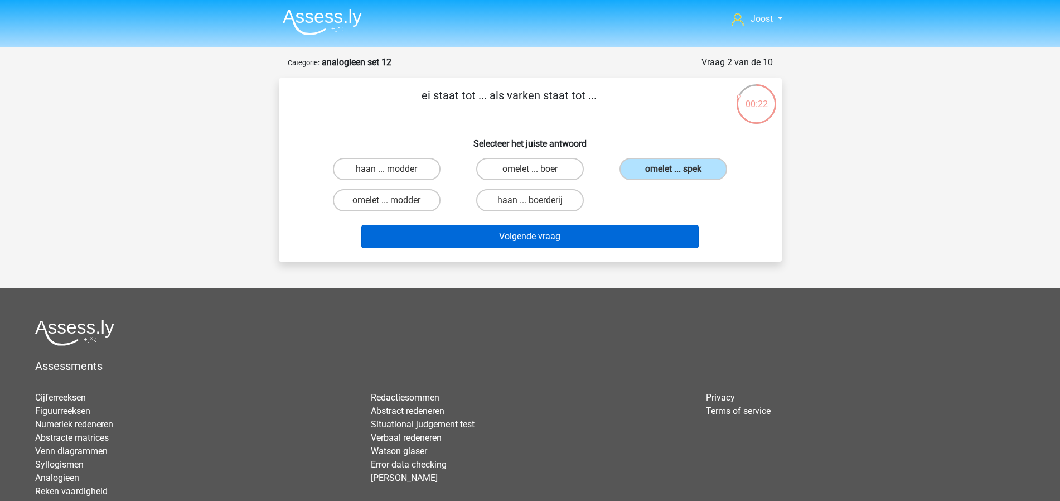
click at [583, 236] on button "Volgende vraag" at bounding box center [529, 236] width 337 height 23
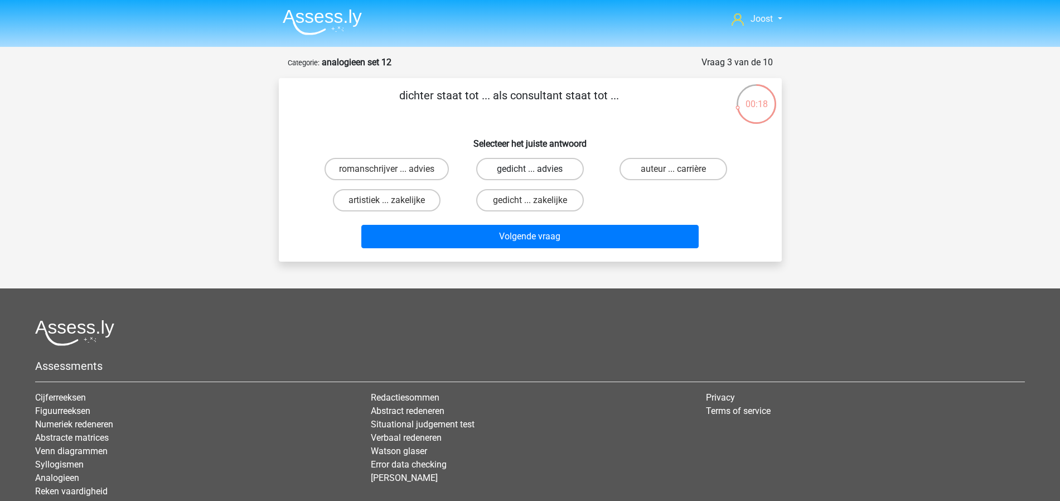
click at [517, 172] on label "gedicht ... advies" at bounding box center [530, 169] width 108 height 22
click at [530, 172] on input "gedicht ... advies" at bounding box center [533, 172] width 7 height 7
radio input "true"
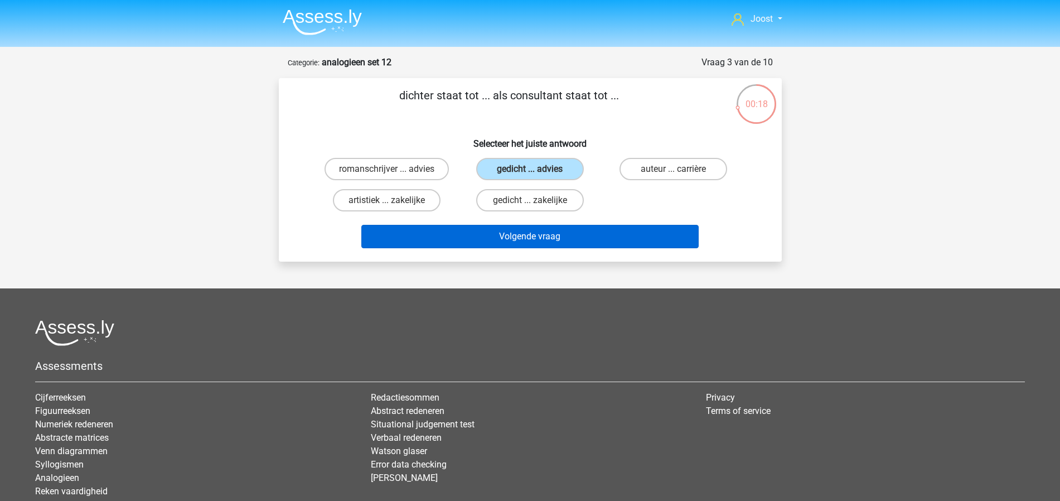
click at [551, 238] on button "Volgende vraag" at bounding box center [529, 236] width 337 height 23
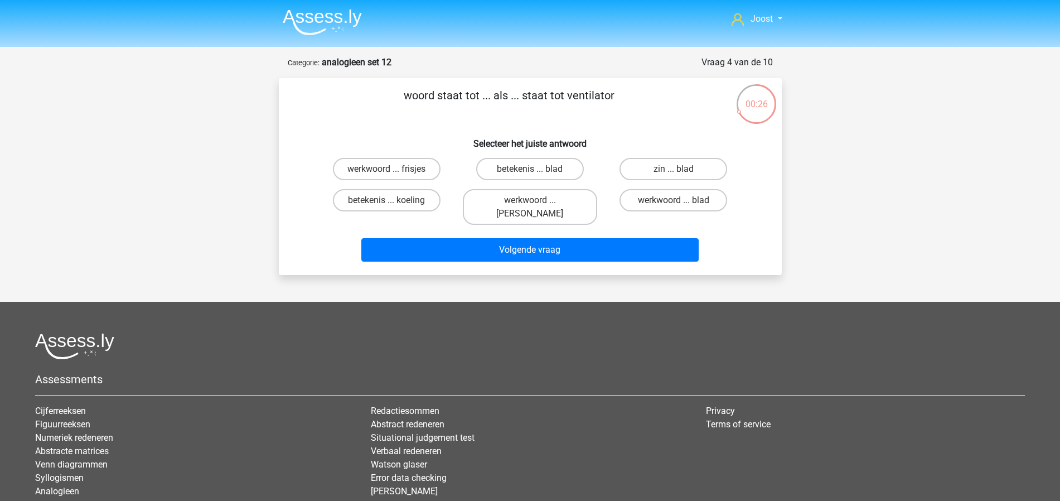
click at [389, 203] on input "betekenis ... koeling" at bounding box center [389, 203] width 7 height 7
radio input "true"
click at [642, 169] on label "zin ... blad" at bounding box center [673, 169] width 108 height 22
click at [673, 169] on input "zin ... blad" at bounding box center [676, 172] width 7 height 7
radio input "true"
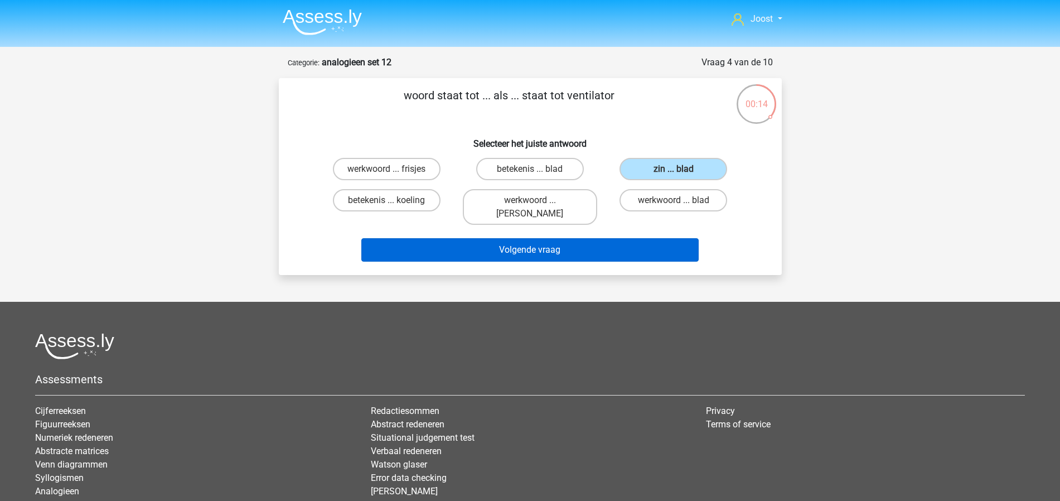
click at [593, 238] on button "Volgende vraag" at bounding box center [529, 249] width 337 height 23
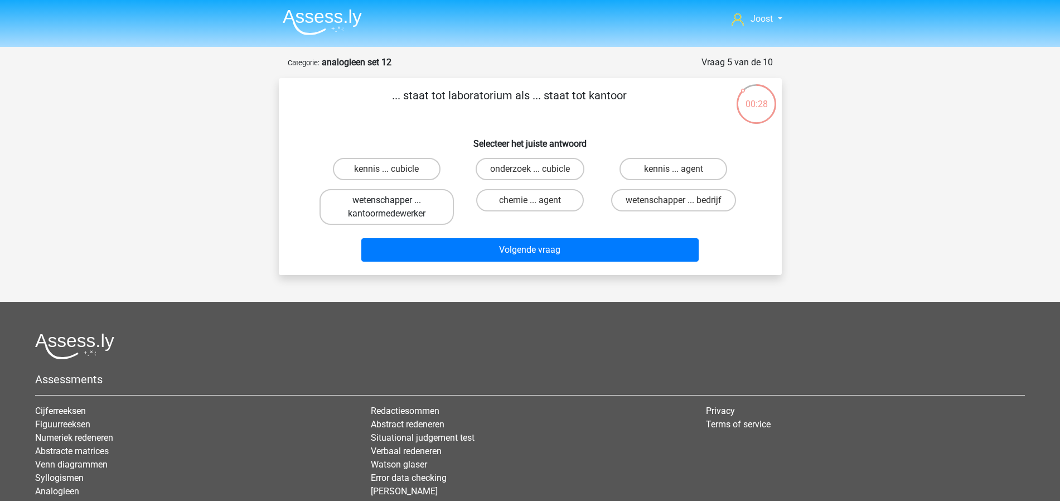
click at [421, 203] on label "wetenschapper ... kantoormedewerker" at bounding box center [386, 207] width 134 height 36
click at [394, 203] on input "wetenschapper ... kantoormedewerker" at bounding box center [389, 203] width 7 height 7
radio input "true"
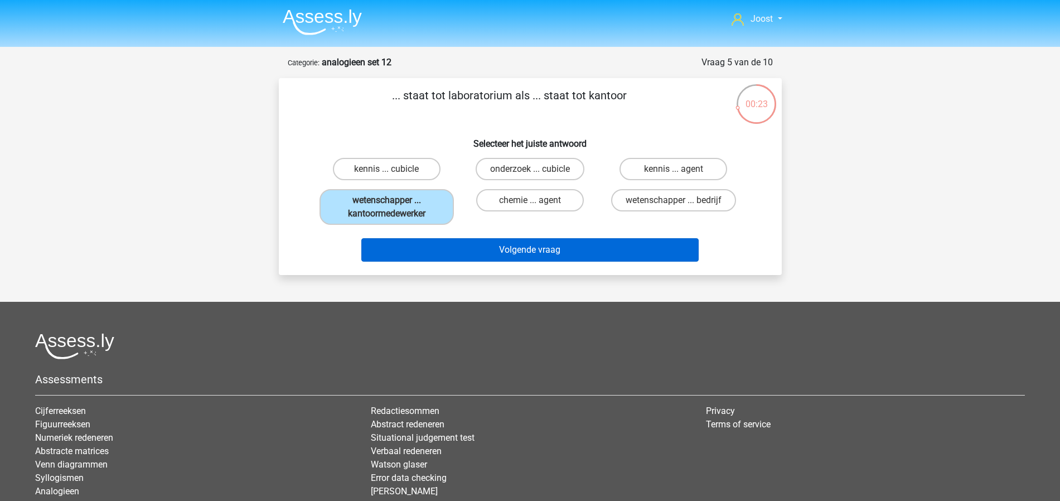
click at [530, 251] on button "Volgende vraag" at bounding box center [529, 249] width 337 height 23
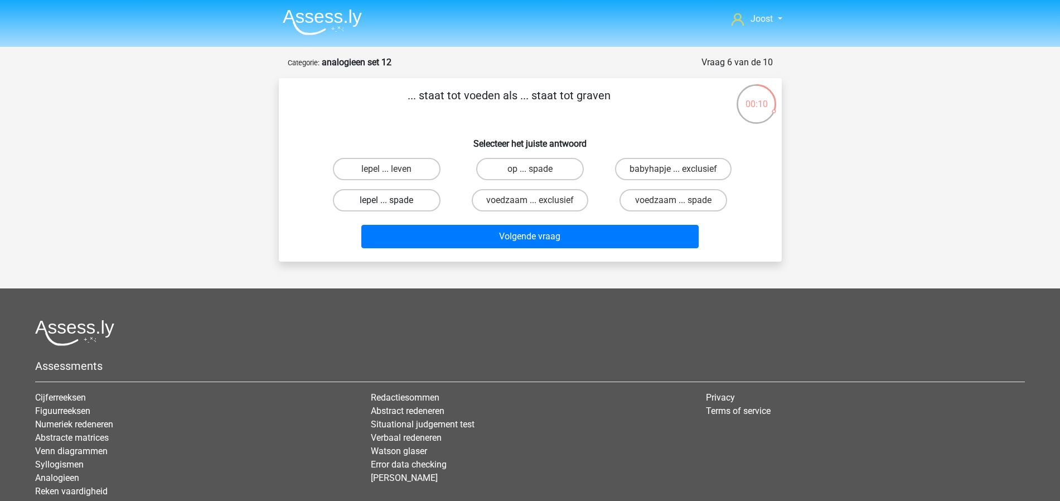
click at [412, 197] on label "lepel ... spade" at bounding box center [387, 200] width 108 height 22
click at [394, 200] on input "lepel ... spade" at bounding box center [389, 203] width 7 height 7
radio input "true"
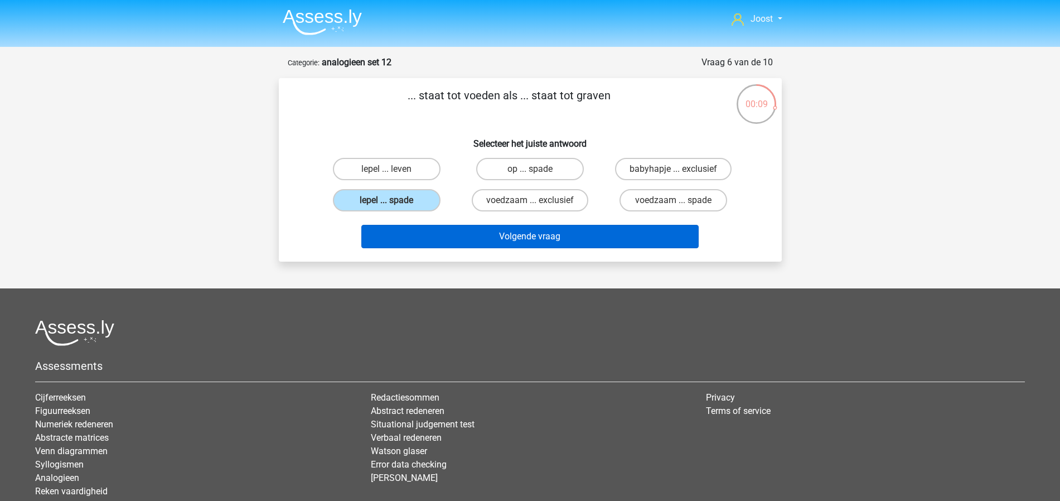
click at [439, 232] on button "Volgende vraag" at bounding box center [529, 236] width 337 height 23
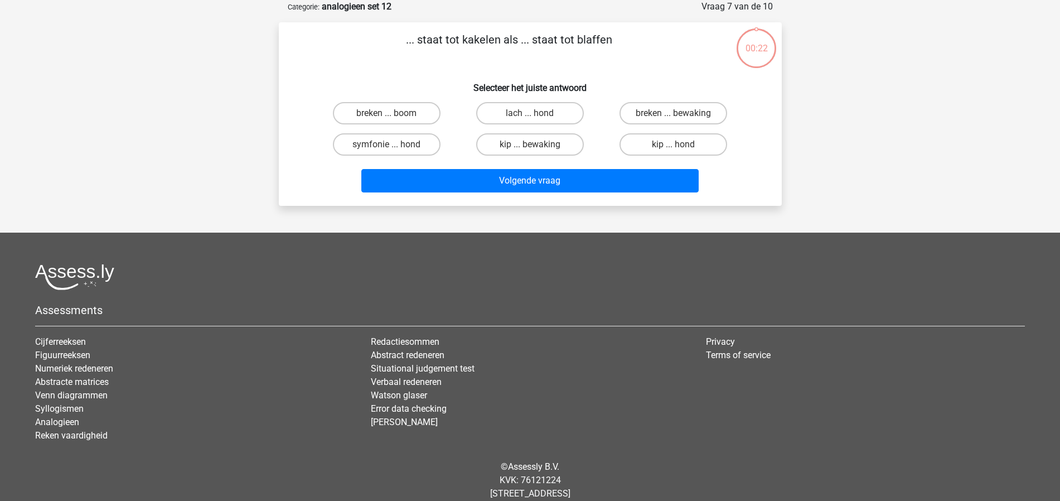
scroll to position [54, 0]
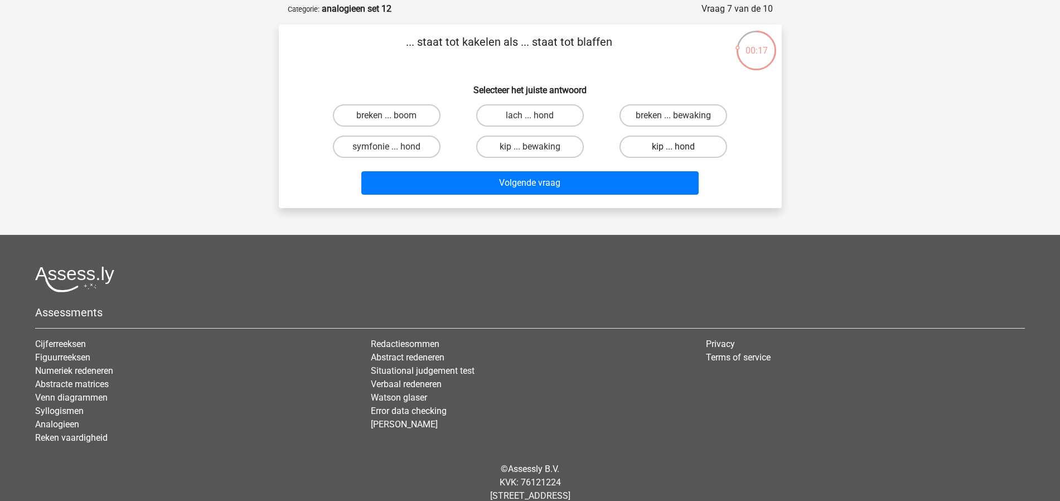
click at [643, 144] on label "kip ... hond" at bounding box center [673, 146] width 108 height 22
click at [673, 147] on input "kip ... hond" at bounding box center [676, 150] width 7 height 7
radio input "true"
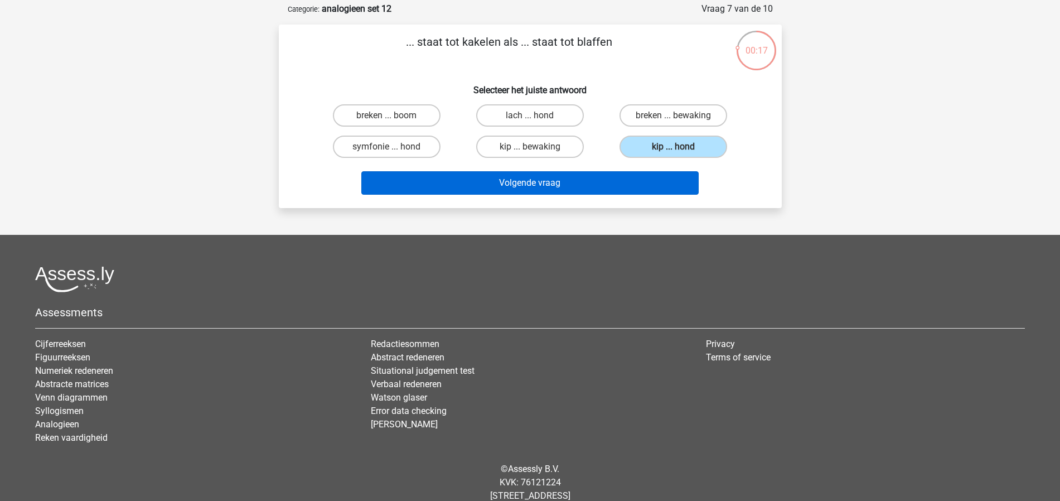
click at [616, 182] on button "Volgende vraag" at bounding box center [529, 182] width 337 height 23
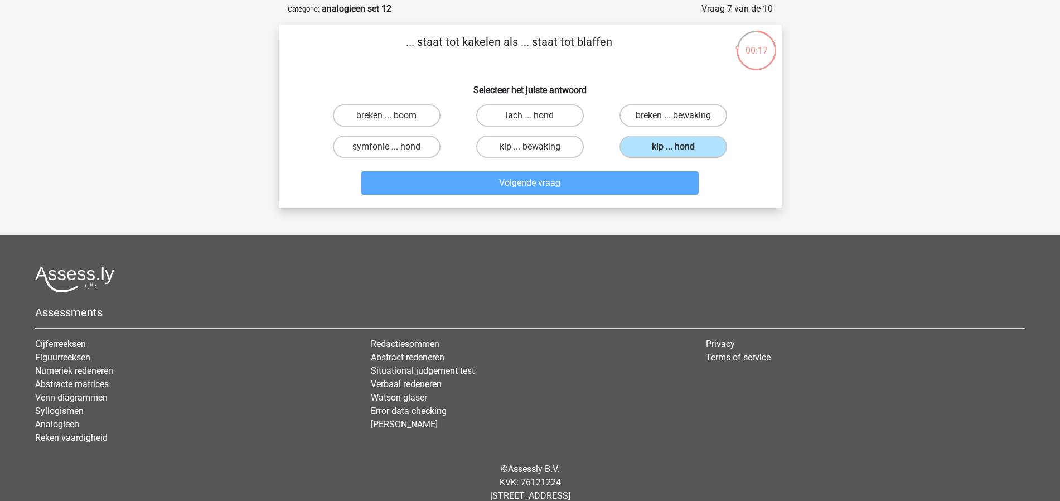
scroll to position [56, 0]
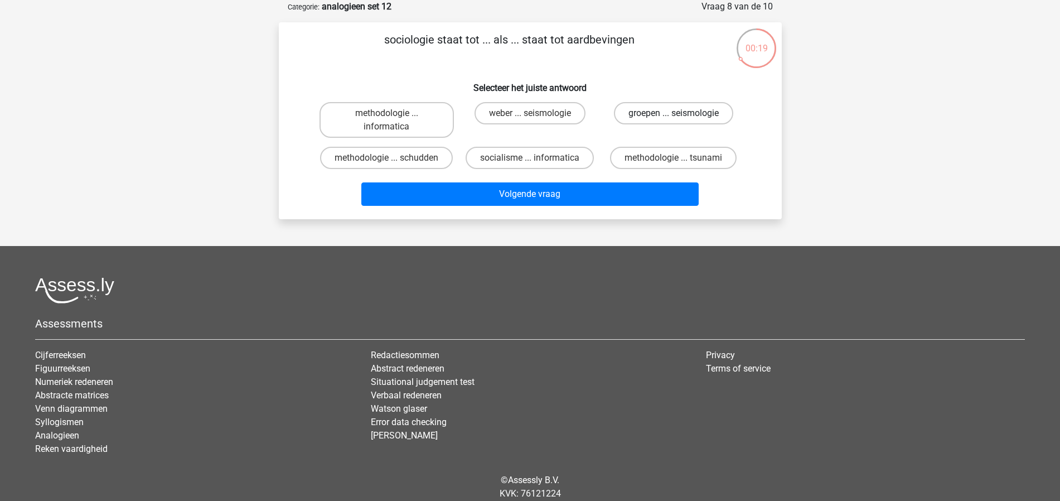
click at [681, 113] on label "groepen ... seismologie" at bounding box center [673, 113] width 119 height 22
click at [681, 113] on input "groepen ... seismologie" at bounding box center [676, 116] width 7 height 7
radio input "true"
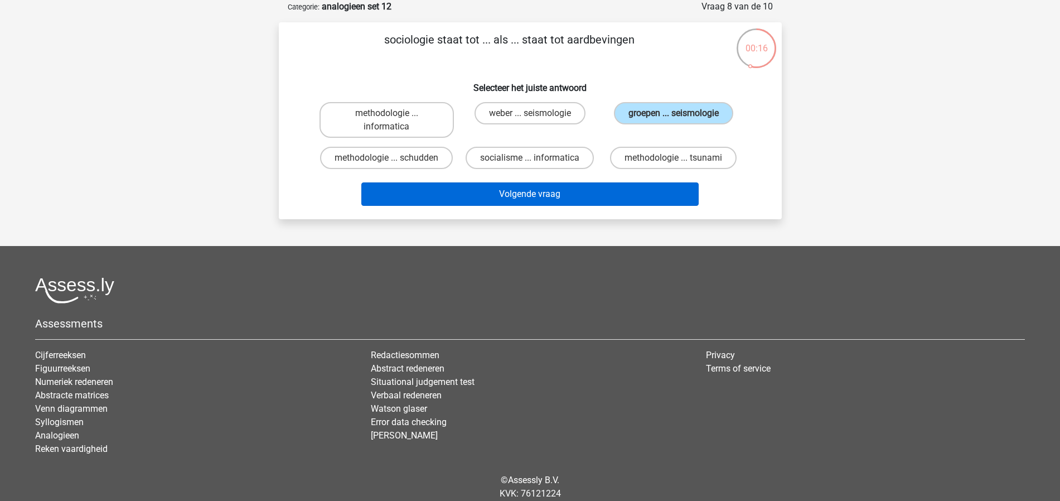
click at [568, 195] on button "Volgende vraag" at bounding box center [529, 193] width 337 height 23
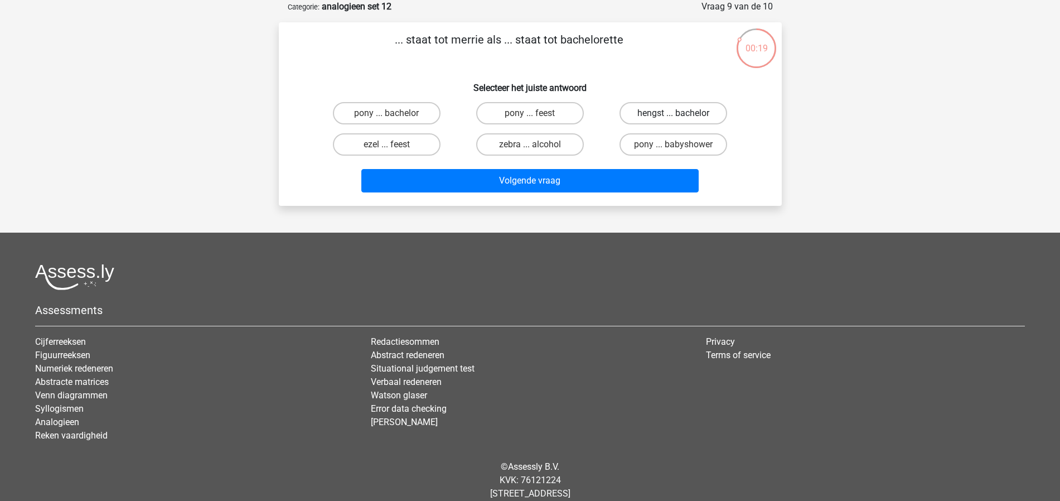
click at [686, 117] on label "hengst ... bachelor" at bounding box center [673, 113] width 108 height 22
click at [681, 117] on input "hengst ... bachelor" at bounding box center [676, 116] width 7 height 7
radio input "true"
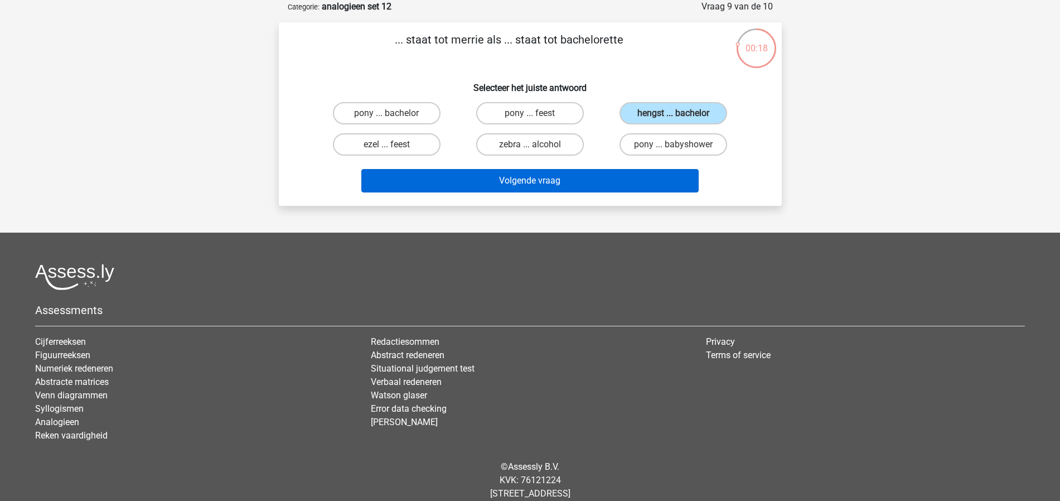
click at [558, 186] on button "Volgende vraag" at bounding box center [529, 180] width 337 height 23
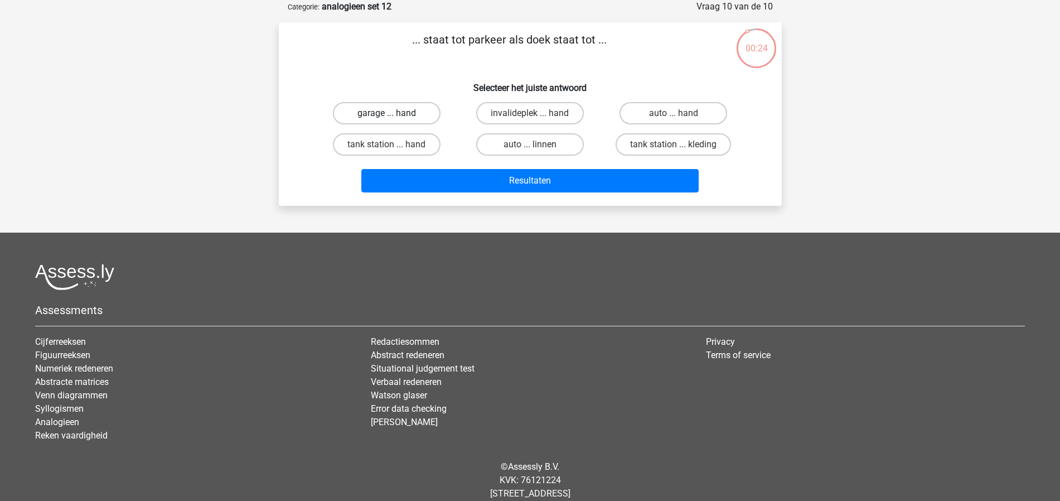
click at [409, 113] on label "garage ... hand" at bounding box center [387, 113] width 108 height 22
click at [394, 113] on input "garage ... hand" at bounding box center [389, 116] width 7 height 7
radio input "true"
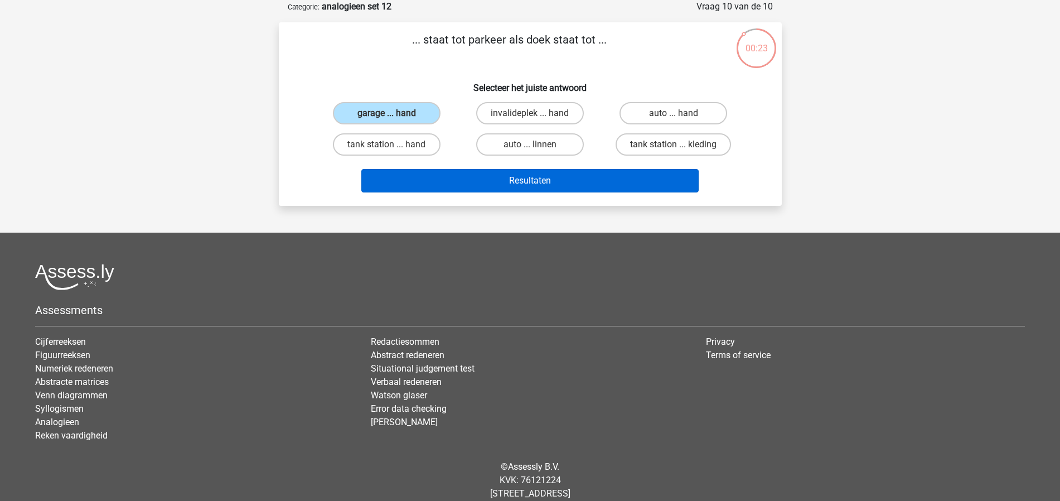
click at [484, 177] on button "Resultaten" at bounding box center [529, 180] width 337 height 23
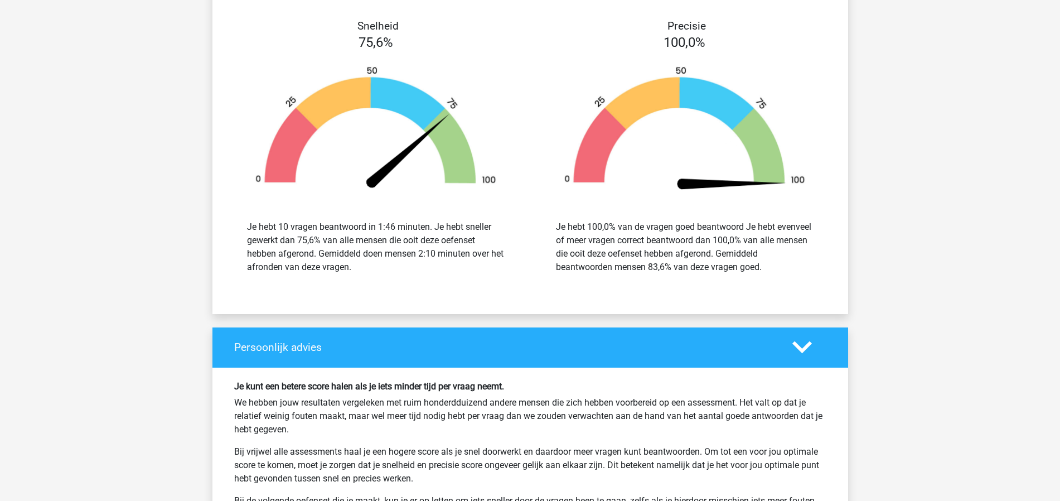
scroll to position [1467, 0]
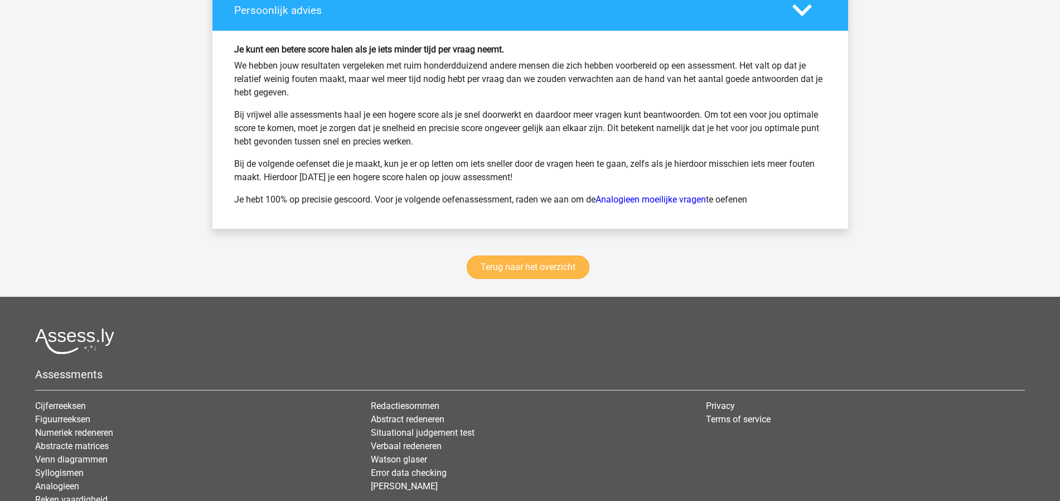
click at [530, 267] on link "Terug naar het overzicht" at bounding box center [528, 266] width 123 height 23
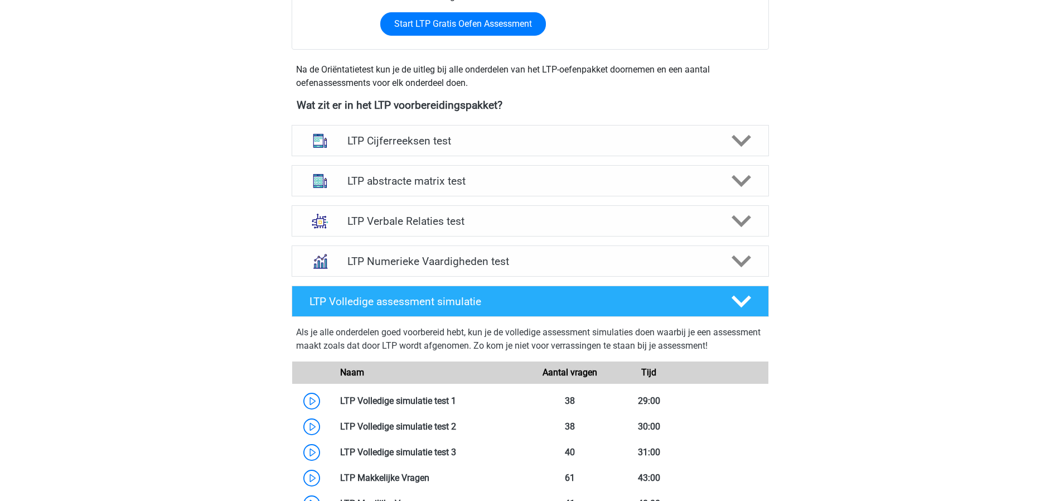
scroll to position [286, 0]
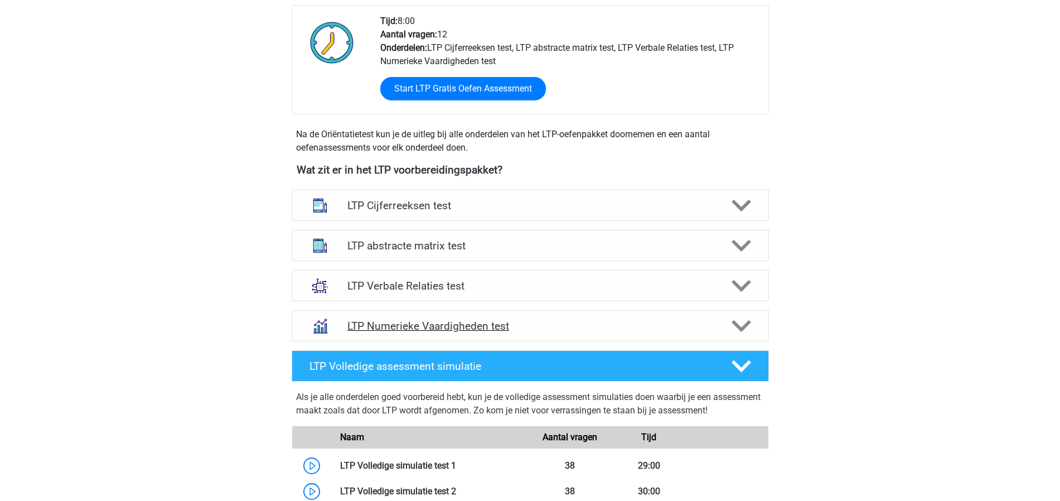
click at [714, 326] on div "LTP Numerieke Vaardigheden test" at bounding box center [530, 325] width 382 height 13
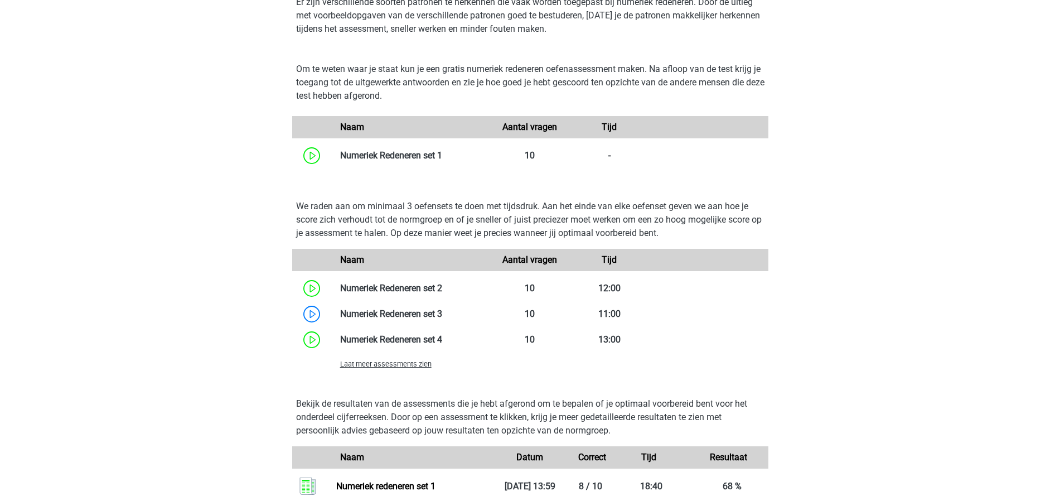
scroll to position [0, 0]
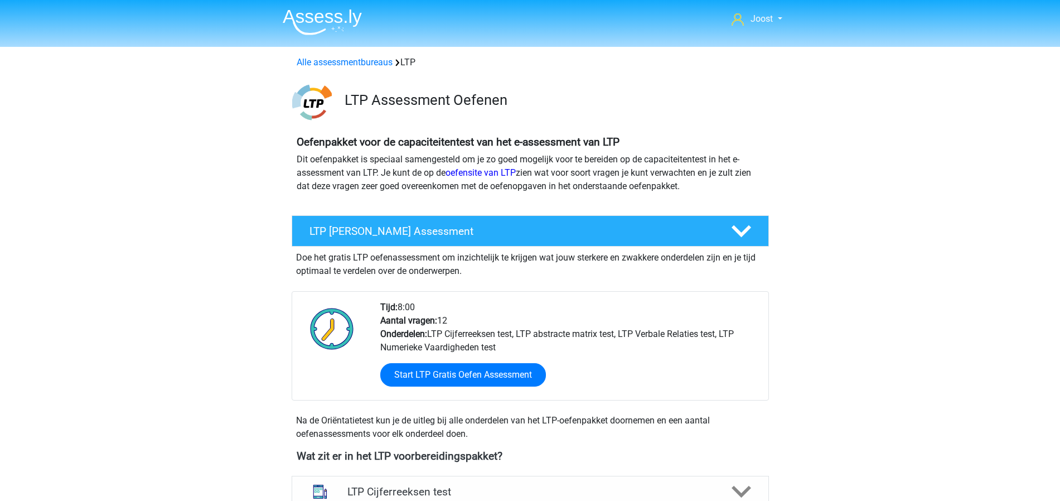
click at [316, 20] on img at bounding box center [322, 22] width 79 height 26
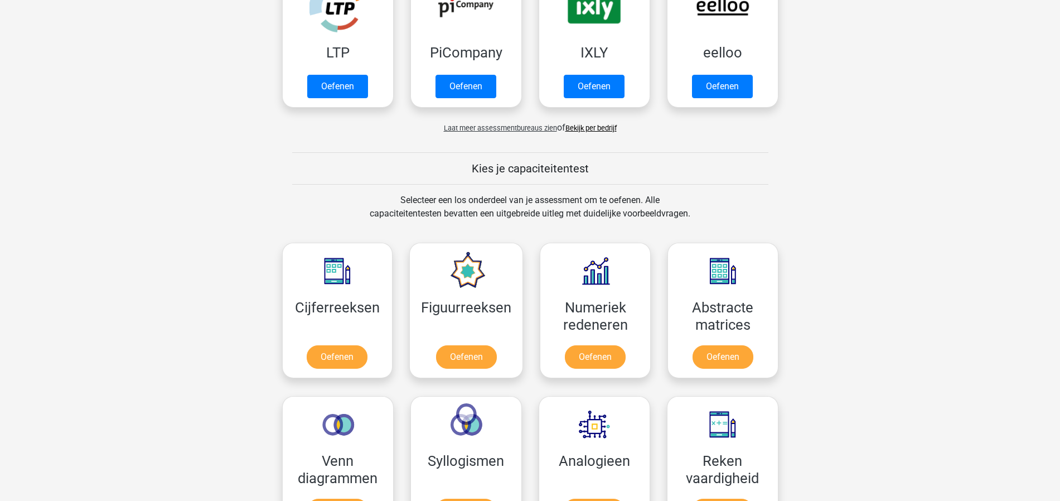
scroll to position [348, 0]
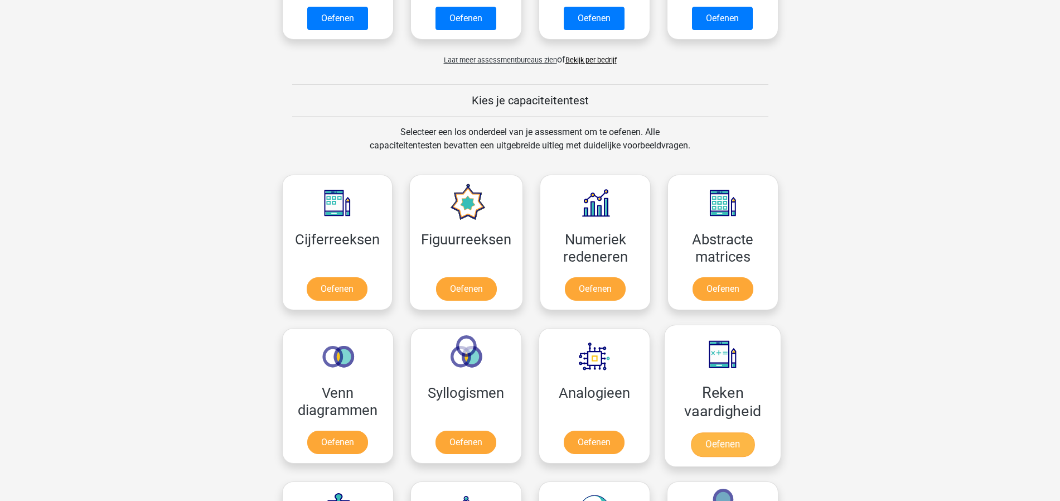
click at [696, 432] on link "Oefenen" at bounding box center [722, 444] width 64 height 25
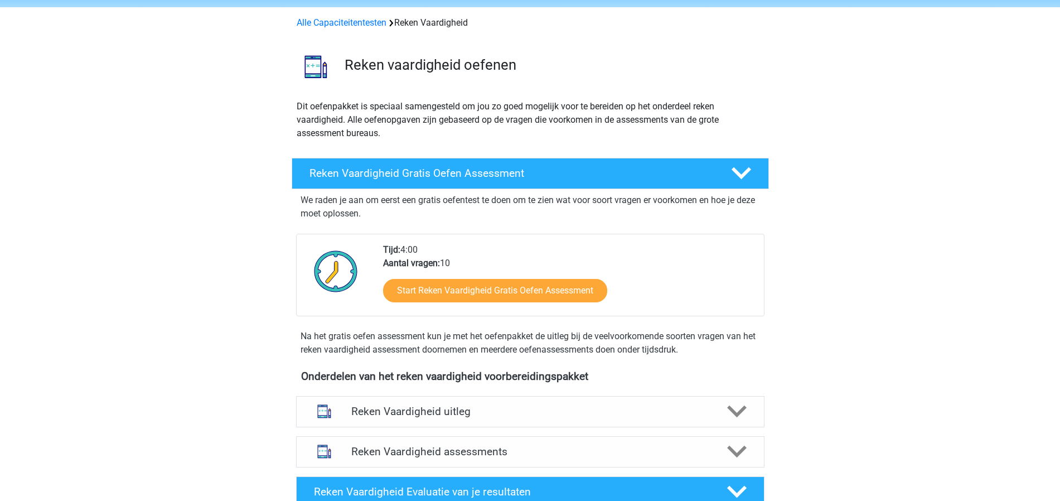
scroll to position [100, 0]
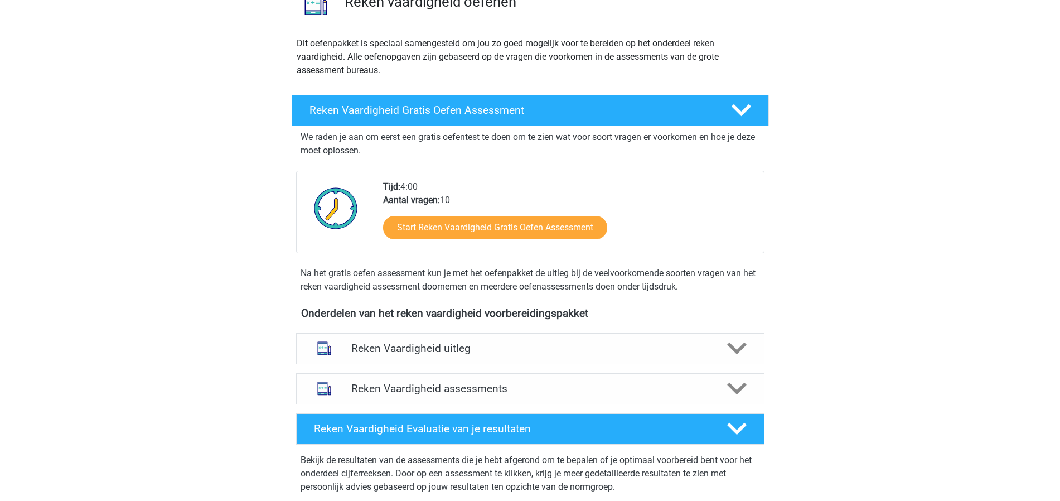
click at [570, 339] on div "Reken Vaardigheid uitleg" at bounding box center [530, 348] width 468 height 31
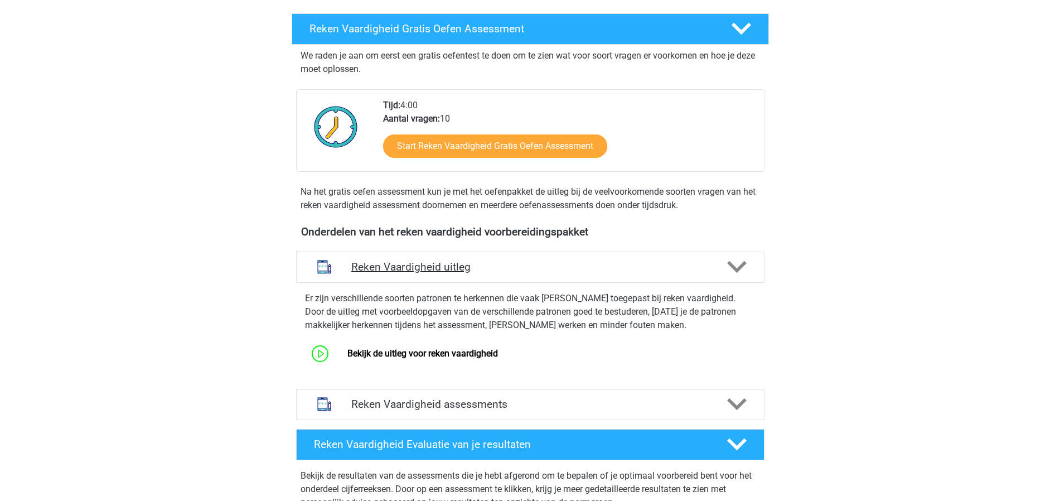
scroll to position [251, 0]
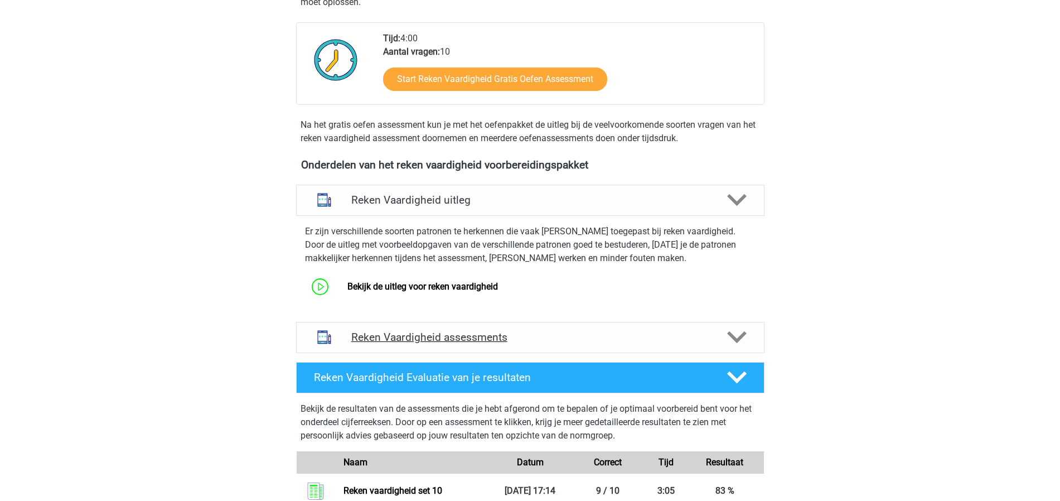
click at [563, 336] on h4 "Reken Vaardigheid assessments" at bounding box center [530, 337] width 358 height 13
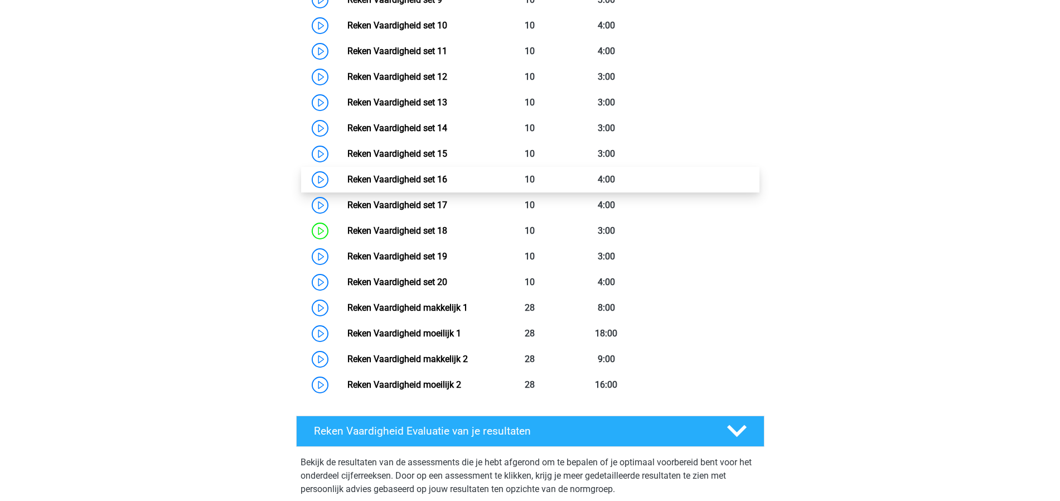
scroll to position [807, 0]
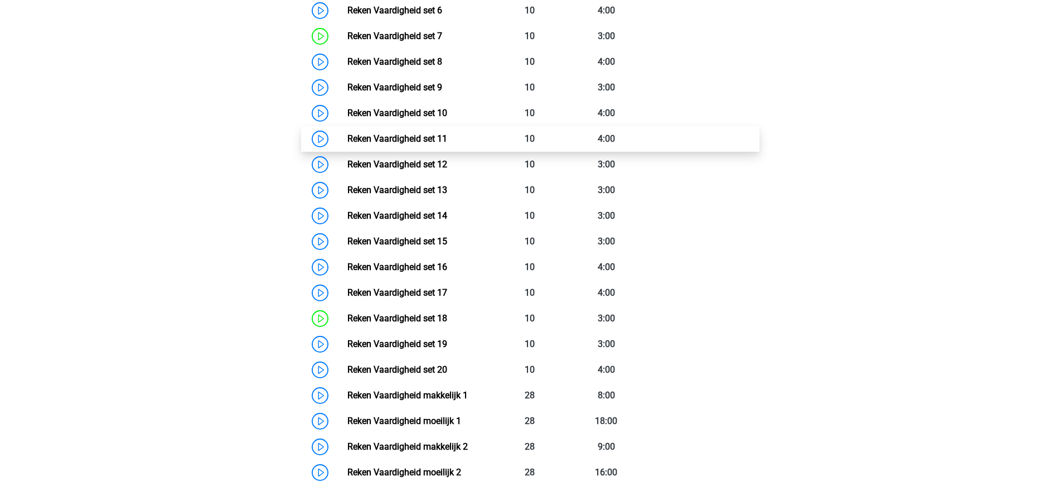
click at [447, 142] on link "Reken Vaardigheid set 11" at bounding box center [397, 138] width 100 height 11
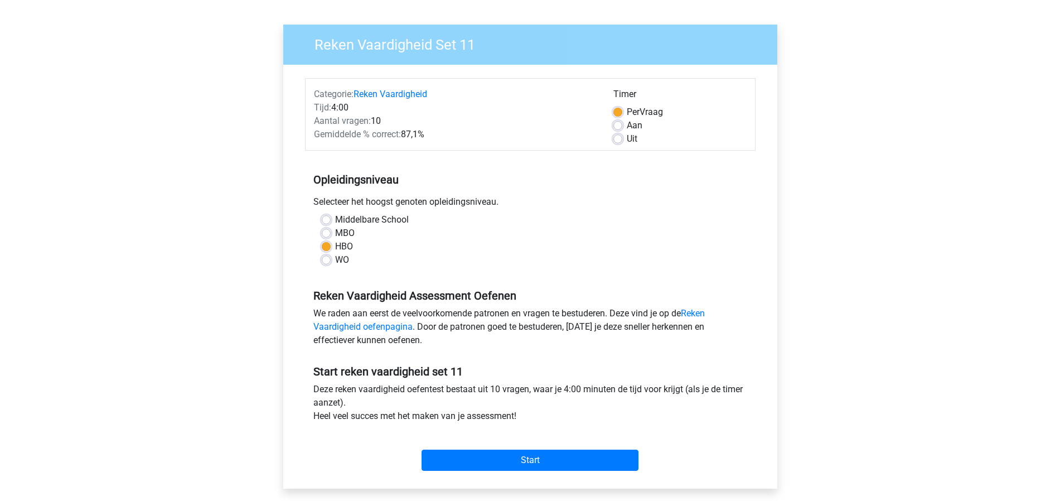
scroll to position [109, 0]
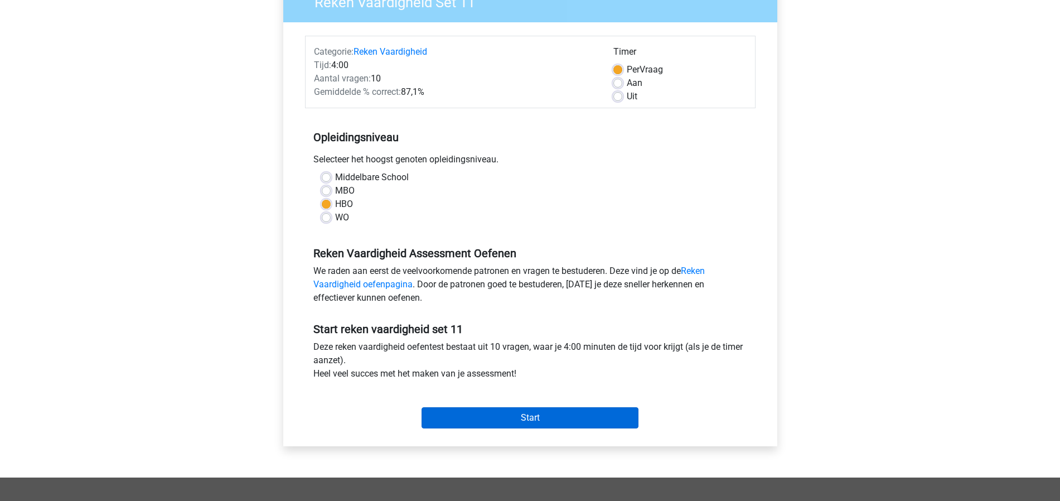
click at [547, 416] on input "Start" at bounding box center [529, 417] width 217 height 21
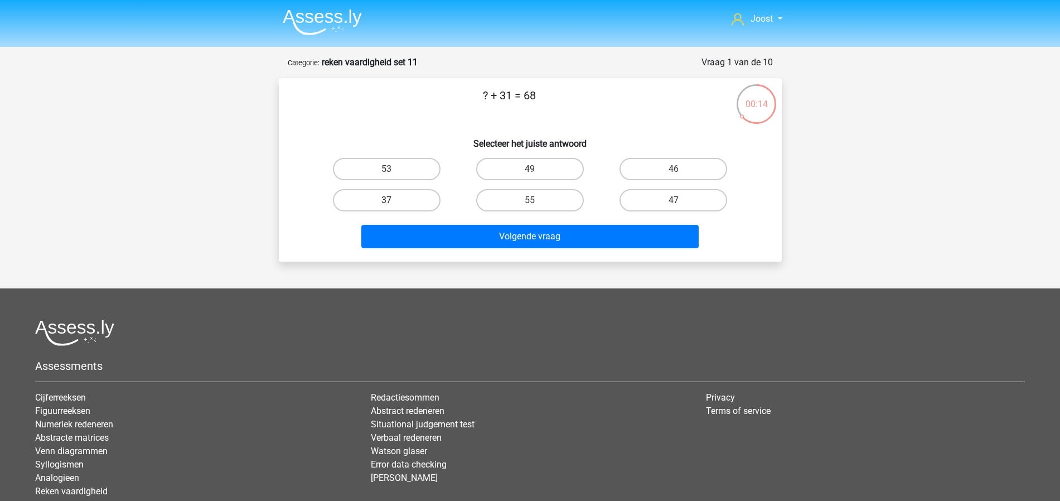
click at [420, 200] on label "37" at bounding box center [387, 200] width 108 height 22
click at [394, 200] on input "37" at bounding box center [389, 203] width 7 height 7
radio input "true"
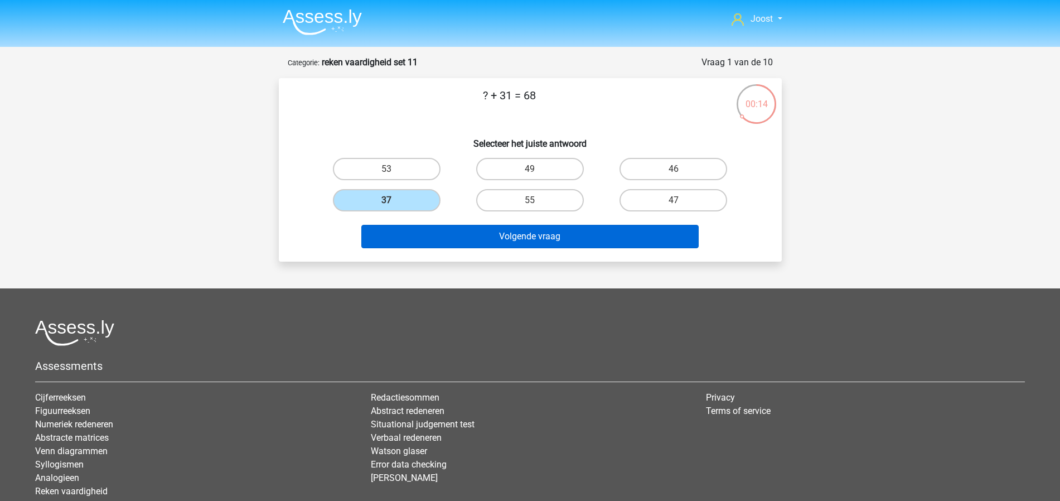
click at [434, 239] on button "Volgende vraag" at bounding box center [529, 236] width 337 height 23
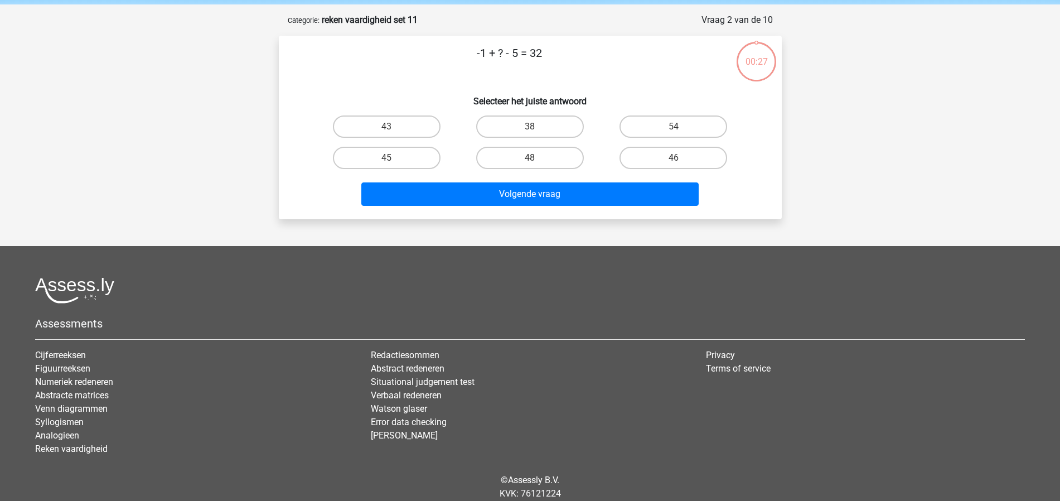
scroll to position [38, 0]
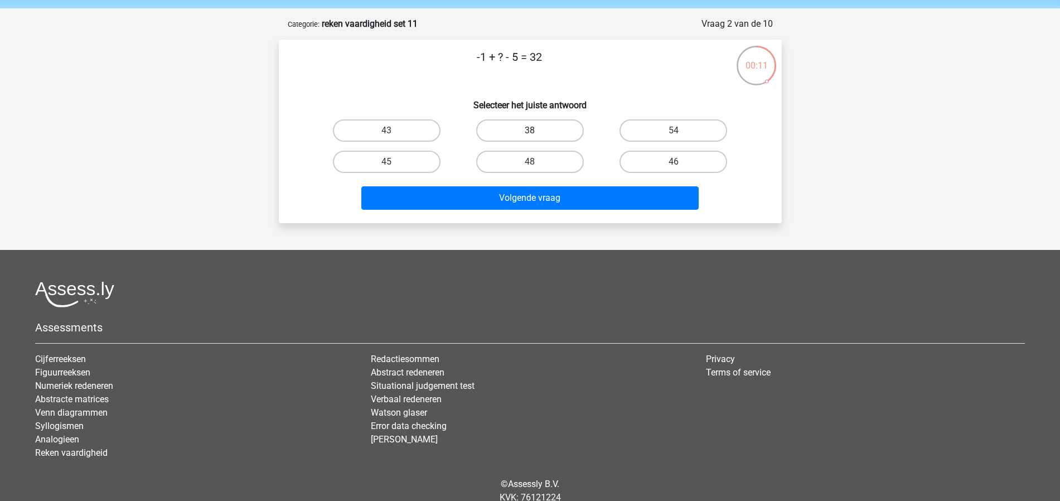
click at [564, 130] on label "38" at bounding box center [530, 130] width 108 height 22
click at [537, 130] on input "38" at bounding box center [533, 133] width 7 height 7
radio input "true"
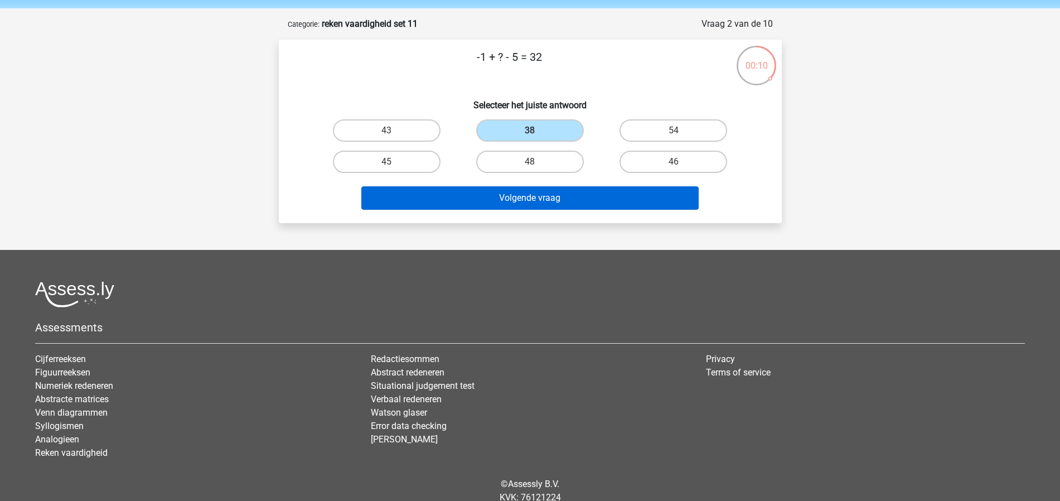
click at [586, 188] on button "Volgende vraag" at bounding box center [529, 197] width 337 height 23
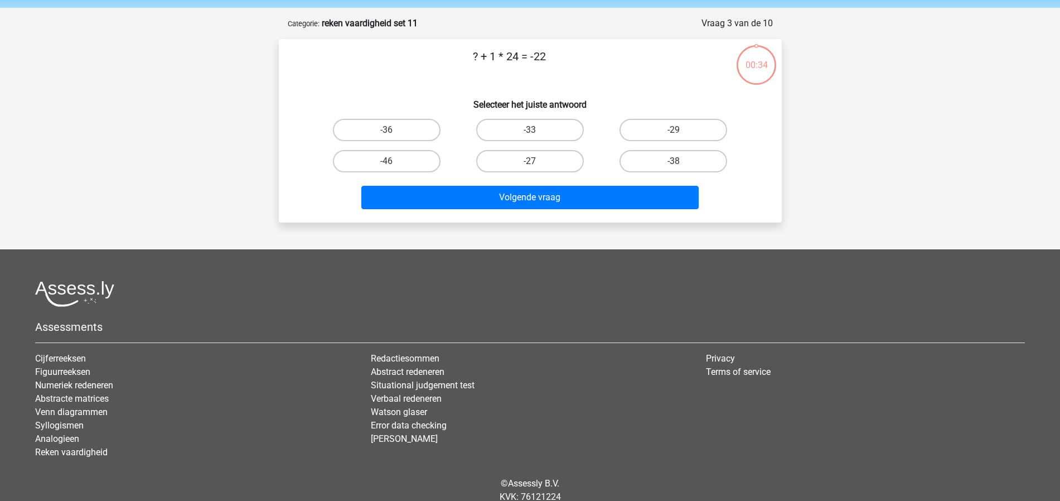
scroll to position [0, 0]
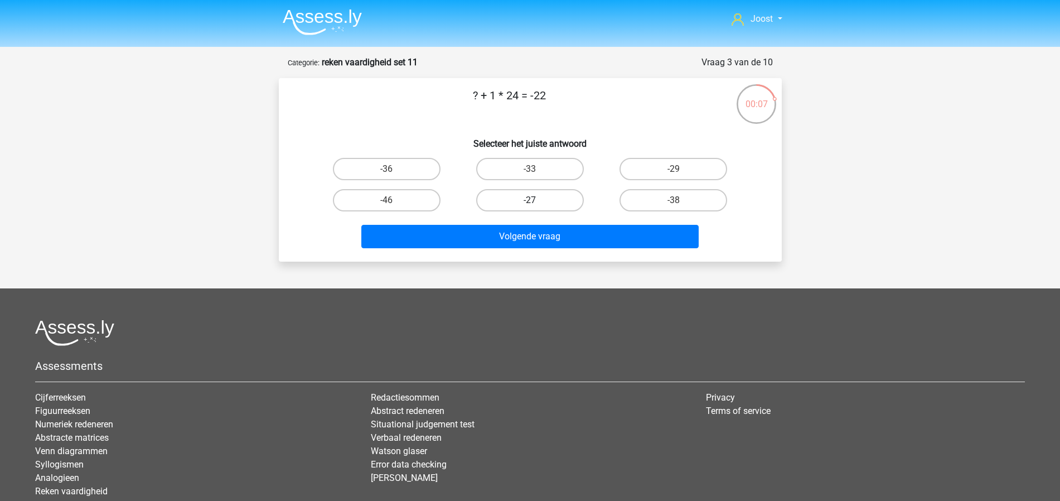
click at [522, 197] on label "-27" at bounding box center [530, 200] width 108 height 22
click at [530, 200] on input "-27" at bounding box center [533, 203] width 7 height 7
radio input "true"
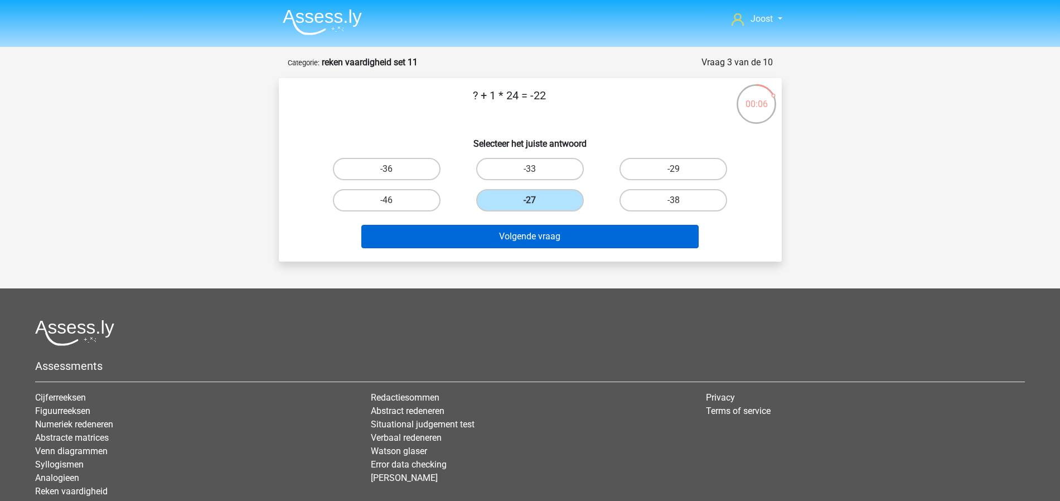
click at [522, 236] on button "Volgende vraag" at bounding box center [529, 236] width 337 height 23
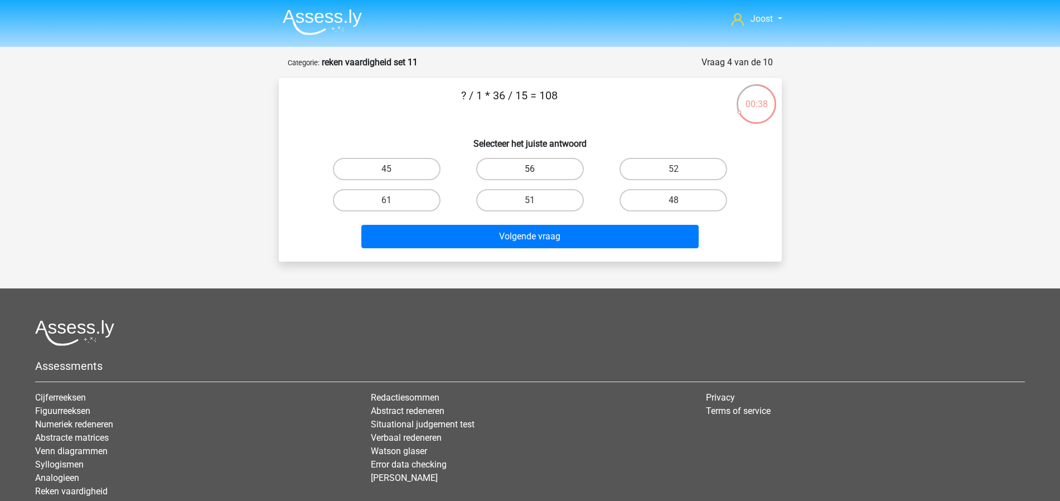
click at [575, 171] on label "56" at bounding box center [530, 169] width 108 height 22
click at [537, 171] on input "56" at bounding box center [533, 172] width 7 height 7
radio input "true"
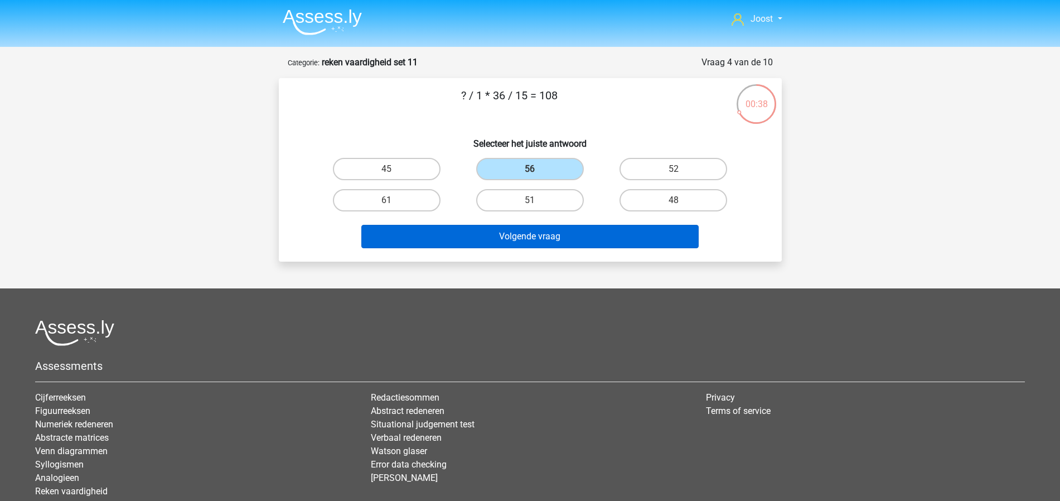
click at [598, 230] on button "Volgende vraag" at bounding box center [529, 236] width 337 height 23
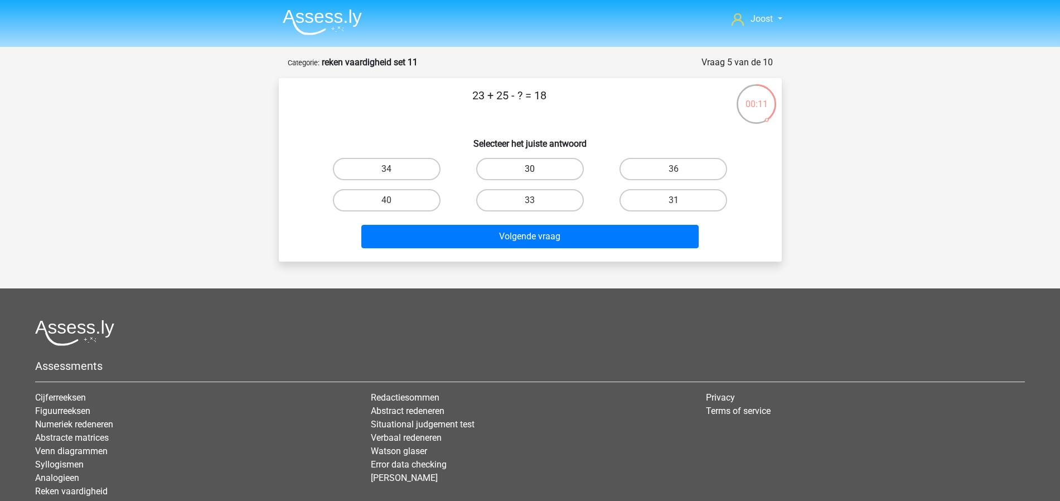
click at [543, 172] on label "30" at bounding box center [530, 169] width 108 height 22
click at [537, 172] on input "30" at bounding box center [533, 172] width 7 height 7
radio input "true"
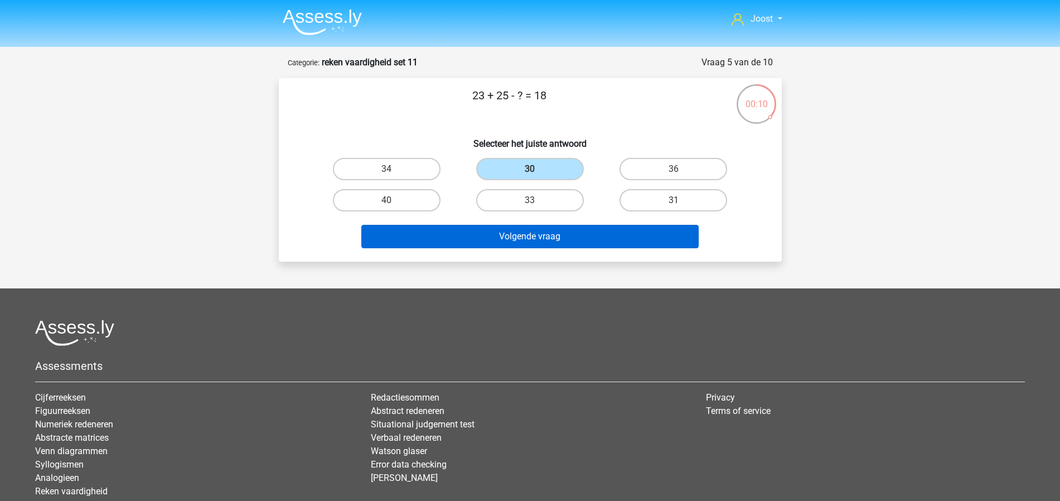
click at [591, 230] on button "Volgende vraag" at bounding box center [529, 236] width 337 height 23
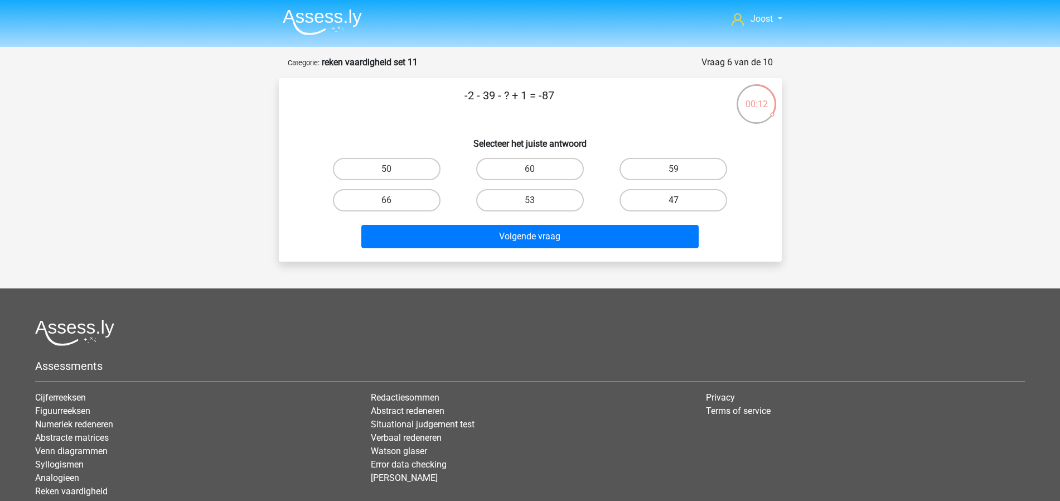
click at [684, 204] on label "47" at bounding box center [673, 200] width 108 height 22
click at [681, 204] on input "47" at bounding box center [676, 203] width 7 height 7
radio input "true"
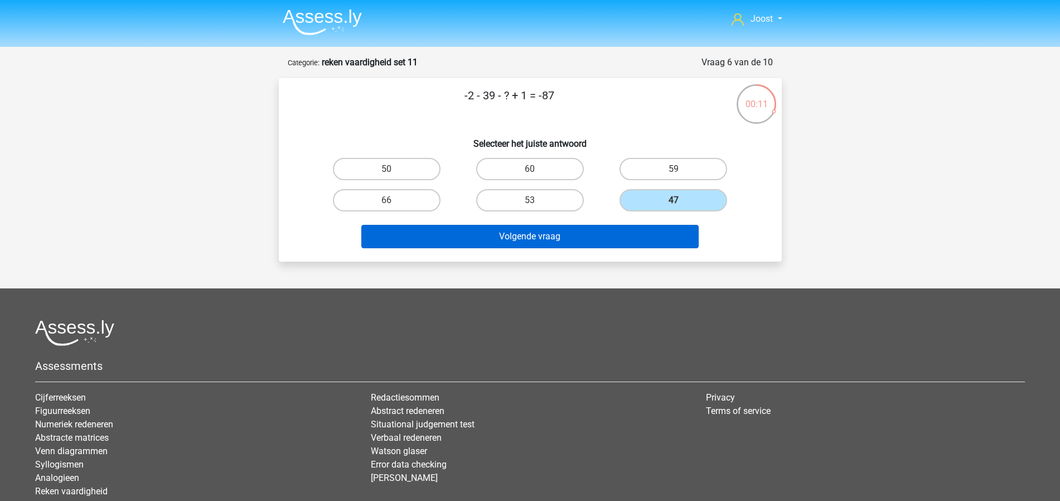
click at [640, 240] on button "Volgende vraag" at bounding box center [529, 236] width 337 height 23
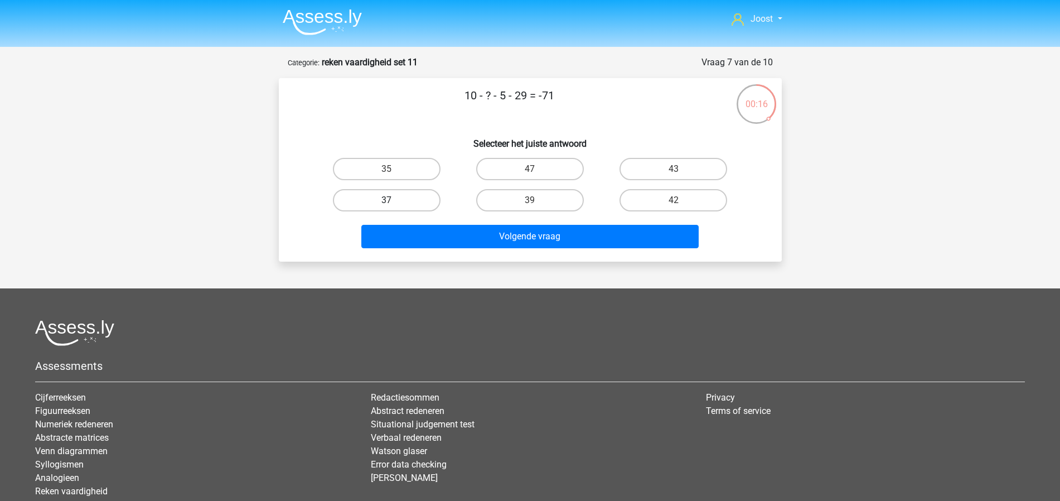
click at [420, 192] on label "37" at bounding box center [387, 200] width 108 height 22
click at [394, 200] on input "37" at bounding box center [389, 203] width 7 height 7
radio input "true"
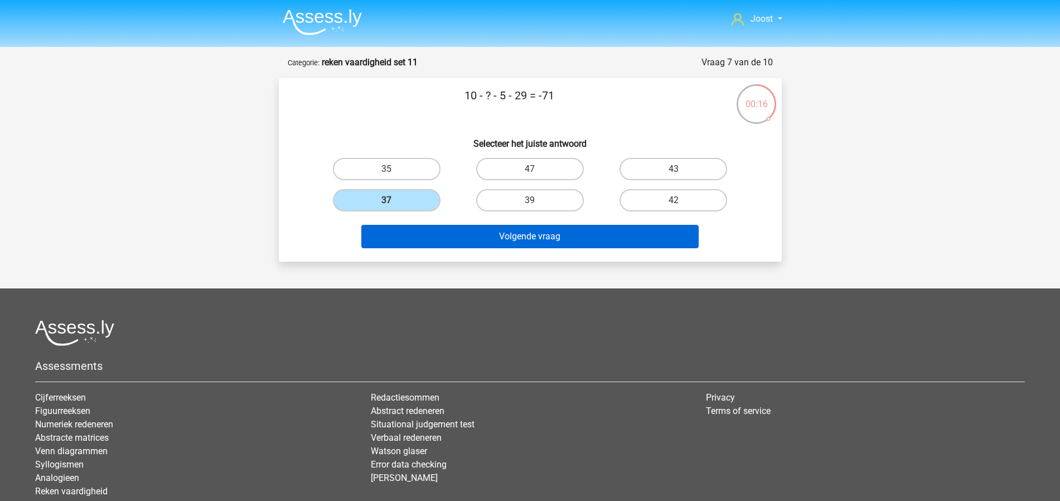
click at [492, 237] on button "Volgende vraag" at bounding box center [529, 236] width 337 height 23
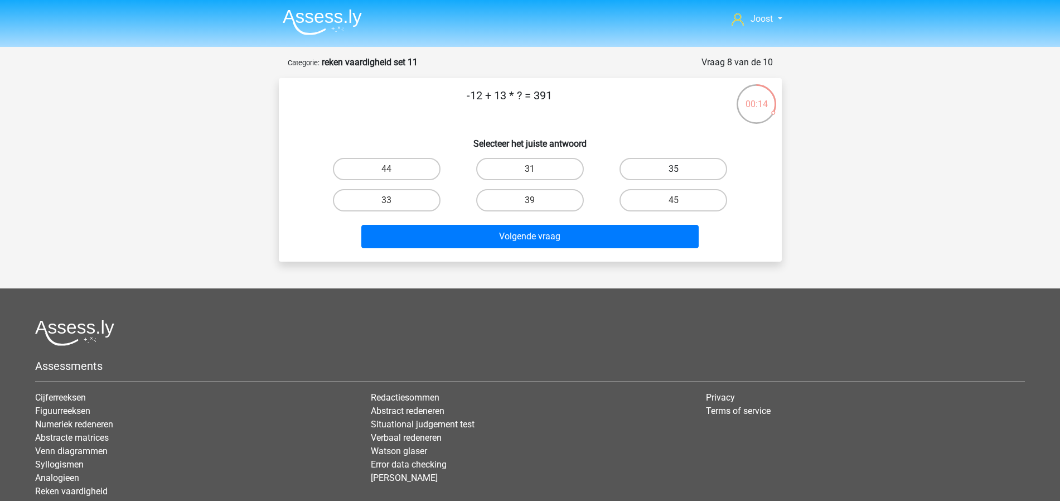
drag, startPoint x: 662, startPoint y: 170, endPoint x: 644, endPoint y: 178, distance: 19.5
click at [662, 170] on label "35" at bounding box center [673, 169] width 108 height 22
click at [673, 170] on input "35" at bounding box center [676, 172] width 7 height 7
radio input "true"
drag, startPoint x: 556, startPoint y: 172, endPoint x: 561, endPoint y: 195, distance: 23.9
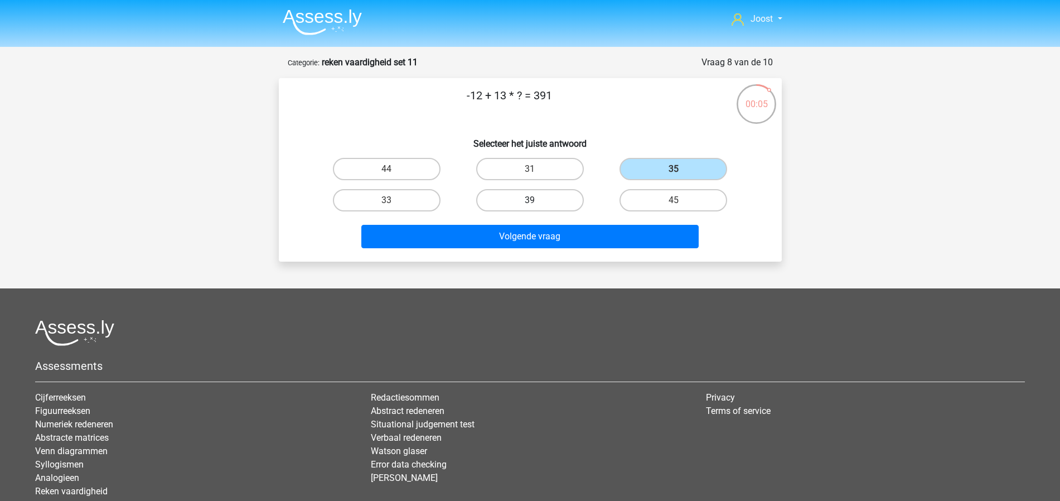
click at [556, 172] on label "31" at bounding box center [530, 169] width 108 height 22
click at [537, 172] on input "31" at bounding box center [533, 172] width 7 height 7
radio input "true"
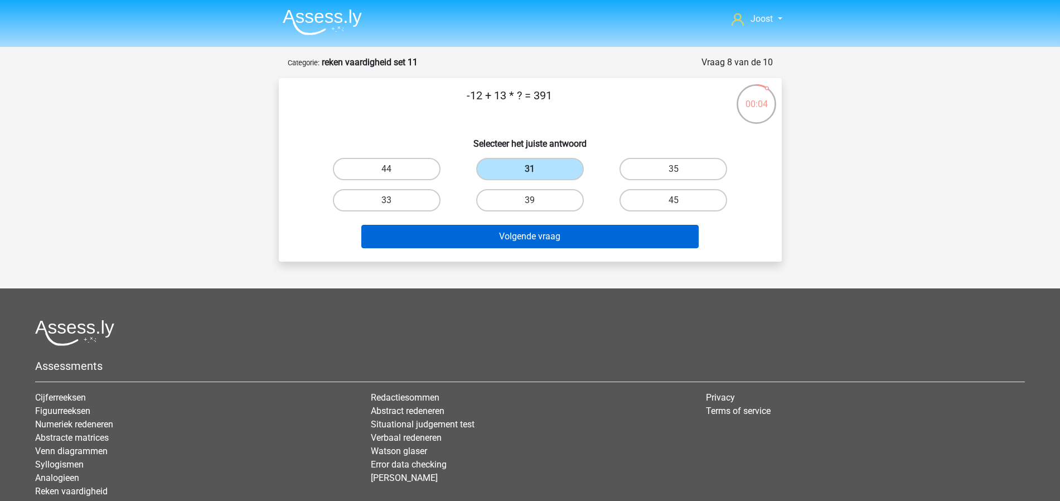
click at [574, 229] on button "Volgende vraag" at bounding box center [529, 236] width 337 height 23
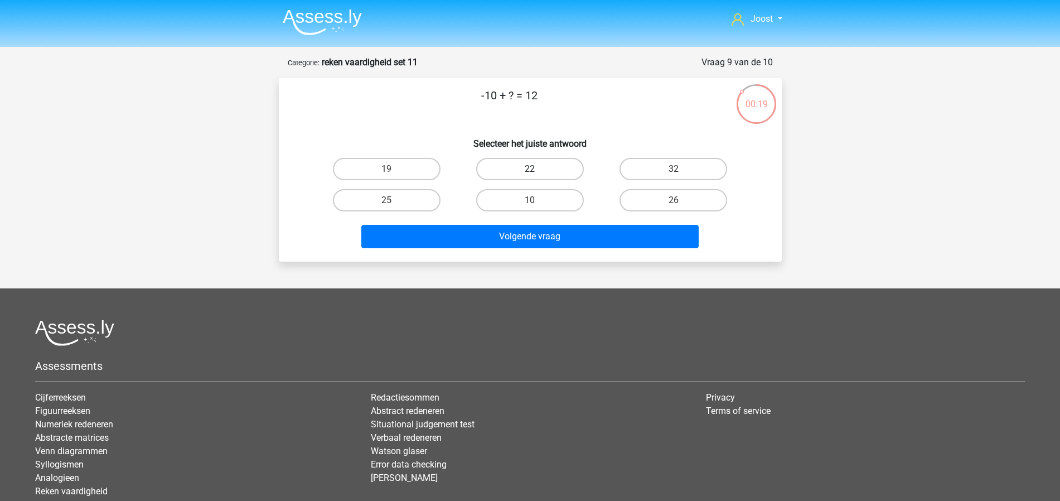
click at [545, 166] on label "22" at bounding box center [530, 169] width 108 height 22
click at [537, 169] on input "22" at bounding box center [533, 172] width 7 height 7
radio input "true"
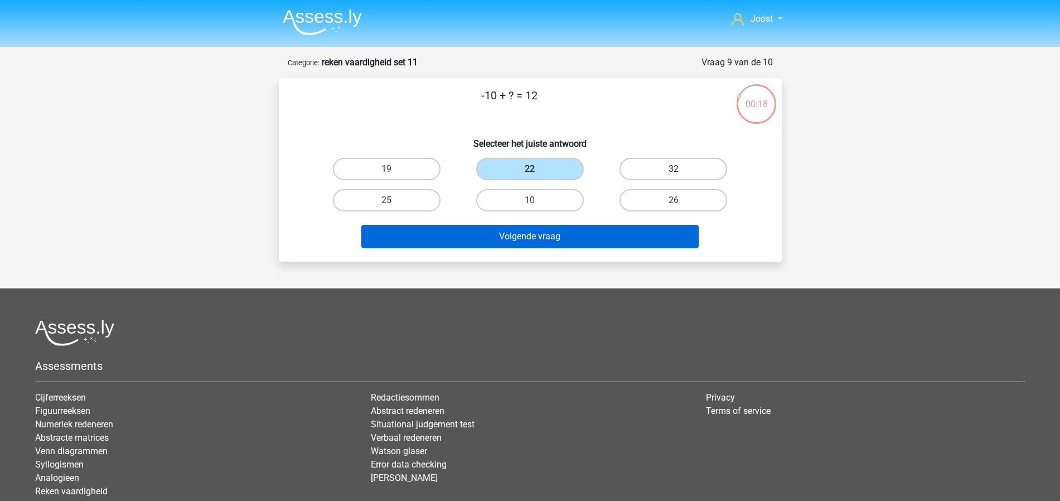
click at [566, 231] on button "Volgende vraag" at bounding box center [529, 236] width 337 height 23
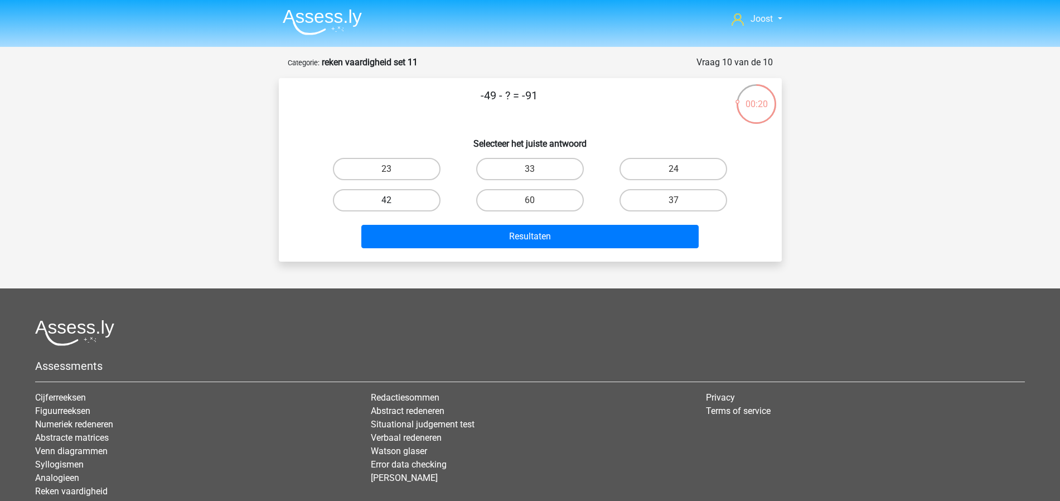
click at [410, 205] on label "42" at bounding box center [387, 200] width 108 height 22
click at [394, 205] on input "42" at bounding box center [389, 203] width 7 height 7
radio input "true"
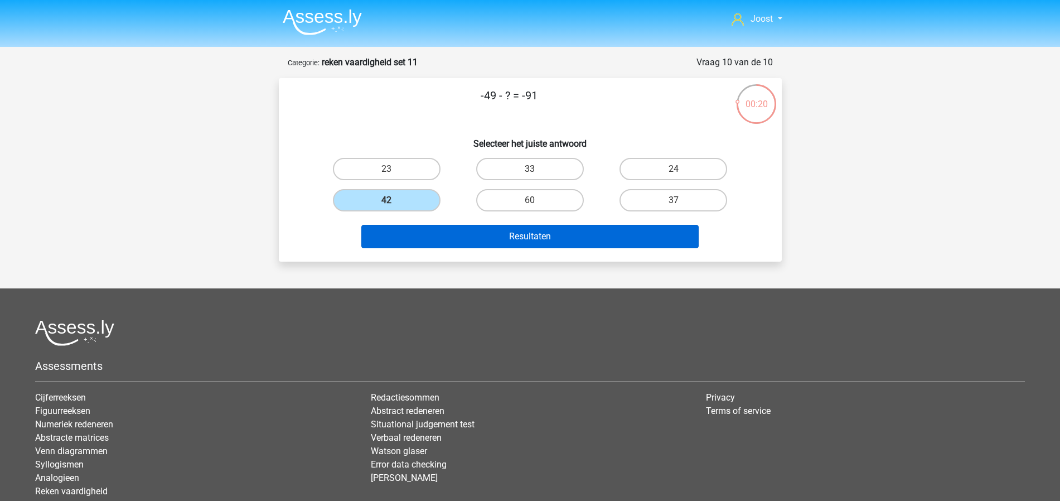
click at [479, 232] on button "Resultaten" at bounding box center [529, 236] width 337 height 23
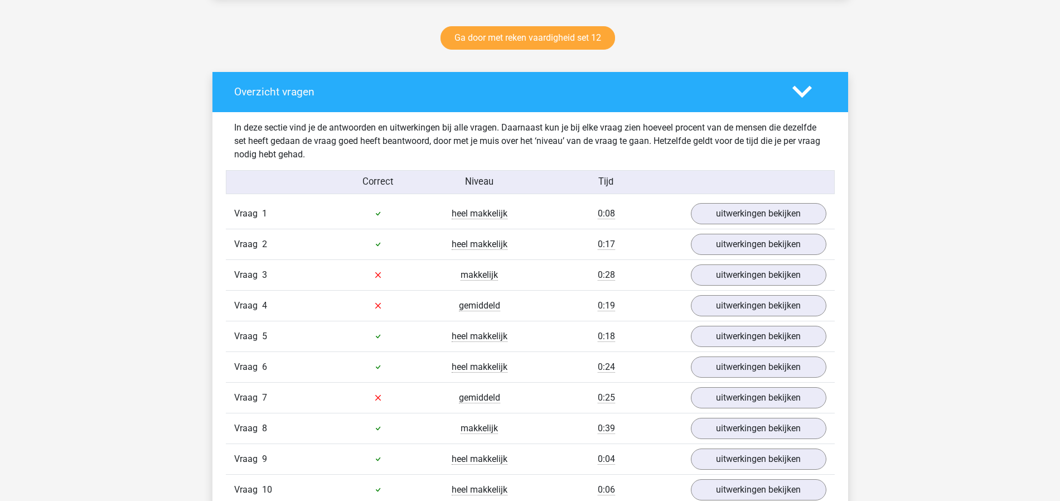
scroll to position [620, 0]
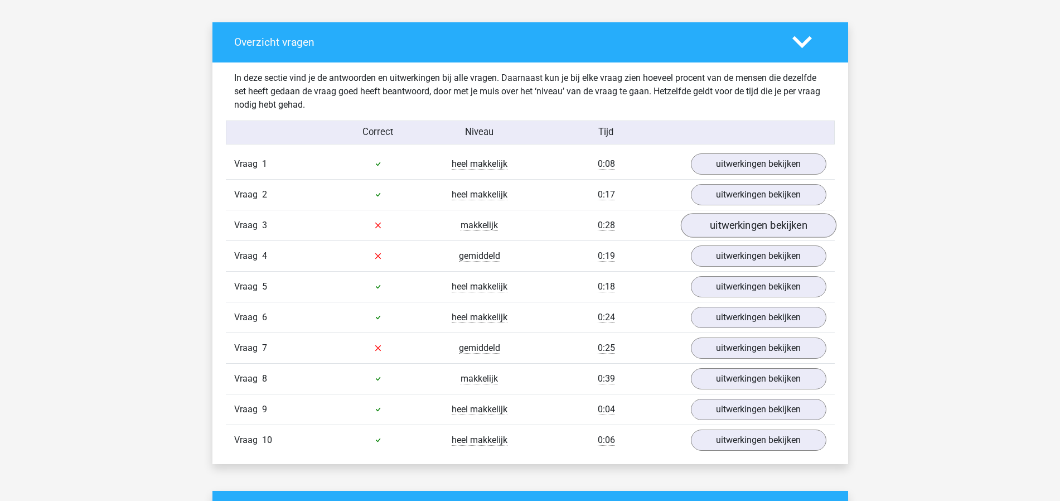
click at [741, 231] on link "uitwerkingen bekijken" at bounding box center [758, 225] width 156 height 25
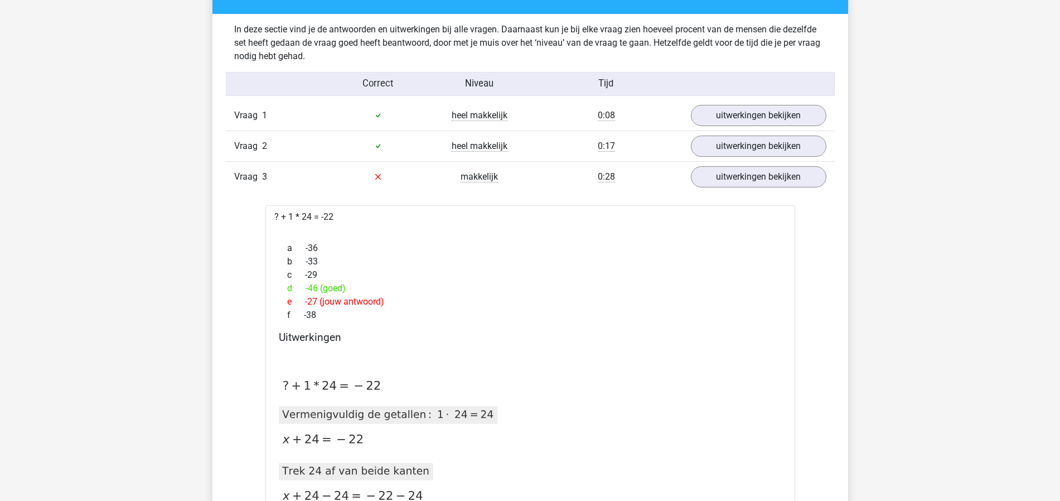
scroll to position [667, 0]
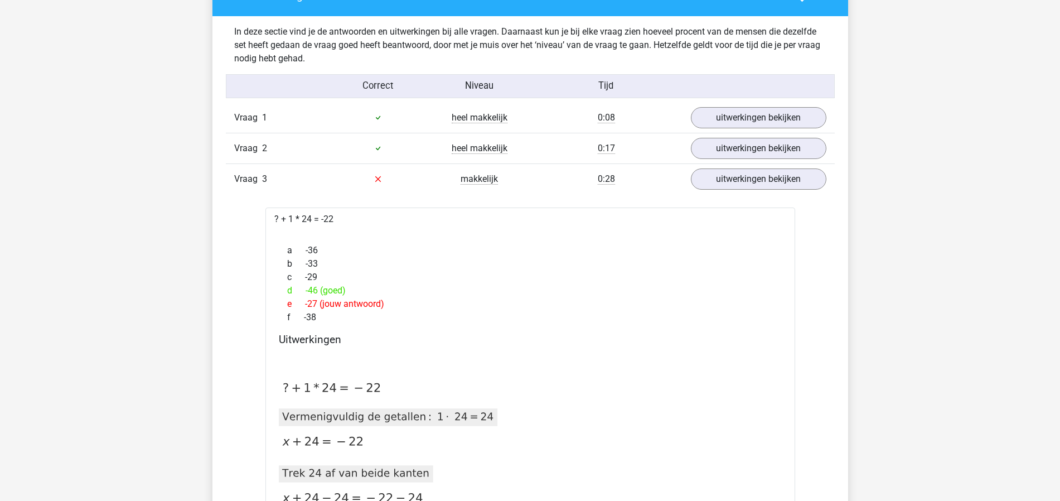
drag, startPoint x: 312, startPoint y: 216, endPoint x: 324, endPoint y: 218, distance: 12.5
click at [324, 218] on div "? + 1 * 24 = -22 a -36 b -33 c -29 d -46 (goed) e -27 (jouw antwoord) f -38 Uit…" at bounding box center [530, 423] width 530 height 432
click at [362, 257] on div "b -33" at bounding box center [530, 263] width 503 height 13
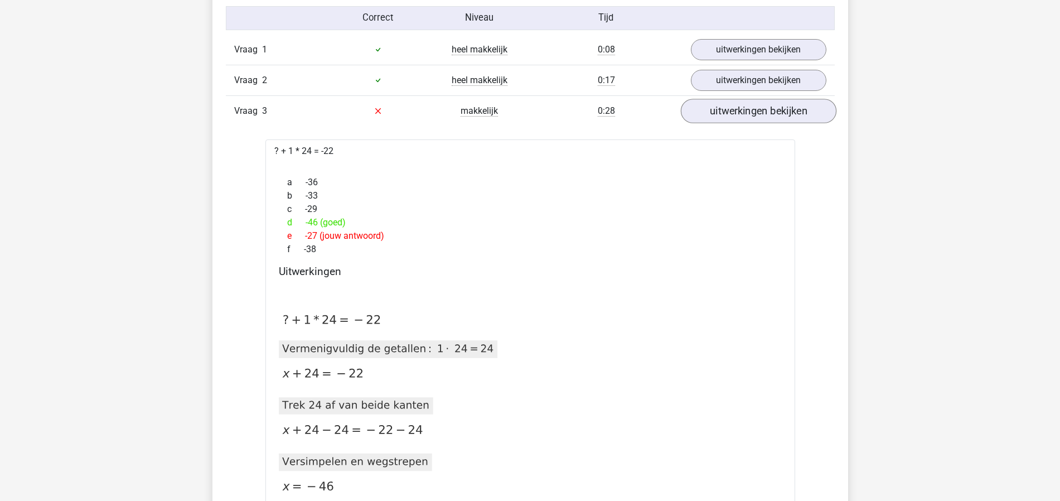
click at [734, 114] on link "uitwerkingen bekijken" at bounding box center [758, 111] width 156 height 25
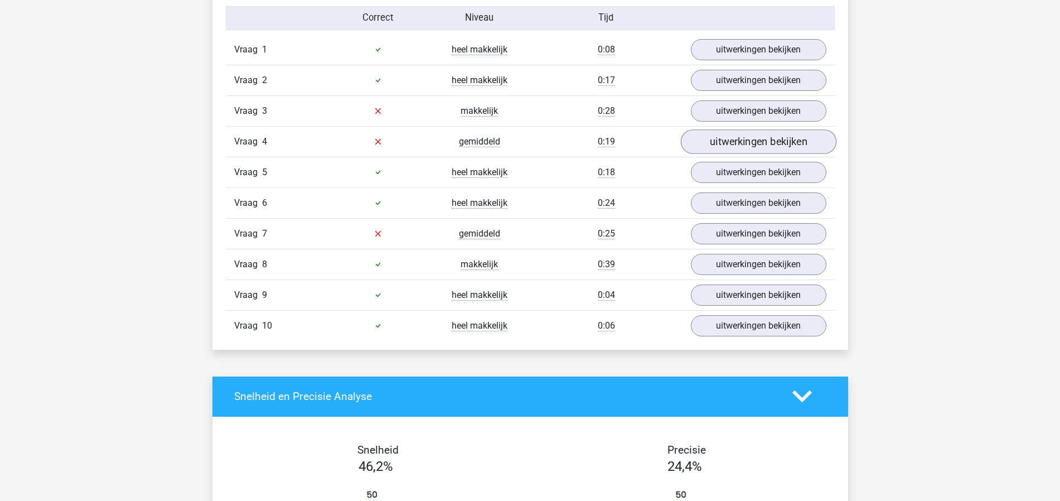
click at [761, 148] on link "uitwerkingen bekijken" at bounding box center [758, 141] width 156 height 25
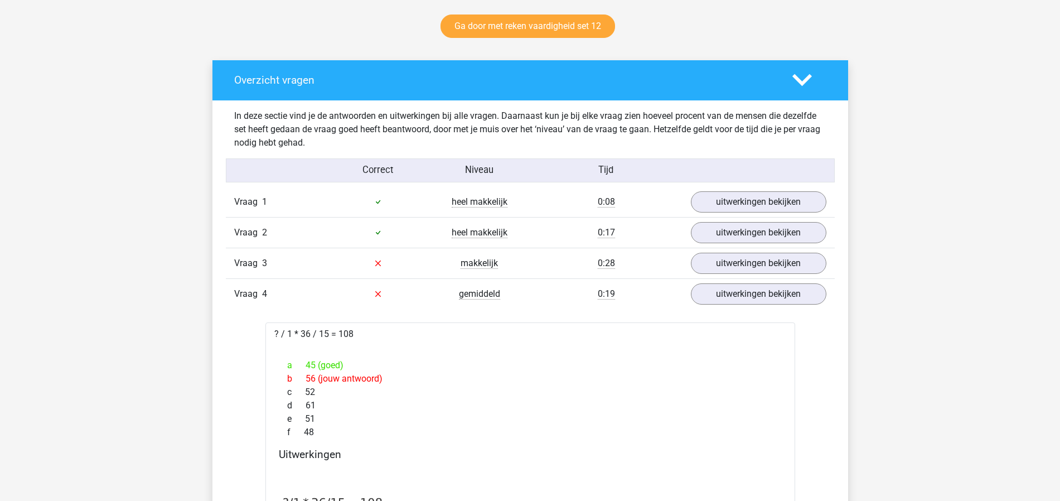
scroll to position [624, 0]
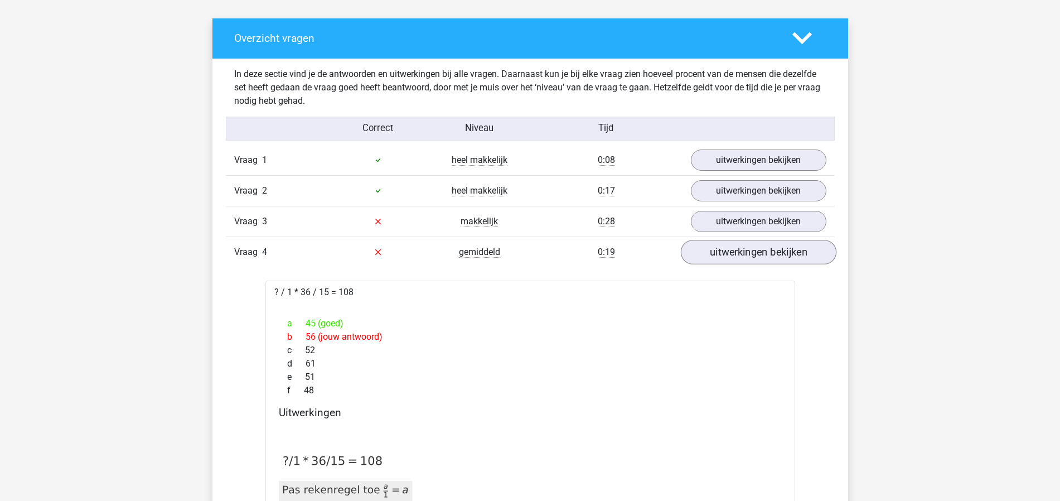
click at [741, 254] on link "uitwerkingen bekijken" at bounding box center [758, 252] width 156 height 25
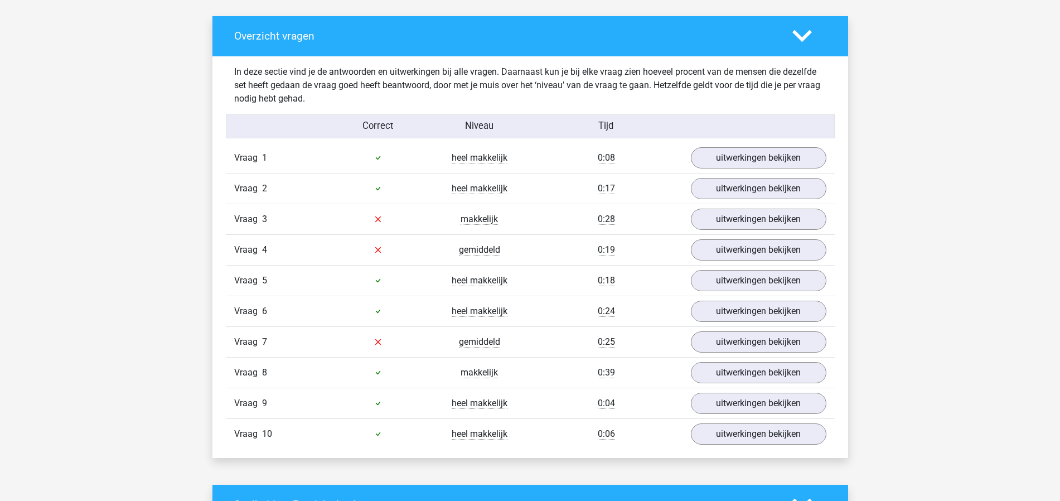
scroll to position [633, 0]
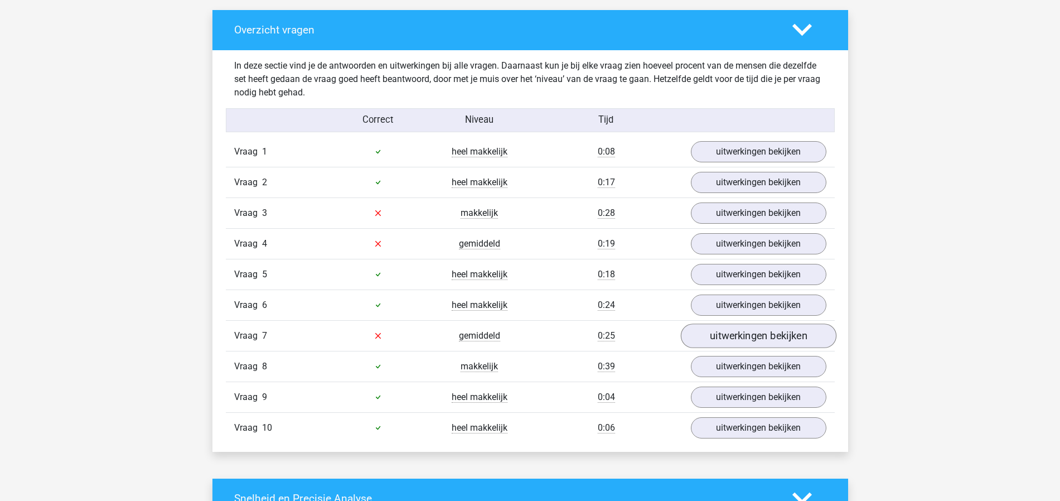
click at [715, 328] on link "uitwerkingen bekijken" at bounding box center [758, 335] width 156 height 25
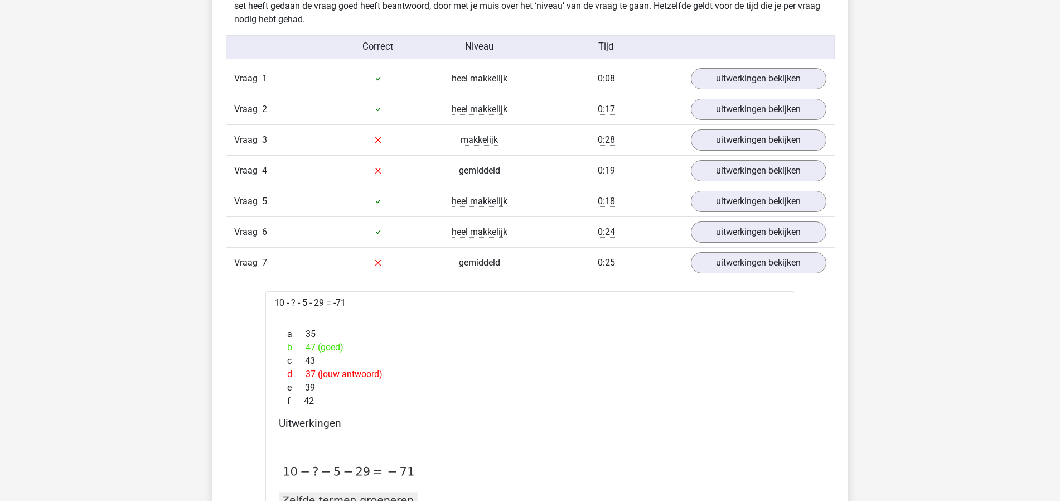
scroll to position [720, 0]
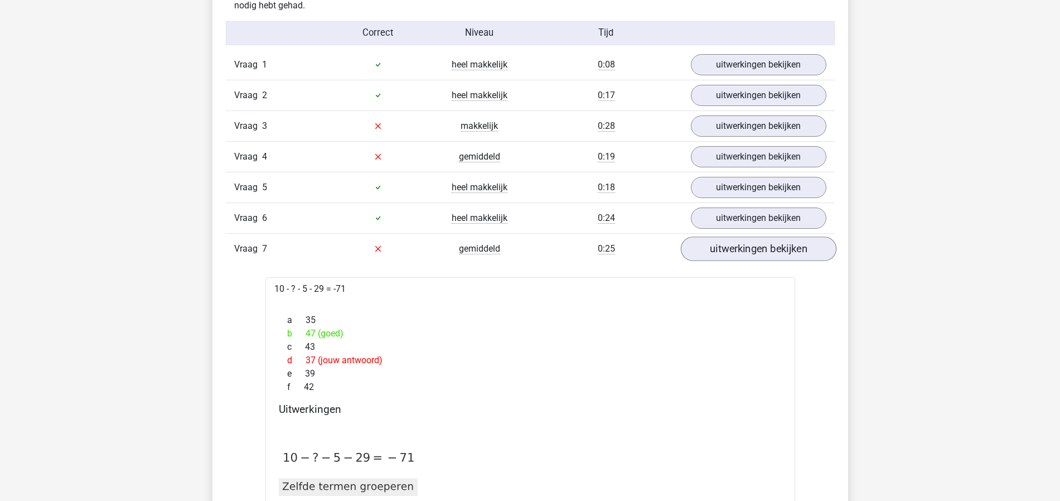
click at [769, 248] on link "uitwerkingen bekijken" at bounding box center [758, 248] width 156 height 25
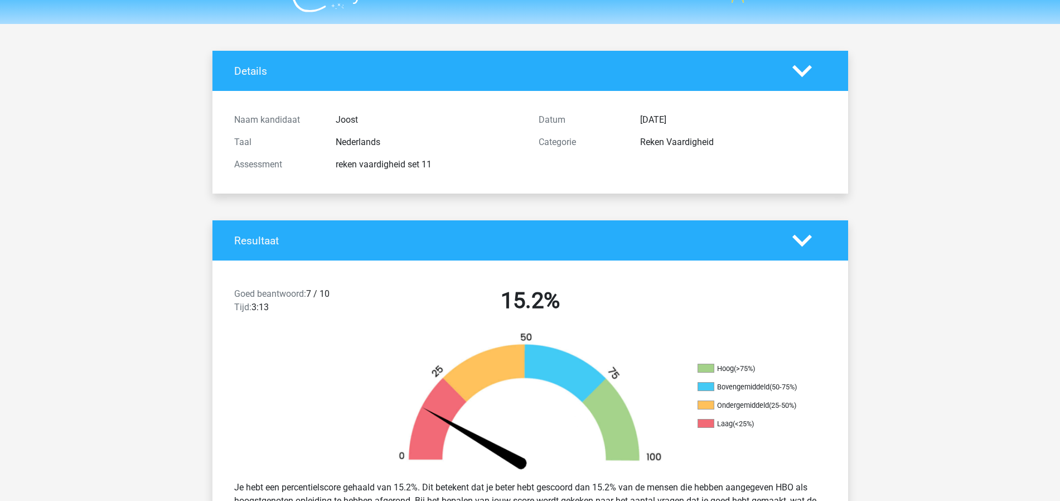
scroll to position [1571, 0]
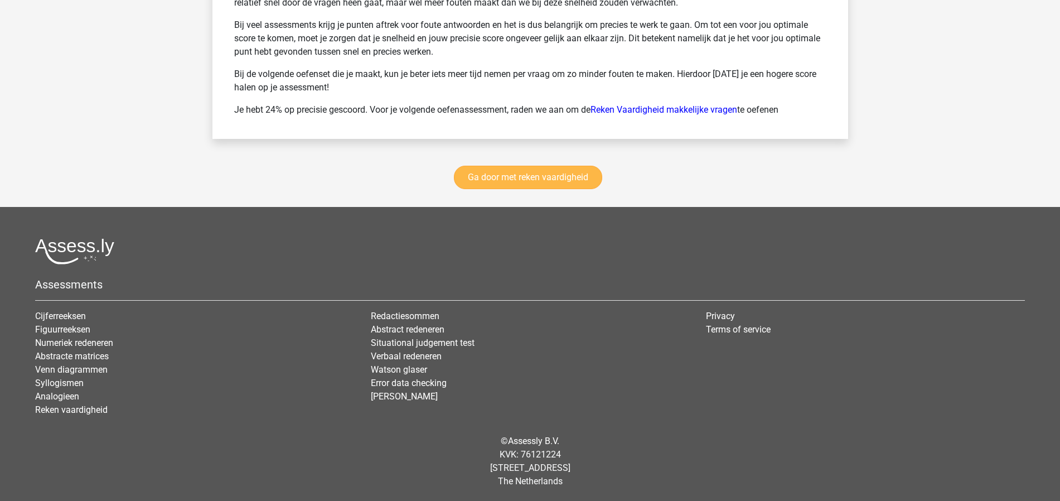
click at [565, 177] on link "Ga door met reken vaardigheid" at bounding box center [528, 177] width 148 height 23
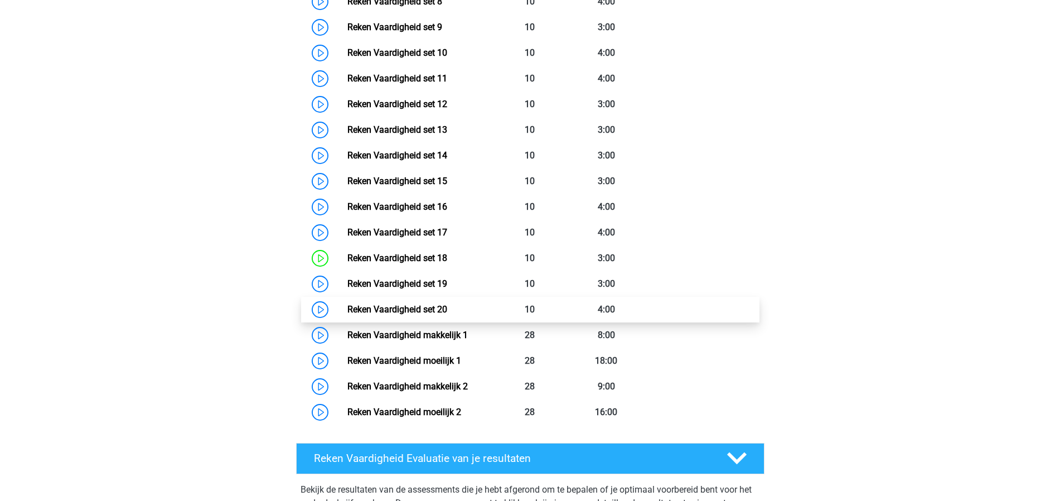
scroll to position [580, 0]
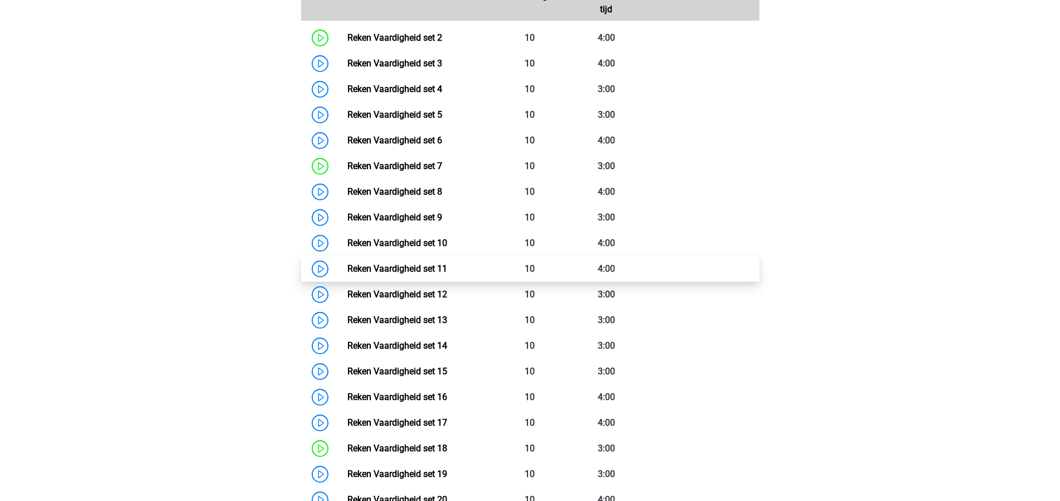
click at [447, 270] on link "Reken Vaardigheid set 11" at bounding box center [397, 268] width 100 height 11
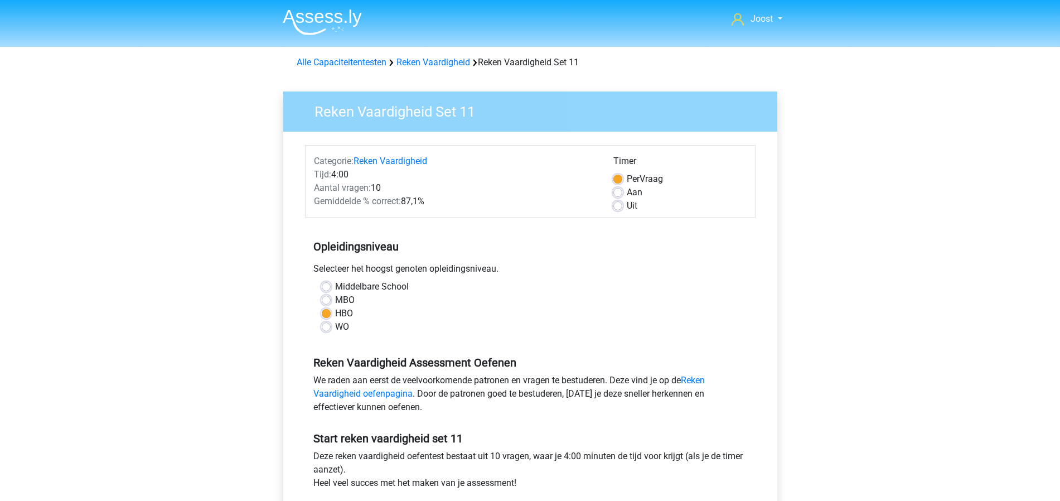
scroll to position [370, 0]
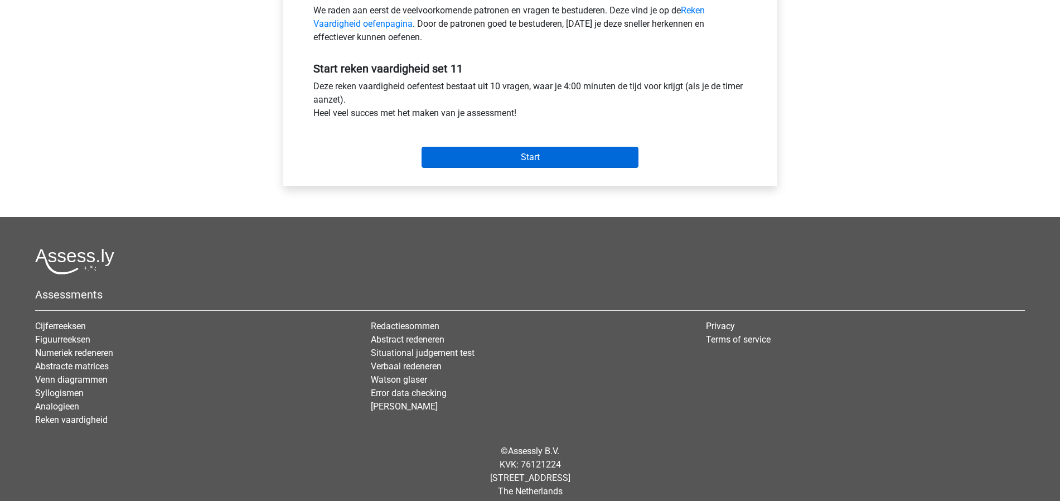
click at [550, 164] on input "Start" at bounding box center [529, 157] width 217 height 21
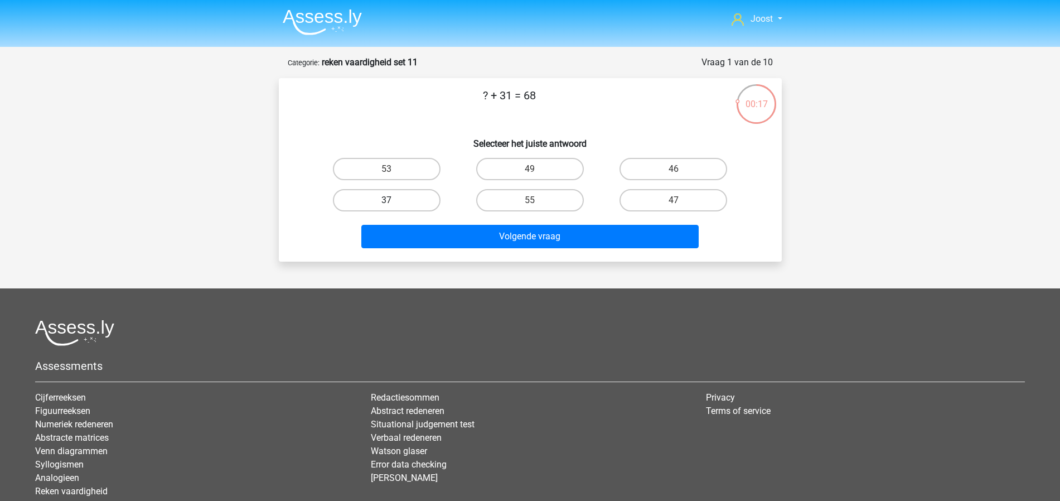
click at [400, 196] on label "37" at bounding box center [387, 200] width 108 height 22
click at [394, 200] on input "37" at bounding box center [389, 203] width 7 height 7
radio input "true"
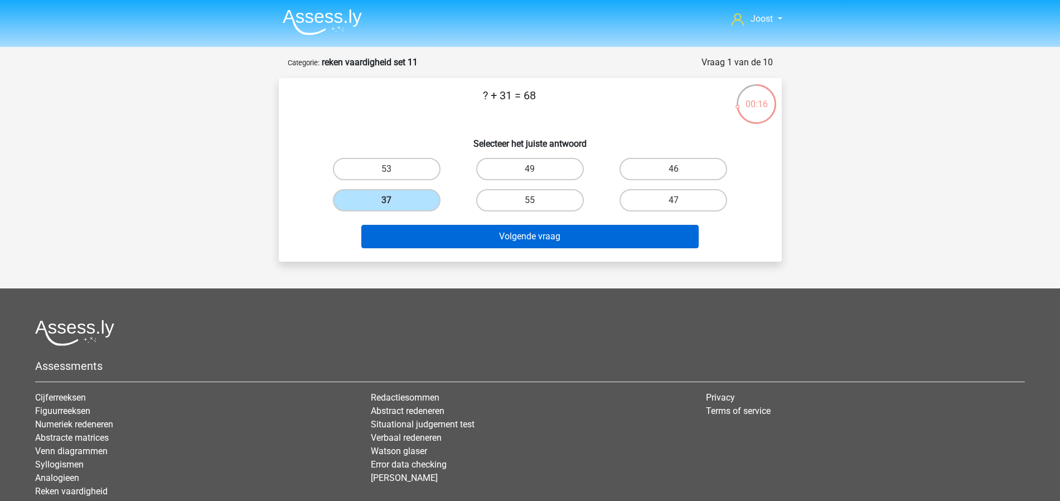
click at [536, 236] on button "Volgende vraag" at bounding box center [529, 236] width 337 height 23
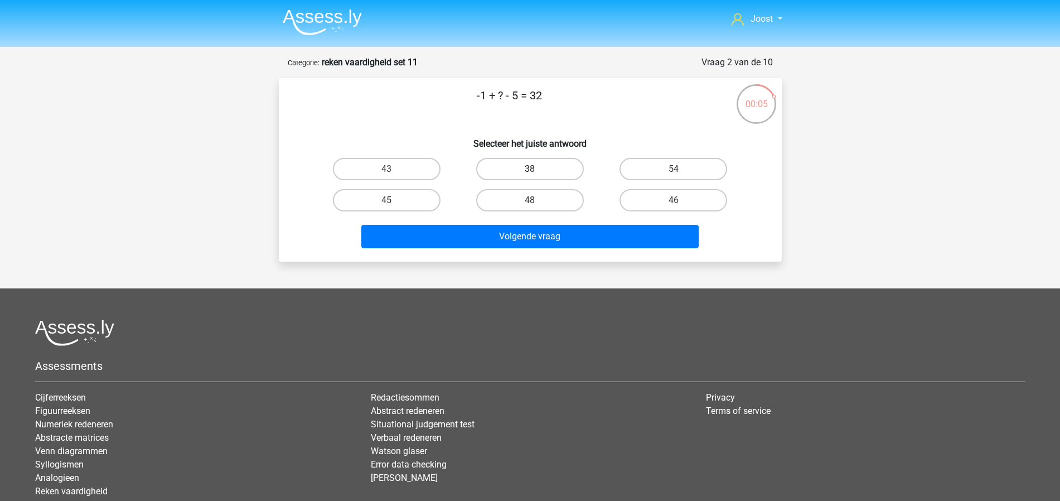
click at [514, 169] on label "38" at bounding box center [530, 169] width 108 height 22
click at [530, 169] on input "38" at bounding box center [533, 172] width 7 height 7
radio input "true"
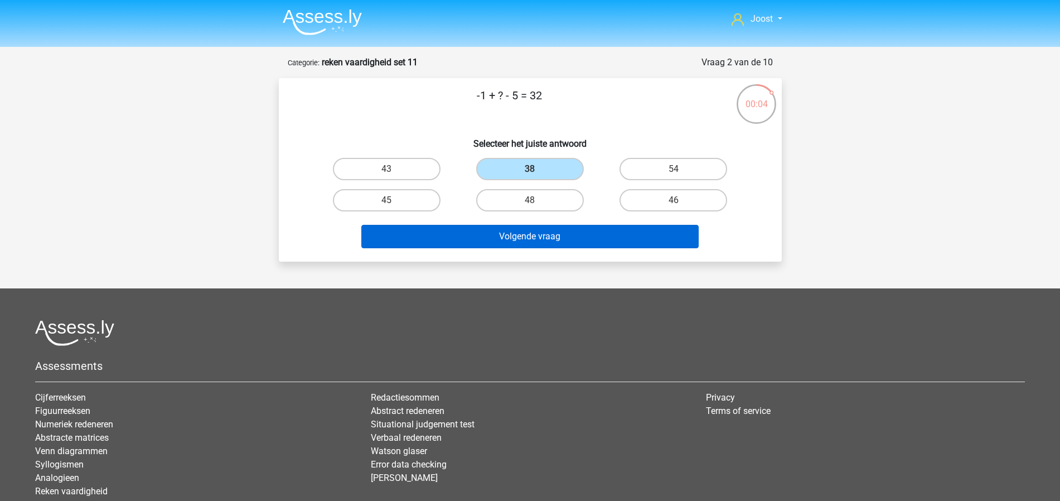
click at [501, 244] on button "Volgende vraag" at bounding box center [529, 236] width 337 height 23
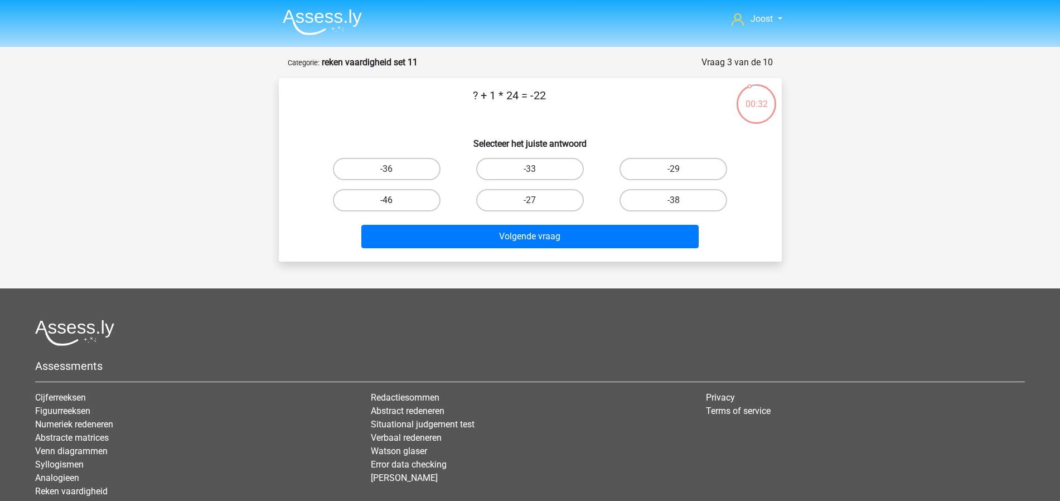
click at [375, 201] on label "-46" at bounding box center [387, 200] width 108 height 22
click at [386, 201] on input "-46" at bounding box center [389, 203] width 7 height 7
radio input "true"
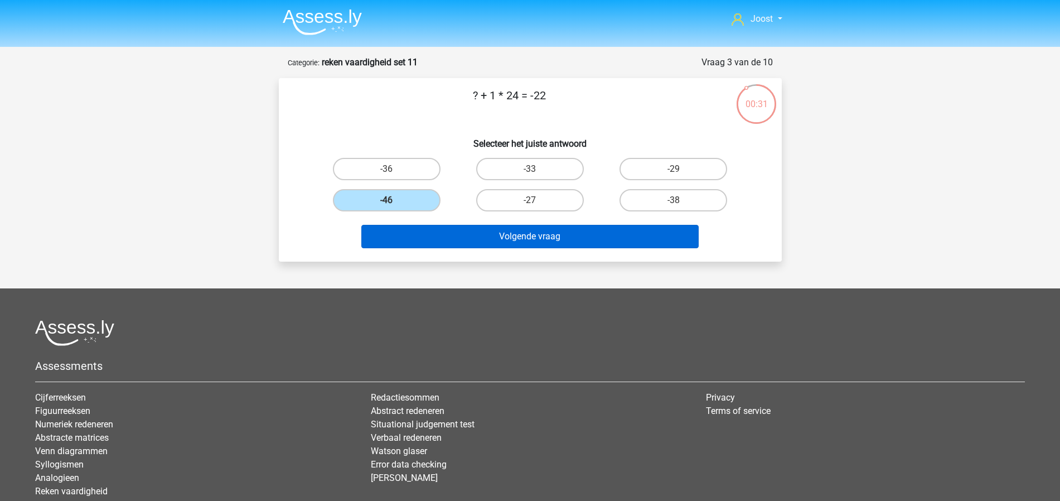
click at [482, 228] on button "Volgende vraag" at bounding box center [529, 236] width 337 height 23
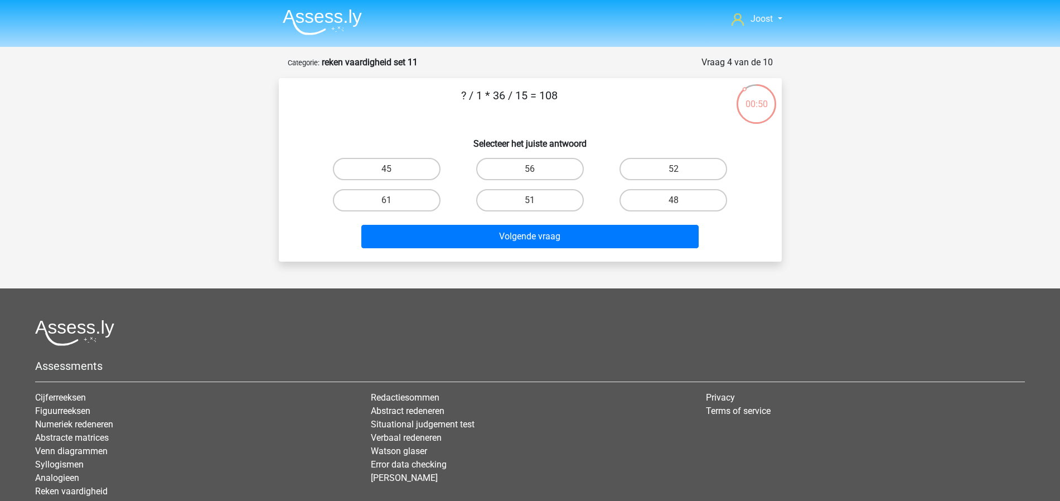
click at [662, 137] on h6 "Selecteer het juiste antwoord" at bounding box center [530, 139] width 467 height 20
click at [656, 163] on label "52" at bounding box center [673, 169] width 108 height 22
click at [673, 169] on input "52" at bounding box center [676, 172] width 7 height 7
radio input "true"
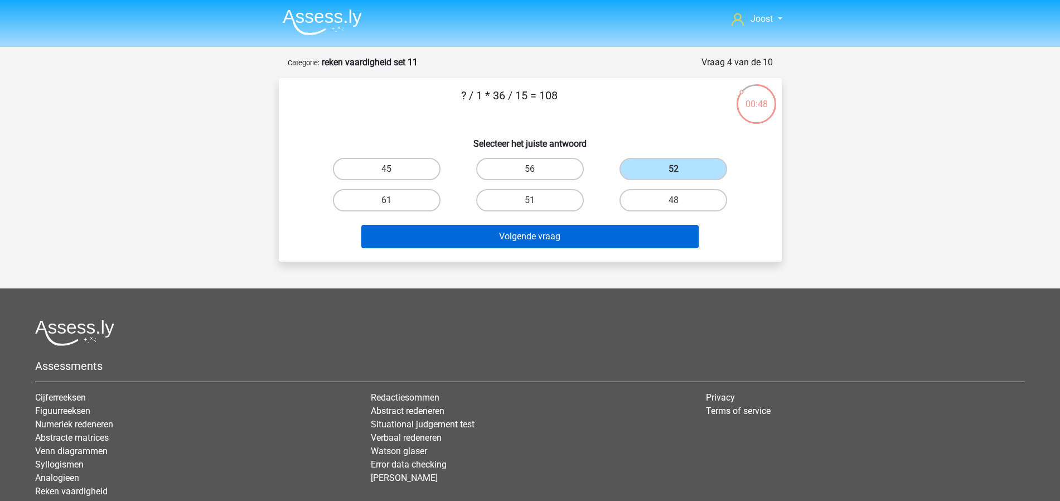
click at [576, 234] on button "Volgende vraag" at bounding box center [529, 236] width 337 height 23
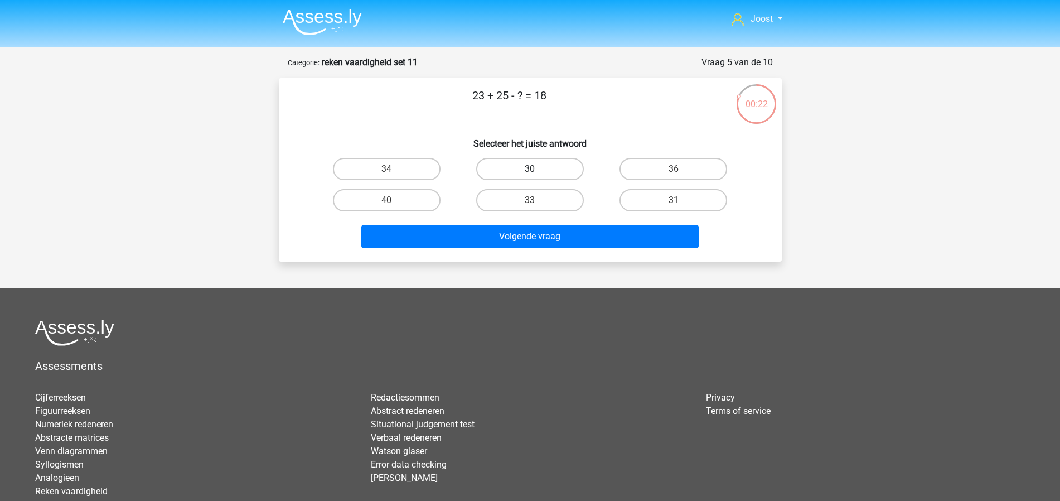
click at [522, 169] on label "30" at bounding box center [530, 169] width 108 height 22
click at [530, 169] on input "30" at bounding box center [533, 172] width 7 height 7
radio input "true"
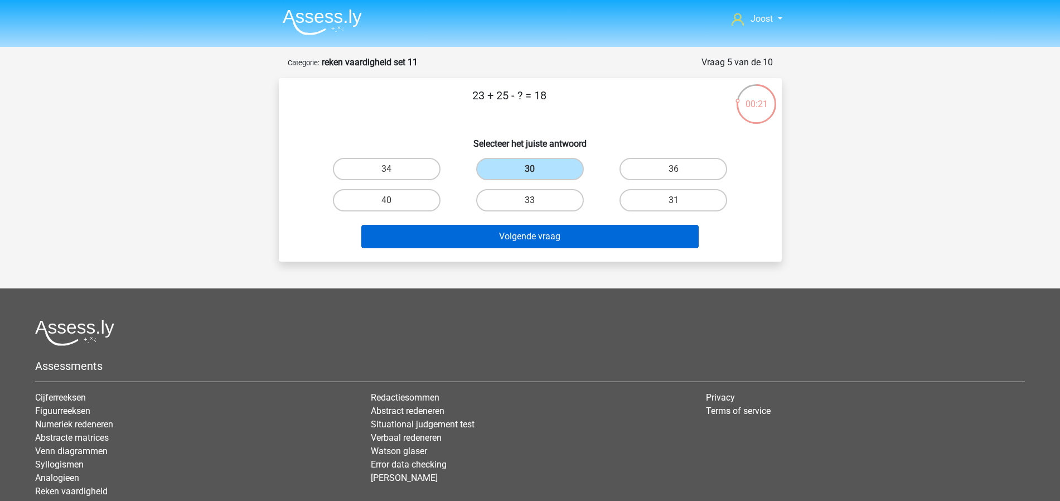
click at [566, 238] on button "Volgende vraag" at bounding box center [529, 236] width 337 height 23
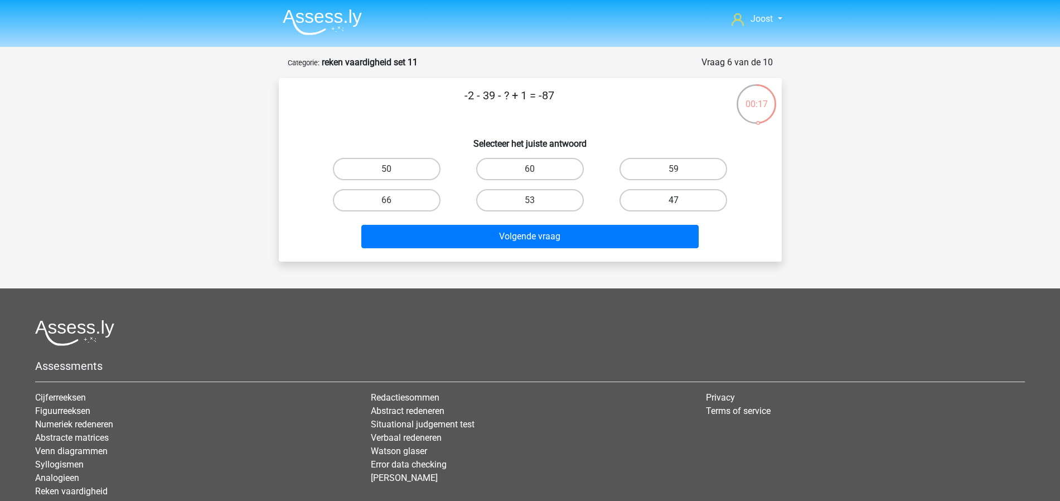
click at [665, 196] on label "47" at bounding box center [673, 200] width 108 height 22
click at [673, 200] on input "47" at bounding box center [676, 203] width 7 height 7
radio input "true"
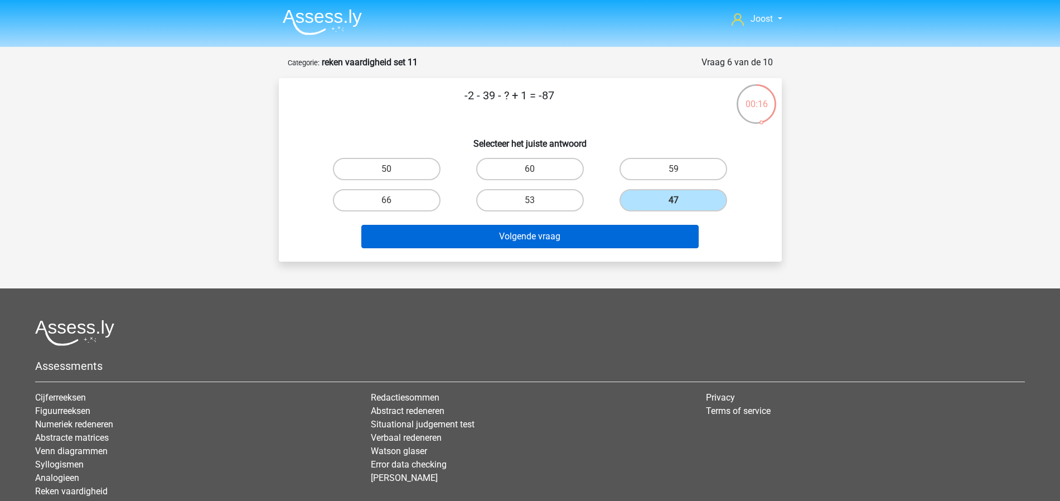
click at [639, 238] on button "Volgende vraag" at bounding box center [529, 236] width 337 height 23
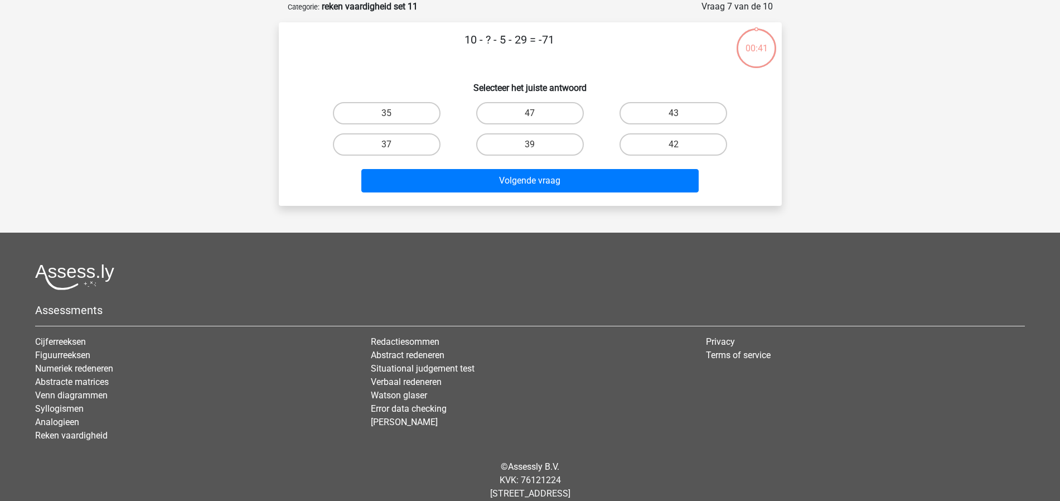
scroll to position [1, 0]
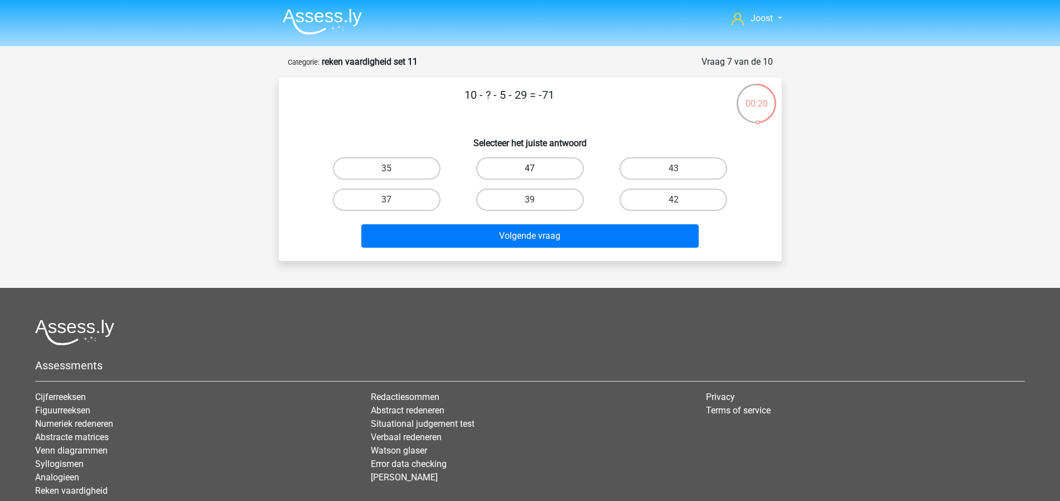
click at [558, 174] on label "47" at bounding box center [530, 168] width 108 height 22
click at [537, 174] on input "47" at bounding box center [533, 171] width 7 height 7
radio input "true"
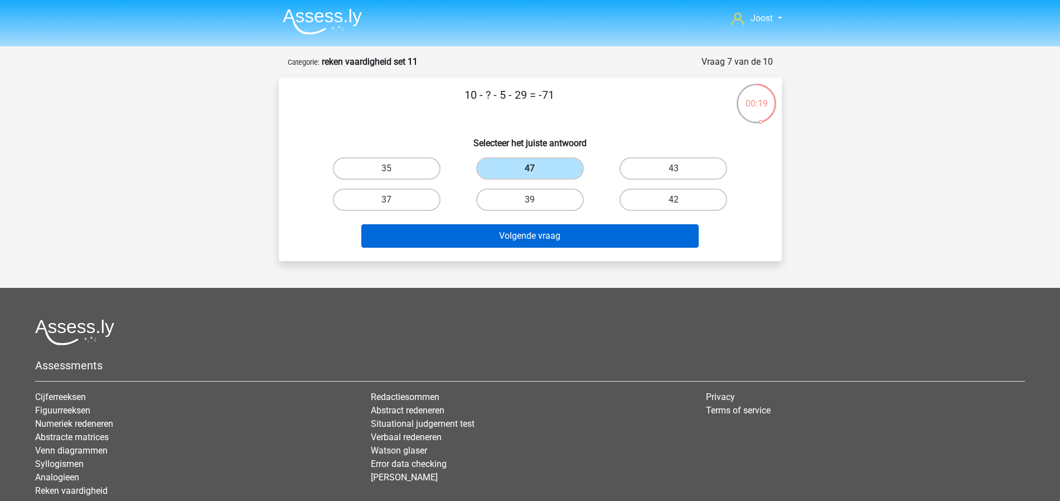
click at [543, 237] on button "Volgende vraag" at bounding box center [529, 235] width 337 height 23
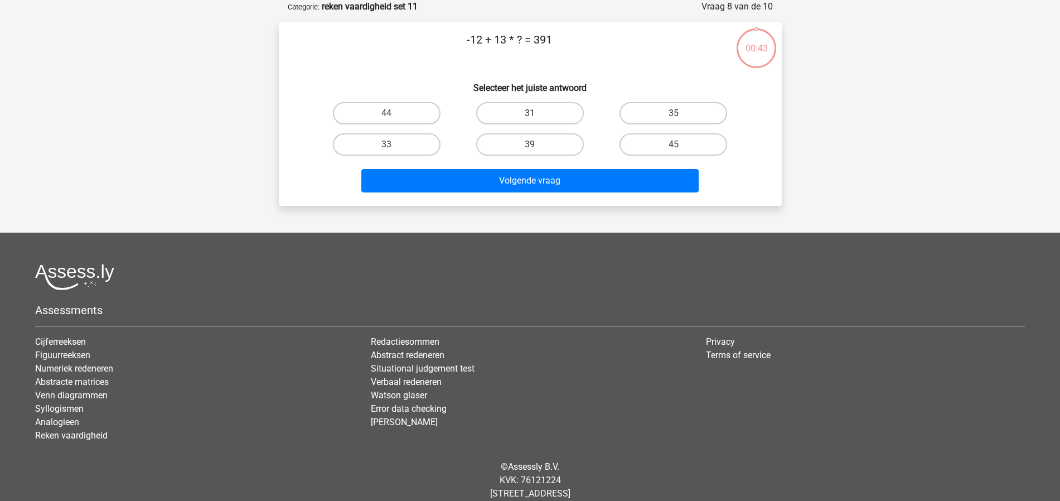
scroll to position [0, 0]
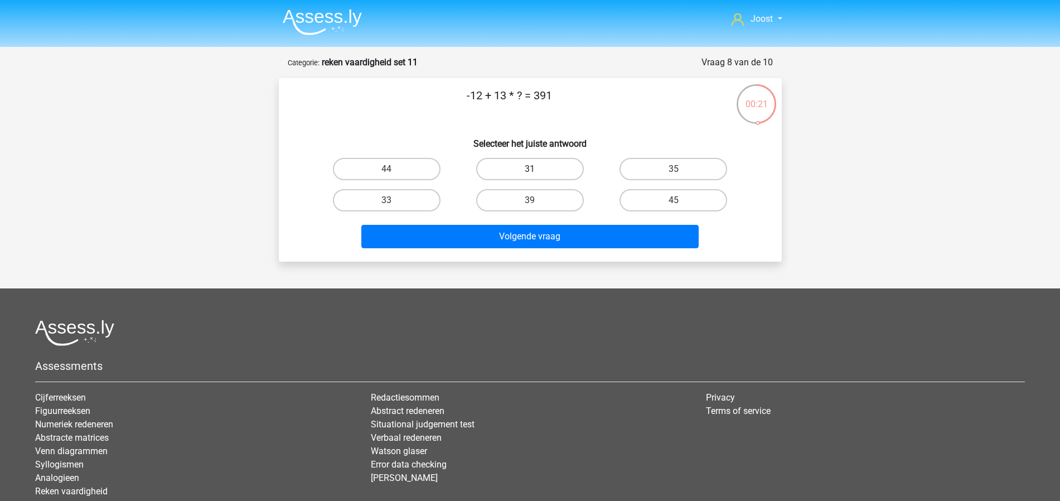
click at [571, 167] on label "31" at bounding box center [530, 169] width 108 height 22
click at [537, 169] on input "31" at bounding box center [533, 172] width 7 height 7
radio input "true"
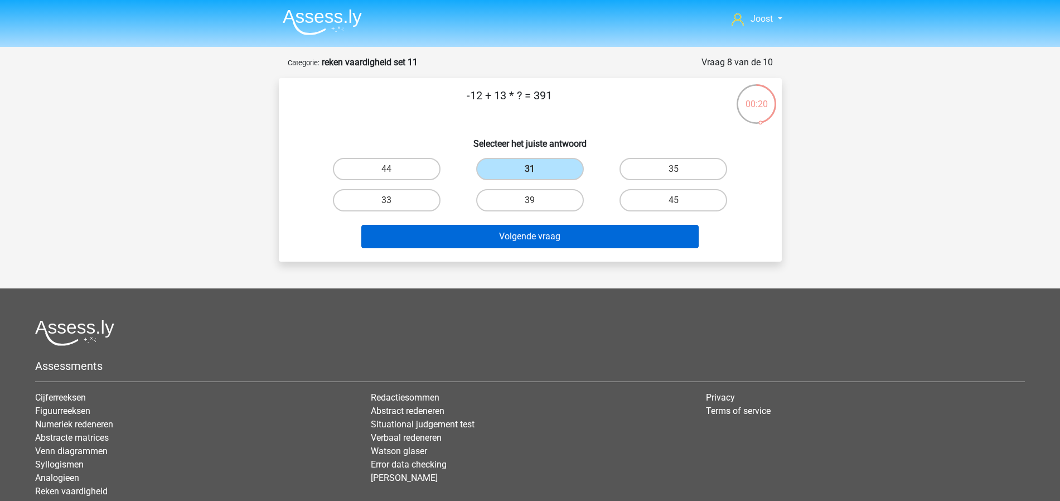
click at [611, 242] on button "Volgende vraag" at bounding box center [529, 236] width 337 height 23
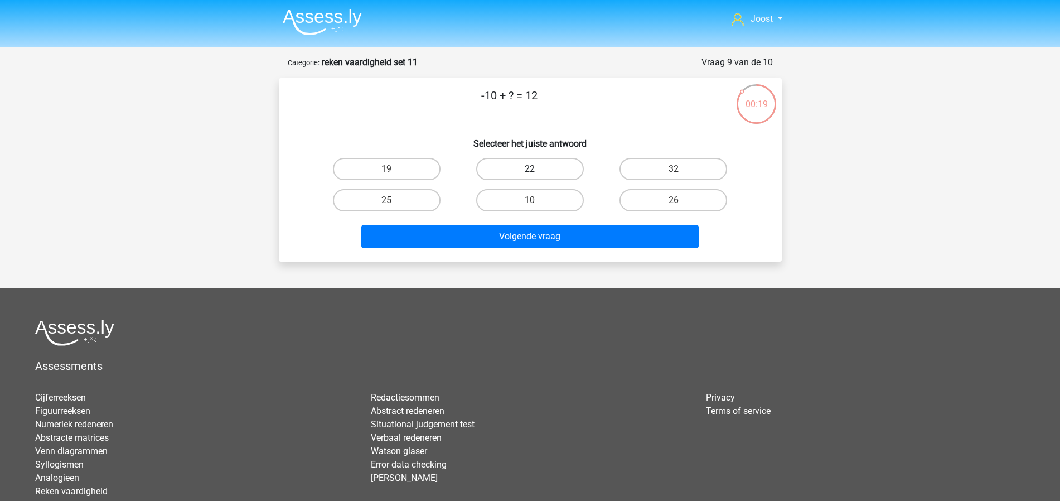
click at [512, 161] on label "22" at bounding box center [530, 169] width 108 height 22
click at [530, 169] on input "22" at bounding box center [533, 172] width 7 height 7
radio input "true"
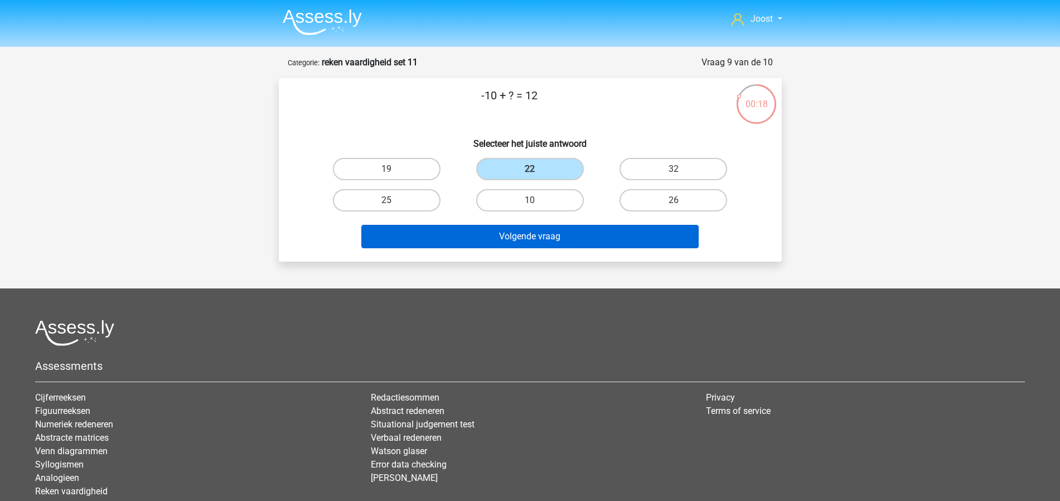
click at [574, 229] on button "Volgende vraag" at bounding box center [529, 236] width 337 height 23
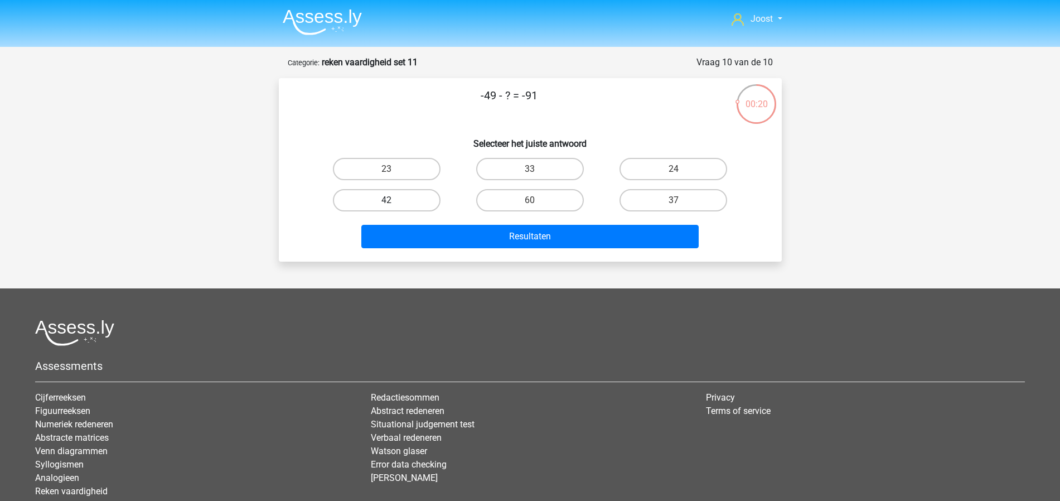
click at [433, 203] on label "42" at bounding box center [387, 200] width 108 height 22
click at [394, 203] on input "42" at bounding box center [389, 203] width 7 height 7
radio input "true"
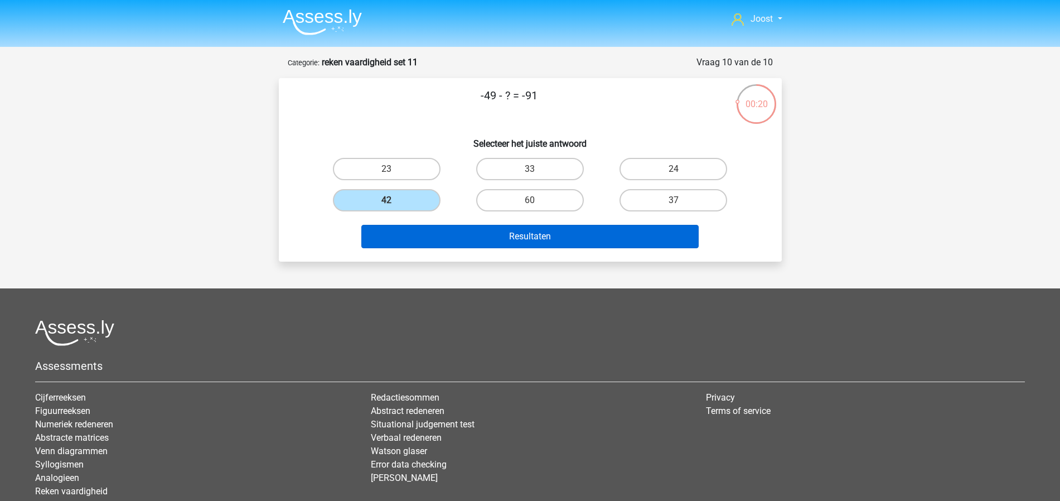
click at [480, 236] on button "Resultaten" at bounding box center [529, 236] width 337 height 23
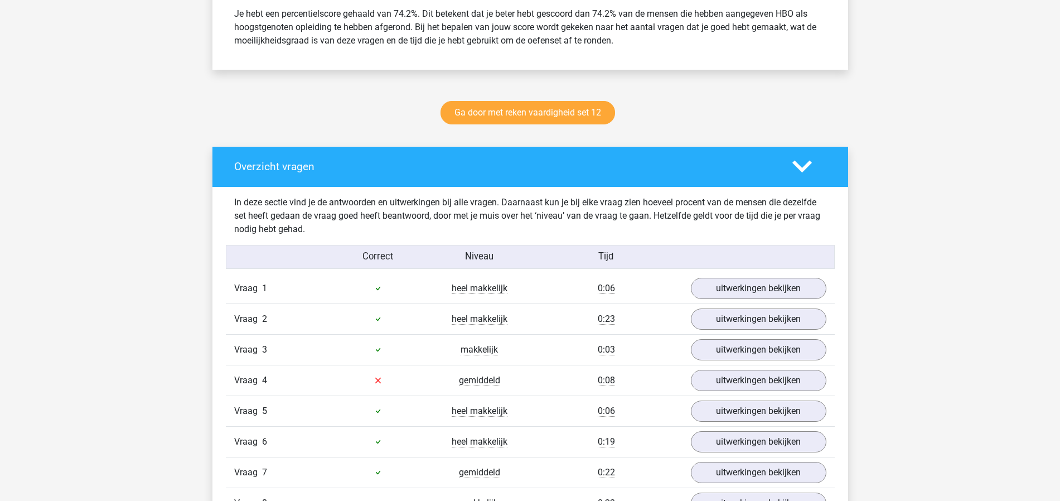
scroll to position [634, 0]
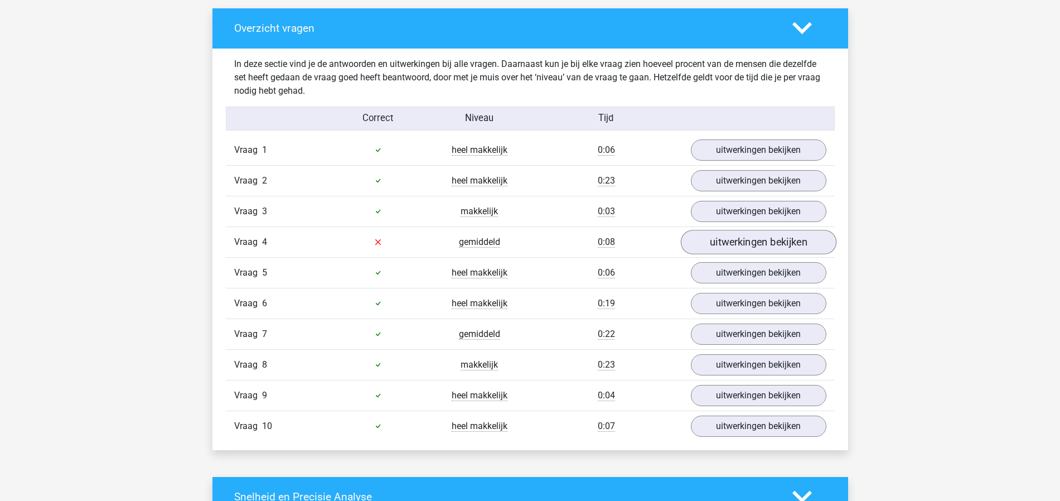
click at [735, 232] on link "uitwerkingen bekijken" at bounding box center [758, 242] width 156 height 25
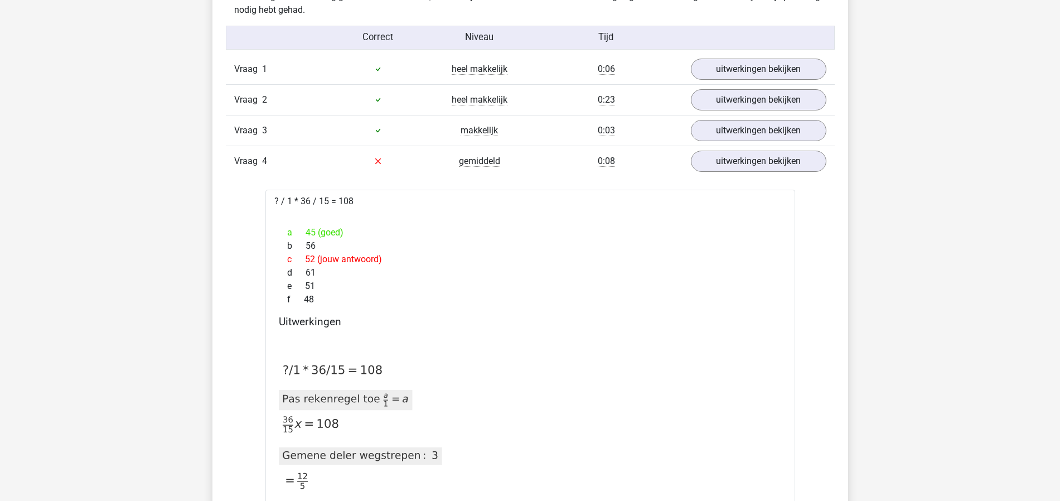
scroll to position [734, 0]
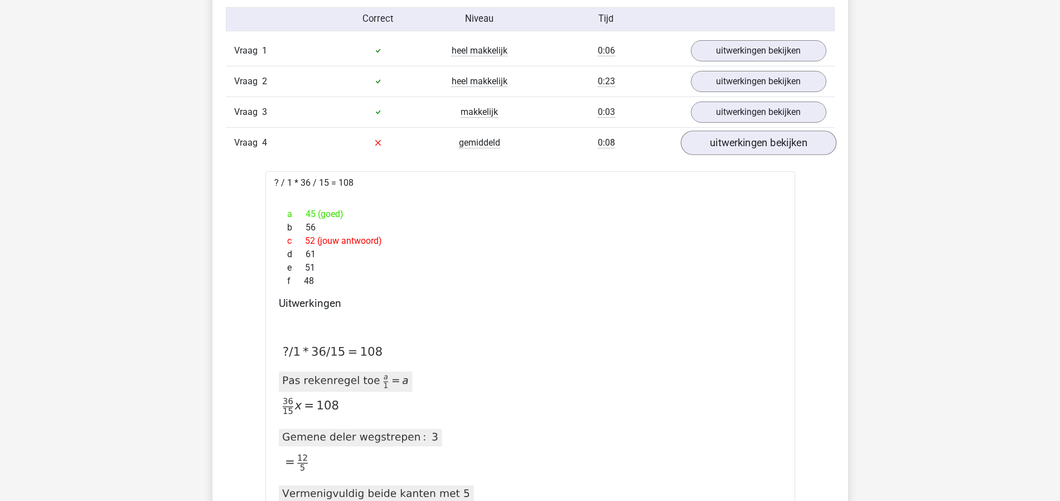
click at [726, 135] on link "uitwerkingen bekijken" at bounding box center [758, 142] width 156 height 25
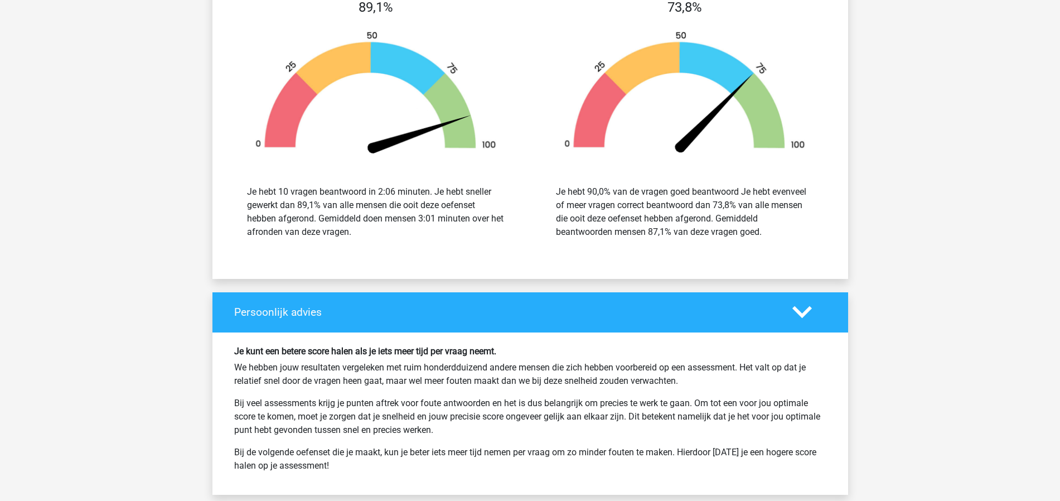
scroll to position [1313, 0]
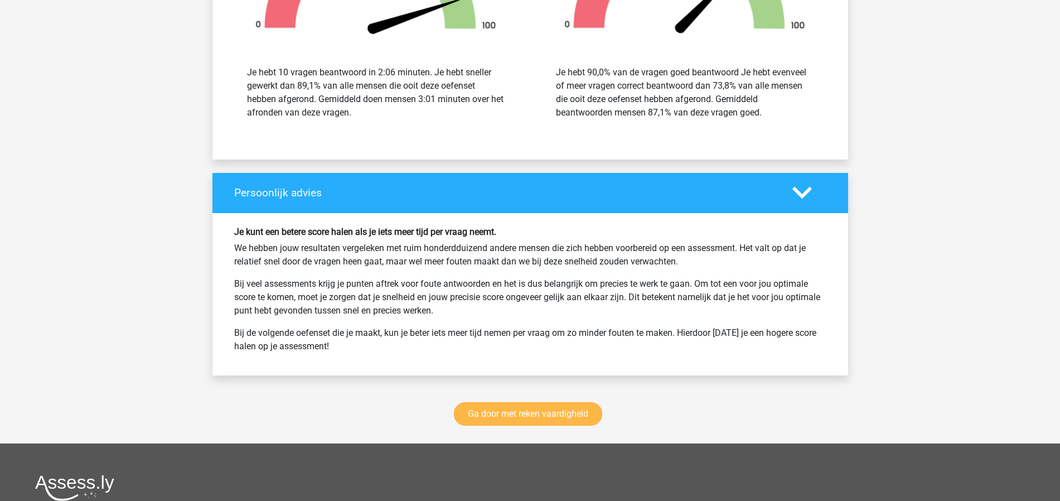
click at [531, 407] on link "Ga door met reken vaardigheid" at bounding box center [528, 413] width 148 height 23
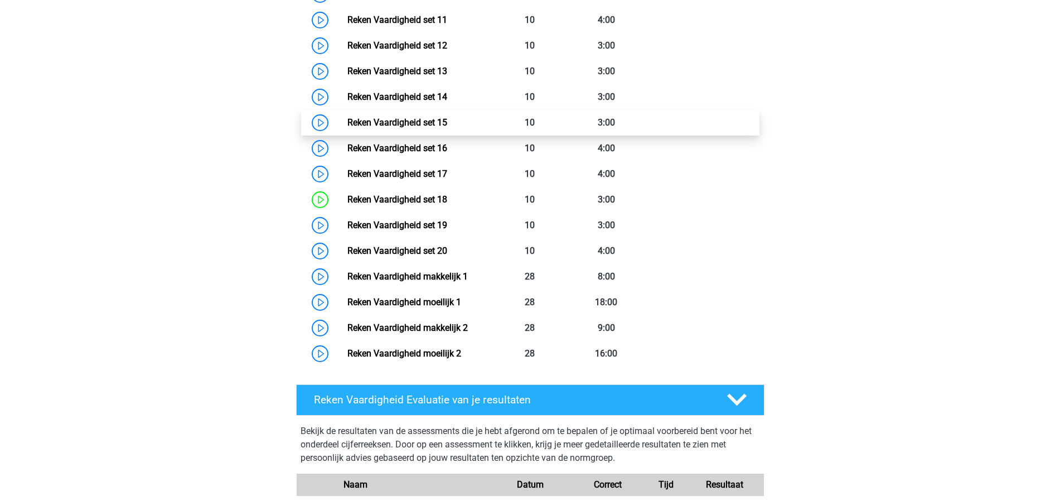
scroll to position [820, 0]
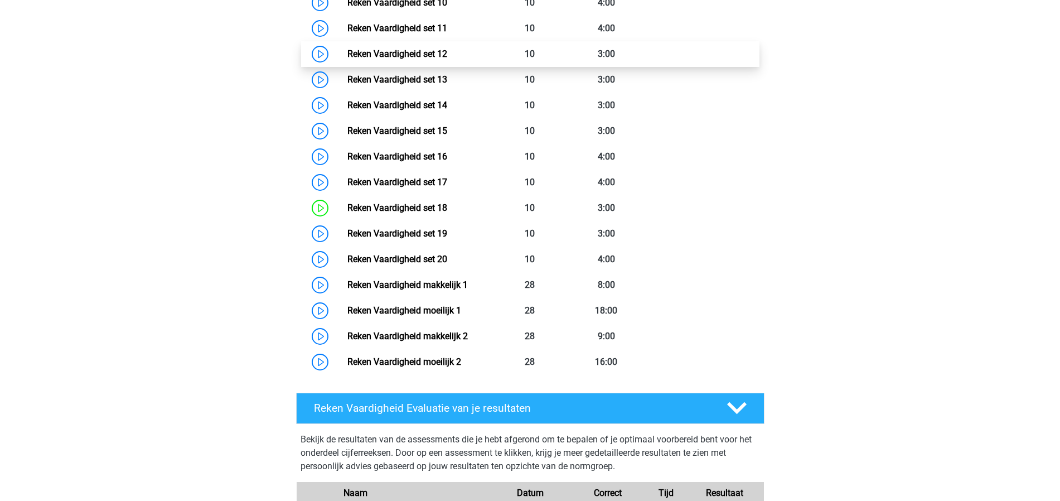
click at [447, 57] on link "Reken Vaardigheid set 12" at bounding box center [397, 53] width 100 height 11
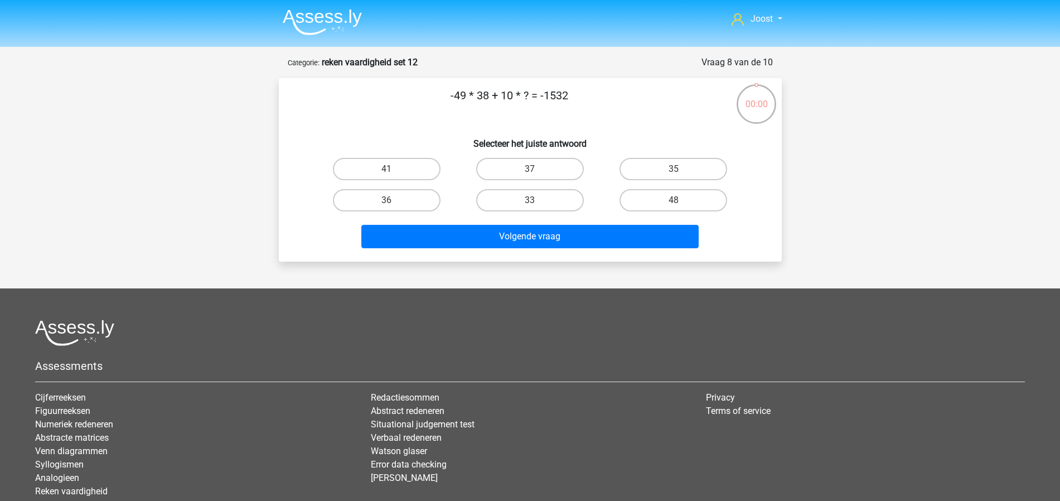
scroll to position [56, 0]
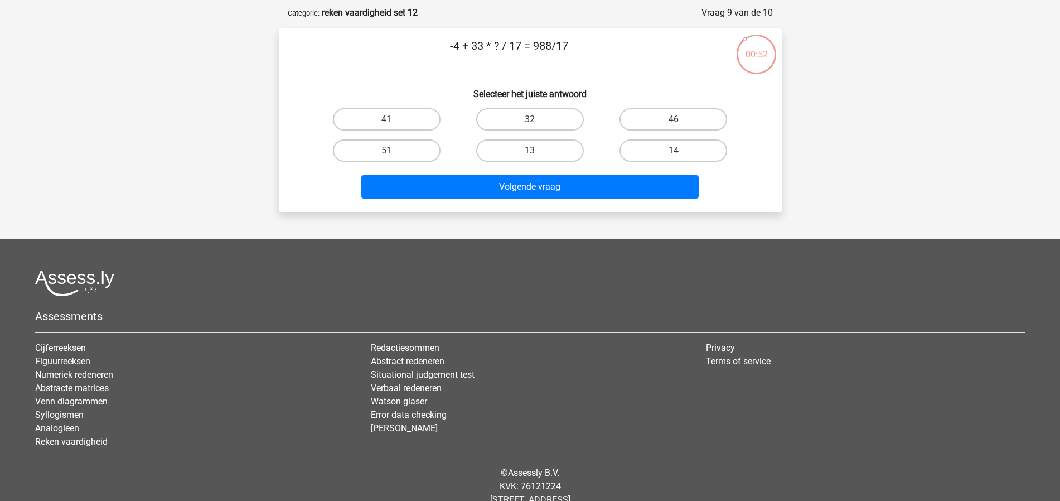
scroll to position [47, 0]
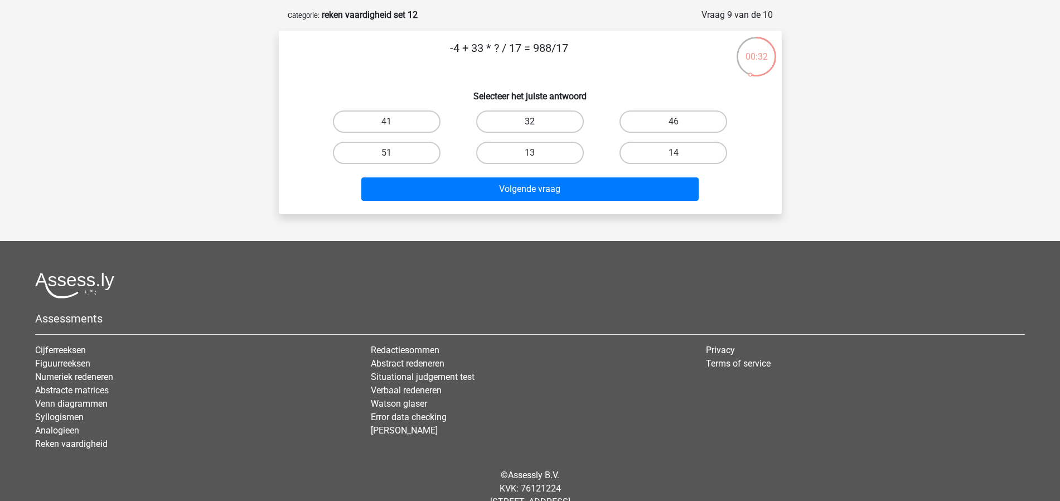
drag, startPoint x: 550, startPoint y: 122, endPoint x: 550, endPoint y: 130, distance: 8.4
click at [550, 122] on label "32" at bounding box center [530, 121] width 108 height 22
click at [537, 122] on input "32" at bounding box center [533, 125] width 7 height 7
radio input "true"
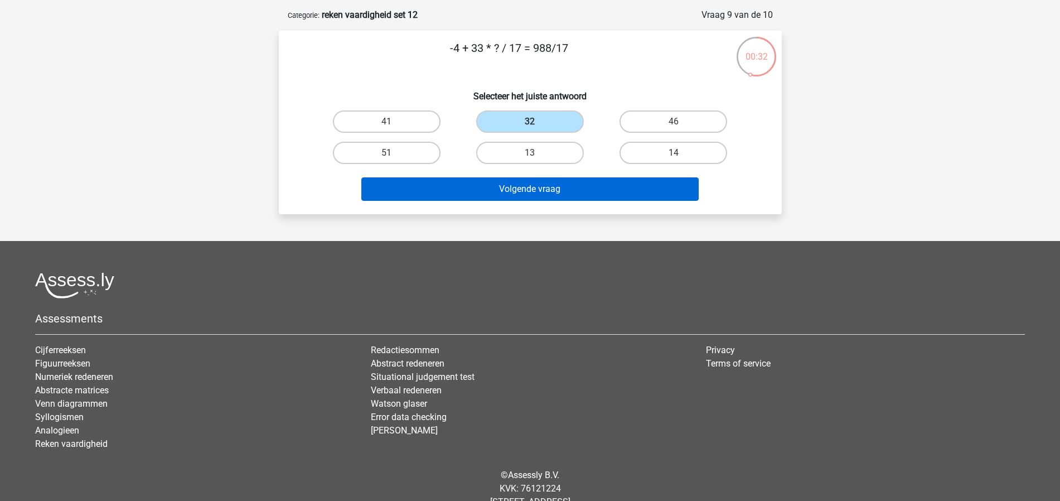
click at [577, 188] on button "Volgende vraag" at bounding box center [529, 188] width 337 height 23
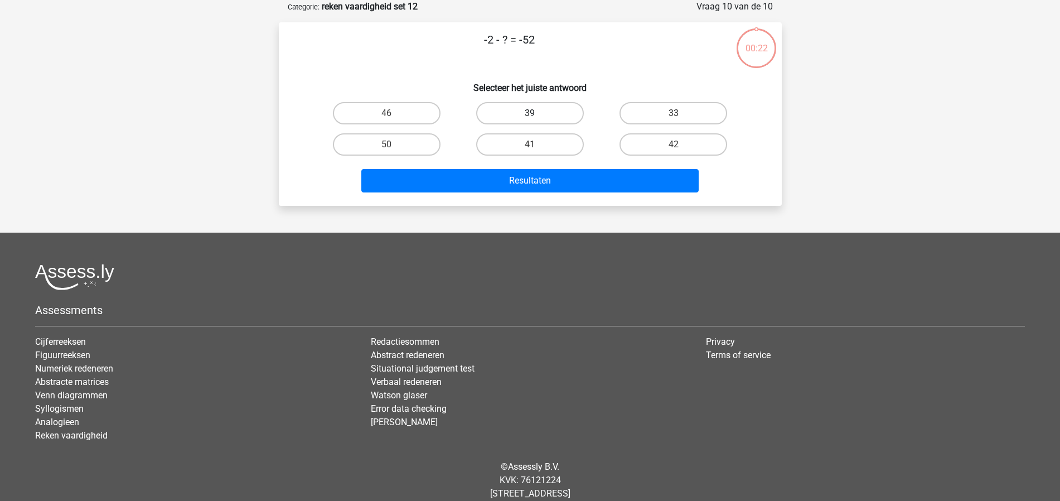
scroll to position [0, 0]
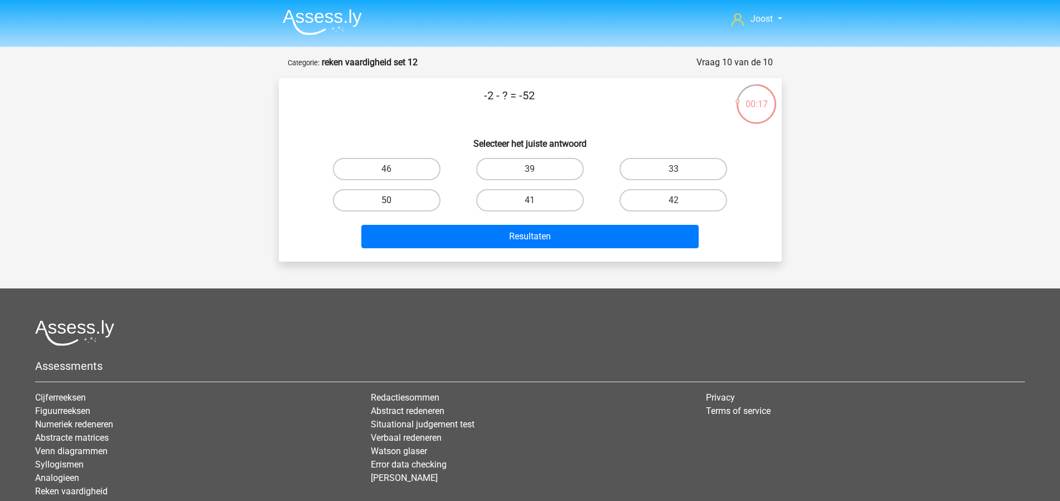
click at [407, 193] on label "50" at bounding box center [387, 200] width 108 height 22
click at [394, 200] on input "50" at bounding box center [389, 203] width 7 height 7
radio input "true"
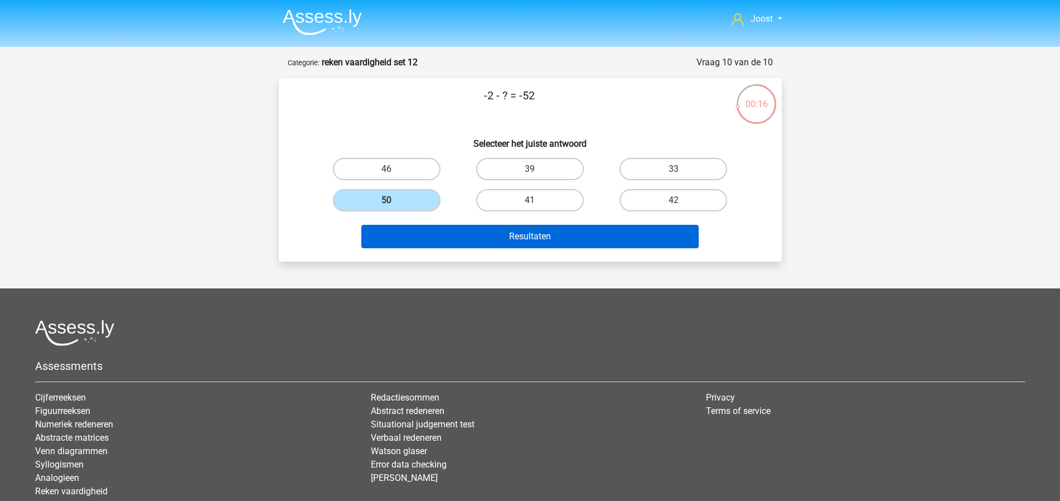
click at [494, 236] on button "Resultaten" at bounding box center [529, 236] width 337 height 23
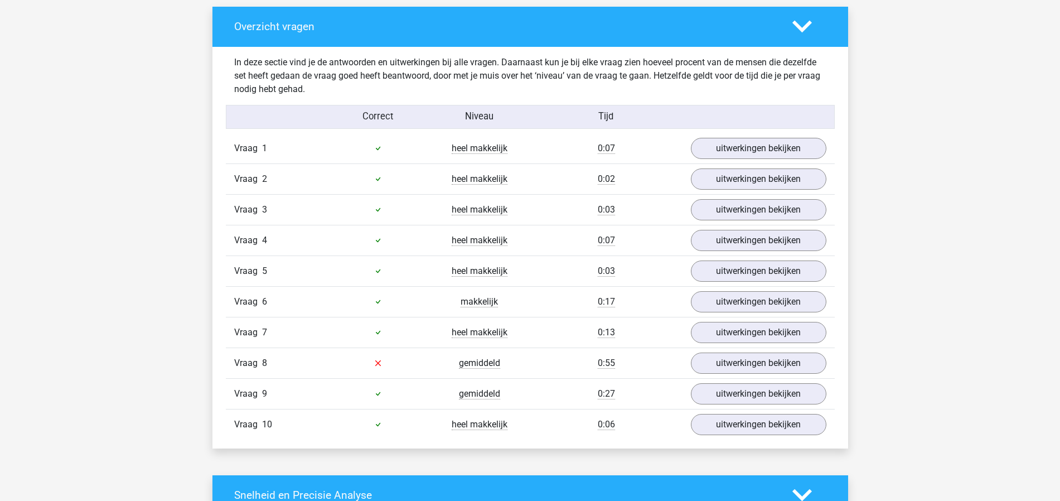
scroll to position [686, 0]
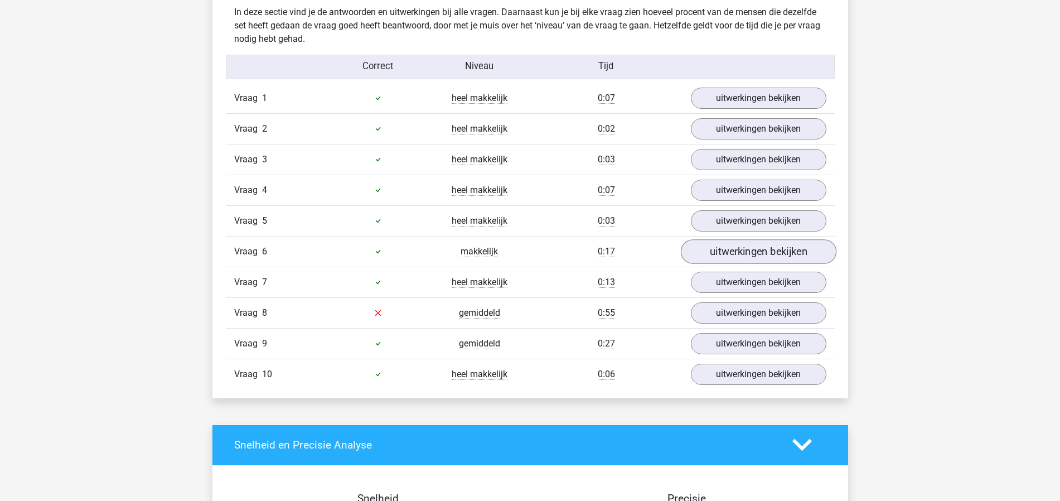
click at [733, 260] on link "uitwerkingen bekijken" at bounding box center [758, 251] width 156 height 25
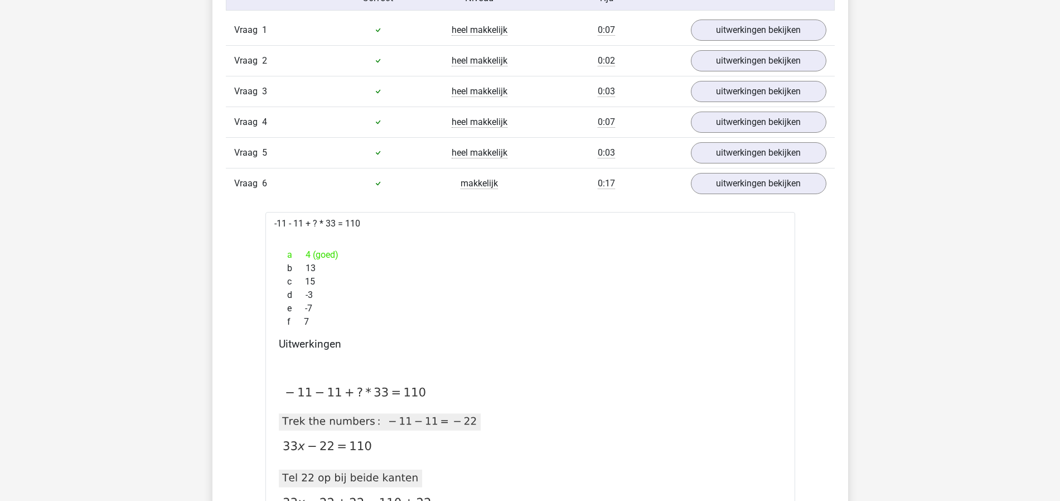
scroll to position [756, 0]
click at [755, 188] on link "uitwerkingen bekijken" at bounding box center [758, 181] width 156 height 25
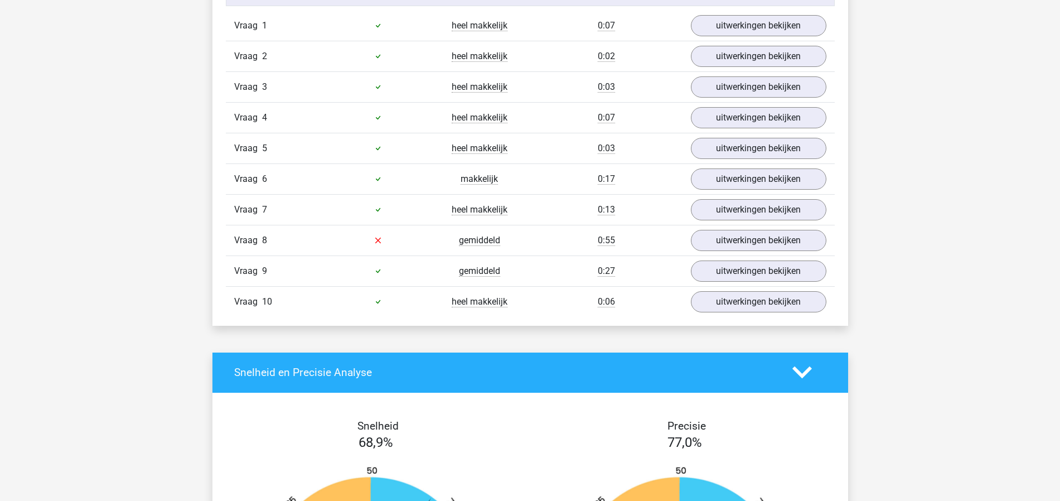
scroll to position [765, 0]
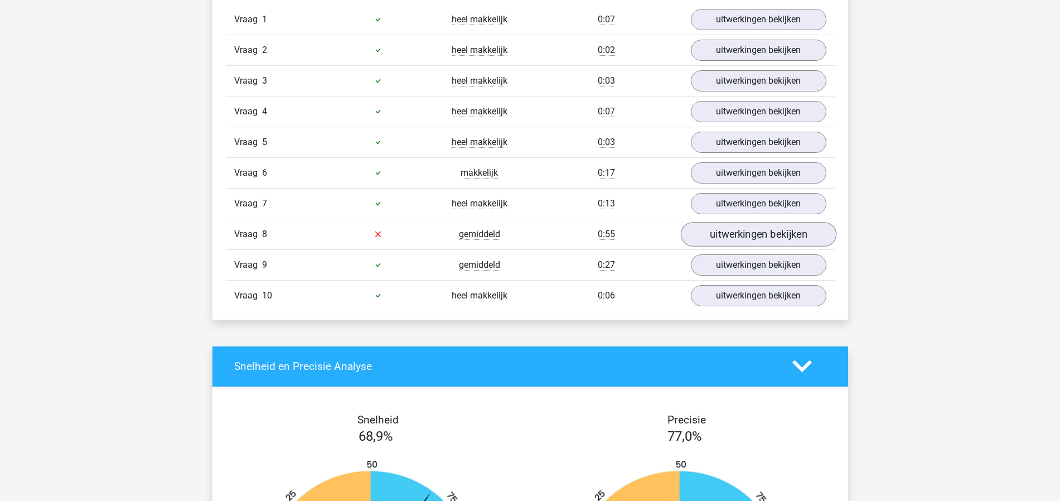
click at [741, 236] on link "uitwerkingen bekijken" at bounding box center [758, 234] width 156 height 25
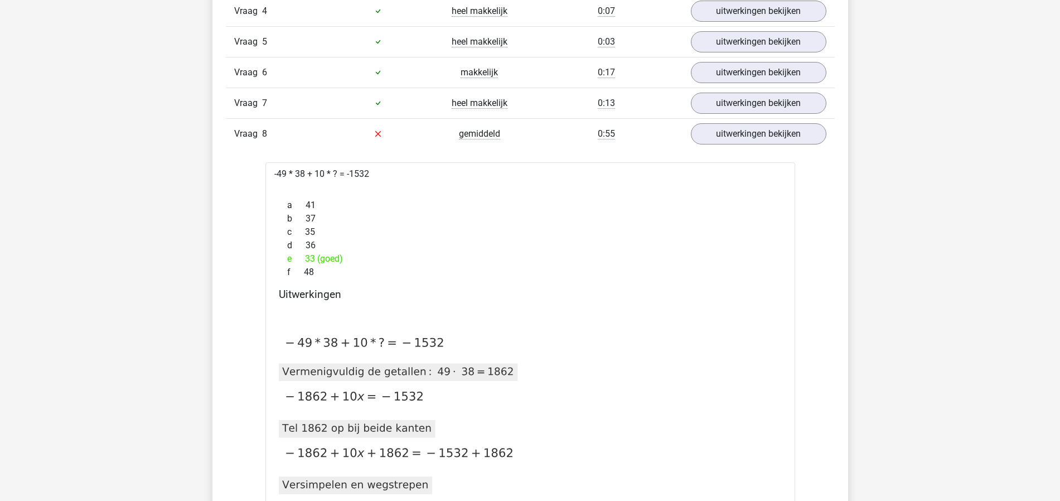
scroll to position [867, 0]
click at [791, 126] on link "uitwerkingen bekijken" at bounding box center [758, 131] width 156 height 25
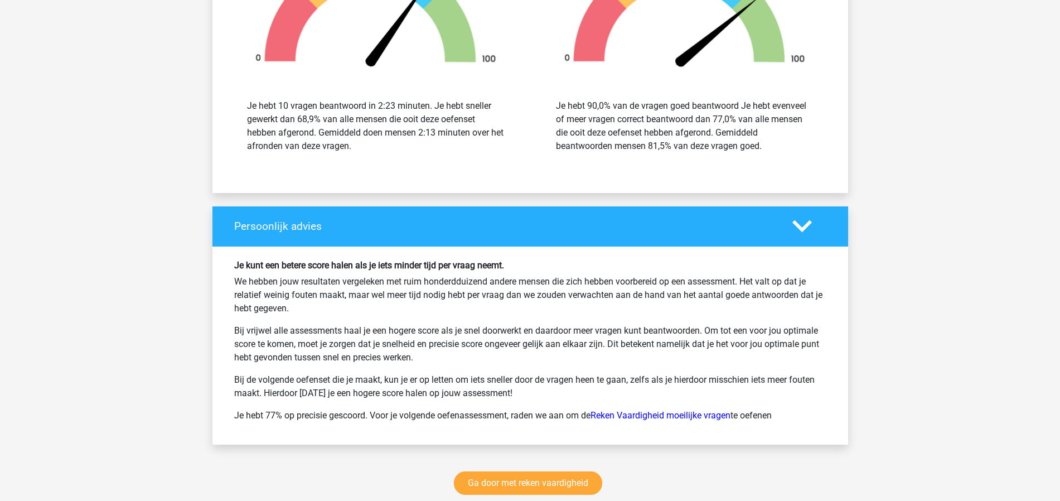
scroll to position [1406, 0]
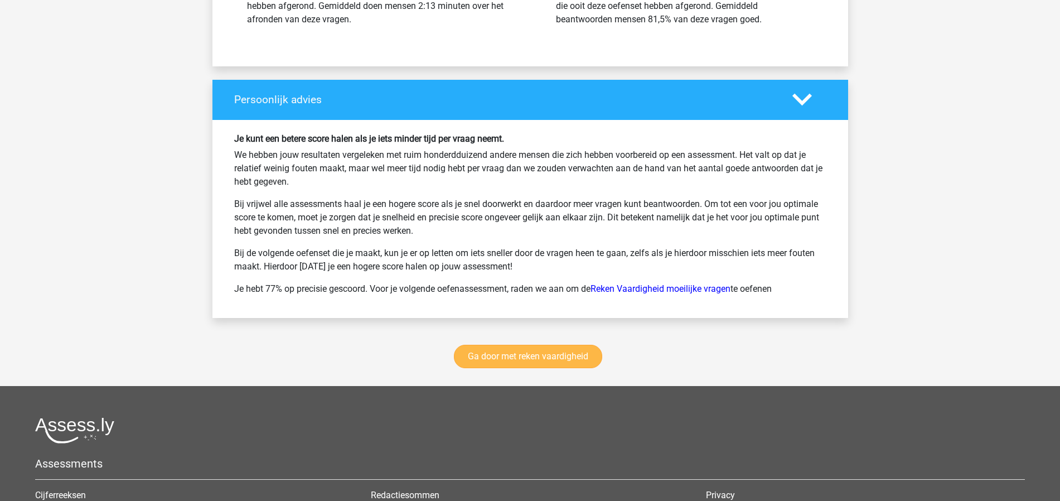
click at [536, 357] on link "Ga door met reken vaardigheid" at bounding box center [528, 355] width 148 height 23
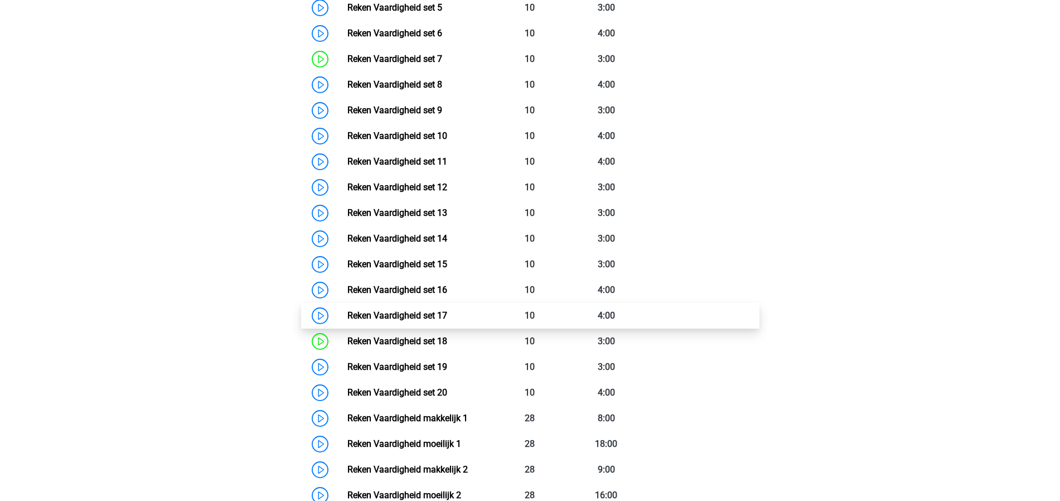
scroll to position [589, 0]
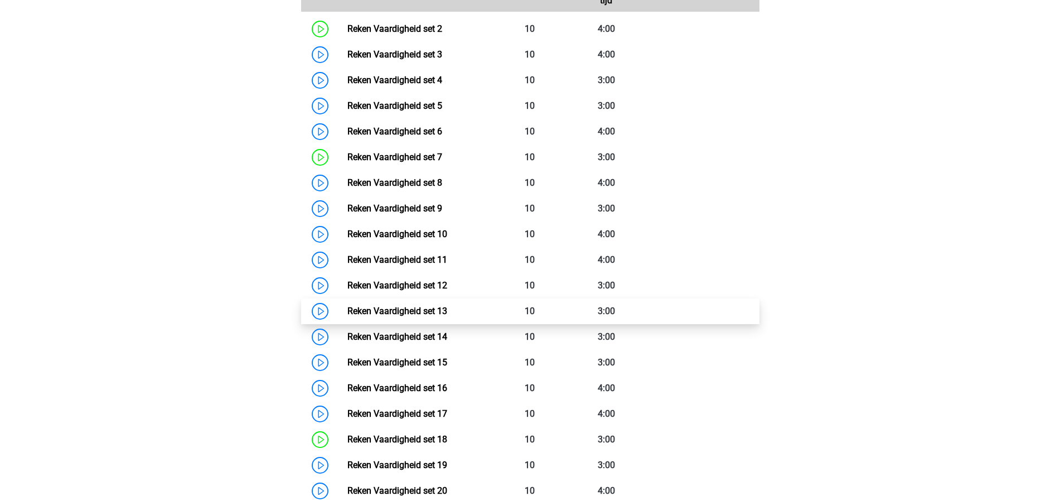
click at [447, 316] on link "Reken Vaardigheid set 13" at bounding box center [397, 310] width 100 height 11
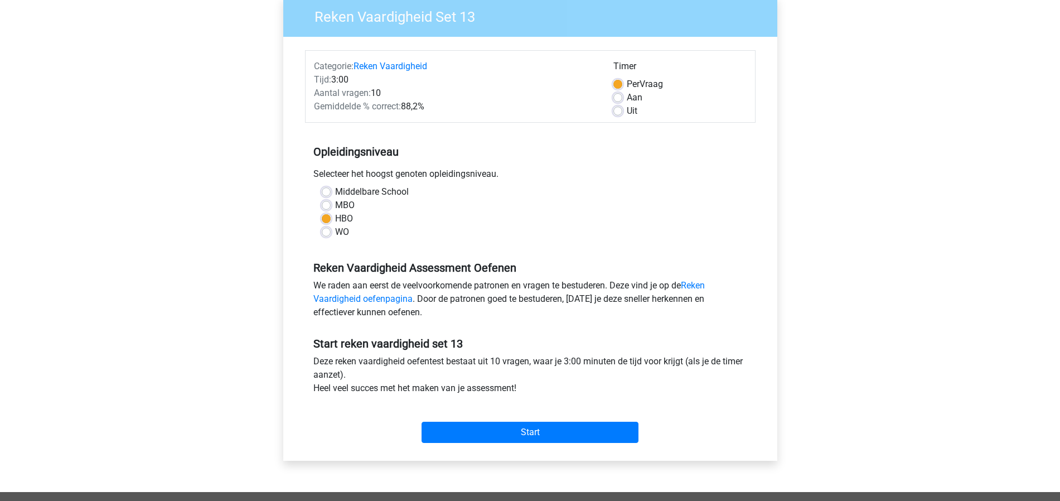
scroll to position [196, 0]
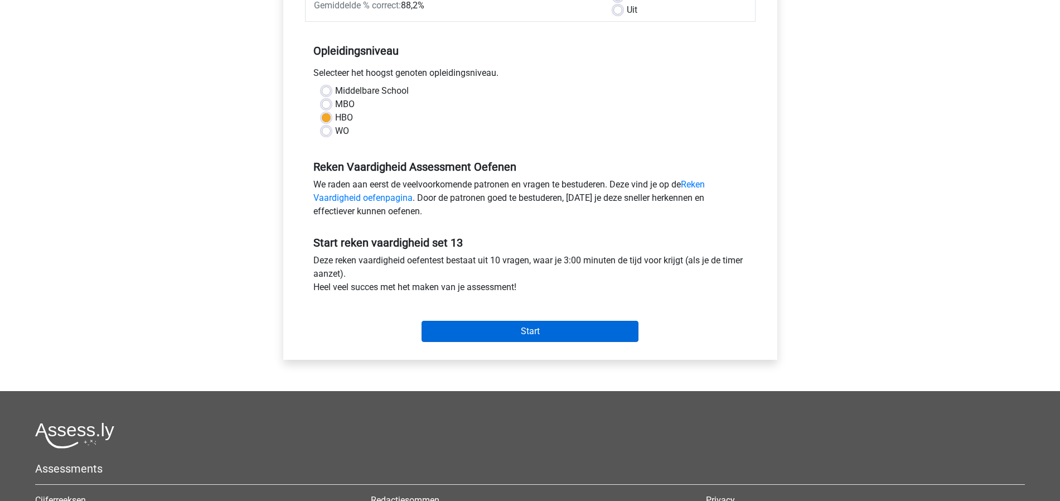
click at [471, 325] on input "Start" at bounding box center [529, 331] width 217 height 21
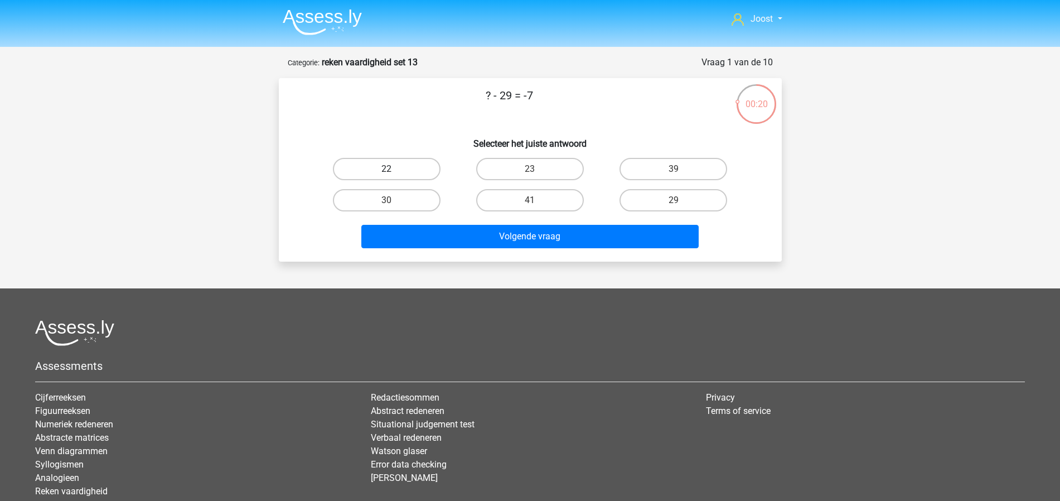
click at [422, 167] on label "22" at bounding box center [387, 169] width 108 height 22
click at [394, 169] on input "22" at bounding box center [389, 172] width 7 height 7
radio input "true"
click at [472, 224] on div "Volgende vraag" at bounding box center [530, 234] width 467 height 37
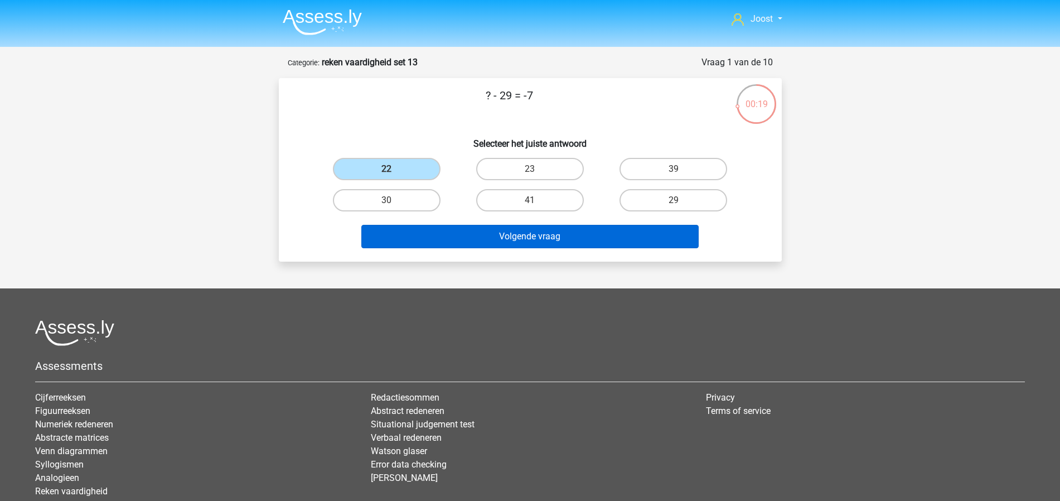
click at [473, 227] on button "Volgende vraag" at bounding box center [529, 236] width 337 height 23
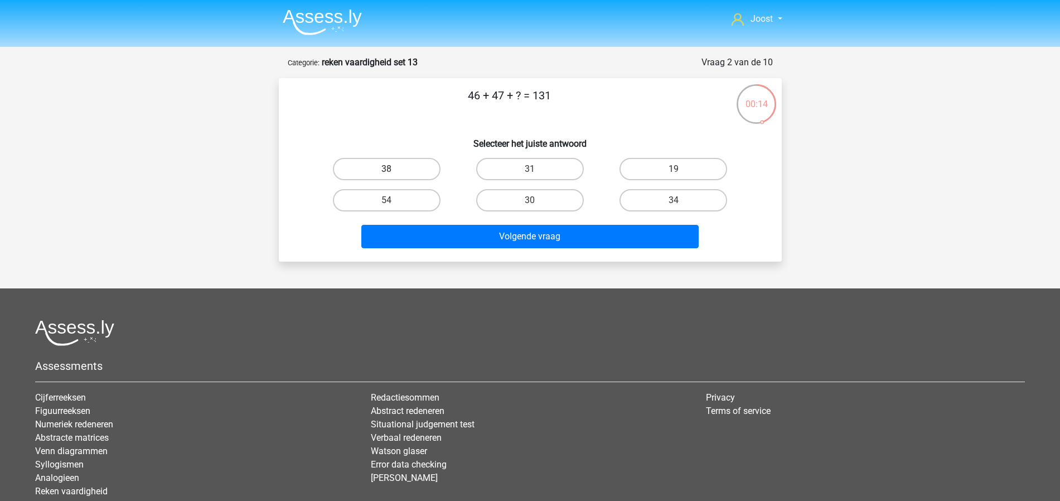
click at [382, 163] on label "38" at bounding box center [387, 169] width 108 height 22
click at [386, 169] on input "38" at bounding box center [389, 172] width 7 height 7
radio input "true"
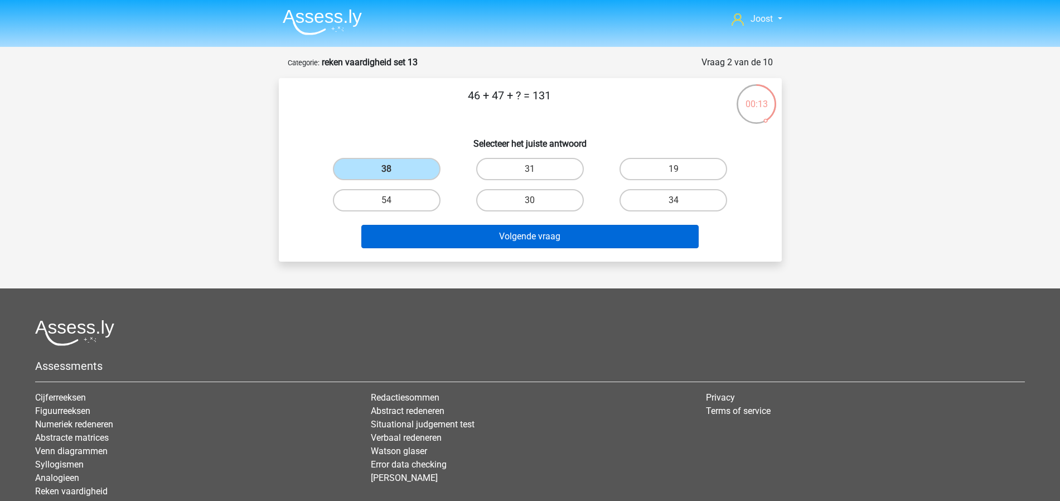
click at [510, 235] on button "Volgende vraag" at bounding box center [529, 236] width 337 height 23
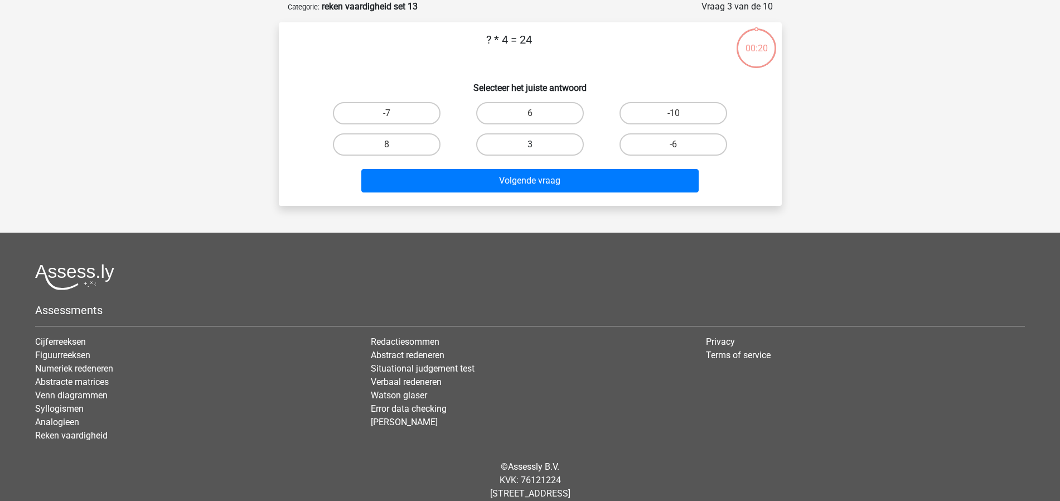
scroll to position [37, 0]
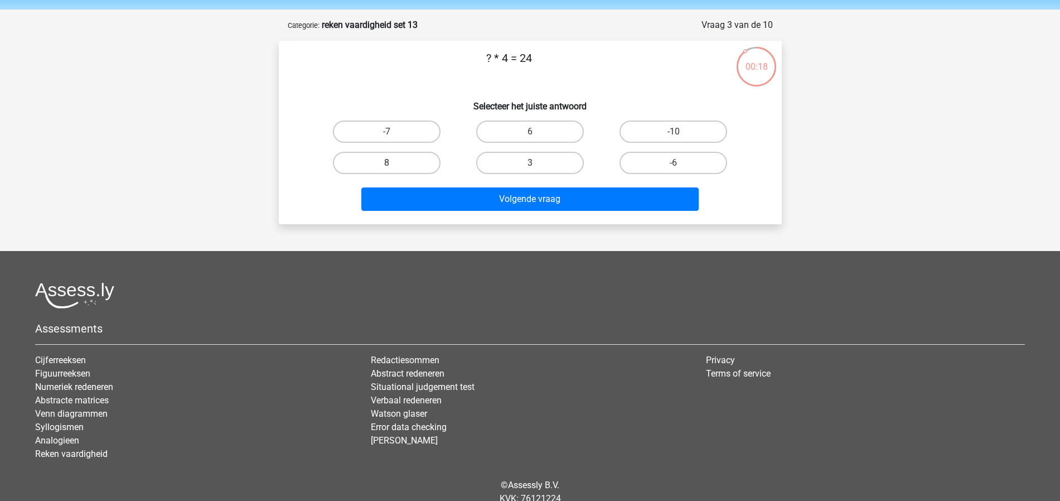
click at [424, 163] on label "8" at bounding box center [387, 163] width 108 height 22
click at [394, 163] on input "8" at bounding box center [389, 166] width 7 height 7
radio input "true"
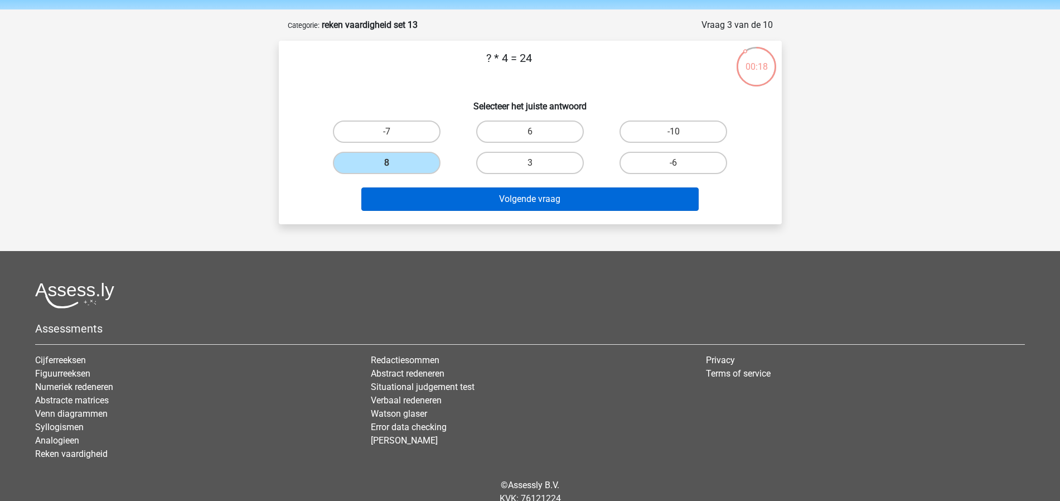
click at [470, 201] on button "Volgende vraag" at bounding box center [529, 198] width 337 height 23
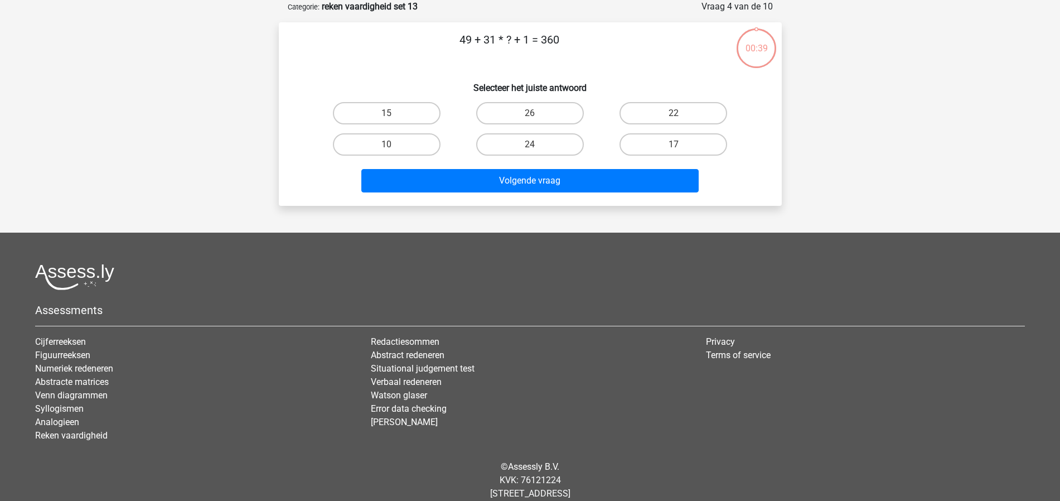
scroll to position [0, 0]
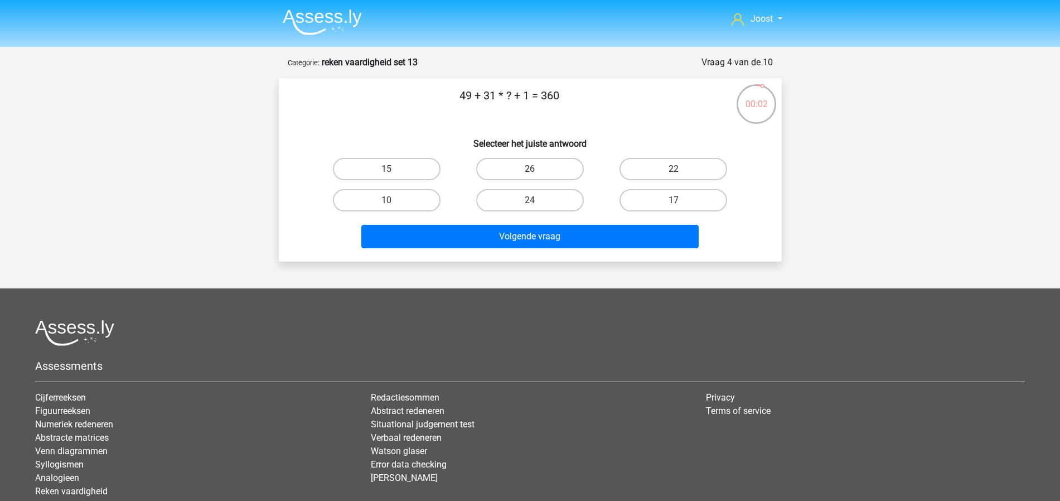
click at [526, 167] on label "26" at bounding box center [530, 169] width 108 height 22
click at [530, 169] on input "26" at bounding box center [533, 172] width 7 height 7
radio input "true"
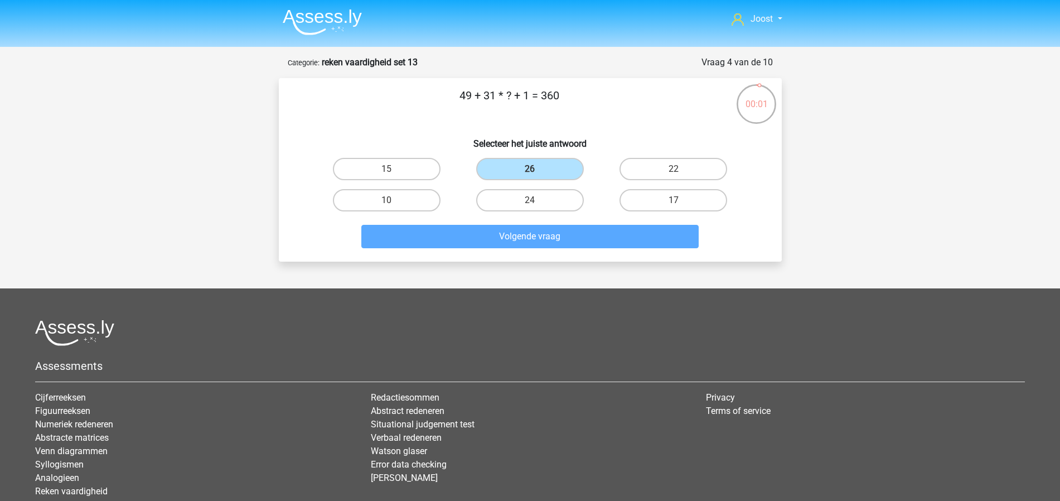
drag, startPoint x: 572, startPoint y: 219, endPoint x: 570, endPoint y: 246, distance: 27.4
click at [572, 219] on div "Volgende vraag" at bounding box center [530, 234] width 467 height 37
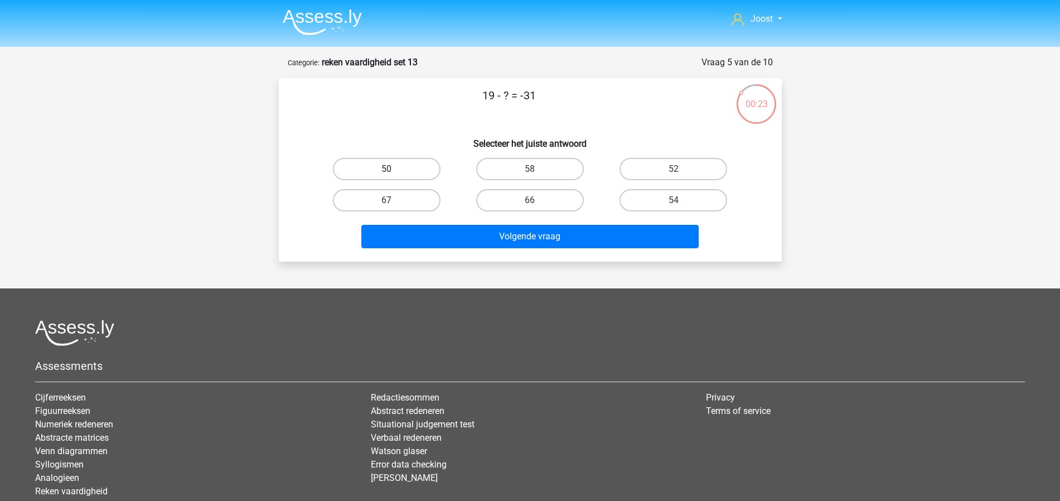
click at [415, 162] on label "50" at bounding box center [387, 169] width 108 height 22
click at [394, 169] on input "50" at bounding box center [389, 172] width 7 height 7
radio input "true"
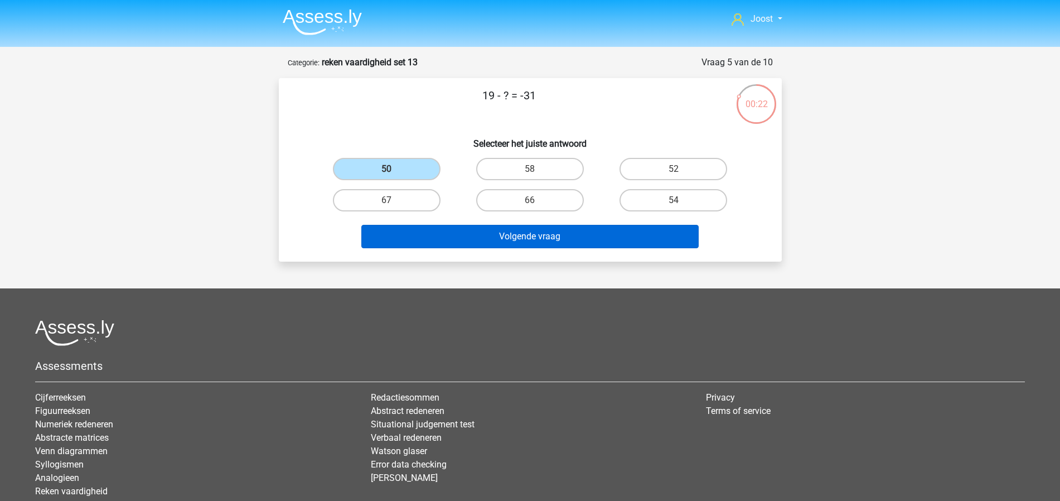
click at [517, 240] on button "Volgende vraag" at bounding box center [529, 236] width 337 height 23
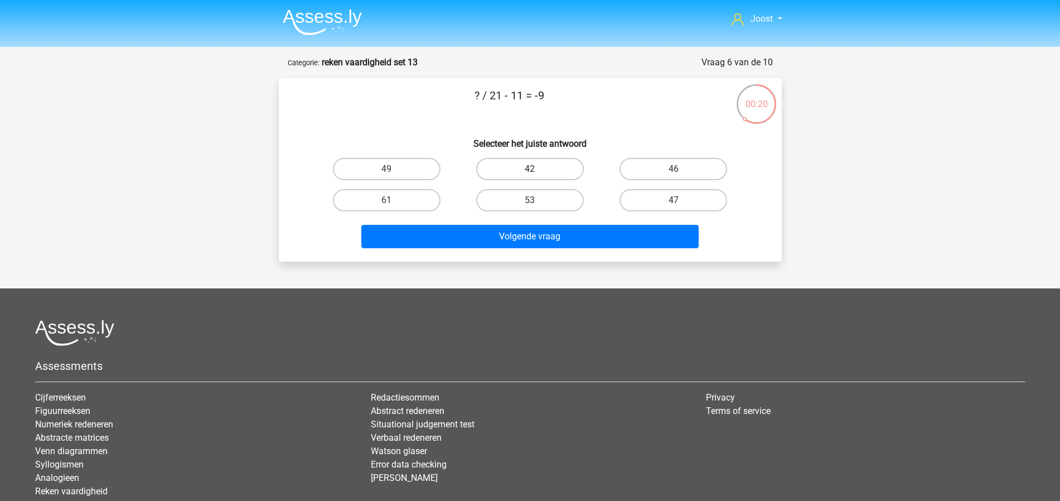
click at [507, 168] on label "42" at bounding box center [530, 169] width 108 height 22
click at [530, 169] on input "42" at bounding box center [533, 172] width 7 height 7
radio input "true"
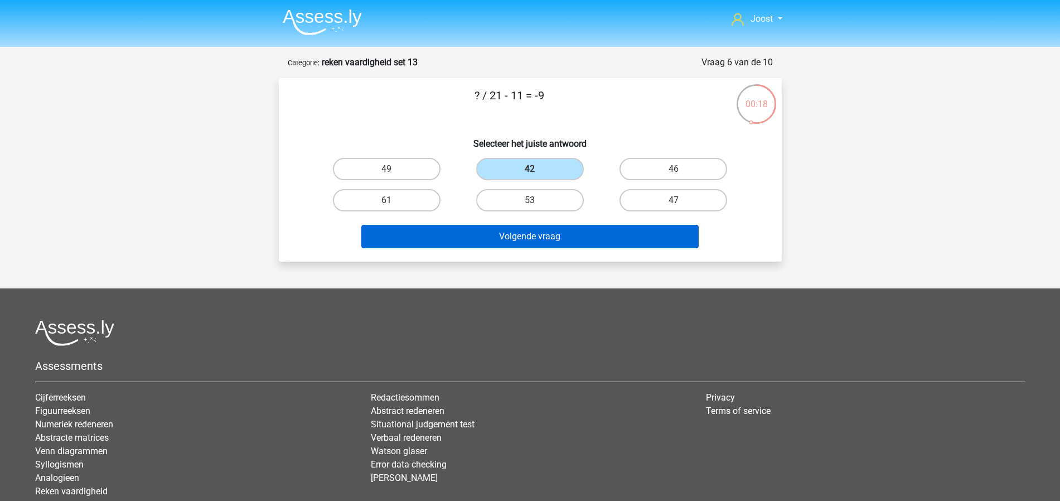
click at [499, 231] on button "Volgende vraag" at bounding box center [529, 236] width 337 height 23
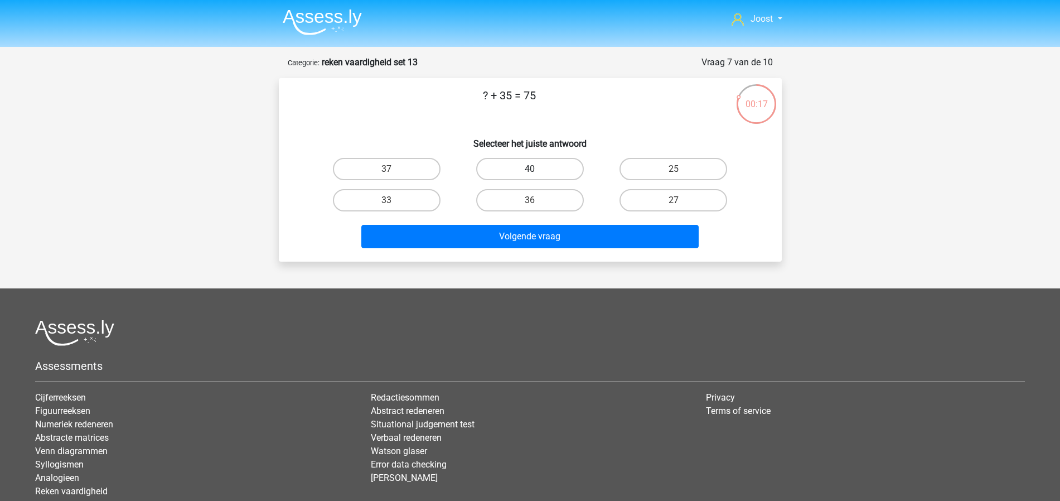
click at [512, 175] on label "40" at bounding box center [530, 169] width 108 height 22
click at [530, 175] on input "40" at bounding box center [533, 172] width 7 height 7
radio input "true"
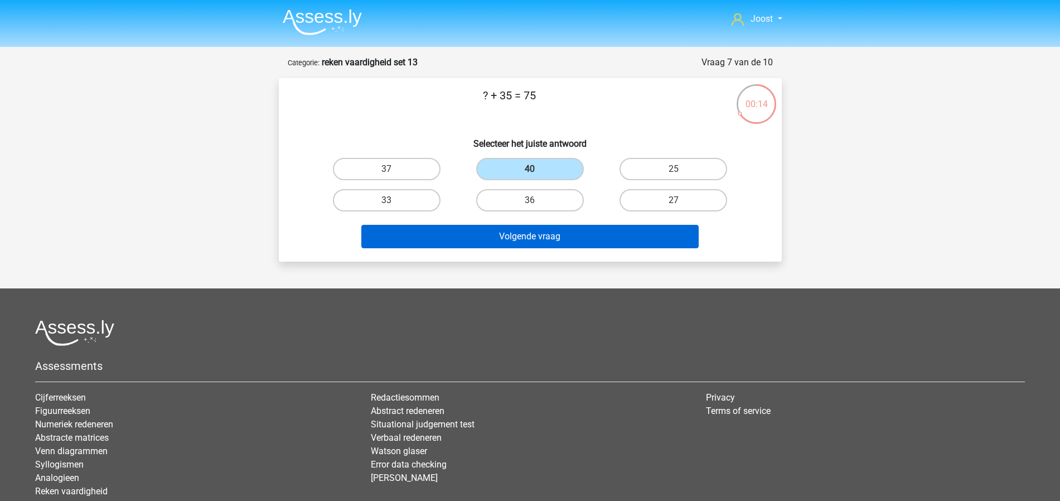
click at [567, 235] on button "Volgende vraag" at bounding box center [529, 236] width 337 height 23
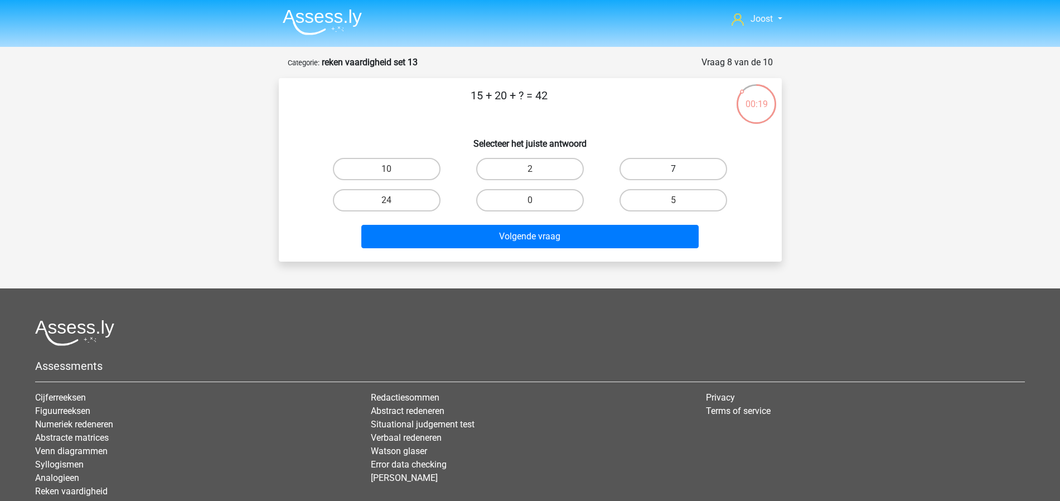
scroll to position [2, 0]
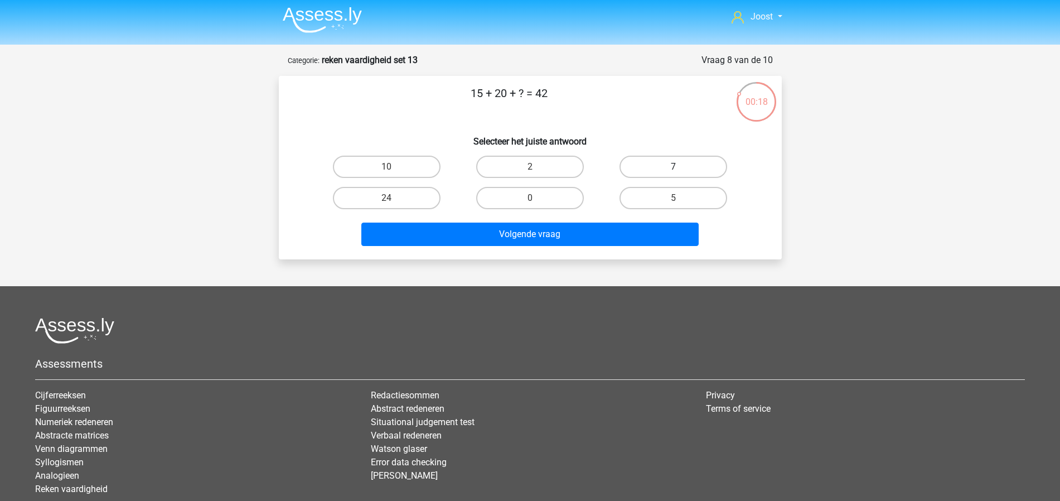
click at [644, 161] on label "7" at bounding box center [673, 167] width 108 height 22
click at [673, 167] on input "7" at bounding box center [676, 170] width 7 height 7
radio input "true"
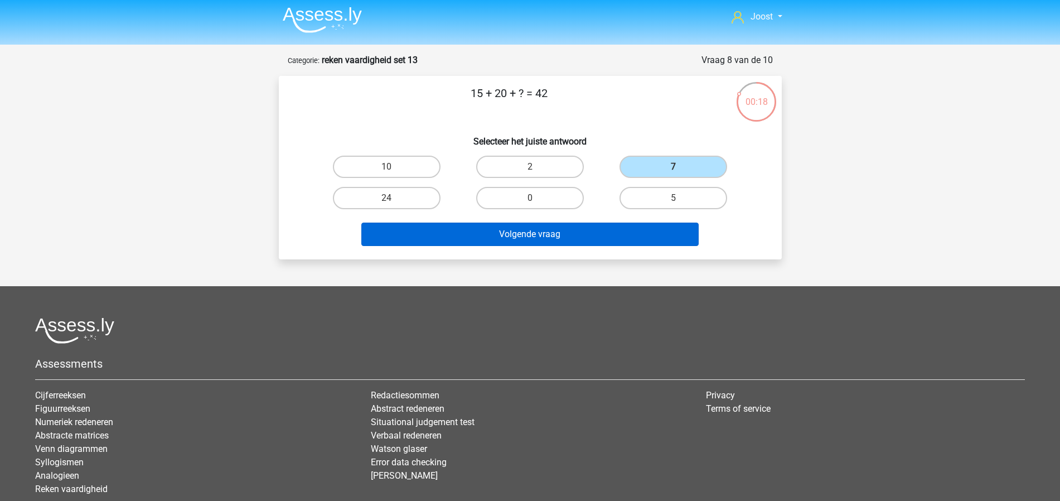
click at [585, 238] on button "Volgende vraag" at bounding box center [529, 233] width 337 height 23
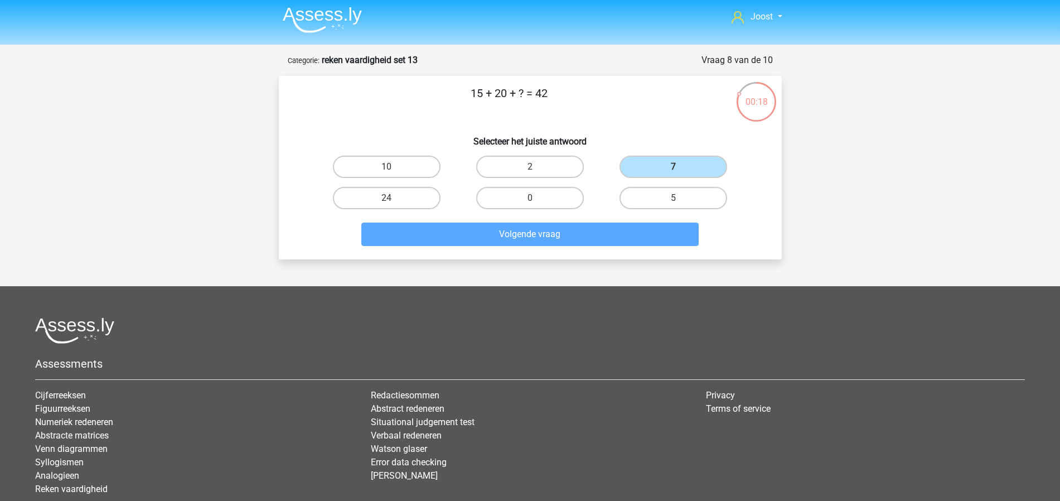
scroll to position [56, 0]
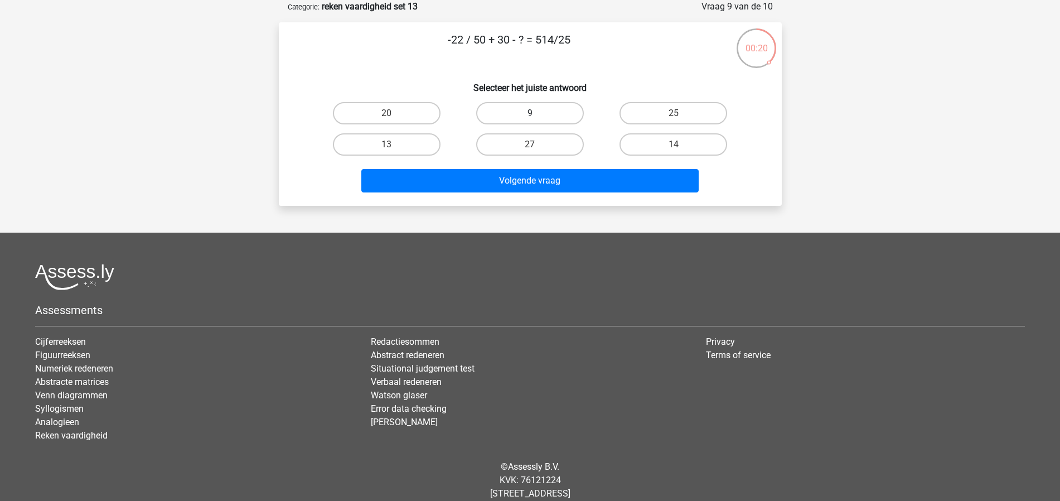
click at [566, 108] on label "9" at bounding box center [530, 113] width 108 height 22
click at [537, 113] on input "9" at bounding box center [533, 116] width 7 height 7
radio input "true"
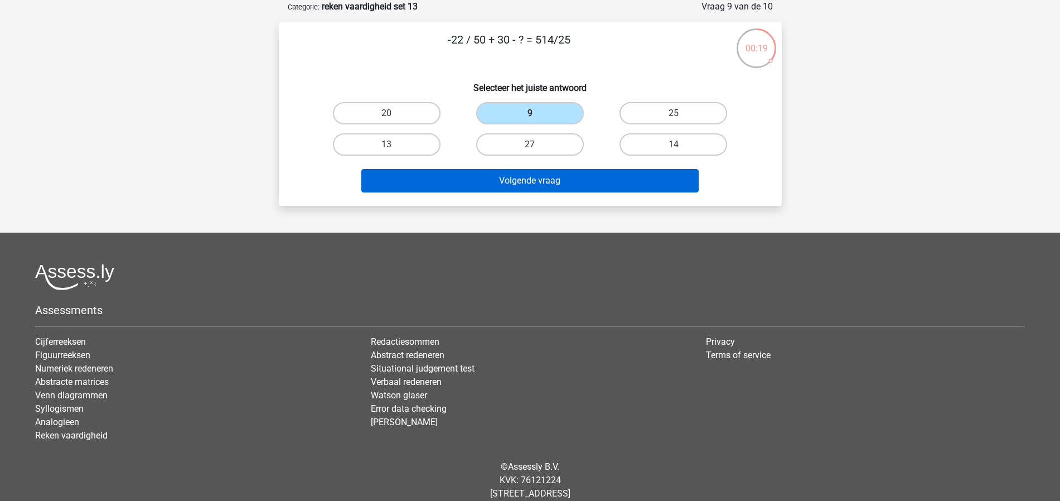
click at [587, 176] on button "Volgende vraag" at bounding box center [529, 180] width 337 height 23
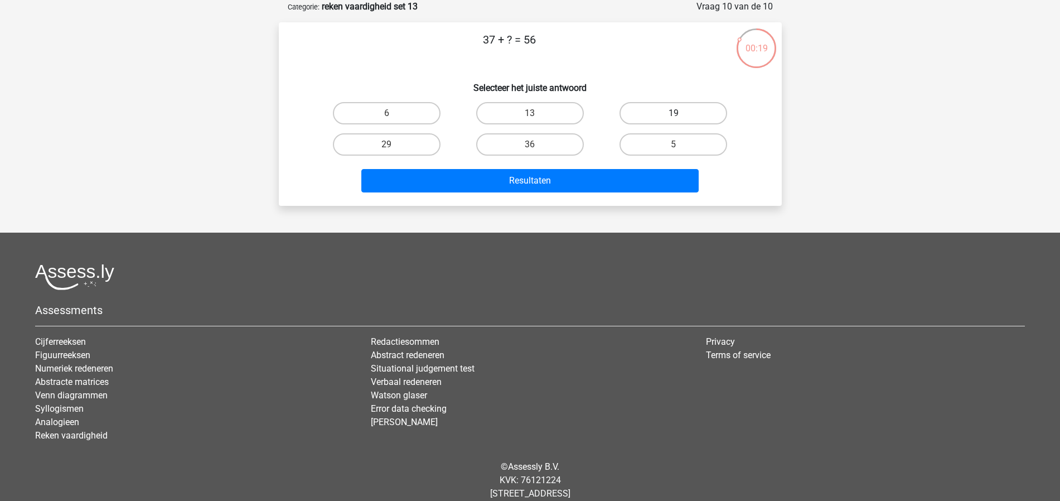
click at [653, 106] on label "19" at bounding box center [673, 113] width 108 height 22
click at [673, 113] on input "19" at bounding box center [676, 116] width 7 height 7
radio input "true"
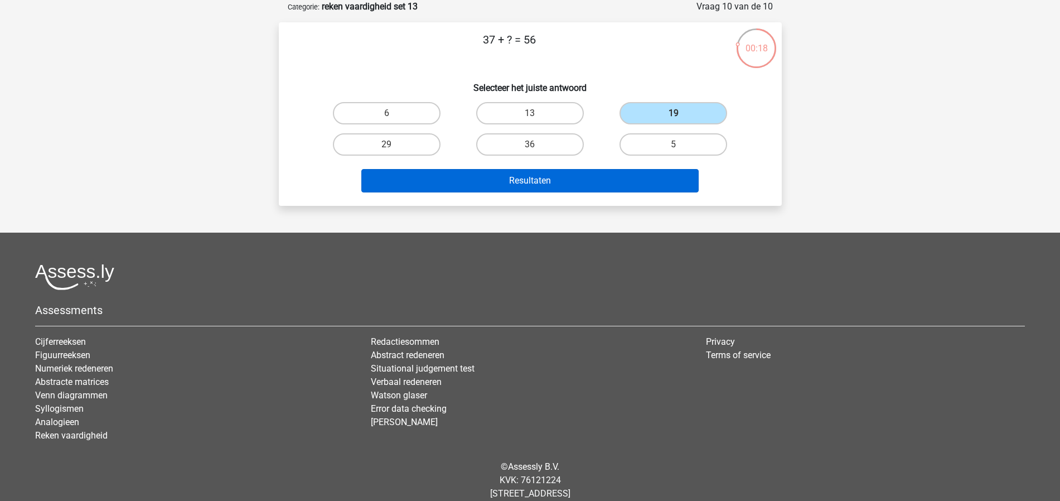
click at [625, 176] on button "Resultaten" at bounding box center [529, 180] width 337 height 23
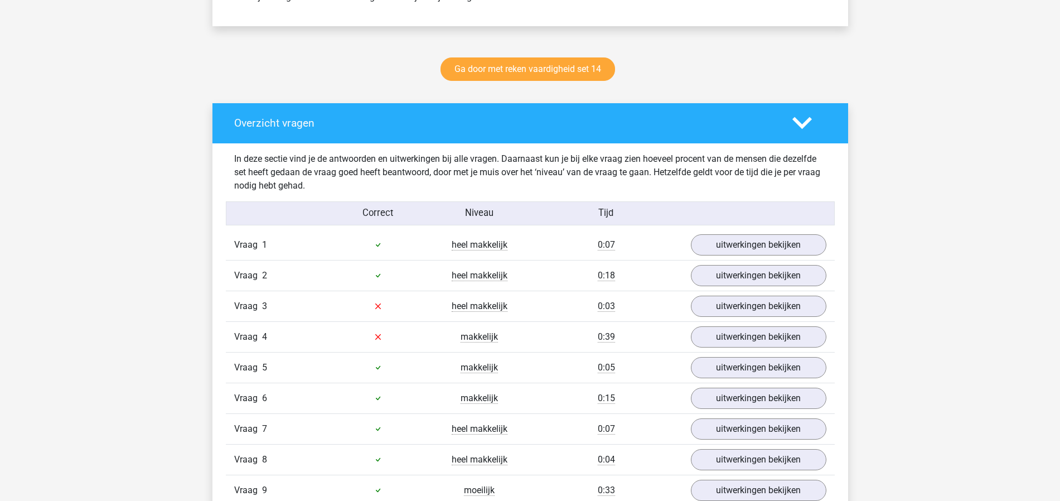
scroll to position [615, 0]
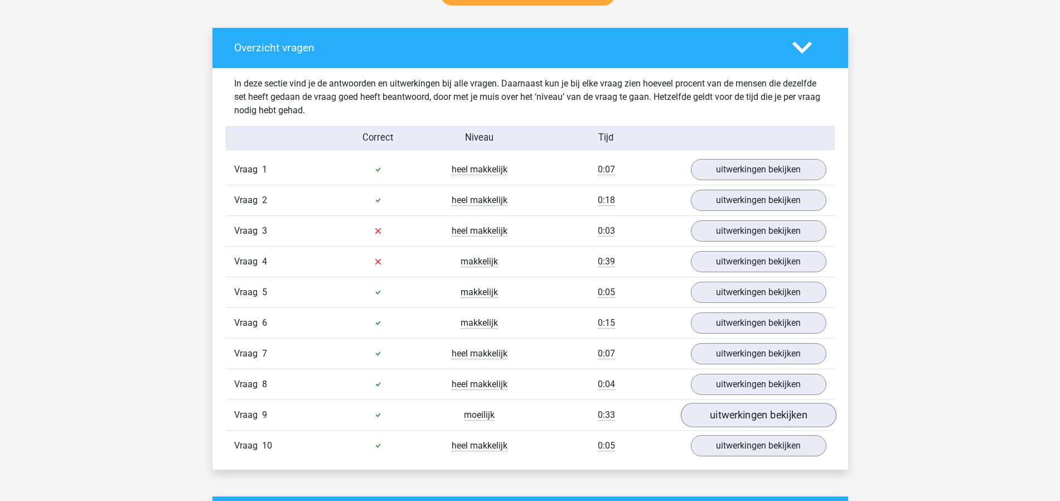
click at [753, 412] on link "uitwerkingen bekijken" at bounding box center [758, 414] width 156 height 25
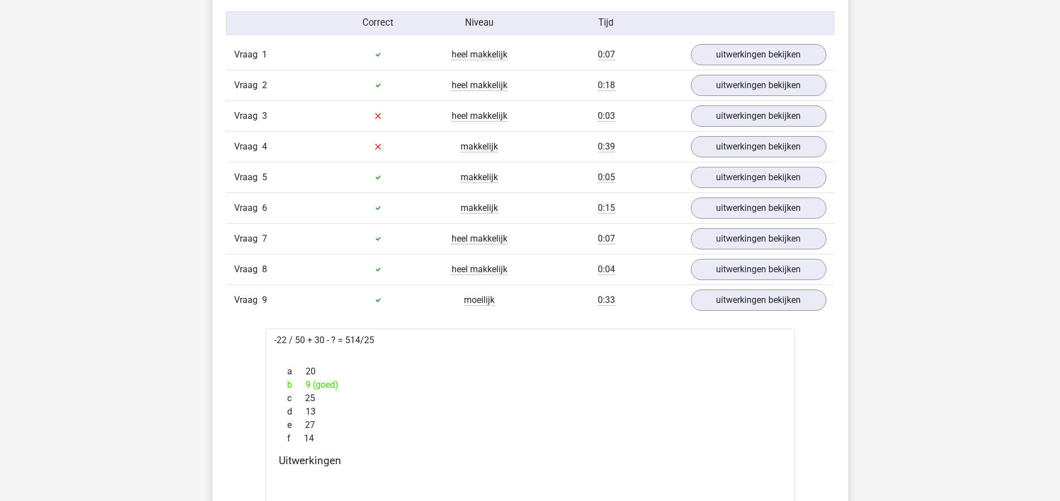
scroll to position [625, 0]
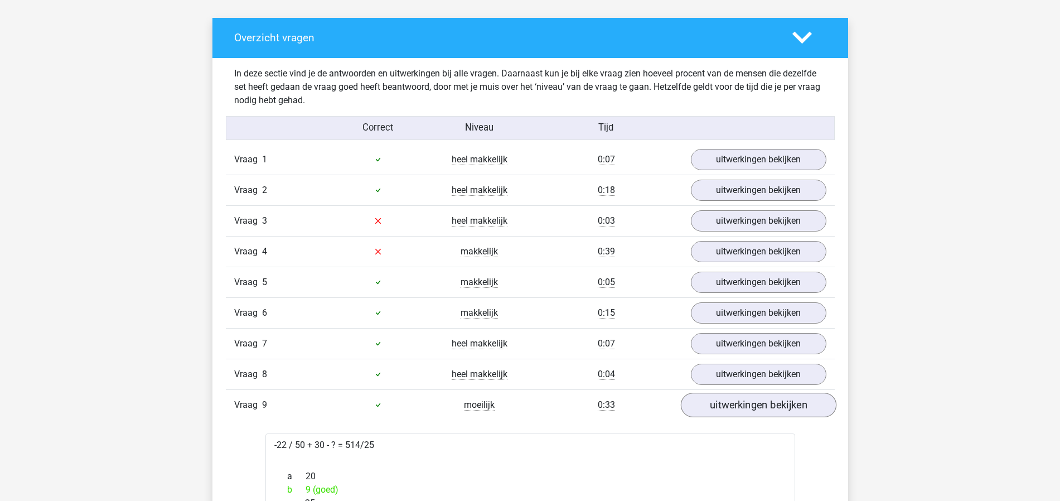
click at [734, 413] on link "uitwerkingen bekijken" at bounding box center [758, 404] width 156 height 25
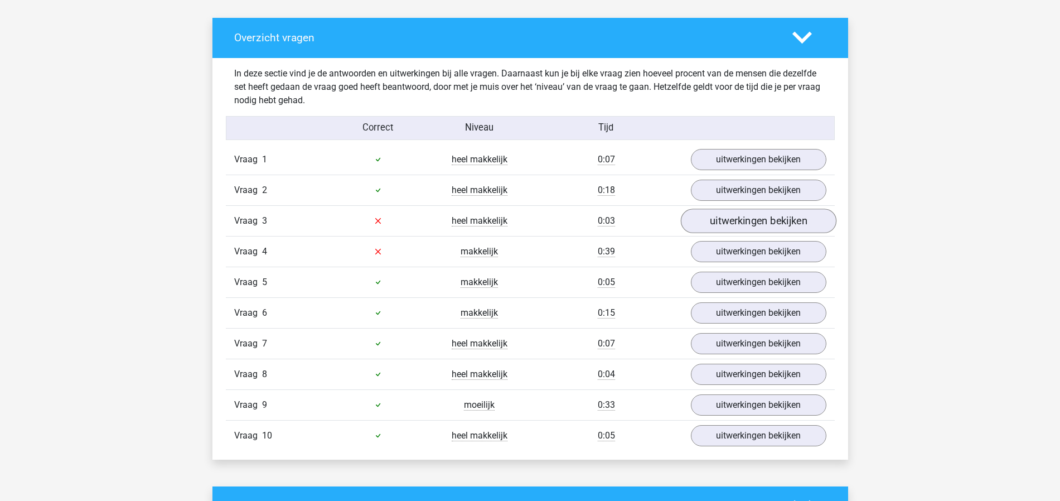
click at [732, 224] on link "uitwerkingen bekijken" at bounding box center [758, 220] width 156 height 25
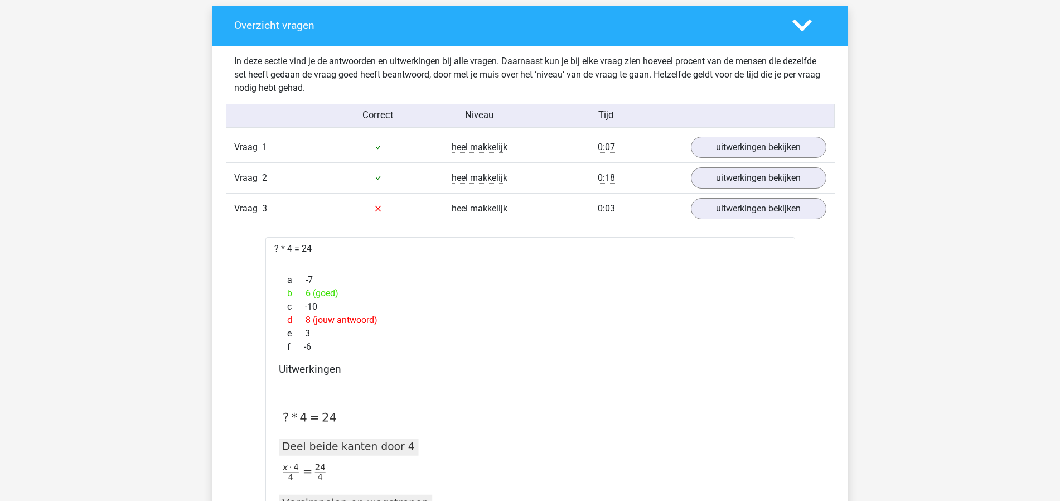
scroll to position [654, 0]
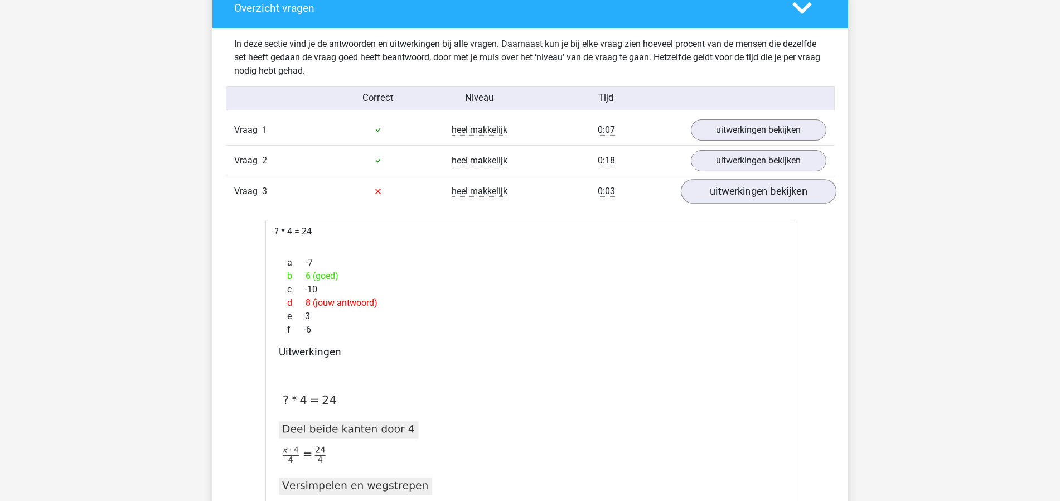
click at [751, 189] on link "uitwerkingen bekijken" at bounding box center [758, 191] width 156 height 25
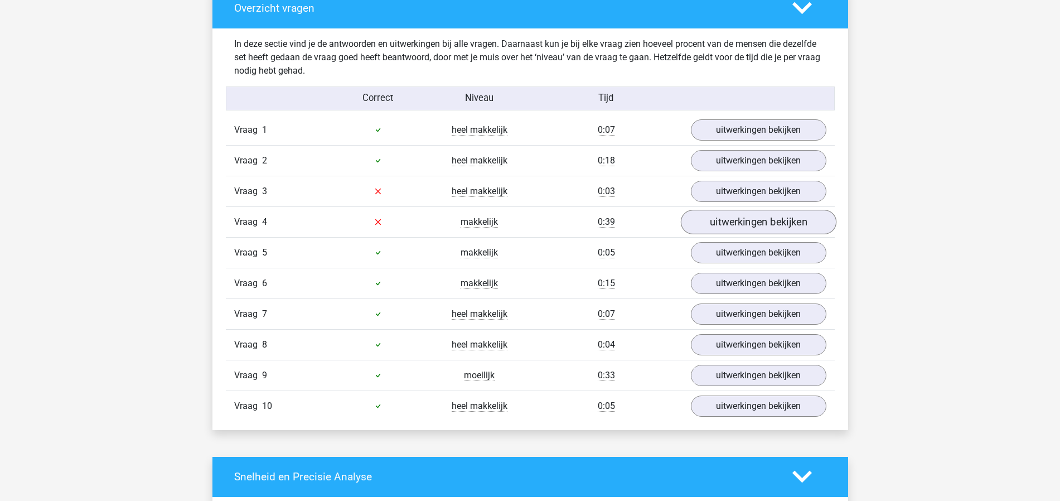
click at [693, 219] on link "uitwerkingen bekijken" at bounding box center [758, 222] width 156 height 25
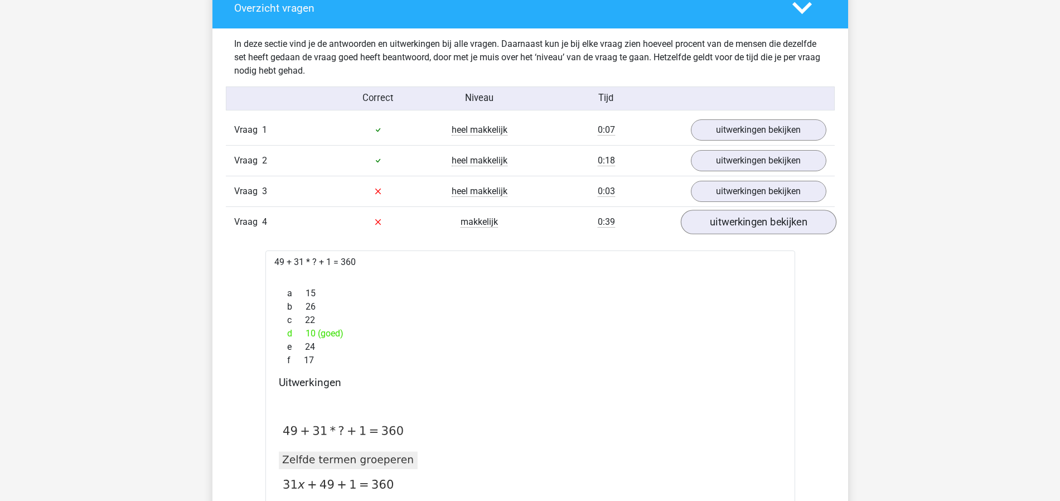
click at [744, 220] on link "uitwerkingen bekijken" at bounding box center [758, 222] width 156 height 25
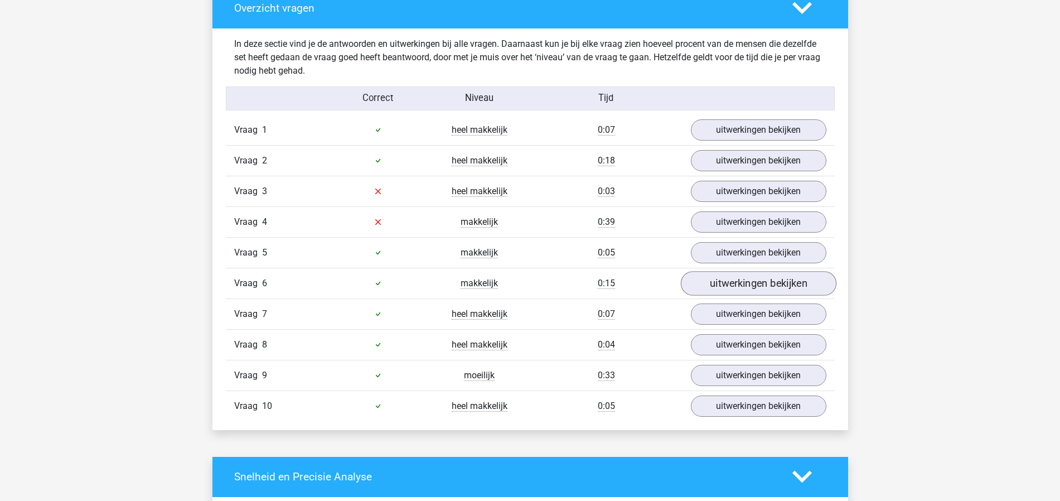
click at [741, 273] on link "uitwerkingen bekijken" at bounding box center [758, 283] width 156 height 25
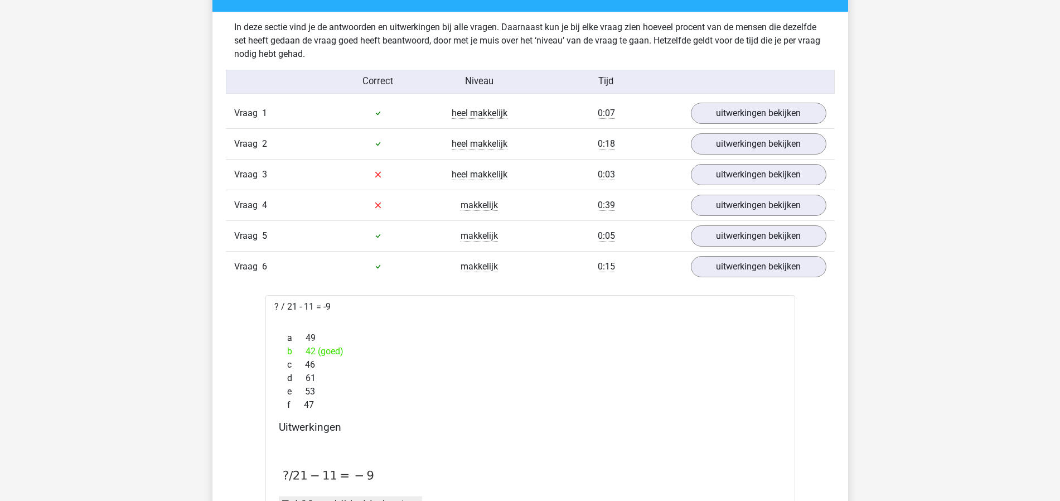
scroll to position [710, 0]
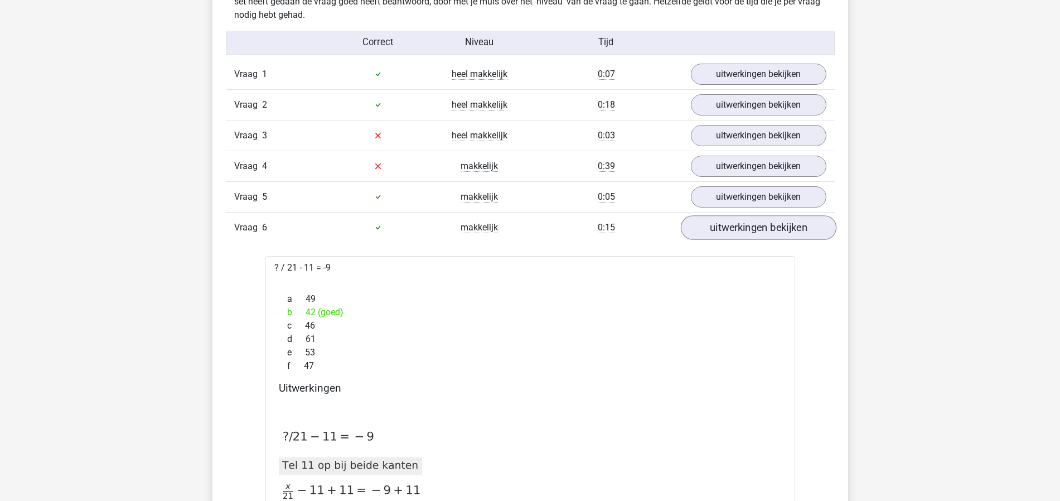
click at [736, 223] on link "uitwerkingen bekijken" at bounding box center [758, 227] width 156 height 25
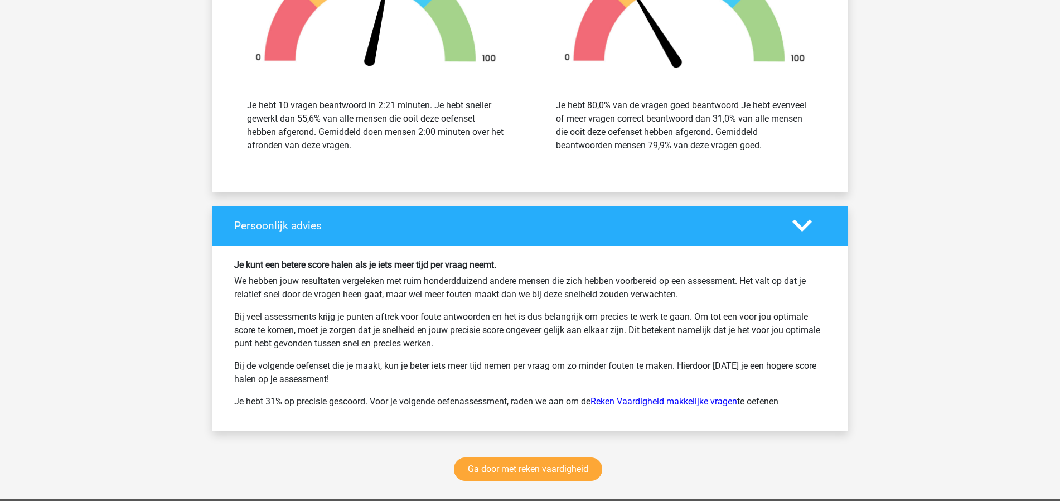
scroll to position [1329, 0]
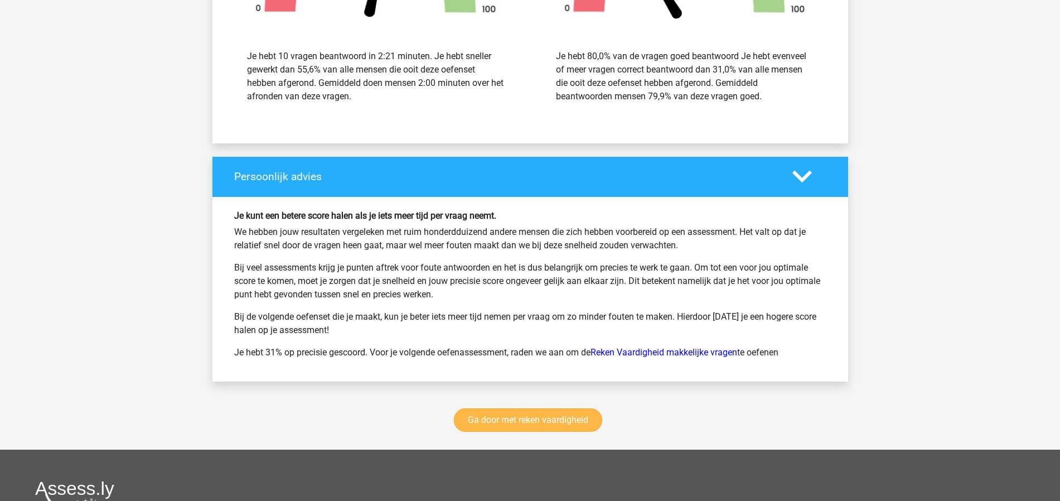
click at [572, 423] on link "Ga door met reken vaardigheid" at bounding box center [528, 419] width 148 height 23
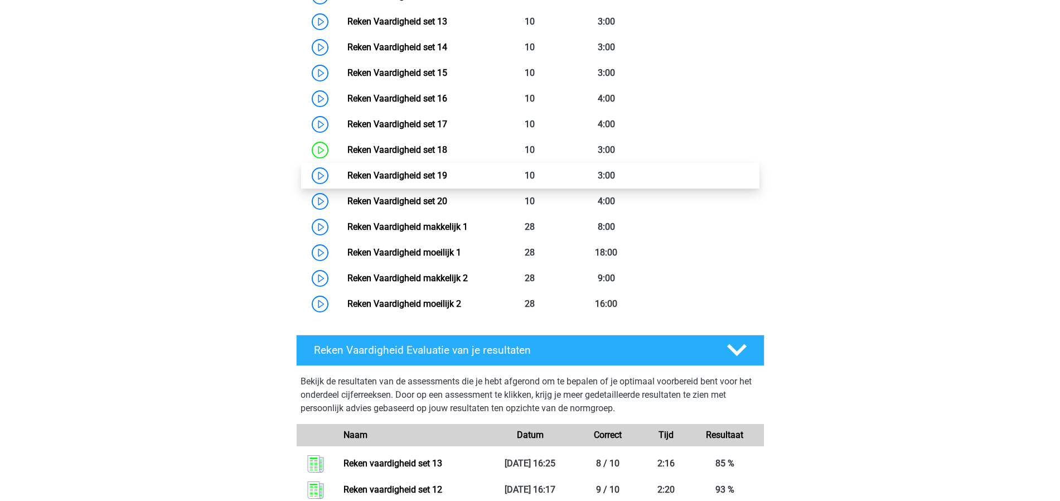
scroll to position [802, 0]
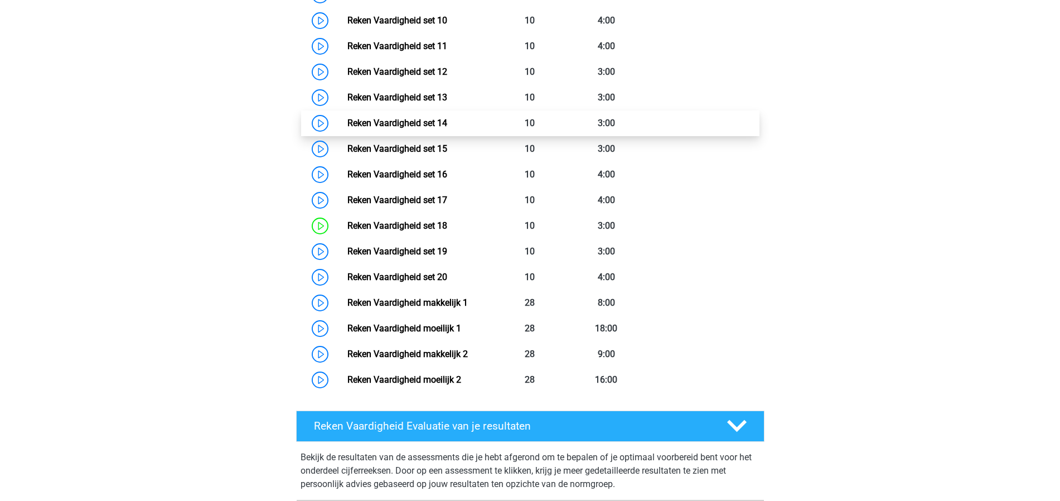
click at [446, 119] on link "Reken Vaardigheid set 14" at bounding box center [397, 123] width 100 height 11
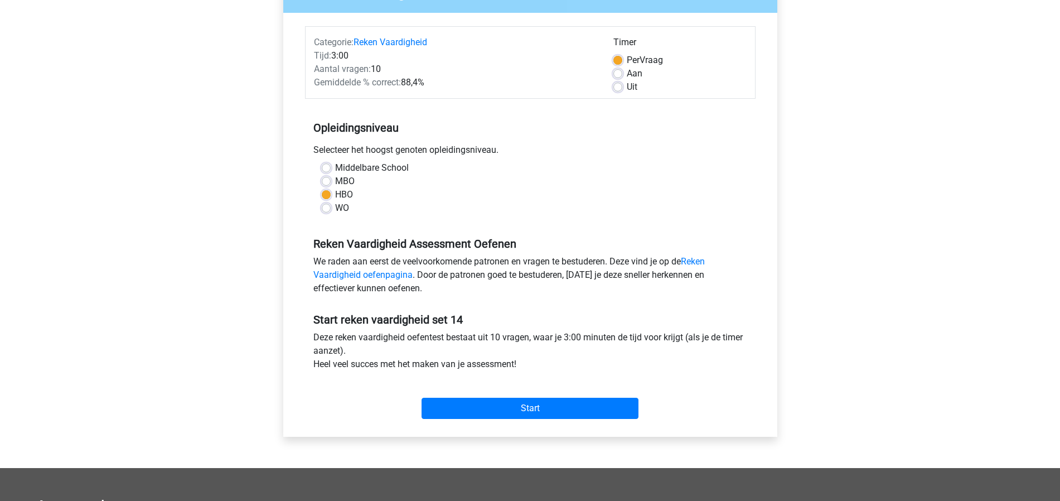
scroll to position [296, 0]
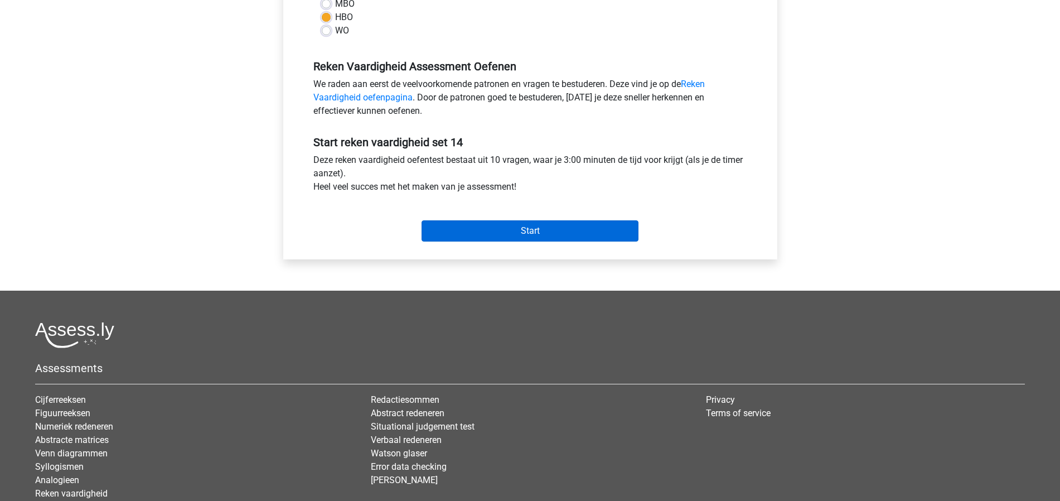
click at [593, 230] on input "Start" at bounding box center [529, 230] width 217 height 21
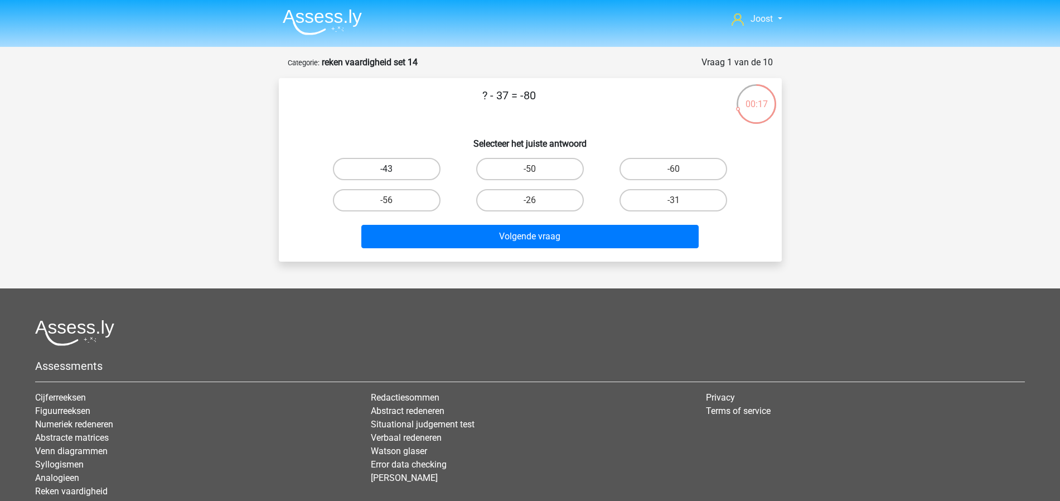
click at [409, 163] on label "-43" at bounding box center [387, 169] width 108 height 22
click at [394, 169] on input "-43" at bounding box center [389, 172] width 7 height 7
radio input "true"
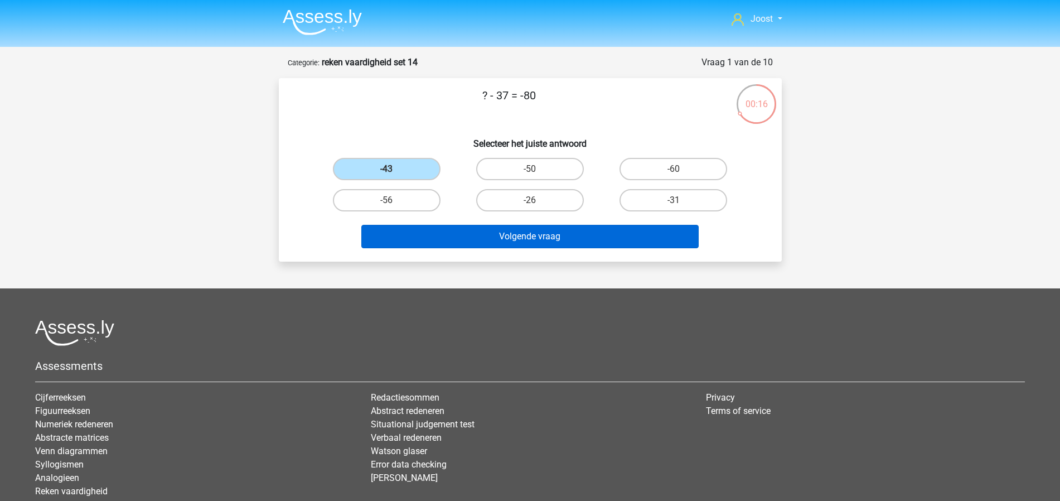
click at [556, 233] on button "Volgende vraag" at bounding box center [529, 236] width 337 height 23
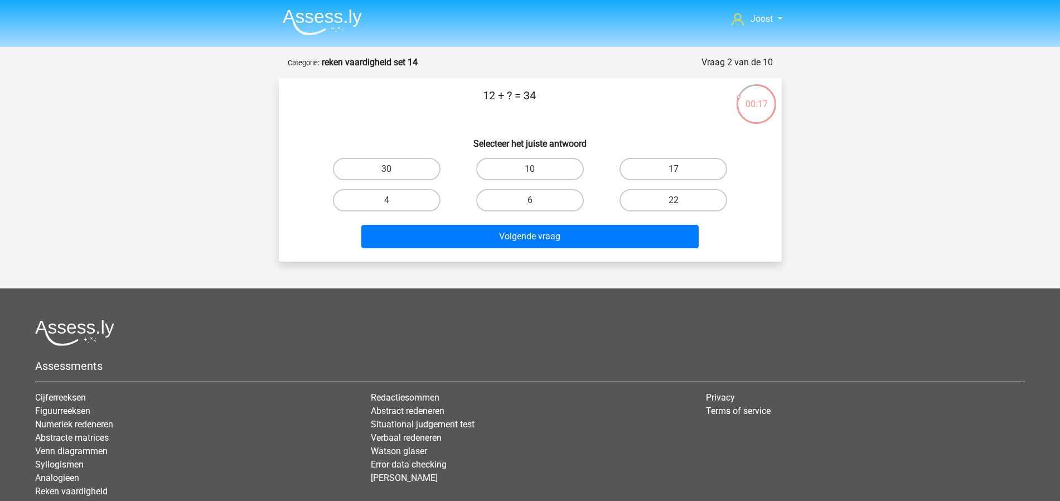
click at [676, 207] on input "22" at bounding box center [676, 203] width 7 height 7
radio input "true"
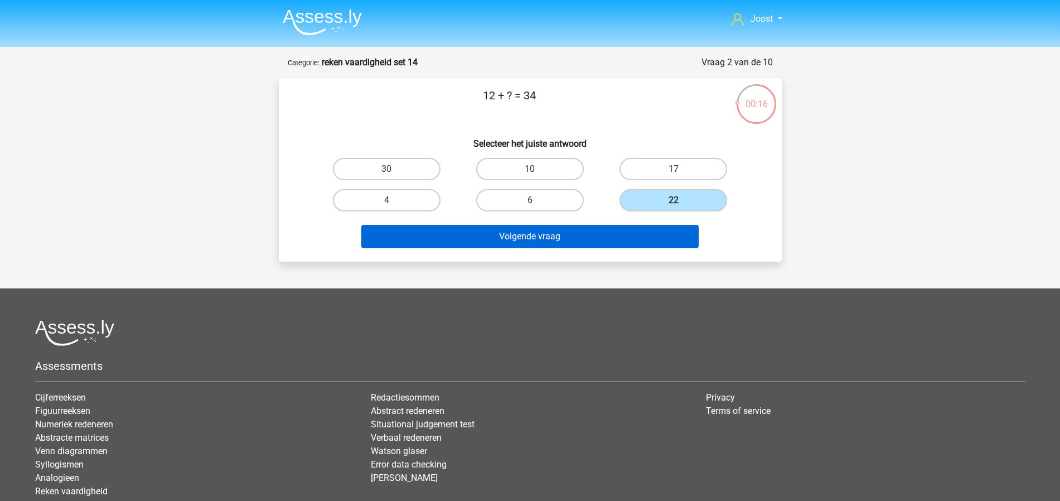
click at [657, 238] on button "Volgende vraag" at bounding box center [529, 236] width 337 height 23
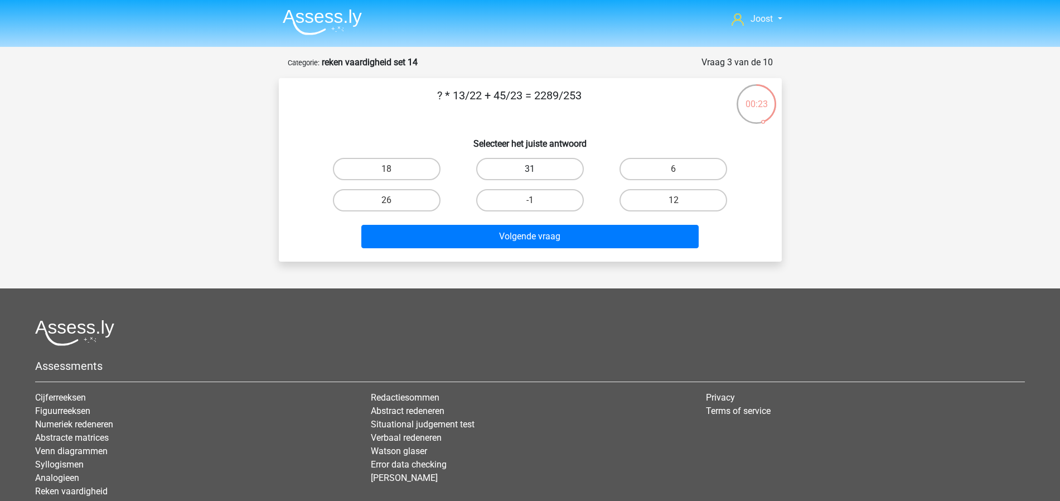
click at [530, 167] on label "31" at bounding box center [530, 169] width 108 height 22
click at [530, 169] on input "31" at bounding box center [533, 172] width 7 height 7
radio input "true"
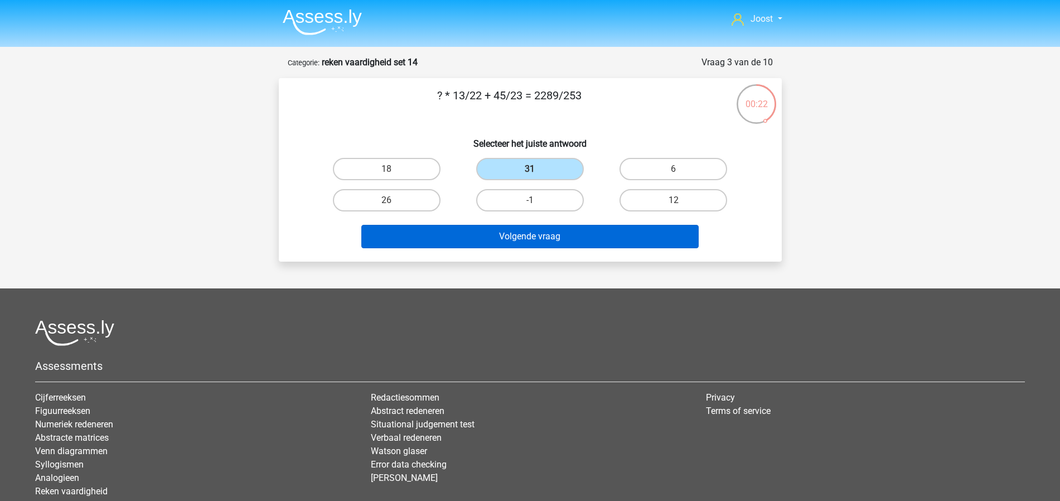
click at [601, 239] on button "Volgende vraag" at bounding box center [529, 236] width 337 height 23
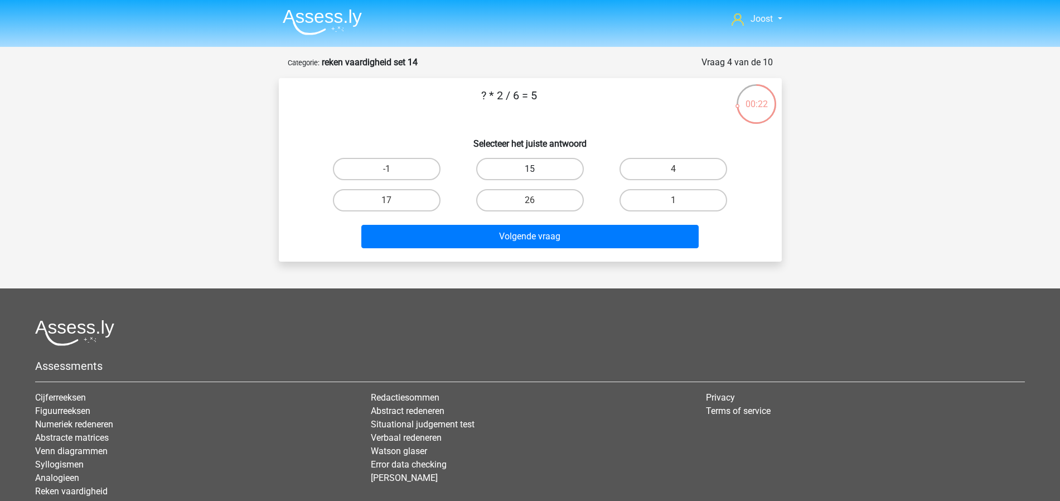
click at [559, 176] on label "15" at bounding box center [530, 169] width 108 height 22
click at [537, 176] on input "15" at bounding box center [533, 172] width 7 height 7
radio input "true"
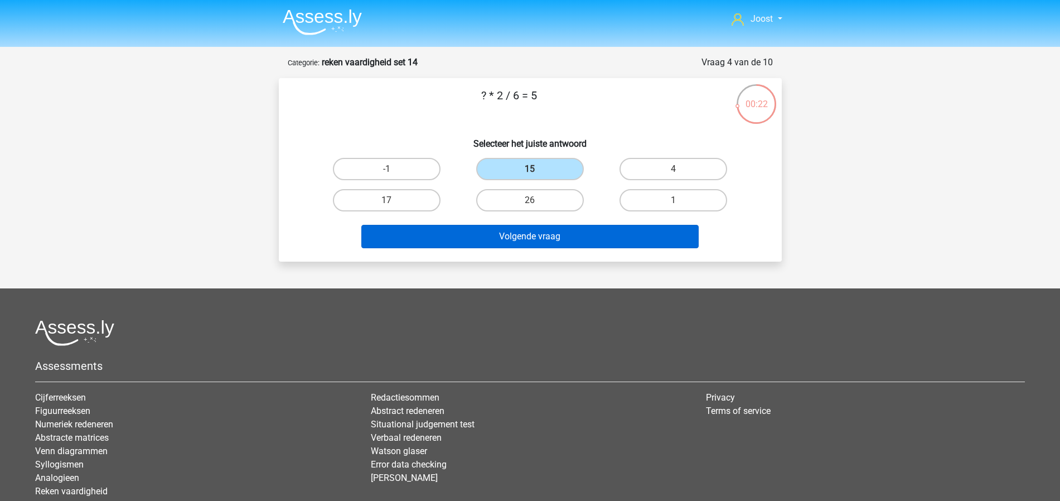
click at [645, 236] on button "Volgende vraag" at bounding box center [529, 236] width 337 height 23
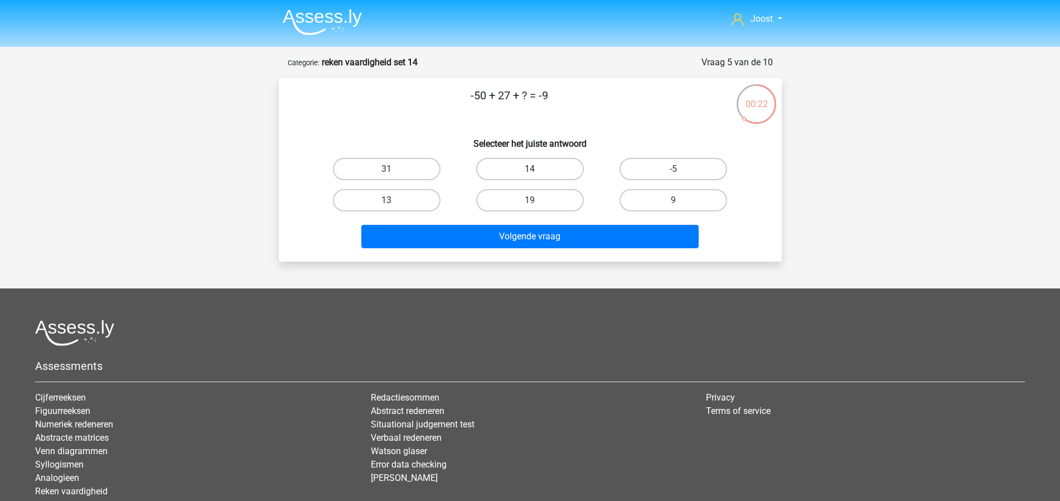
click at [546, 174] on label "14" at bounding box center [530, 169] width 108 height 22
click at [537, 174] on input "14" at bounding box center [533, 172] width 7 height 7
radio input "true"
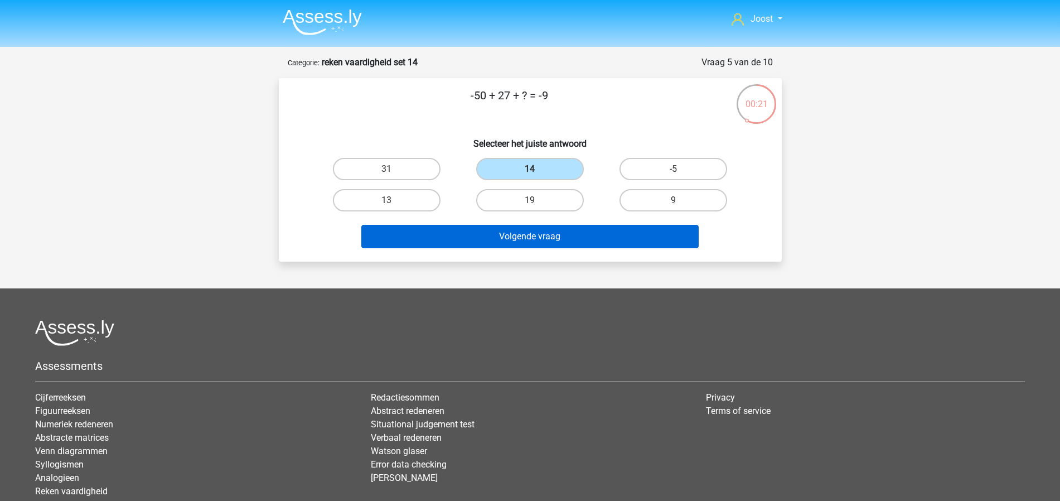
click at [585, 233] on button "Volgende vraag" at bounding box center [529, 236] width 337 height 23
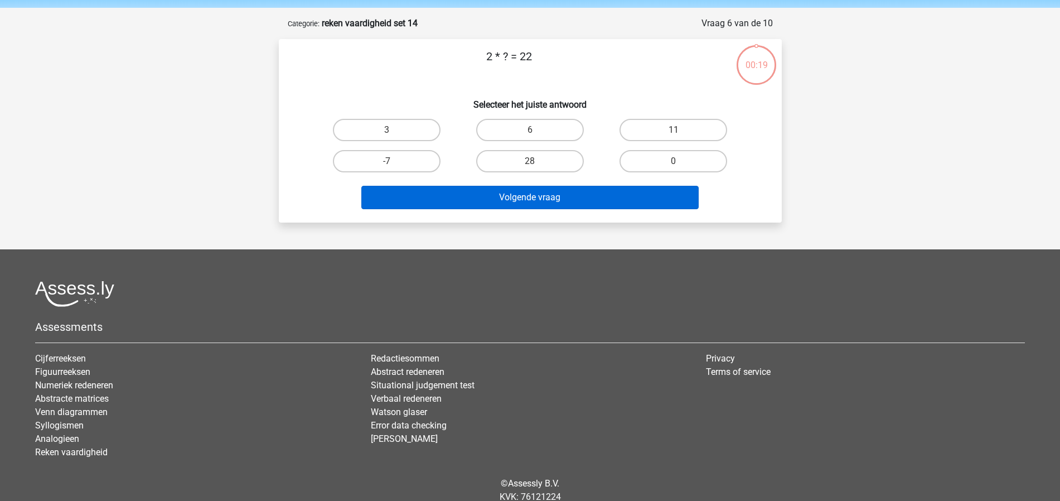
scroll to position [7, 0]
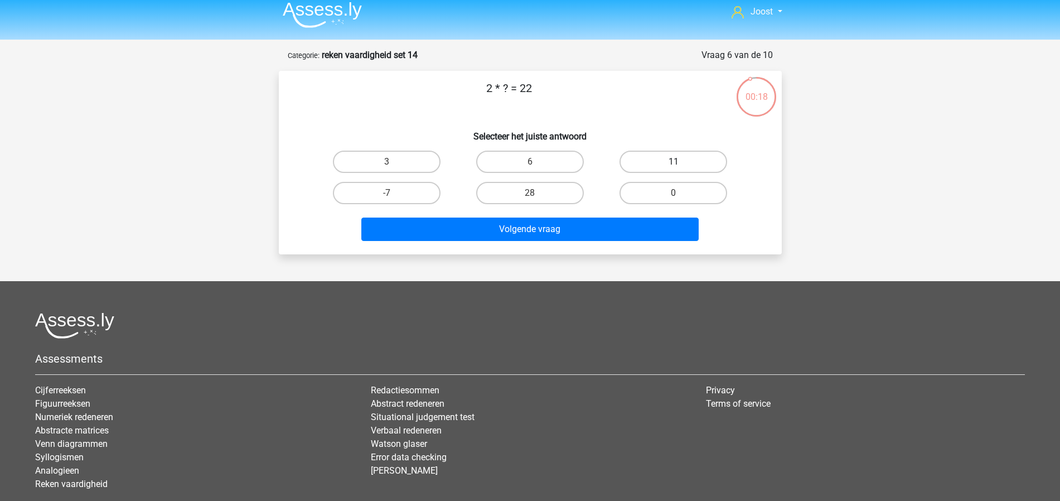
click at [688, 157] on label "11" at bounding box center [673, 162] width 108 height 22
click at [681, 162] on input "11" at bounding box center [676, 165] width 7 height 7
radio input "true"
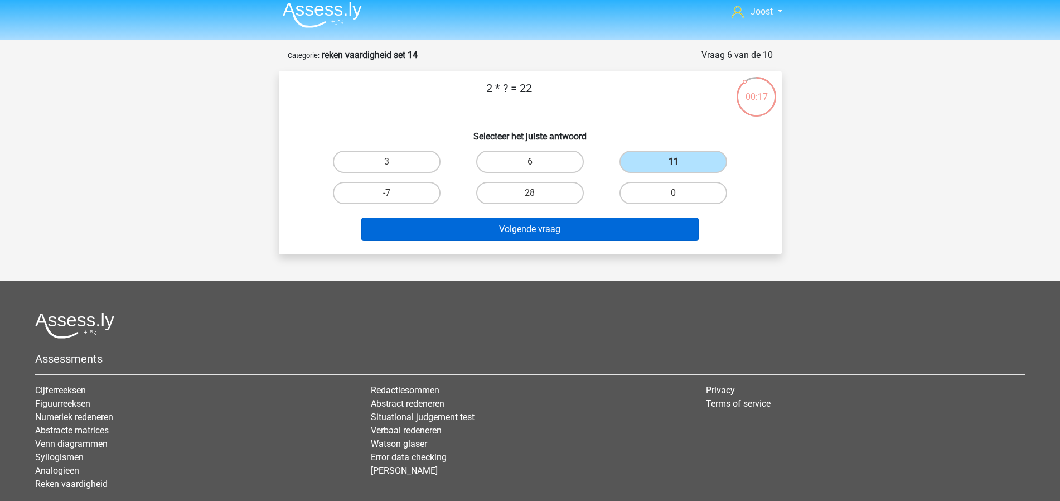
click at [684, 235] on button "Volgende vraag" at bounding box center [529, 228] width 337 height 23
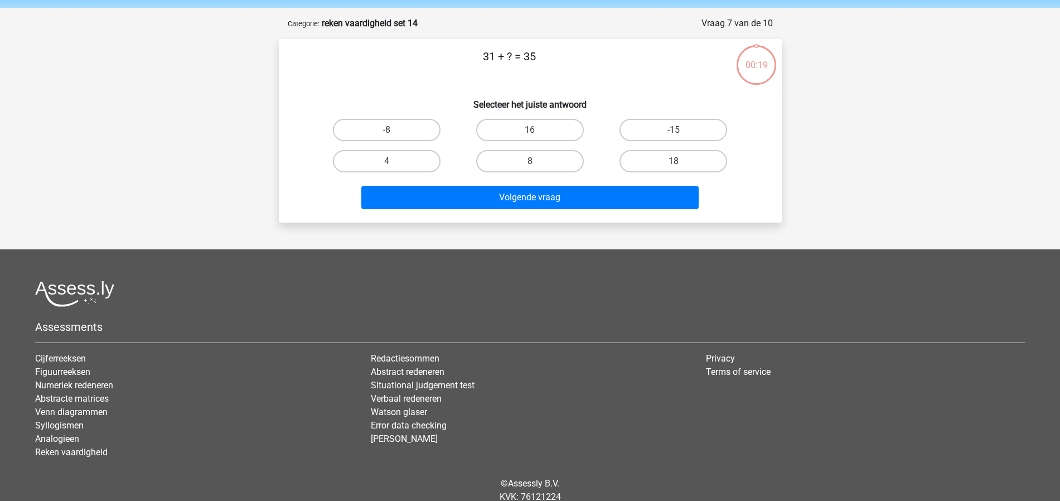
scroll to position [0, 0]
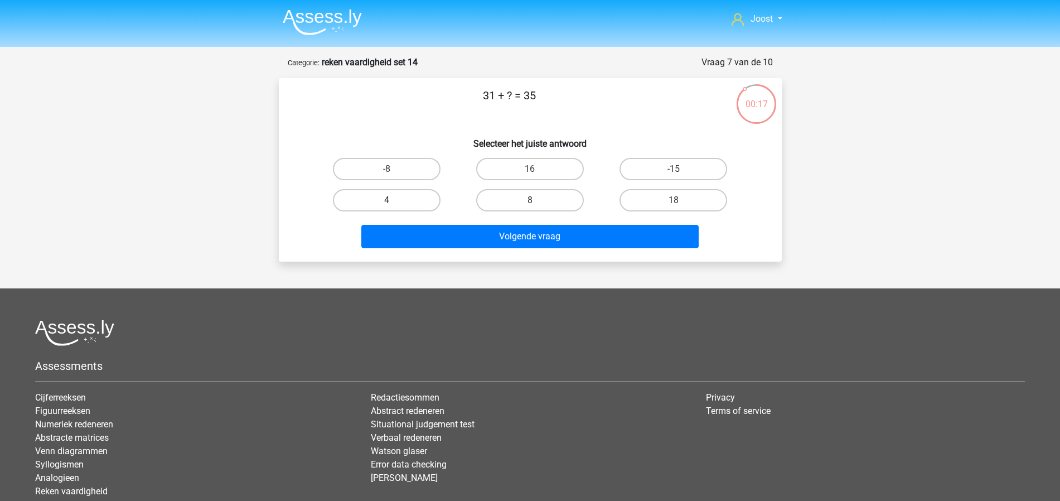
click at [375, 198] on label "4" at bounding box center [387, 200] width 108 height 22
click at [386, 200] on input "4" at bounding box center [389, 203] width 7 height 7
radio input "true"
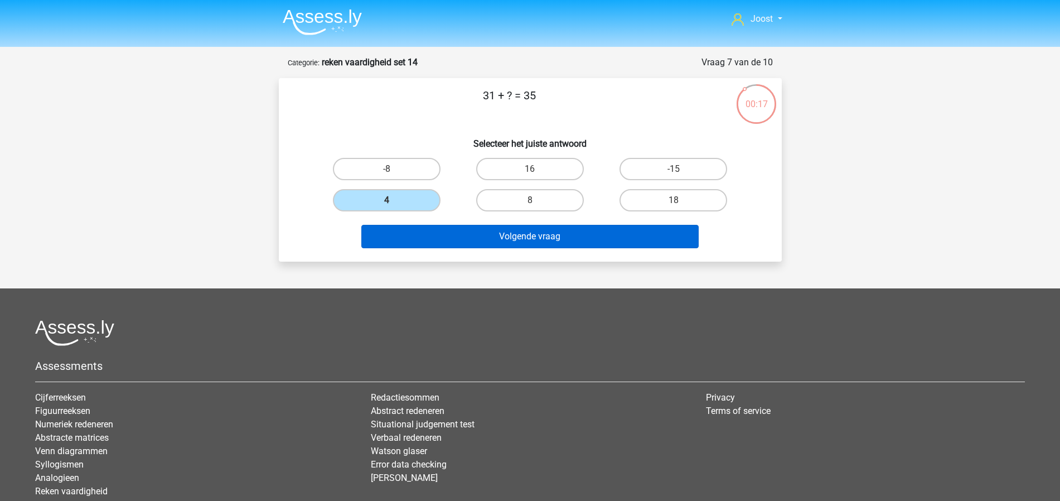
click at [451, 239] on button "Volgende vraag" at bounding box center [529, 236] width 337 height 23
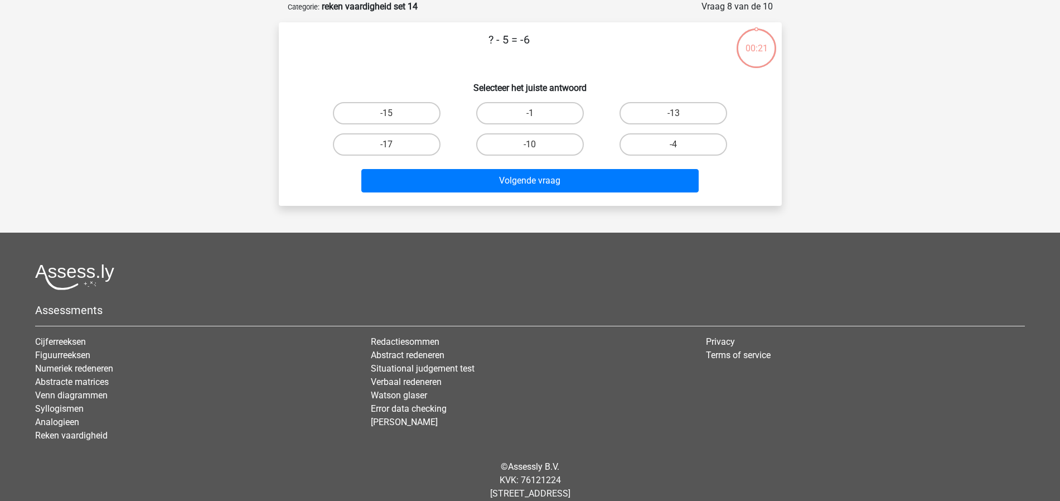
scroll to position [1, 0]
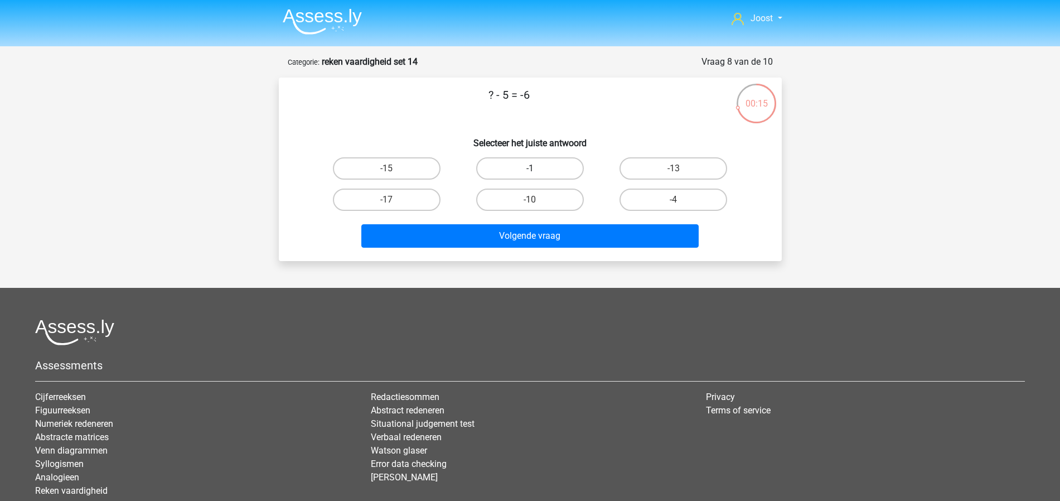
click at [522, 176] on label "-1" at bounding box center [530, 168] width 108 height 22
click at [530, 176] on input "-1" at bounding box center [533, 171] width 7 height 7
radio input "true"
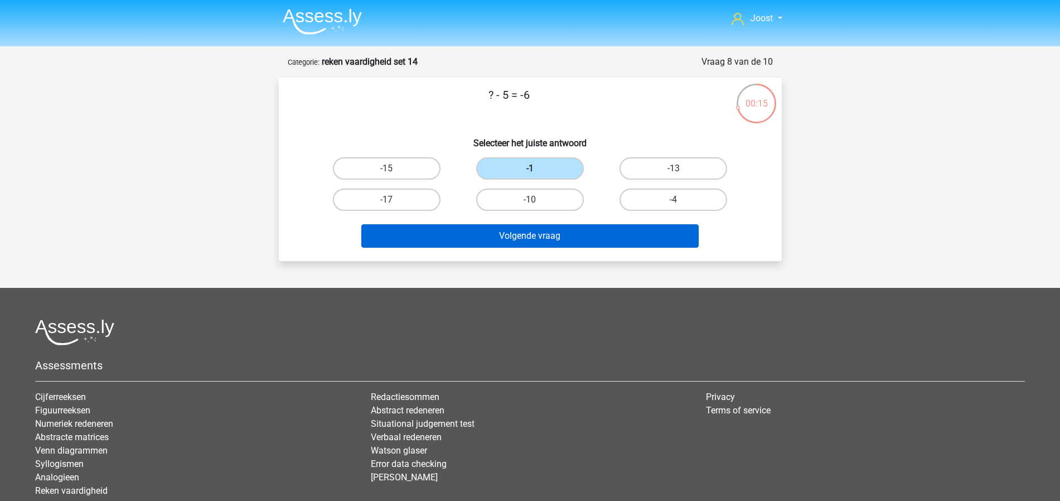
click at [600, 229] on button "Volgende vraag" at bounding box center [529, 235] width 337 height 23
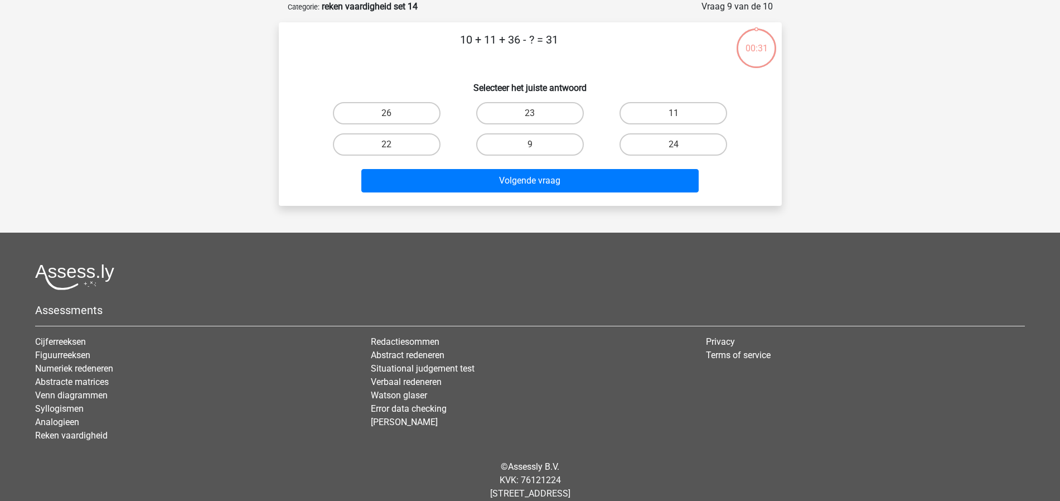
scroll to position [0, 0]
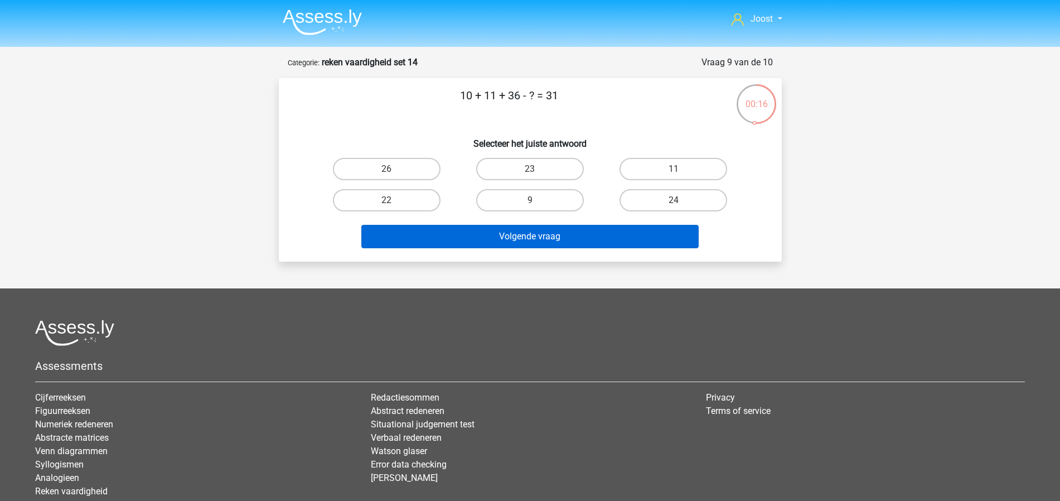
drag, startPoint x: 429, startPoint y: 163, endPoint x: 582, endPoint y: 226, distance: 165.0
click at [430, 163] on label "26" at bounding box center [387, 169] width 108 height 22
click at [394, 169] on input "26" at bounding box center [389, 172] width 7 height 7
radio input "true"
click at [622, 234] on button "Volgende vraag" at bounding box center [529, 236] width 337 height 23
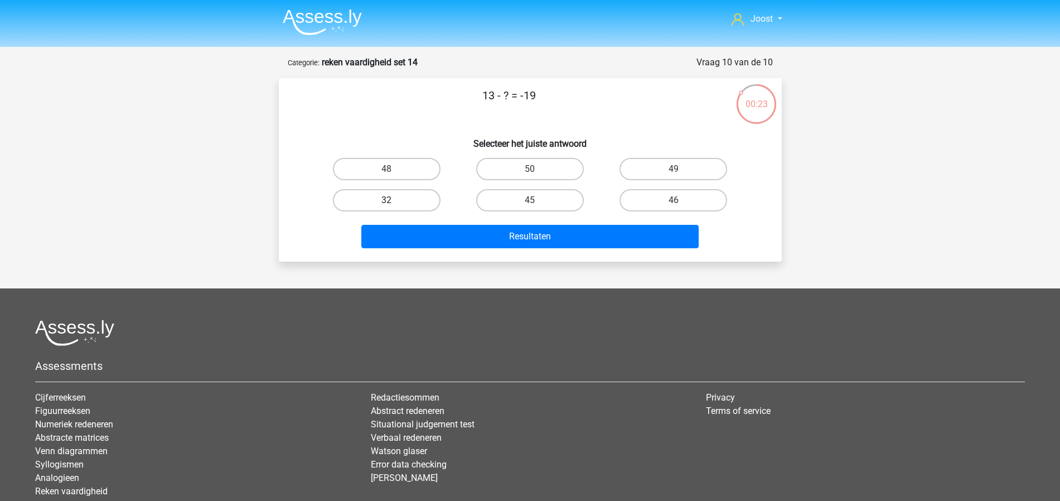
click at [431, 201] on label "32" at bounding box center [387, 200] width 108 height 22
click at [394, 201] on input "32" at bounding box center [389, 203] width 7 height 7
radio input "true"
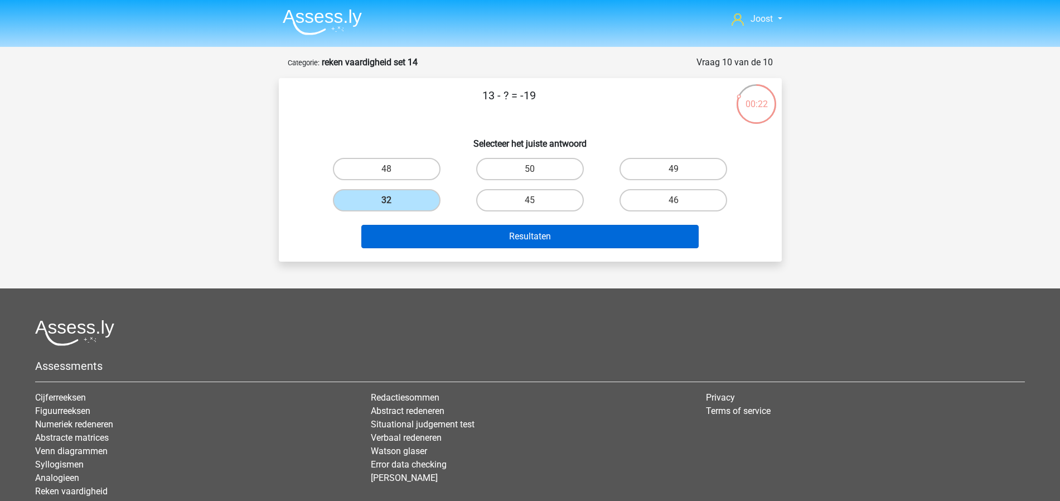
click at [586, 241] on button "Resultaten" at bounding box center [529, 236] width 337 height 23
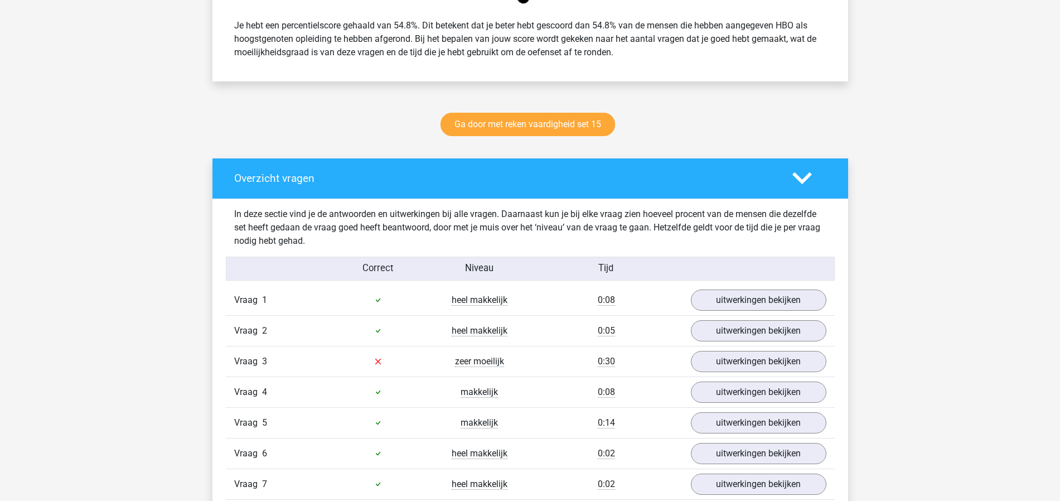
scroll to position [618, 0]
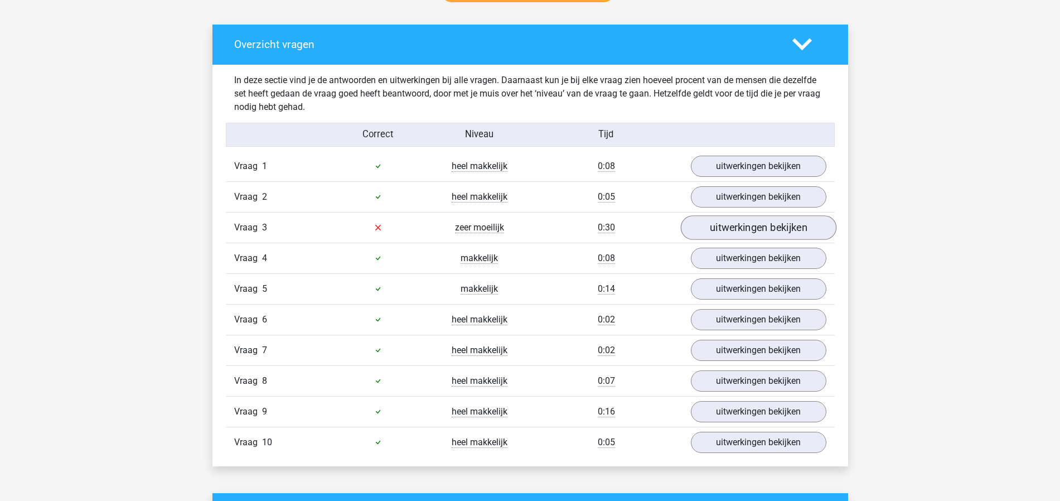
click at [722, 231] on link "uitwerkingen bekijken" at bounding box center [758, 227] width 156 height 25
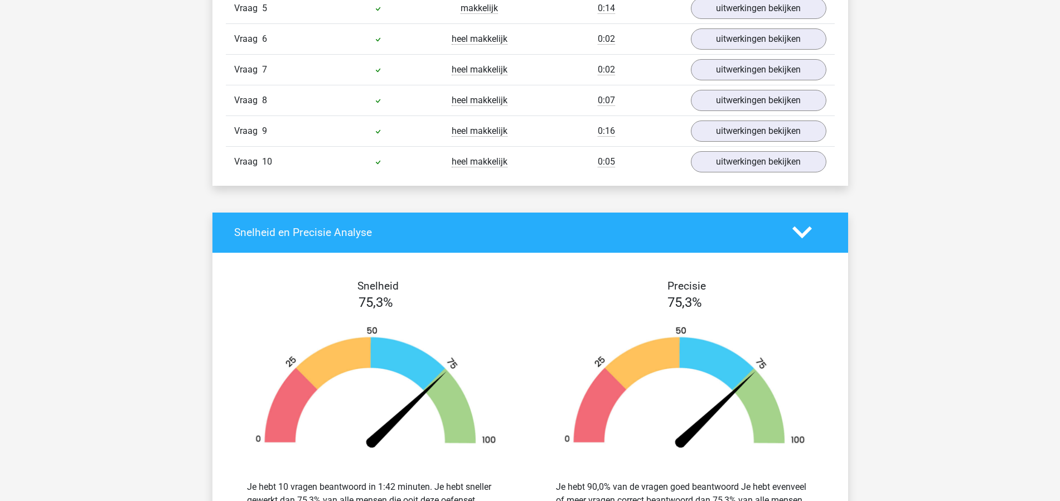
scroll to position [2551, 0]
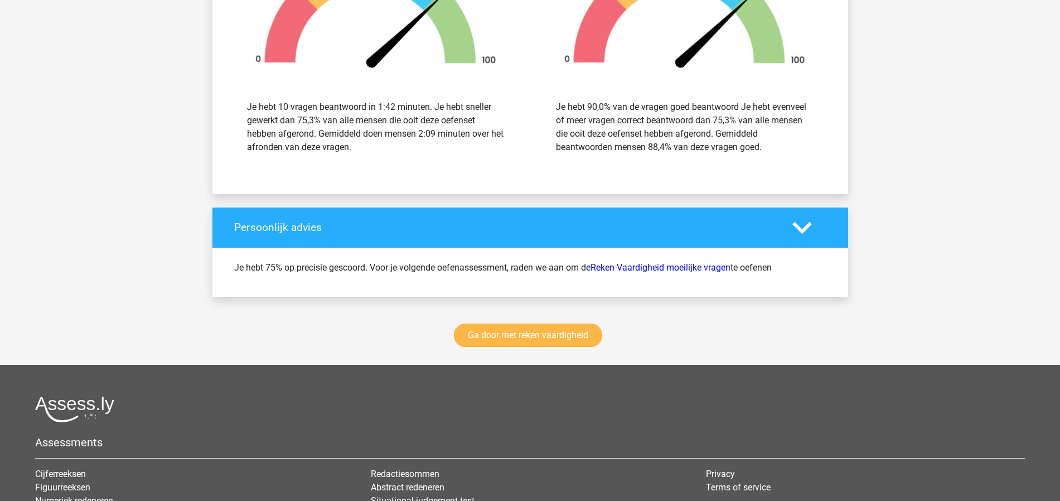
click at [524, 338] on link "Ga door met reken vaardigheid" at bounding box center [528, 334] width 148 height 23
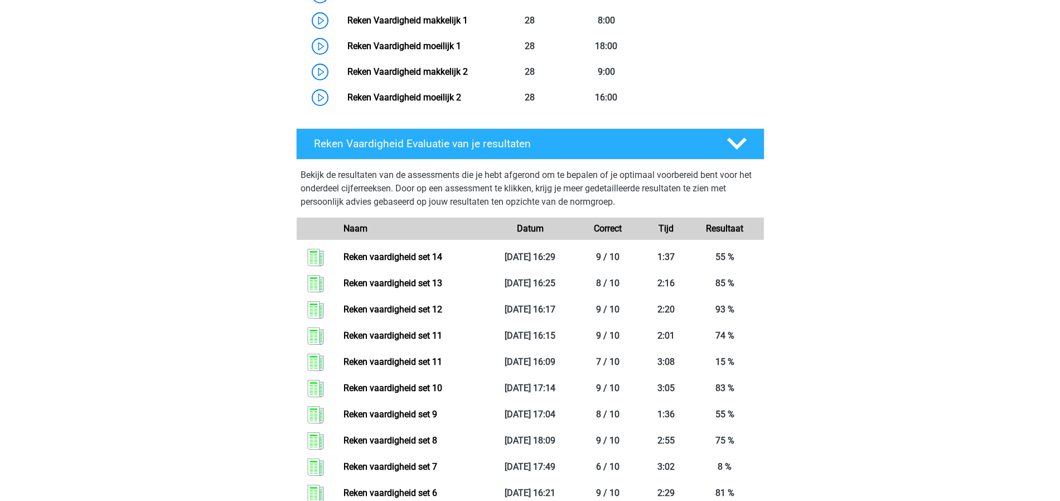
scroll to position [880, 0]
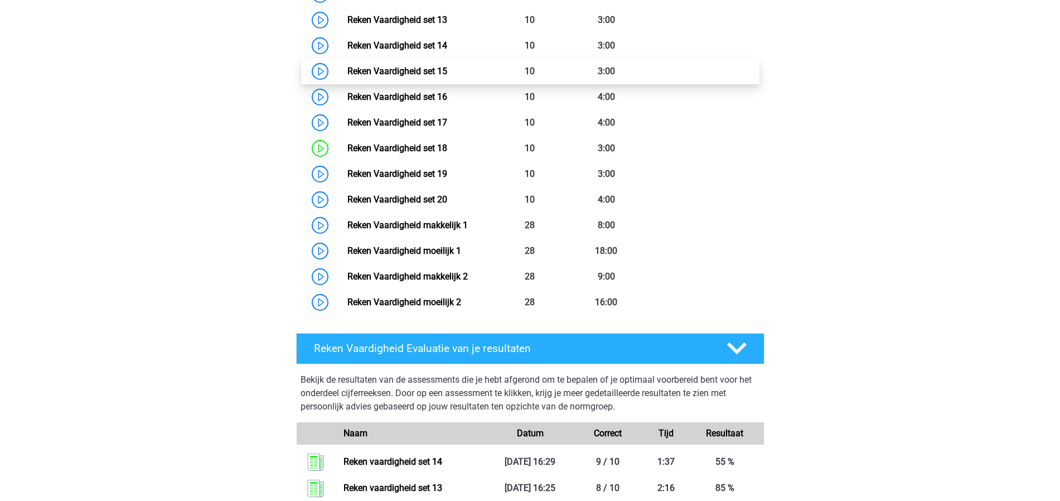
click at [447, 76] on link "Reken Vaardigheid set 15" at bounding box center [397, 71] width 100 height 11
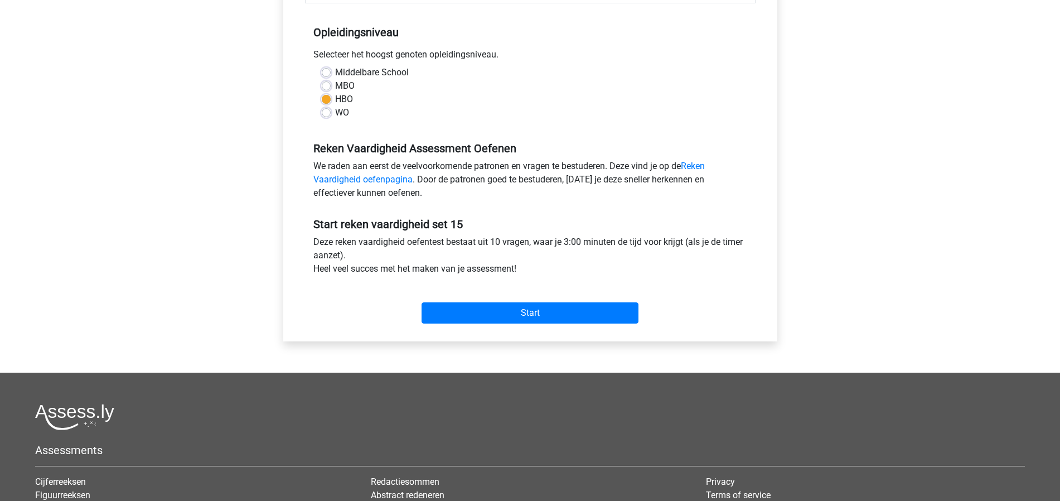
scroll to position [337, 0]
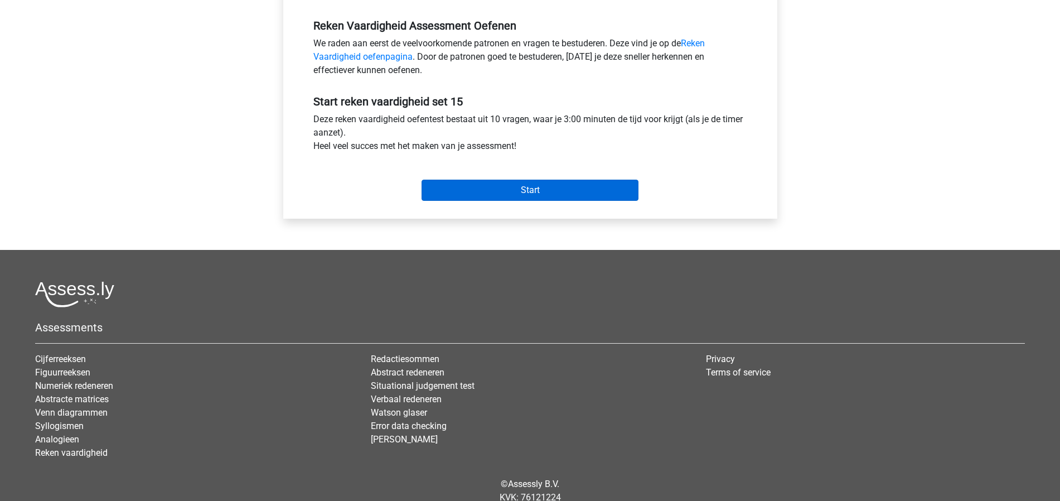
click at [584, 196] on input "Start" at bounding box center [529, 189] width 217 height 21
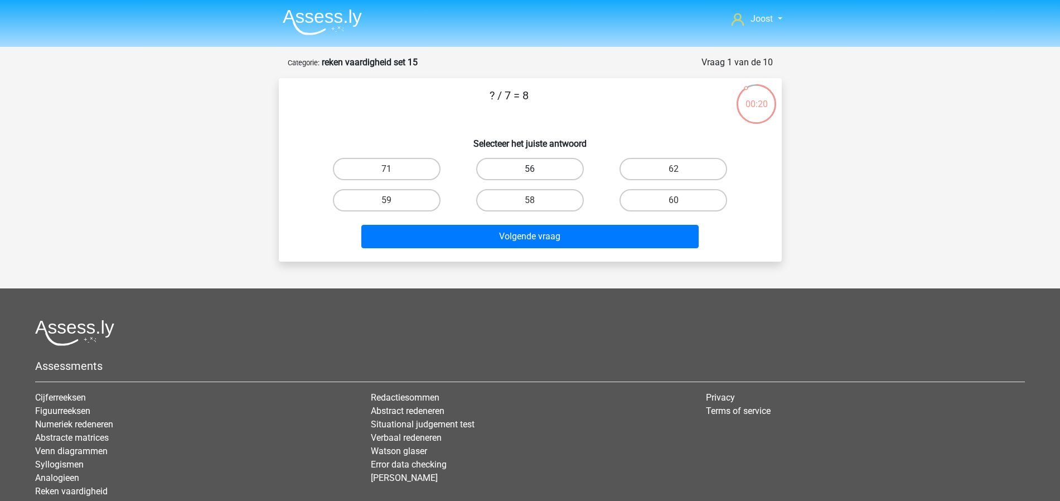
click at [526, 168] on label "56" at bounding box center [530, 169] width 108 height 22
click at [530, 169] on input "56" at bounding box center [533, 172] width 7 height 7
radio input "true"
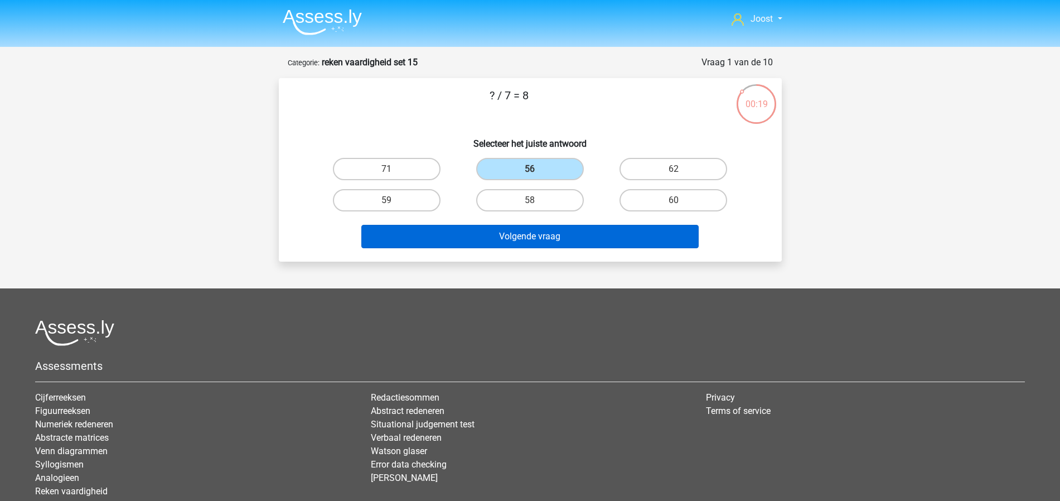
click at [596, 239] on button "Volgende vraag" at bounding box center [529, 236] width 337 height 23
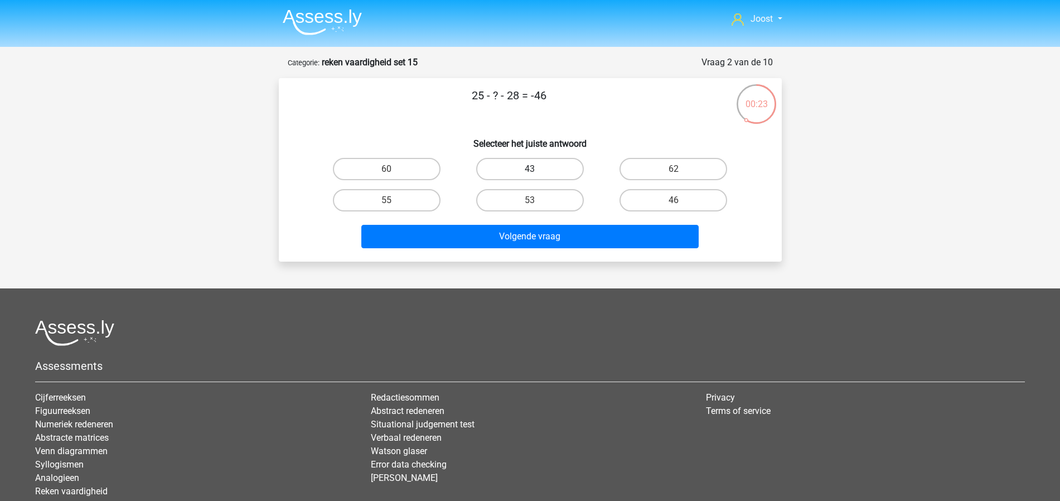
click at [570, 168] on label "43" at bounding box center [530, 169] width 108 height 22
click at [537, 169] on input "43" at bounding box center [533, 172] width 7 height 7
radio input "true"
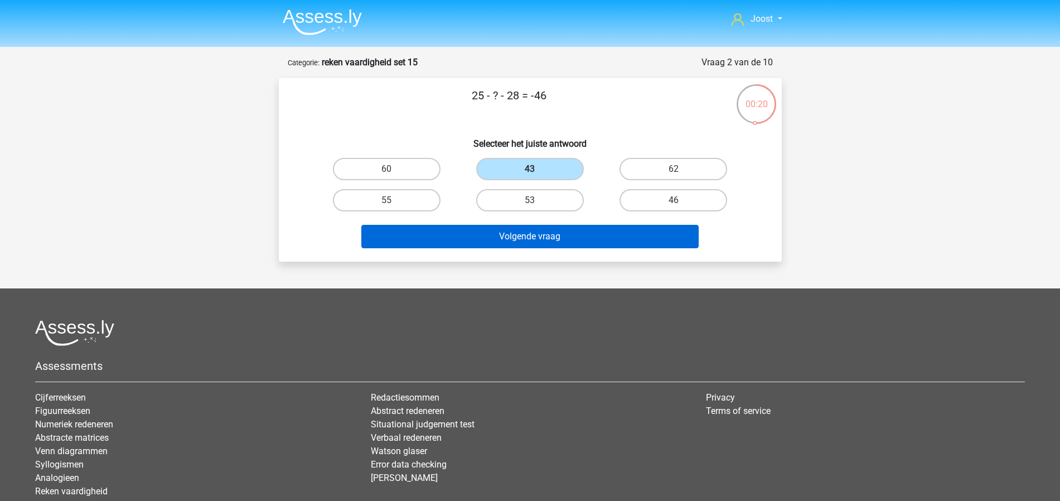
click at [603, 235] on button "Volgende vraag" at bounding box center [529, 236] width 337 height 23
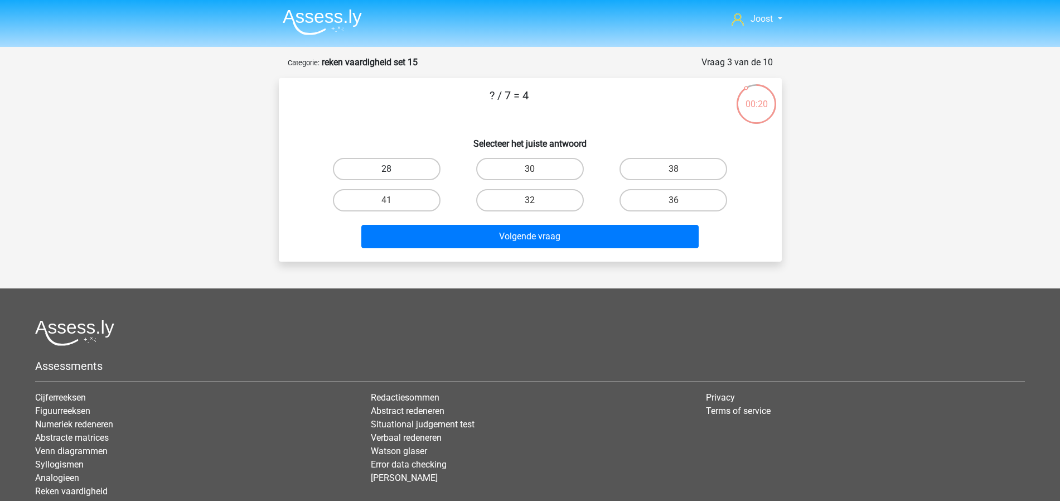
click at [412, 171] on label "28" at bounding box center [387, 169] width 108 height 22
click at [394, 171] on input "28" at bounding box center [389, 172] width 7 height 7
radio input "true"
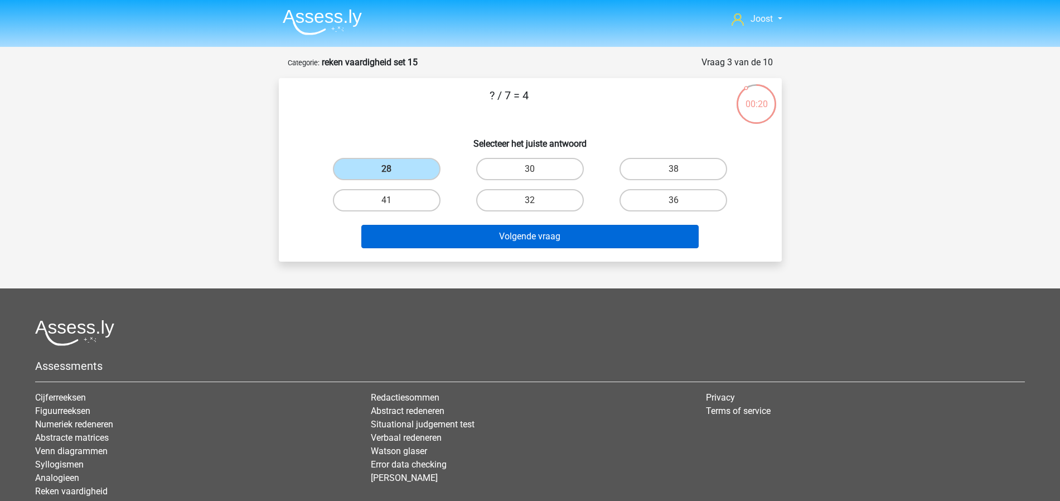
click at [508, 235] on button "Volgende vraag" at bounding box center [529, 236] width 337 height 23
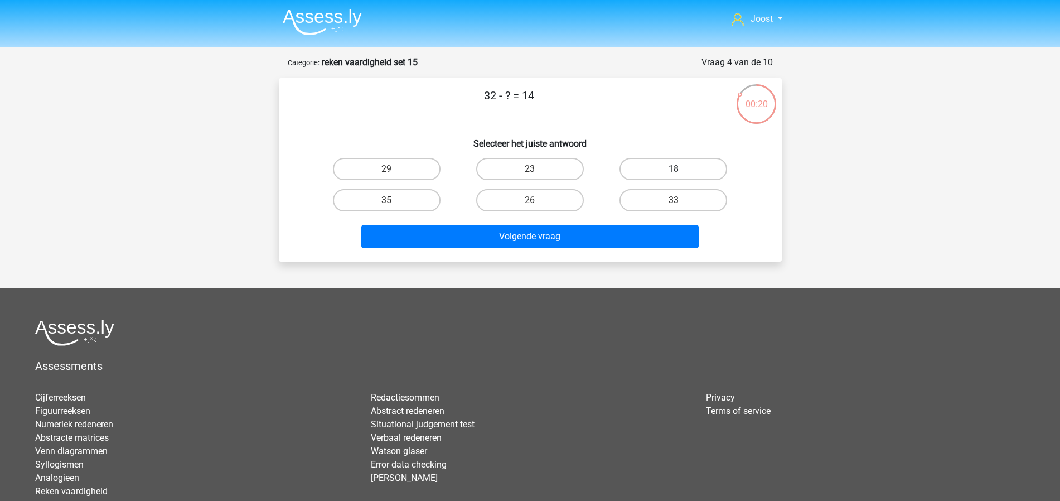
click at [712, 172] on label "18" at bounding box center [673, 169] width 108 height 22
click at [681, 172] on input "18" at bounding box center [676, 172] width 7 height 7
radio input "true"
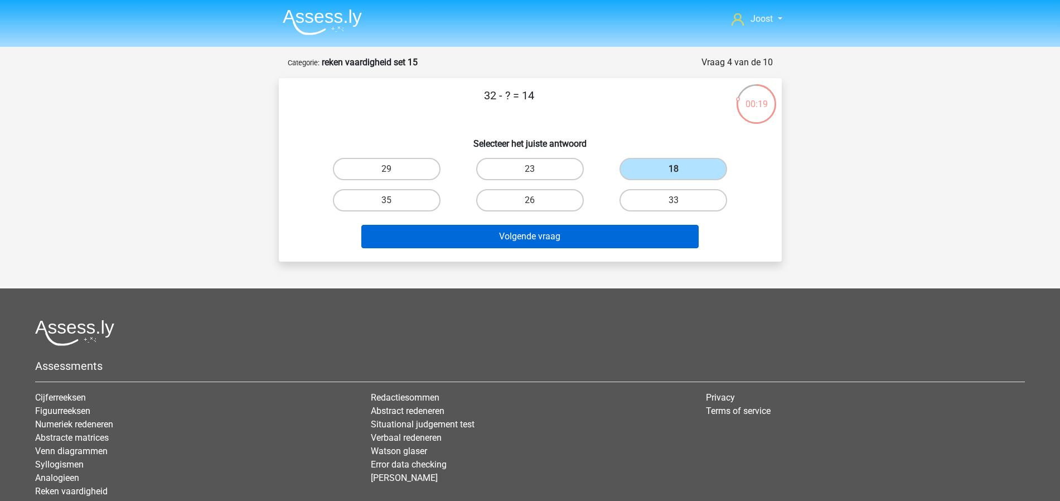
click at [659, 226] on button "Volgende vraag" at bounding box center [529, 236] width 337 height 23
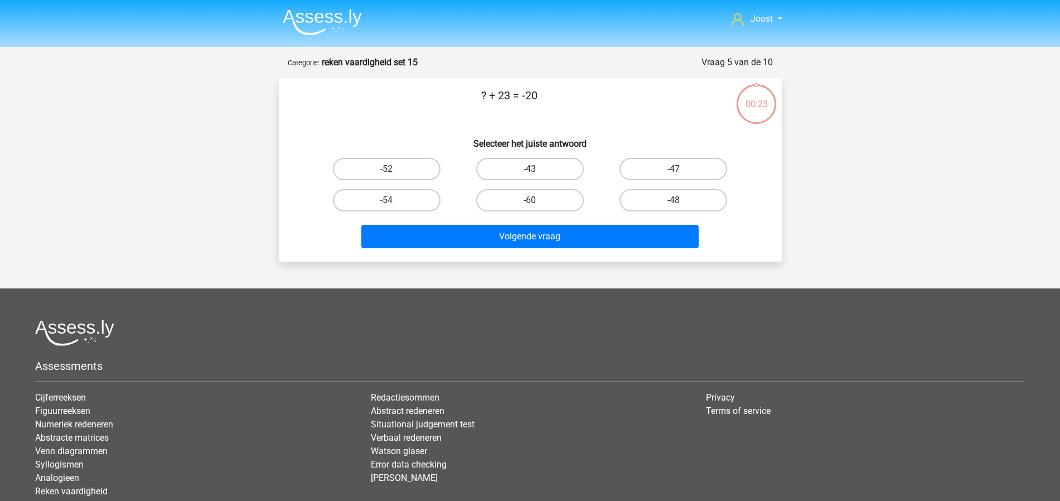
scroll to position [56, 0]
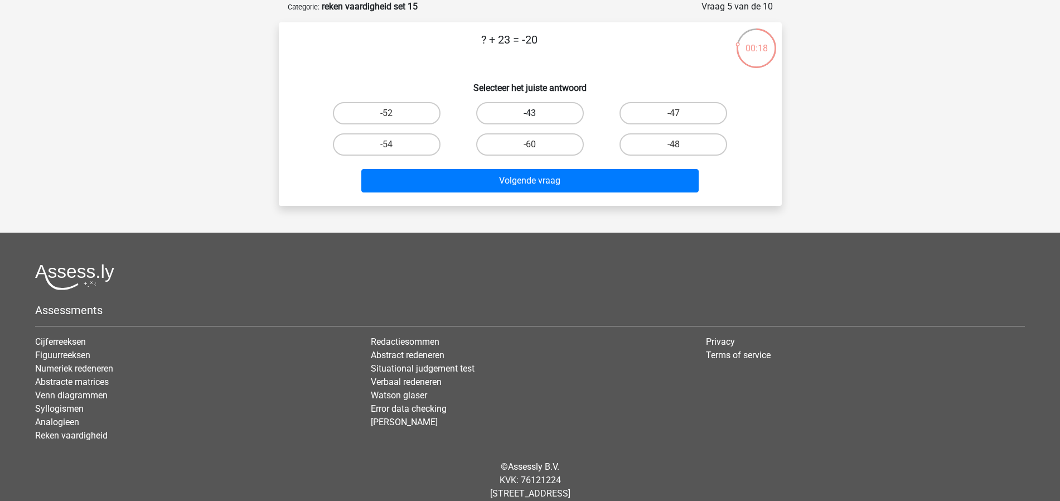
click at [540, 109] on label "-43" at bounding box center [530, 113] width 108 height 22
click at [537, 113] on input "-43" at bounding box center [533, 116] width 7 height 7
radio input "true"
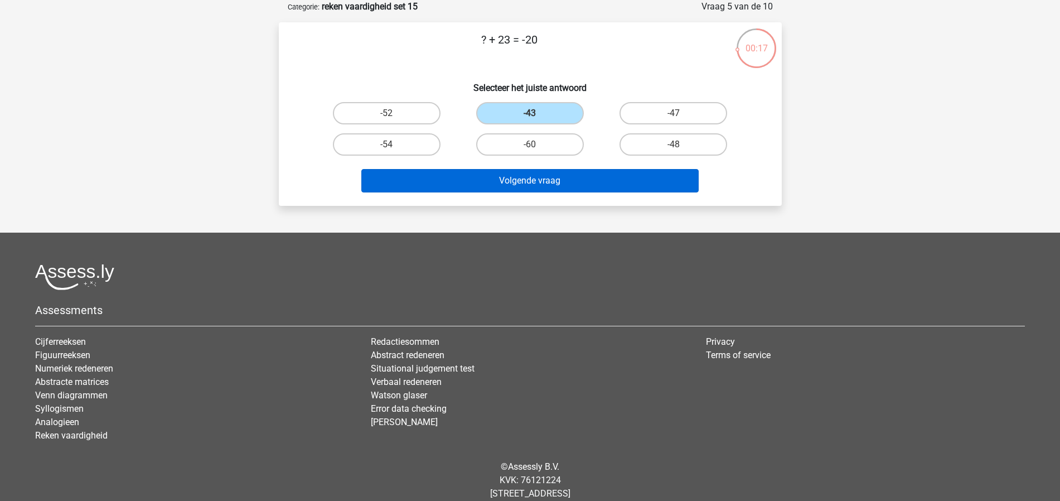
click at [615, 181] on button "Volgende vraag" at bounding box center [529, 180] width 337 height 23
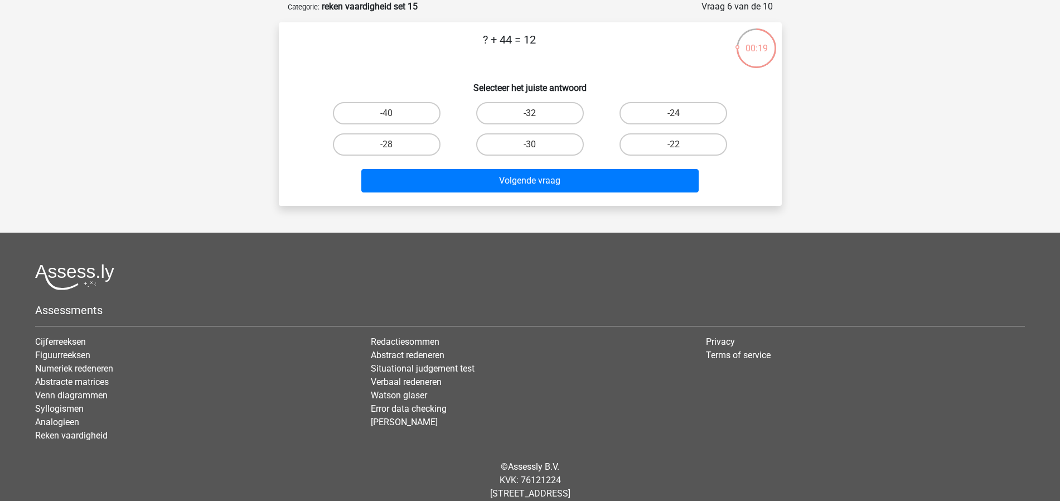
drag, startPoint x: 564, startPoint y: 108, endPoint x: 593, endPoint y: 140, distance: 42.6
click at [564, 108] on label "-32" at bounding box center [530, 113] width 108 height 22
click at [537, 113] on input "-32" at bounding box center [533, 116] width 7 height 7
radio input "true"
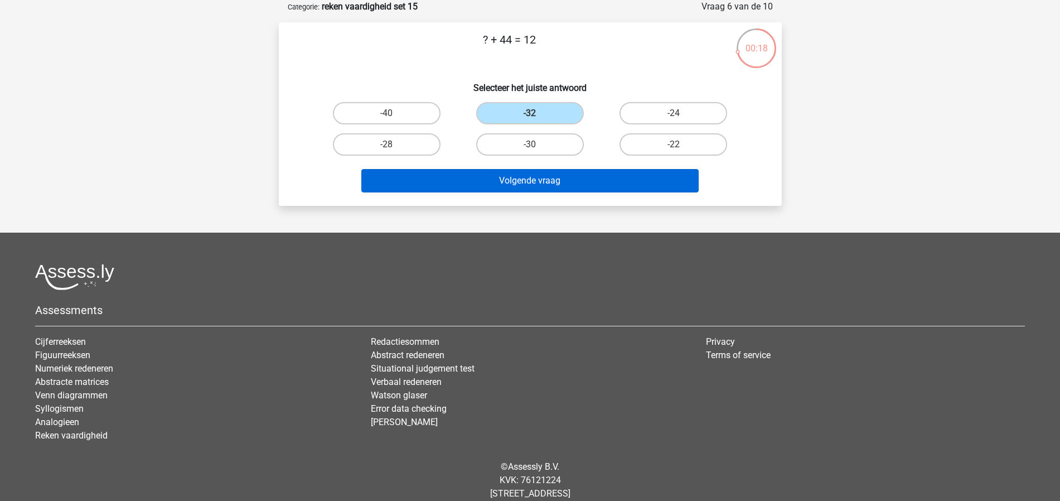
click at [611, 176] on button "Volgende vraag" at bounding box center [529, 180] width 337 height 23
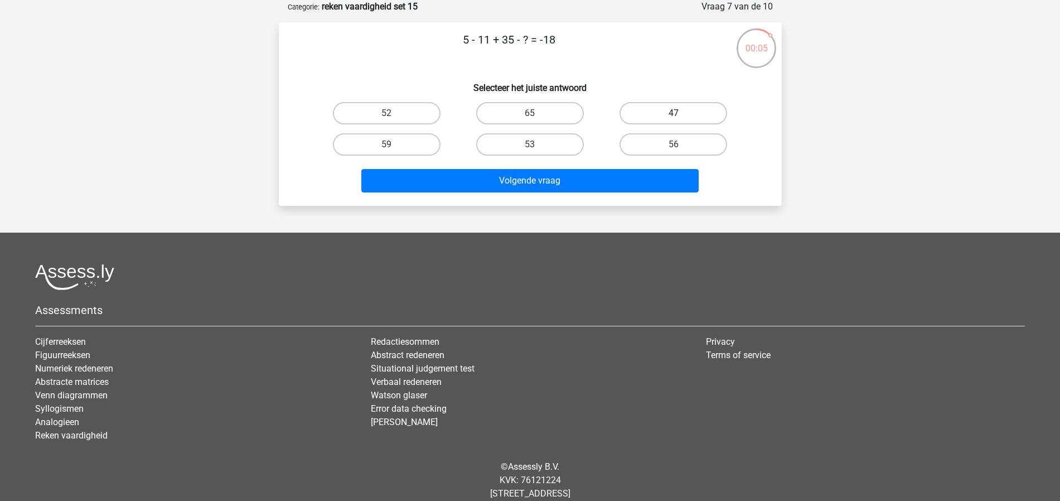
click at [702, 117] on label "47" at bounding box center [673, 113] width 108 height 22
click at [681, 117] on input "47" at bounding box center [676, 116] width 7 height 7
radio input "true"
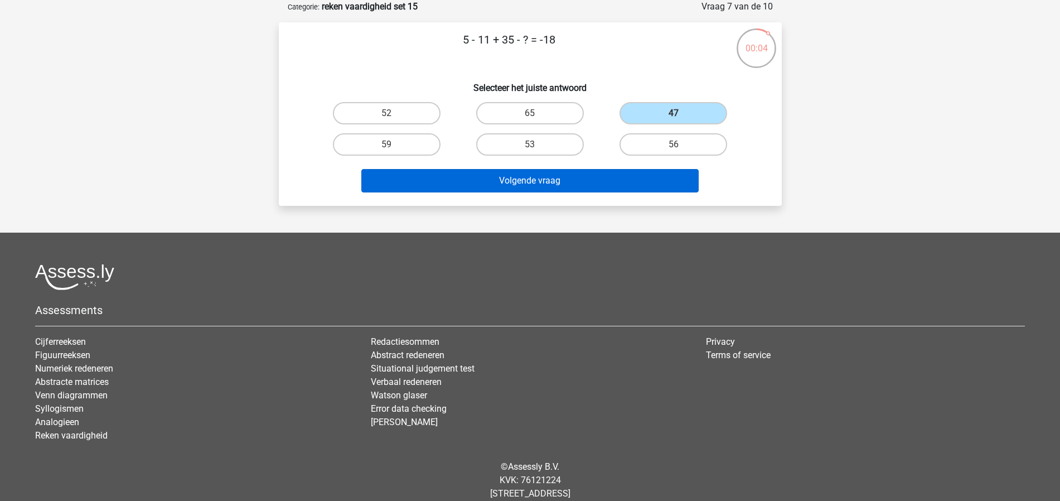
click at [664, 178] on button "Volgende vraag" at bounding box center [529, 180] width 337 height 23
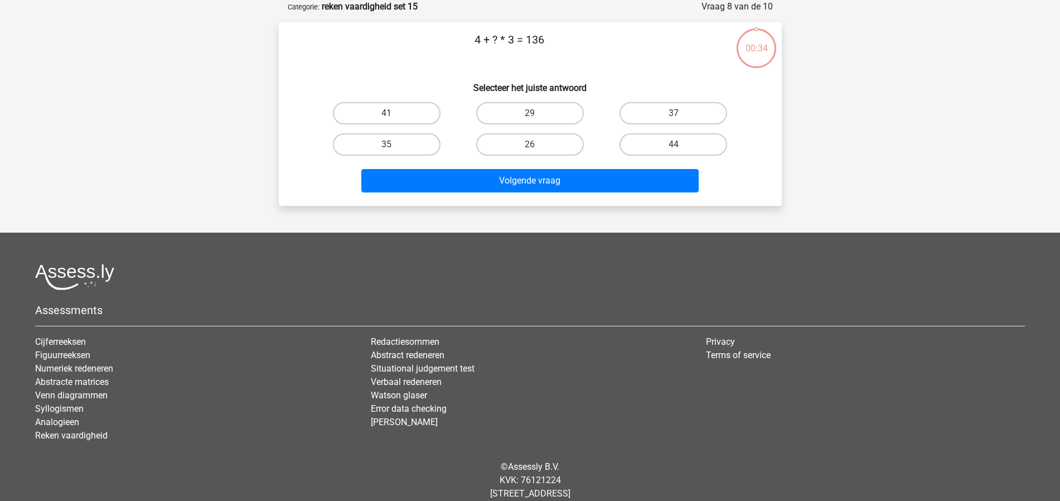
scroll to position [54, 0]
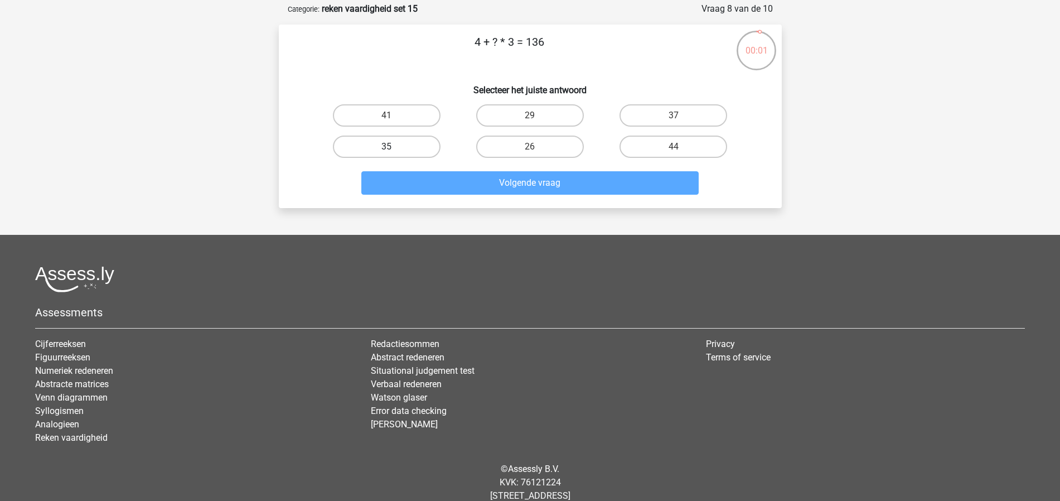
click at [414, 147] on label "35" at bounding box center [387, 146] width 108 height 22
click at [394, 147] on input "35" at bounding box center [389, 150] width 7 height 7
radio input "true"
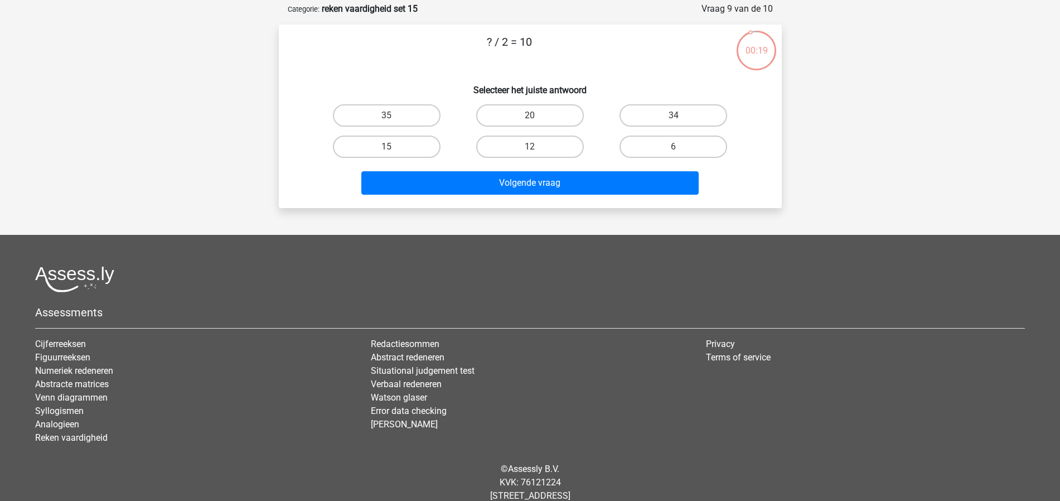
scroll to position [42, 0]
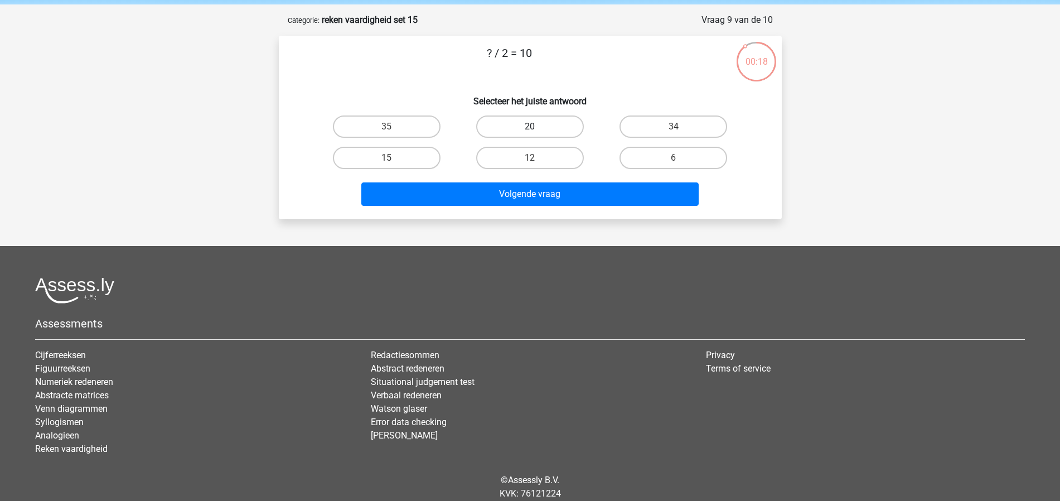
click at [527, 128] on label "20" at bounding box center [530, 126] width 108 height 22
click at [530, 128] on input "20" at bounding box center [533, 130] width 7 height 7
radio input "true"
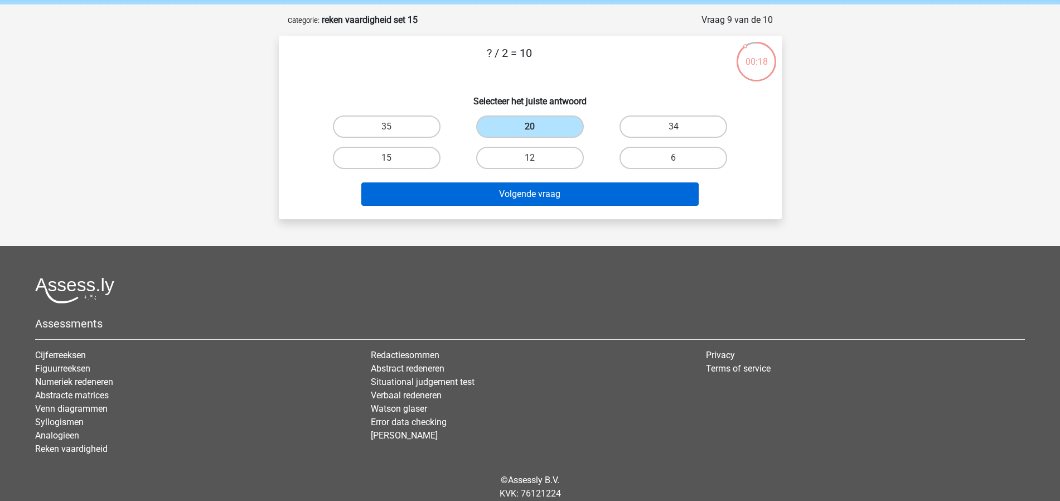
click at [557, 190] on button "Volgende vraag" at bounding box center [529, 193] width 337 height 23
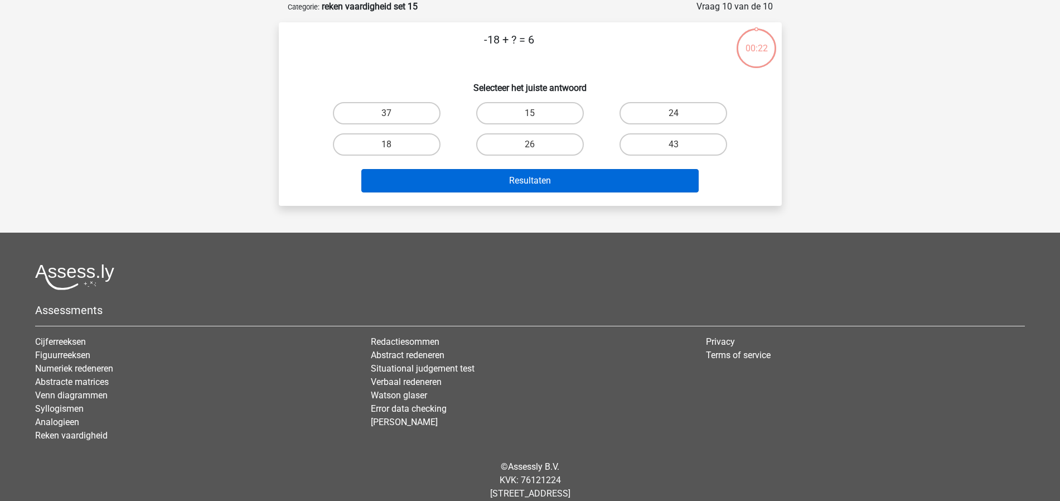
scroll to position [37, 0]
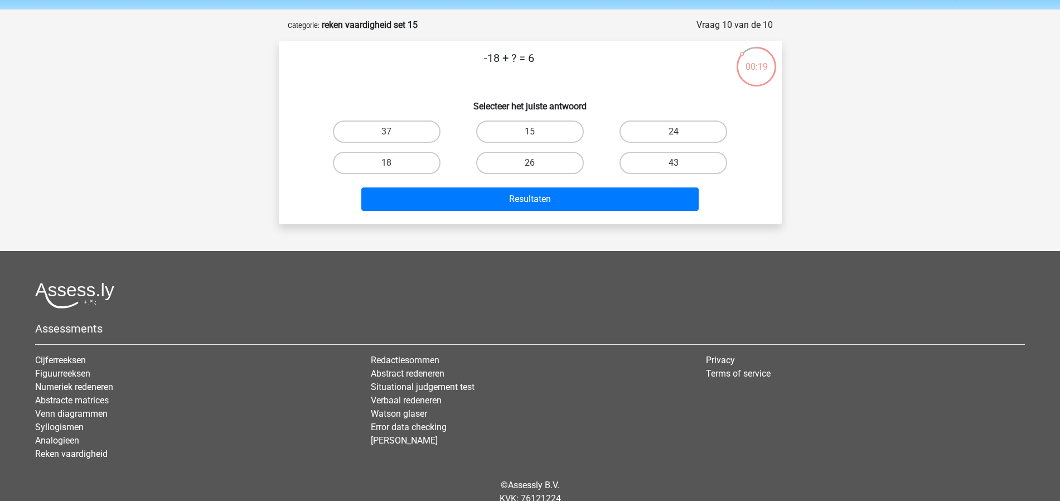
click at [676, 133] on input "24" at bounding box center [676, 135] width 7 height 7
radio input "true"
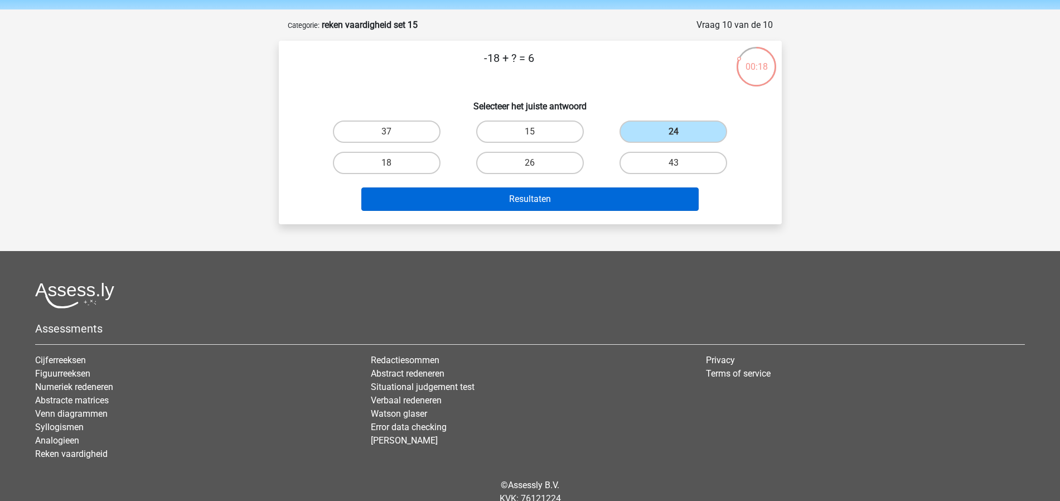
click at [588, 193] on button "Resultaten" at bounding box center [529, 198] width 337 height 23
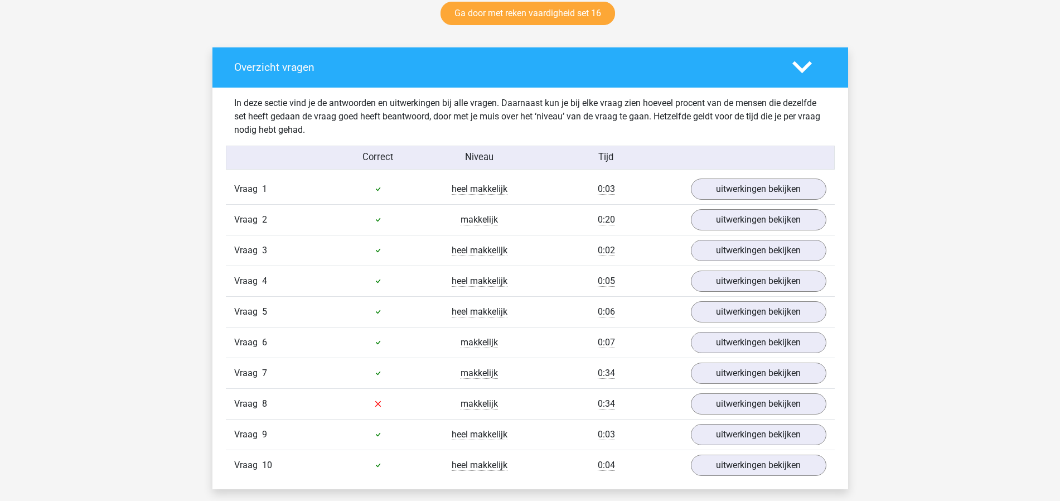
scroll to position [614, 0]
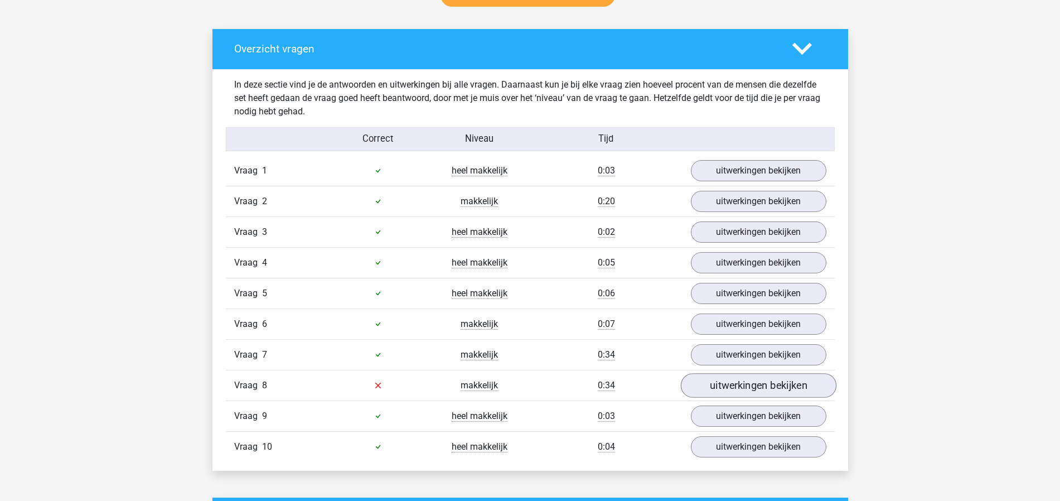
drag, startPoint x: 723, startPoint y: 388, endPoint x: 703, endPoint y: 386, distance: 19.6
click at [723, 388] on link "uitwerkingen bekijken" at bounding box center [758, 385] width 156 height 25
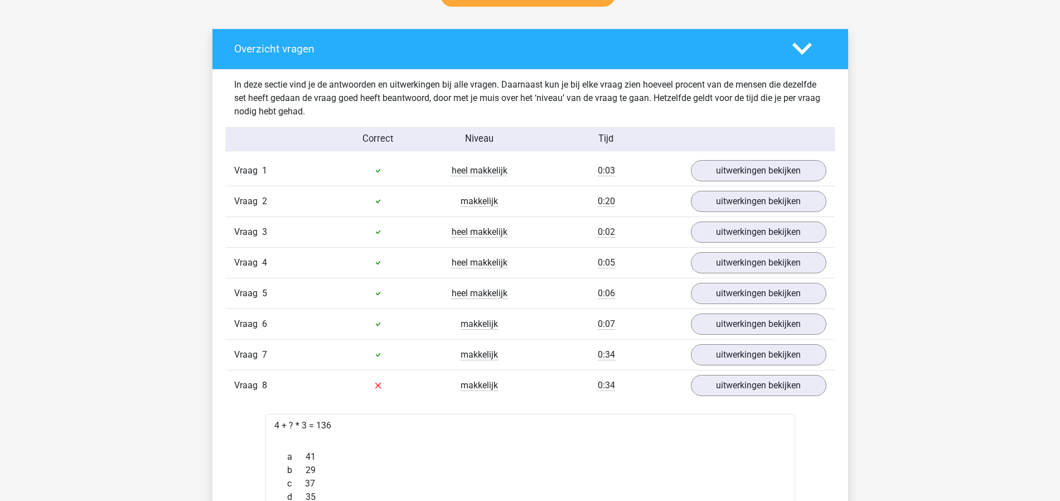
scroll to position [700, 0]
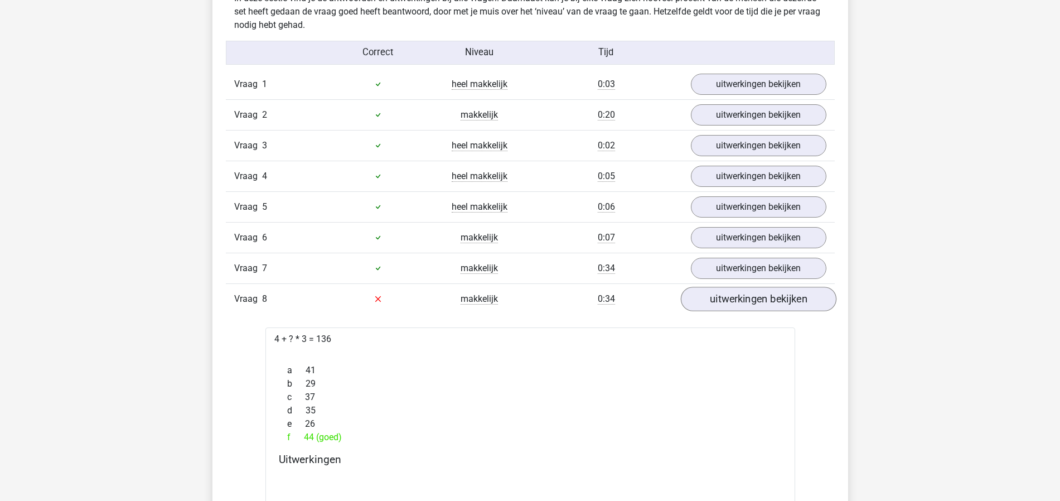
click at [741, 308] on link "uitwerkingen bekijken" at bounding box center [758, 299] width 156 height 25
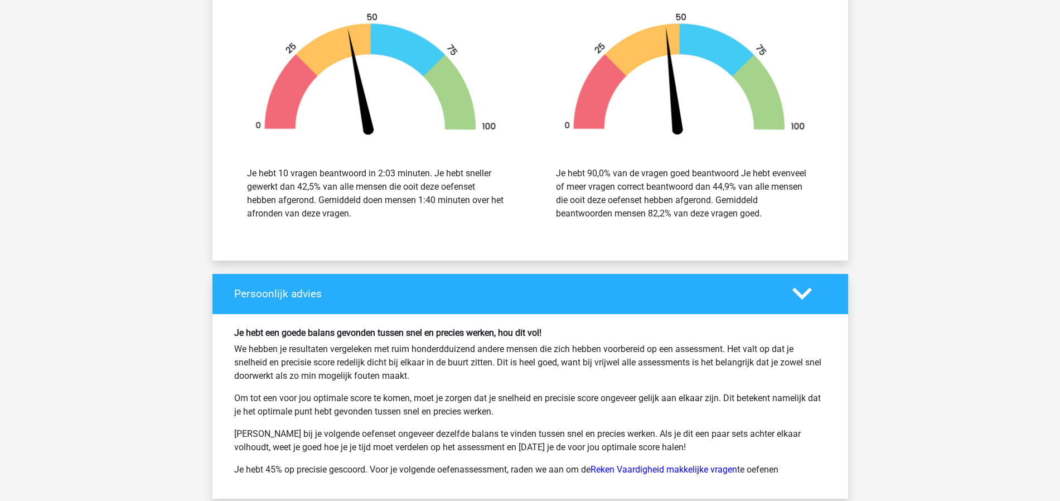
scroll to position [1571, 0]
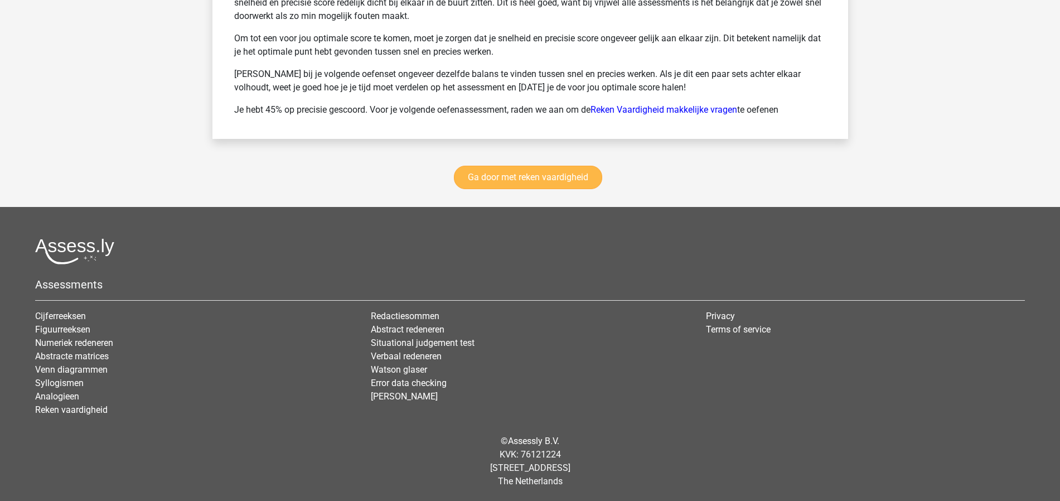
click at [557, 178] on link "Ga door met reken vaardigheid" at bounding box center [528, 177] width 148 height 23
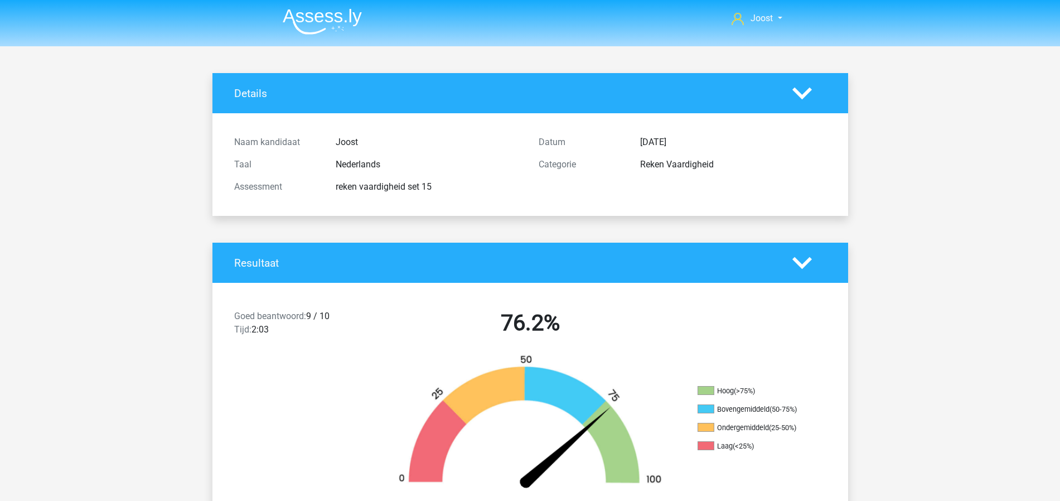
scroll to position [0, 0]
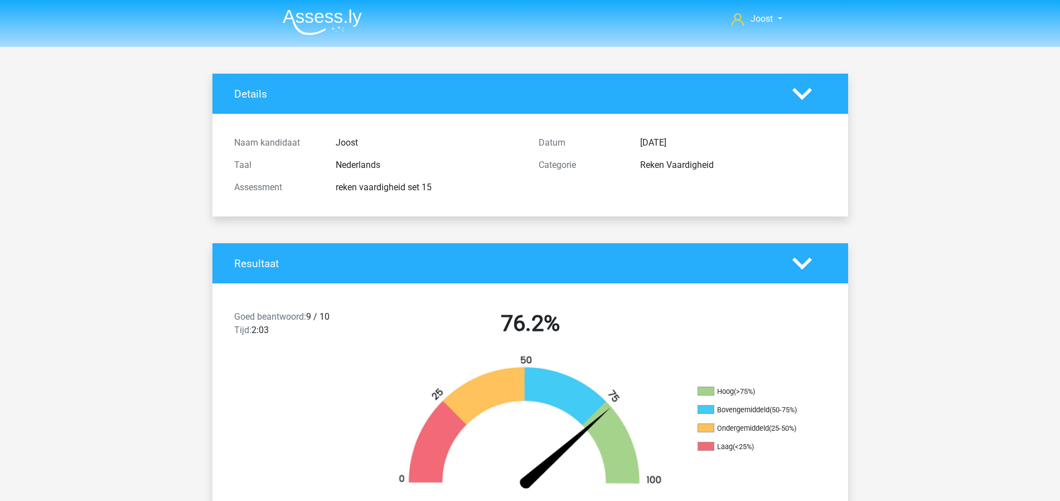
click at [326, 20] on img at bounding box center [322, 22] width 79 height 26
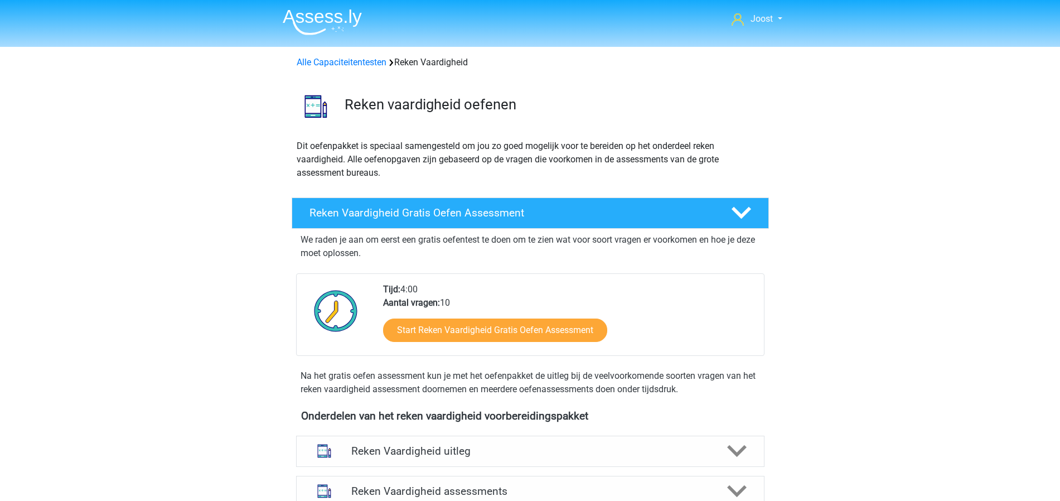
scroll to position [221, 0]
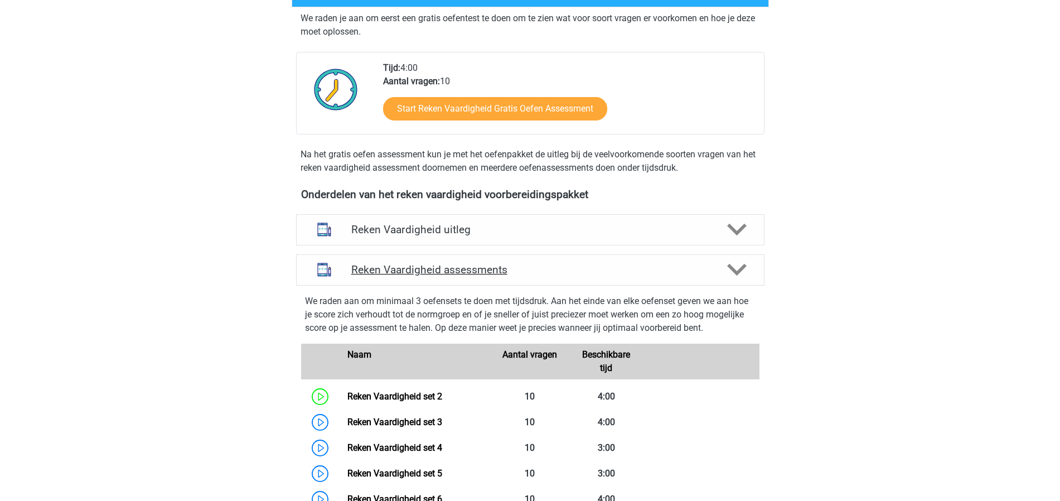
click at [731, 272] on icon at bounding box center [737, 270] width 20 height 20
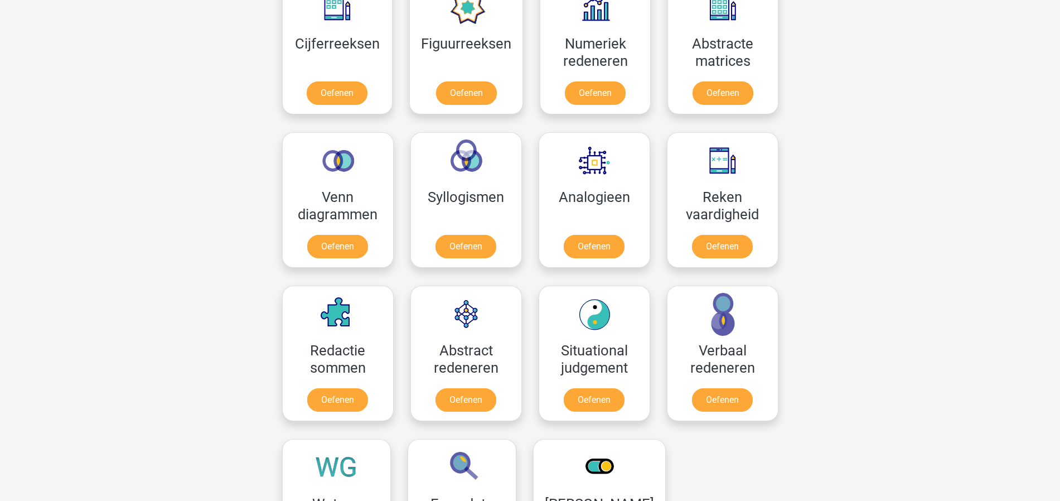
scroll to position [460, 0]
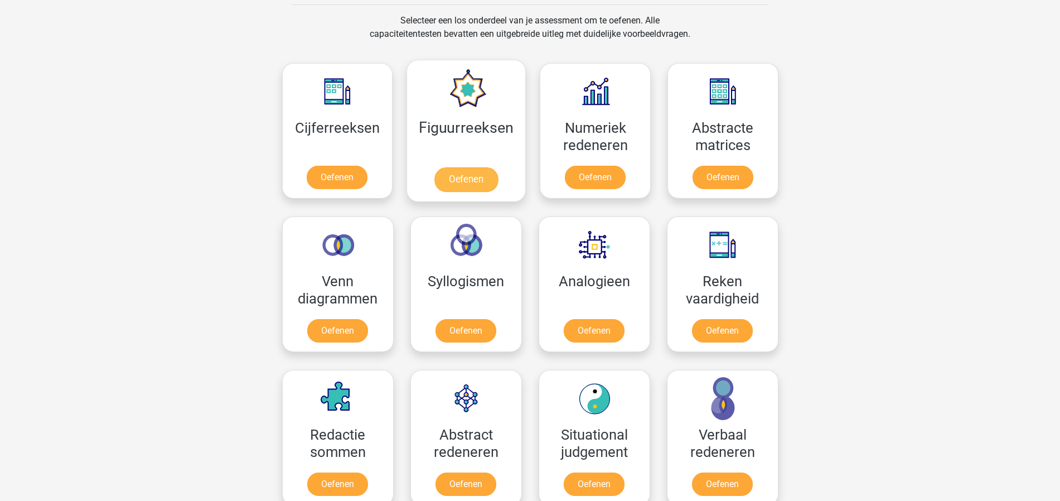
click at [465, 167] on link "Oefenen" at bounding box center [466, 179] width 64 height 25
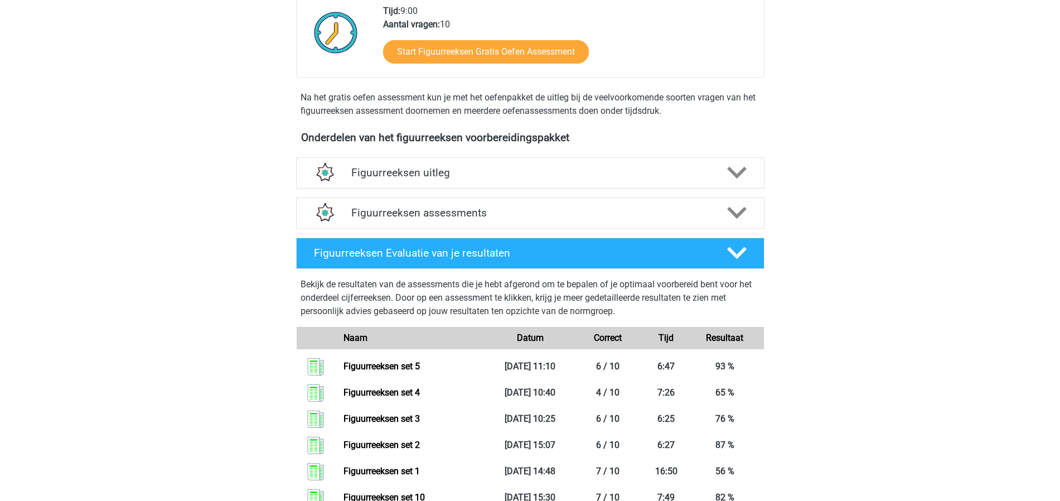
scroll to position [382, 0]
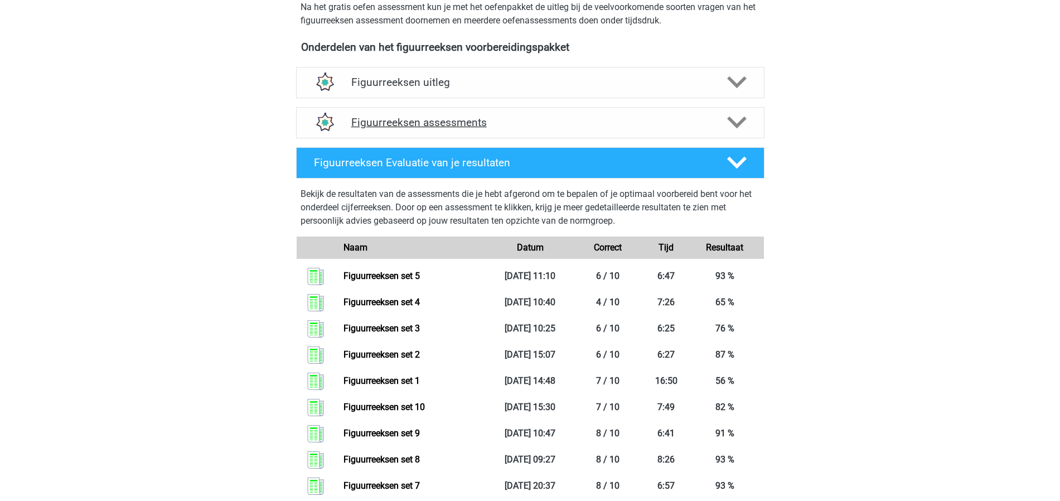
click at [561, 120] on h4 "Figuurreeksen assessments" at bounding box center [530, 122] width 358 height 13
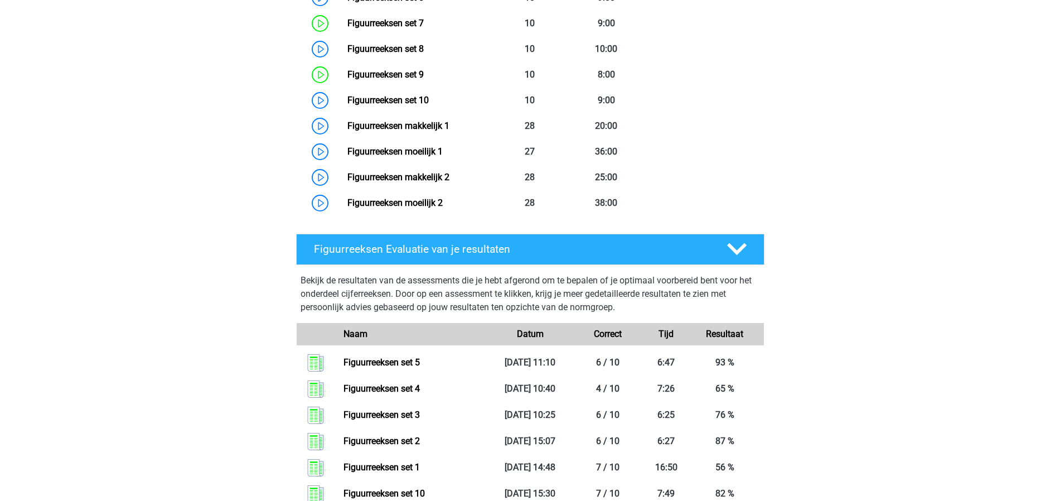
scroll to position [686, 0]
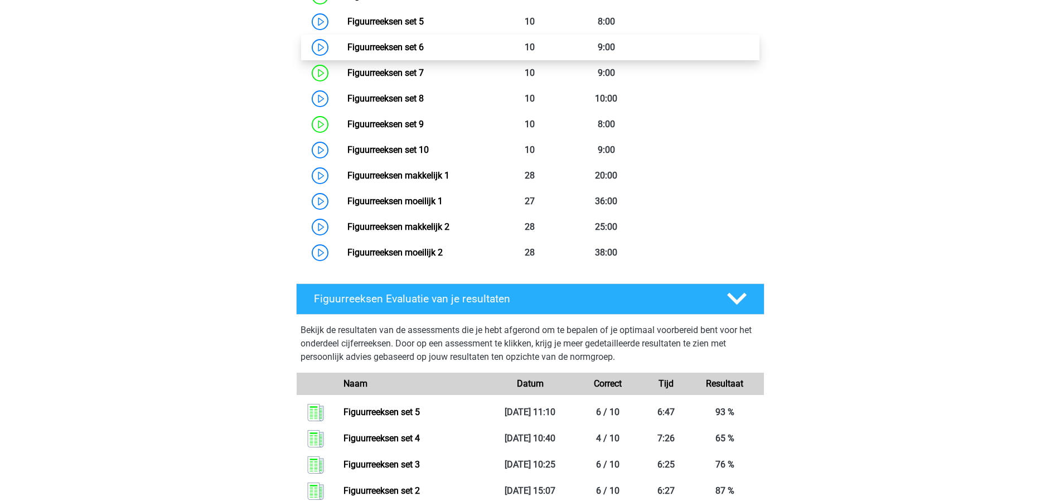
click at [418, 42] on link "Figuurreeksen set 6" at bounding box center [385, 47] width 76 height 11
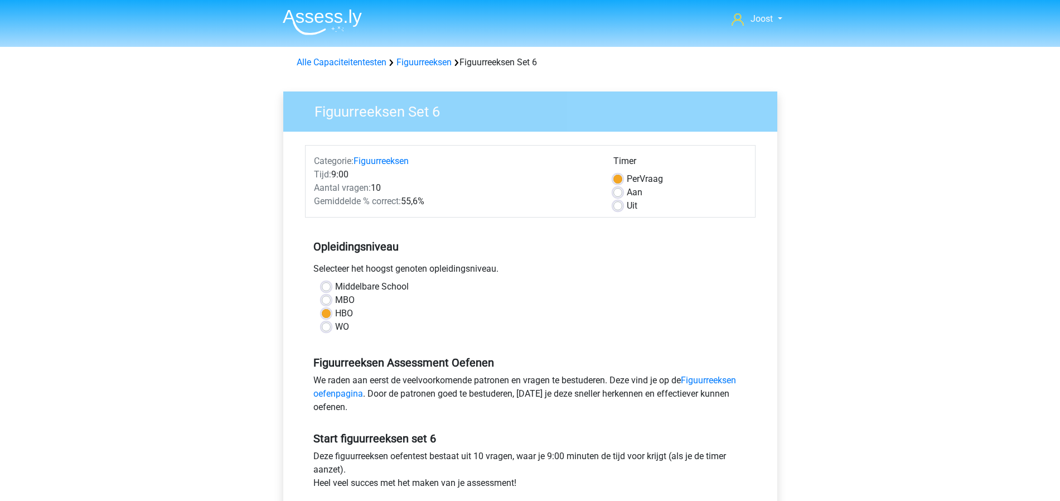
scroll to position [350, 0]
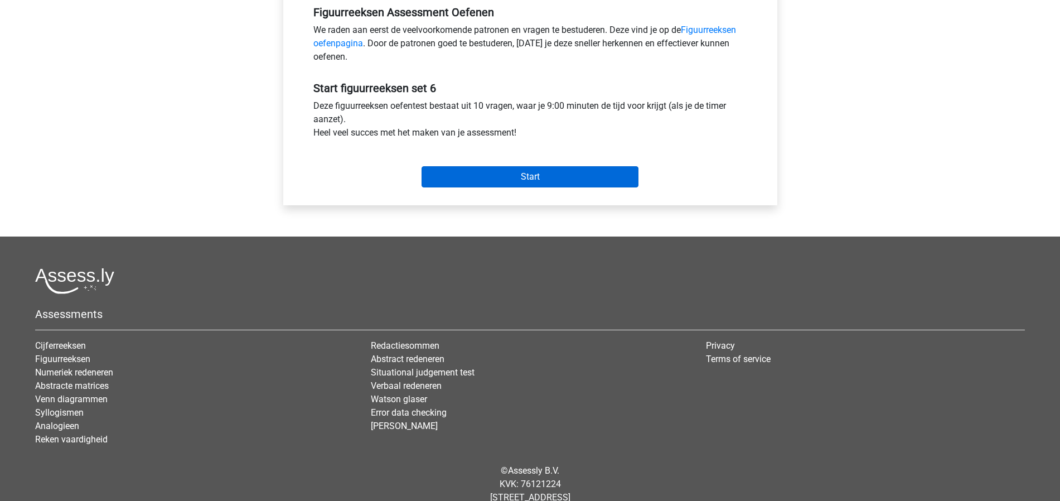
click at [502, 171] on input "Start" at bounding box center [529, 176] width 217 height 21
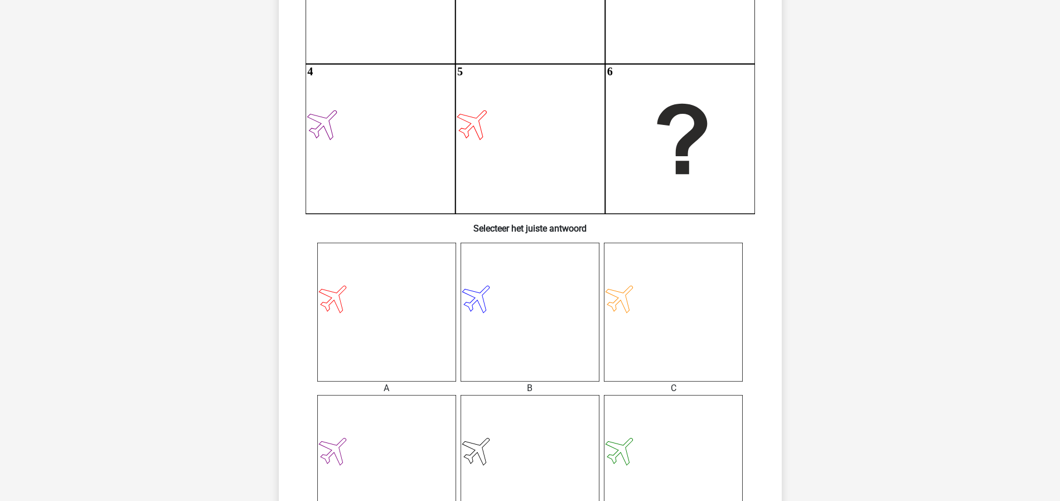
scroll to position [440, 0]
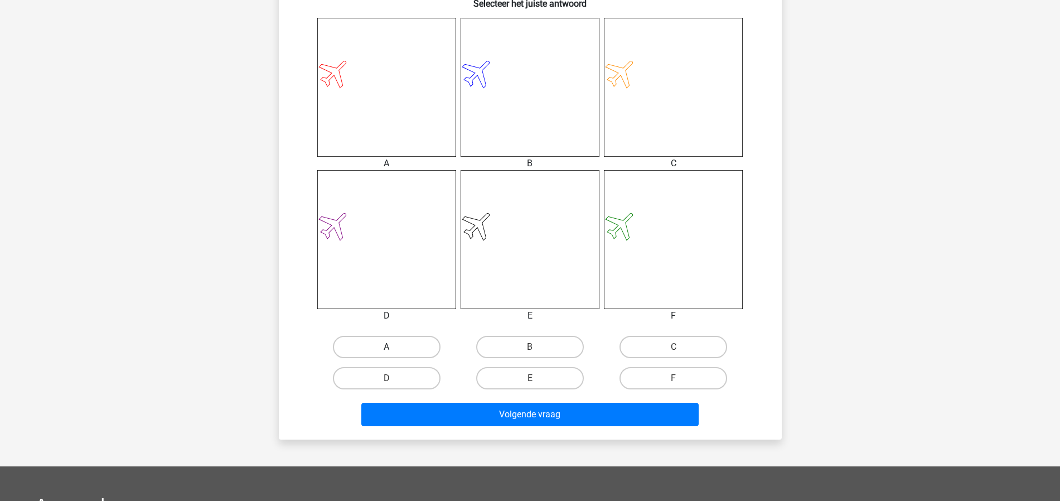
click at [418, 350] on label "A" at bounding box center [387, 347] width 108 height 22
click at [394, 350] on input "A" at bounding box center [389, 350] width 7 height 7
radio input "true"
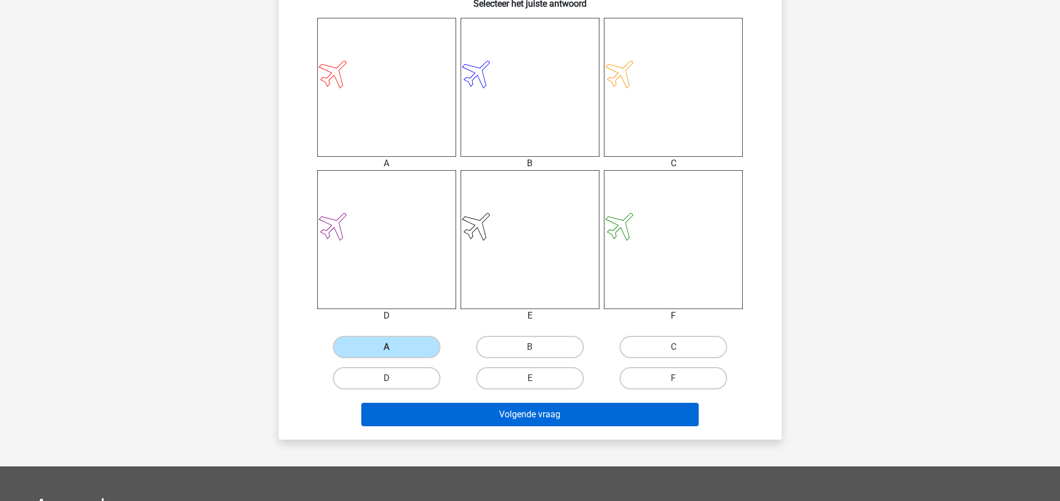
click at [448, 405] on button "Volgende vraag" at bounding box center [529, 413] width 337 height 23
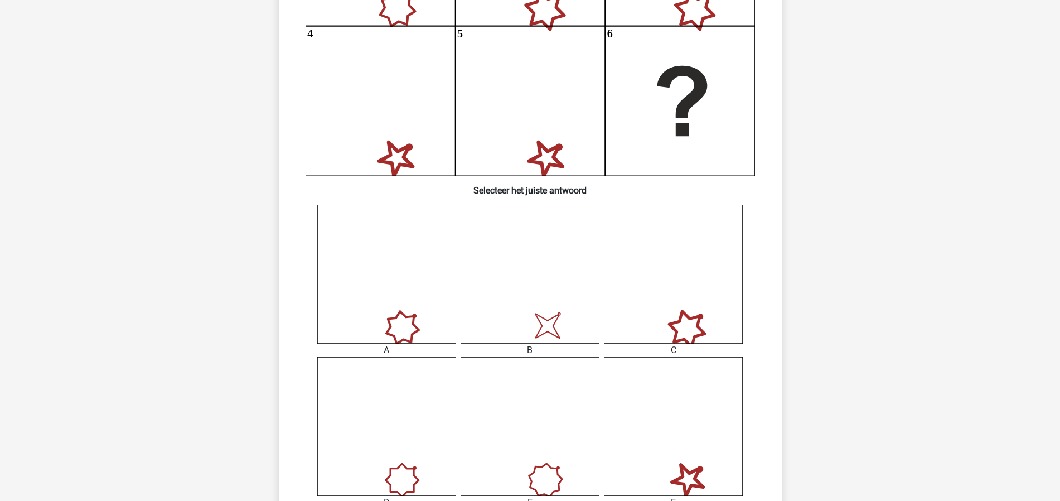
scroll to position [342, 0]
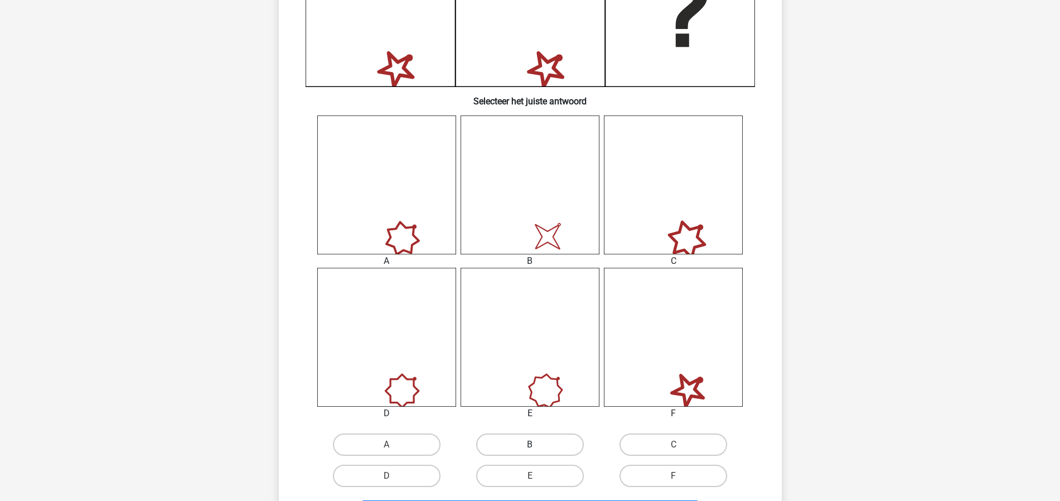
click at [540, 439] on label "B" at bounding box center [530, 444] width 108 height 22
click at [537, 444] on input "B" at bounding box center [533, 447] width 7 height 7
radio input "true"
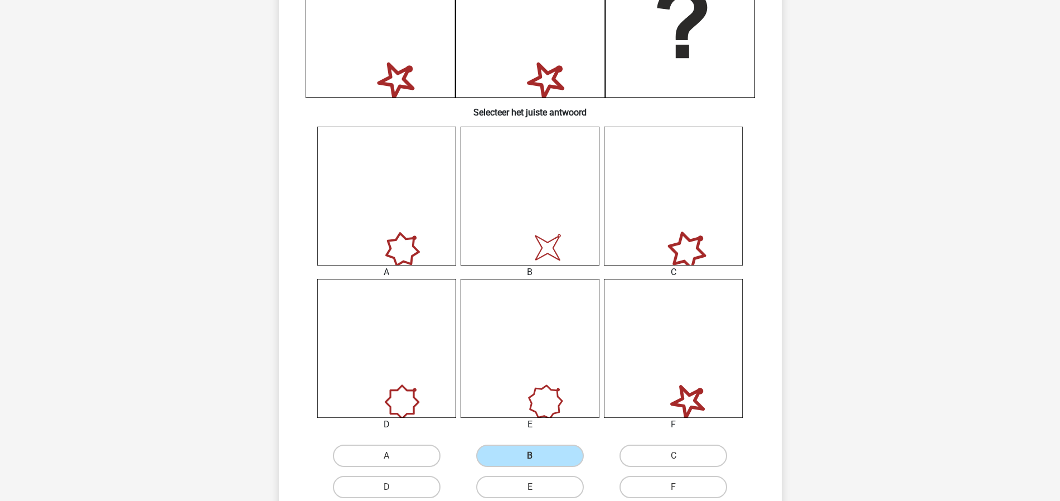
scroll to position [404, 0]
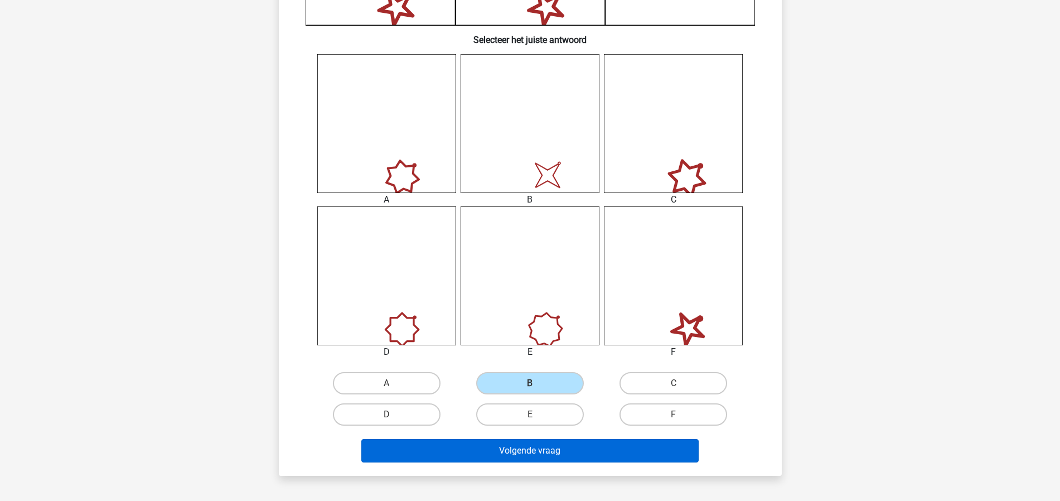
click at [569, 446] on button "Volgende vraag" at bounding box center [529, 450] width 337 height 23
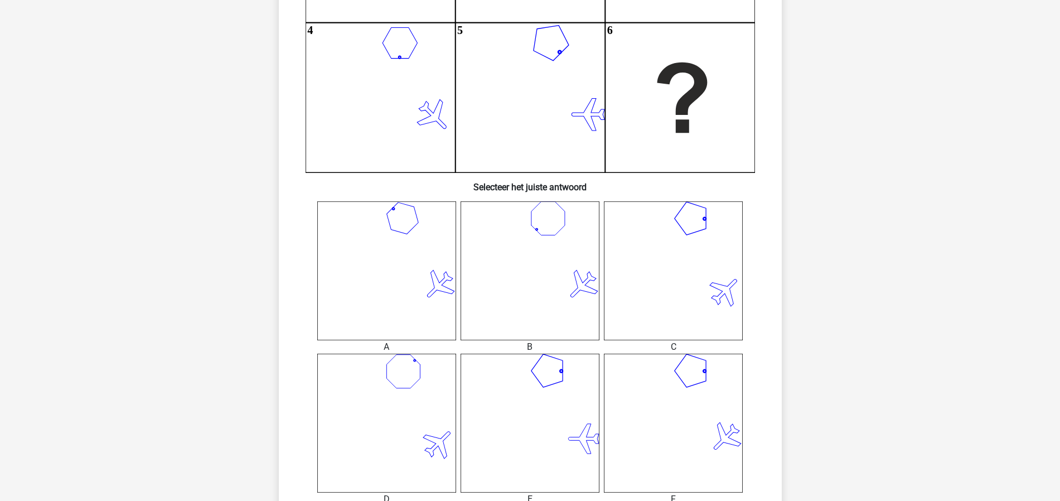
scroll to position [342, 0]
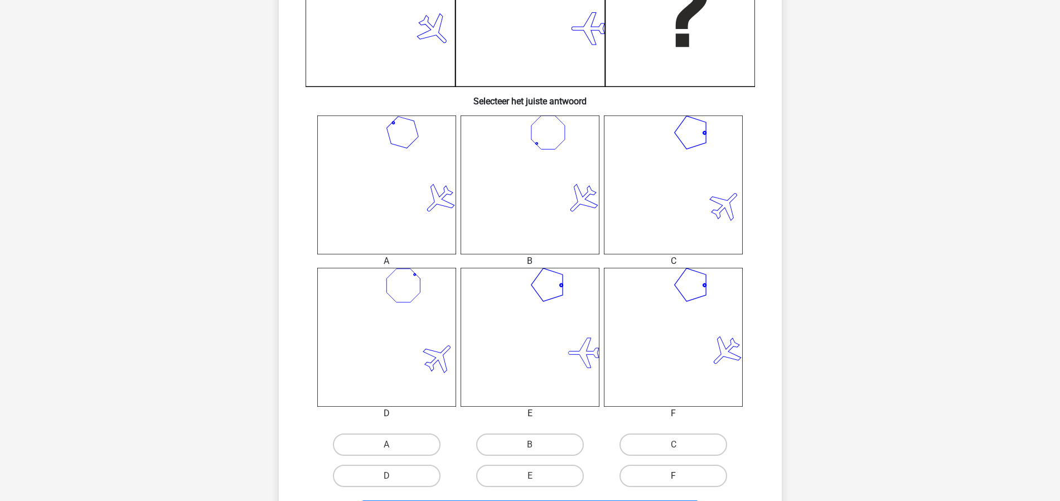
click at [703, 474] on label "F" at bounding box center [673, 475] width 108 height 22
click at [681, 475] on input "F" at bounding box center [676, 478] width 7 height 7
radio input "true"
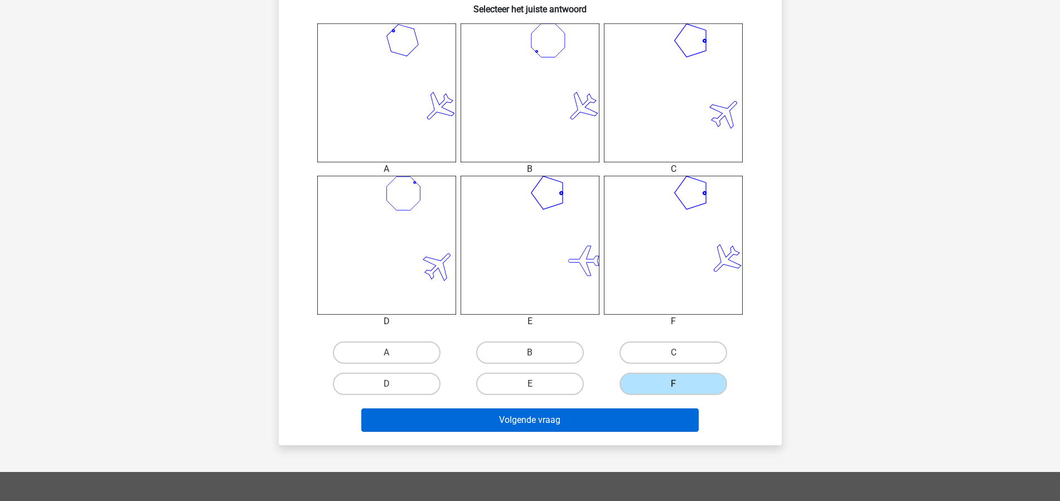
click at [660, 423] on button "Volgende vraag" at bounding box center [529, 419] width 337 height 23
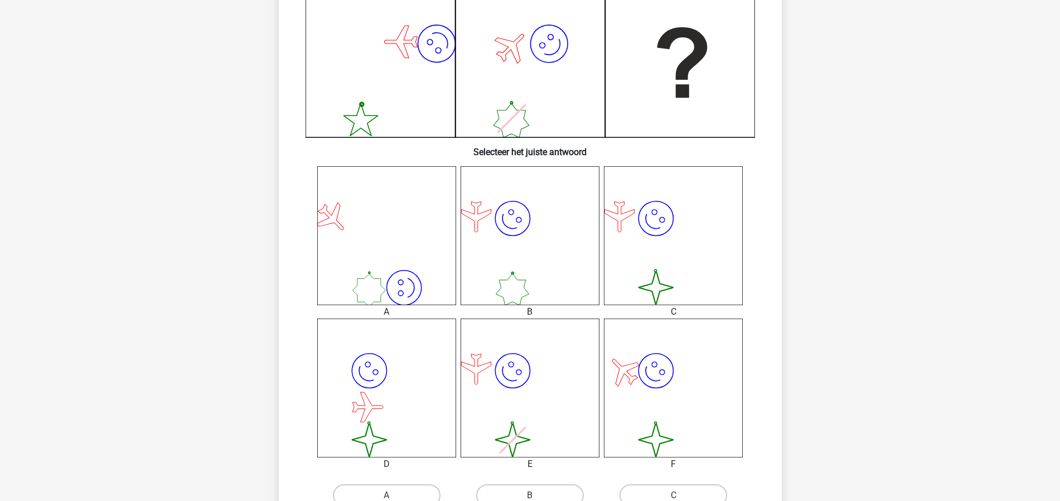
scroll to position [313, 0]
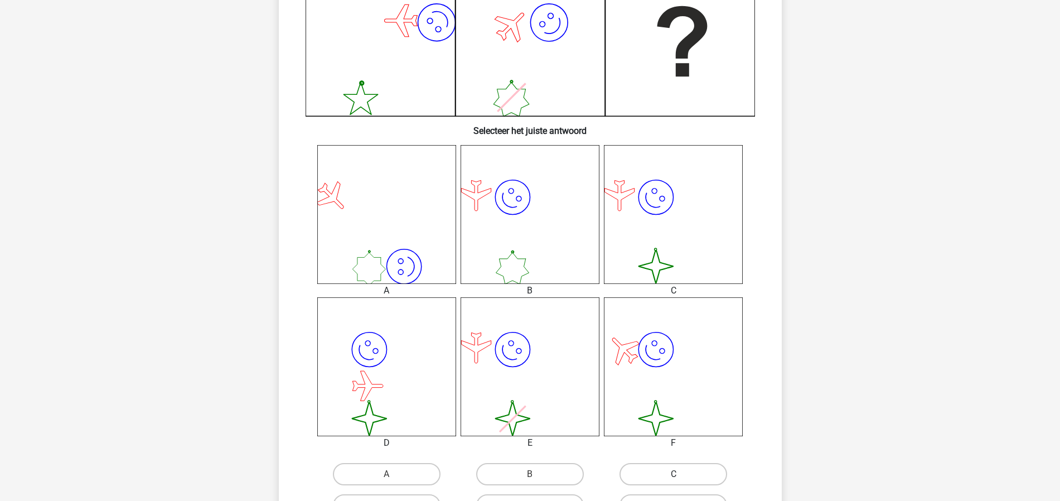
click at [651, 474] on label "C" at bounding box center [673, 474] width 108 height 22
click at [673, 474] on input "C" at bounding box center [676, 477] width 7 height 7
radio input "true"
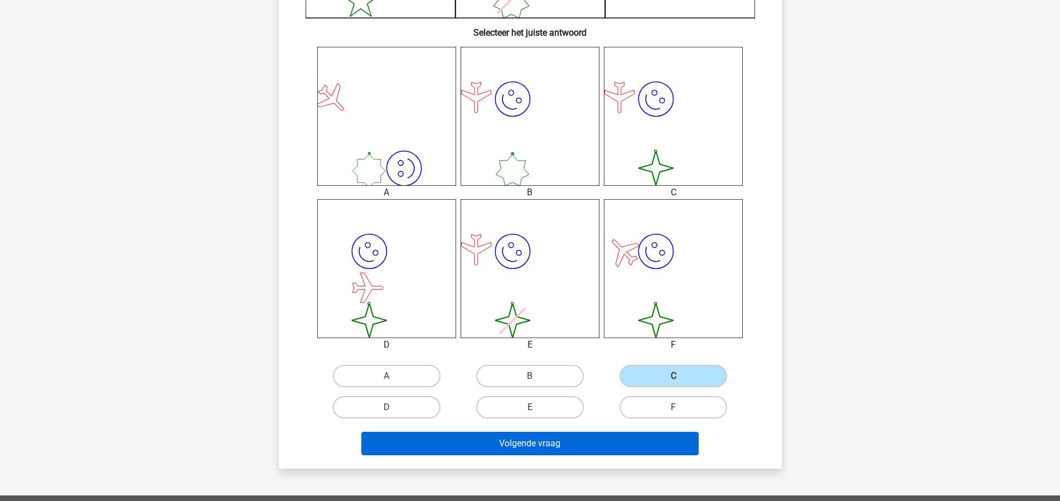
click at [579, 438] on button "Volgende vraag" at bounding box center [529, 442] width 337 height 23
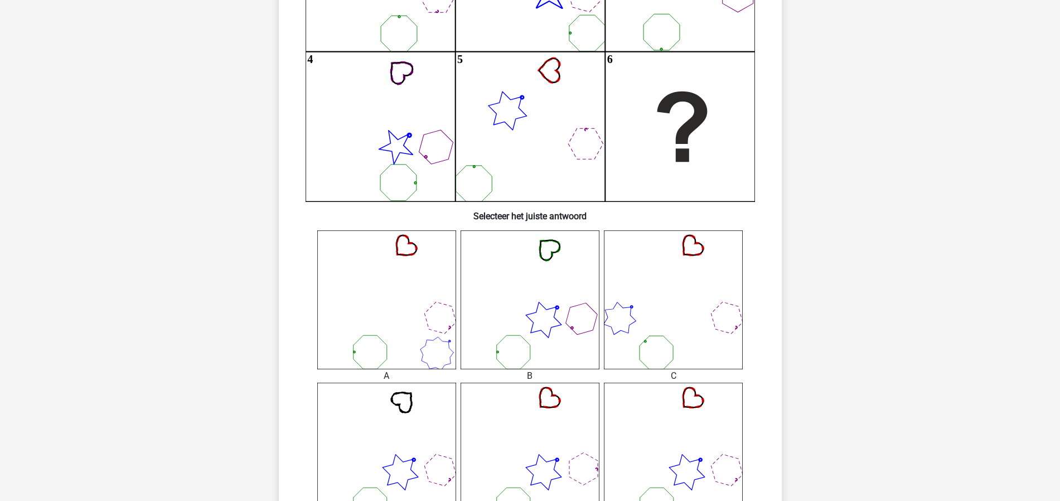
scroll to position [346, 0]
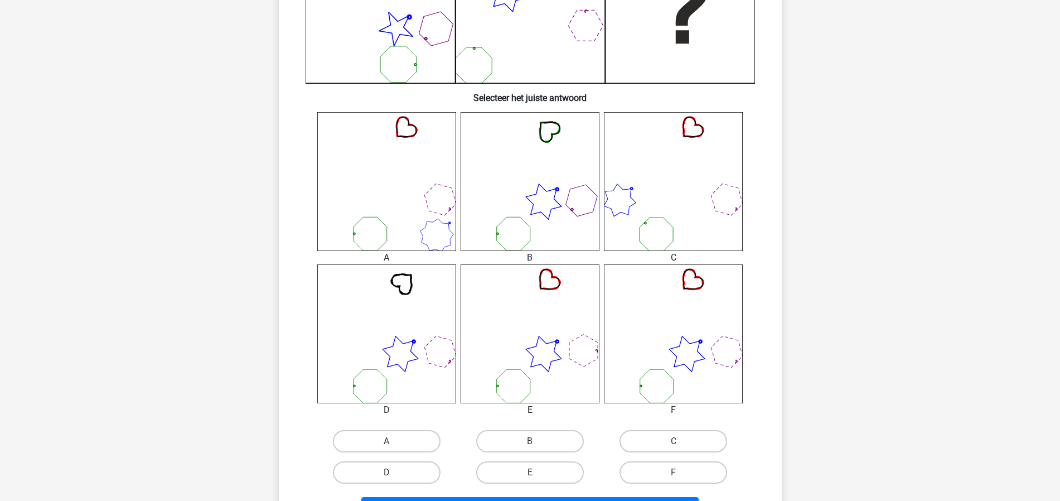
click at [538, 463] on label "E" at bounding box center [530, 472] width 108 height 22
click at [537, 472] on input "E" at bounding box center [533, 475] width 7 height 7
radio input "true"
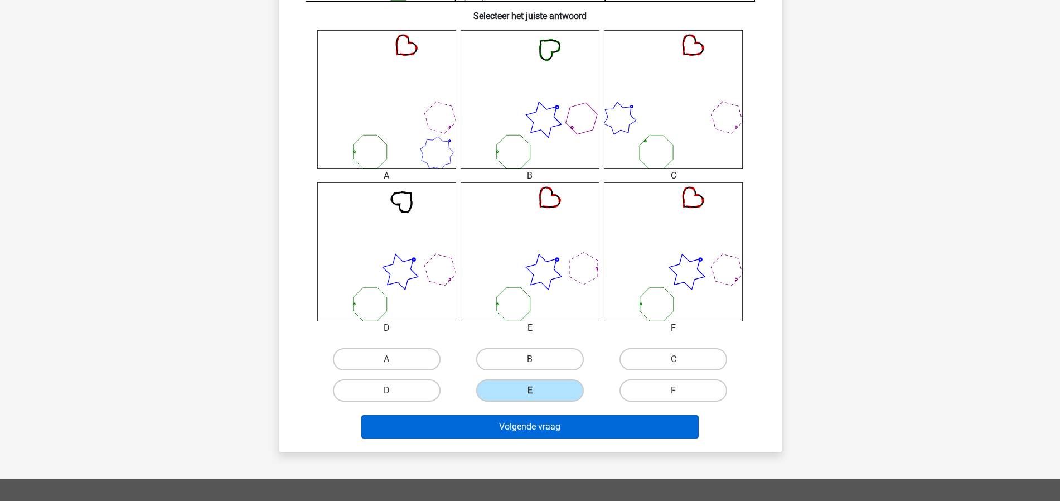
click at [528, 424] on button "Volgende vraag" at bounding box center [529, 426] width 337 height 23
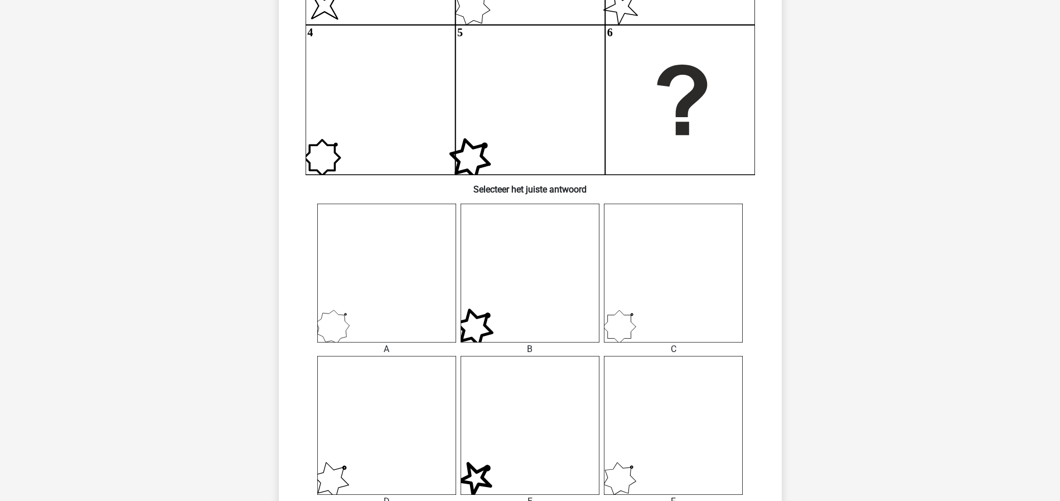
scroll to position [349, 0]
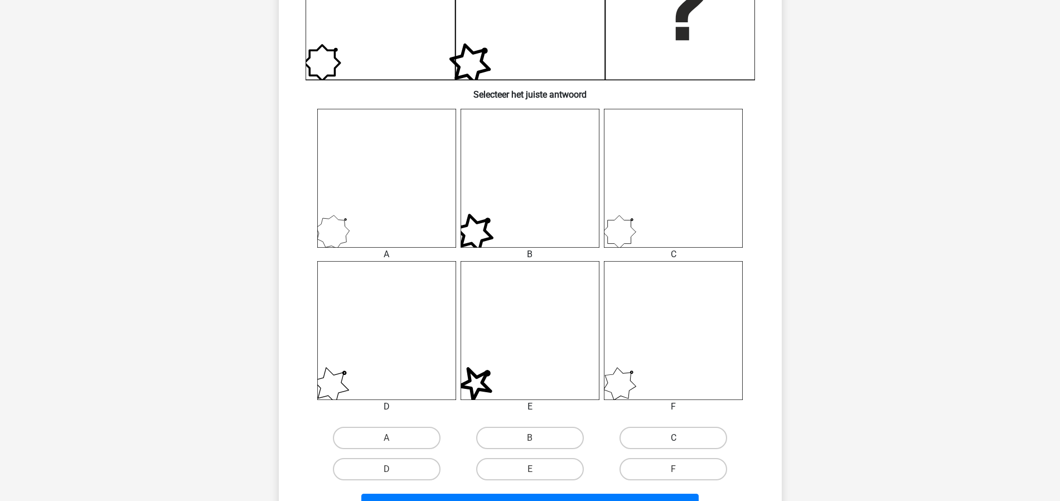
click at [697, 426] on label "C" at bounding box center [673, 437] width 108 height 22
click at [681, 438] on input "C" at bounding box center [676, 441] width 7 height 7
radio input "true"
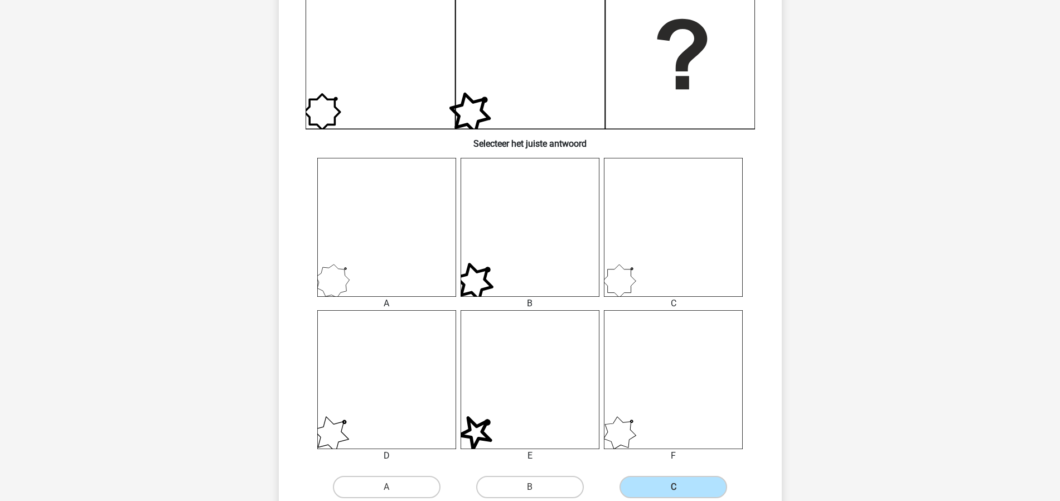
scroll to position [382, 0]
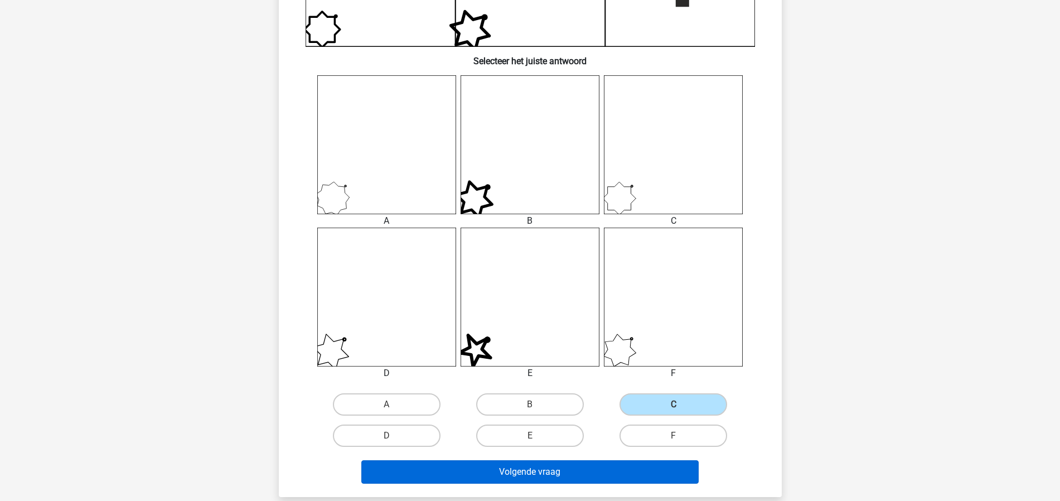
click at [582, 472] on button "Volgende vraag" at bounding box center [529, 471] width 337 height 23
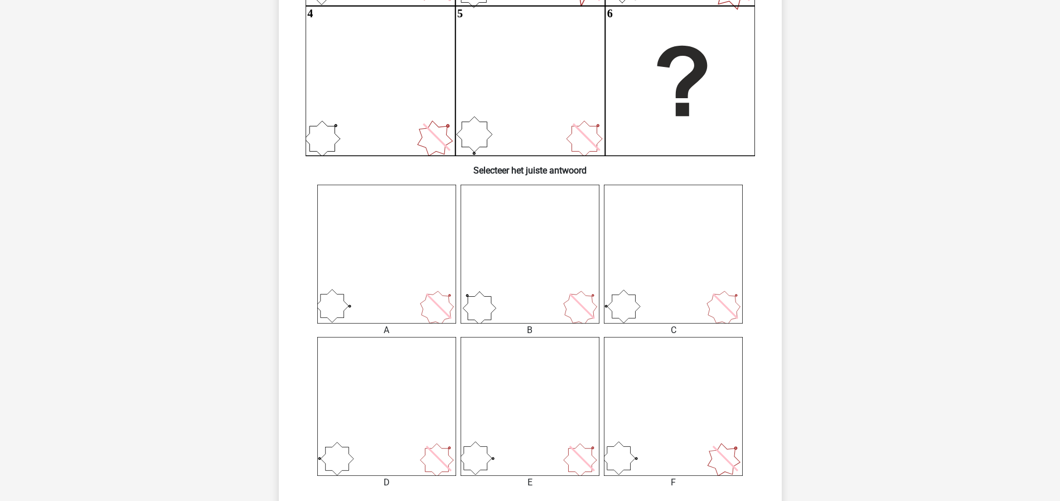
scroll to position [481, 0]
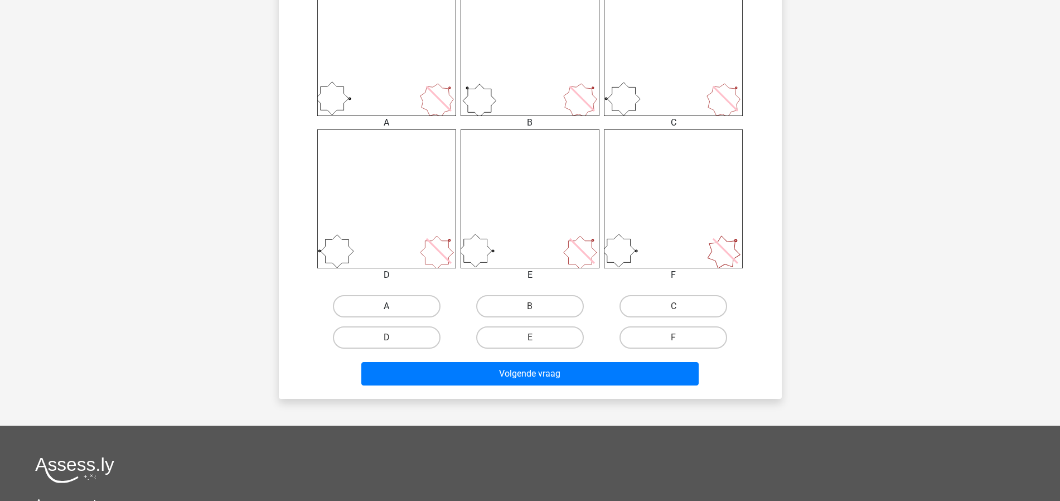
click at [413, 305] on label "A" at bounding box center [387, 306] width 108 height 22
click at [394, 306] on input "A" at bounding box center [389, 309] width 7 height 7
radio input "true"
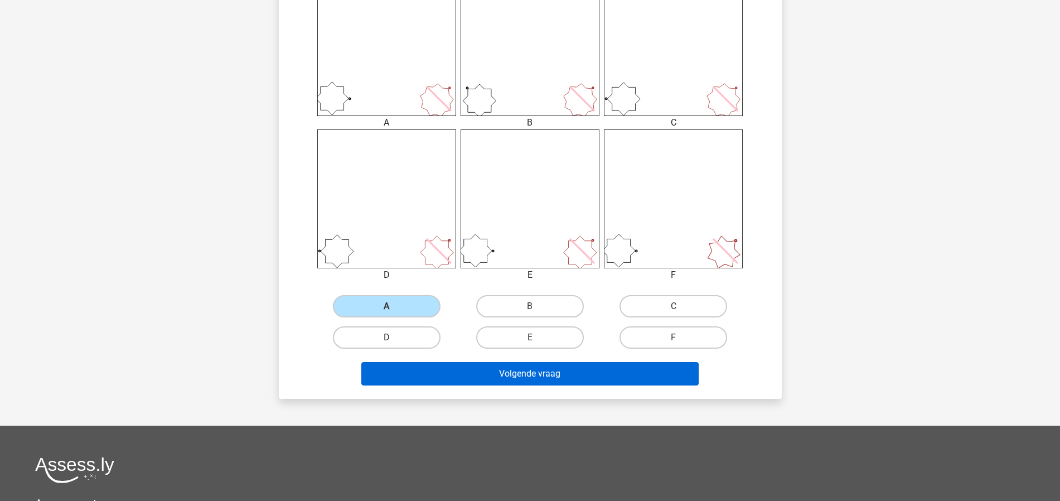
click at [493, 366] on button "Volgende vraag" at bounding box center [529, 373] width 337 height 23
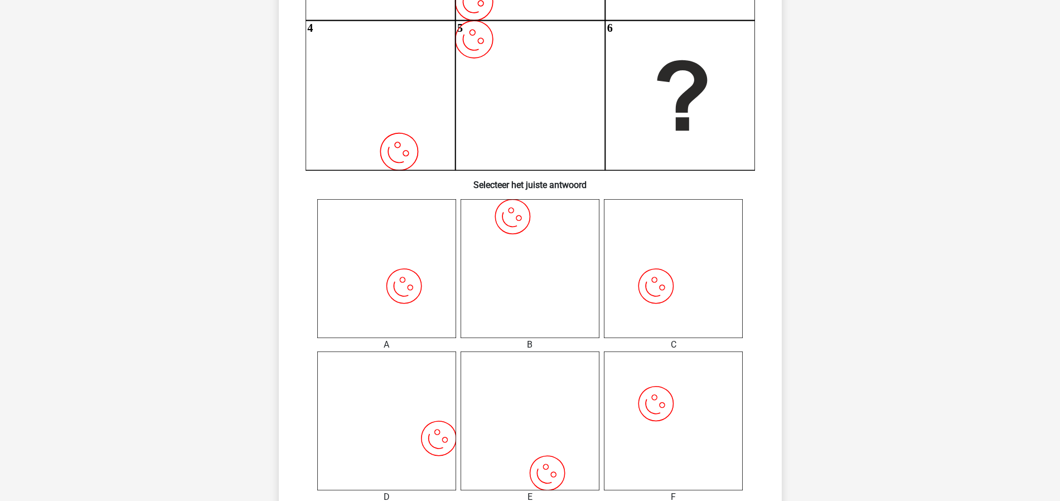
scroll to position [359, 0]
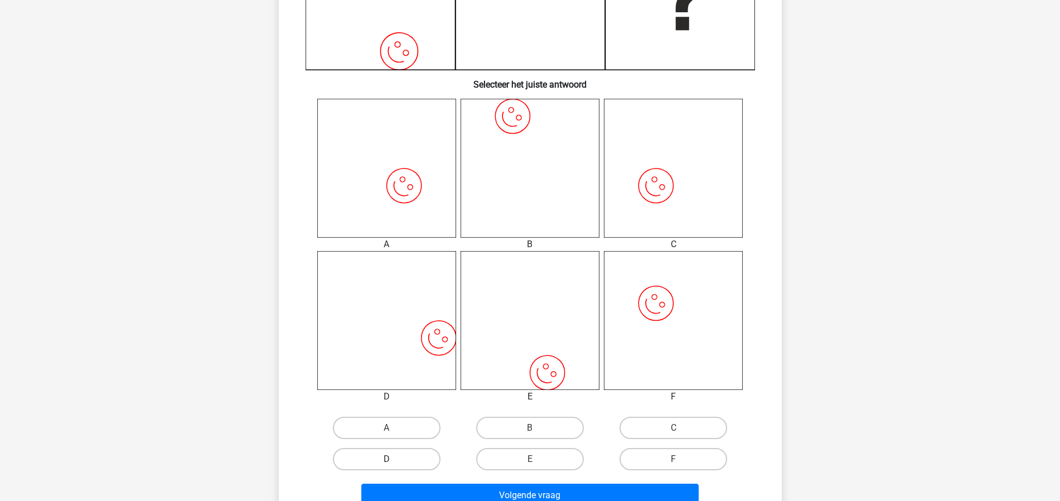
click at [395, 459] on label "D" at bounding box center [387, 459] width 108 height 22
click at [394, 459] on input "D" at bounding box center [389, 462] width 7 height 7
radio input "true"
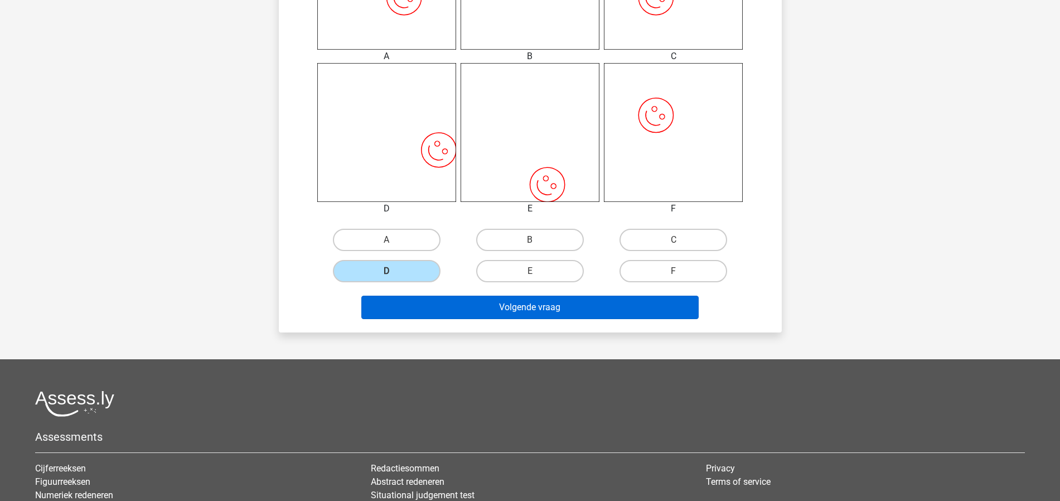
click at [530, 302] on button "Volgende vraag" at bounding box center [529, 306] width 337 height 23
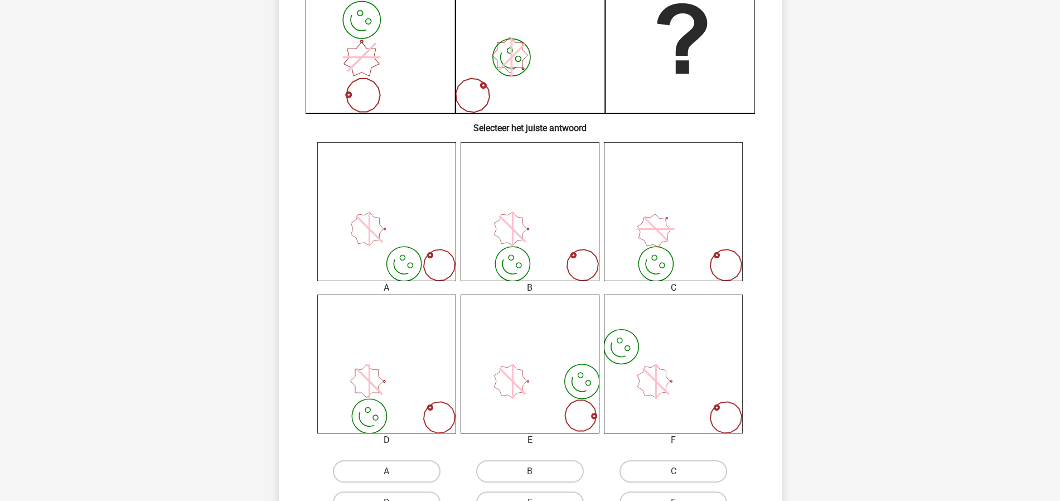
scroll to position [362, 0]
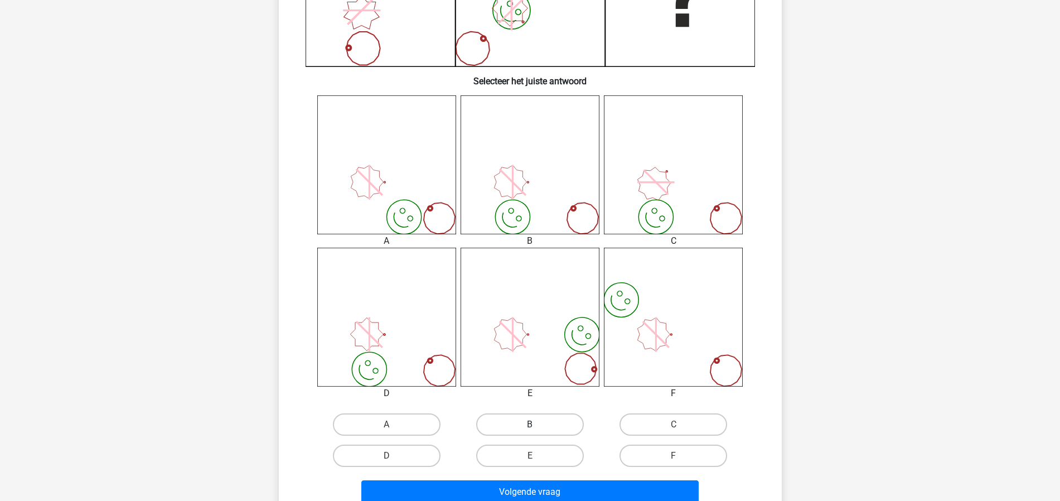
click at [549, 428] on label "B" at bounding box center [530, 424] width 108 height 22
click at [537, 428] on input "B" at bounding box center [533, 427] width 7 height 7
radio input "true"
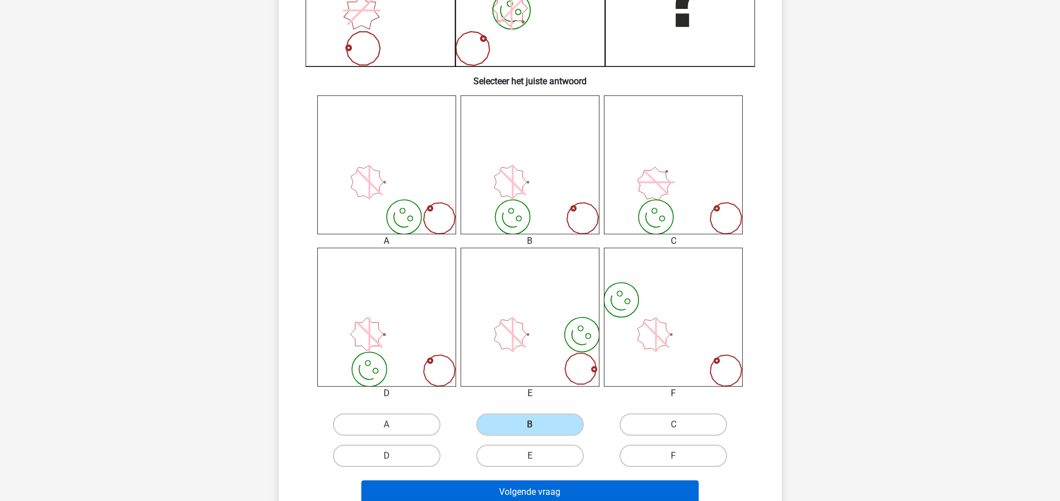
click at [651, 481] on button "Volgende vraag" at bounding box center [529, 491] width 337 height 23
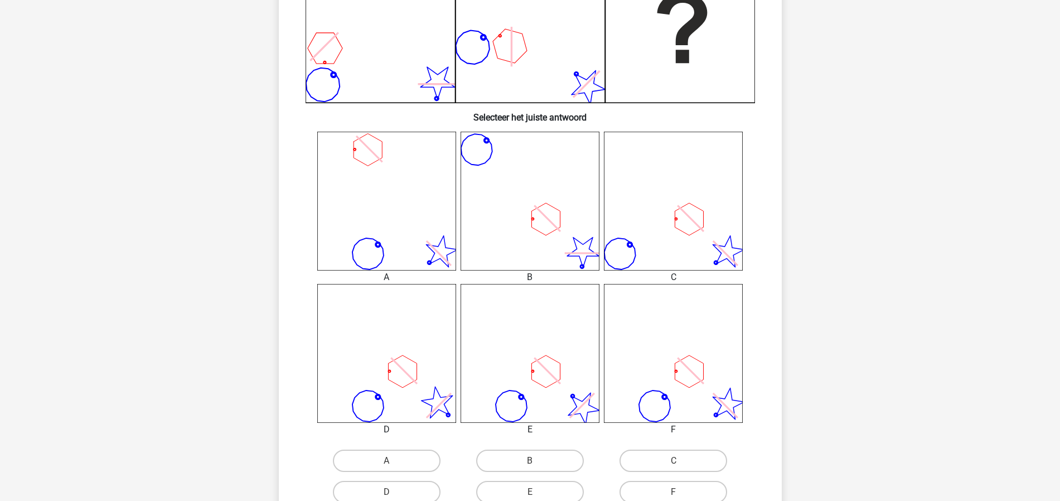
scroll to position [368, 0]
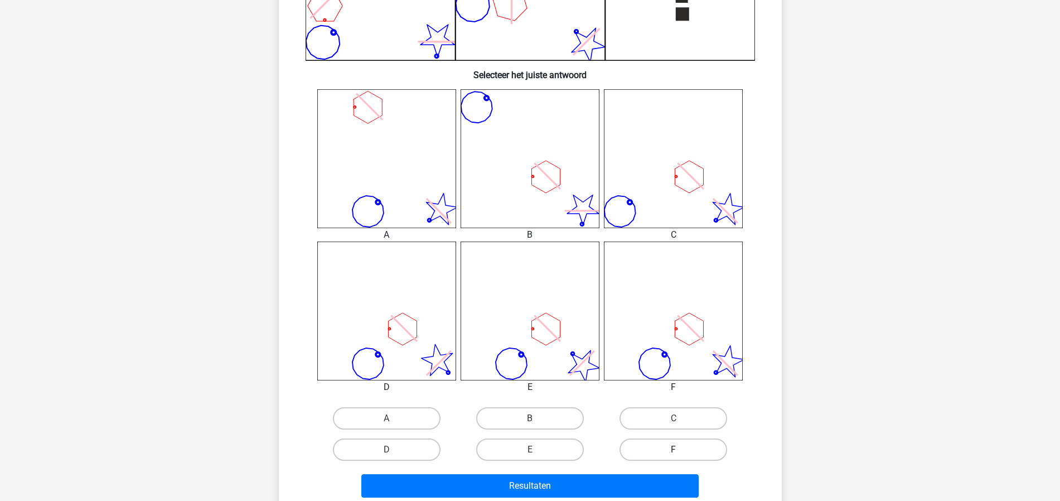
click at [661, 452] on label "F" at bounding box center [673, 449] width 108 height 22
click at [673, 452] on input "F" at bounding box center [676, 452] width 7 height 7
radio input "true"
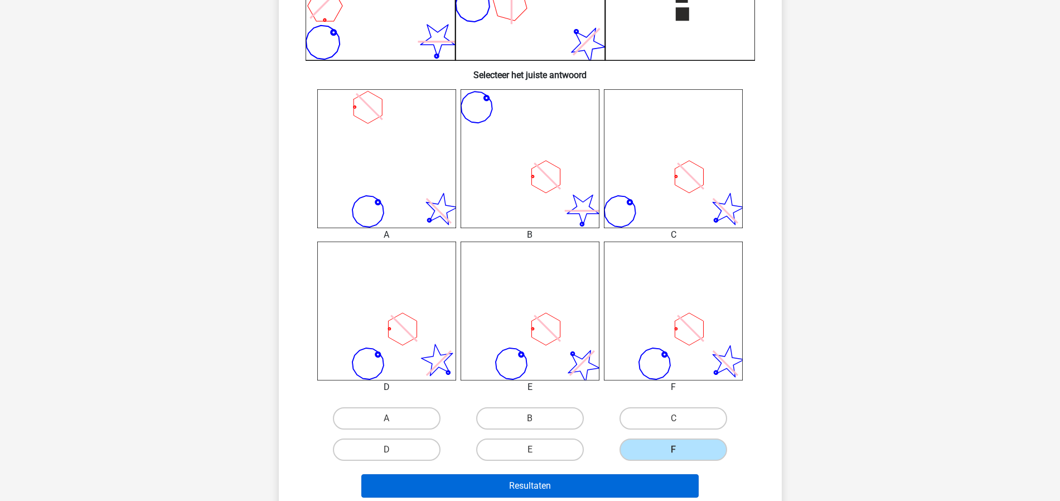
click at [614, 480] on button "Resultaten" at bounding box center [529, 485] width 337 height 23
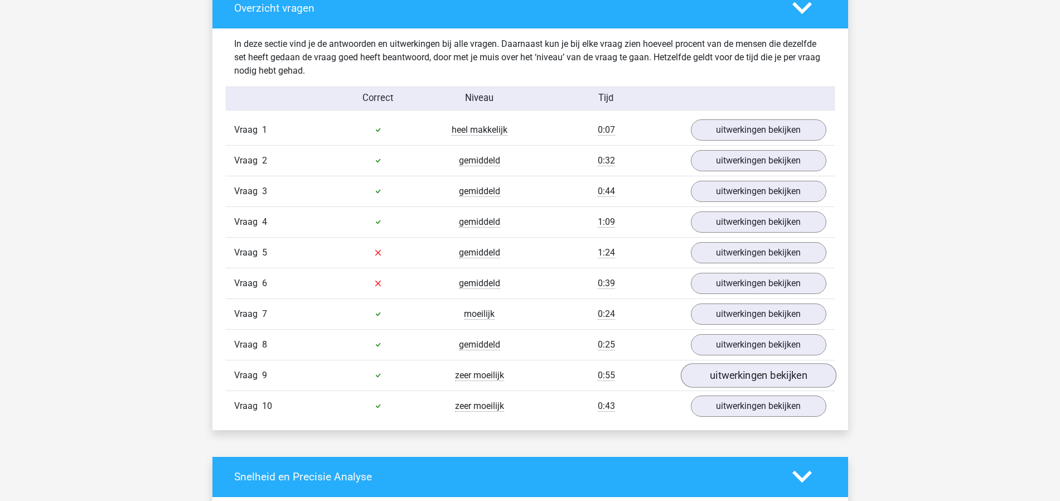
scroll to position [693, 0]
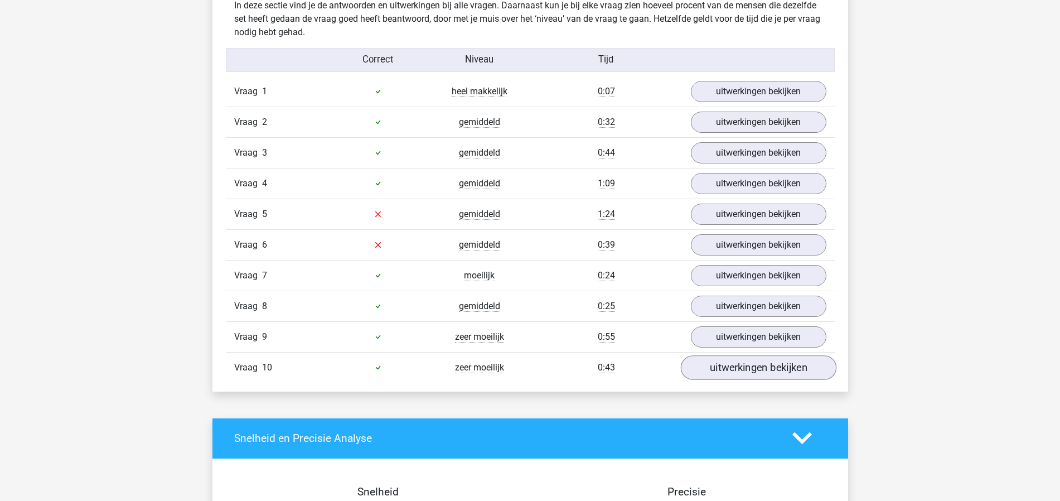
click at [753, 367] on link "uitwerkingen bekijken" at bounding box center [758, 367] width 156 height 25
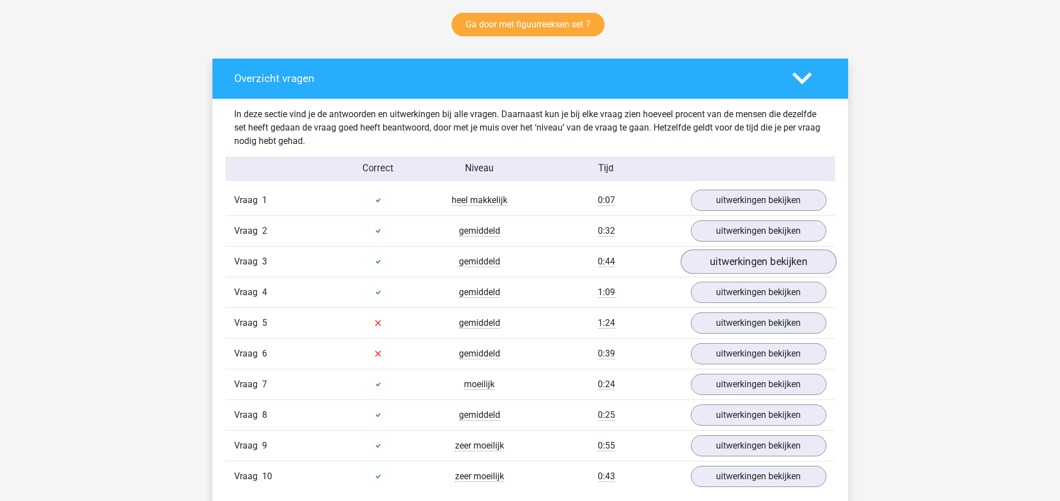
scroll to position [678, 0]
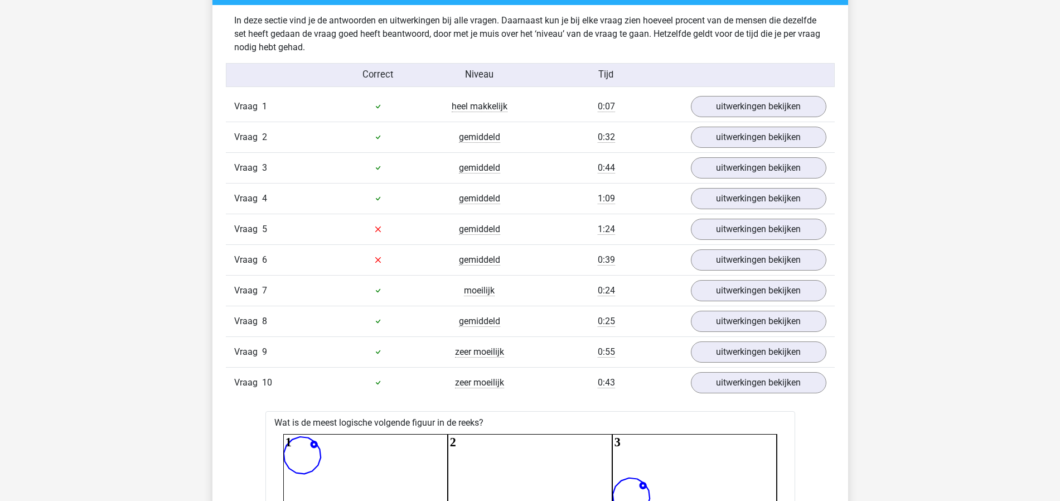
click at [744, 370] on div "Vraag 10 zeer moeilijk 0:43 uitwerkingen bekijken" at bounding box center [530, 382] width 609 height 31
click at [730, 387] on link "uitwerkingen bekijken" at bounding box center [758, 382] width 156 height 25
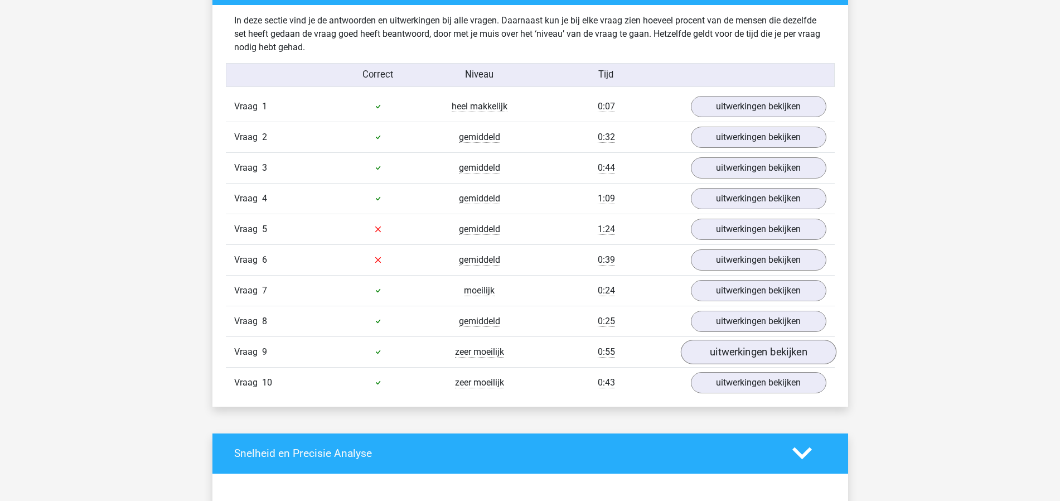
click at [728, 352] on link "uitwerkingen bekijken" at bounding box center [758, 351] width 156 height 25
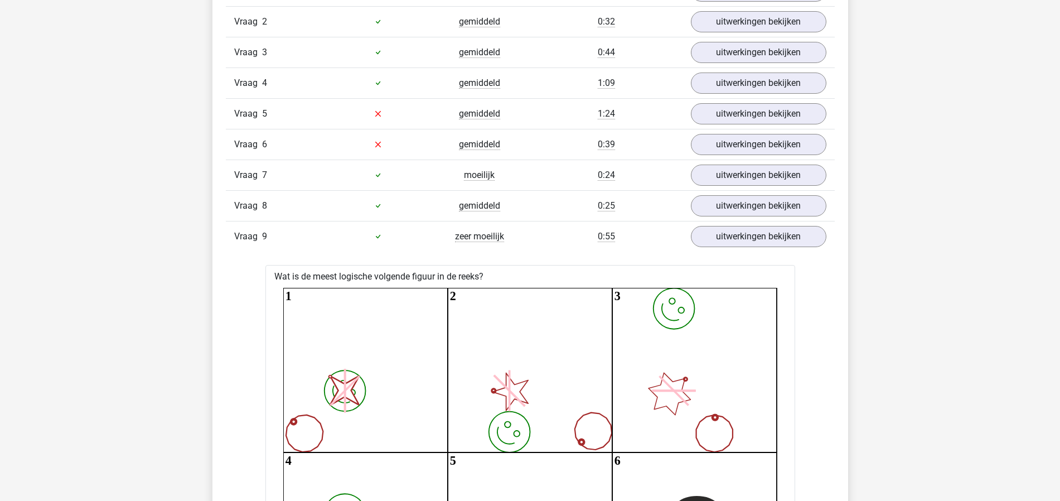
scroll to position [672, 0]
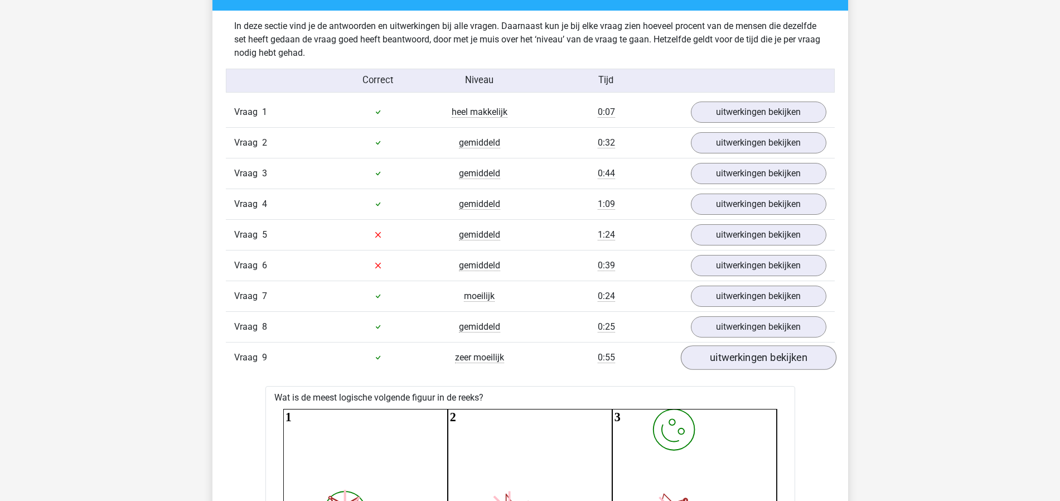
click at [708, 356] on link "uitwerkingen bekijken" at bounding box center [758, 357] width 156 height 25
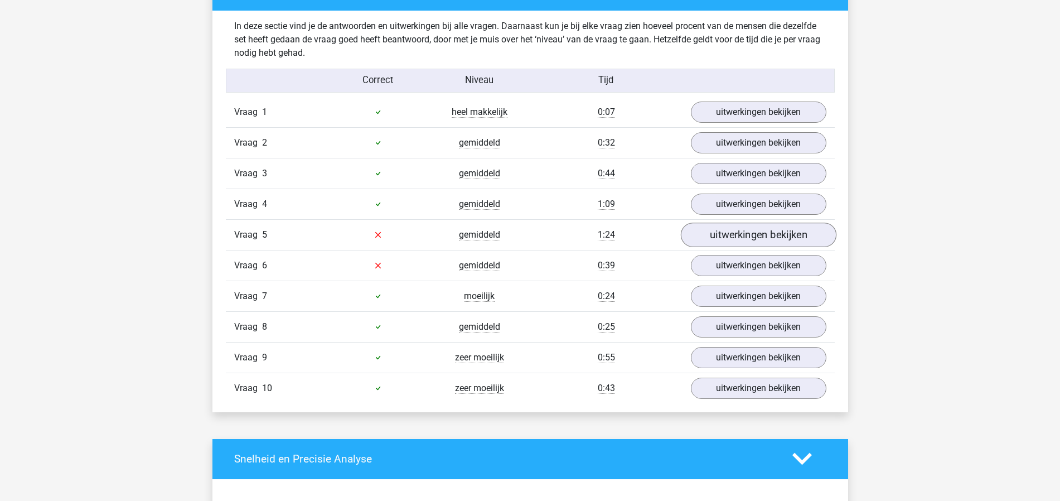
click at [757, 241] on link "uitwerkingen bekijken" at bounding box center [758, 234] width 156 height 25
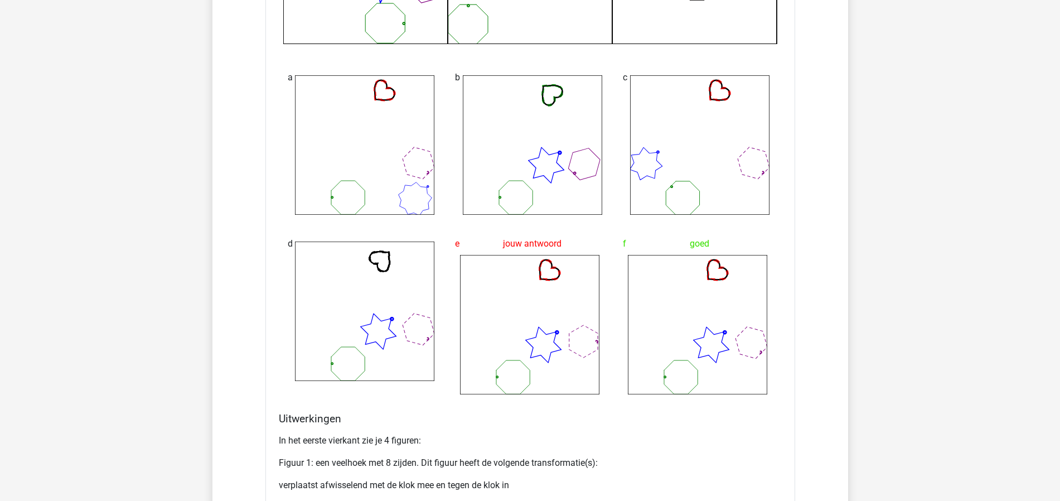
scroll to position [705, 0]
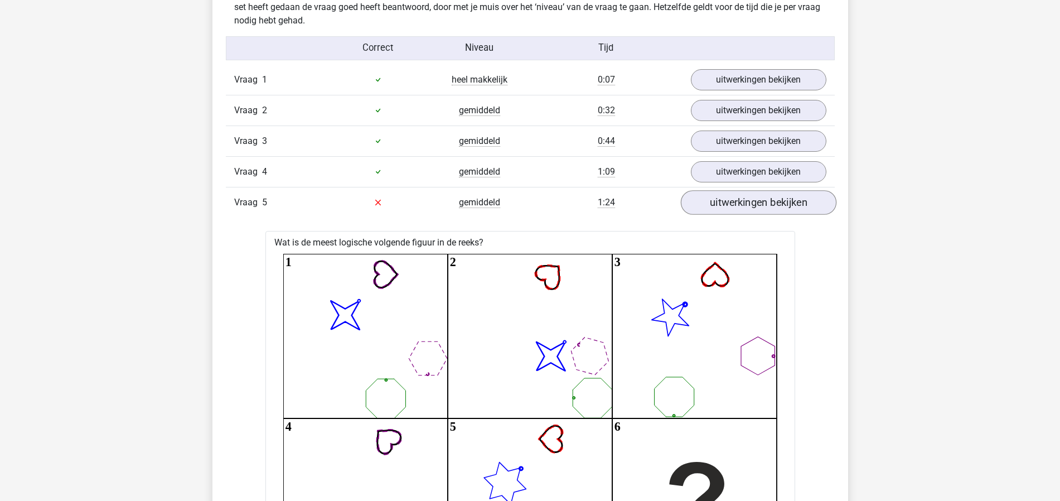
click at [732, 205] on link "uitwerkingen bekijken" at bounding box center [758, 202] width 156 height 25
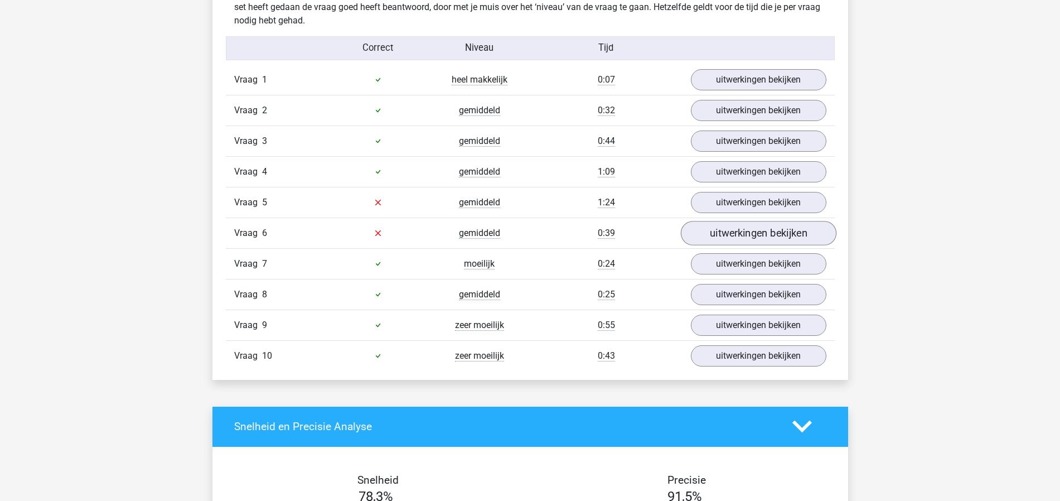
click at [766, 234] on link "uitwerkingen bekijken" at bounding box center [758, 233] width 156 height 25
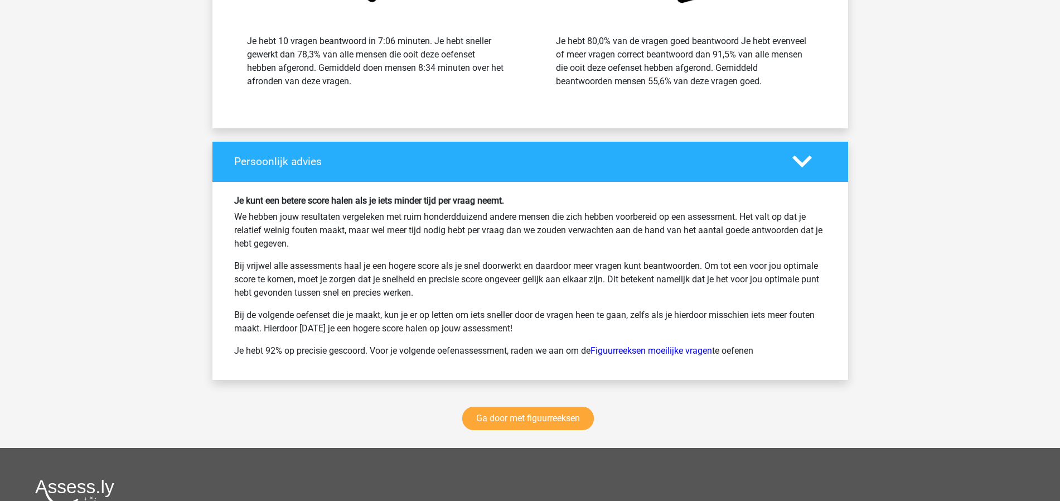
scroll to position [2367, 0]
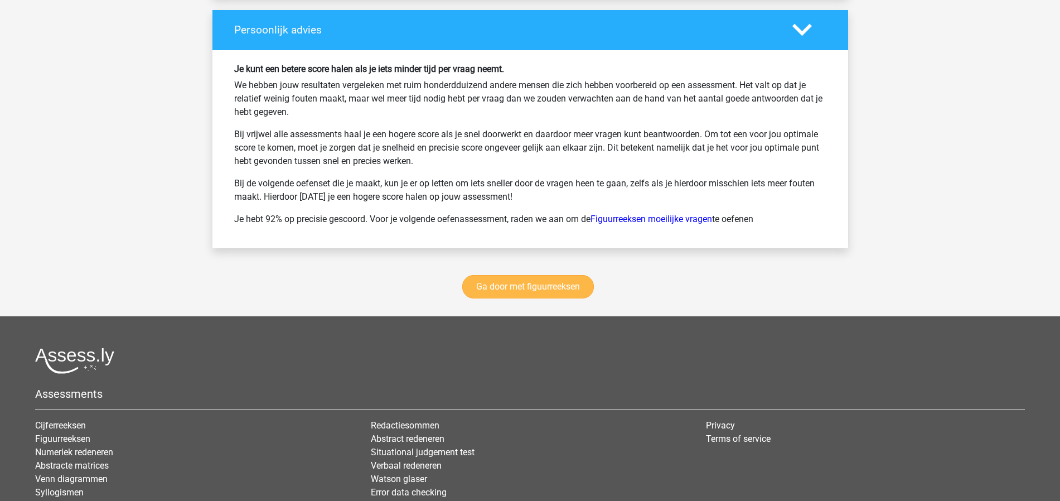
click at [577, 298] on link "Ga door met figuurreeksen" at bounding box center [528, 286] width 132 height 23
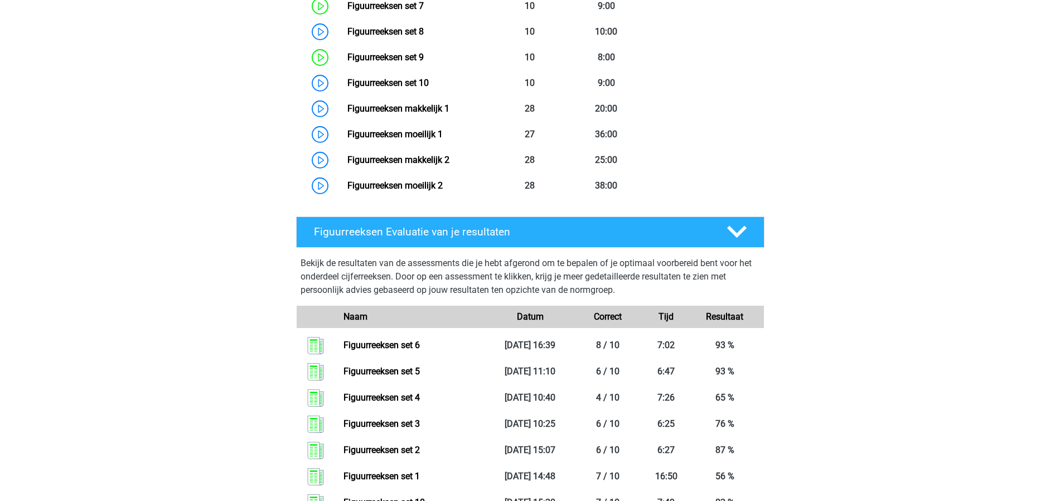
scroll to position [711, 0]
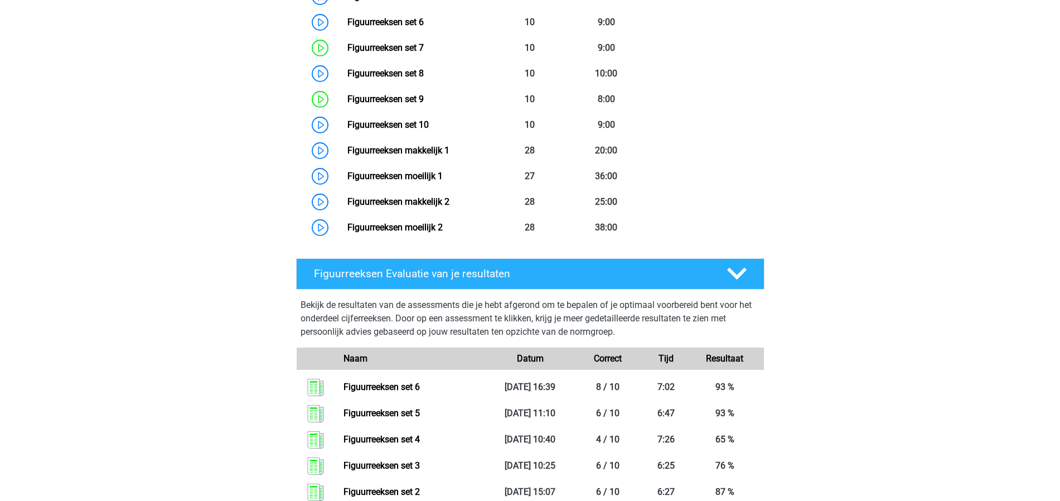
click at [180, 225] on div "Joost [EMAIL_ADDRESS][DOMAIN_NAME] Nederlands English" at bounding box center [530, 193] width 1060 height 1808
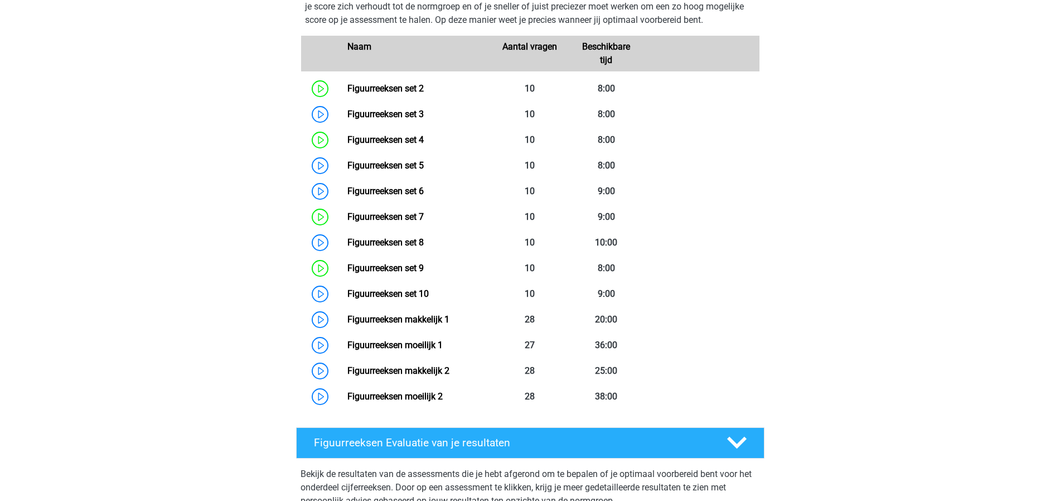
scroll to position [0, 0]
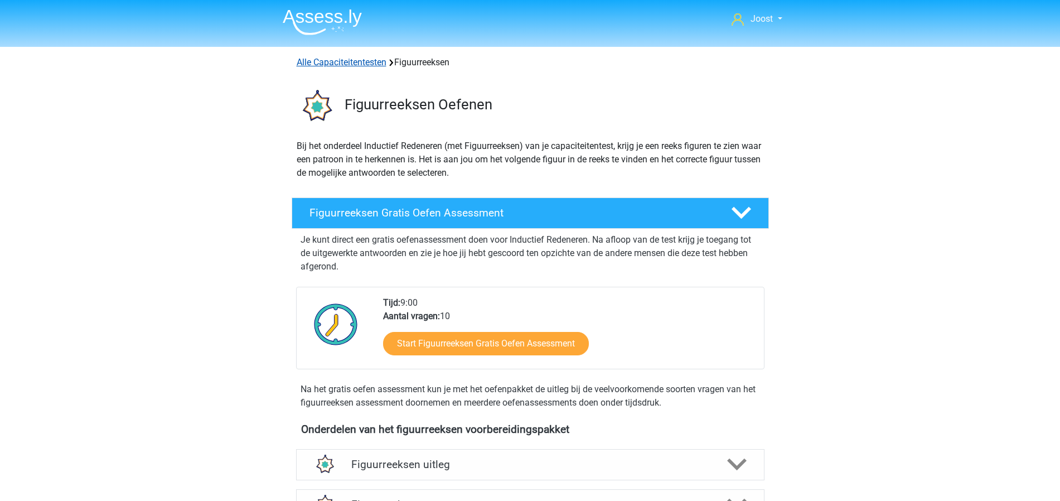
click at [365, 60] on link "Alle Capaciteitentesten" at bounding box center [342, 62] width 90 height 11
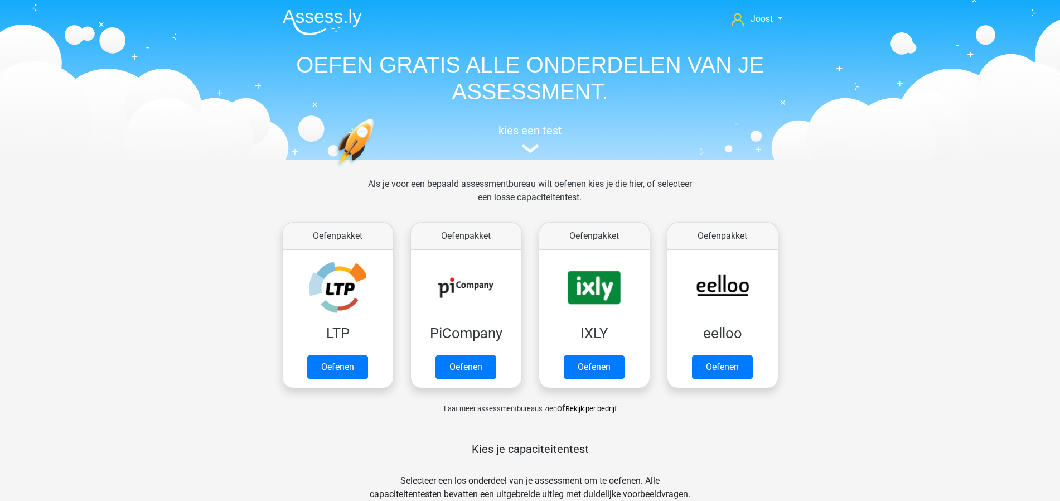
scroll to position [473, 0]
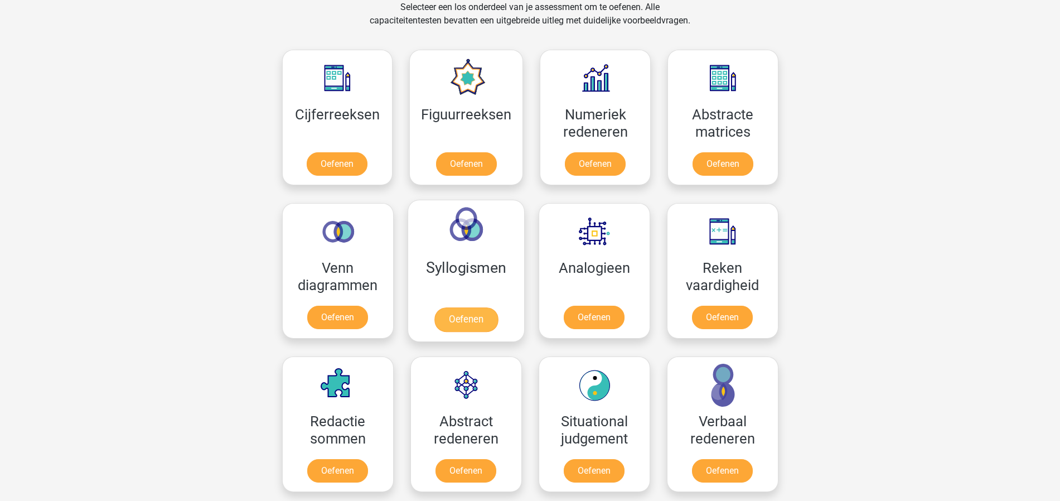
click at [468, 307] on link "Oefenen" at bounding box center [466, 319] width 64 height 25
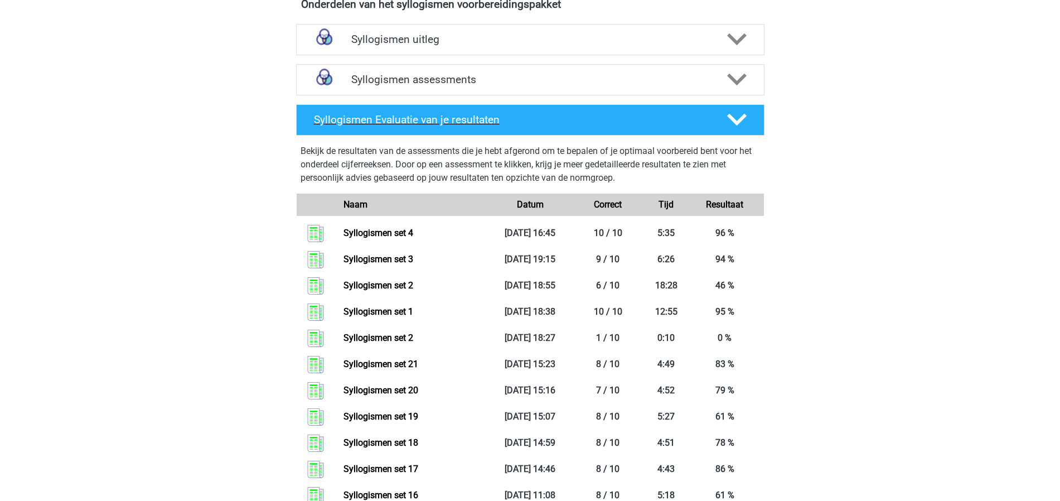
scroll to position [396, 0]
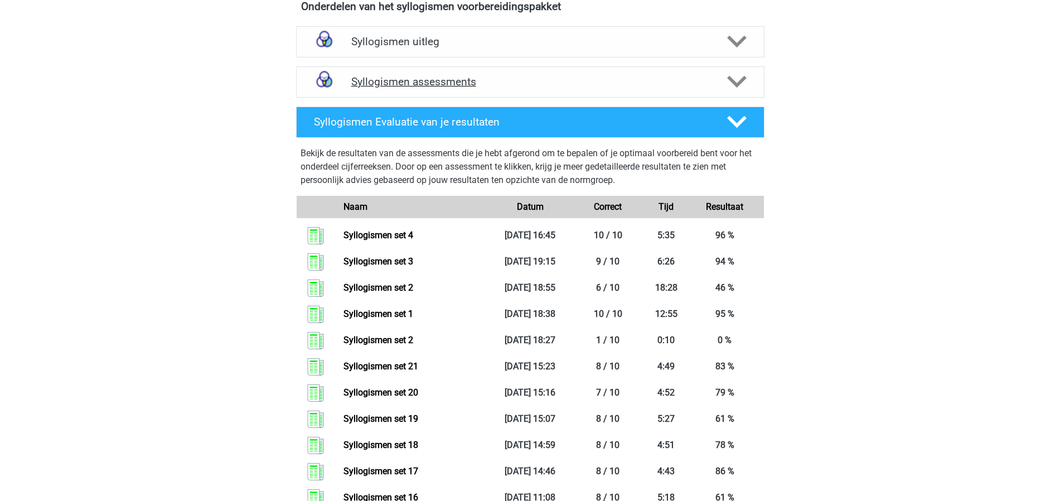
click at [533, 88] on h4 "Syllogismen assessments" at bounding box center [530, 81] width 358 height 13
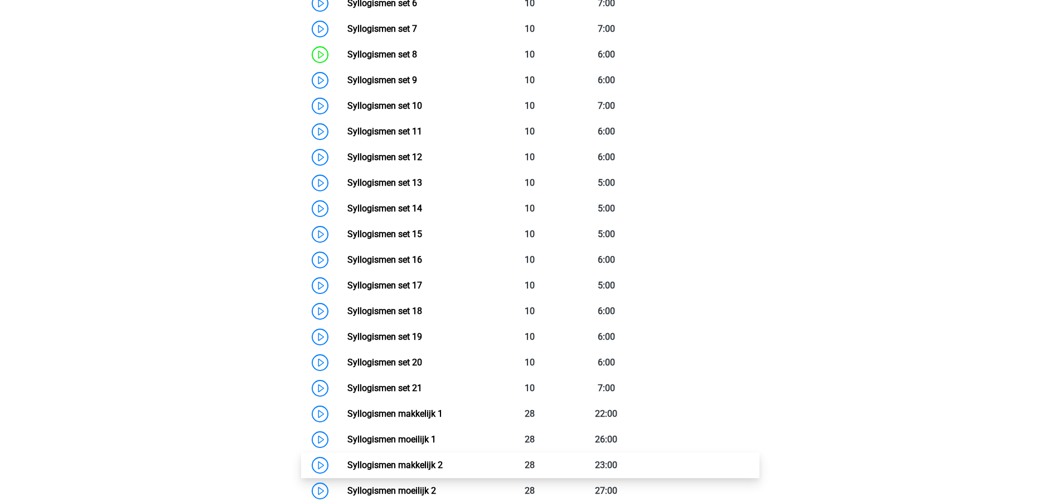
scroll to position [599, 0]
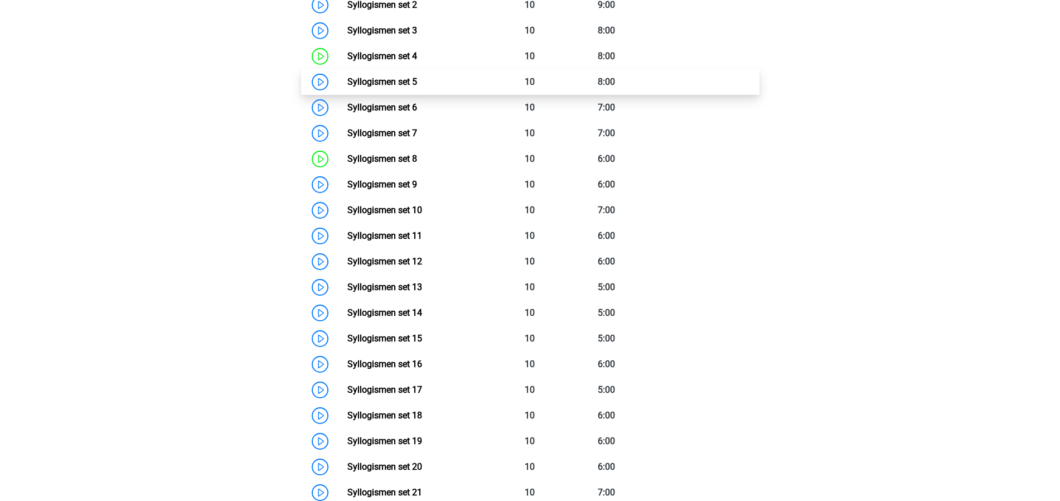
click at [417, 81] on link "Syllogismen set 5" at bounding box center [382, 81] width 70 height 11
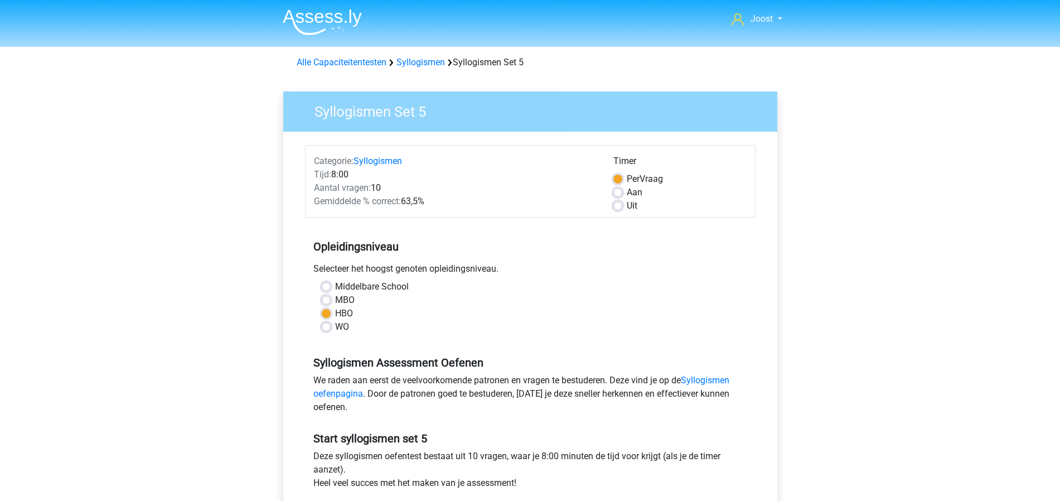
scroll to position [64, 0]
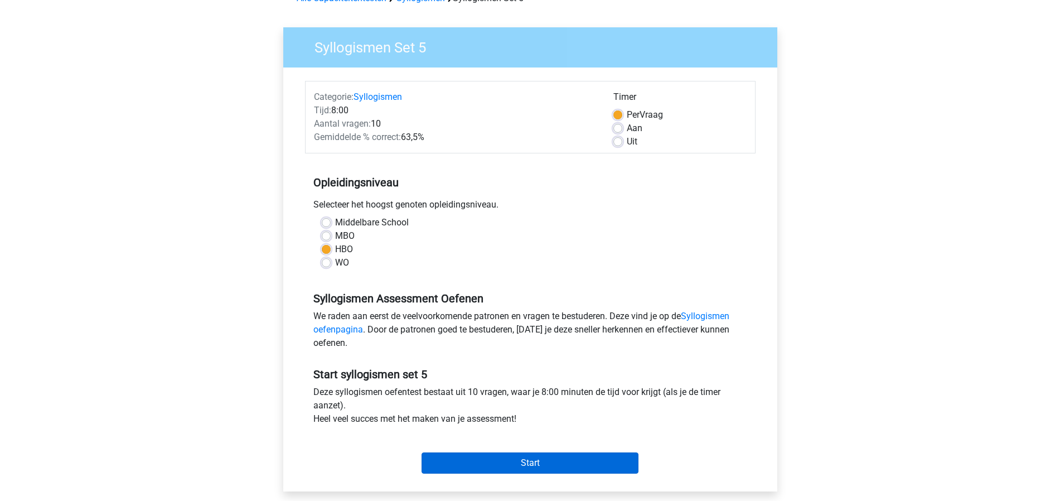
click at [538, 459] on input "Start" at bounding box center [529, 462] width 217 height 21
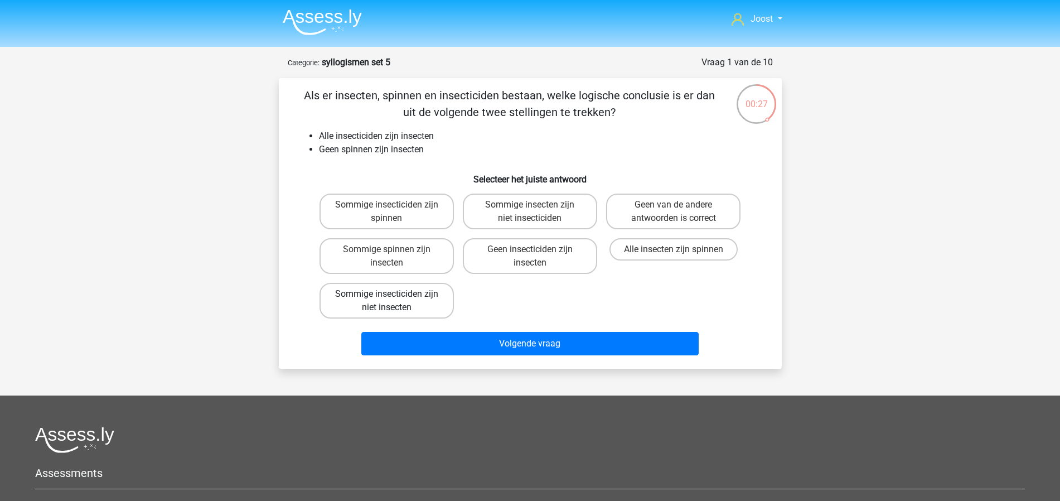
drag, startPoint x: 430, startPoint y: 304, endPoint x: 449, endPoint y: 312, distance: 20.3
click at [429, 304] on label "Sommige insecticiden zijn niet insecten" at bounding box center [386, 301] width 134 height 36
click at [394, 301] on input "Sommige insecticiden zijn niet insecten" at bounding box center [389, 297] width 7 height 7
radio input "true"
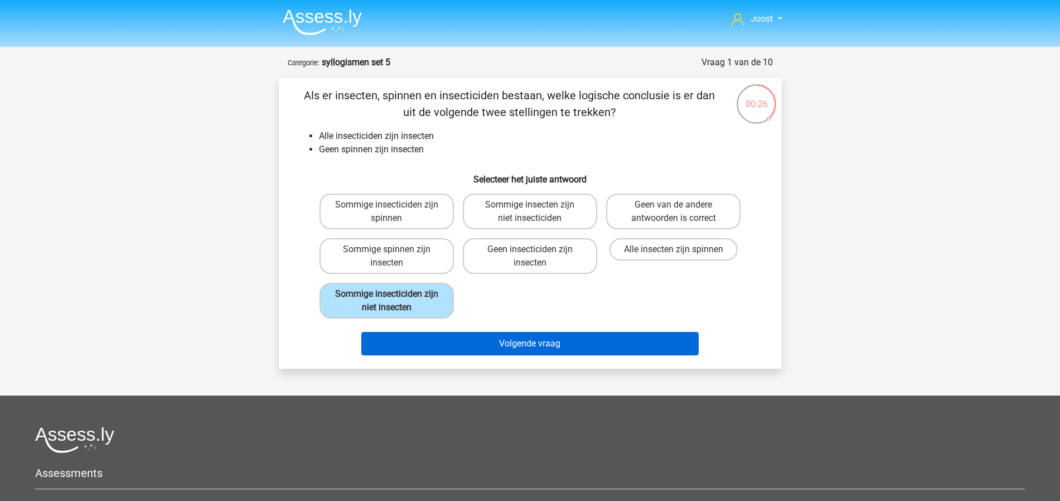
click at [559, 348] on button "Volgende vraag" at bounding box center [529, 343] width 337 height 23
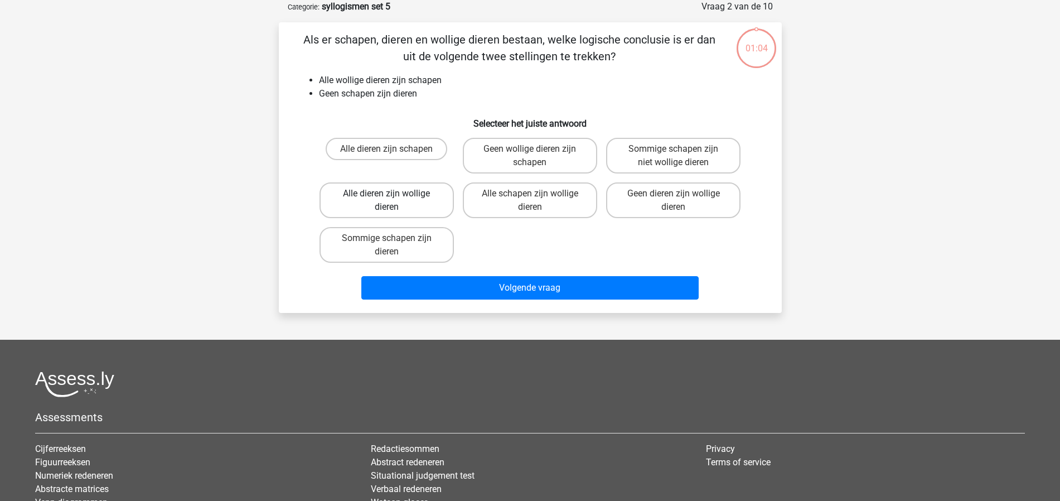
scroll to position [54, 0]
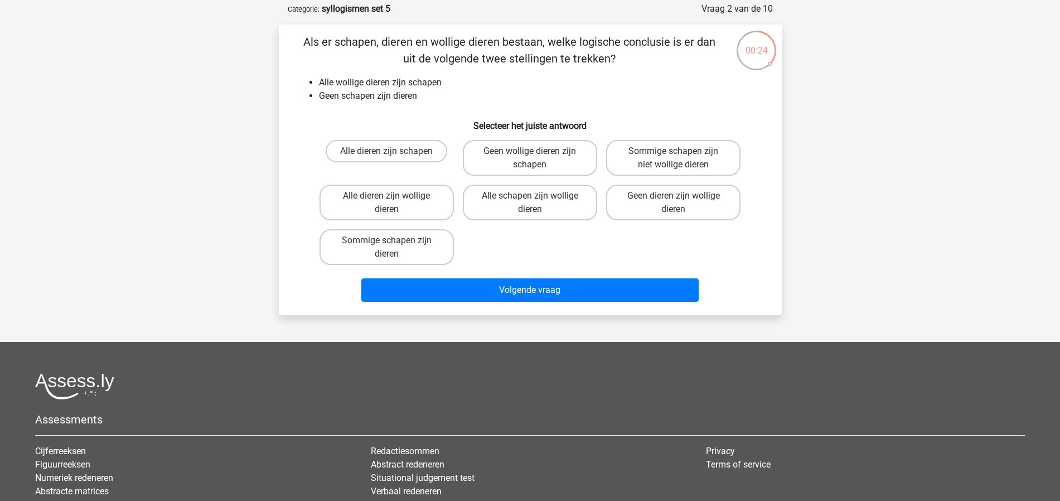
click at [677, 196] on input "Geen dieren zijn wollige dieren" at bounding box center [676, 199] width 7 height 7
radio input "true"
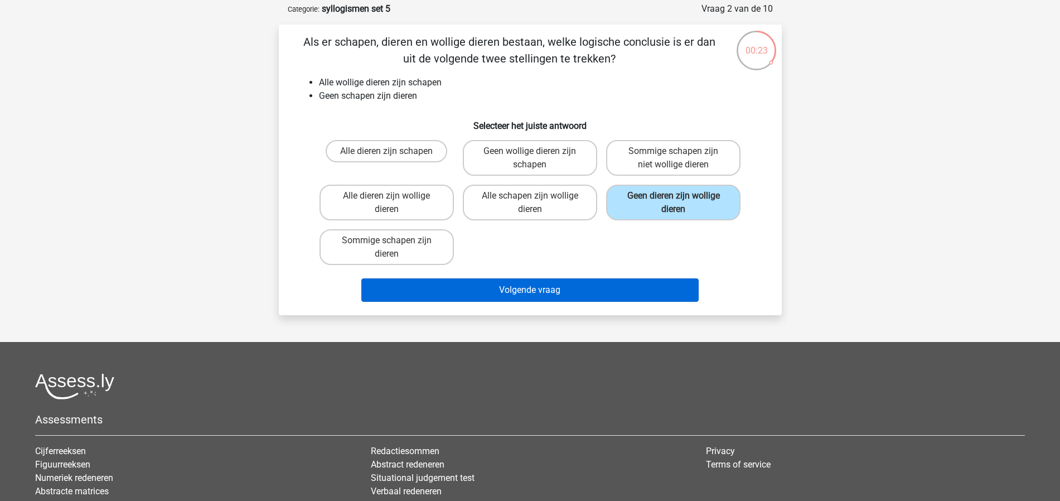
click at [628, 298] on button "Volgende vraag" at bounding box center [529, 289] width 337 height 23
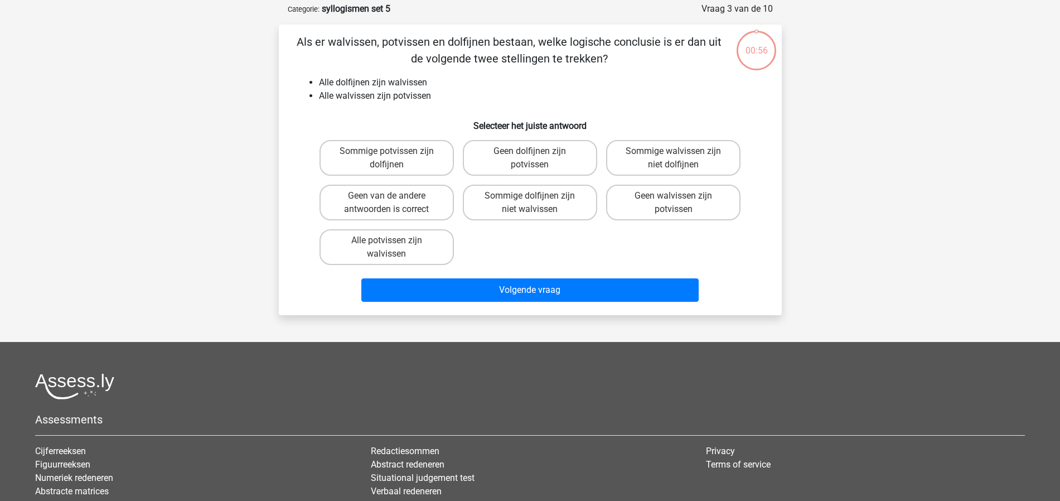
scroll to position [56, 0]
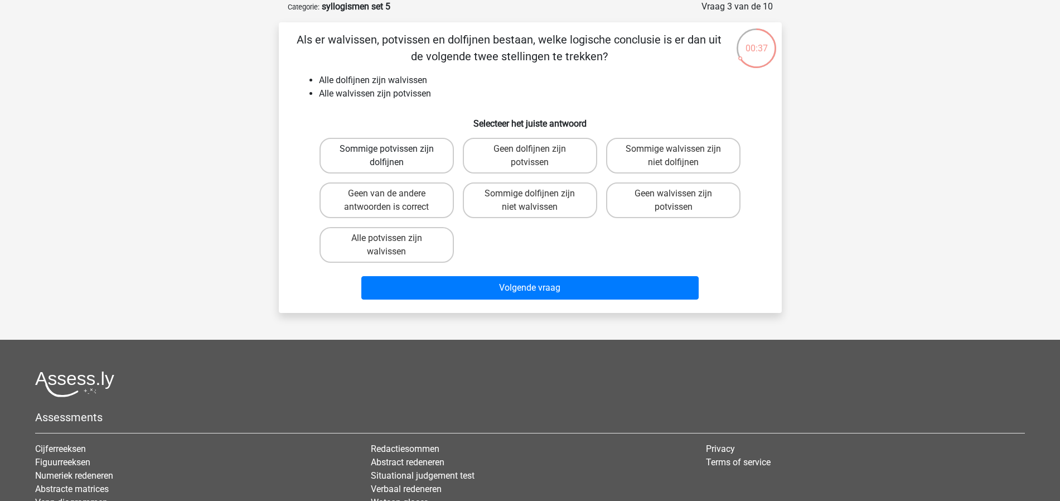
click at [423, 161] on label "Sommige potvissen zijn dolfijnen" at bounding box center [386, 156] width 134 height 36
click at [394, 156] on input "Sommige potvissen zijn dolfijnen" at bounding box center [389, 152] width 7 height 7
radio input "true"
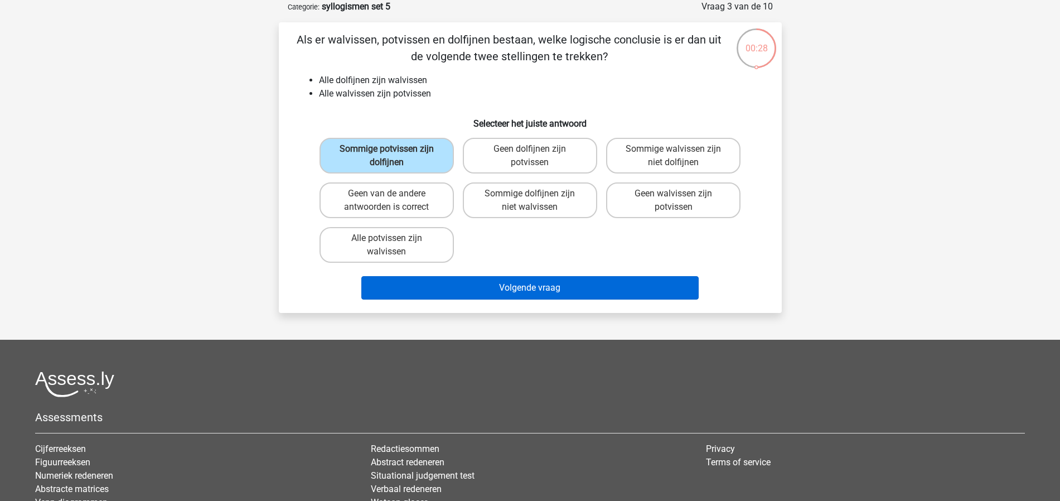
click at [622, 285] on button "Volgende vraag" at bounding box center [529, 287] width 337 height 23
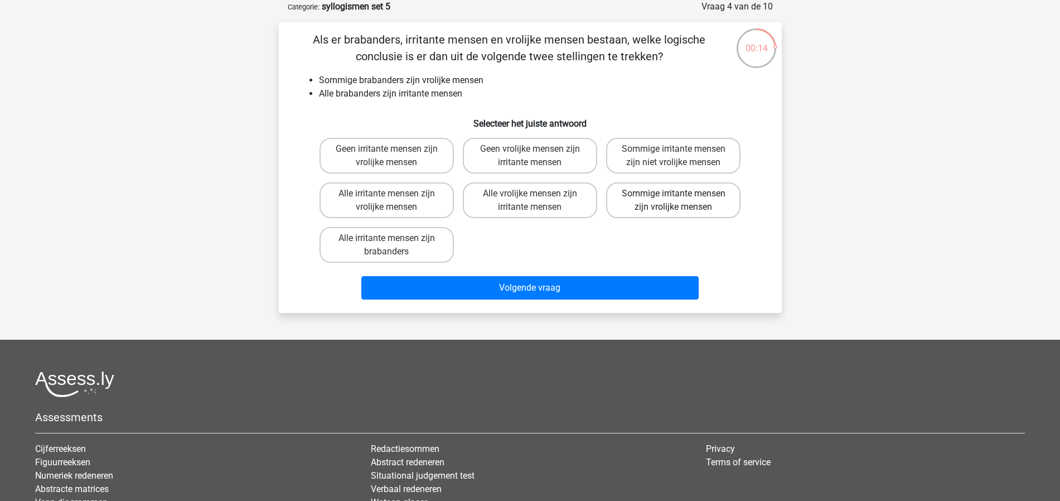
click at [724, 205] on label "Sommige irritante mensen zijn vrolijke mensen" at bounding box center [673, 200] width 134 height 36
click at [681, 201] on input "Sommige irritante mensen zijn vrolijke mensen" at bounding box center [676, 196] width 7 height 7
radio input "true"
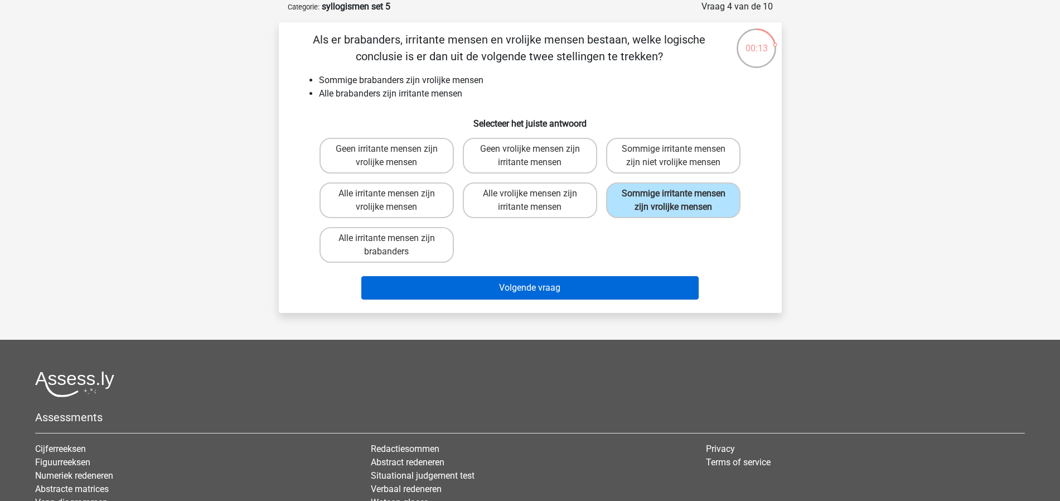
click at [545, 299] on button "Volgende vraag" at bounding box center [529, 287] width 337 height 23
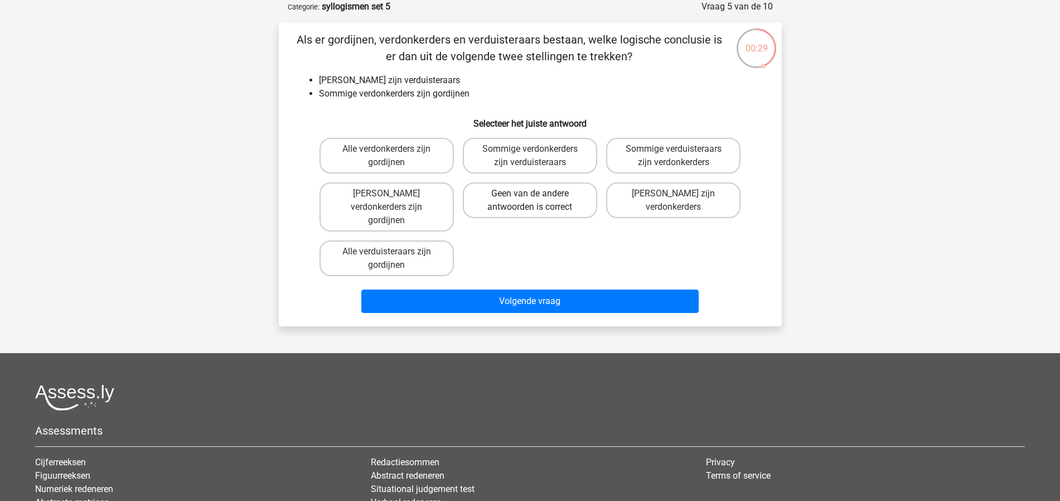
click at [541, 191] on label "Geen van de andere antwoorden is correct" at bounding box center [530, 200] width 134 height 36
click at [537, 193] on input "Geen van de andere antwoorden is correct" at bounding box center [533, 196] width 7 height 7
radio input "true"
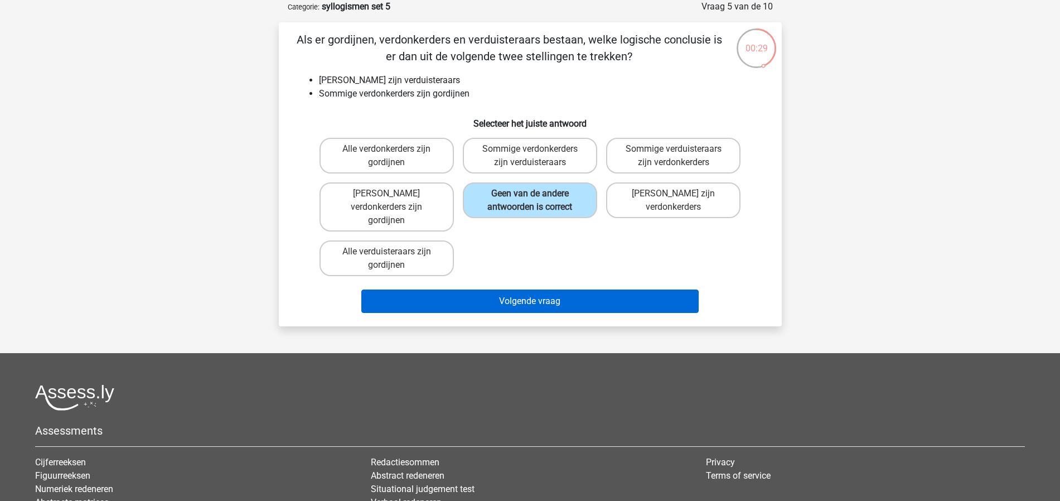
click at [565, 289] on button "Volgende vraag" at bounding box center [529, 300] width 337 height 23
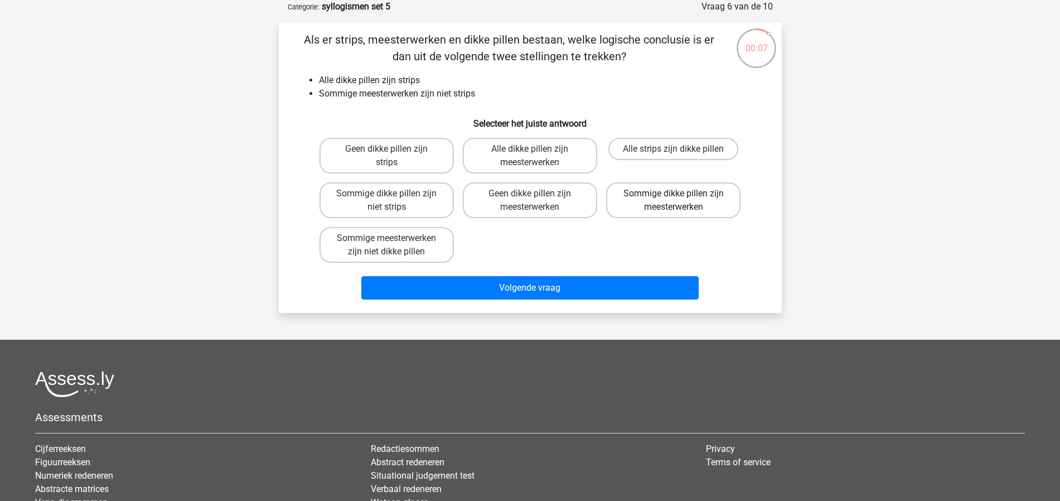
click at [664, 194] on label "Sommige dikke pillen zijn meesterwerken" at bounding box center [673, 200] width 134 height 36
click at [673, 194] on input "Sommige dikke pillen zijn meesterwerken" at bounding box center [676, 196] width 7 height 7
radio input "true"
click at [435, 244] on label "Sommige meesterwerken zijn niet dikke pillen" at bounding box center [386, 245] width 134 height 36
click at [394, 244] on input "Sommige meesterwerken zijn niet dikke pillen" at bounding box center [389, 241] width 7 height 7
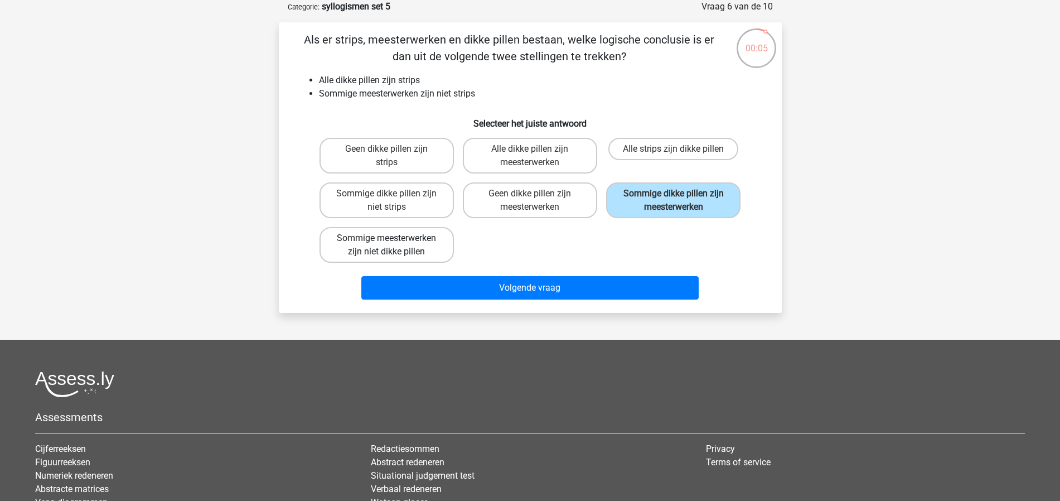
radio input "true"
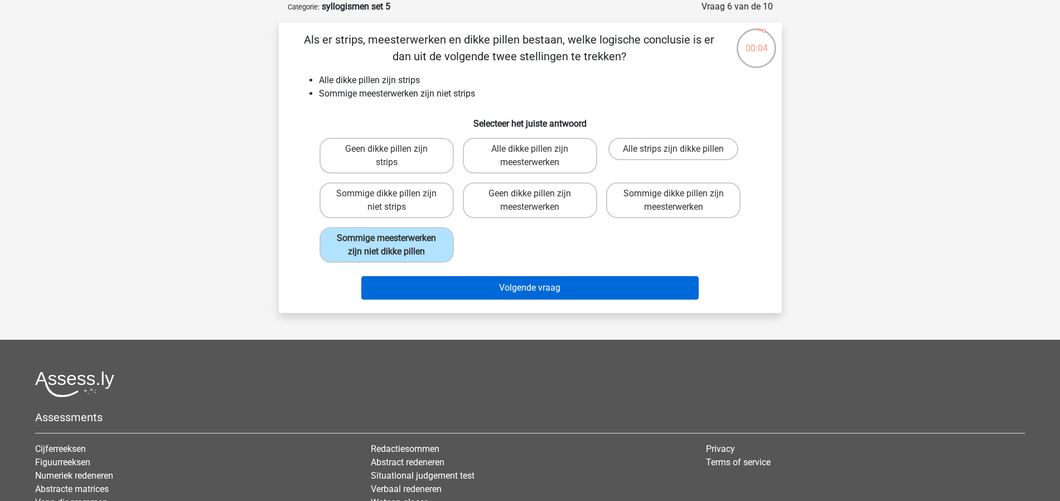
click at [512, 299] on button "Volgende vraag" at bounding box center [529, 287] width 337 height 23
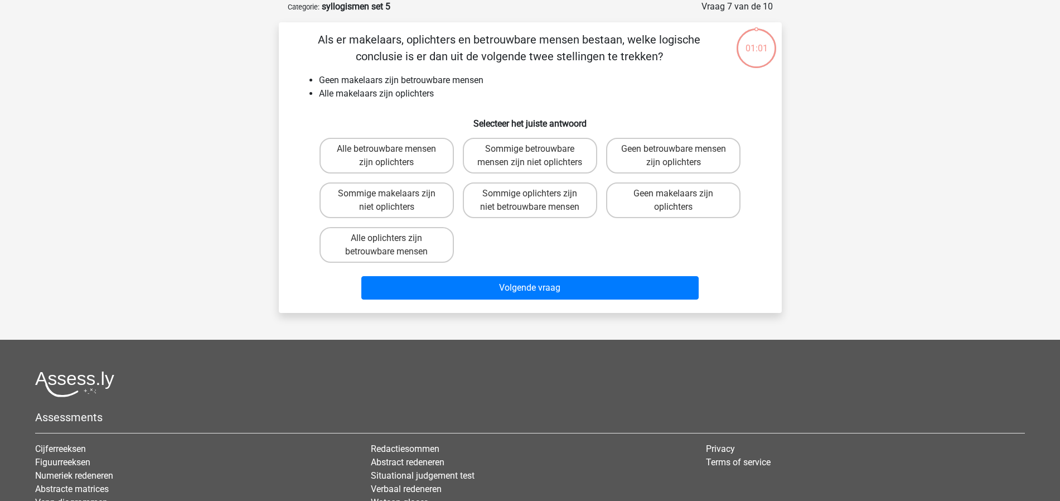
scroll to position [54, 0]
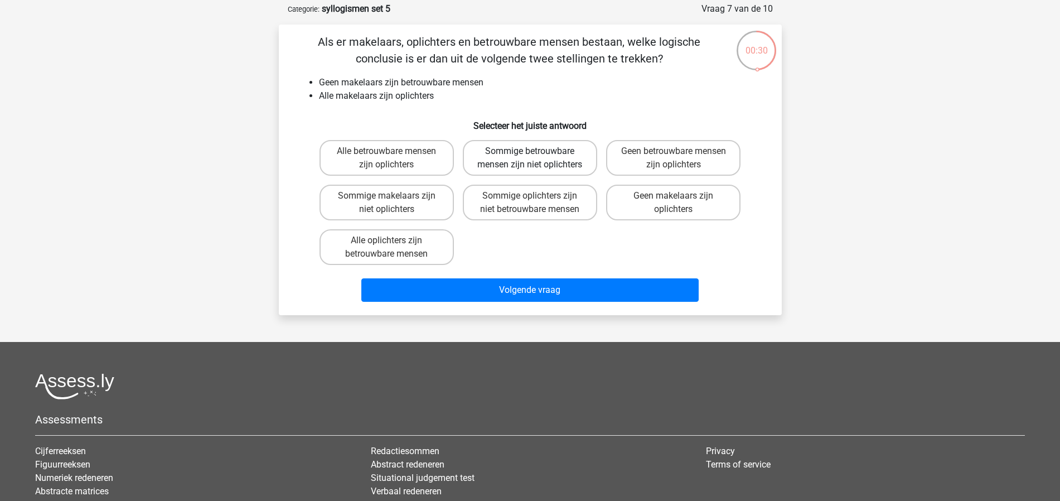
click at [527, 173] on label "Sommige betrouwbare mensen zijn niet oplichters" at bounding box center [530, 158] width 134 height 36
click at [530, 158] on input "Sommige betrouwbare mensen zijn niet oplichters" at bounding box center [533, 154] width 7 height 7
radio input "true"
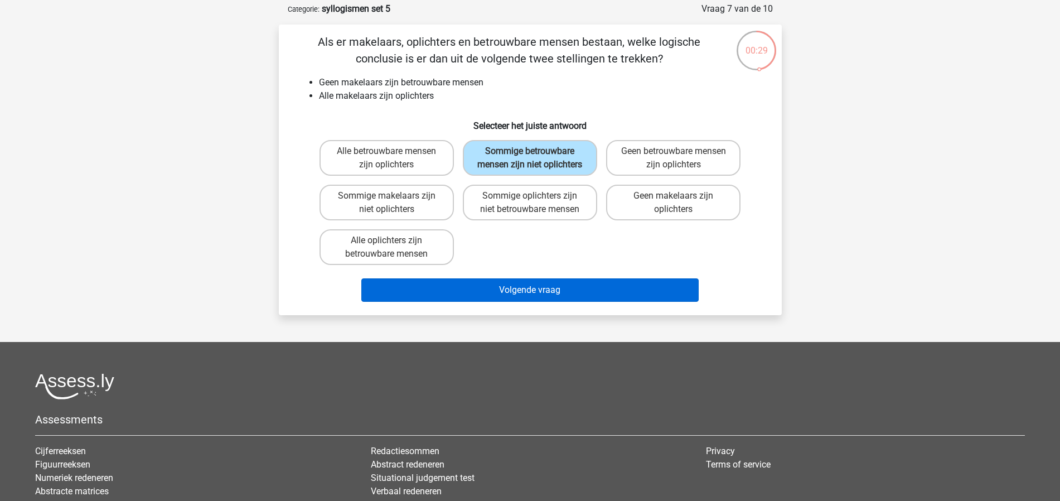
click at [619, 302] on button "Volgende vraag" at bounding box center [529, 289] width 337 height 23
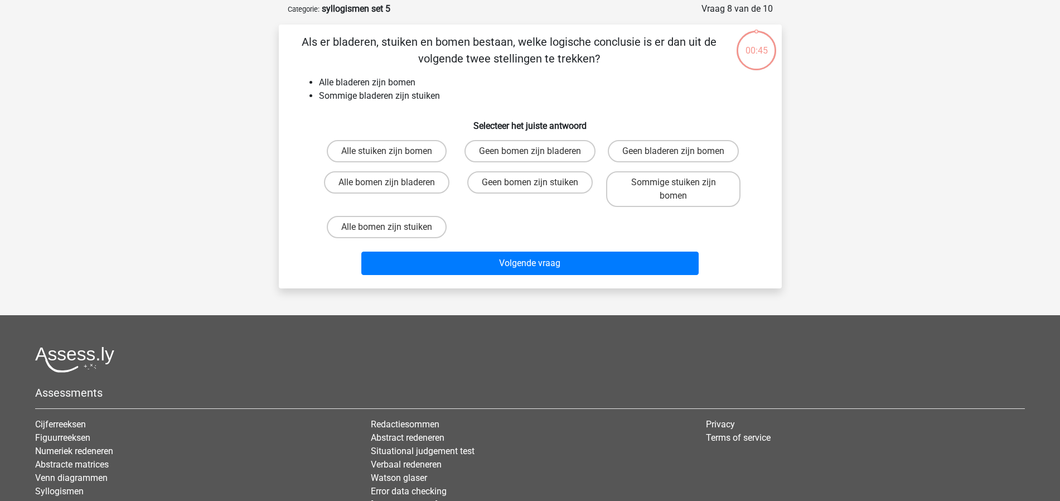
scroll to position [56, 0]
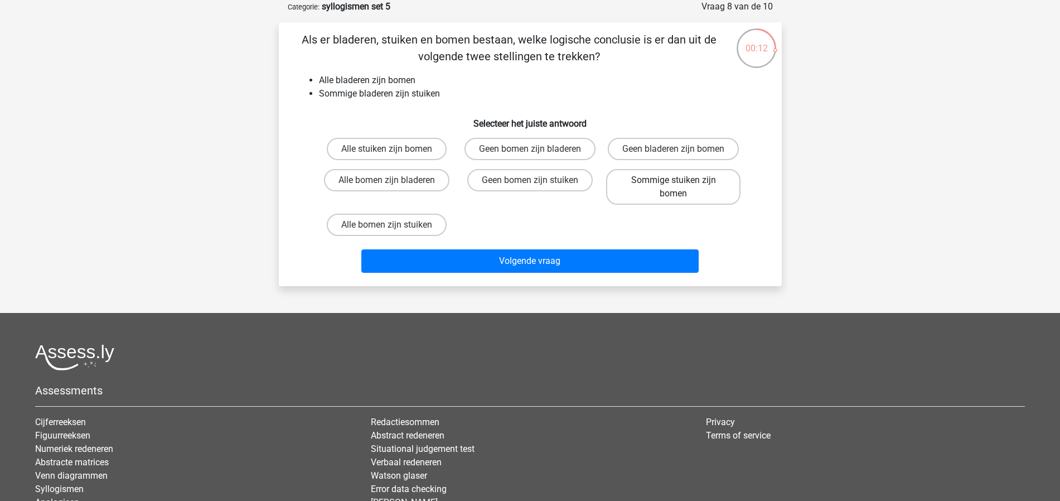
click at [690, 190] on label "Sommige stuiken zijn bomen" at bounding box center [673, 187] width 134 height 36
click at [681, 187] on input "Sommige stuiken zijn bomen" at bounding box center [676, 183] width 7 height 7
radio input "true"
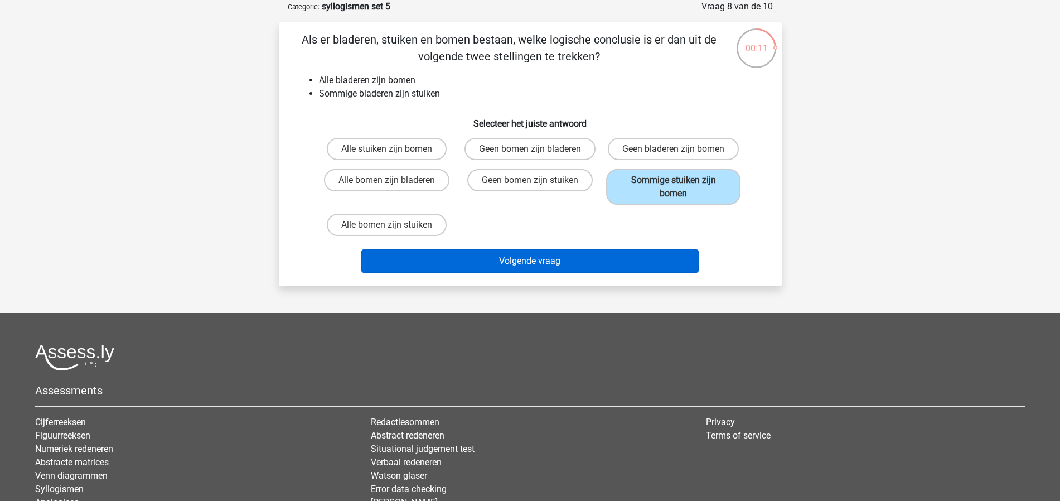
click at [586, 260] on button "Volgende vraag" at bounding box center [529, 260] width 337 height 23
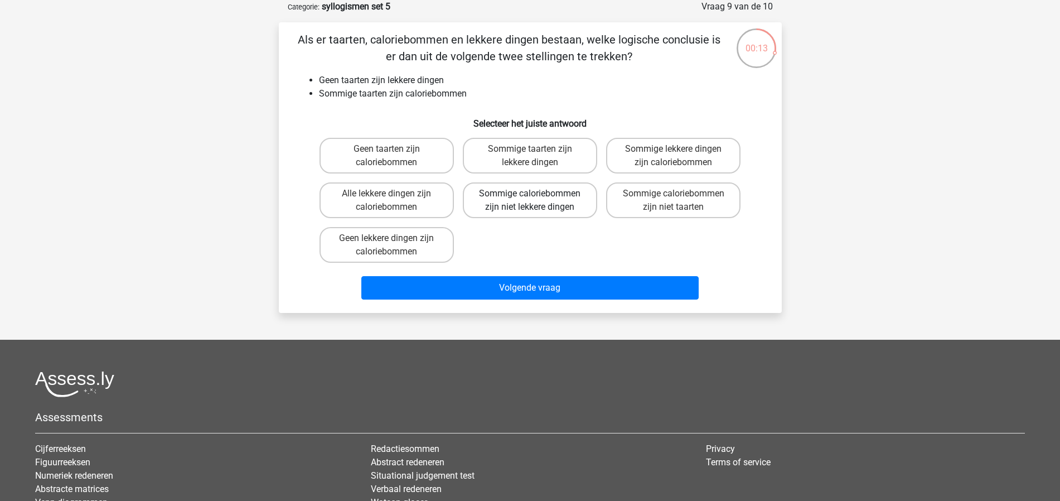
click at [504, 210] on label "Sommige caloriebommen zijn niet lekkere dingen" at bounding box center [530, 200] width 134 height 36
click at [530, 201] on input "Sommige caloriebommen zijn niet lekkere dingen" at bounding box center [533, 196] width 7 height 7
radio input "true"
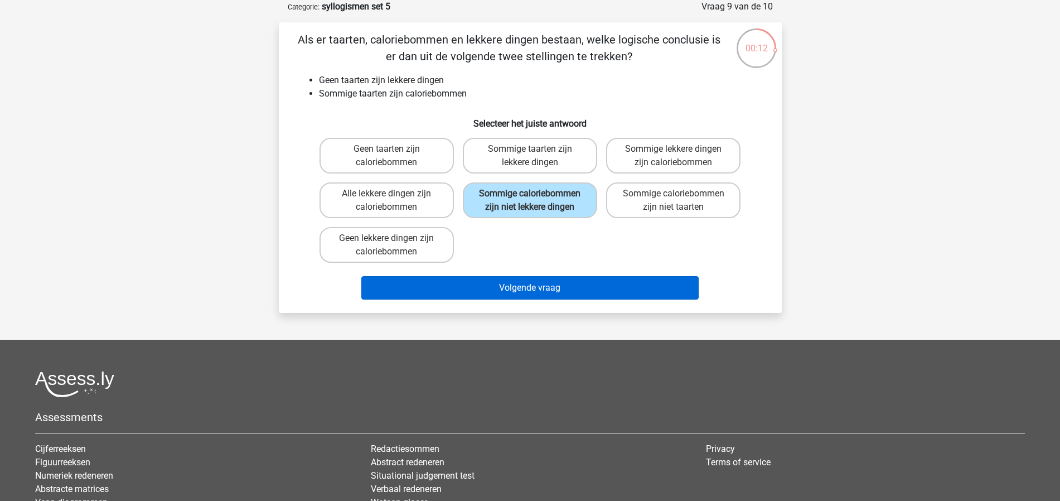
click at [557, 299] on button "Volgende vraag" at bounding box center [529, 287] width 337 height 23
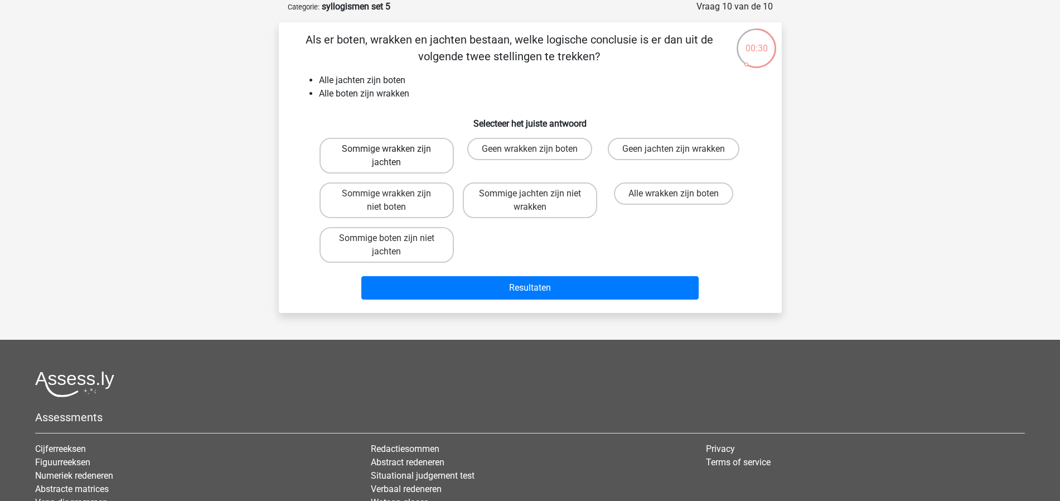
click at [419, 161] on label "Sommige wrakken zijn jachten" at bounding box center [386, 156] width 134 height 36
click at [394, 156] on input "Sommige wrakken zijn jachten" at bounding box center [389, 152] width 7 height 7
radio input "true"
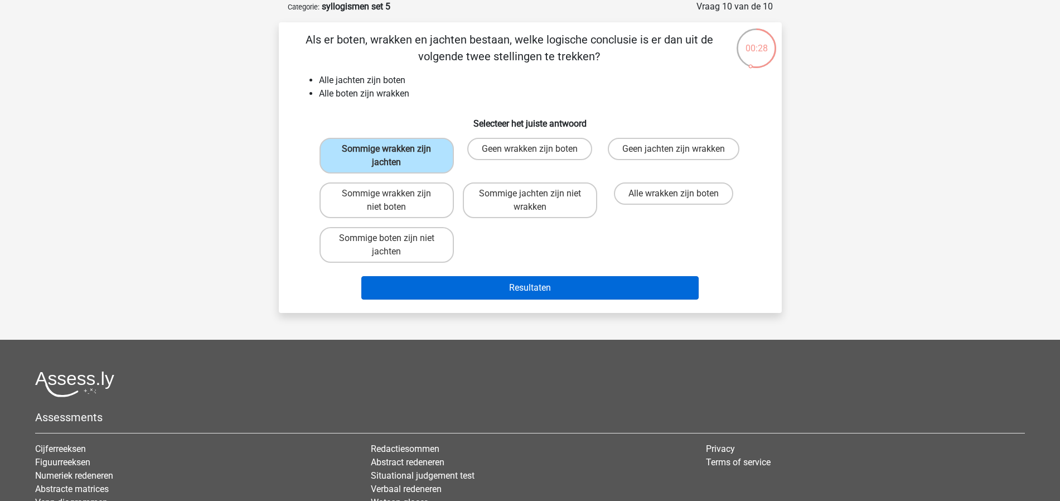
click at [571, 290] on button "Resultaten" at bounding box center [529, 287] width 337 height 23
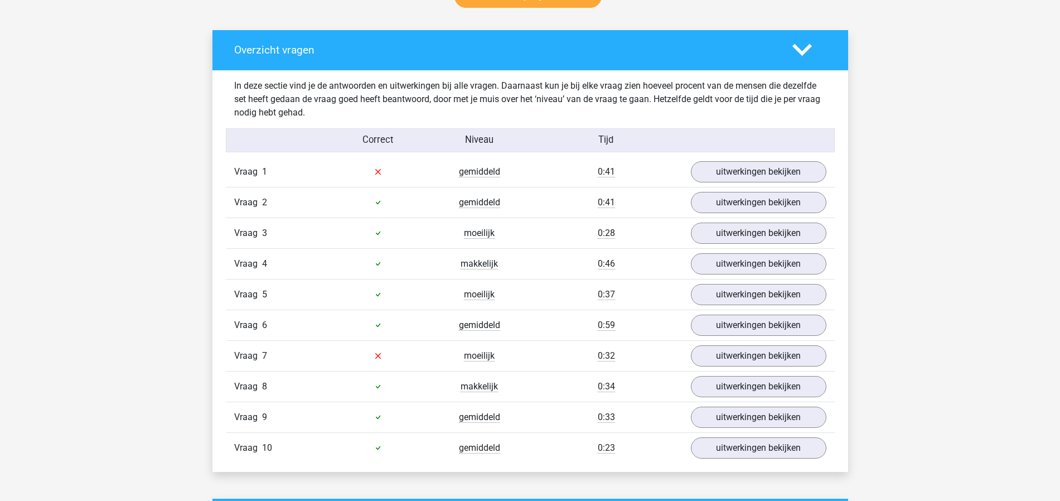
scroll to position [672, 0]
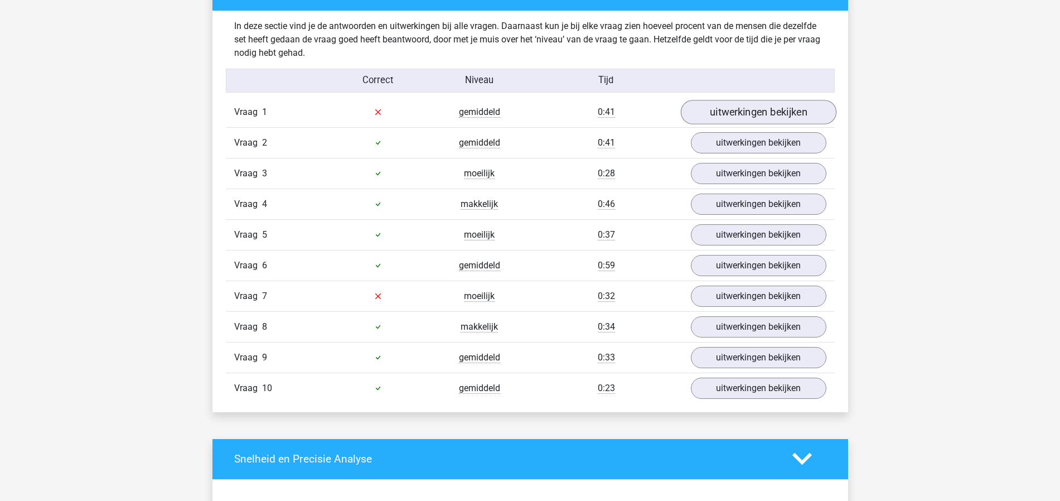
click at [799, 108] on link "uitwerkingen bekijken" at bounding box center [758, 112] width 156 height 25
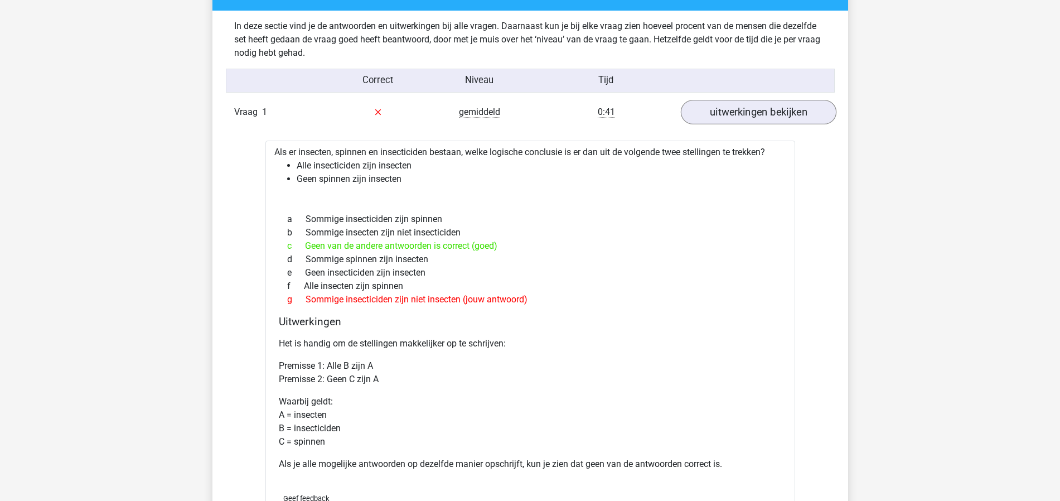
click at [739, 113] on link "uitwerkingen bekijken" at bounding box center [758, 112] width 156 height 25
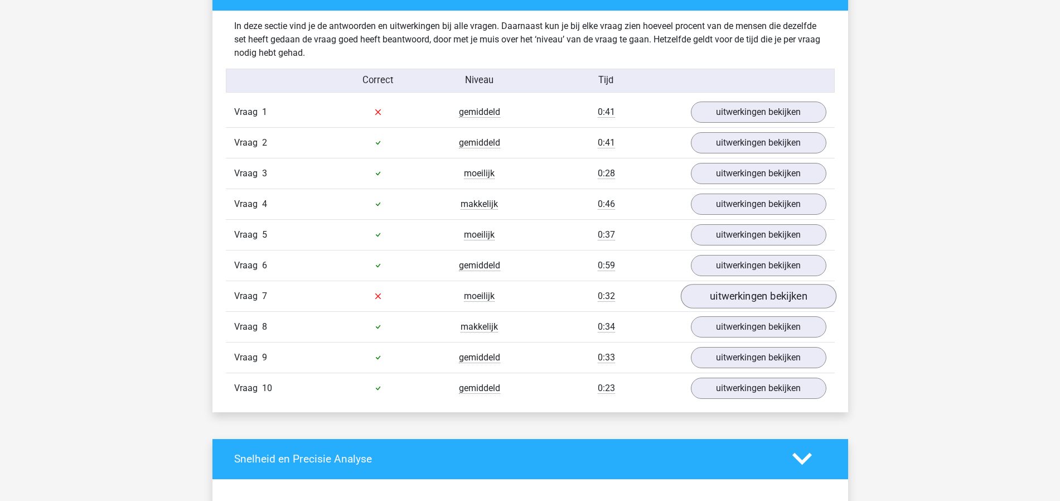
click at [776, 294] on link "uitwerkingen bekijken" at bounding box center [758, 296] width 156 height 25
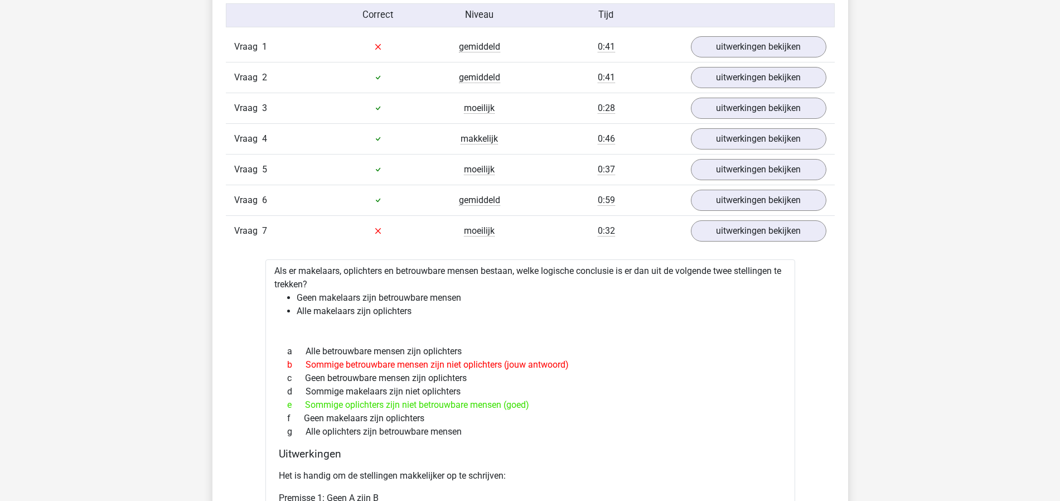
scroll to position [755, 0]
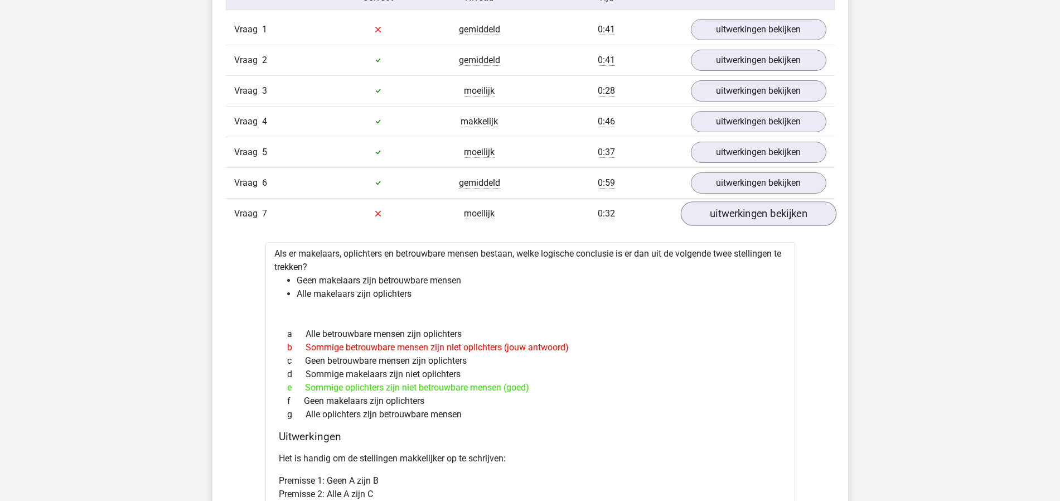
click at [763, 207] on link "uitwerkingen bekijken" at bounding box center [758, 213] width 156 height 25
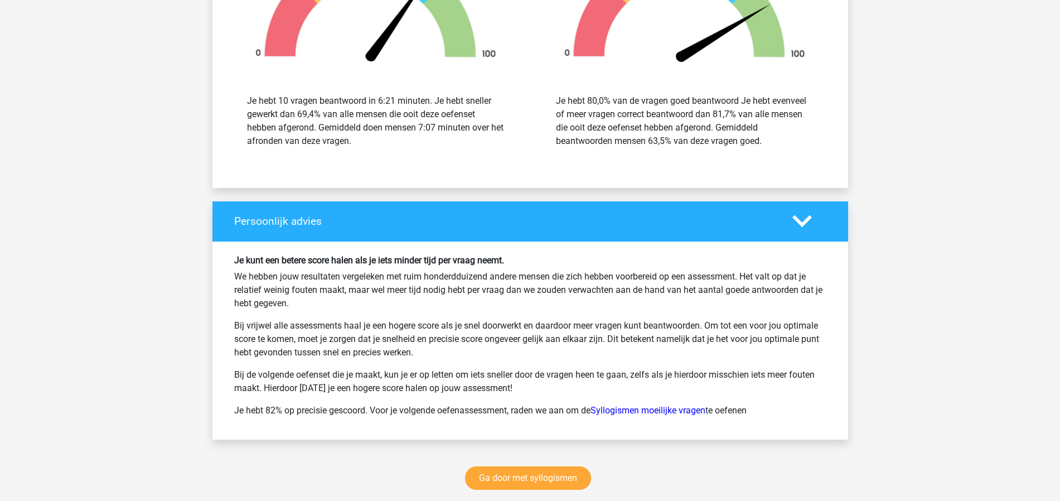
scroll to position [1366, 0]
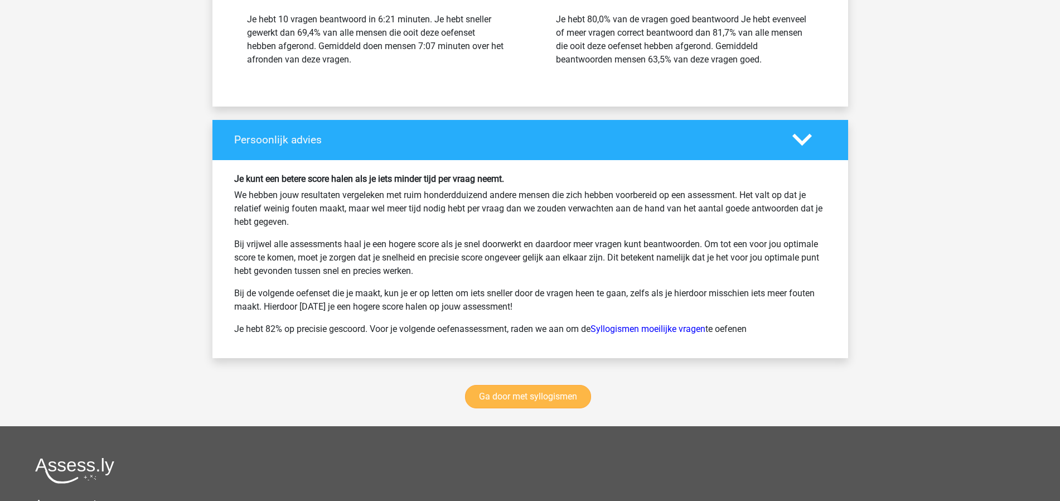
click at [537, 398] on link "Ga door met syllogismen" at bounding box center [528, 396] width 126 height 23
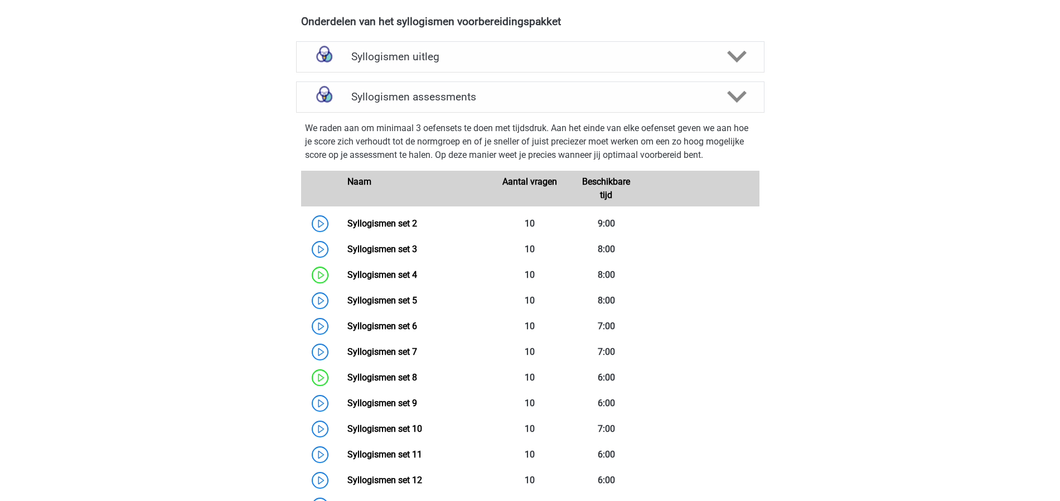
scroll to position [280, 0]
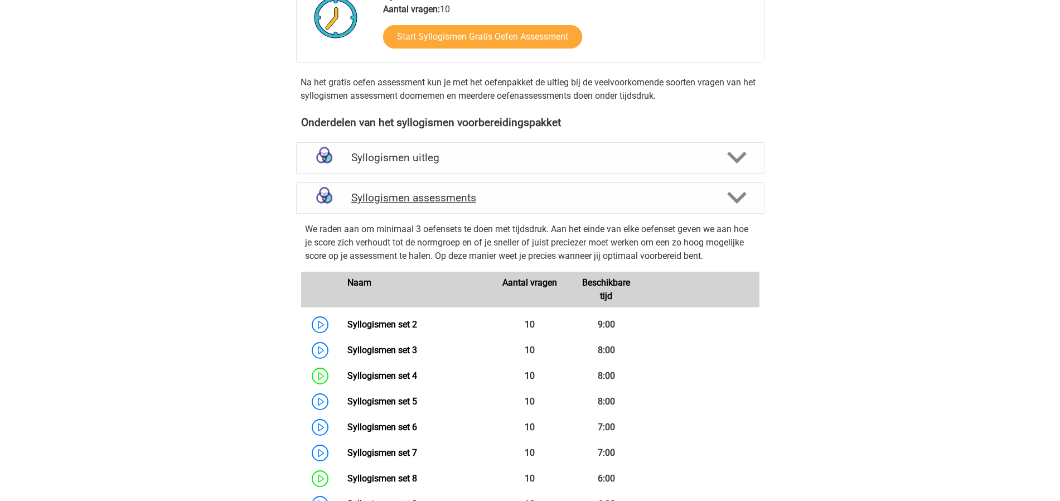
click at [737, 199] on polygon at bounding box center [737, 198] width 20 height 12
click at [735, 197] on icon at bounding box center [737, 198] width 20 height 20
click at [681, 197] on h4 "Syllogismen assessments" at bounding box center [530, 197] width 358 height 13
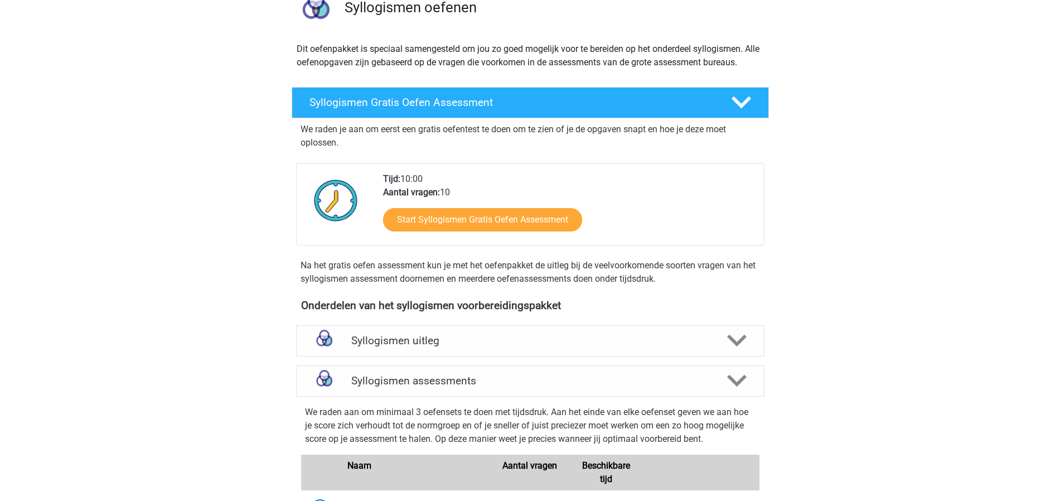
scroll to position [159, 0]
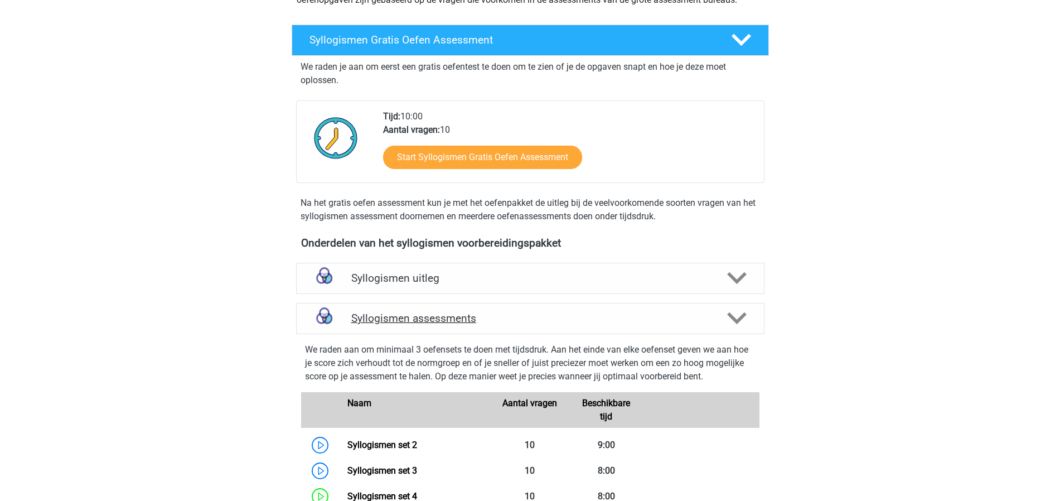
click at [744, 312] on icon at bounding box center [737, 318] width 20 height 20
